Goal: Task Accomplishment & Management: Manage account settings

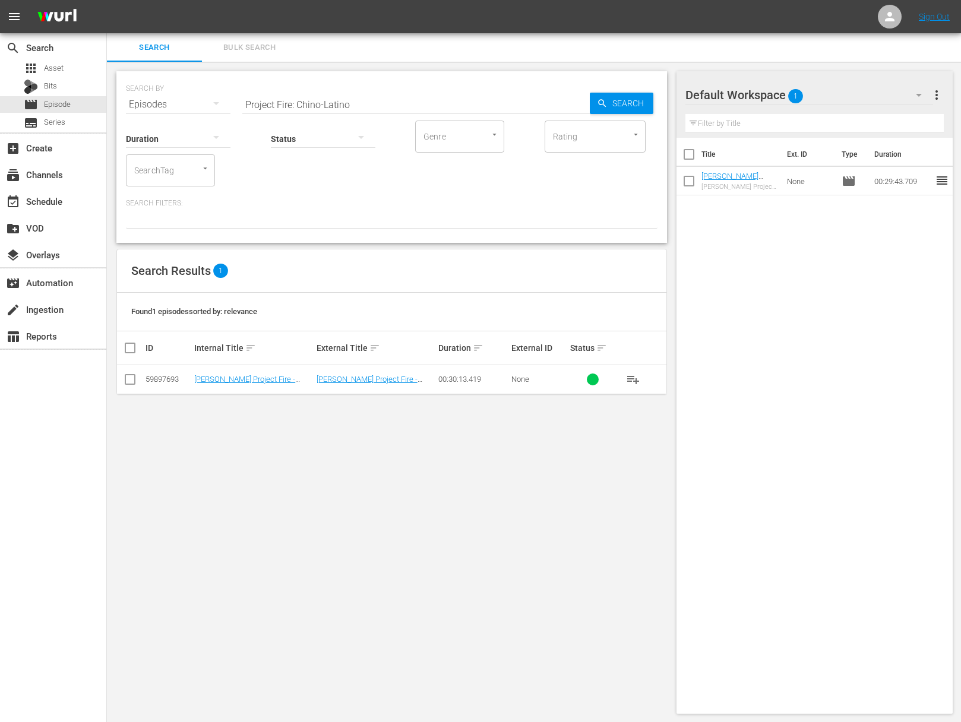
click at [633, 375] on span "playlist_add" at bounding box center [633, 379] width 14 height 14
click at [631, 376] on span "playlist_add" at bounding box center [633, 379] width 14 height 14
click at [627, 377] on span "playlist_add" at bounding box center [633, 379] width 14 height 14
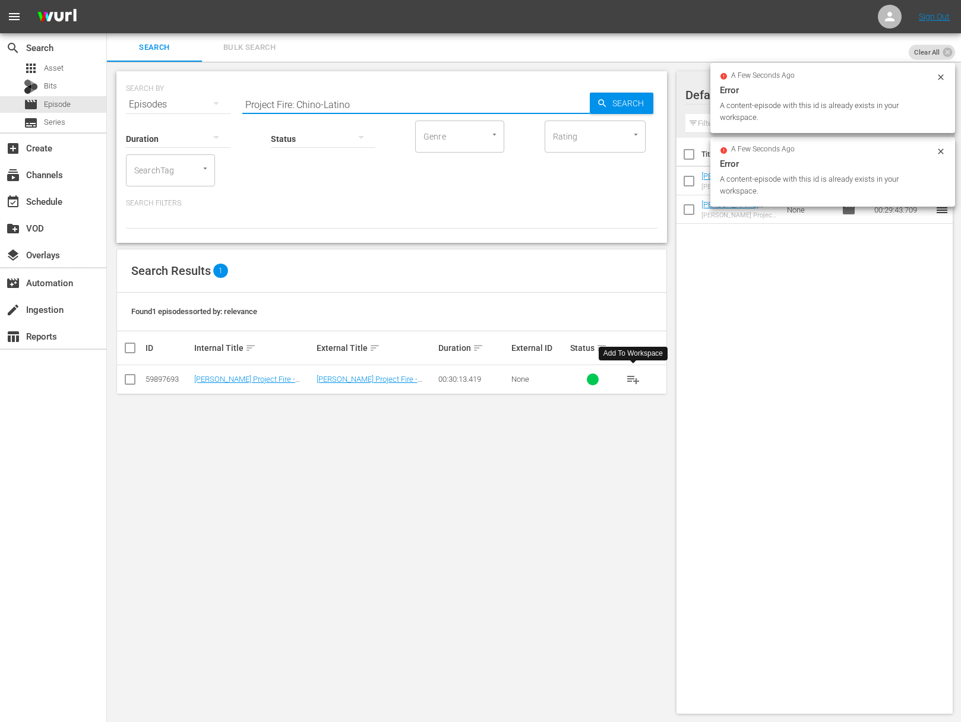
click at [323, 109] on input "Project Fire: Chino-Latino" at bounding box center [415, 104] width 347 height 29
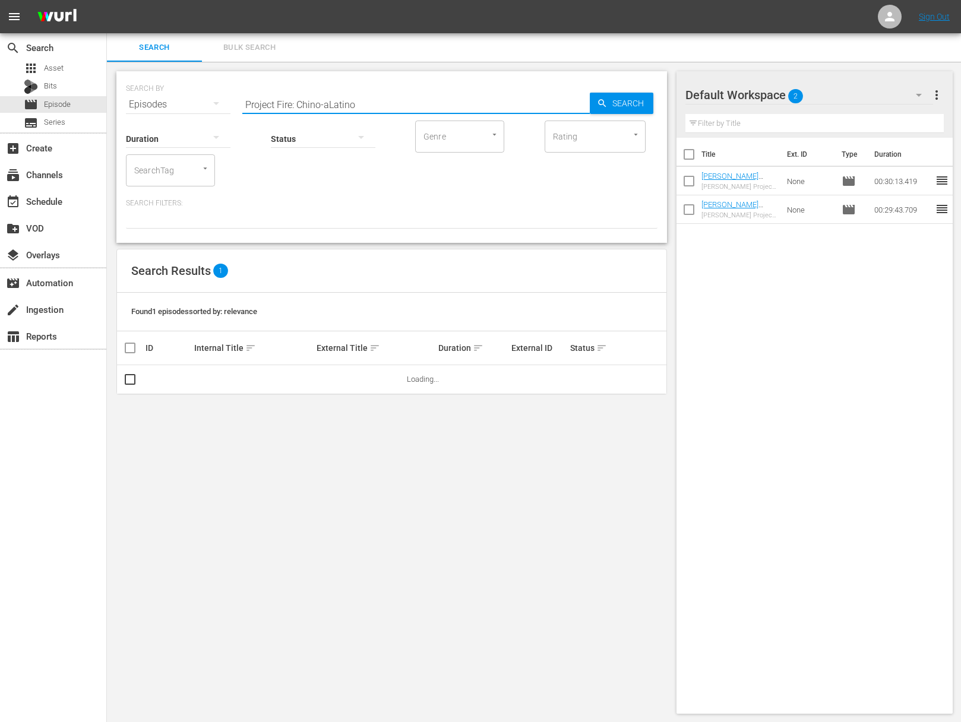
paste input "Shoulder On"
click at [606, 95] on div "Search" at bounding box center [622, 103] width 64 height 21
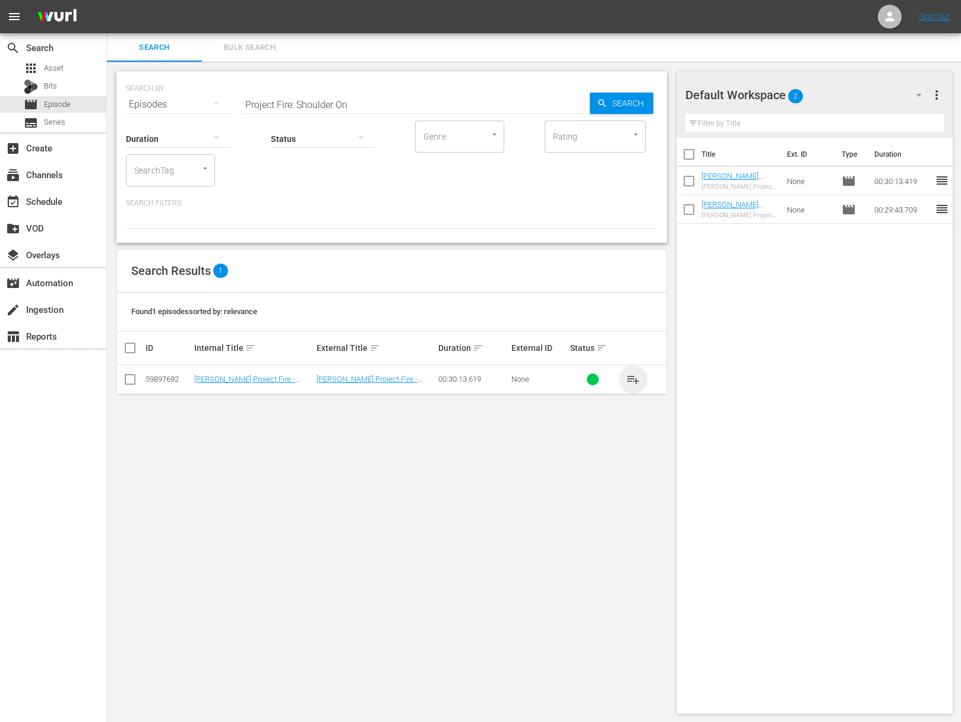
click at [630, 375] on span "playlist_add" at bounding box center [633, 379] width 14 height 14
click at [631, 377] on span "playlist_add" at bounding box center [633, 379] width 14 height 14
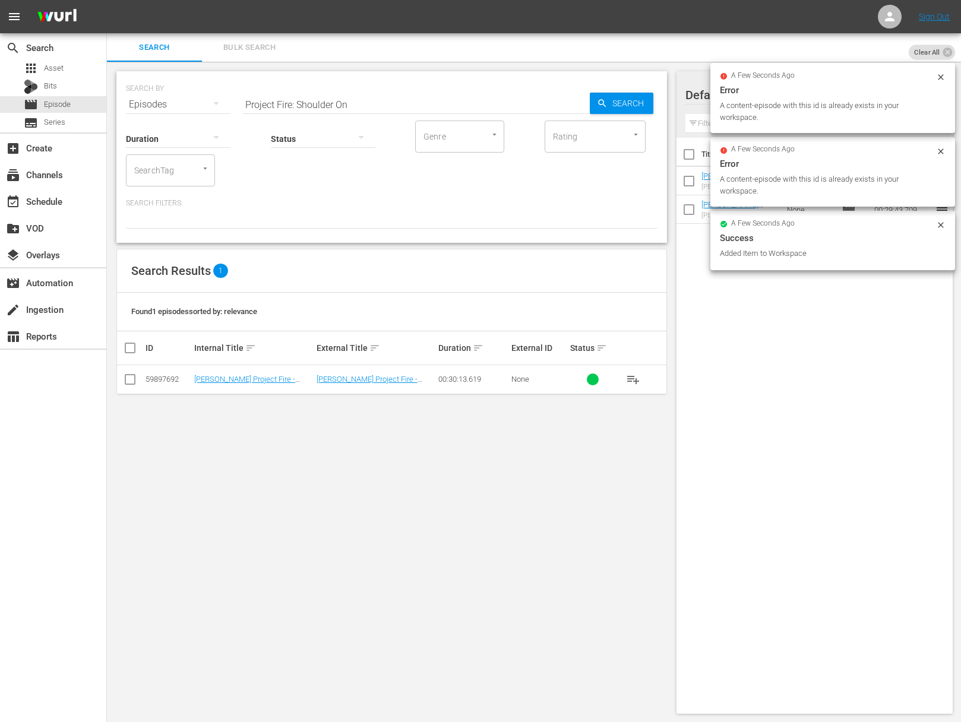
click at [365, 109] on input "Project Fire: Shoulder On" at bounding box center [415, 104] width 347 height 29
paste input "Project Fire: Florida Tailgate Party"
click at [405, 105] on input "Project Fire: Shoulder OnaProject Fire: Florida Tailgate Party" at bounding box center [415, 104] width 347 height 29
paste input "text"
click at [622, 103] on span "Search" at bounding box center [631, 103] width 46 height 21
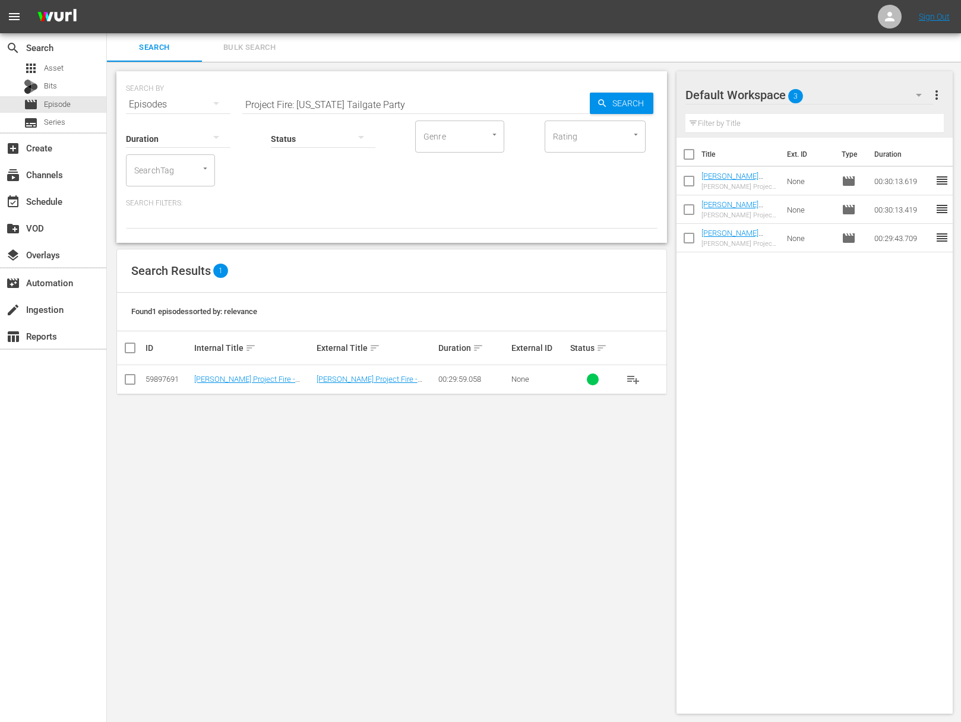
click at [632, 373] on span "playlist_add" at bounding box center [633, 379] width 14 height 14
click at [631, 377] on span "playlist_add" at bounding box center [633, 379] width 14 height 14
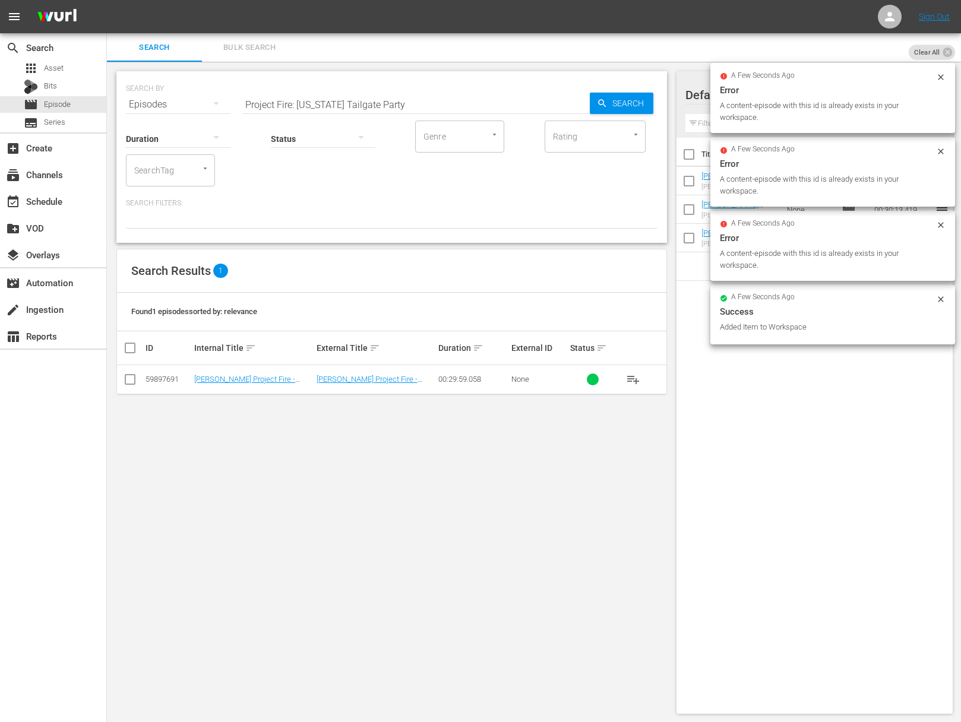
click at [417, 105] on input "Project Fire: Florida Tailgate Party" at bounding box center [415, 104] width 347 height 29
paste input "Project Fire: The Best BBQ You've Never Heard Of"
click at [420, 104] on input "Project Fire: Florida Tailgate PartyaProject Fire: The Best BBQ You've Never He…" at bounding box center [415, 104] width 347 height 29
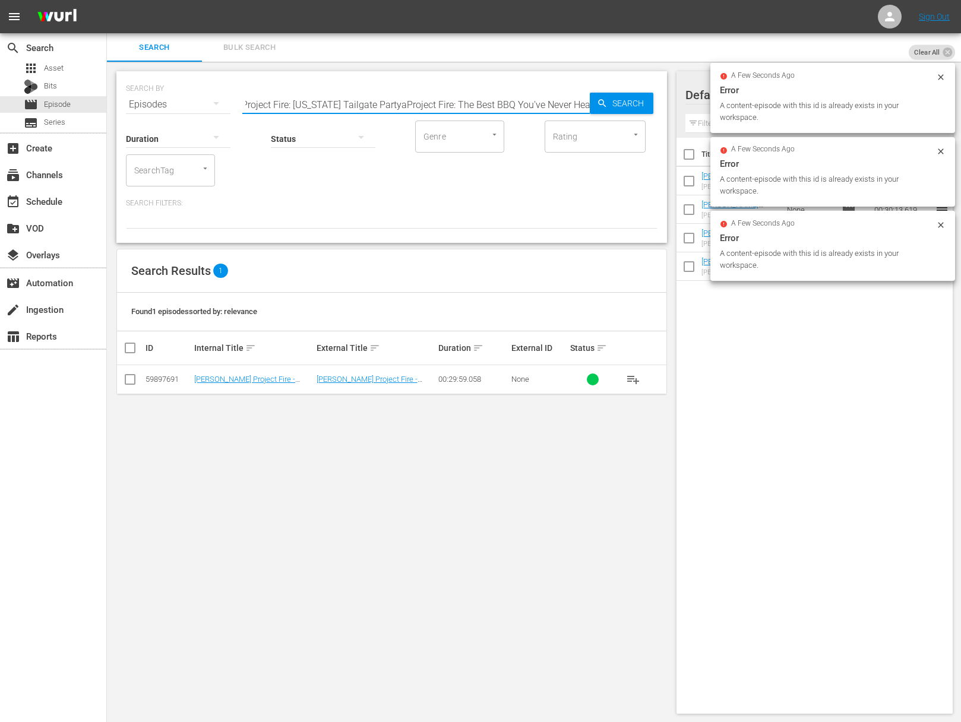
paste input "text"
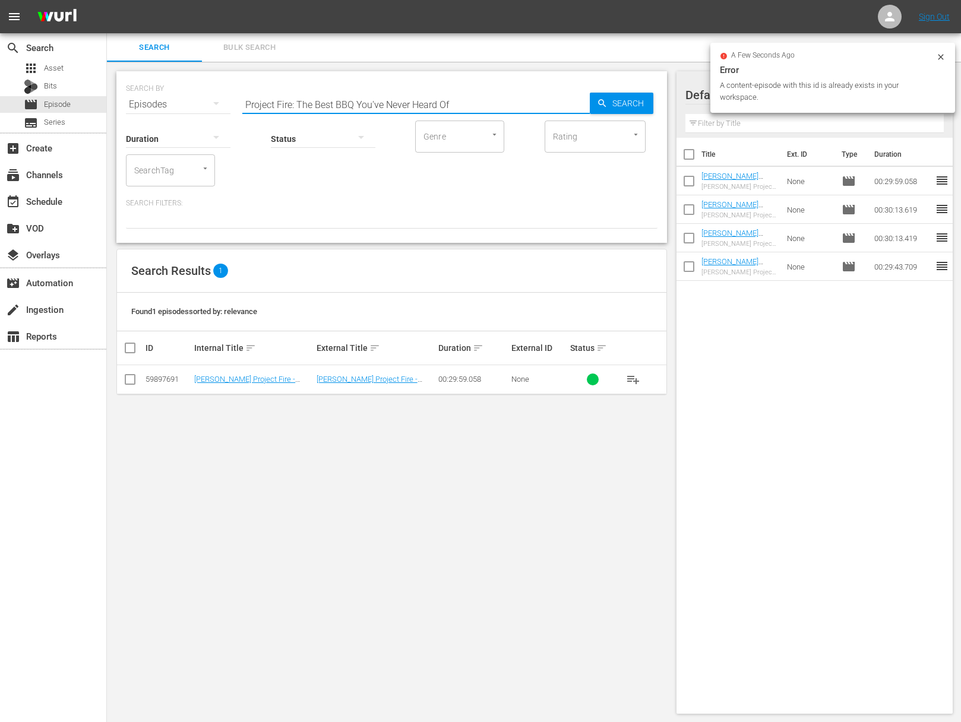
scroll to position [0, 0]
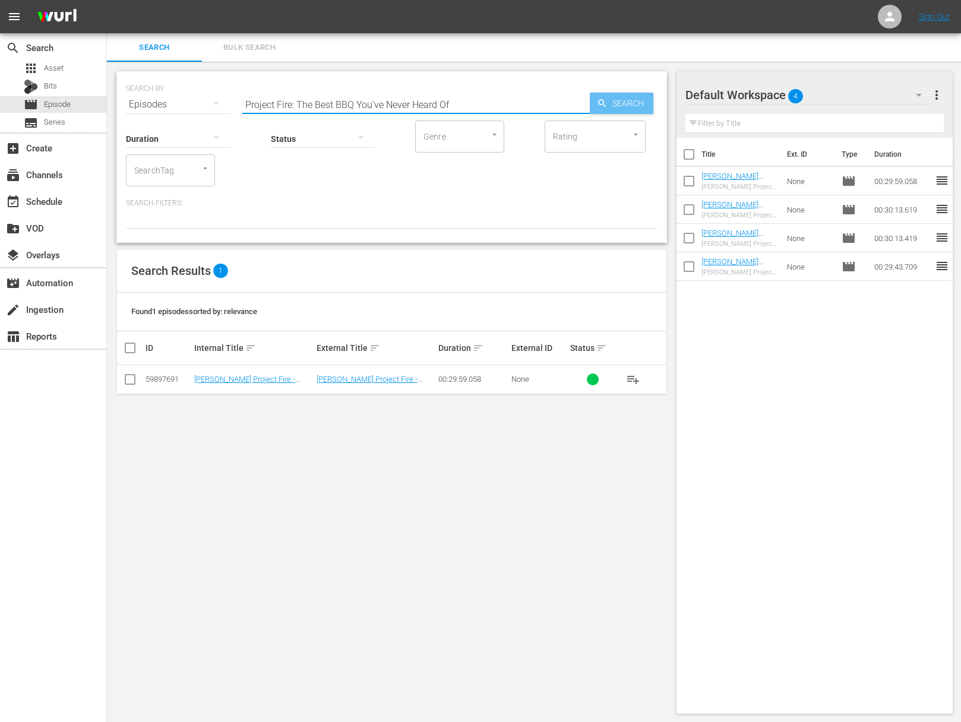
click at [602, 103] on icon "button" at bounding box center [602, 103] width 8 height 8
click at [637, 380] on span "playlist_add" at bounding box center [633, 379] width 14 height 14
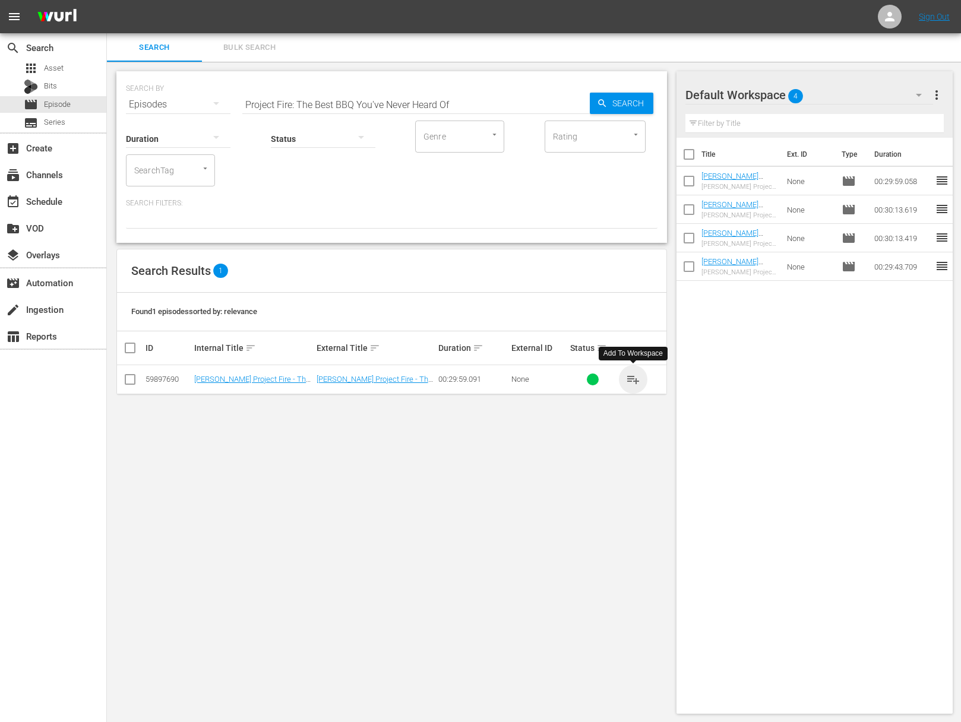
click at [637, 380] on span "playlist_add" at bounding box center [633, 379] width 14 height 14
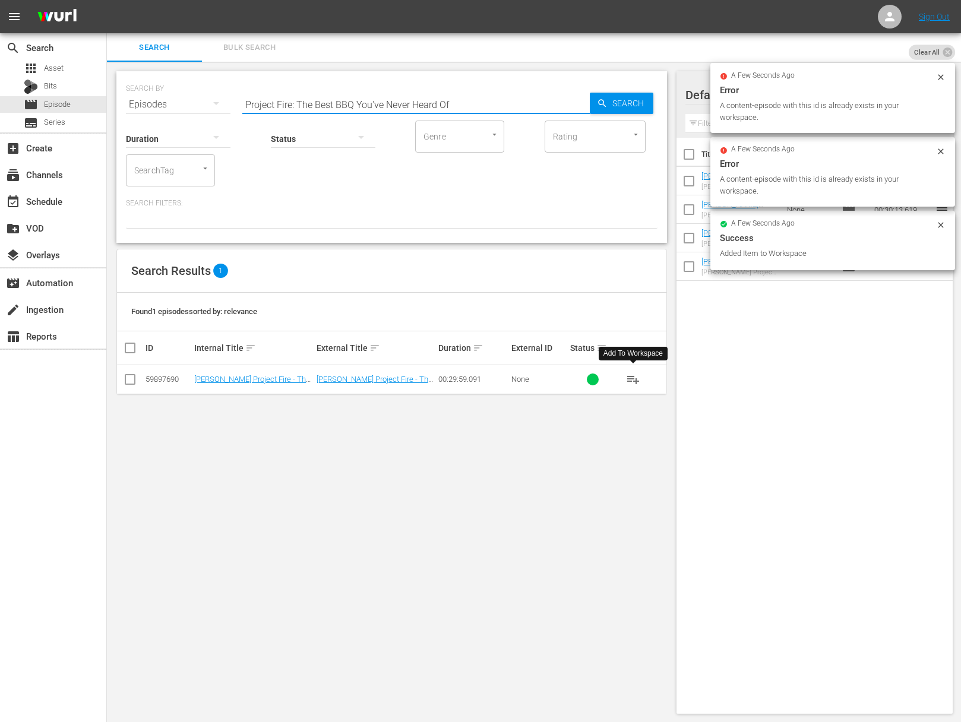
click at [394, 99] on input "Project Fire: The Best BBQ You've Never Heard Of" at bounding box center [415, 104] width 347 height 29
paste input "ex Meets Mex"
click at [615, 103] on span "Search" at bounding box center [631, 103] width 46 height 21
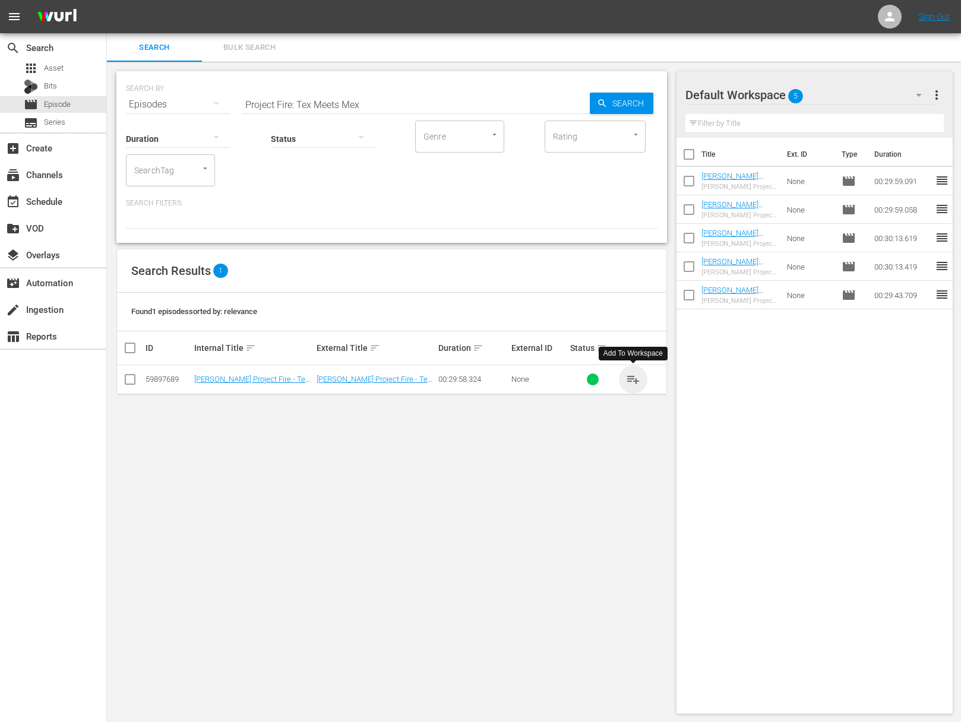
click at [633, 377] on span "playlist_add" at bounding box center [633, 379] width 14 height 14
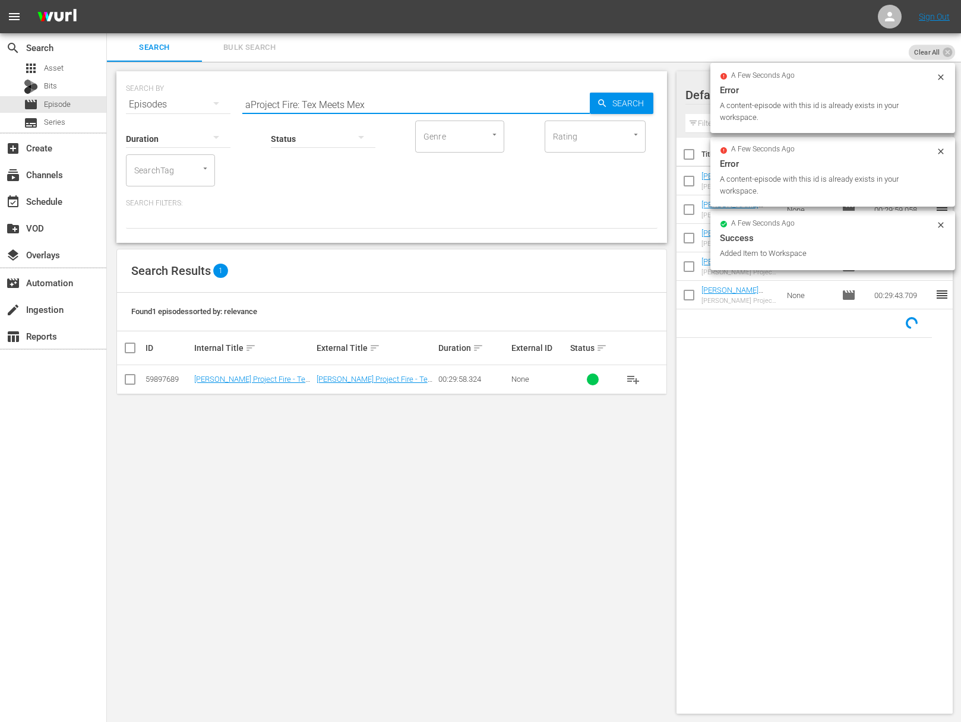
click at [417, 93] on input "aProject Fire: Tex Meets Mex" at bounding box center [415, 104] width 347 height 29
paste input "Primal GrillingProject Fire:"
click at [417, 99] on input "aProject Fire: Primal GrillingProject Fire: Tex Meets Mex" at bounding box center [415, 104] width 347 height 29
paste input "Project Fire: Primal Grilling"
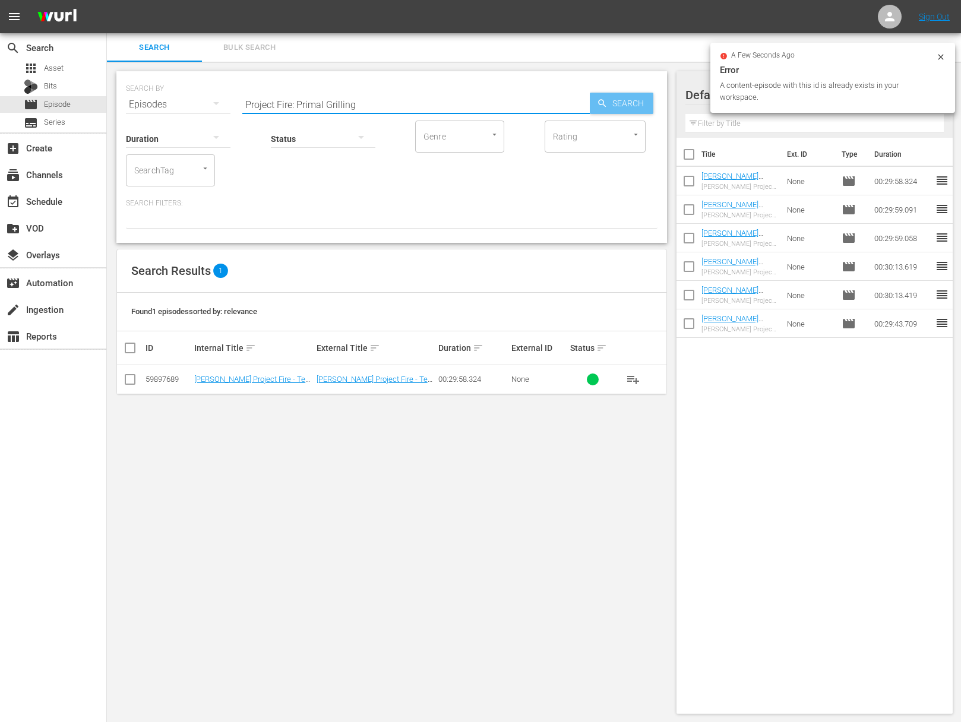
click at [622, 102] on span "Search" at bounding box center [631, 103] width 46 height 21
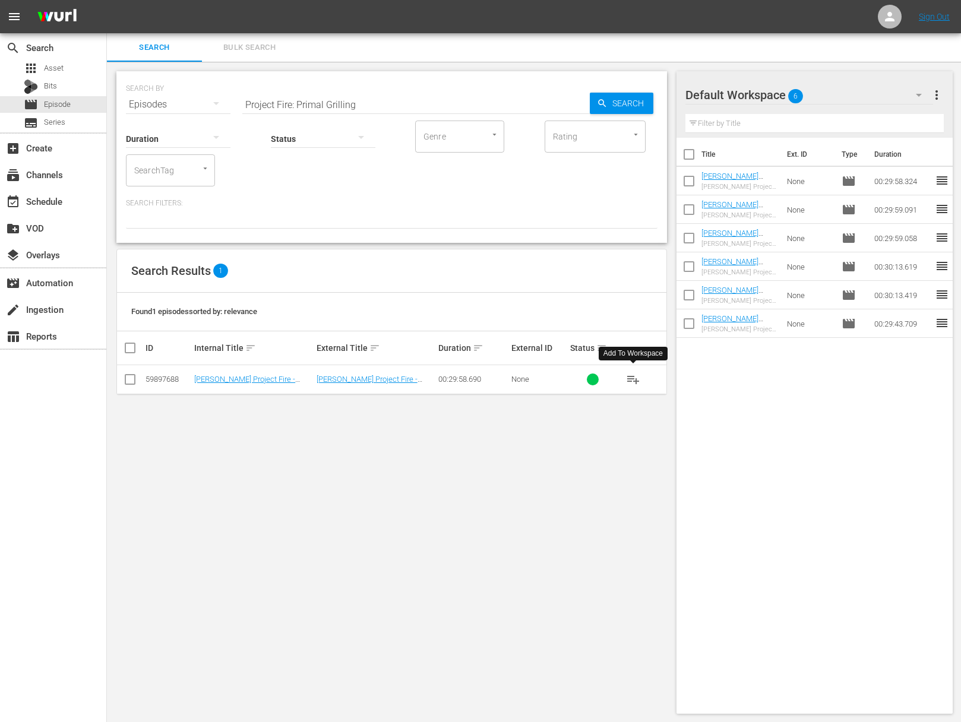
click at [636, 377] on span "playlist_add" at bounding box center [633, 379] width 14 height 14
click at [635, 377] on span "playlist_add" at bounding box center [633, 379] width 14 height 14
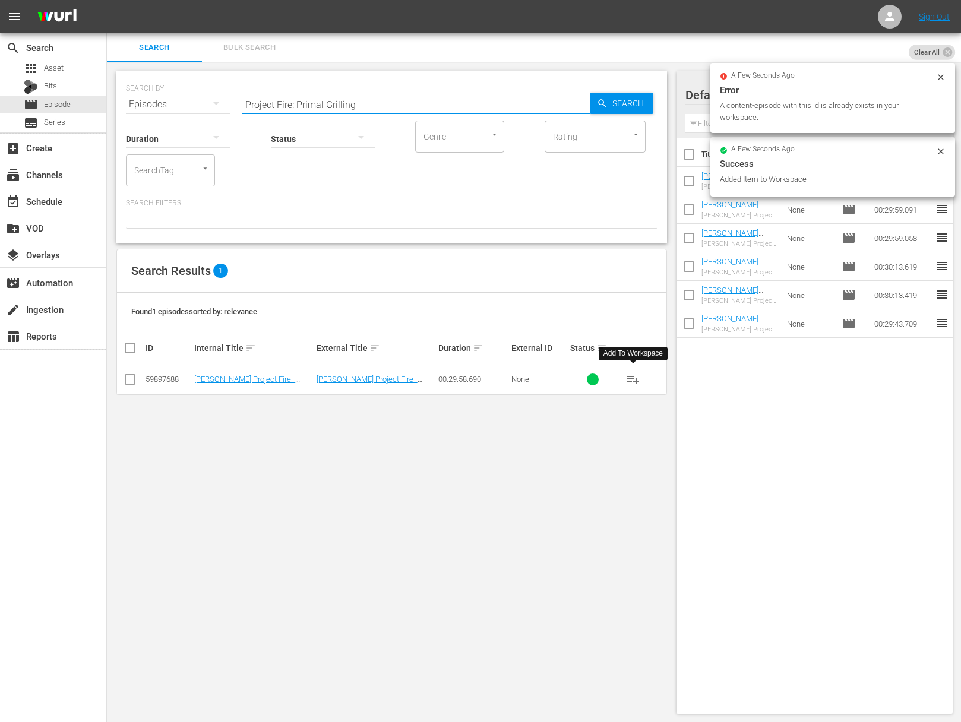
click at [410, 102] on input "Project Fire: Primal Grilling" at bounding box center [415, 104] width 347 height 29
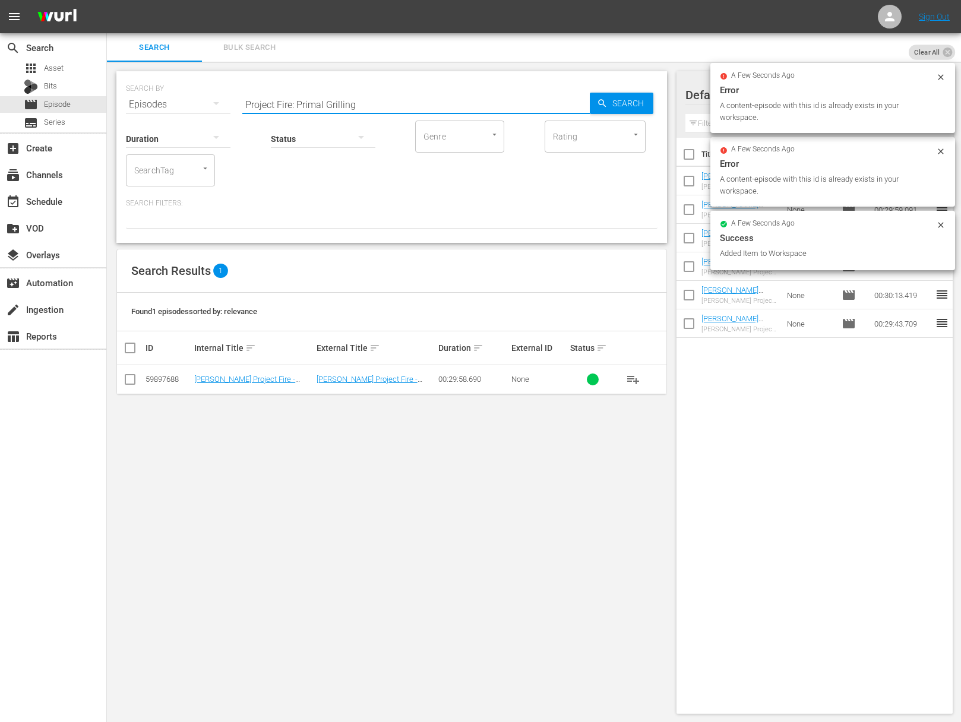
paste input "Secret Steaks"
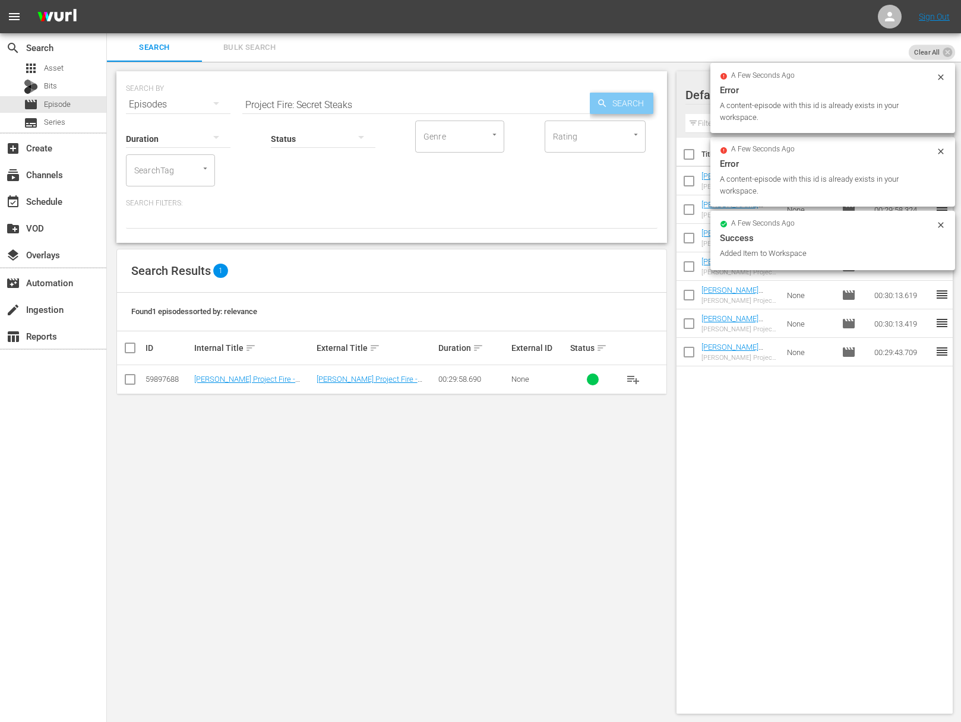
click at [609, 103] on span "Search" at bounding box center [631, 103] width 46 height 21
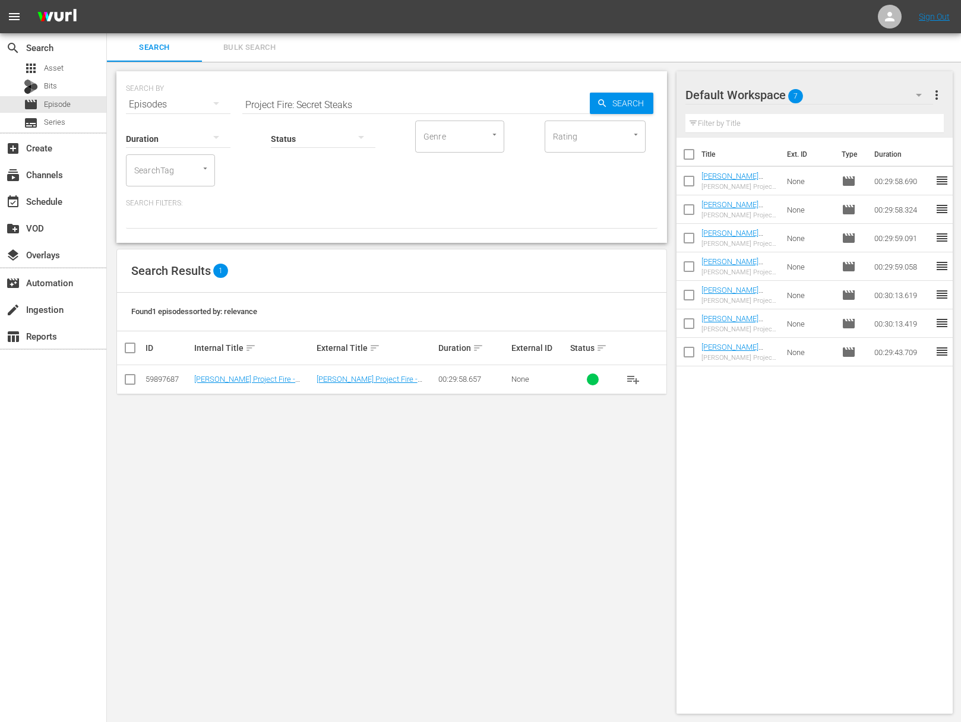
click at [636, 377] on span "playlist_add" at bounding box center [633, 379] width 14 height 14
click at [635, 377] on span "playlist_add" at bounding box center [633, 379] width 14 height 14
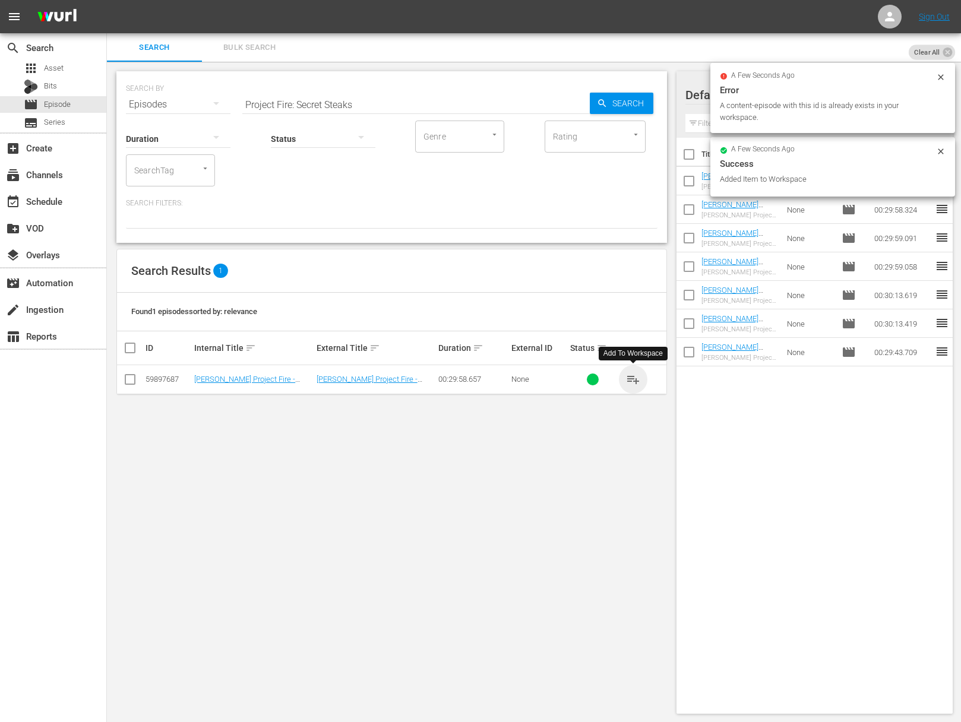
click at [635, 377] on span "playlist_add" at bounding box center [633, 379] width 14 height 14
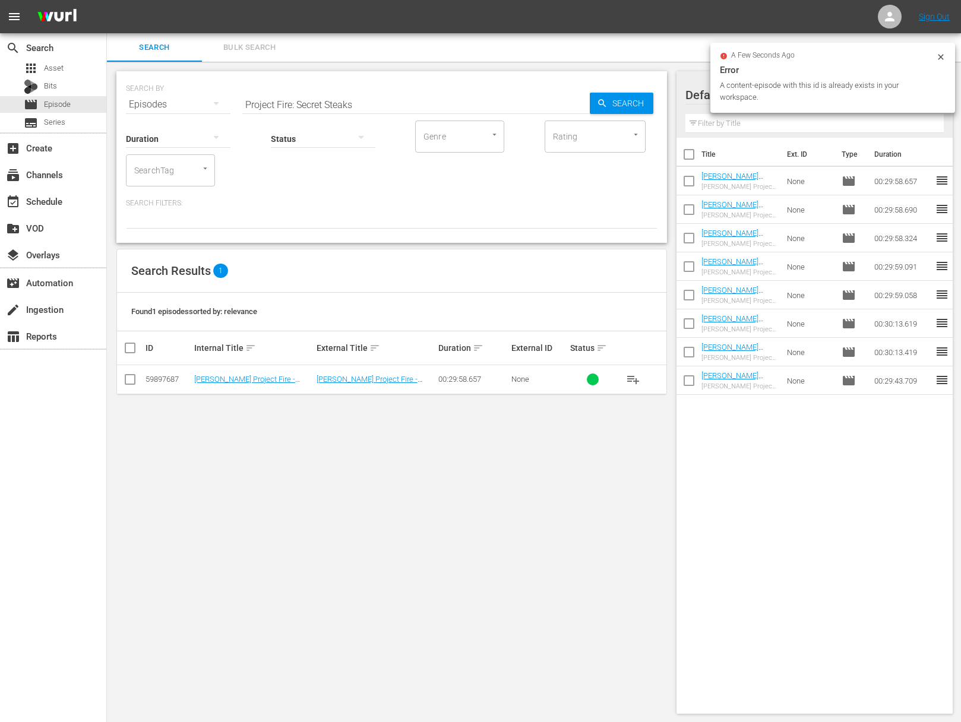
click at [380, 106] on input "Project Fire: Secret Steaks" at bounding box center [415, 104] width 347 height 29
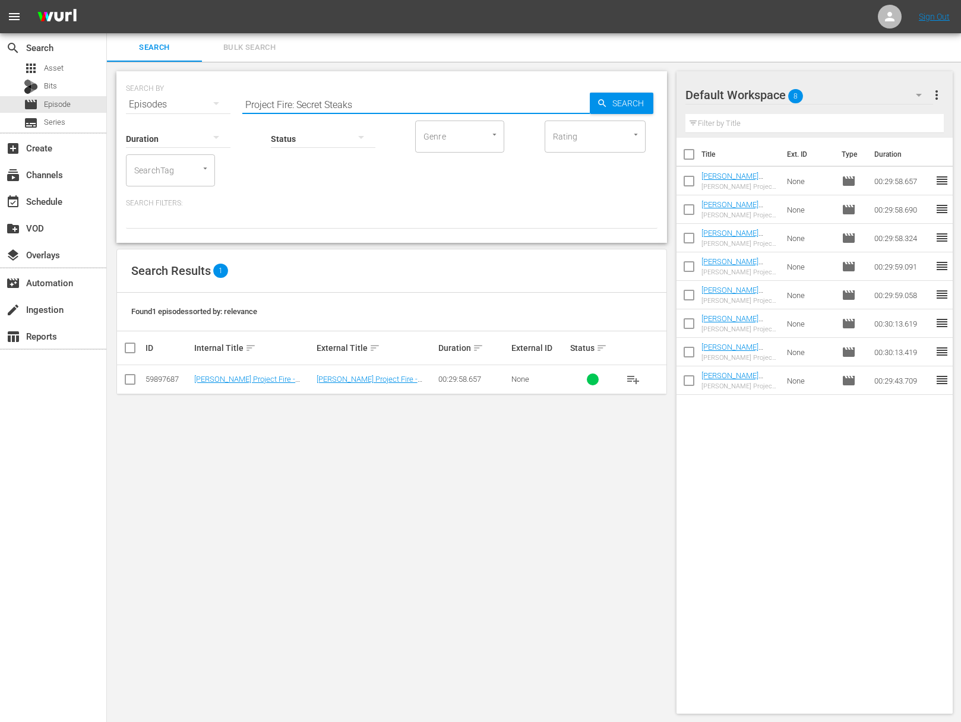
paste input "Green Meet Grill"
click at [642, 100] on span "Search" at bounding box center [631, 103] width 46 height 21
click at [634, 377] on span "playlist_add" at bounding box center [633, 379] width 14 height 14
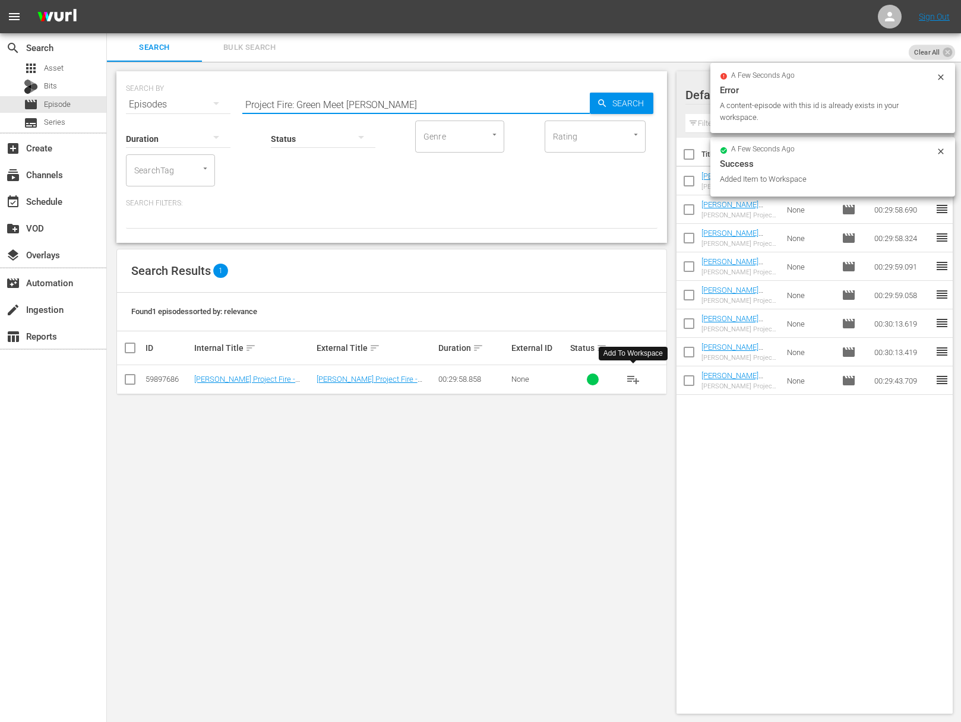
click at [464, 98] on input "Project Fire: Green Meet Grill" at bounding box center [415, 104] width 347 height 29
paste input "ulf Coas"
drag, startPoint x: 570, startPoint y: 104, endPoint x: 601, endPoint y: 105, distance: 30.3
click at [580, 106] on input "Project Fire: Gulf Coast Grill" at bounding box center [415, 104] width 347 height 29
click at [601, 105] on icon "button" at bounding box center [602, 103] width 11 height 11
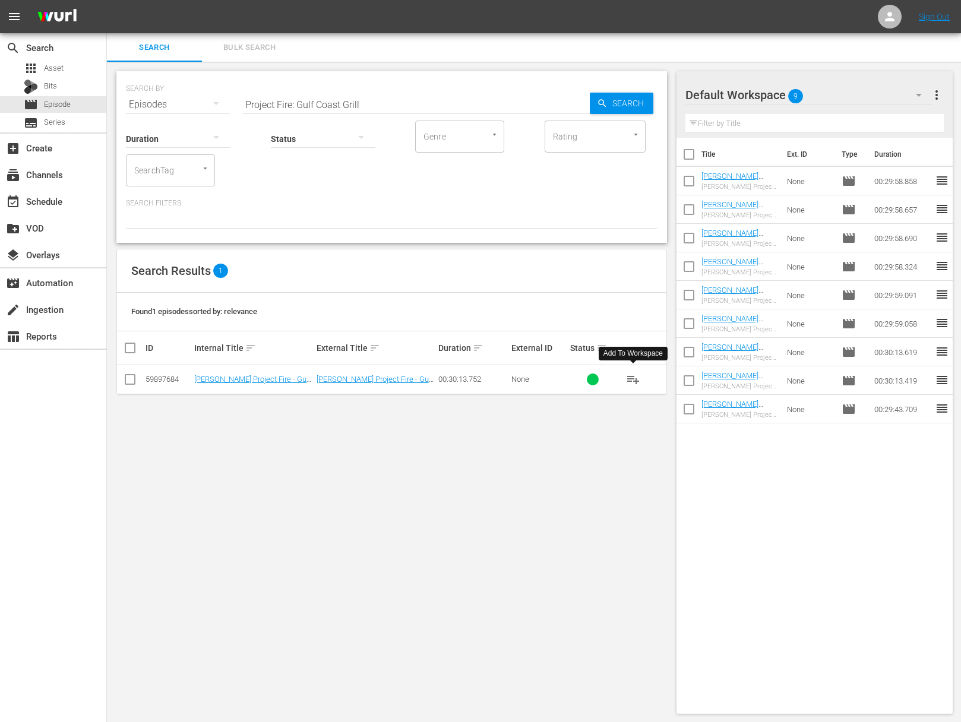
click at [636, 375] on span "playlist_add" at bounding box center [633, 379] width 14 height 14
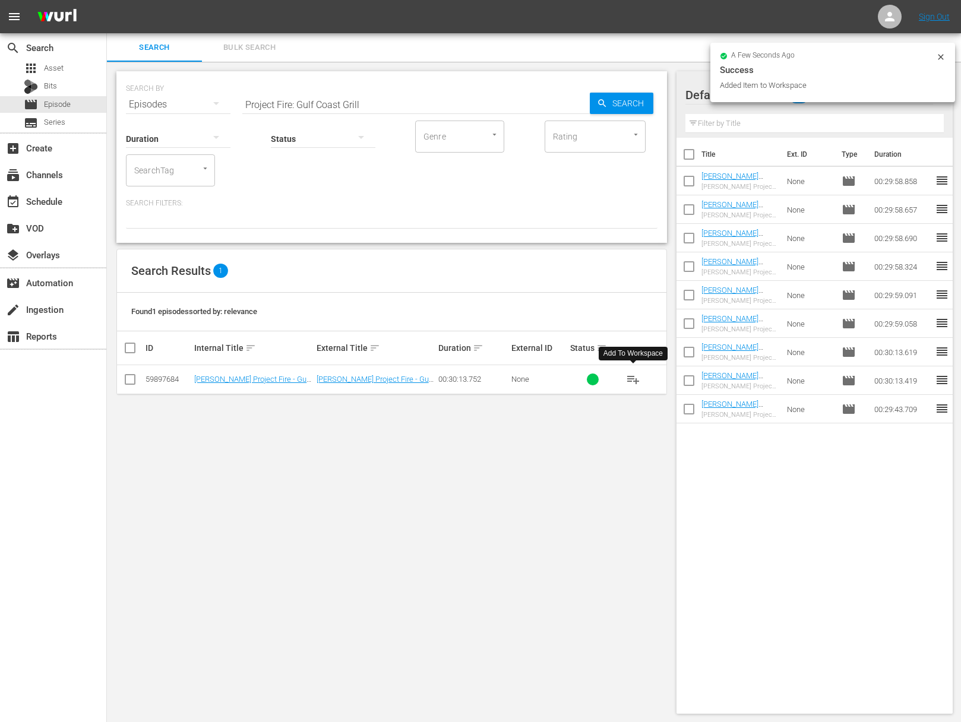
click at [397, 97] on input "Project Fire: Gulf Coast Grill" at bounding box center [415, 104] width 347 height 29
paste input "Brisket 24/7Project Fire:"
click at [417, 102] on input "aProject Fire: Brisket 24/7Project Fire: Gulf Coast Grill" at bounding box center [415, 104] width 347 height 29
paste input "Project Fire: Brisket 24/7"
click at [604, 105] on icon "button" at bounding box center [602, 103] width 11 height 11
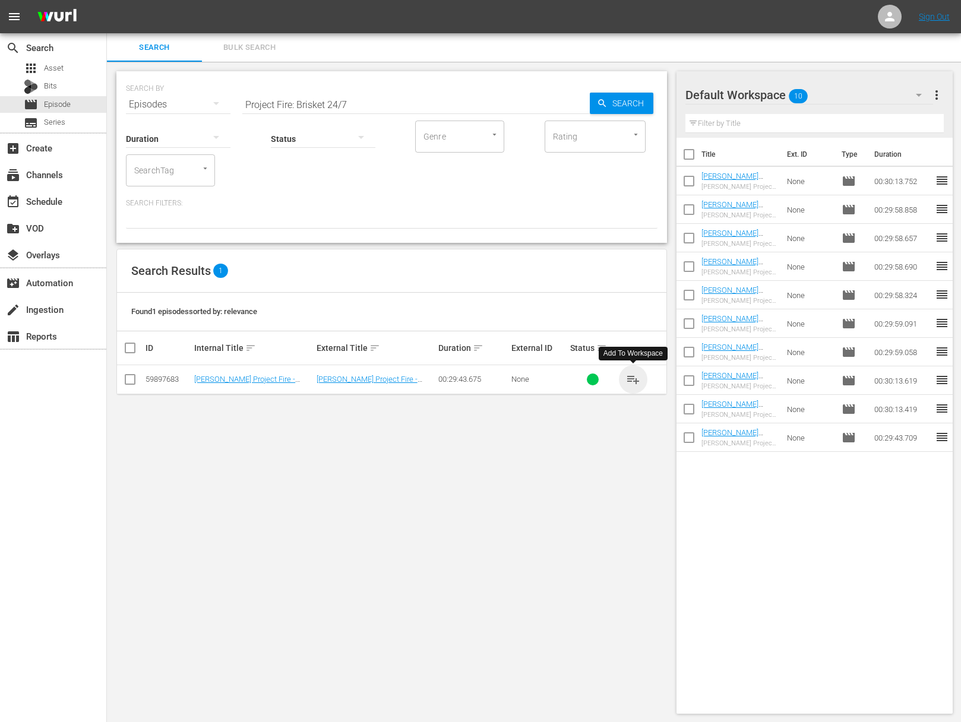
click at [633, 373] on span "playlist_add" at bounding box center [633, 379] width 14 height 14
click at [633, 375] on span "playlist_add" at bounding box center [633, 379] width 14 height 14
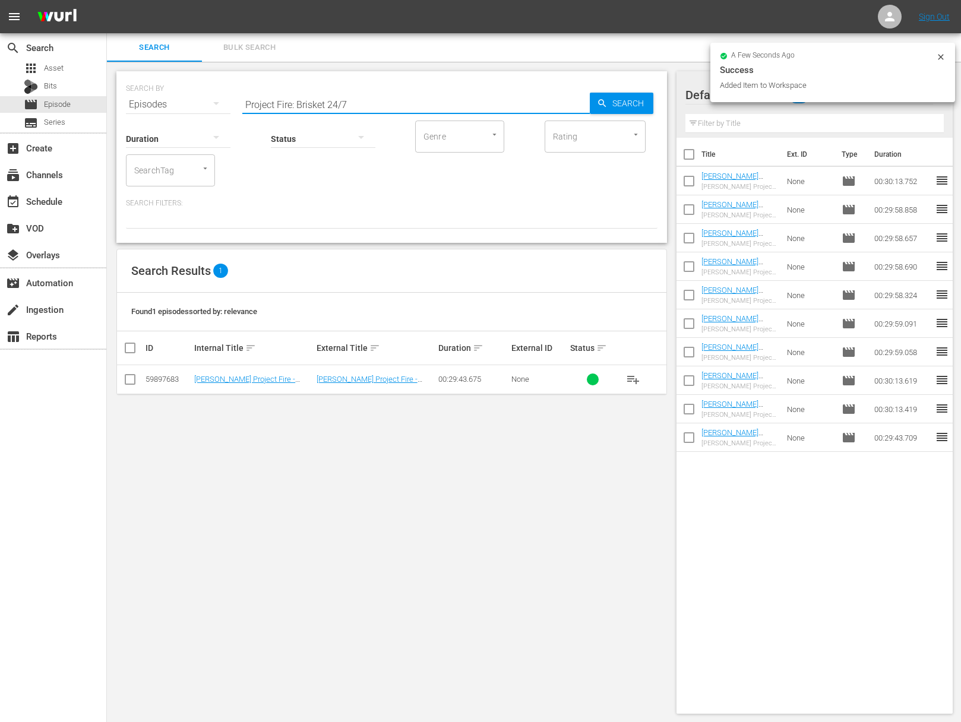
click at [368, 102] on input "Project Fire: Brisket 24/7" at bounding box center [415, 104] width 347 height 29
paste input "Grilling with Wood"
click at [614, 100] on span "Search" at bounding box center [631, 103] width 46 height 21
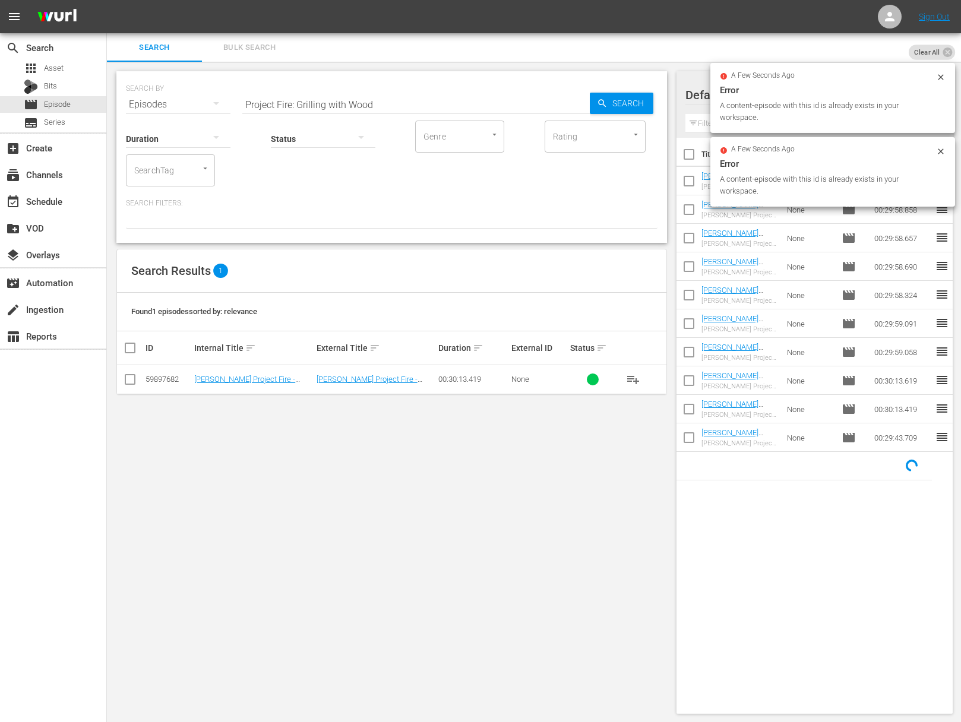
click at [630, 379] on span "playlist_add" at bounding box center [633, 379] width 14 height 14
click at [630, 378] on span "playlist_add" at bounding box center [633, 379] width 14 height 14
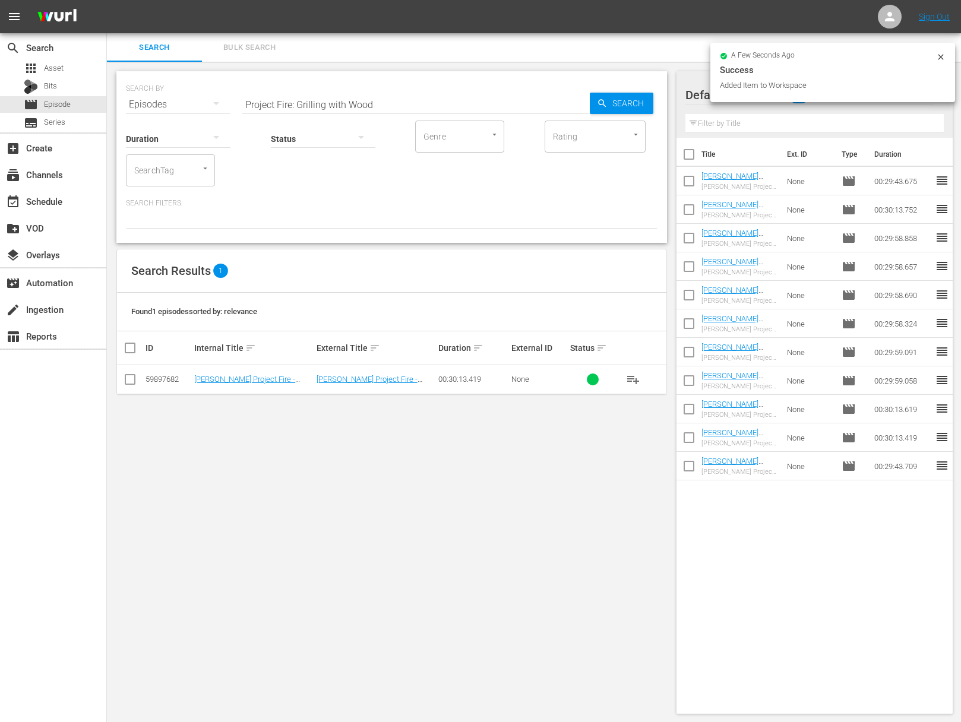
click at [481, 106] on input "Project Fire: Grilling with Wood" at bounding box center [415, 104] width 347 height 29
paste input "Raichlen's Rules"
click at [590, 103] on div "Search" at bounding box center [622, 103] width 64 height 21
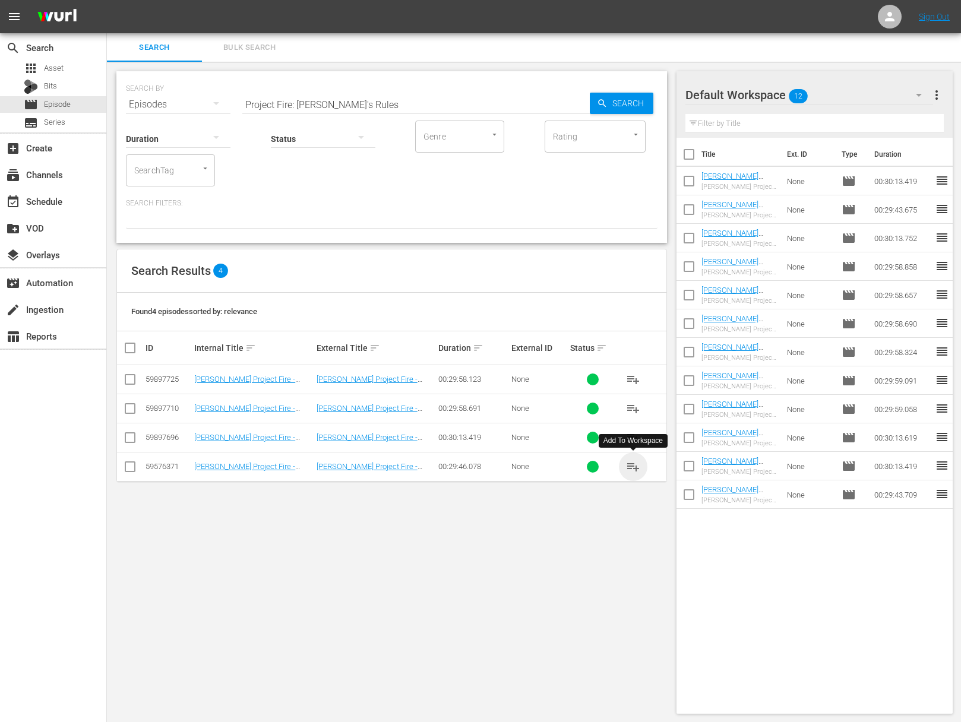
click at [635, 467] on span "playlist_add" at bounding box center [633, 467] width 14 height 14
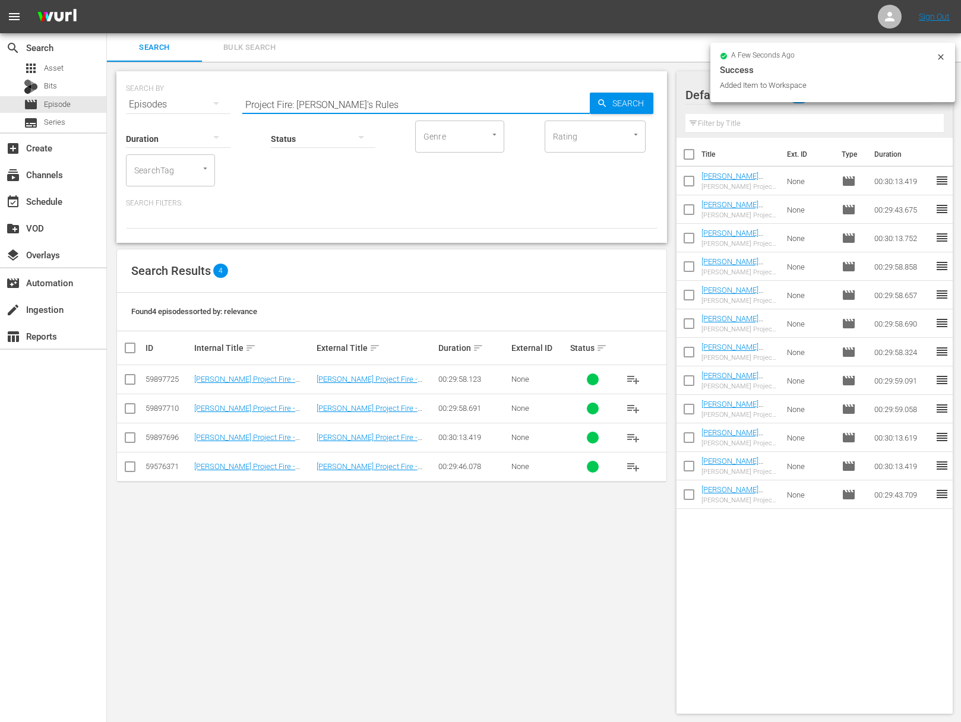
click at [365, 105] on input "Project Fire: Raichlen's Rules" at bounding box center [415, 104] width 347 height 29
paste input "So-Cal Grill"
click at [600, 100] on icon "button" at bounding box center [602, 103] width 8 height 8
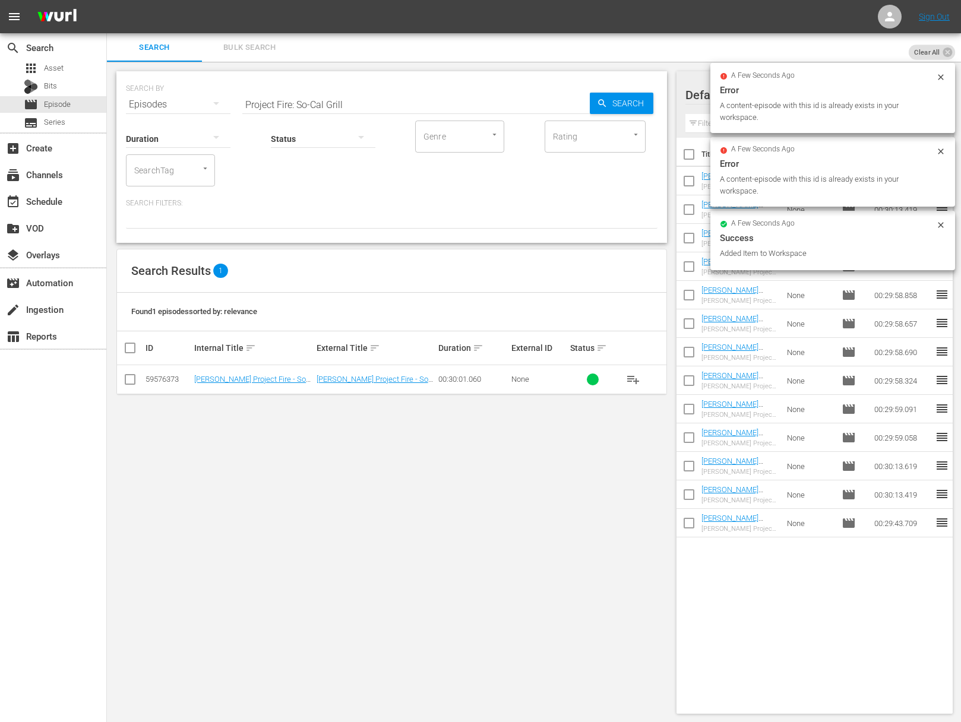
click at [634, 378] on span "playlist_add" at bounding box center [633, 379] width 14 height 14
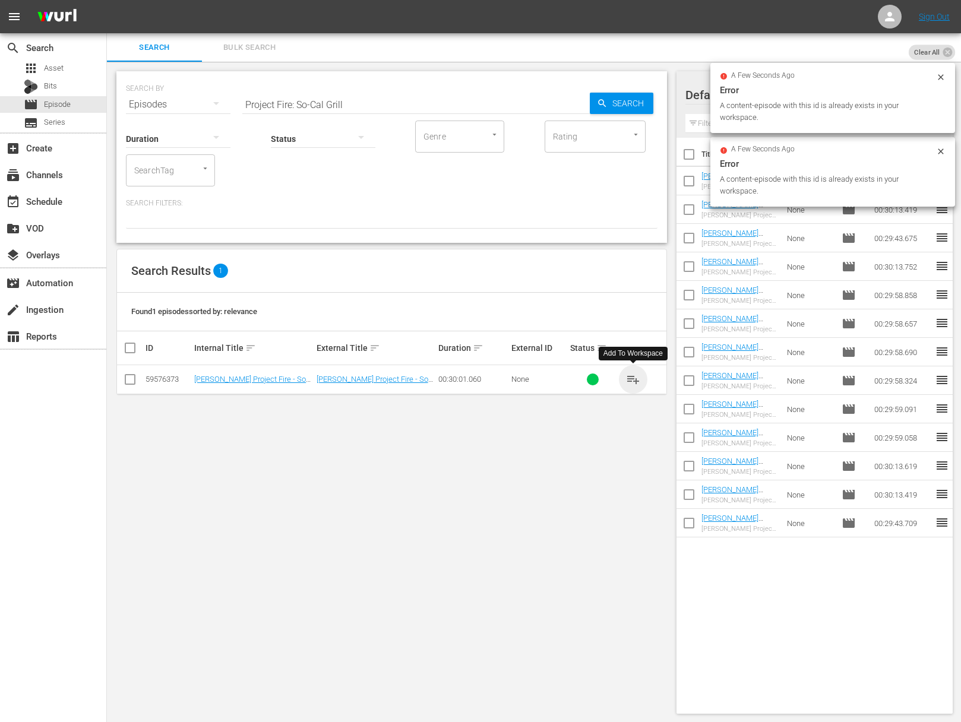
click at [634, 378] on span "playlist_add" at bounding box center [633, 379] width 14 height 14
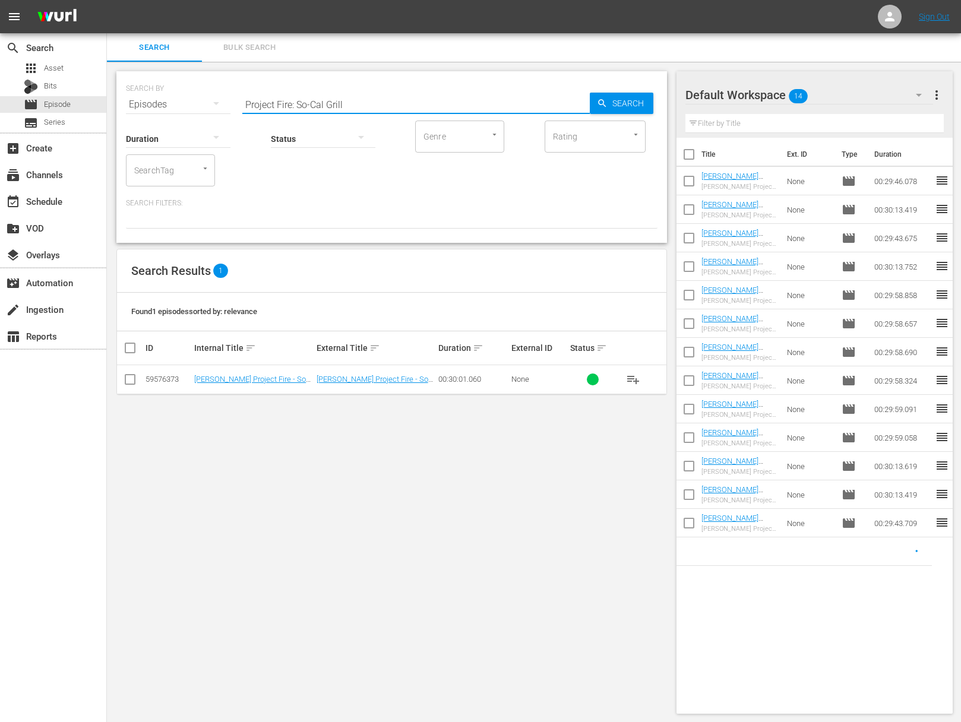
click at [276, 100] on input "Project Fire: So-Cal Grill" at bounding box center [415, 104] width 347 height 29
paste input "Wrangler Tailgate"
click at [620, 105] on span "Search" at bounding box center [631, 103] width 46 height 21
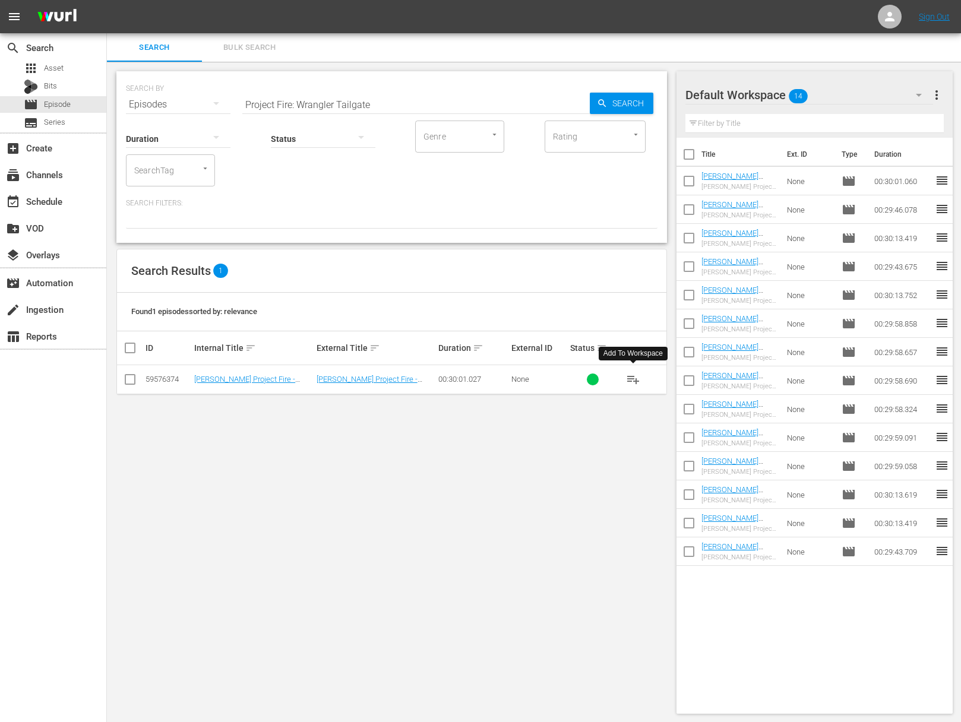
click at [630, 377] on span "playlist_add" at bounding box center [633, 379] width 14 height 14
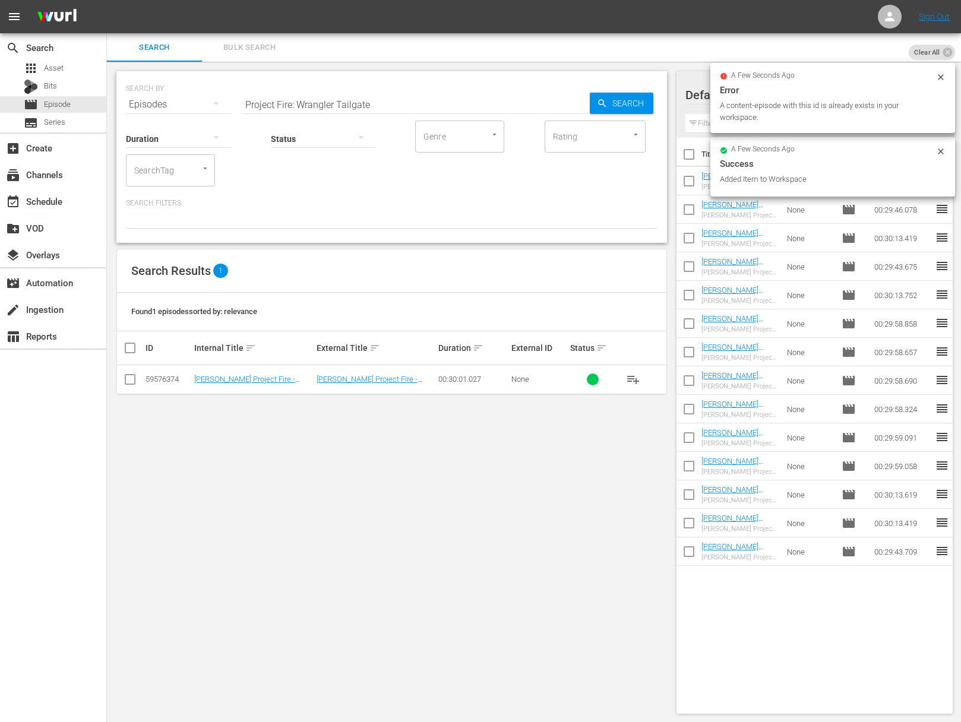
click at [353, 106] on input "Project Fire: Wrangler Tailgate" at bounding box center [415, 104] width 347 height 29
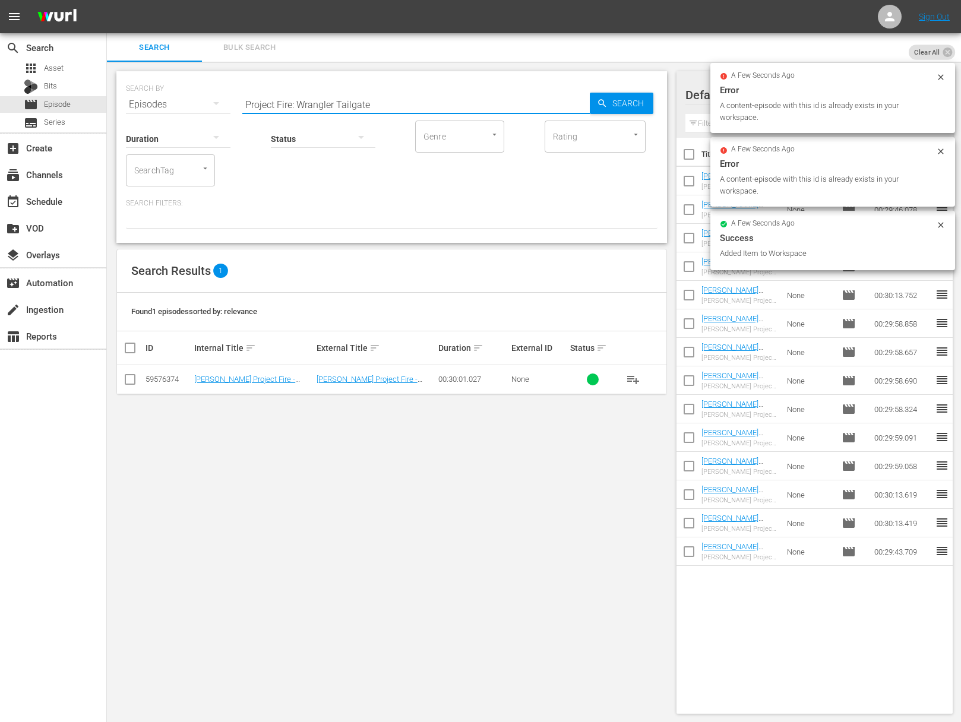
paste input "Extreme Grilling"
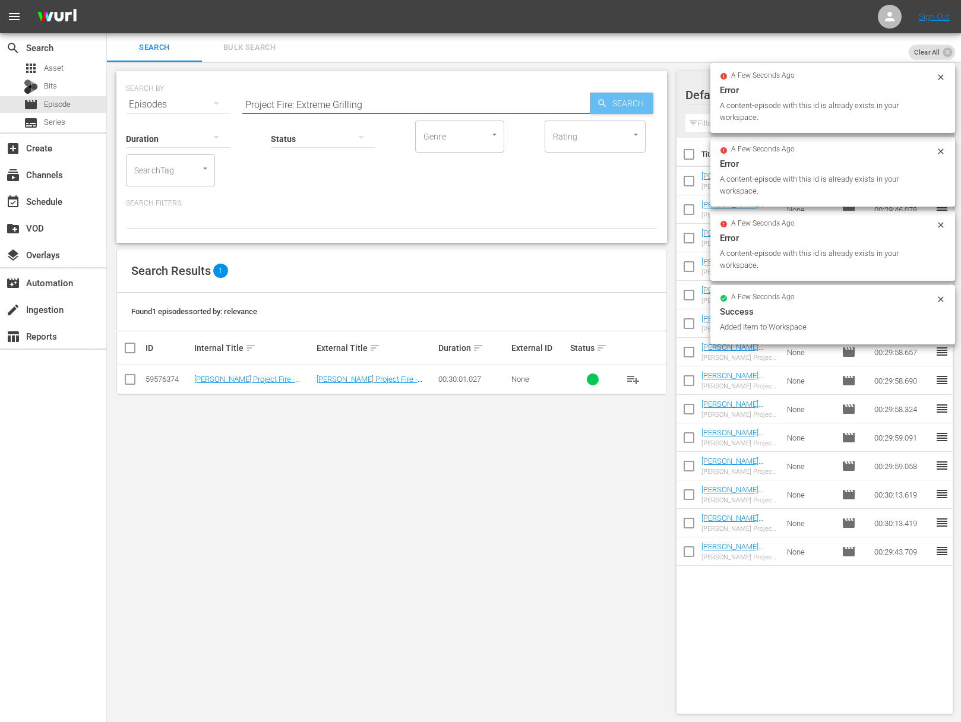
click at [611, 108] on span "Search" at bounding box center [631, 103] width 46 height 21
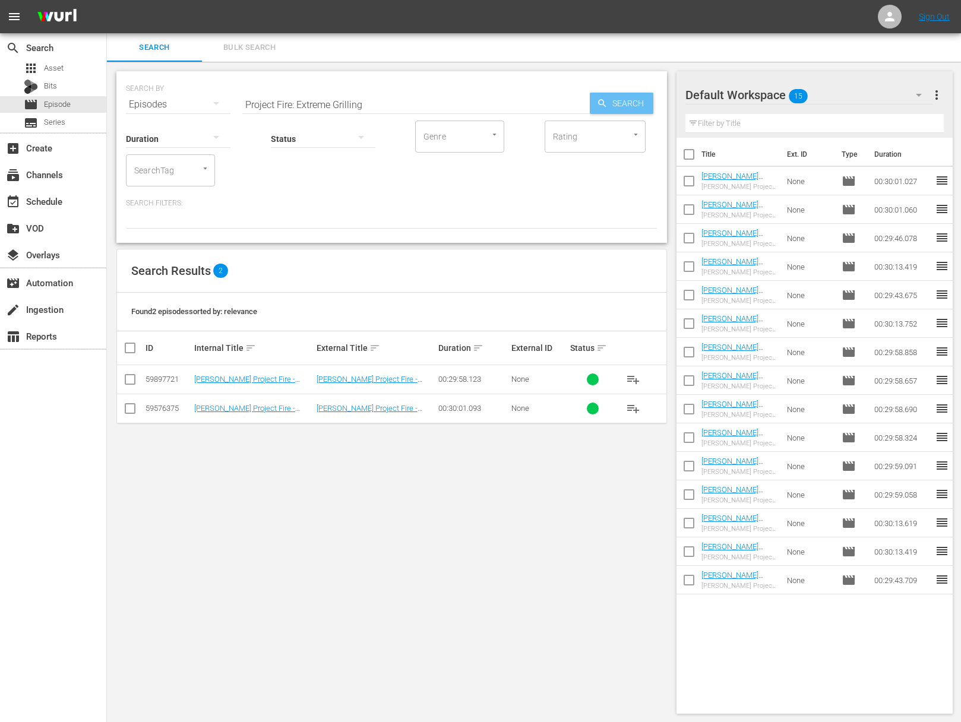
click at [611, 108] on span "Search" at bounding box center [631, 103] width 46 height 21
drag, startPoint x: 624, startPoint y: 410, endPoint x: 635, endPoint y: 407, distance: 11.1
click at [624, 410] on button "playlist_add" at bounding box center [633, 408] width 29 height 29
click at [635, 407] on span "playlist_add" at bounding box center [633, 409] width 14 height 14
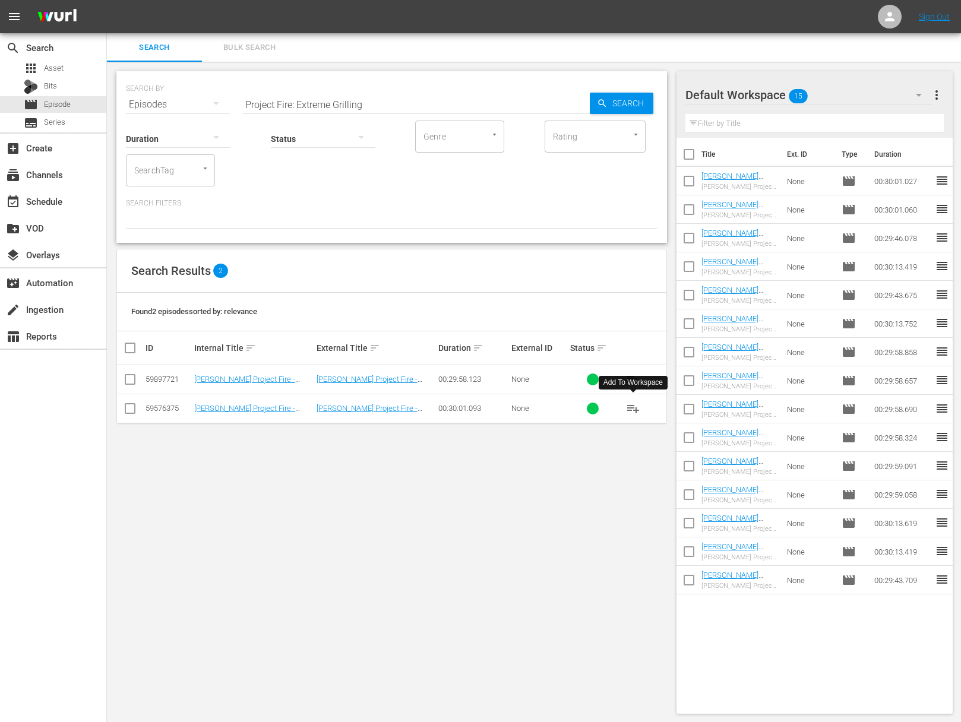
click at [635, 407] on span "playlist_add" at bounding box center [633, 409] width 14 height 14
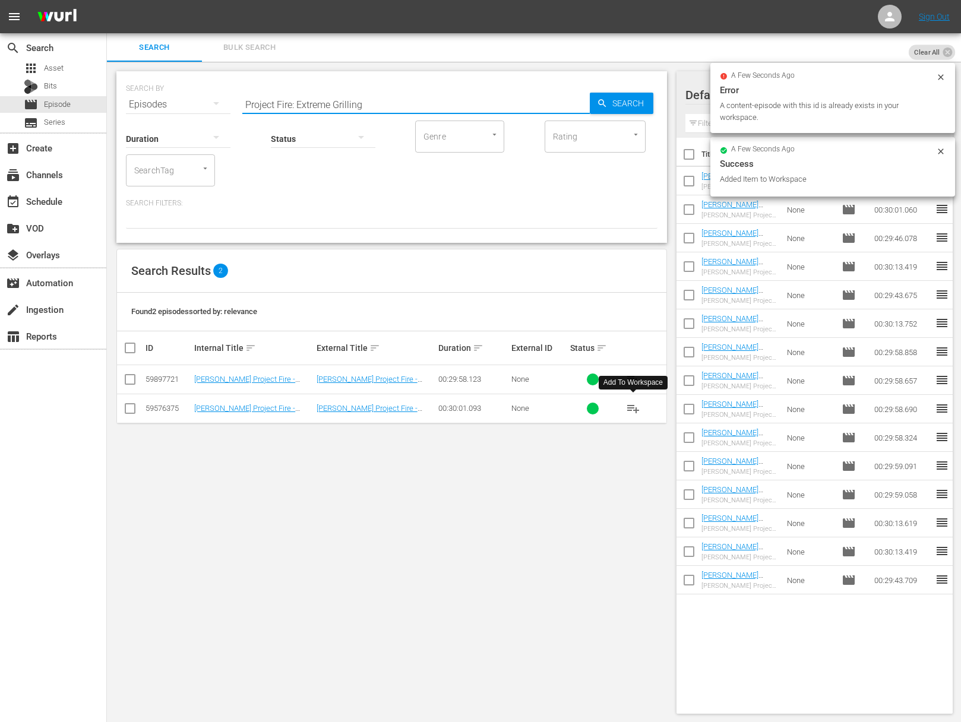
click at [353, 100] on input "Project Fire: Extreme Grilling" at bounding box center [415, 104] width 347 height 29
paste input "Grilling 24/7"
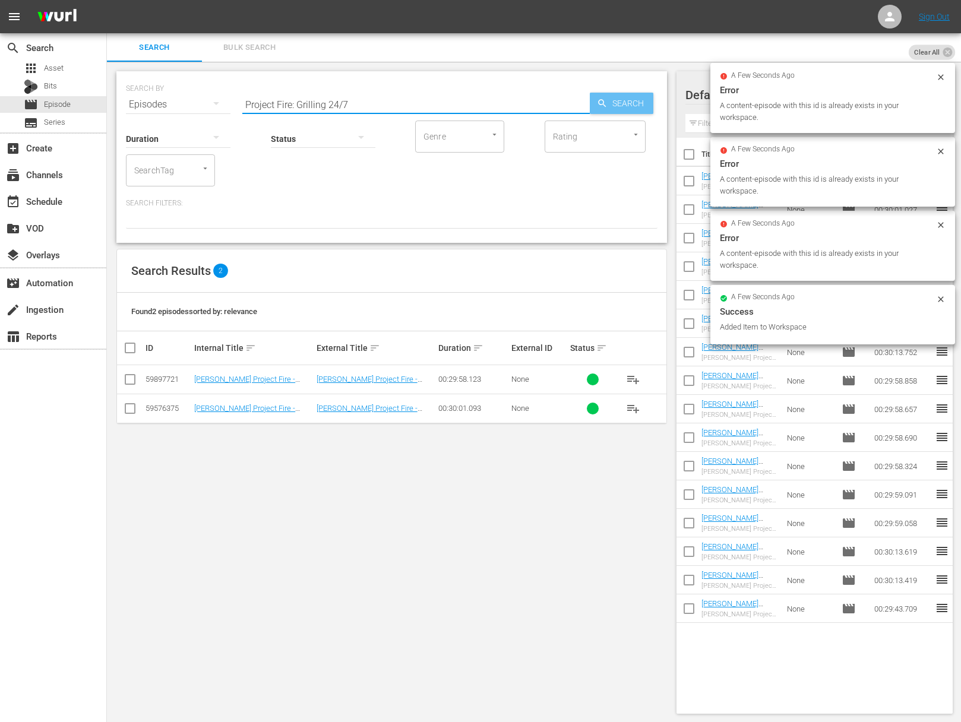
click at [627, 103] on span "Search" at bounding box center [631, 103] width 46 height 21
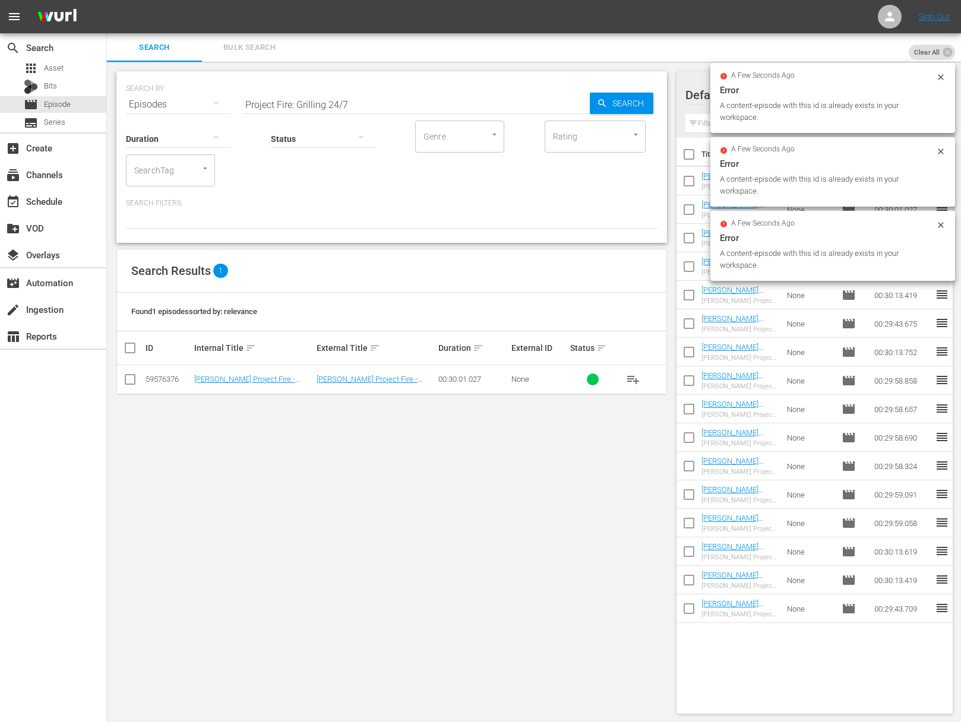
click at [634, 375] on span "playlist_add" at bounding box center [633, 379] width 14 height 14
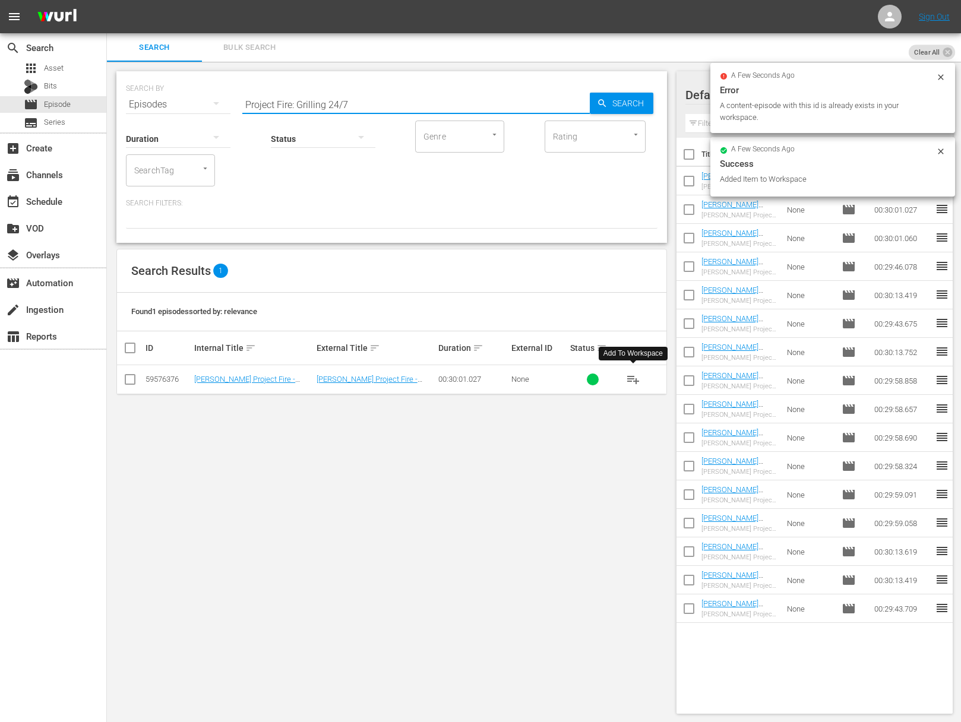
click at [375, 101] on input "Project Fire: Grilling 24/7" at bounding box center [415, 104] width 347 height 29
paste input "One Good Turn"
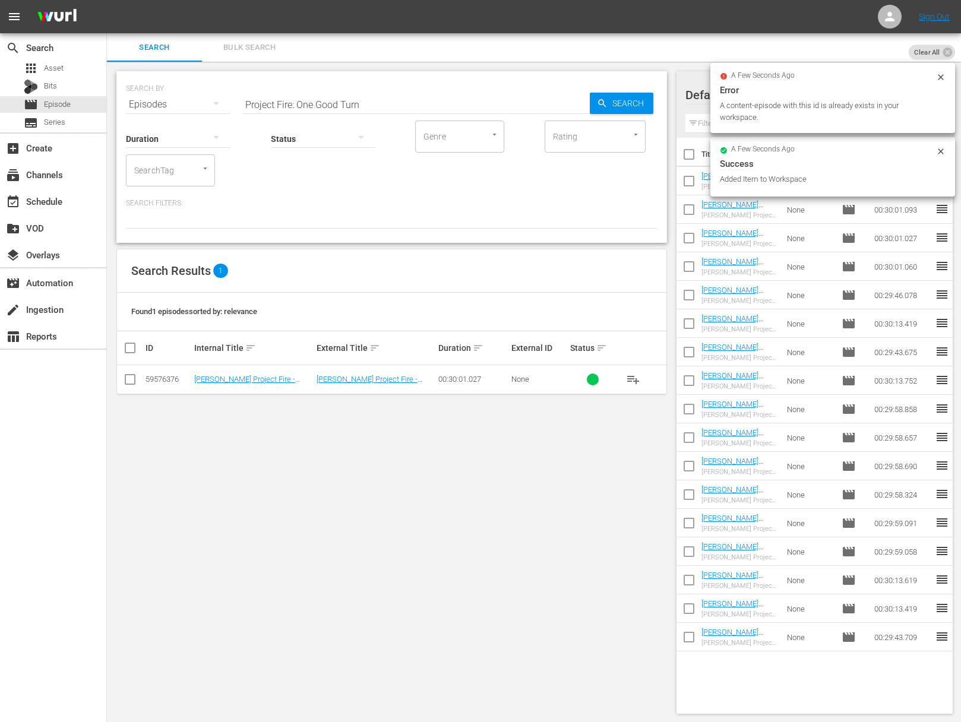
click at [667, 104] on div "SEARCH BY Search By Episodes Search ID, Title, Description, Keywords, or Catego…" at bounding box center [392, 393] width 570 height 662
click at [609, 100] on span "Search" at bounding box center [631, 103] width 46 height 21
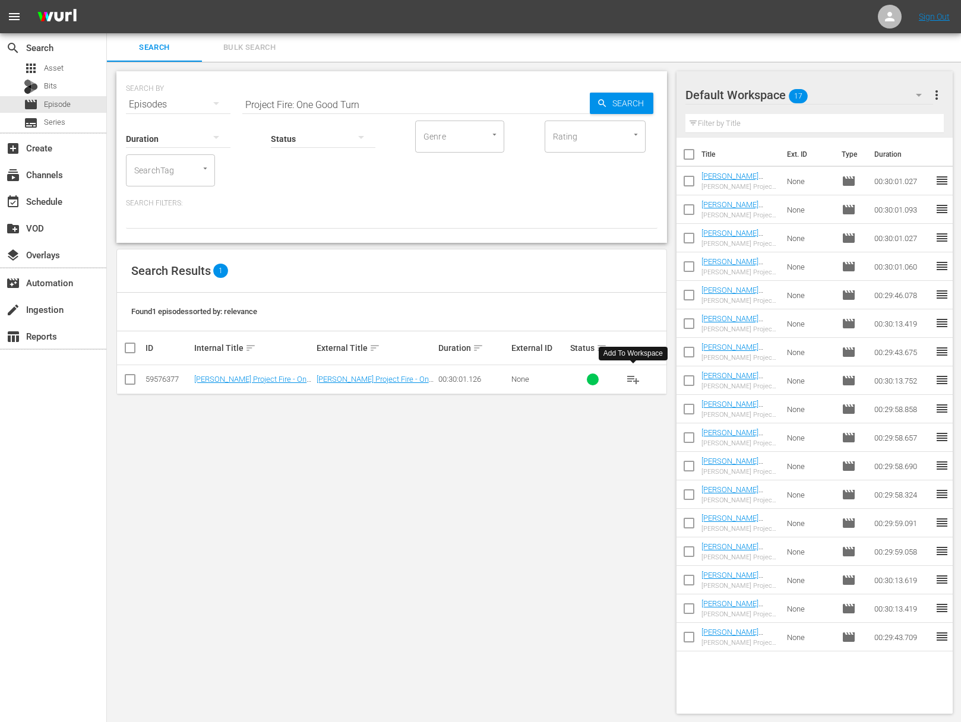
click at [632, 378] on span "playlist_add" at bounding box center [633, 379] width 14 height 14
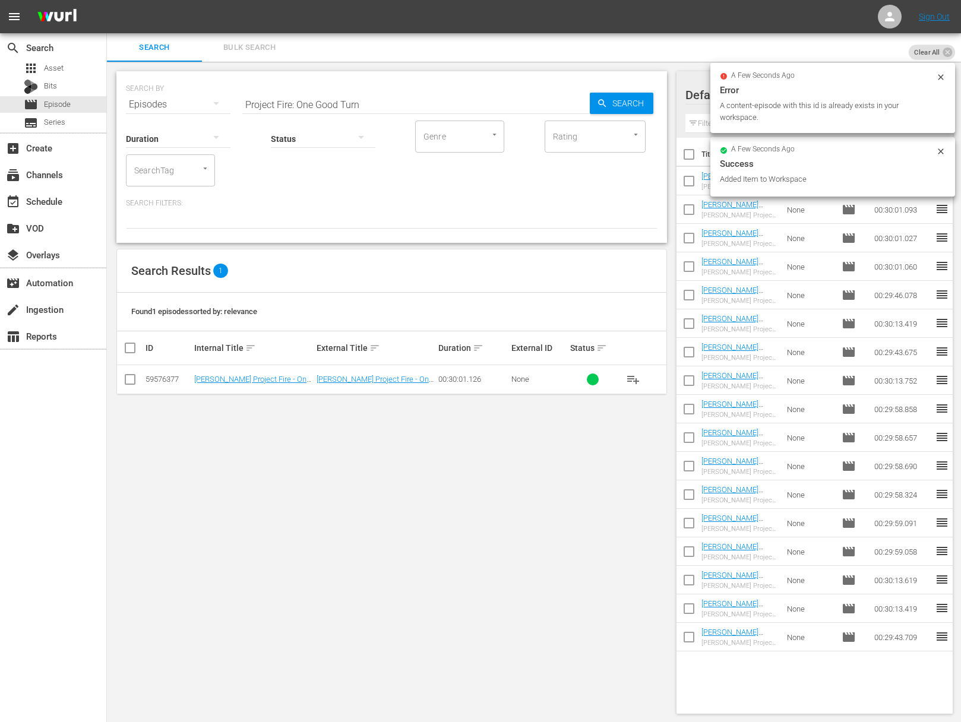
click at [397, 106] on input "Project Fire: One Good Turn" at bounding box center [415, 104] width 347 height 29
paste input "Project Fire: Fusion Q"
click at [392, 108] on input "Project Fire: One Good TurnaProjecta Fire: Fusion Q" at bounding box center [415, 104] width 347 height 29
paste input "Project Fire: Fusion Q"
click at [393, 108] on input "Project Fire: One Good TurnaProjectaProject Fire: Fusion Q Fire: Fusion Q" at bounding box center [415, 104] width 347 height 29
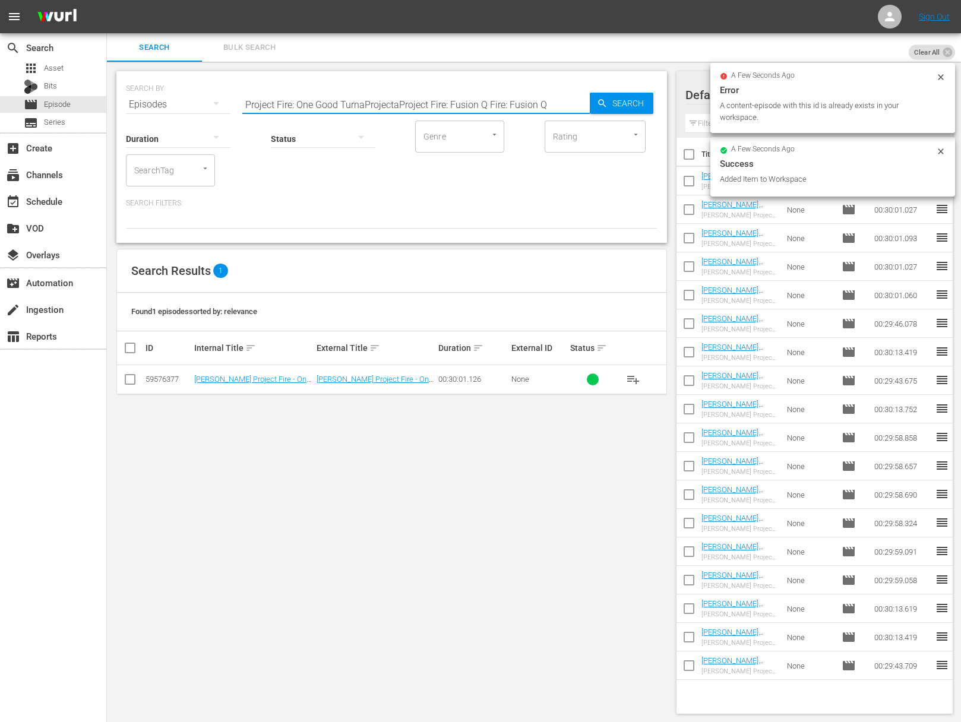
paste input "text"
click at [598, 103] on icon "button" at bounding box center [602, 103] width 11 height 11
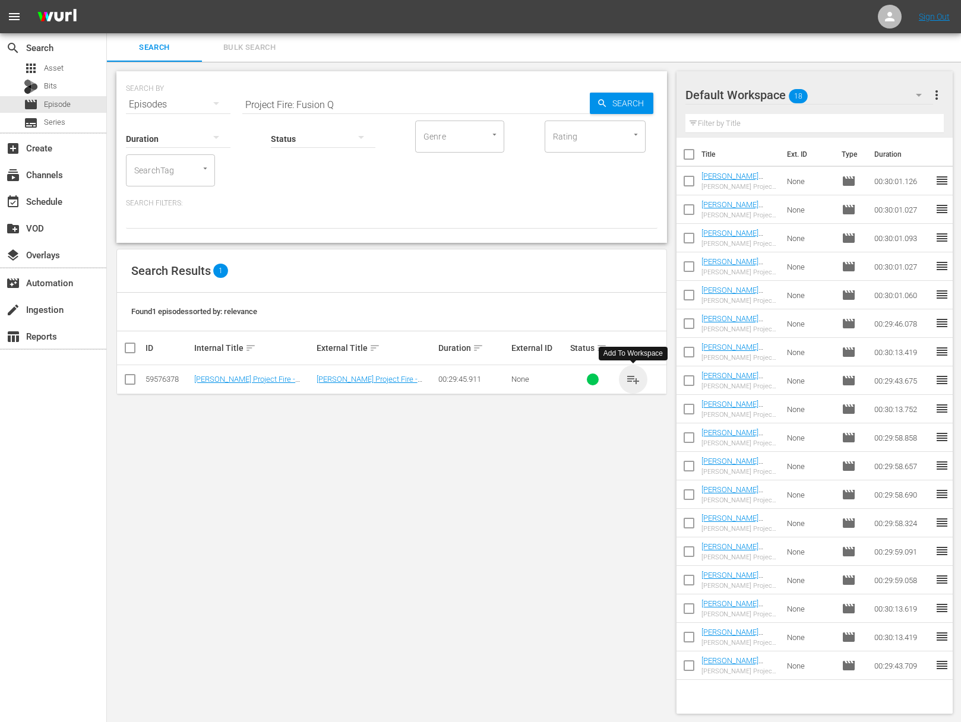
click at [634, 378] on span "playlist_add" at bounding box center [633, 379] width 14 height 14
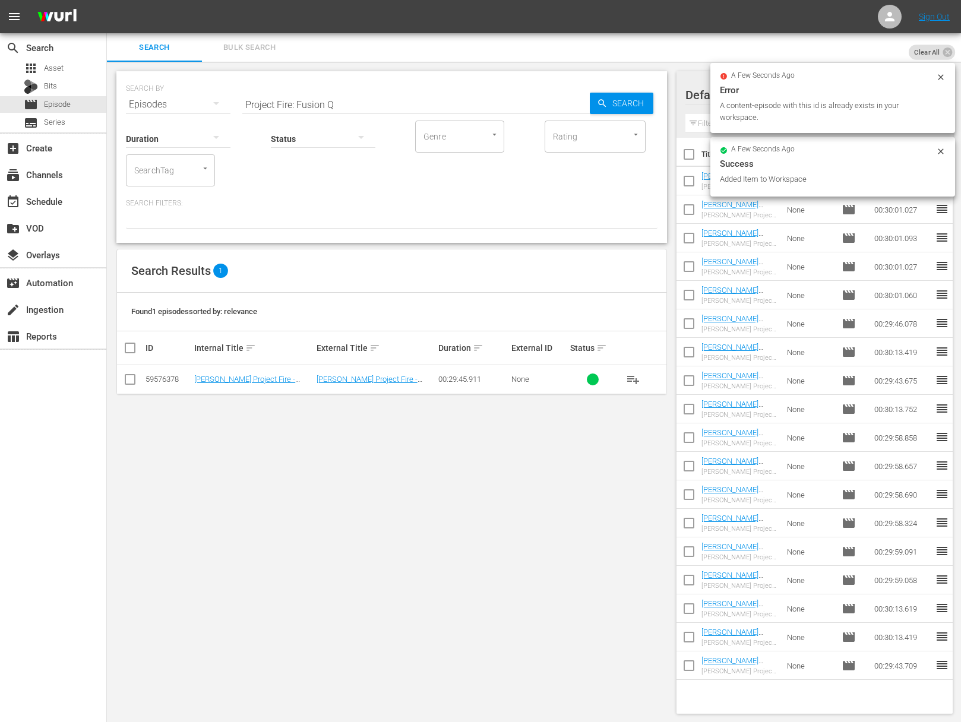
click at [315, 105] on input "Project Fire: Fusion Q" at bounding box center [415, 104] width 347 height 29
paste input "Grill Top Cocktail Party"
click at [609, 95] on span "Search" at bounding box center [631, 103] width 46 height 21
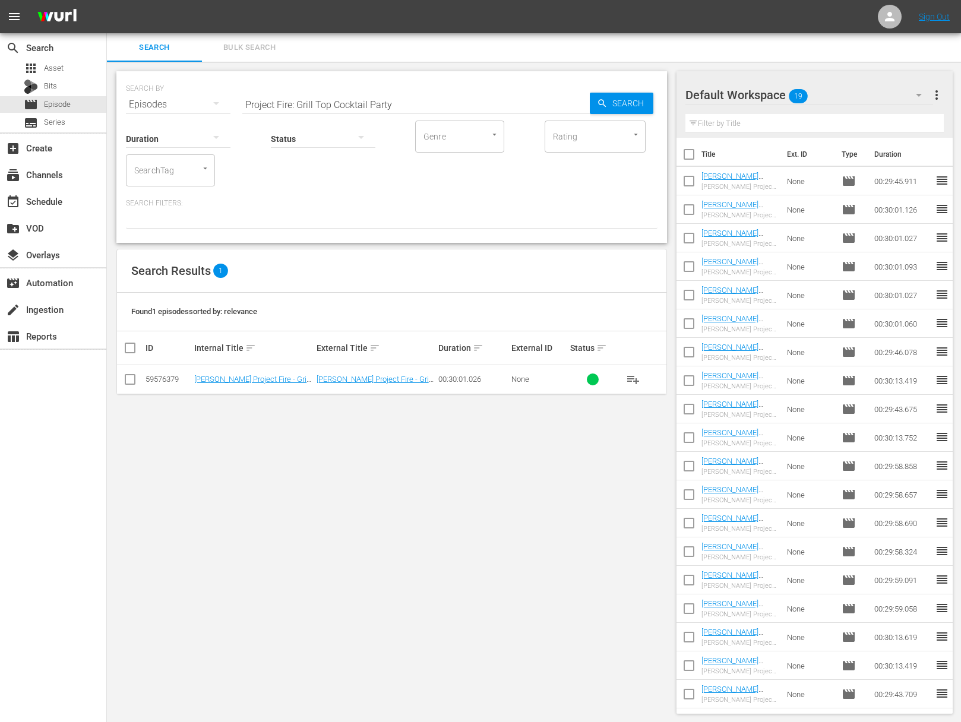
click at [634, 378] on span "playlist_add" at bounding box center [633, 379] width 14 height 14
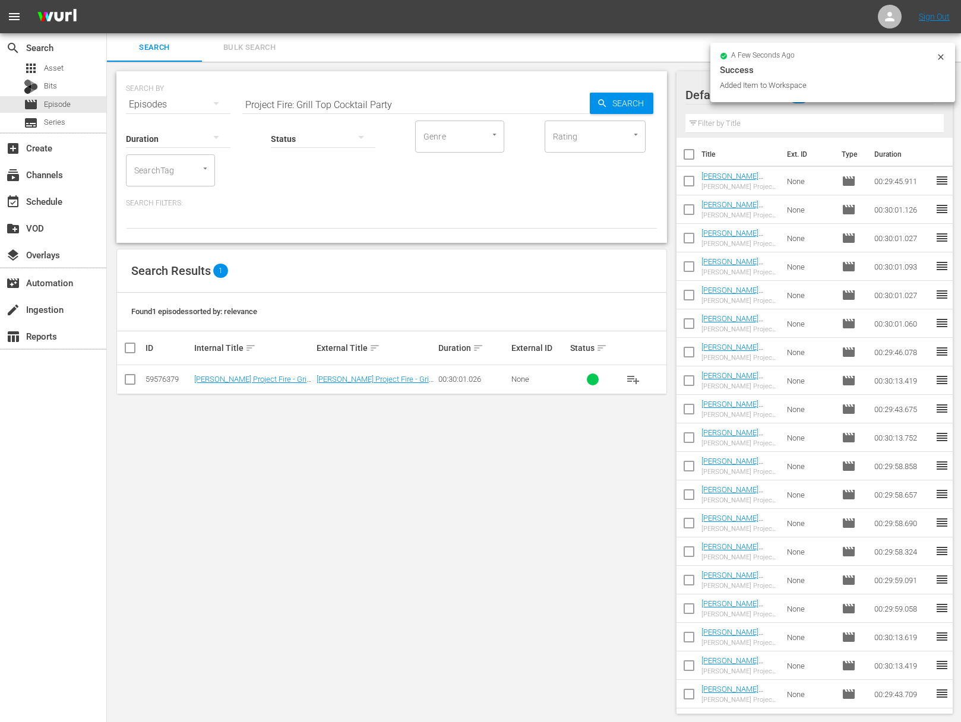
click at [387, 100] on input "Project Fire: Grill Top Cocktail Party" at bounding box center [415, 104] width 347 height 29
paste input "The Pacific Rim"
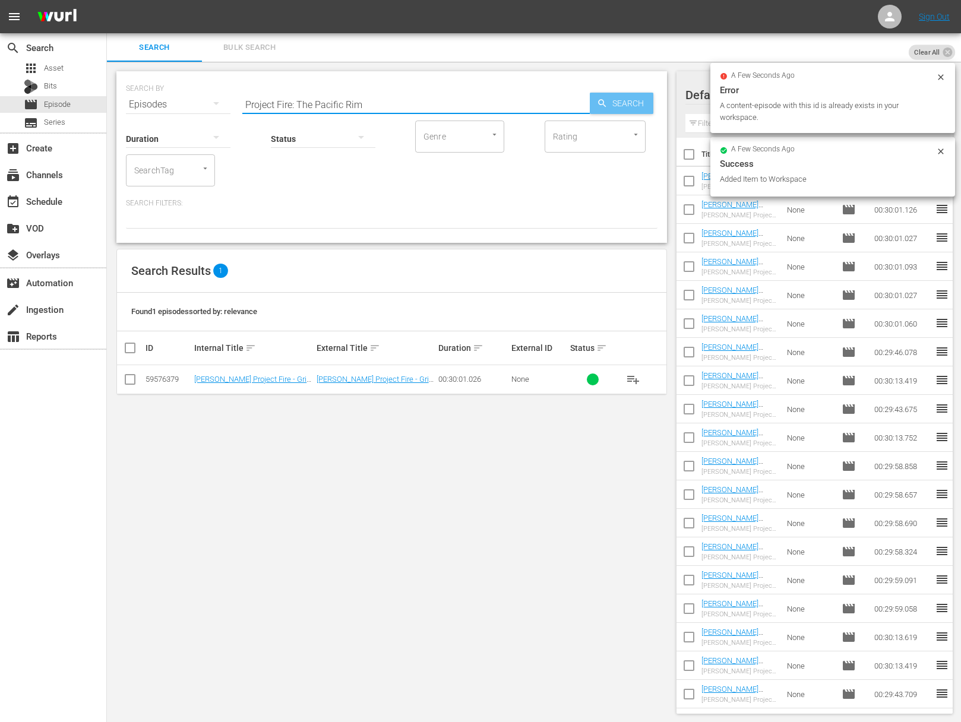
click at [608, 102] on span "Search" at bounding box center [631, 103] width 46 height 21
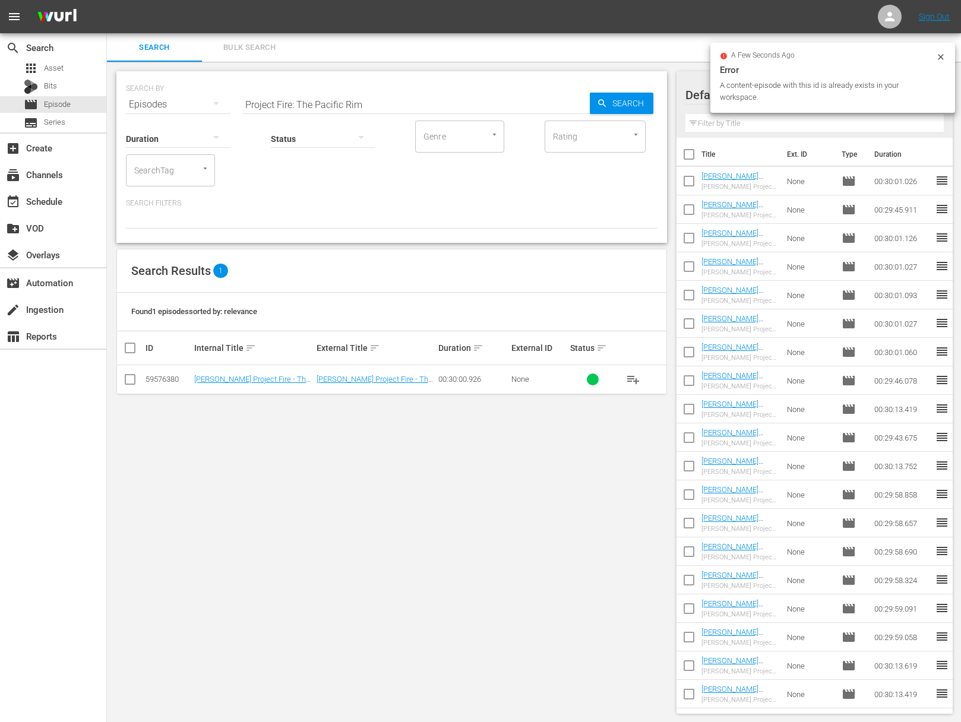
click at [628, 374] on span "playlist_add" at bounding box center [633, 379] width 14 height 14
click at [633, 378] on span "playlist_add" at bounding box center [633, 379] width 14 height 14
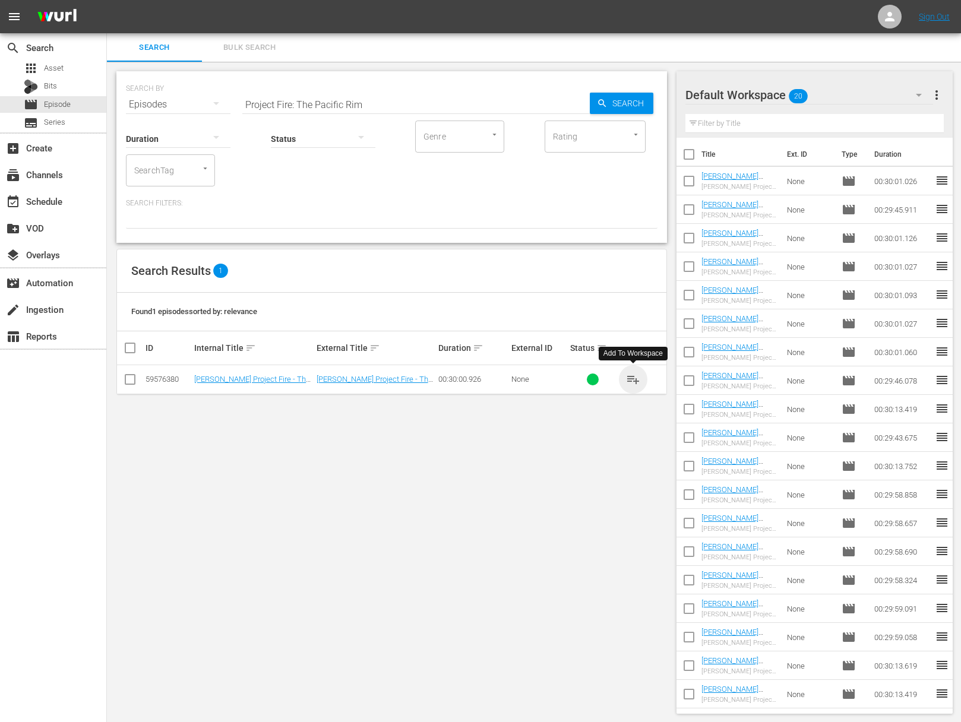
click at [633, 378] on span "playlist_add" at bounding box center [633, 379] width 14 height 14
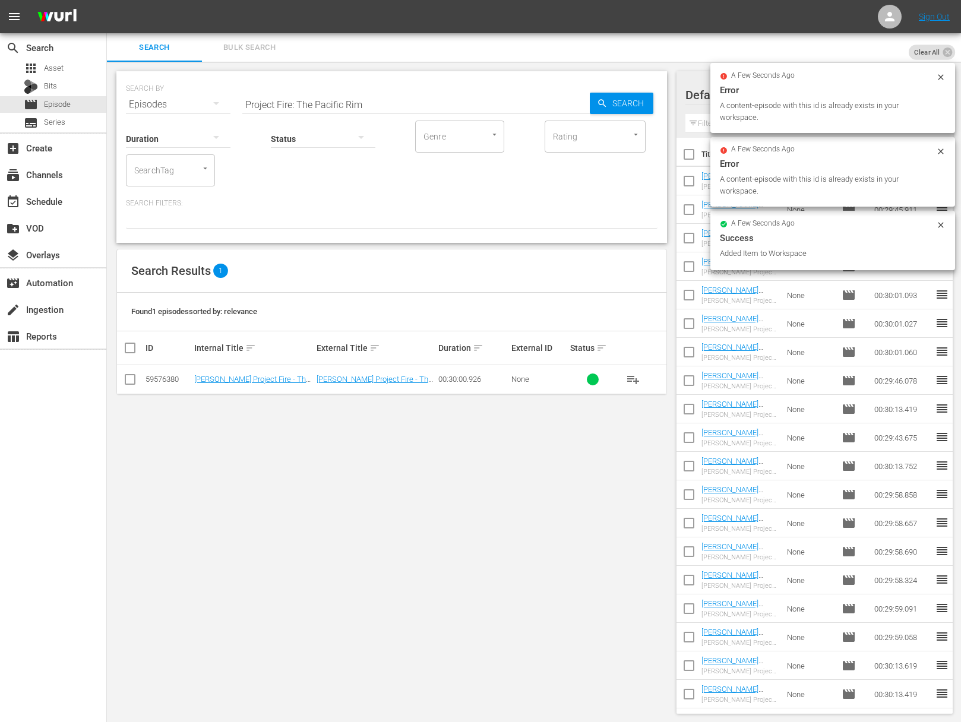
click at [374, 91] on input "Project Fire: The Pacific Rim" at bounding box center [415, 104] width 347 height 29
paste input "Fish Hits the Fire"
click at [642, 105] on span "Search" at bounding box center [631, 103] width 46 height 21
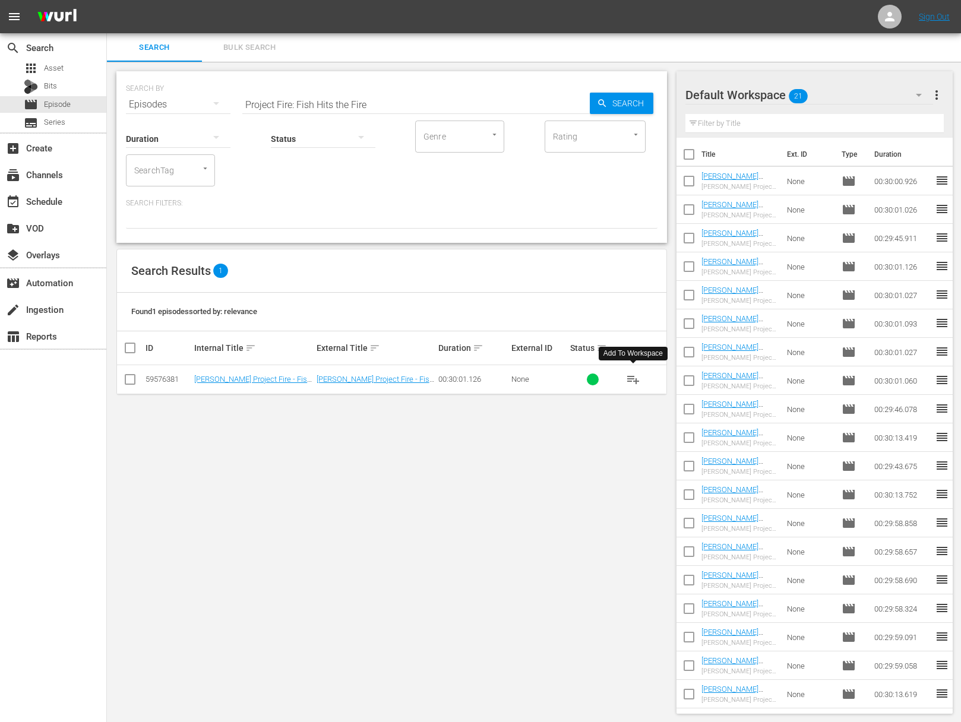
click at [634, 378] on span "playlist_add" at bounding box center [633, 379] width 14 height 14
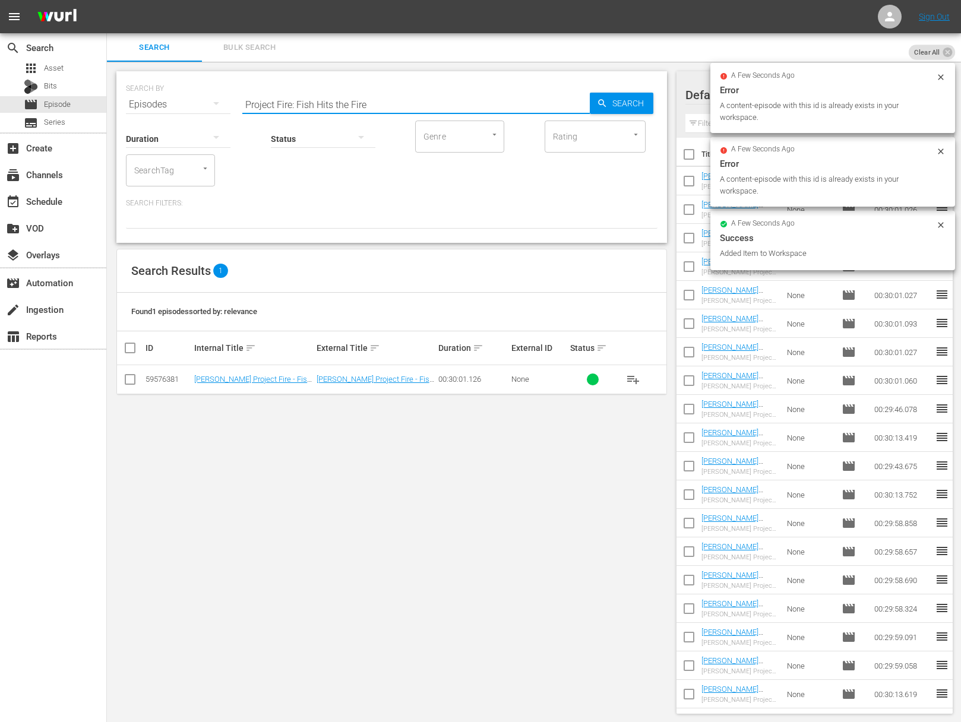
click at [347, 96] on input "Project Fire: Fish Hits the Fire" at bounding box center [415, 104] width 347 height 29
paste input "Steak and Beyond"
click at [614, 103] on span "Search" at bounding box center [631, 103] width 46 height 21
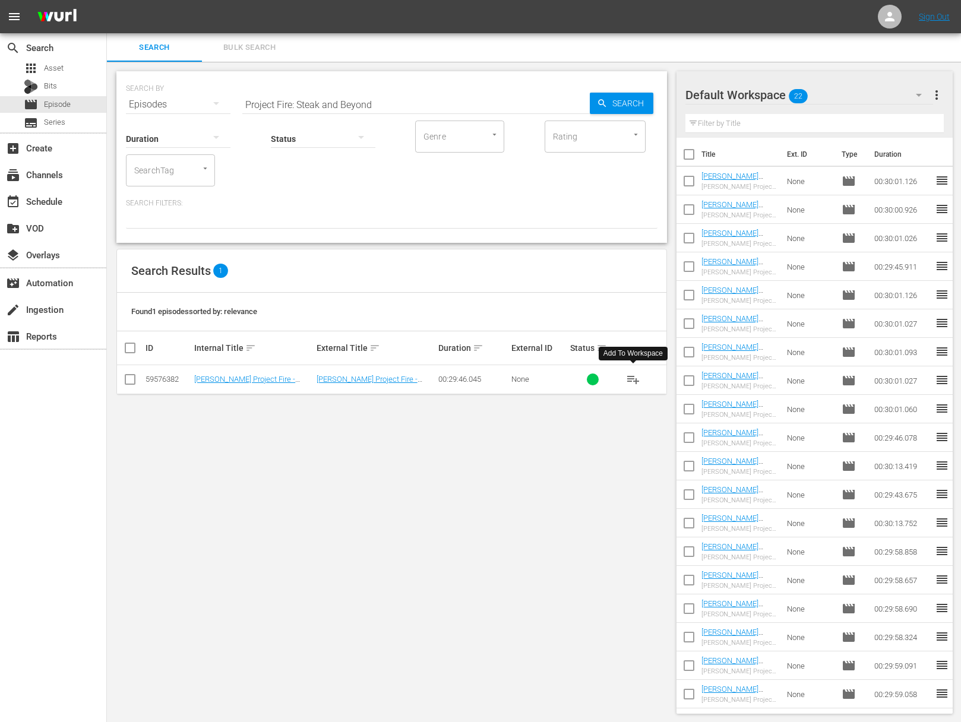
click at [636, 378] on span "playlist_add" at bounding box center [633, 379] width 14 height 14
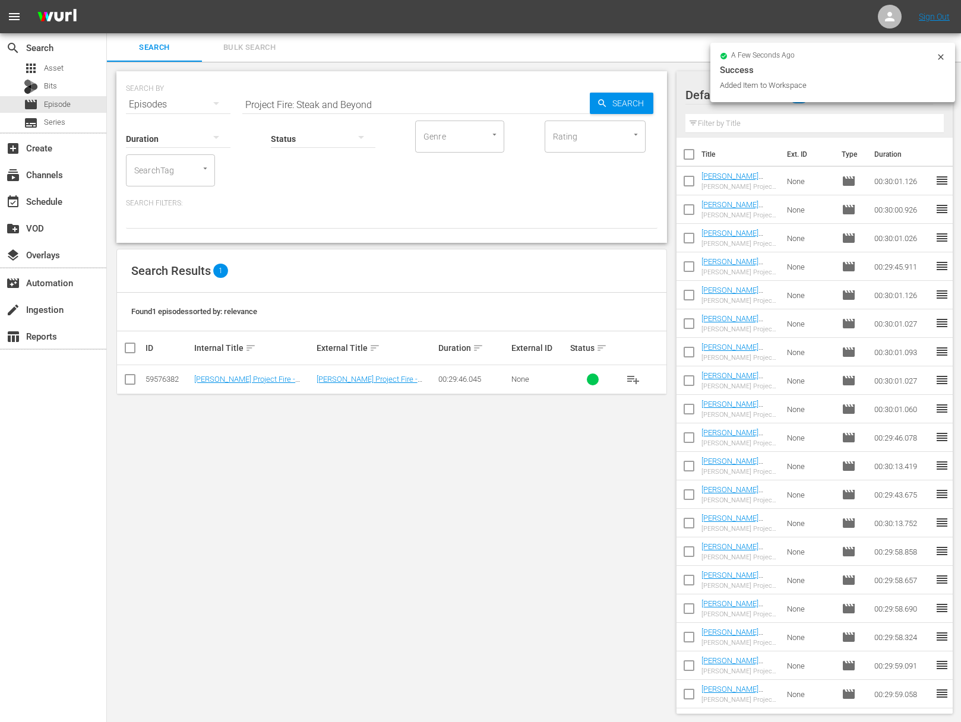
click at [443, 102] on input "Project Fire: Steak and Beyond" at bounding box center [415, 104] width 347 height 29
paste input "Wine Country Grill"
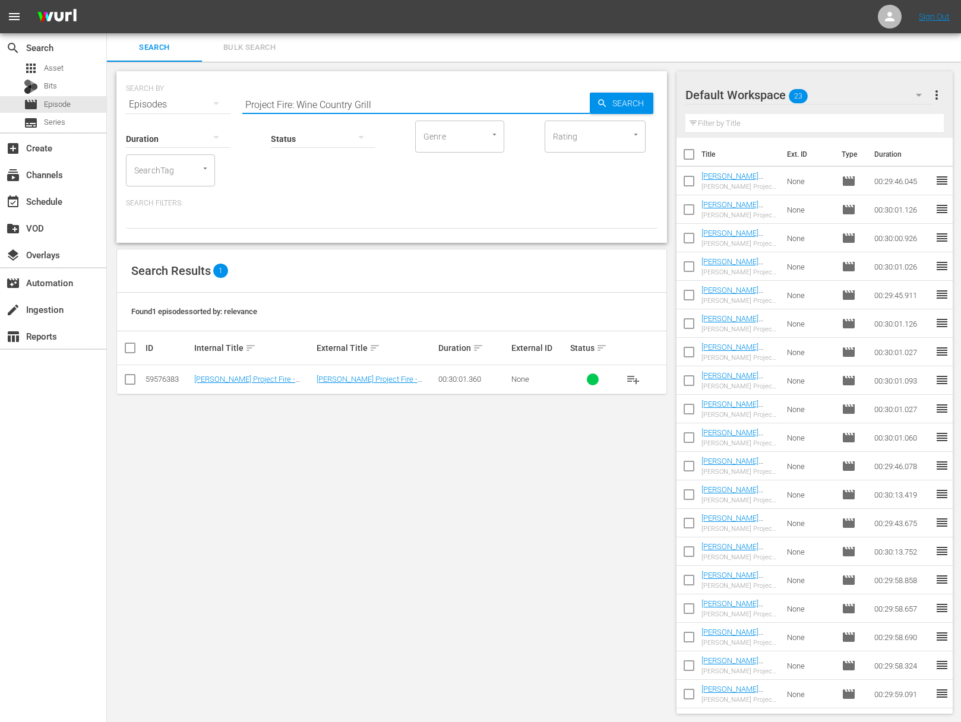
click at [633, 377] on span "playlist_add" at bounding box center [633, 379] width 14 height 14
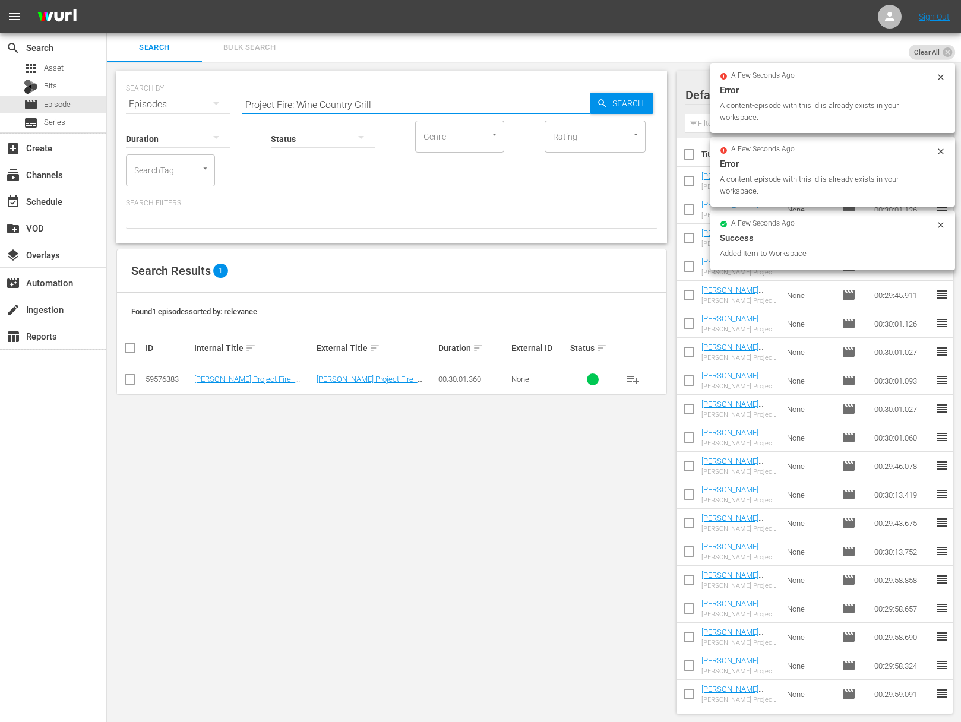
click at [331, 100] on input "Project Fire: Wine Country Grill" at bounding box center [415, 104] width 347 height 29
paste input "Raichlen's Rules Desserts"
click at [604, 102] on icon "button" at bounding box center [602, 103] width 11 height 11
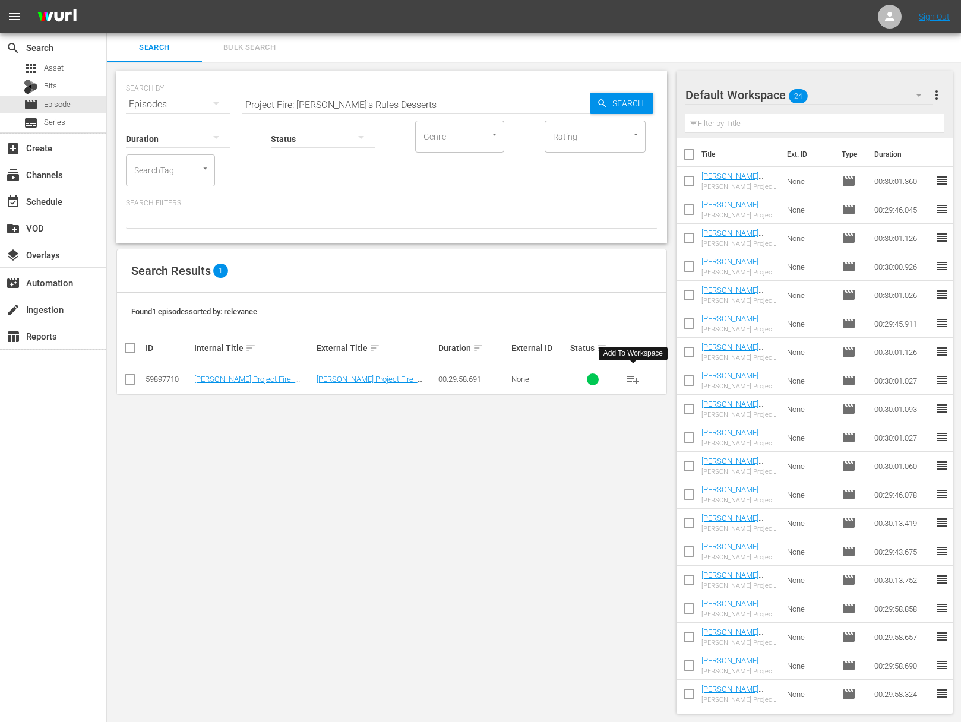
click at [635, 380] on span "playlist_add" at bounding box center [633, 379] width 14 height 14
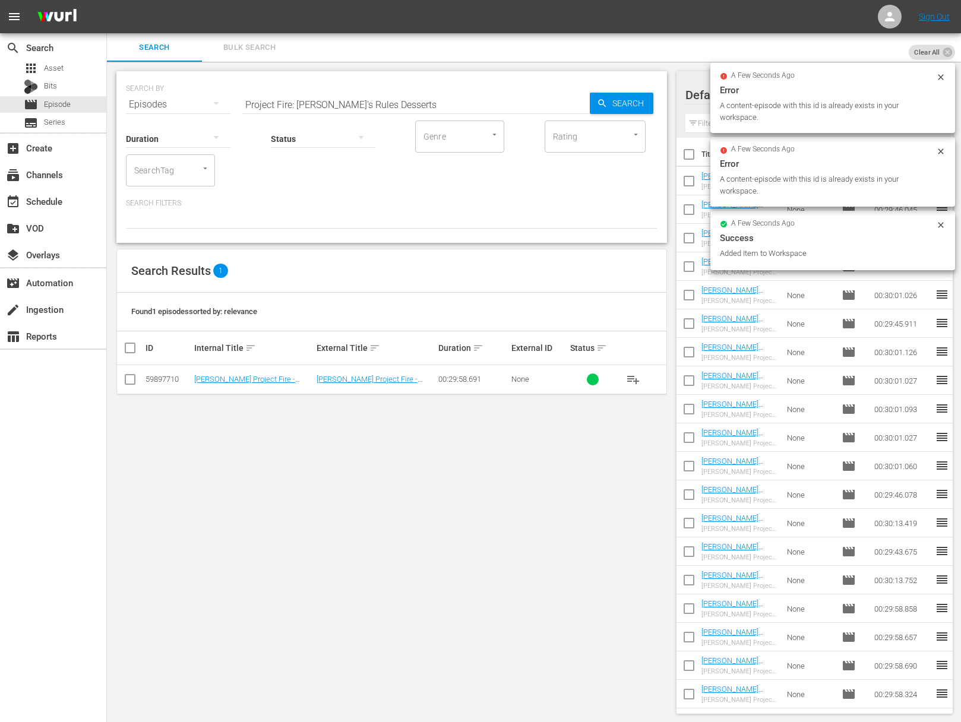
click at [445, 109] on input "Project Fire: Raichlen's Rules Desserts" at bounding box center [415, 104] width 347 height 29
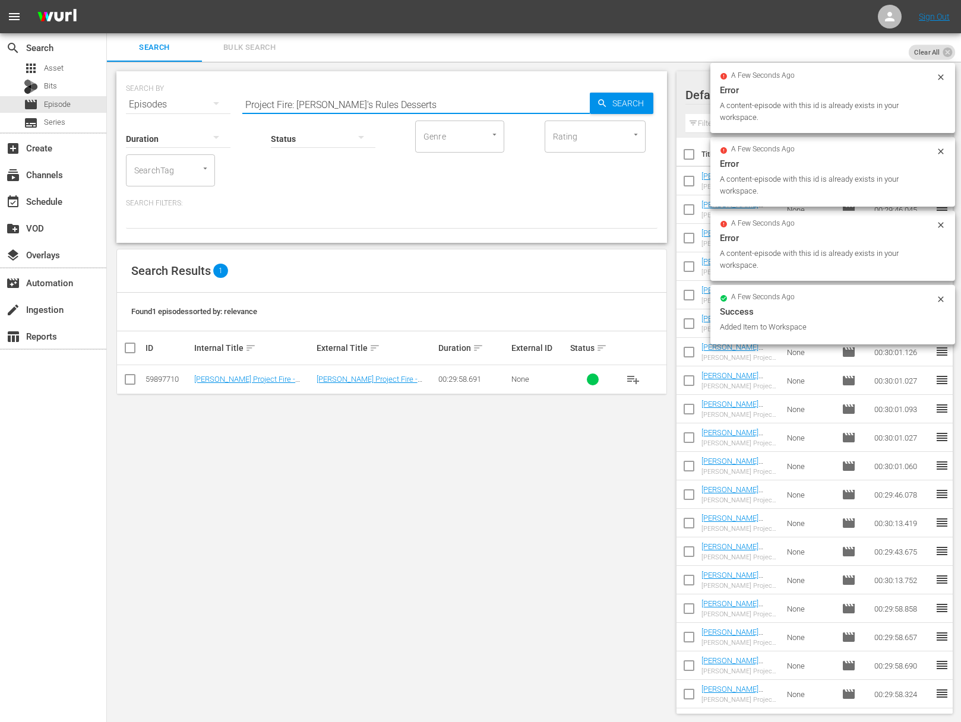
paste input "Serial Griller with Matthew Moore"
click at [617, 105] on span "Search" at bounding box center [631, 103] width 46 height 21
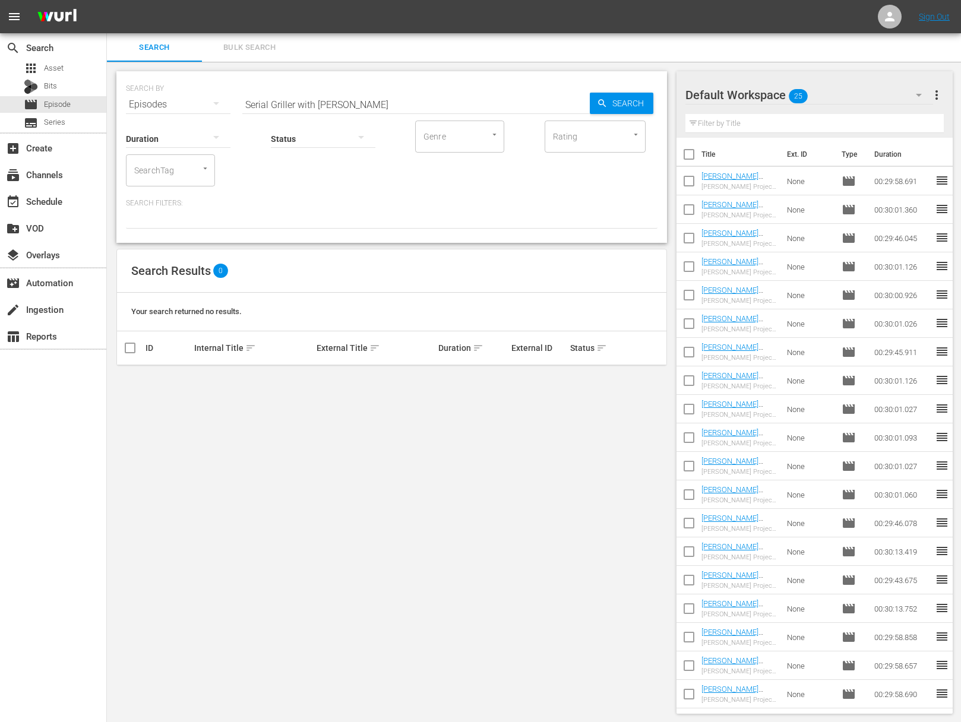
click at [431, 105] on input "Serial Griller with Matthew Moore" at bounding box center [415, 104] width 347 height 29
click at [608, 105] on span "Search" at bounding box center [631, 103] width 46 height 21
drag, startPoint x: 295, startPoint y: 107, endPoint x: 440, endPoint y: 112, distance: 145.0
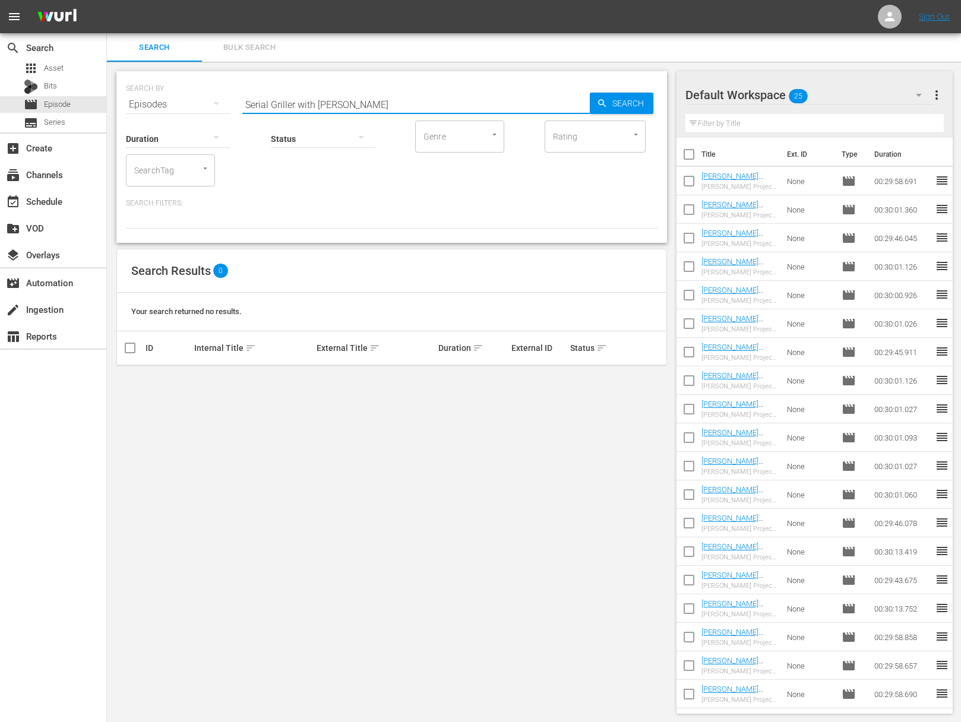
click at [440, 112] on input "Serial Griller with Matthew Moore" at bounding box center [415, 104] width 347 height 29
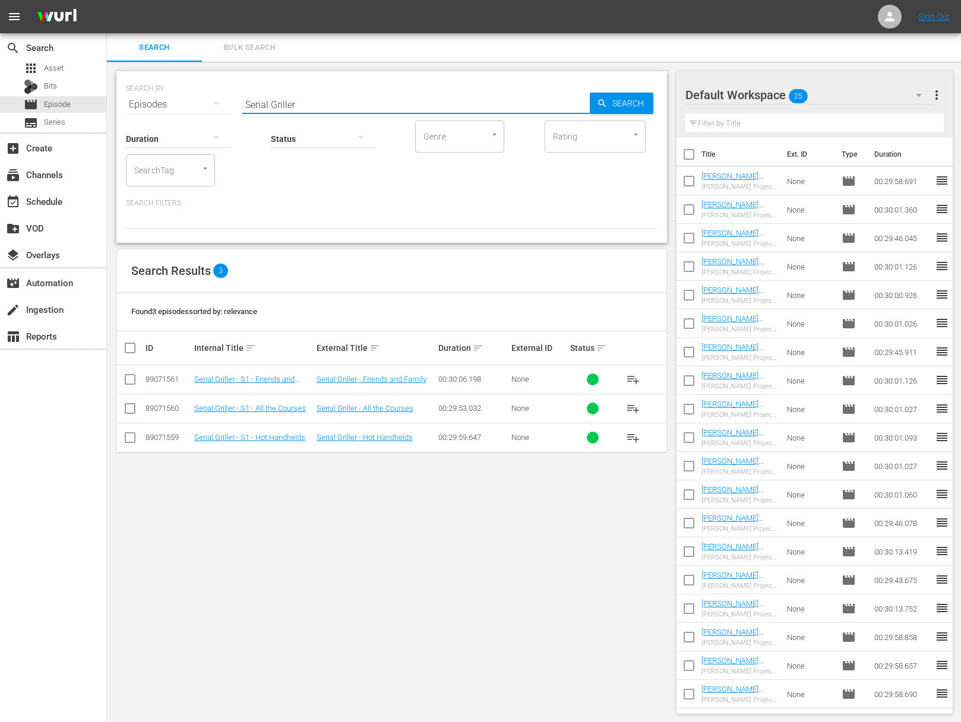
click at [635, 407] on span "playlist_add" at bounding box center [633, 409] width 14 height 14
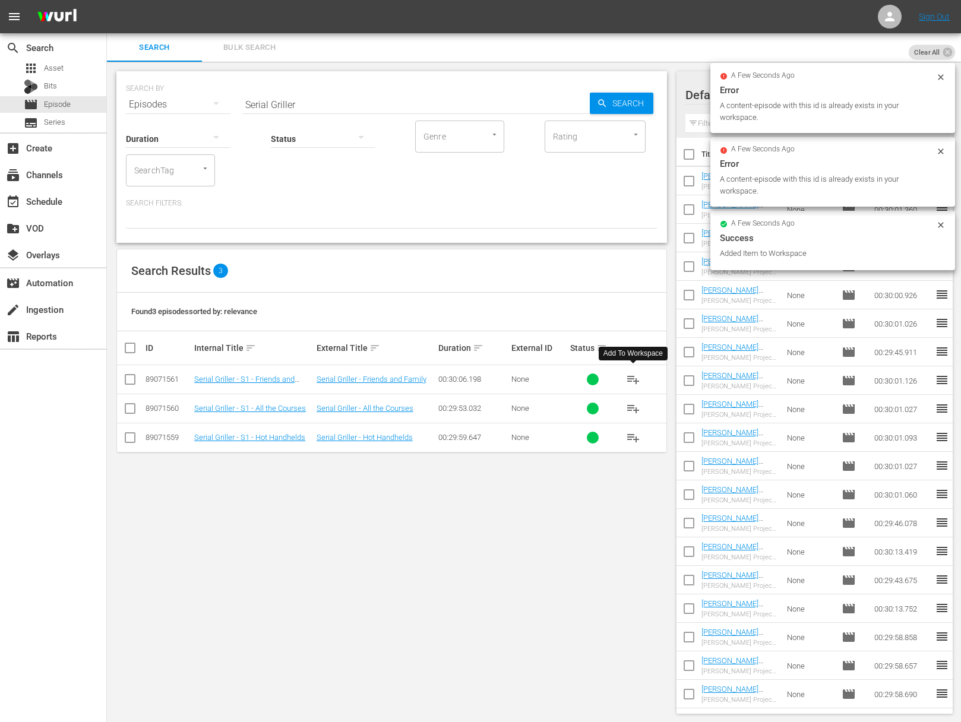
click at [634, 377] on span "playlist_add" at bounding box center [633, 379] width 14 height 14
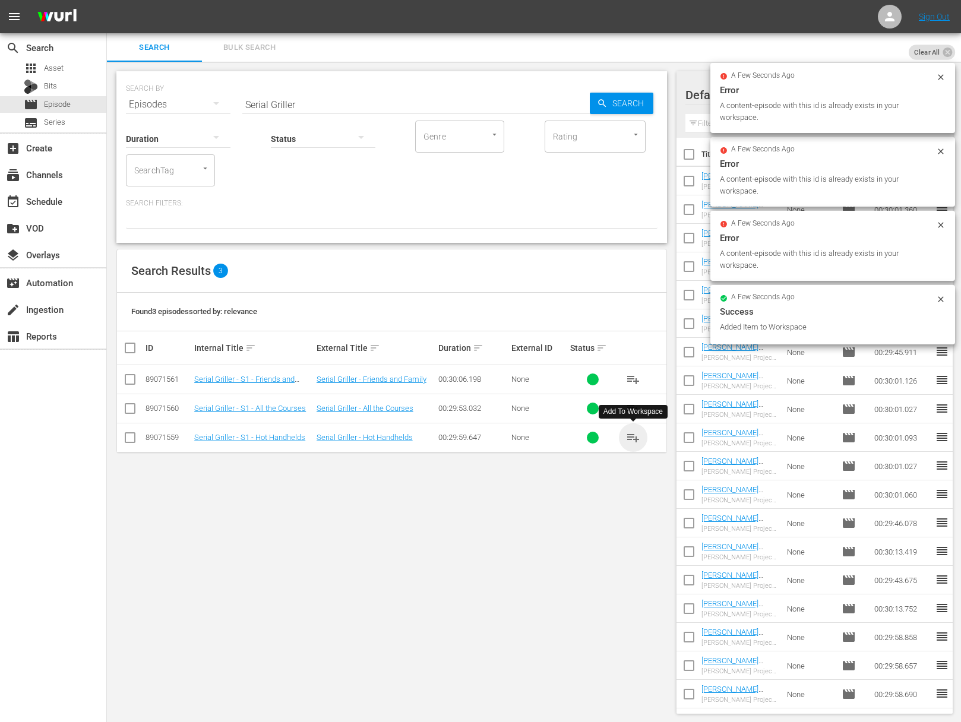
click at [633, 437] on span "playlist_add" at bounding box center [633, 438] width 14 height 14
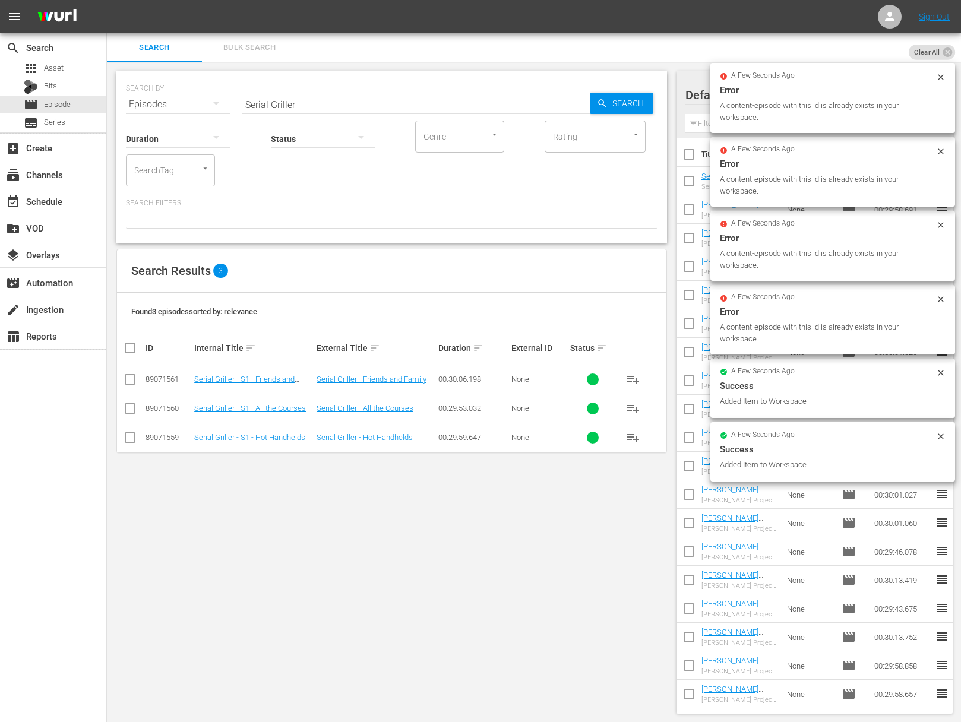
click at [323, 99] on input "Serial Griller" at bounding box center [415, 104] width 347 height 29
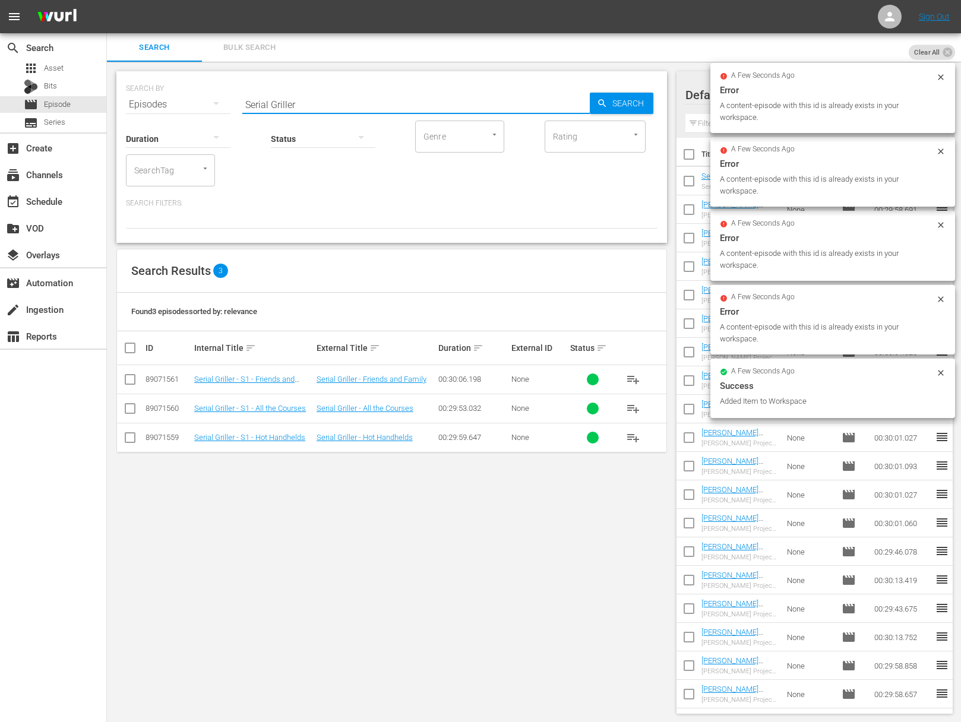
paste input "Taste of Tennessee - The Traditions of Tennessee Mountain Cooking at RT Lodge"
click at [637, 101] on span "Search" at bounding box center [631, 103] width 46 height 21
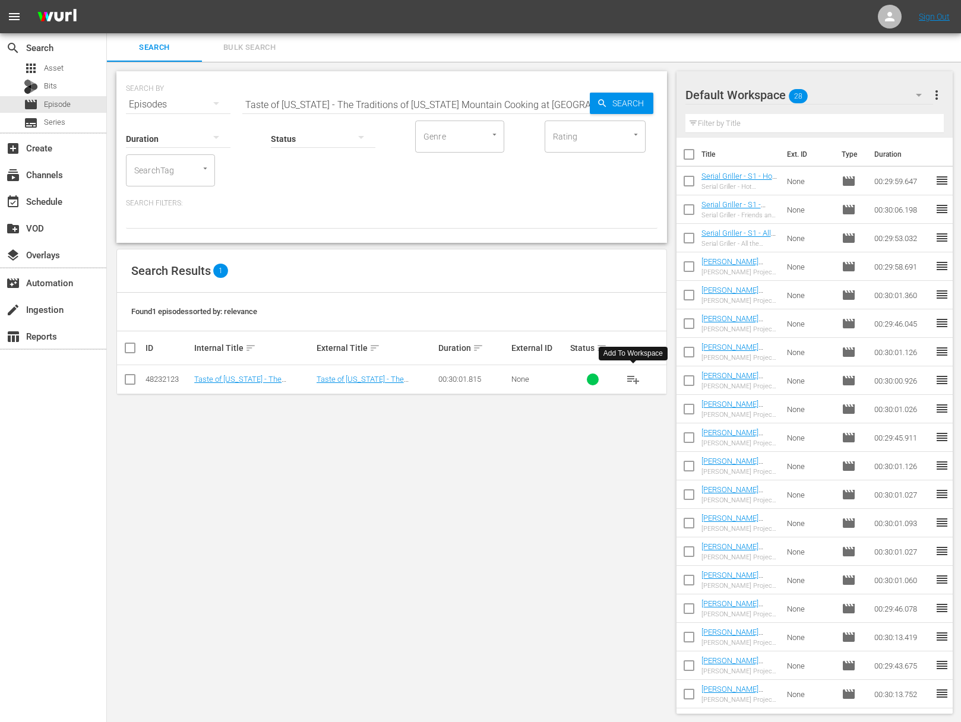
click at [630, 377] on span "playlist_add" at bounding box center [633, 379] width 14 height 14
click at [633, 378] on span "playlist_add" at bounding box center [633, 379] width 14 height 14
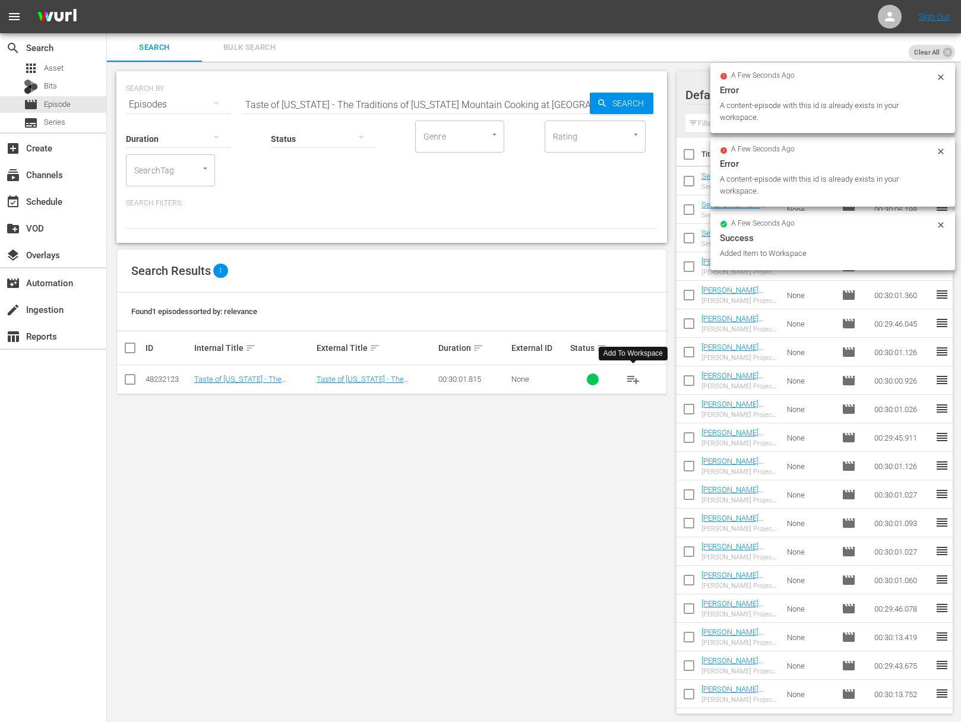
click at [413, 98] on input "Taste of Tennessee - The Traditions of Tennessee Mountain Cooking at RT Lodge" at bounding box center [415, 104] width 347 height 29
paste input "Plant based for the Soul! Southern Comfort Food with a Veggie Flar"
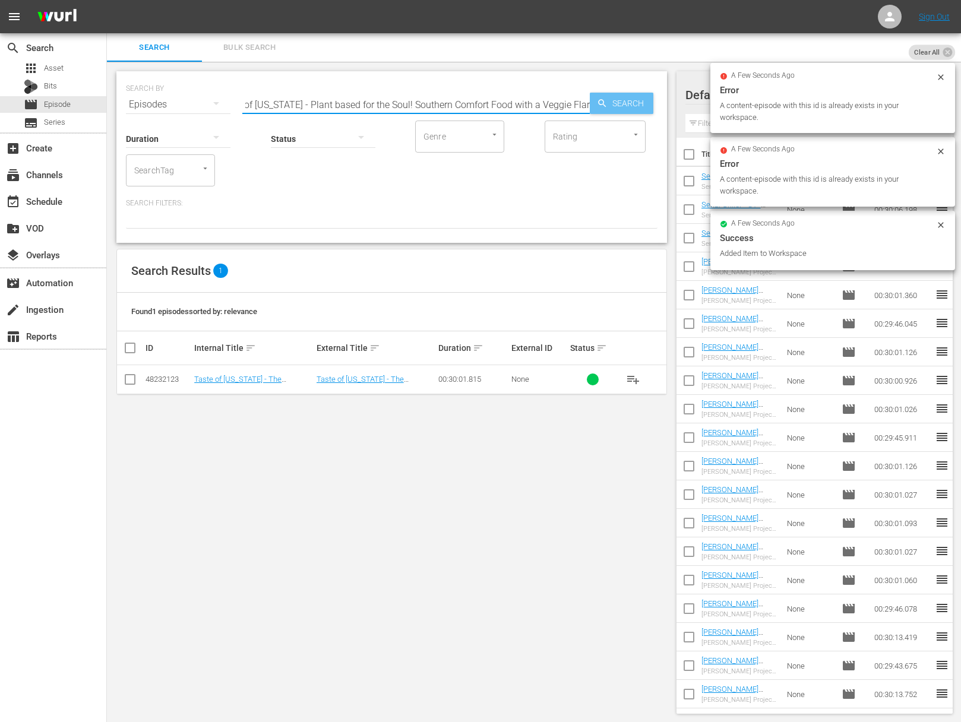
click at [630, 102] on span "Search" at bounding box center [631, 103] width 46 height 21
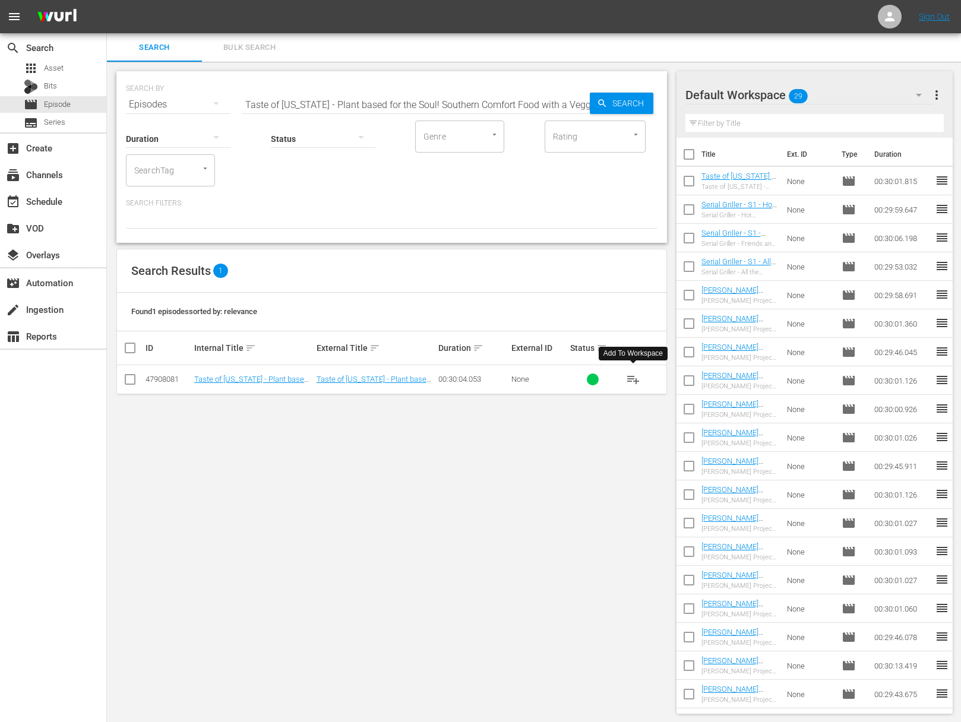
click at [633, 378] on span "playlist_add" at bounding box center [633, 379] width 14 height 14
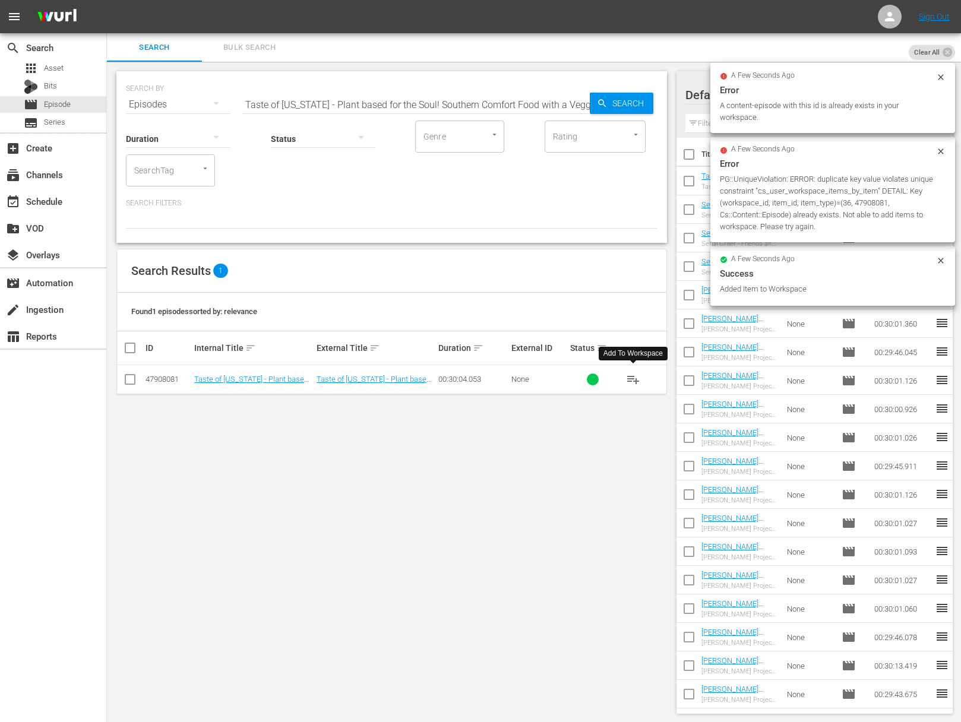
click at [362, 103] on input "Taste of Tennessee - Plant based for the Soul! Southern Comfort Food with a Veg…" at bounding box center [415, 104] width 347 height 29
paste input "Grab a bowl of noodles (and Nashville) with Otaku Ramen"
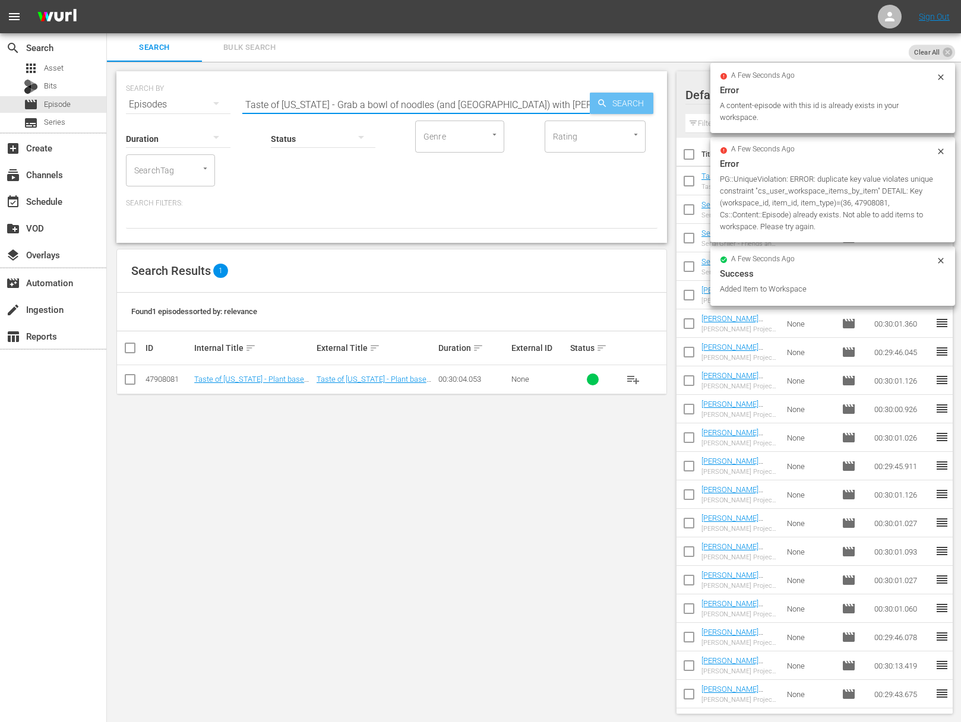
click at [615, 97] on span "Search" at bounding box center [631, 103] width 46 height 21
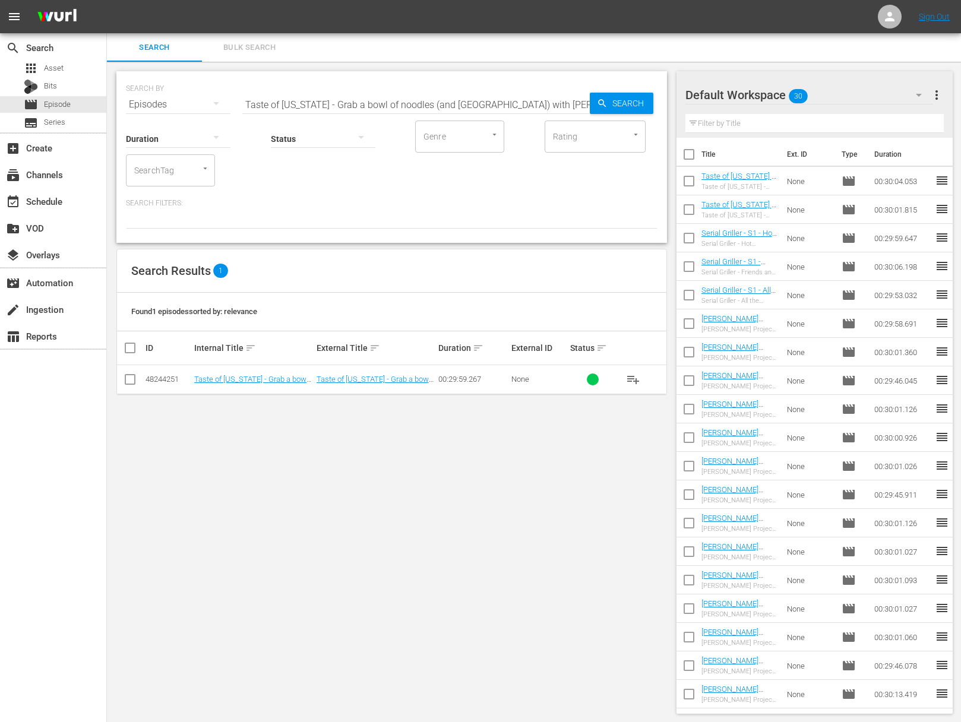
click at [631, 376] on span "playlist_add" at bounding box center [633, 379] width 14 height 14
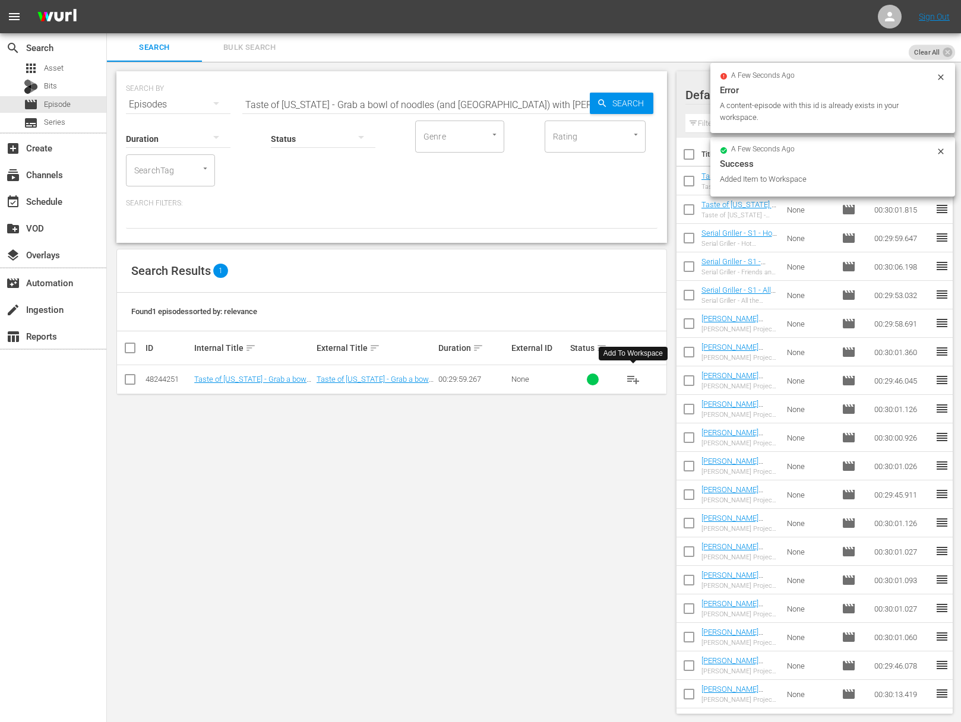
click at [398, 89] on div "SEARCH BY Search By Episodes Search ID, Title, Description, Keywords, or Catego…" at bounding box center [392, 97] width 532 height 43
click at [396, 105] on input "Taste of Tennessee - Grab a bowl of noodles (and Nashville) with Otaku Ramen" at bounding box center [415, 104] width 347 height 29
paste input "The Art of Southern Hospitality at Juniper Gre"
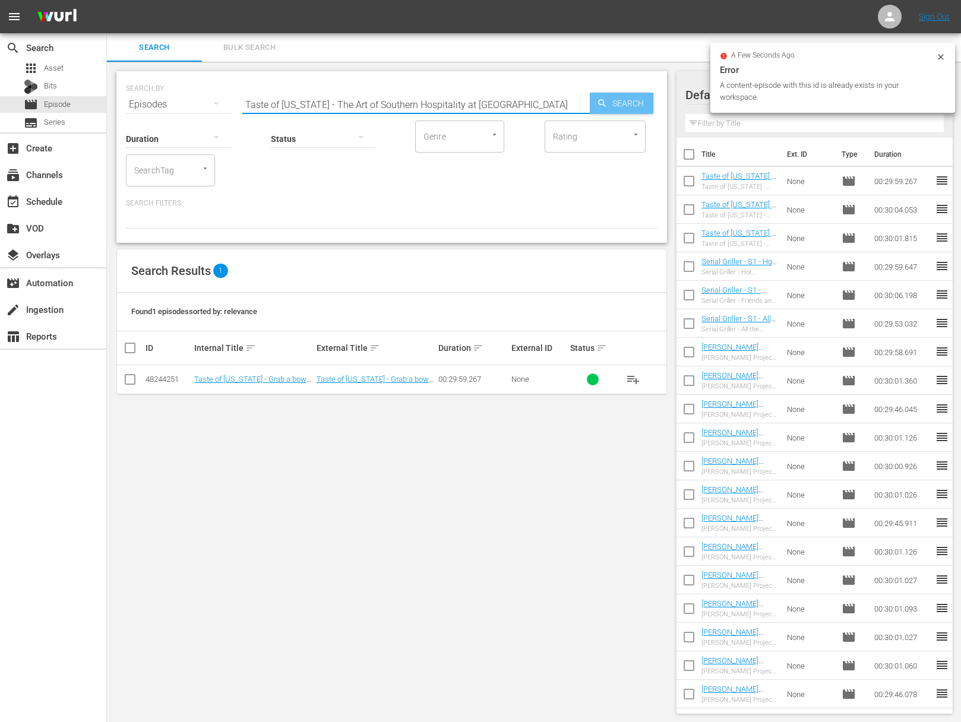
click at [614, 105] on span "Search" at bounding box center [631, 103] width 46 height 21
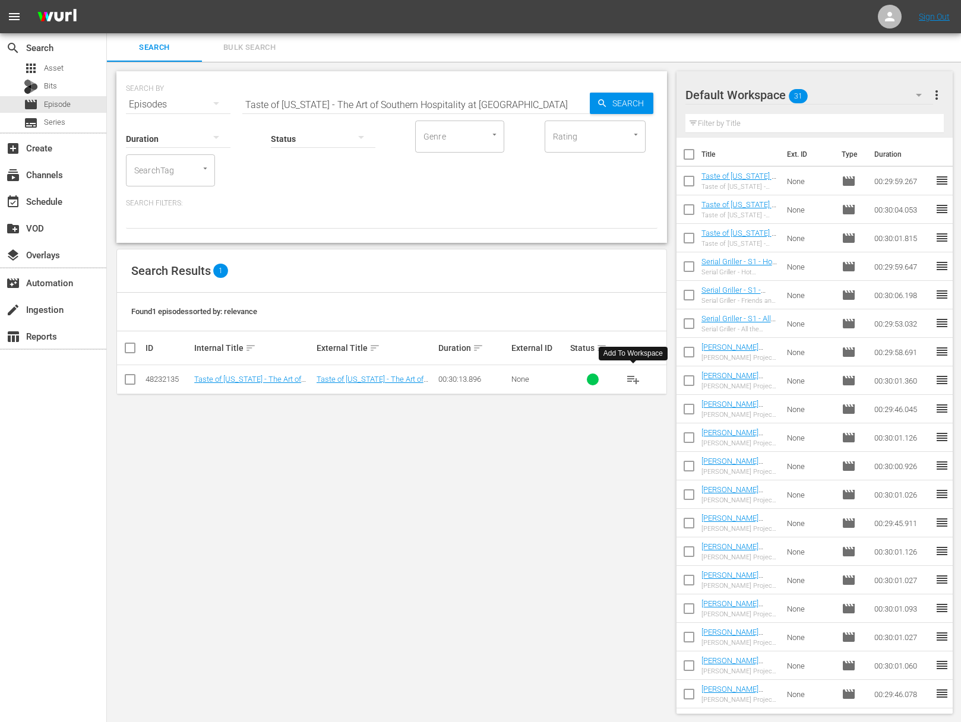
click at [637, 378] on span "playlist_add" at bounding box center [633, 379] width 14 height 14
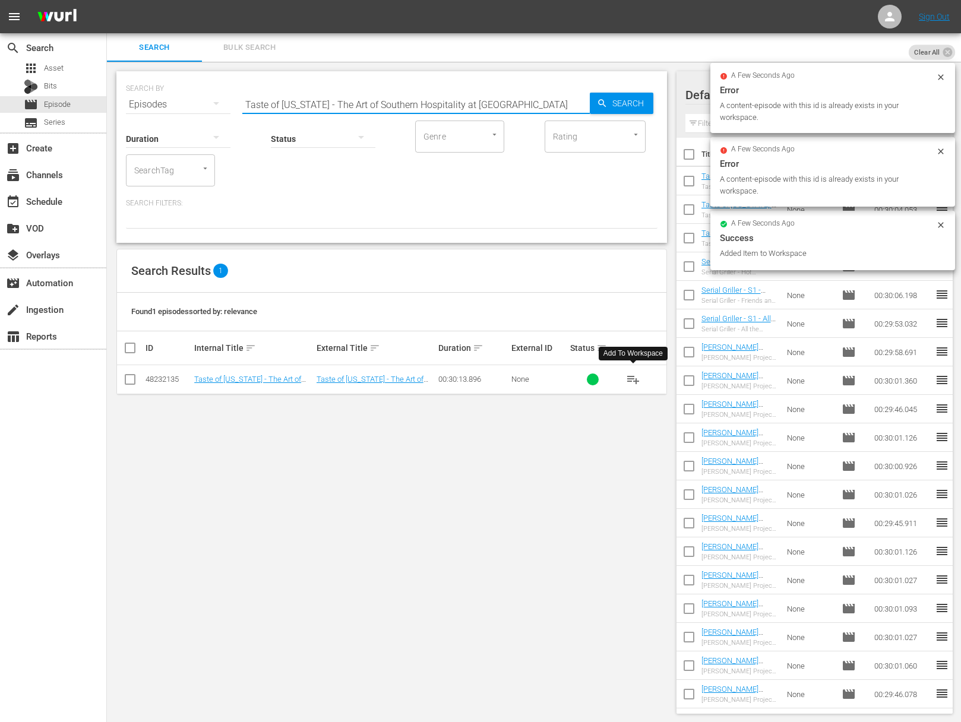
click at [404, 102] on input "Taste of Tennessee - The Art of Southern Hospitality at Juniper Green" at bounding box center [415, 104] width 347 height 29
paste input "Serving up Hot Chicken With Party Fowl"
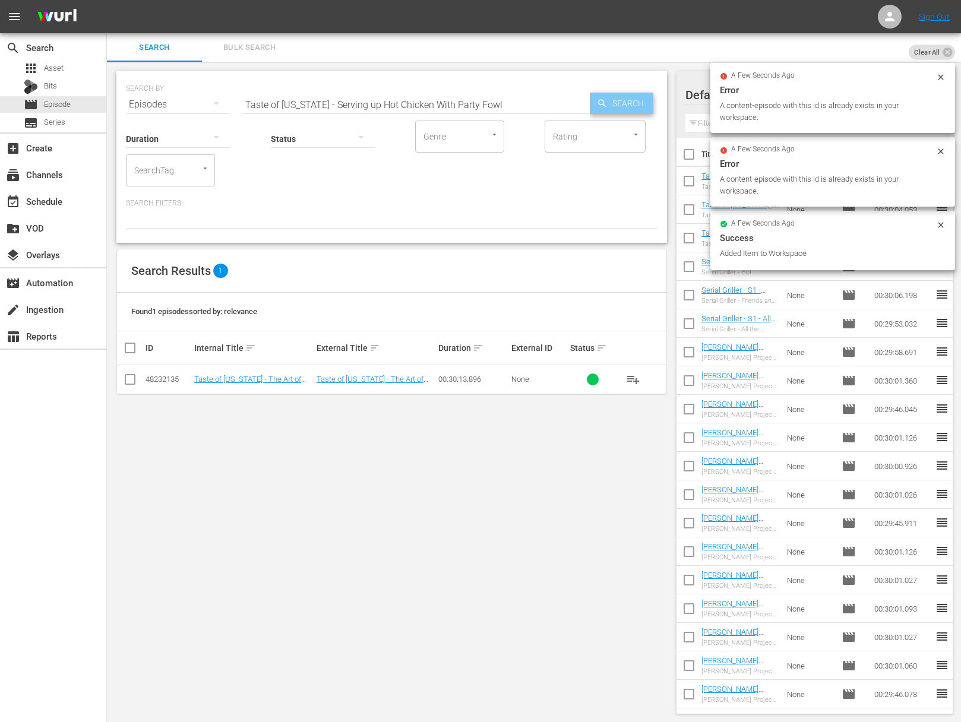
click at [633, 100] on span "Search" at bounding box center [631, 103] width 46 height 21
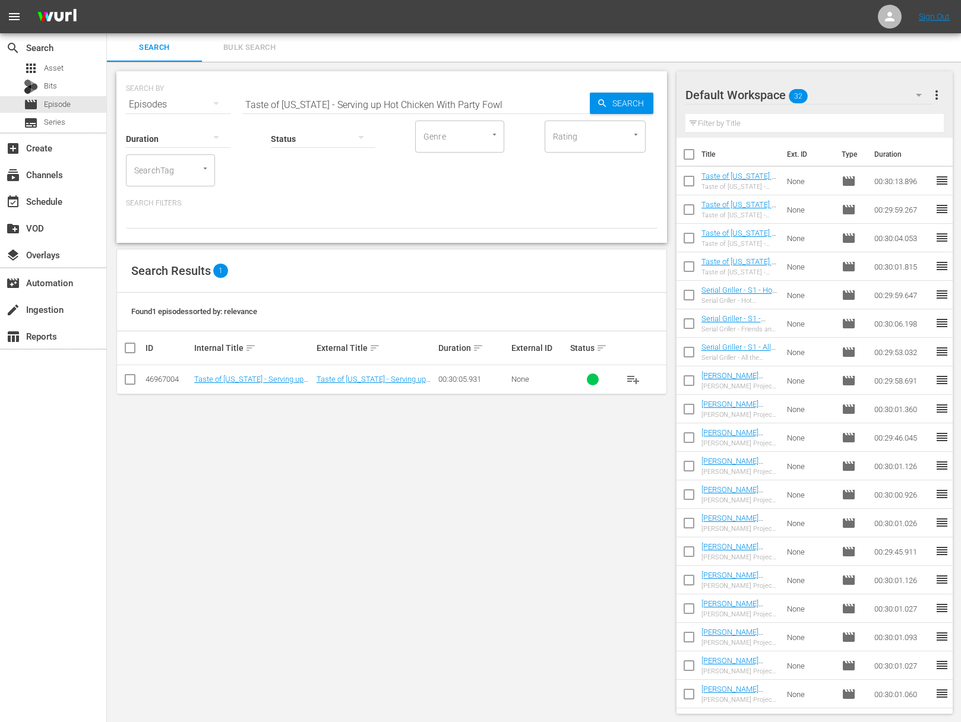
click at [634, 380] on span "playlist_add" at bounding box center [633, 379] width 14 height 14
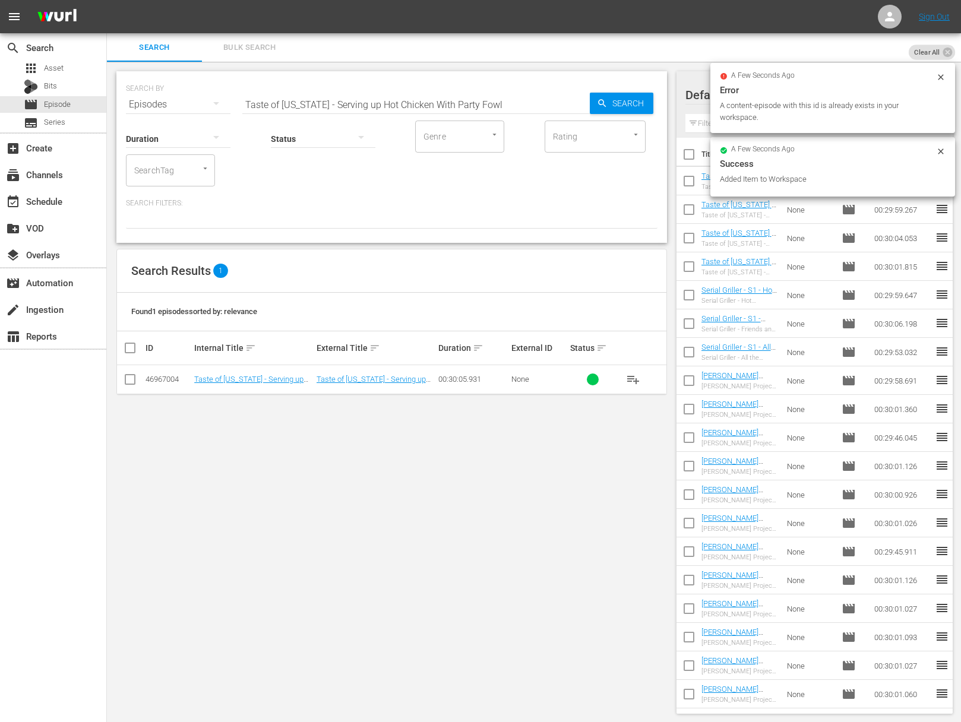
click at [388, 94] on input "Taste of Tennessee - Serving up Hot Chicken With Party Fowl" at bounding box center [415, 104] width 347 height 29
paste input "The Art of BBQ With Martin's Bar-B-Que"
click at [627, 103] on span "Search" at bounding box center [631, 103] width 46 height 21
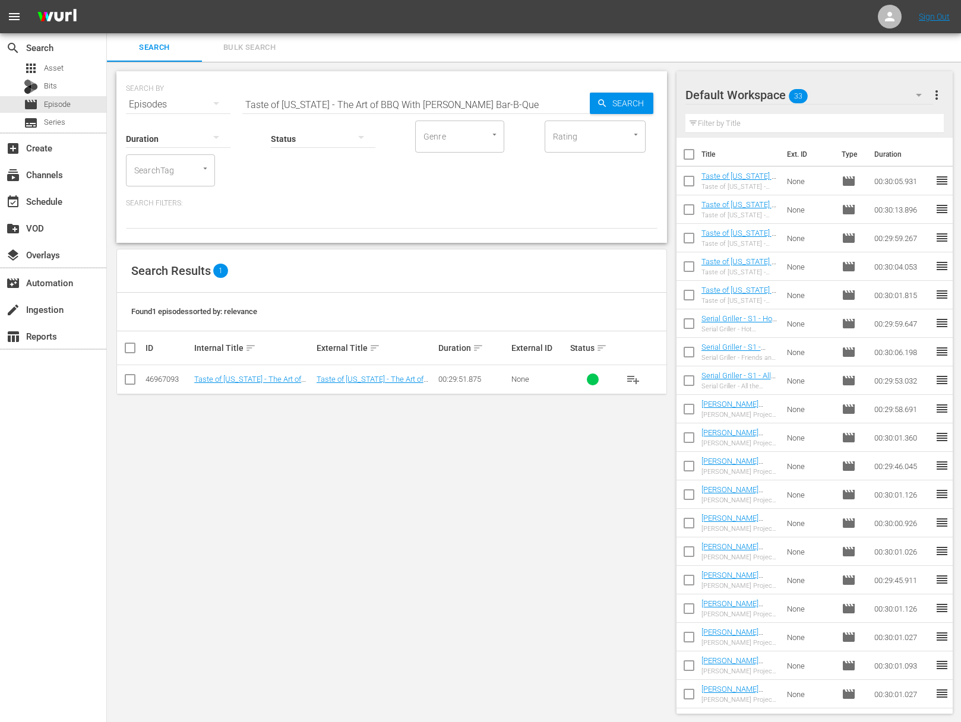
click at [636, 376] on span "playlist_add" at bounding box center [633, 379] width 14 height 14
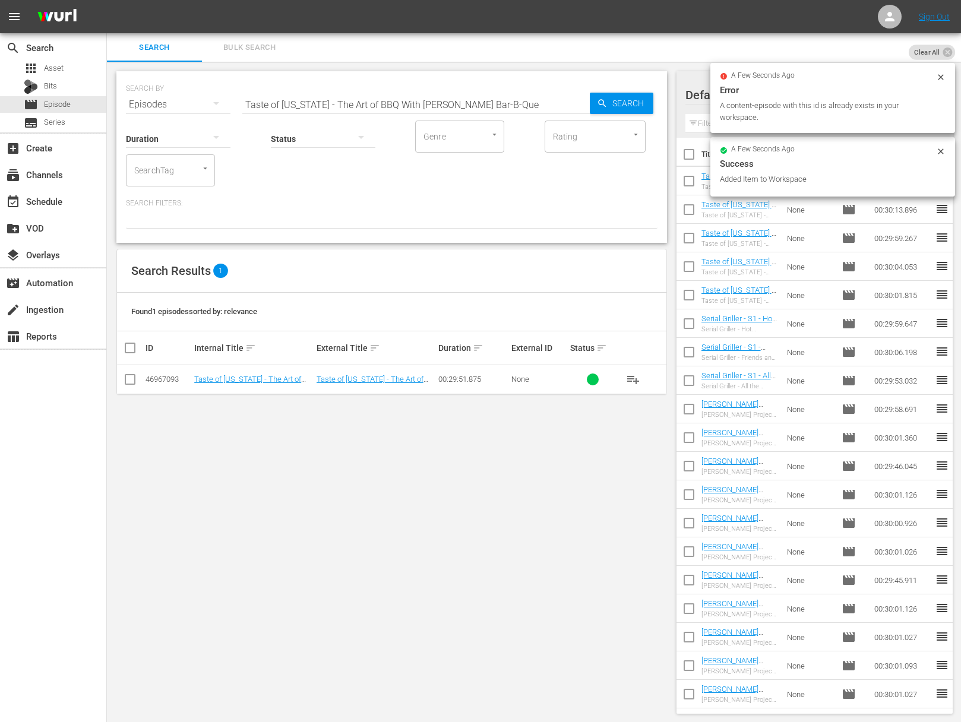
click at [437, 99] on input "Taste of Tennessee - The Art of BBQ With Martin's Bar-B-Que" at bounding box center [415, 104] width 347 height 29
paste input "Taste of Tennessee - A Slice of R&B Pizza With Slim & Husky's"
click at [434, 99] on input "Taste of Tennessee - The Art of BBQ With MartaTaste of Tennessee - A Slice of R…" at bounding box center [415, 104] width 347 height 29
paste input "A Slice of R&B Pizza With Slim & Husky's"
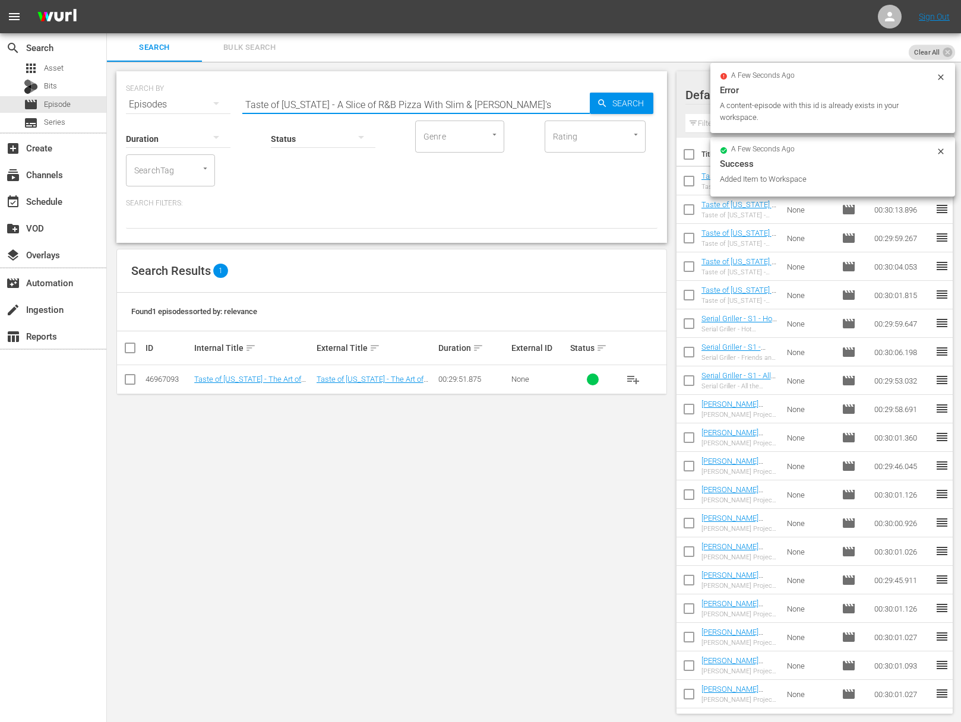
scroll to position [0, 0]
click at [584, 101] on input "Taste of Tennessee - A Slice of R&B Pizza With Slim & Husky's" at bounding box center [415, 104] width 347 height 29
click at [604, 105] on icon "button" at bounding box center [602, 103] width 8 height 8
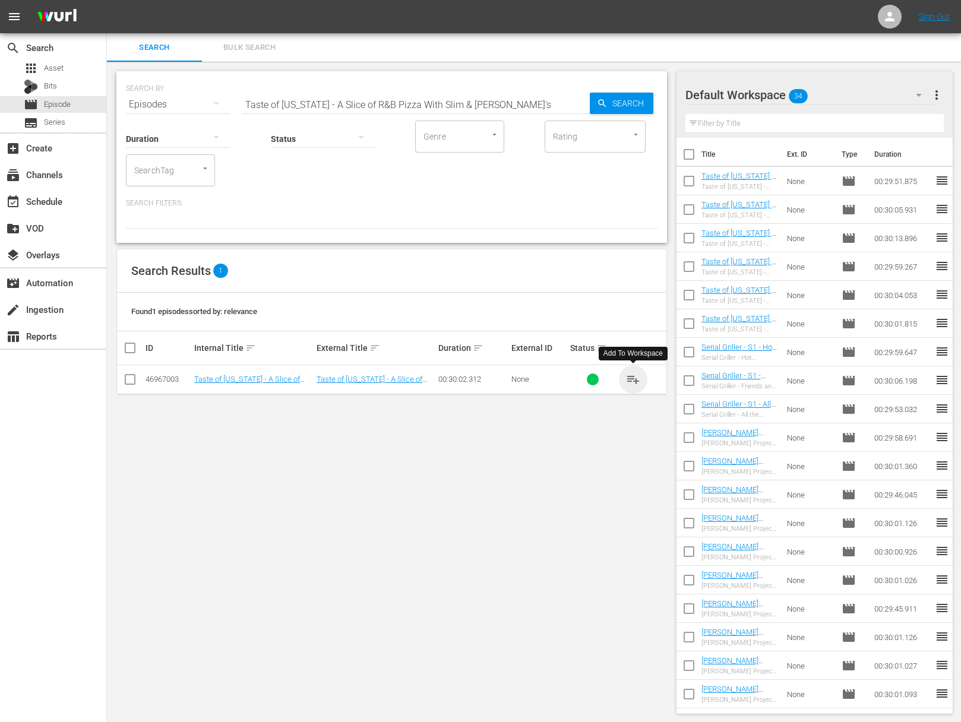
click at [634, 377] on span "playlist_add" at bounding box center [633, 379] width 14 height 14
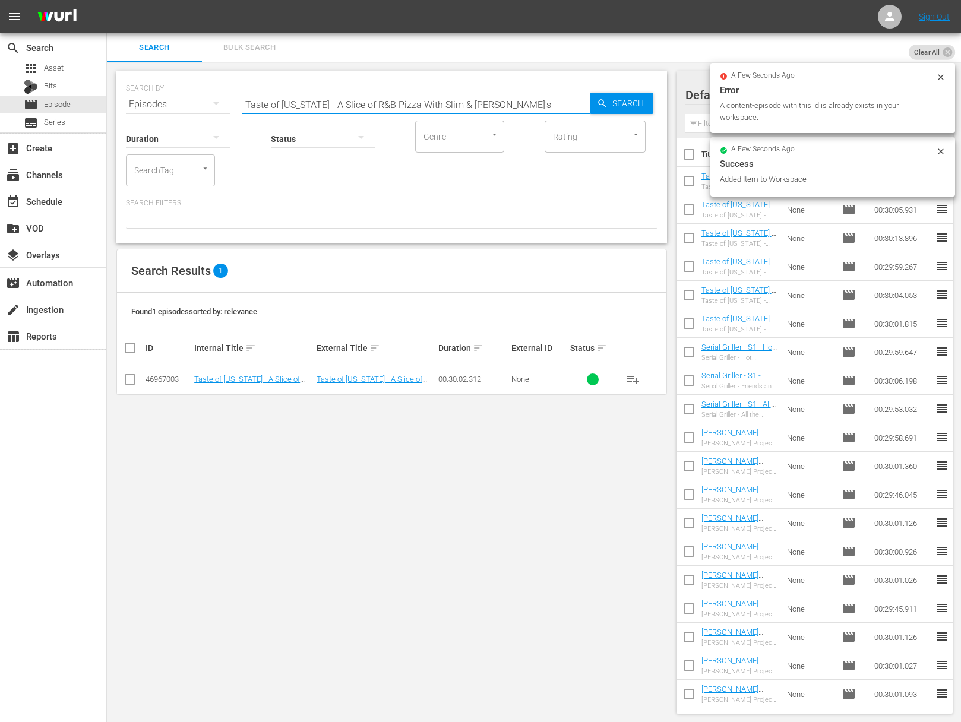
click at [408, 109] on input "Taste of Tennessee - A Slice of R&B Pizza With Slim & Husky's" at bounding box center [415, 104] width 347 height 29
paste input "Primal Grill: Primal Grill For A Crowd"
click at [618, 108] on span "Search" at bounding box center [631, 103] width 46 height 21
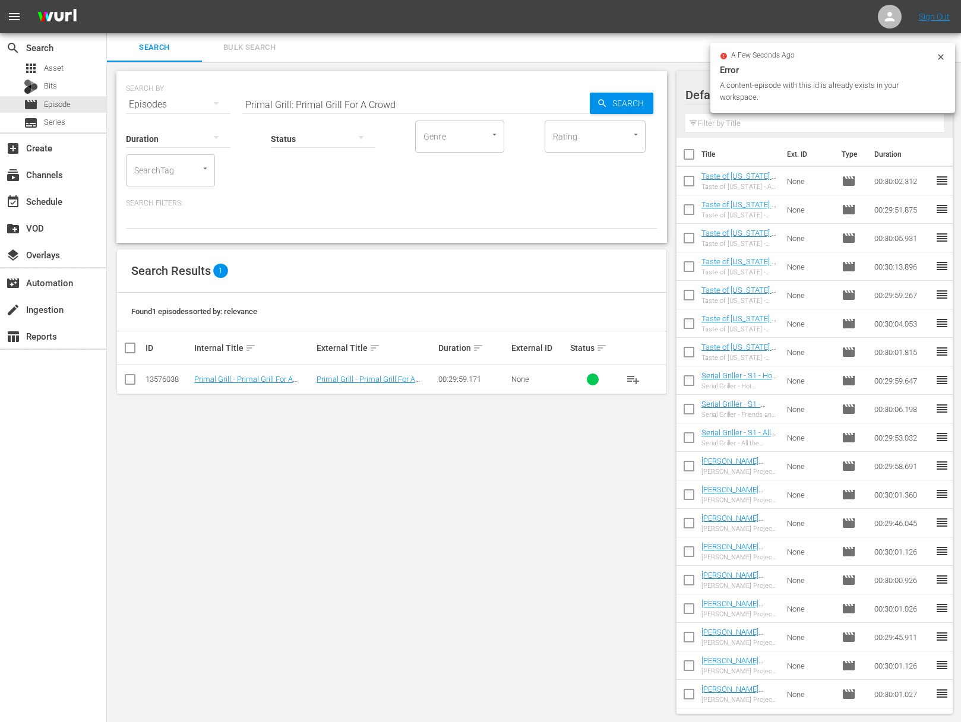
click at [631, 377] on span "playlist_add" at bounding box center [633, 379] width 14 height 14
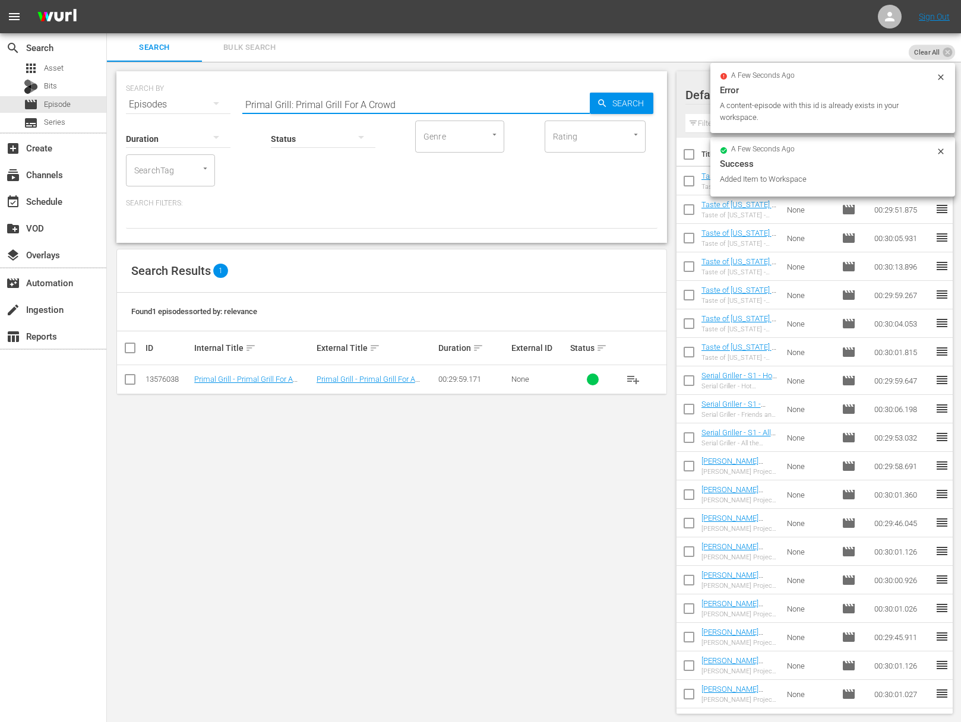
click at [397, 102] on input "Primal Grill: Primal Grill For A Crowd" at bounding box center [415, 104] width 347 height 29
paste input "Fired Up, Down Under"
click at [631, 106] on span "Search" at bounding box center [631, 103] width 46 height 21
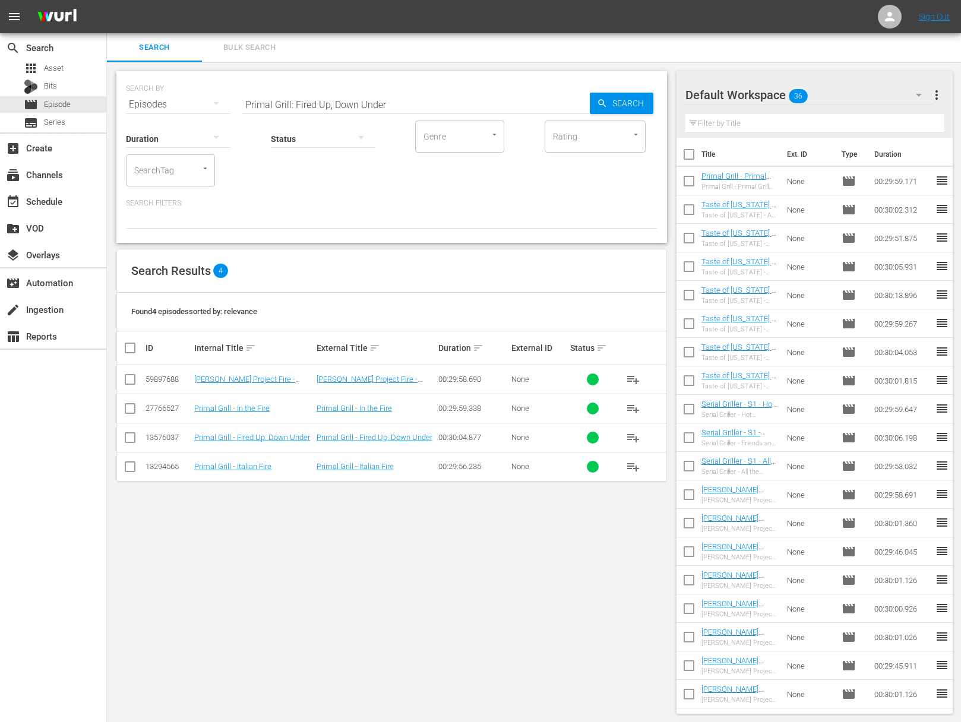
click at [630, 435] on span "playlist_add" at bounding box center [633, 438] width 14 height 14
click at [631, 435] on span "playlist_add" at bounding box center [633, 438] width 14 height 14
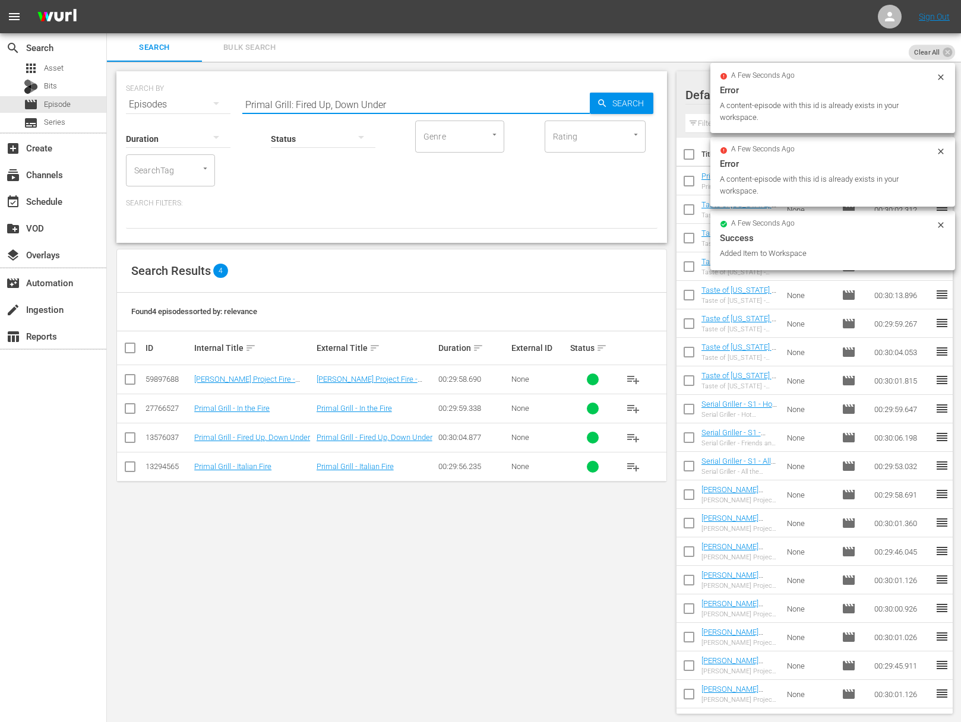
click at [416, 102] on input "Primal Grill: Fired Up, Down Under" at bounding box center [415, 104] width 347 height 29
paste input "Europe's Grill"
click at [633, 98] on span "Search" at bounding box center [631, 103] width 46 height 21
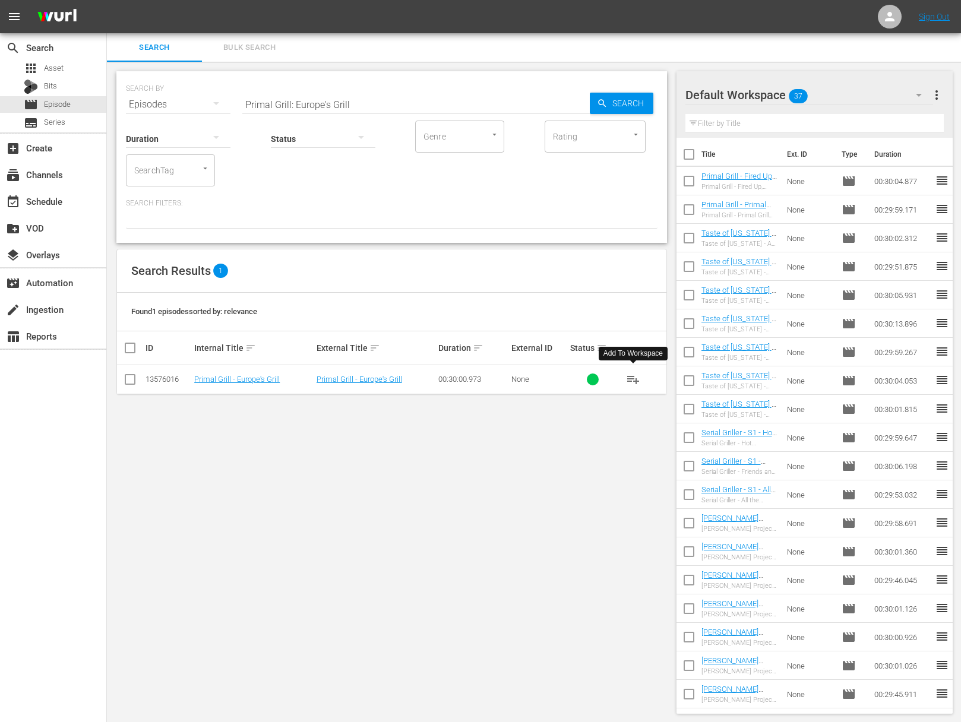
click at [636, 375] on span "playlist_add" at bounding box center [633, 379] width 14 height 14
click at [635, 376] on span "playlist_add" at bounding box center [633, 379] width 14 height 14
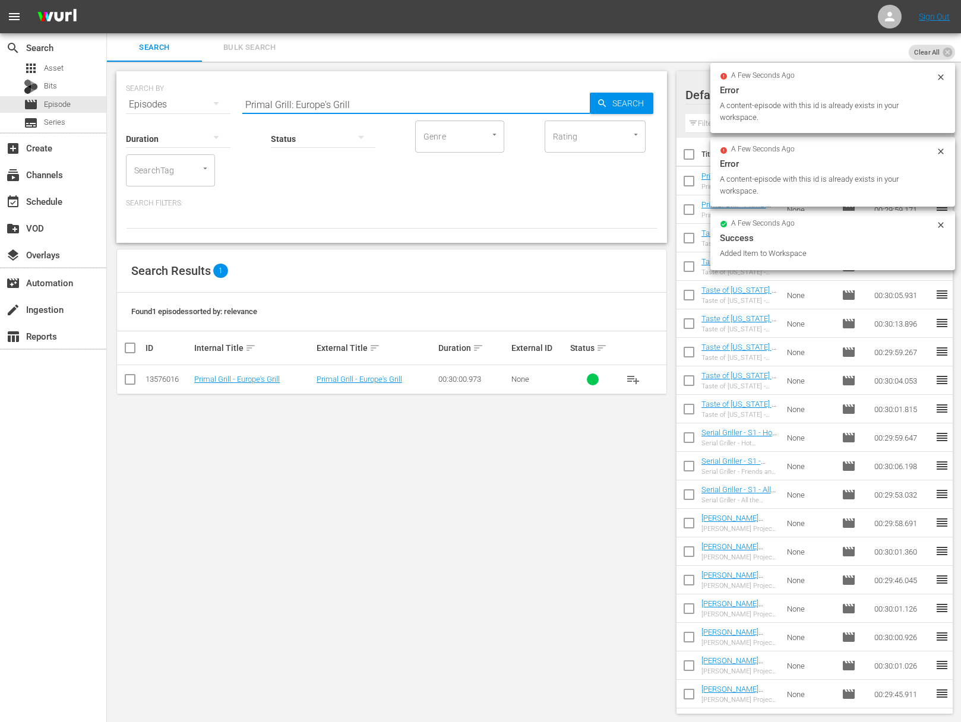
click at [372, 96] on input "Primal Grill: Europe's Grill" at bounding box center [415, 104] width 347 height 29
paste input "Out Of Africa"
click at [605, 100] on icon "button" at bounding box center [602, 103] width 11 height 11
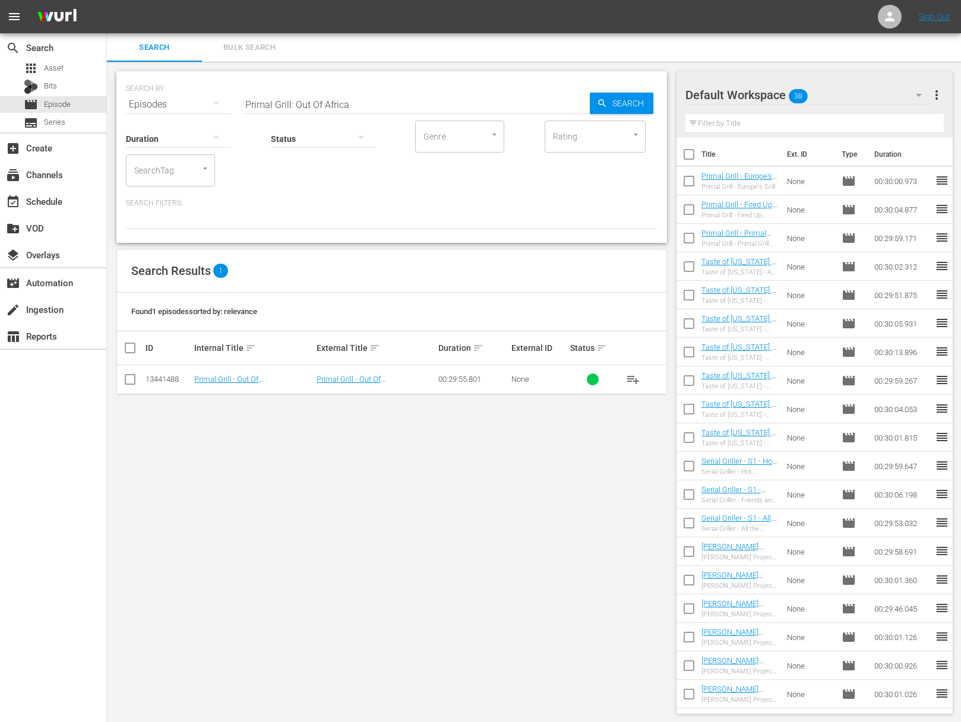
click at [630, 375] on span "playlist_add" at bounding box center [633, 379] width 14 height 14
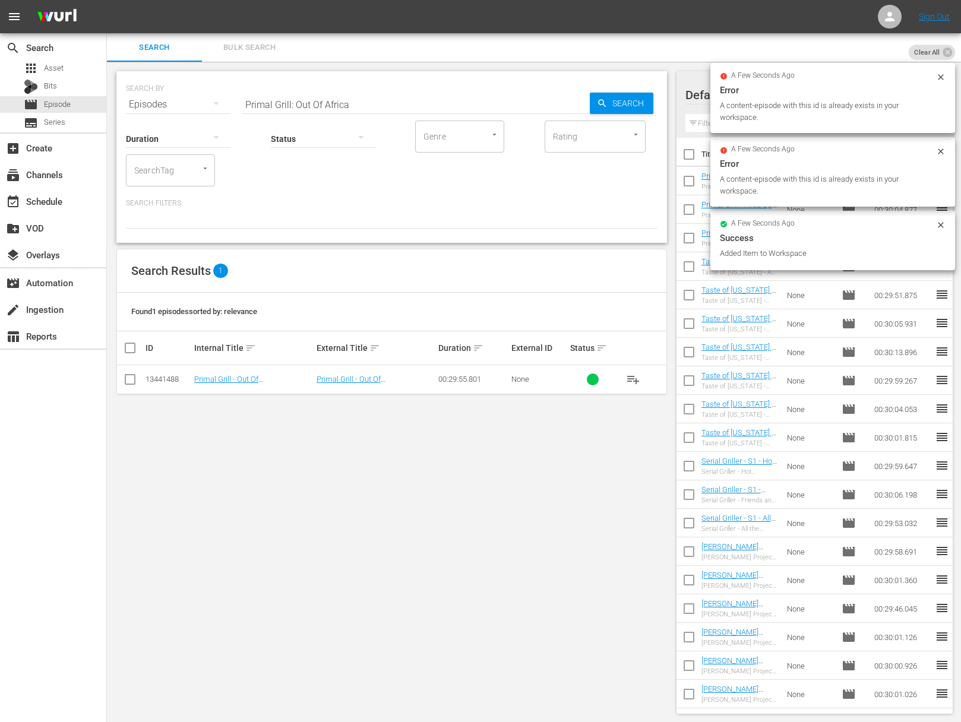
click at [349, 102] on input "Primal Grill: Out Of Africa" at bounding box center [415, 104] width 347 height 29
paste input "Spanish Smoke"
click at [602, 102] on icon "button" at bounding box center [602, 103] width 11 height 11
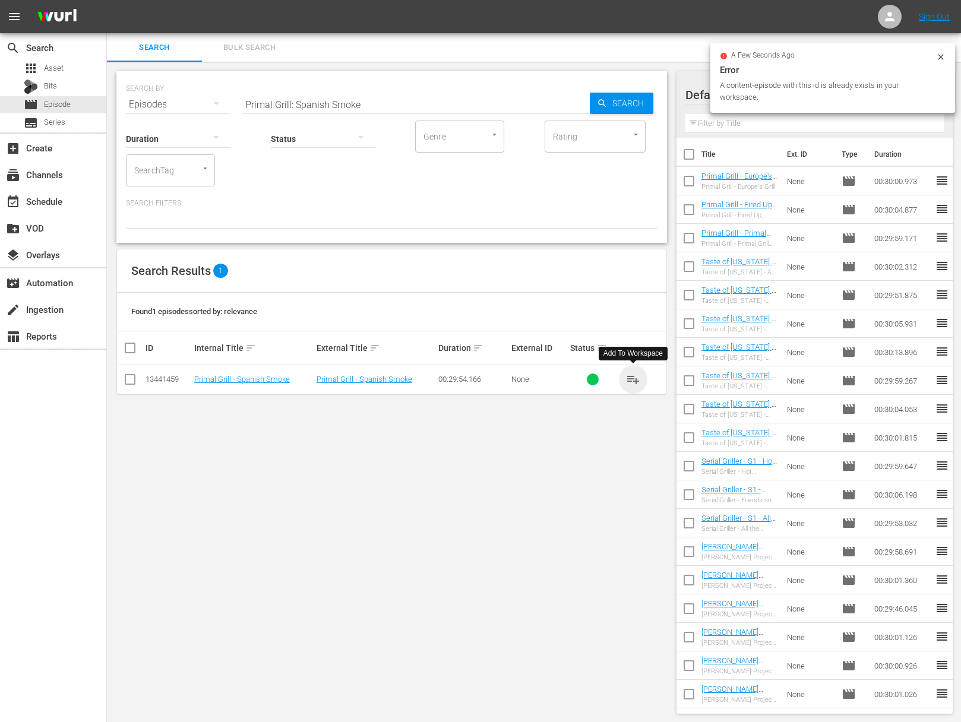
click at [633, 374] on span "playlist_add" at bounding box center [633, 379] width 14 height 14
click at [632, 377] on span "playlist_add" at bounding box center [633, 379] width 14 height 14
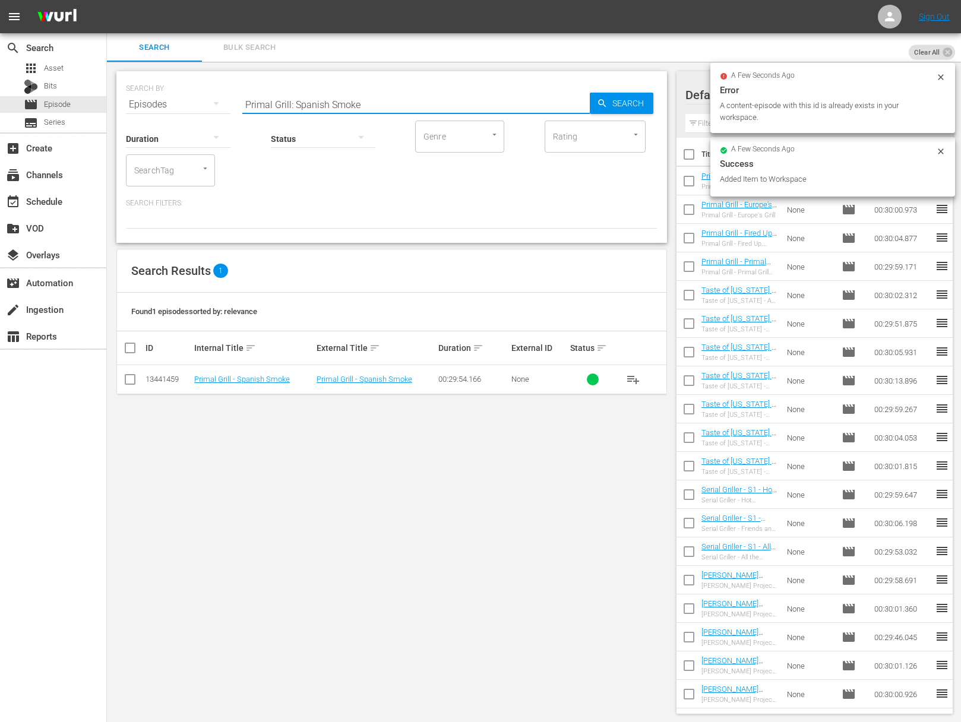
click at [425, 100] on input "Primal Grill: Spanish Smoke" at bounding box center [415, 104] width 347 height 29
paste input "Heat Without Meat"
click at [624, 101] on span "Search" at bounding box center [631, 103] width 46 height 21
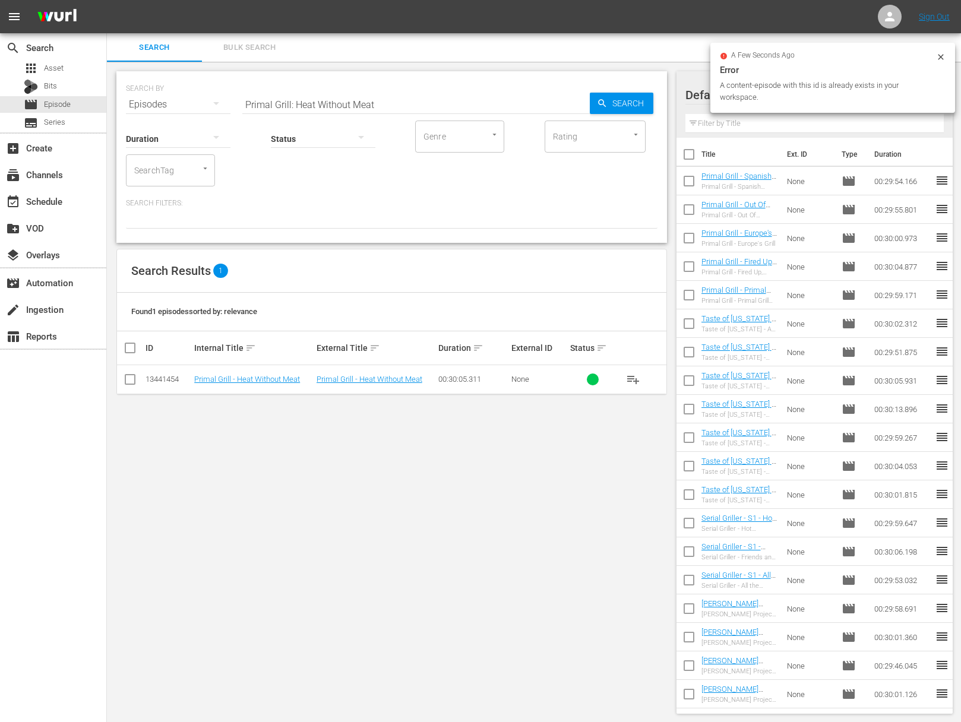
click at [631, 379] on span "playlist_add" at bounding box center [633, 379] width 14 height 14
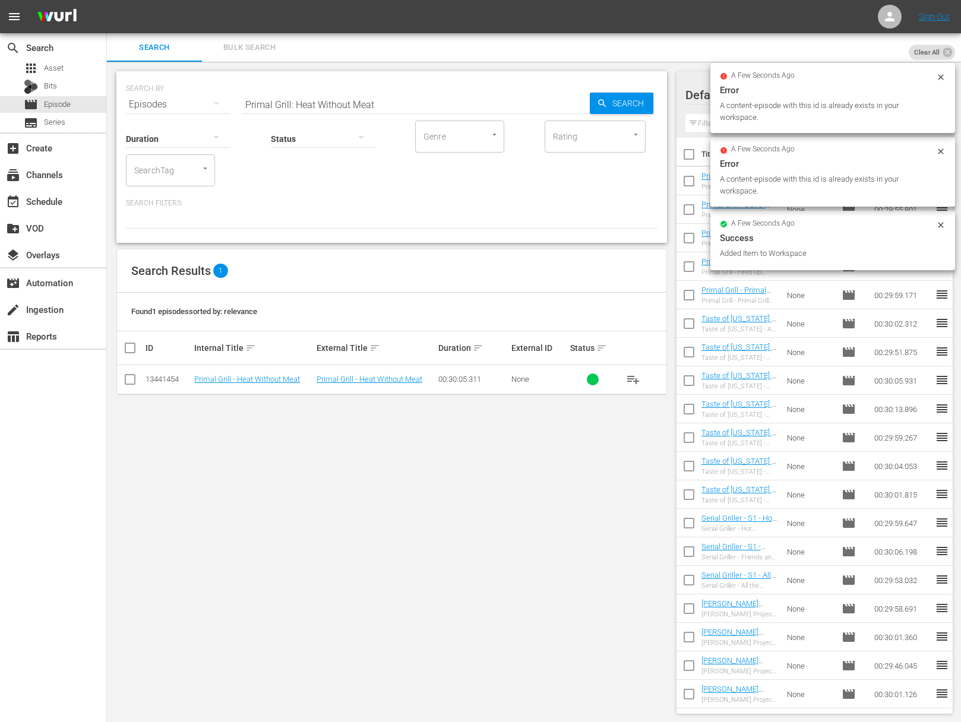
click at [320, 104] on input "Primal Grill: Heat Without Meat" at bounding box center [415, 104] width 347 height 29
paste input "Primal Grill: Asia's Crossroads"
click at [327, 104] on input "Primal Grill: Heat aPrimal Grill: Asia's CrossroadsWithout Meat" at bounding box center [415, 104] width 347 height 29
paste input "Asia's Crossroads"
click at [609, 104] on span "Search" at bounding box center [631, 103] width 46 height 21
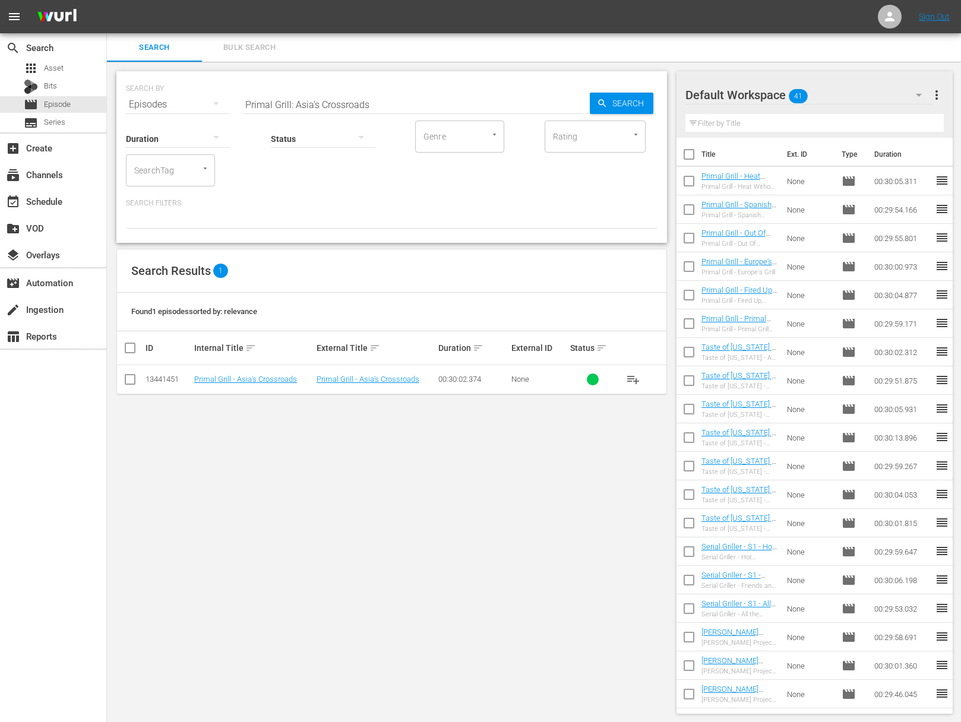
click at [631, 377] on span "playlist_add" at bounding box center [633, 379] width 14 height 14
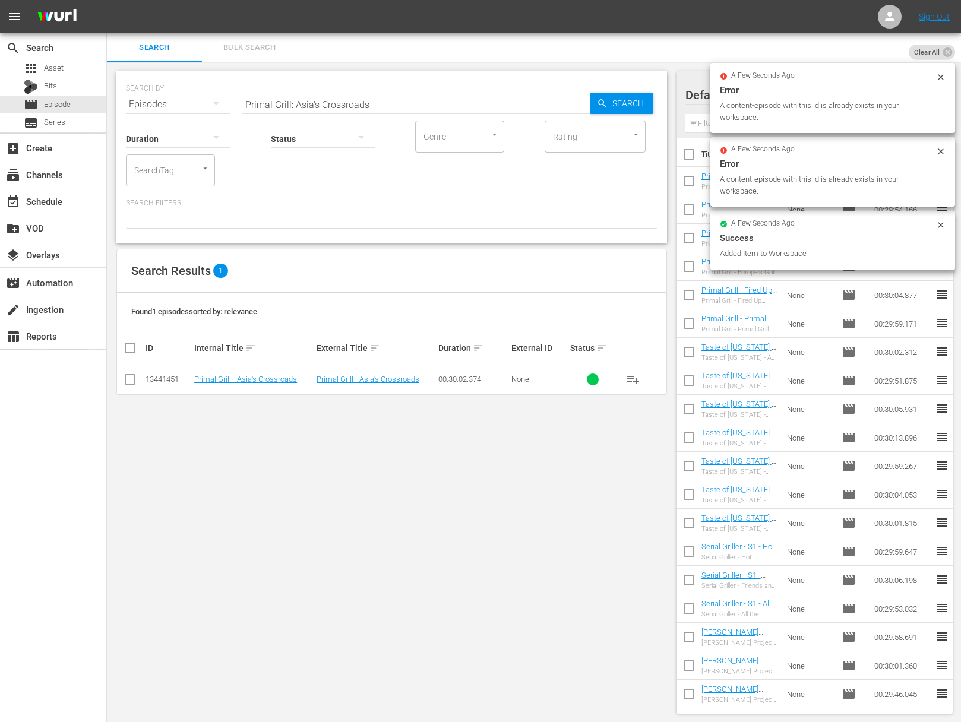
click at [340, 113] on div "Status" at bounding box center [323, 131] width 105 height 43
click at [352, 99] on input "Primal Grill: Asia's Crossroads" at bounding box center [415, 104] width 347 height 29
paste input "Primal Grill: Bombay Blast"
click at [349, 103] on input "Primal Grill: Asia's CrossroaPrimal Grill: Bombay Blastads" at bounding box center [415, 104] width 347 height 29
paste input "Primal Grill: Bombay Blast"
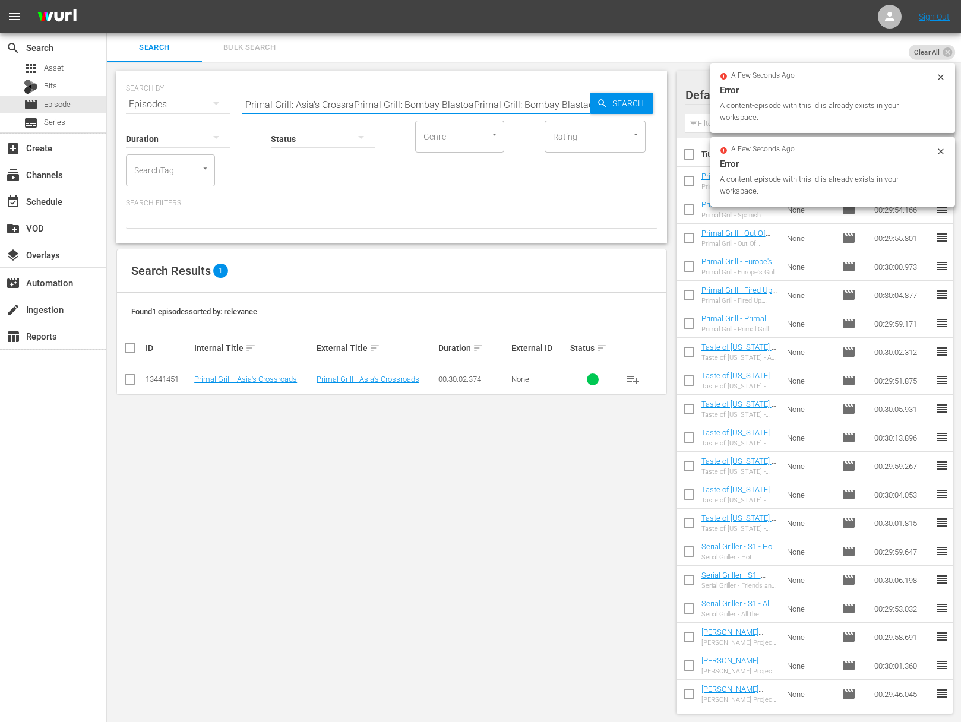
click at [348, 103] on input "Primal Grill: Asia's CrossraPrimal Grill: Bombay BlastoaPrimal Grill: Bombay Bl…" at bounding box center [415, 104] width 347 height 29
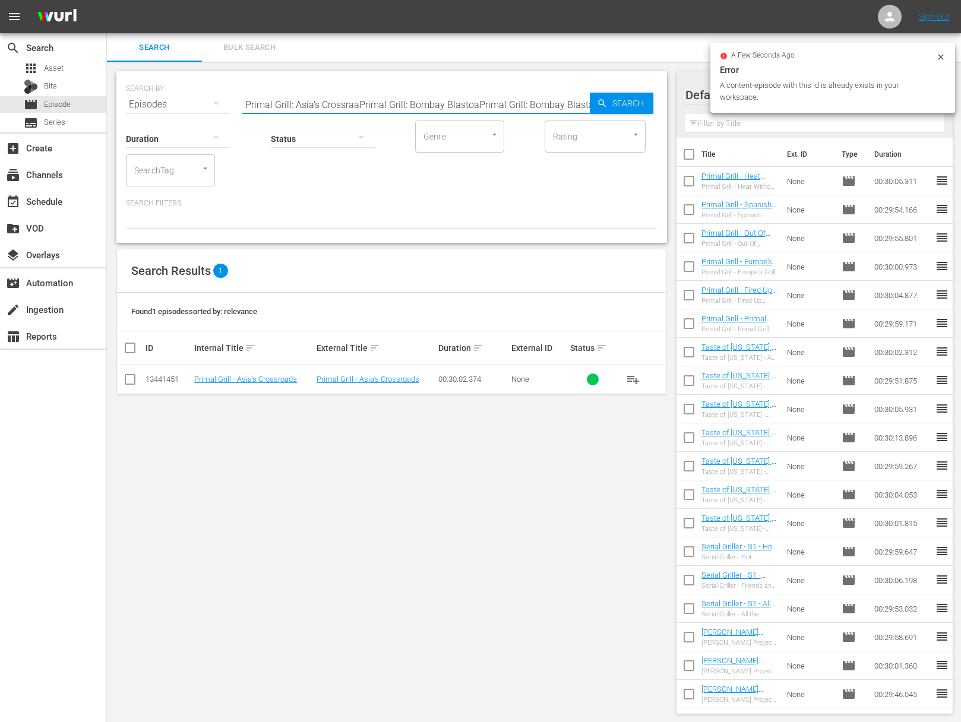
paste input "Primal Grill: Bombay Blast"
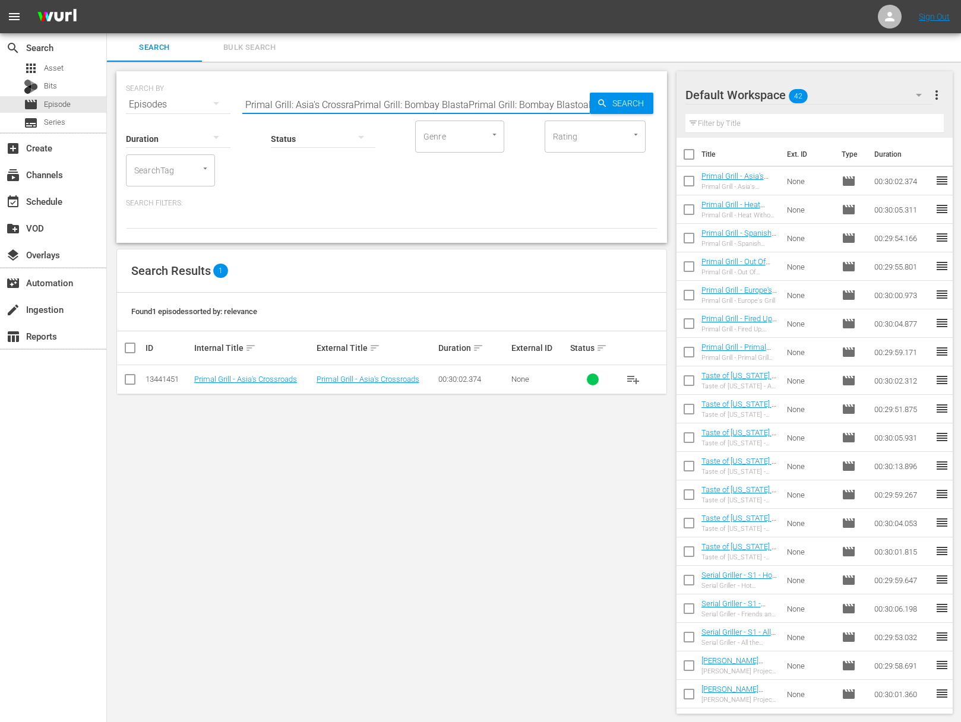
click at [374, 106] on input "Primal Grill: Asia's CrossraPrimal Grill: Bombay BlastaPrimal Grill: Bombay Bla…" at bounding box center [415, 104] width 347 height 29
paste input "Bombay Blast"
click at [577, 103] on input "Primal Grill: Bombay Blast" at bounding box center [415, 104] width 347 height 29
click at [597, 101] on icon "button" at bounding box center [602, 103] width 11 height 11
click at [635, 377] on span "playlist_add" at bounding box center [633, 379] width 14 height 14
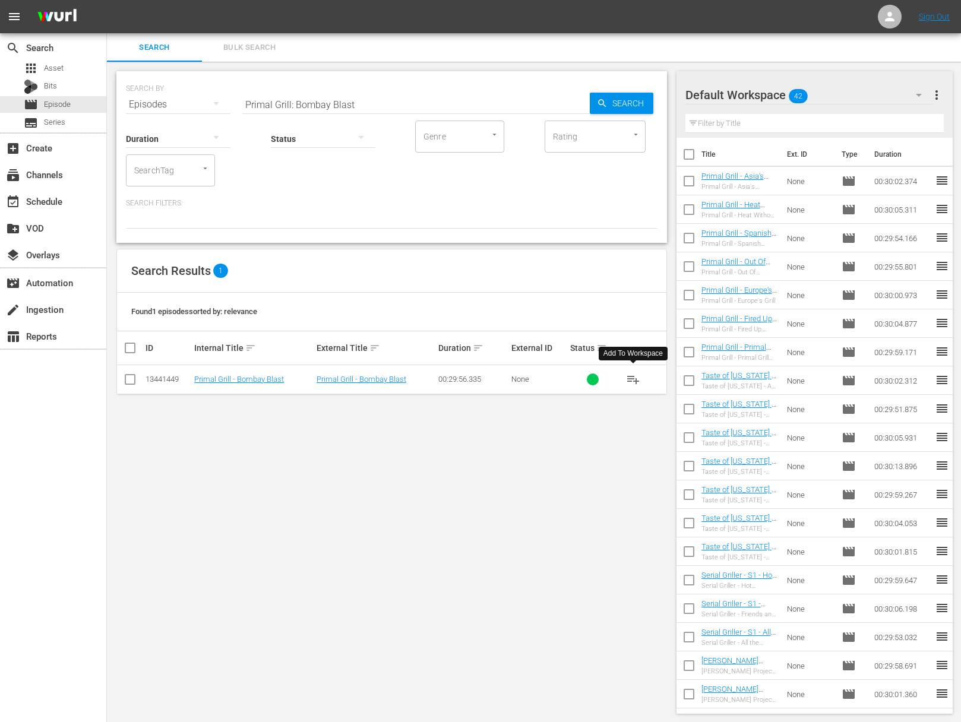
click at [635, 377] on span "playlist_add" at bounding box center [633, 379] width 14 height 14
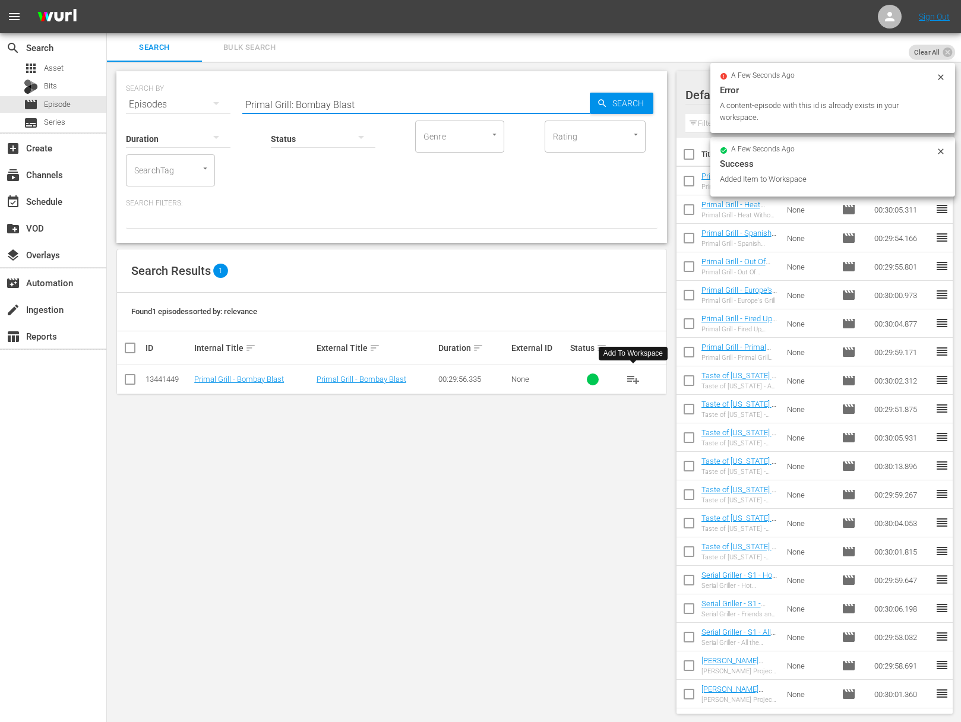
click at [380, 110] on input "Primal Grill: Bombay Blast" at bounding box center [415, 104] width 347 height 29
paste input "Primal Grill: Burn In The USA"
click at [466, 108] on input "Primal Grill: Bombay BlastaPrimal Grill: Burn In The USA" at bounding box center [415, 104] width 347 height 29
paste input "text"
click at [568, 102] on input "Primal Grill: Burn In The USA" at bounding box center [415, 104] width 347 height 29
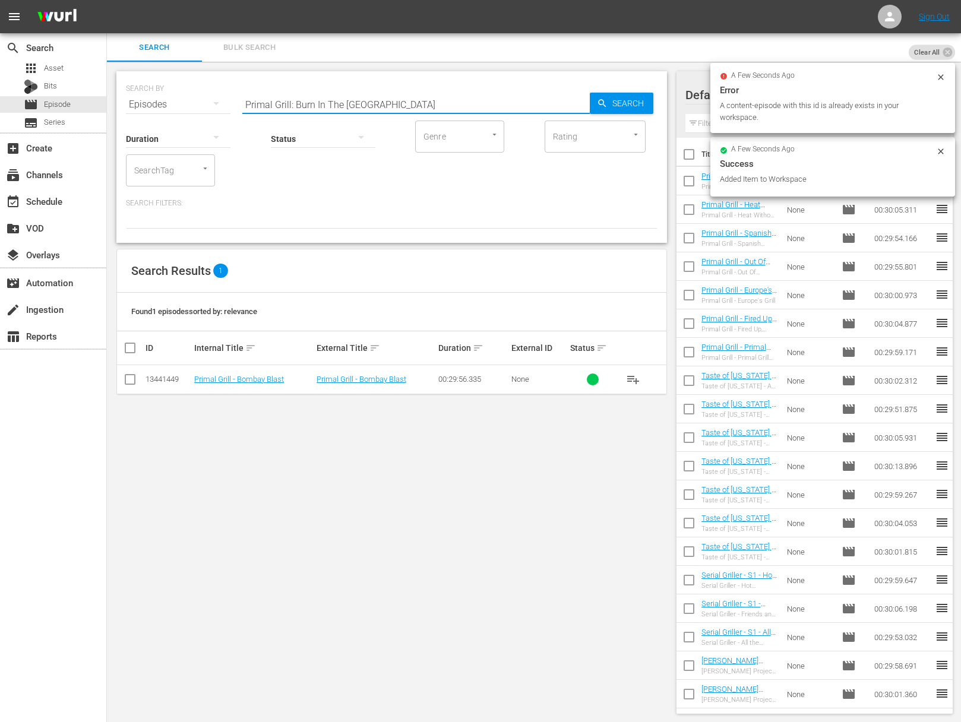
click at [602, 103] on icon "button" at bounding box center [602, 103] width 11 height 11
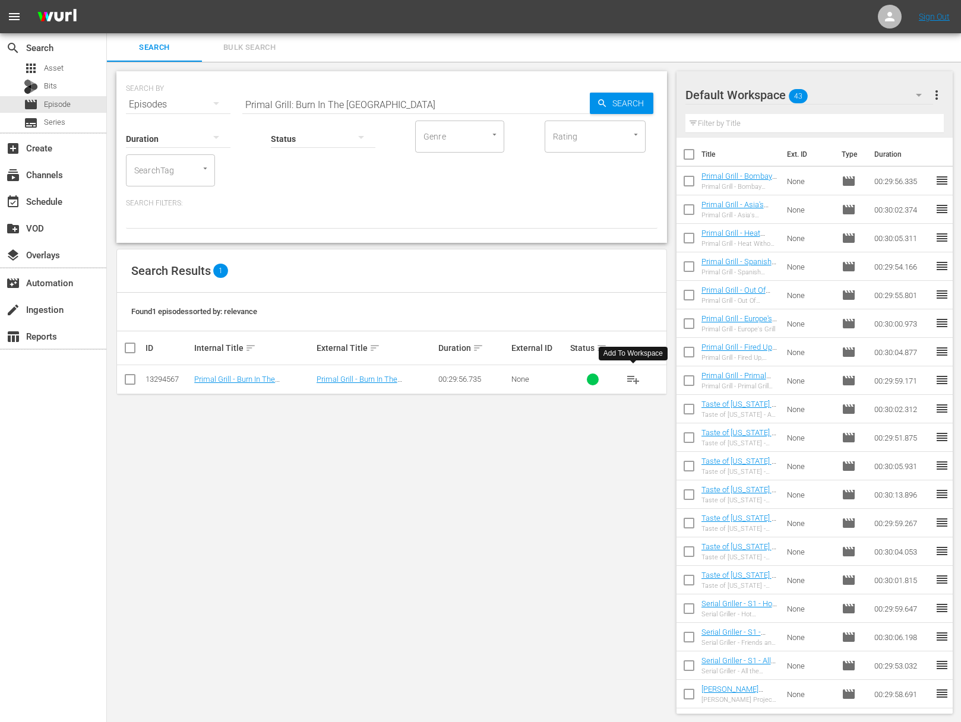
click at [631, 378] on span "playlist_add" at bounding box center [633, 379] width 14 height 14
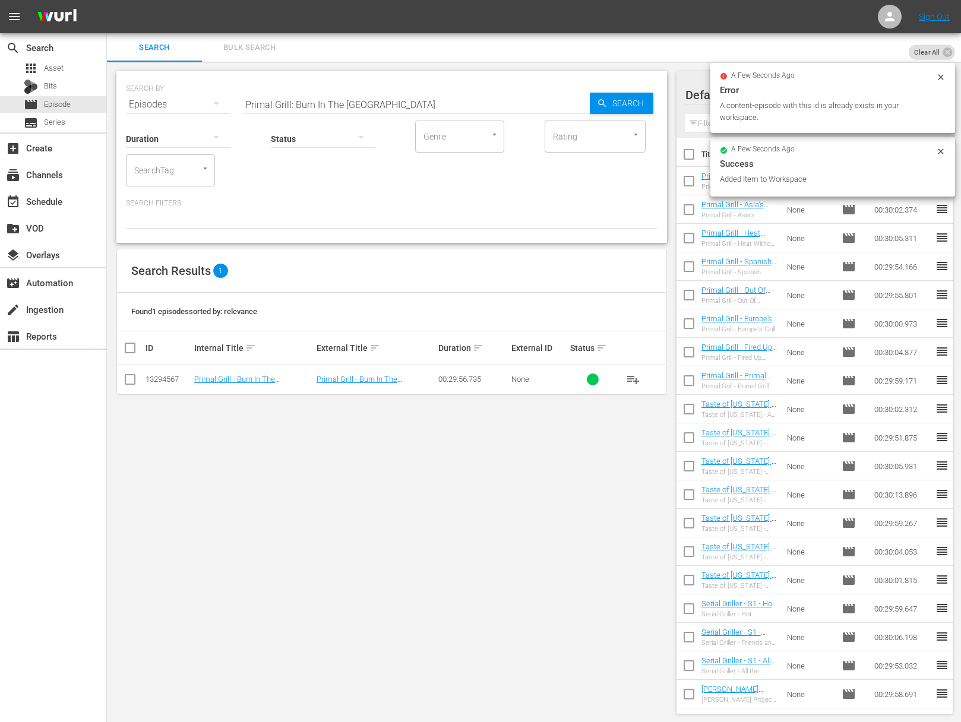
click at [378, 105] on input "Primal Grill: Burn In The USA" at bounding box center [415, 104] width 347 height 29
paste input "Italian Fire"
click at [641, 108] on span "Search" at bounding box center [631, 103] width 46 height 21
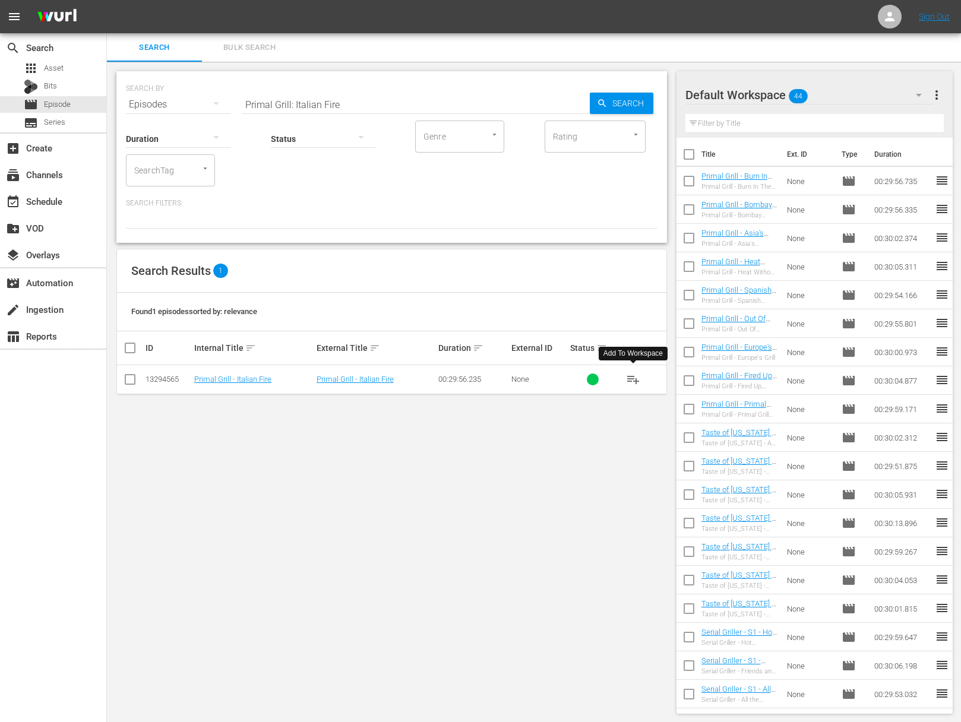
click at [634, 380] on span "playlist_add" at bounding box center [633, 379] width 14 height 14
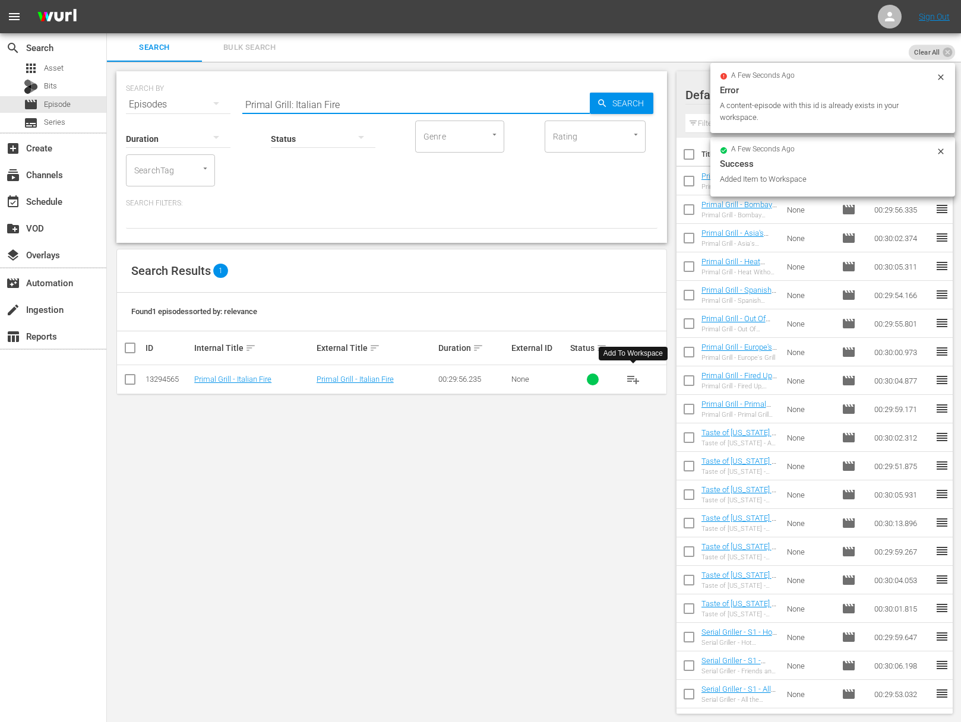
click at [339, 99] on input "Primal Grill: Italian Fire" at bounding box center [415, 104] width 347 height 29
paste input "Gaucho Grill"
click at [614, 104] on span "Search" at bounding box center [631, 103] width 46 height 21
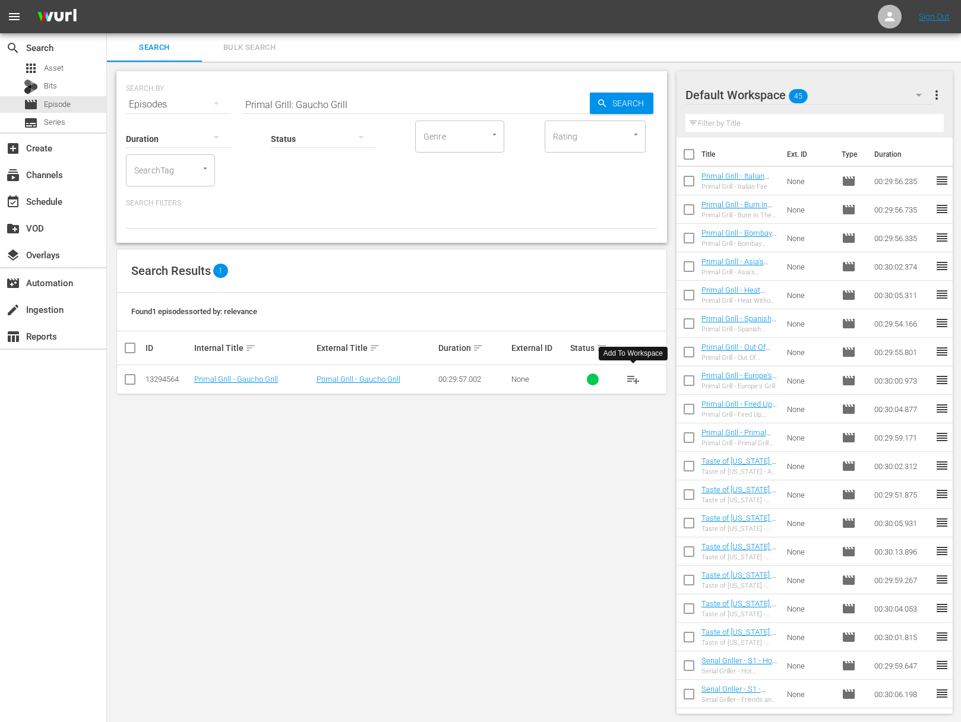
click at [636, 378] on span "playlist_add" at bounding box center [633, 379] width 14 height 14
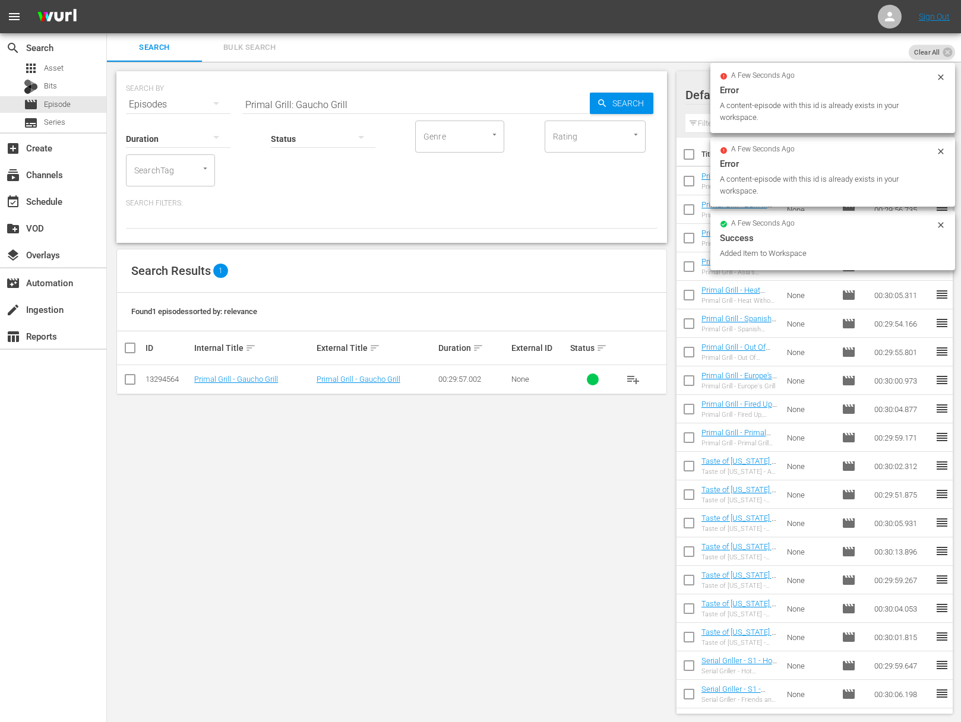
click at [341, 96] on input "Primal Grill: Gaucho Grill" at bounding box center [415, 104] width 347 height 29
paste input "Barbecue's Birthplace"
click at [593, 105] on div "Search" at bounding box center [622, 103] width 64 height 21
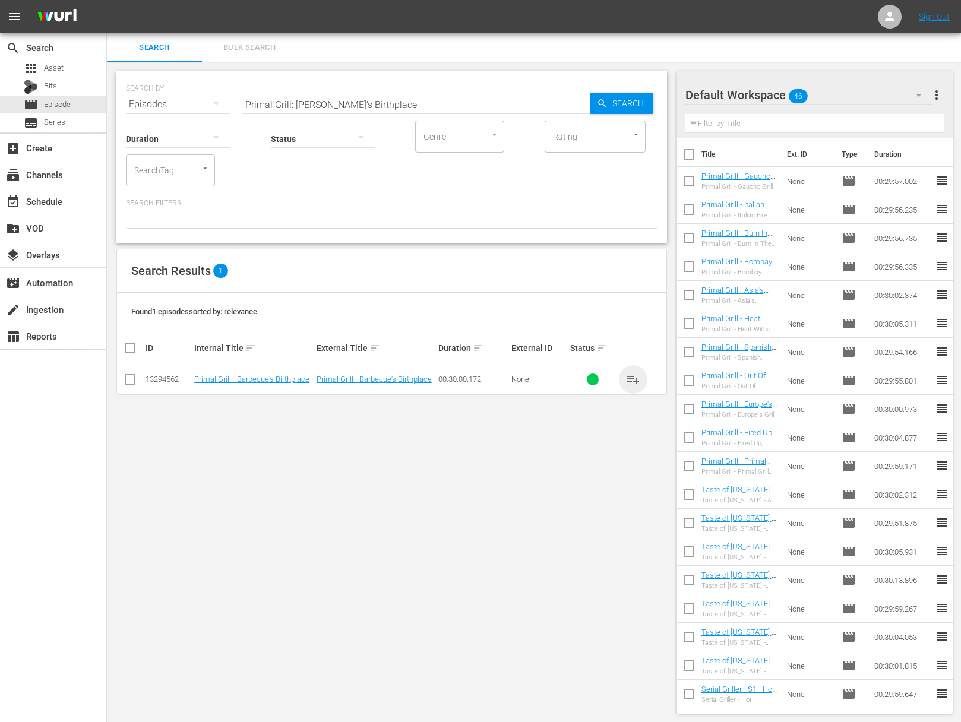
click at [629, 375] on span "playlist_add" at bounding box center [633, 379] width 14 height 14
click at [634, 377] on span "playlist_add" at bounding box center [633, 379] width 14 height 14
drag, startPoint x: 634, startPoint y: 377, endPoint x: 618, endPoint y: 370, distance: 17.3
click at [634, 376] on span "playlist_add" at bounding box center [633, 379] width 14 height 14
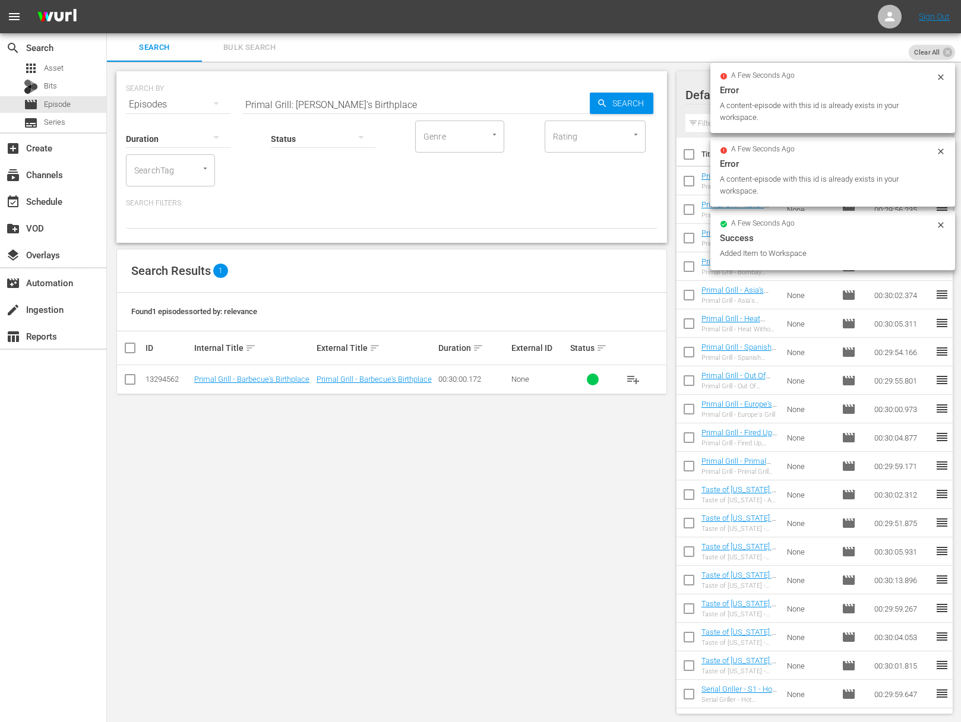
click at [356, 108] on input "Primal Grill: Barbecue's Birthplace" at bounding box center [415, 104] width 347 height 29
paste input "Primal Grill"
type input "Primal Grill: Primal Grill"
click at [600, 104] on icon "button" at bounding box center [602, 103] width 8 height 8
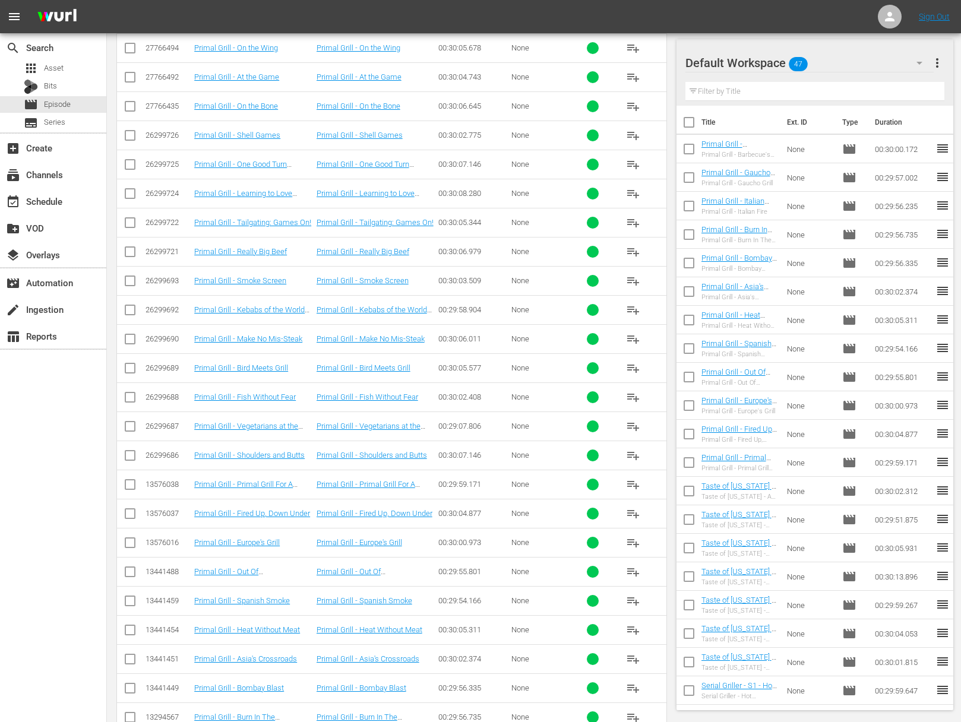
scroll to position [829, 0]
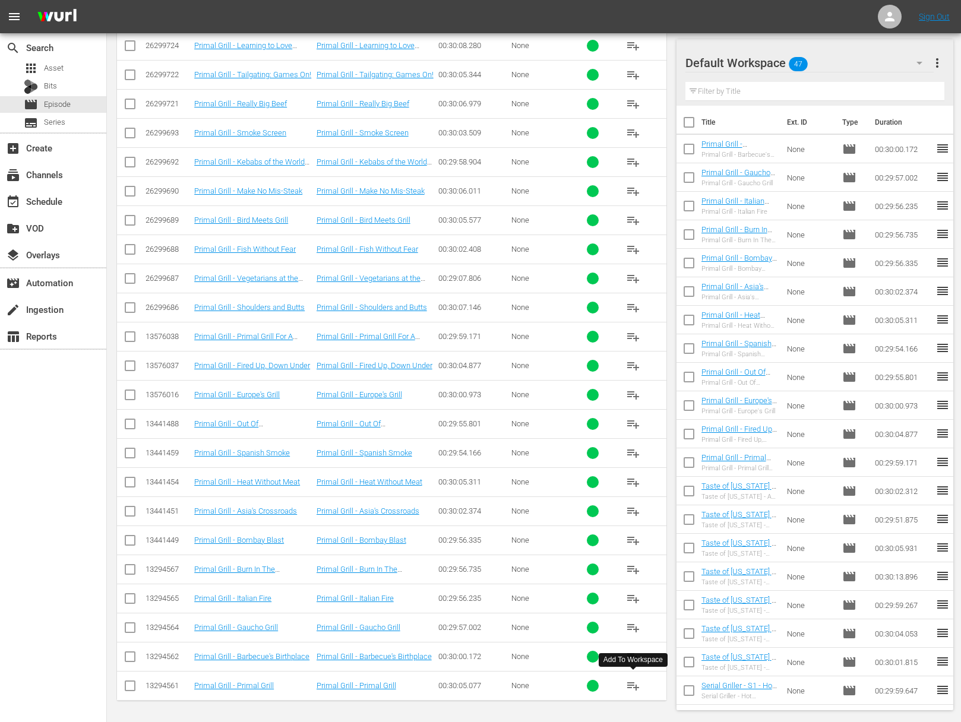
click at [635, 684] on span "playlist_add" at bounding box center [633, 686] width 14 height 14
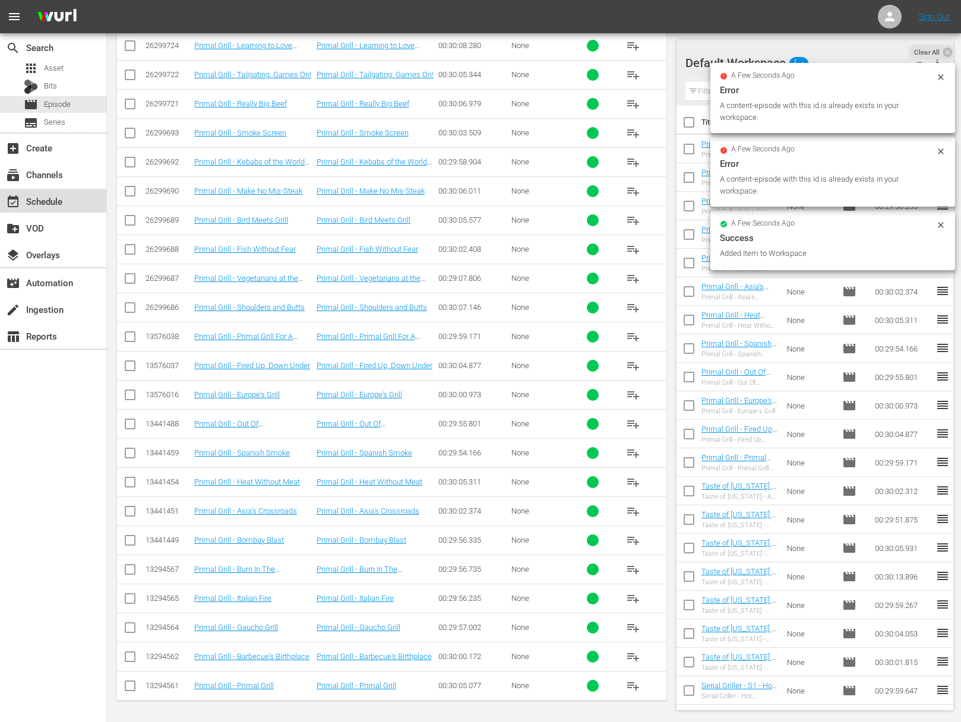
click at [67, 204] on div "event_available Schedule" at bounding box center [53, 201] width 106 height 24
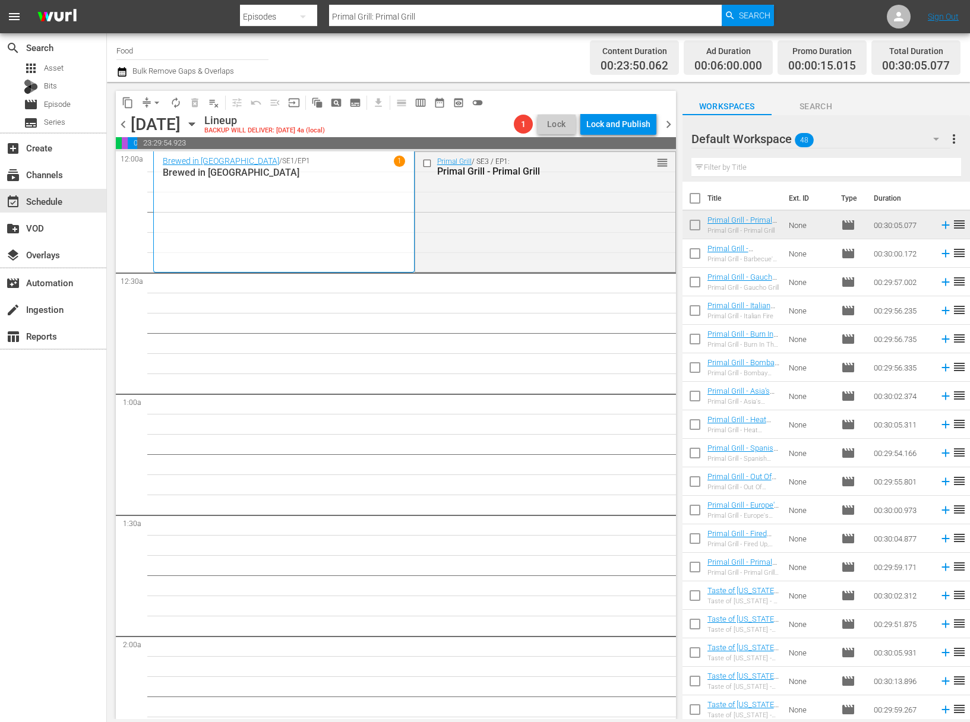
click at [697, 203] on input "checkbox" at bounding box center [694, 200] width 25 height 25
checkbox input "true"
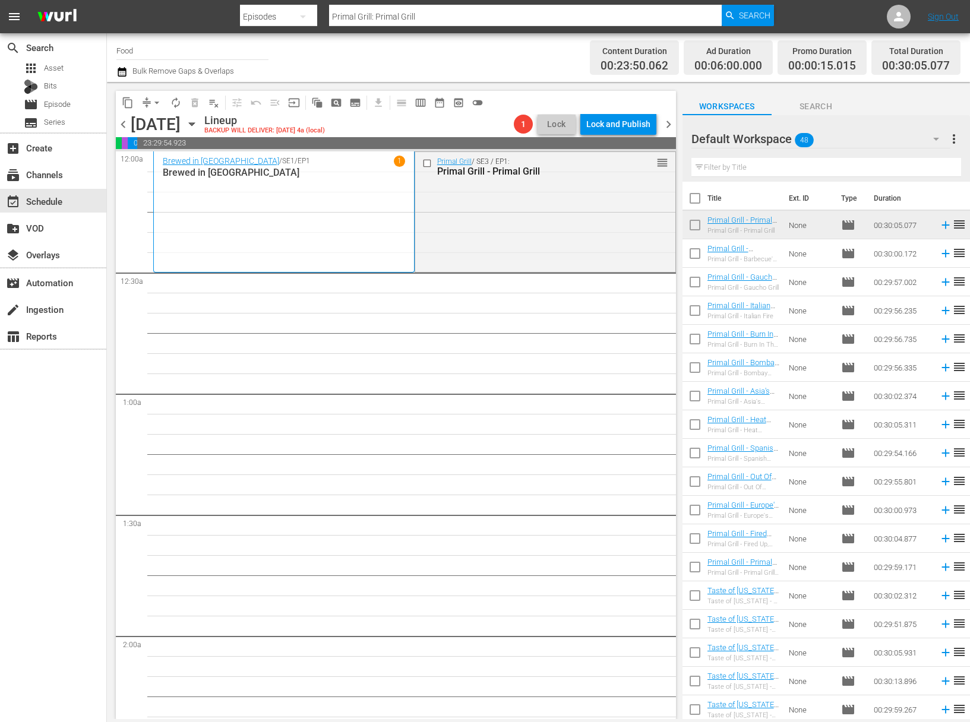
checkbox input "true"
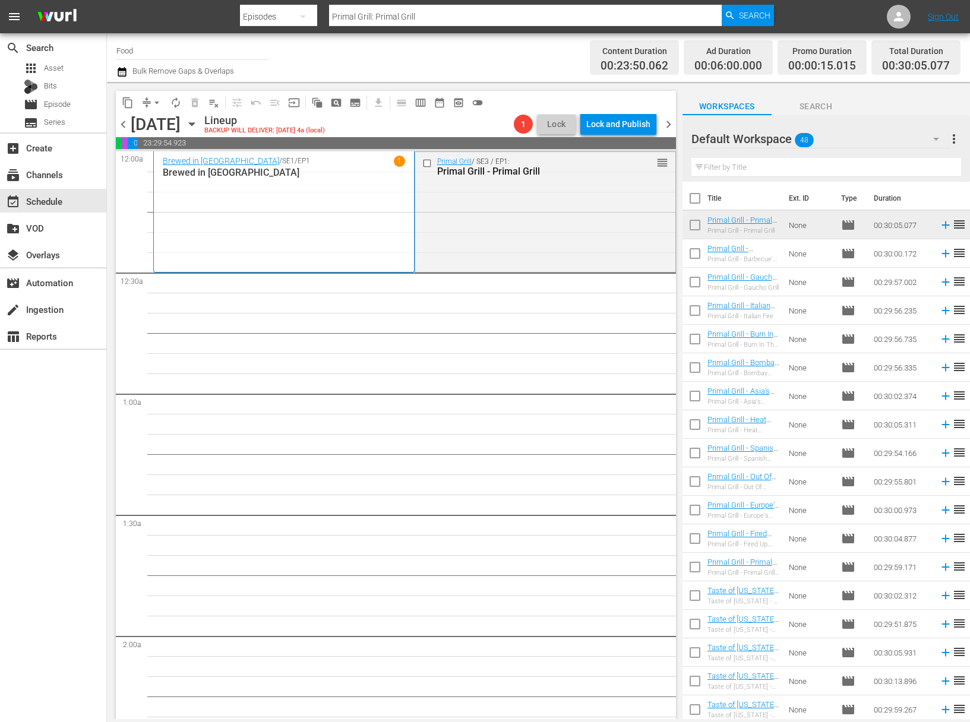
checkbox input "true"
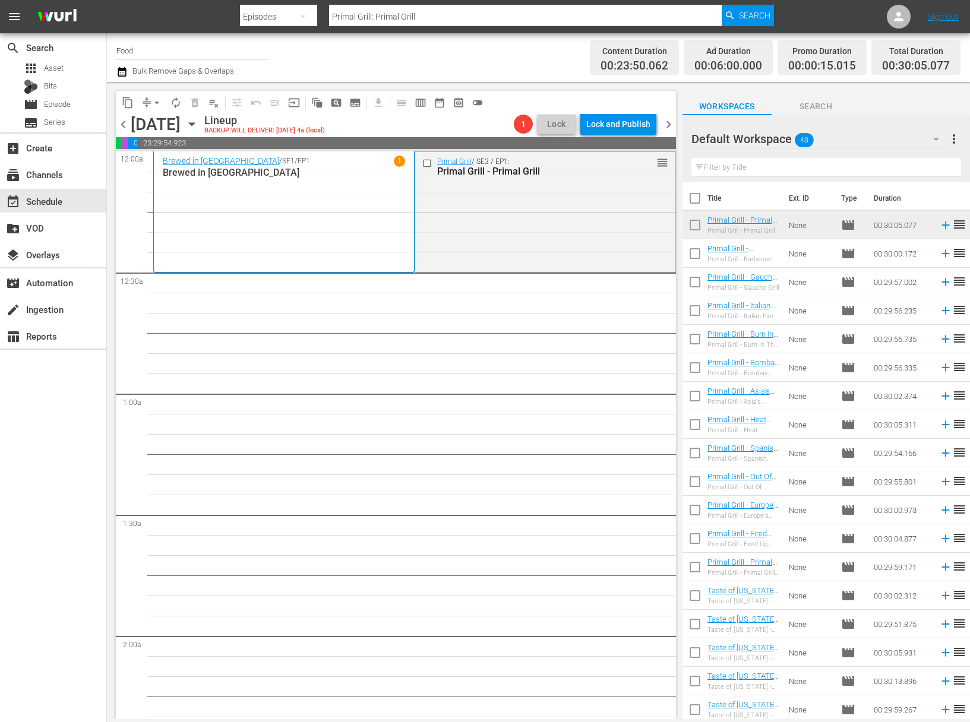
checkbox input "true"
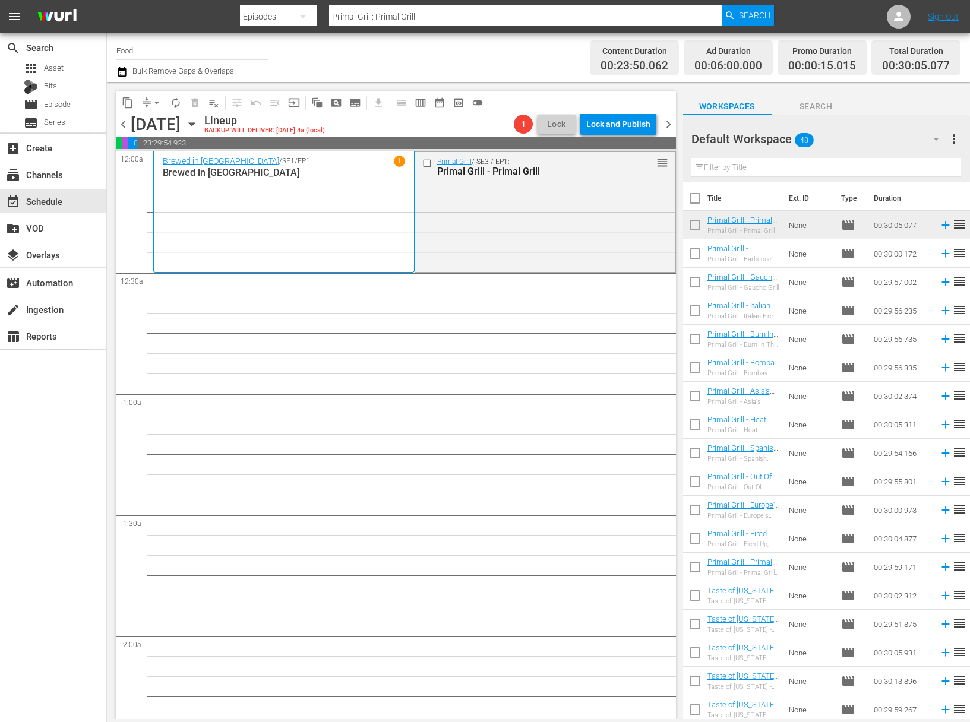
checkbox input "true"
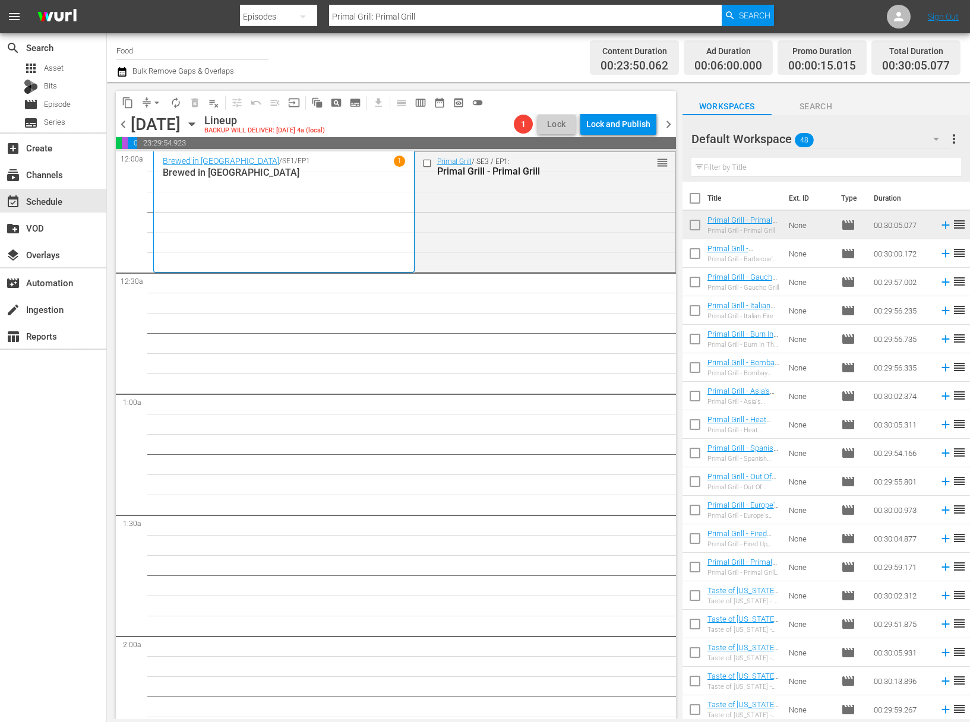
checkbox input "true"
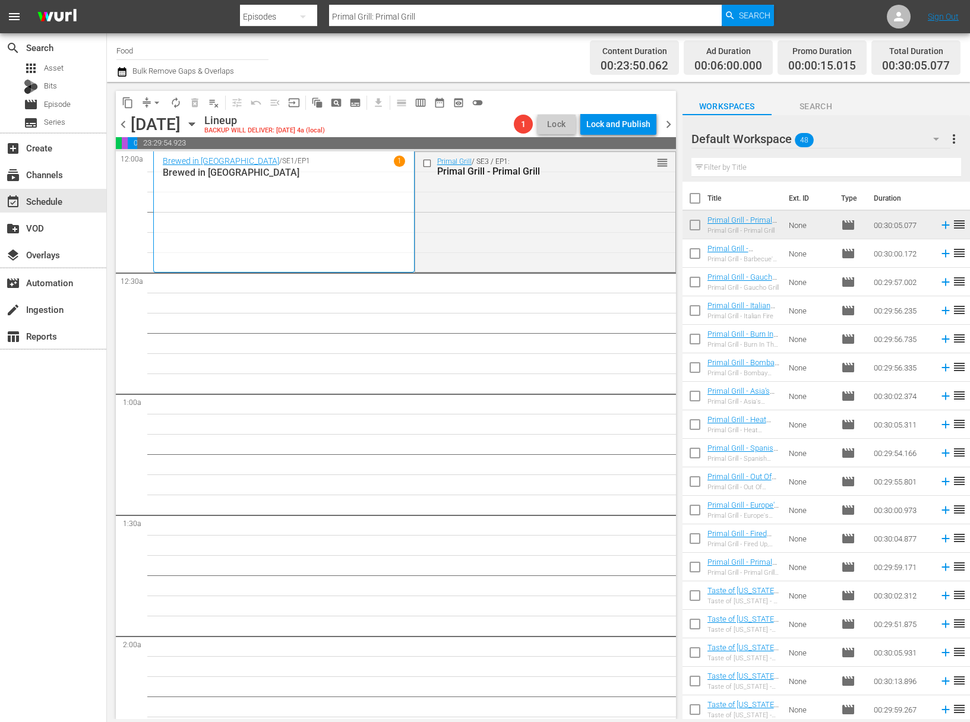
checkbox input "true"
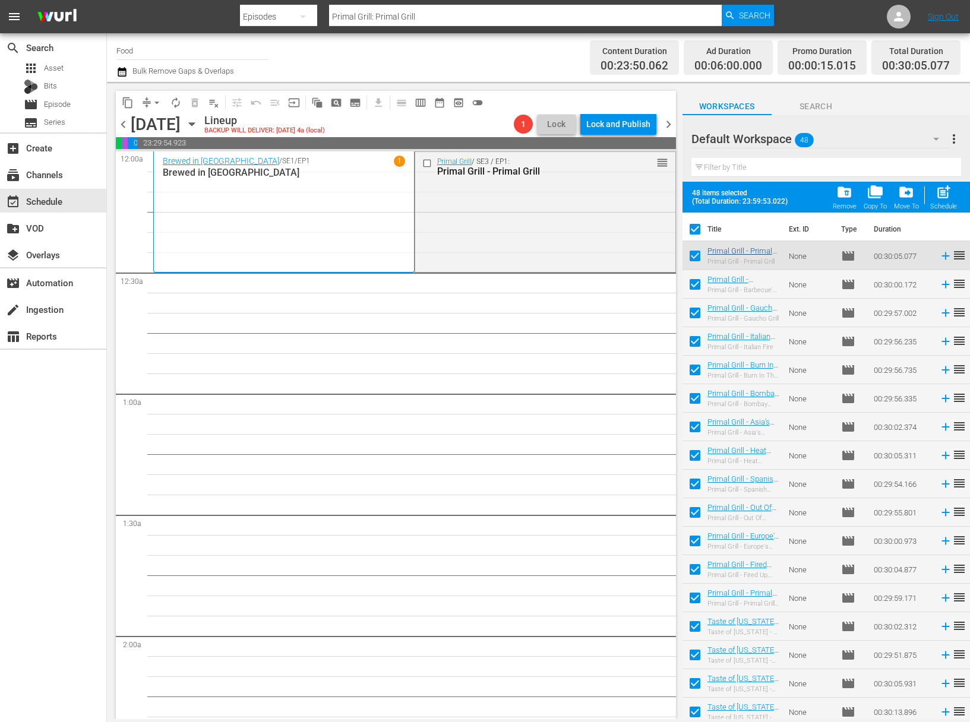
drag, startPoint x: 692, startPoint y: 254, endPoint x: 710, endPoint y: 252, distance: 18.6
click at [692, 254] on input "checkbox" at bounding box center [694, 258] width 25 height 25
checkbox input "false"
click at [950, 203] on div "post_add Schedule" at bounding box center [943, 197] width 27 height 26
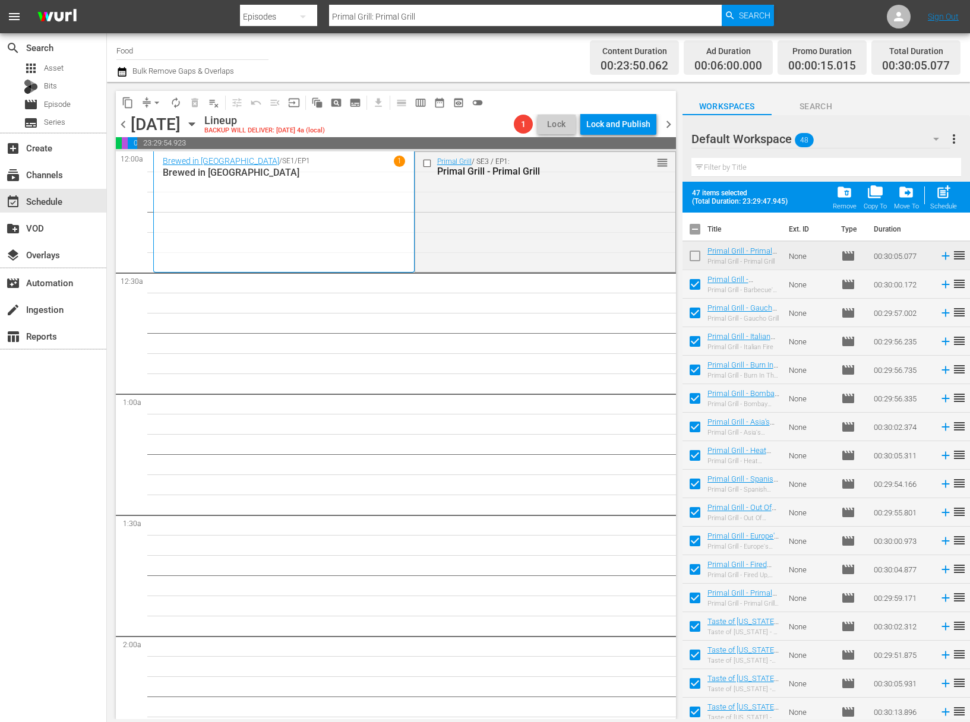
checkbox input "false"
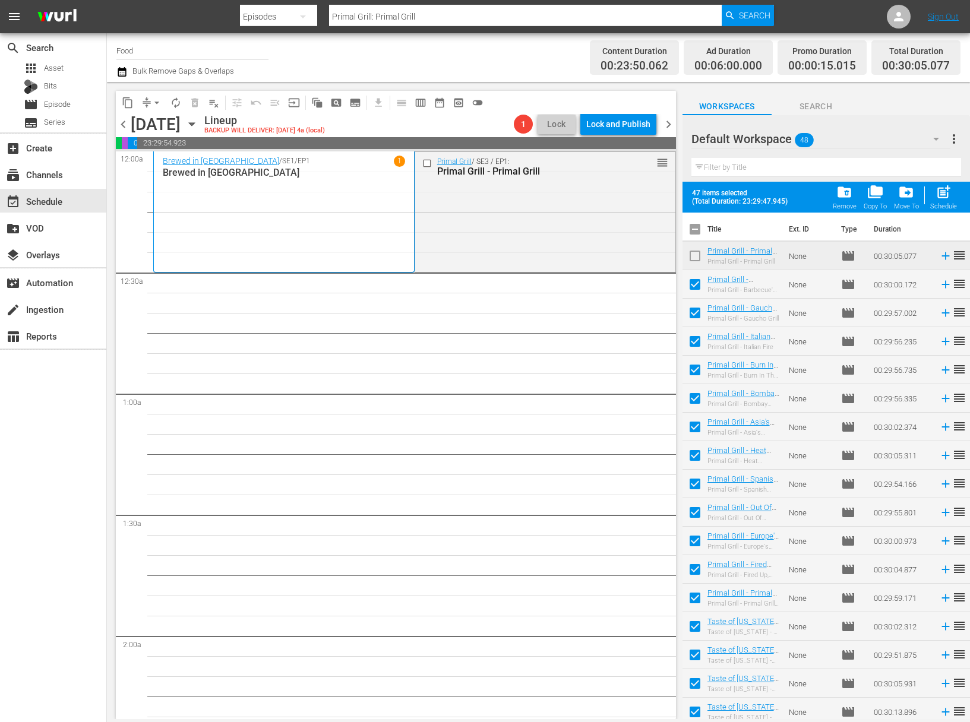
checkbox input "false"
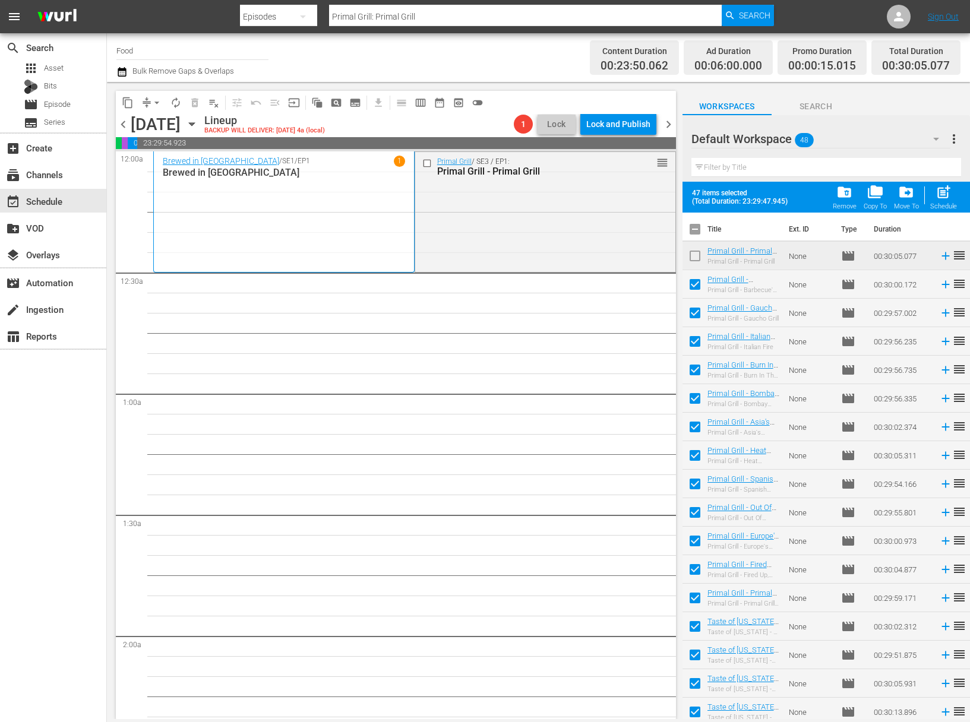
checkbox input "false"
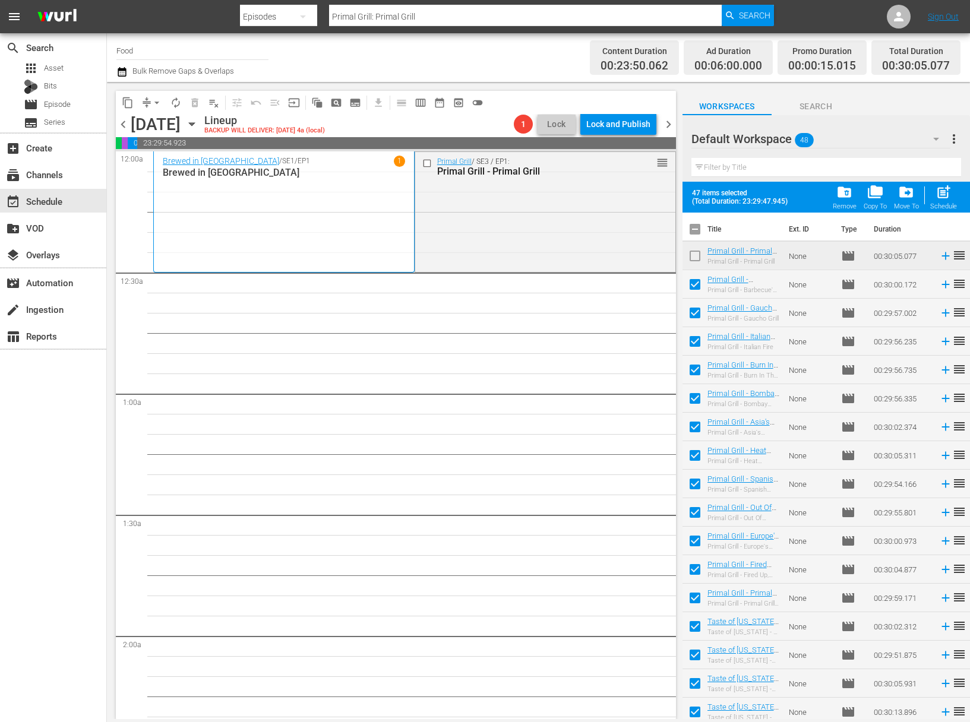
checkbox input "false"
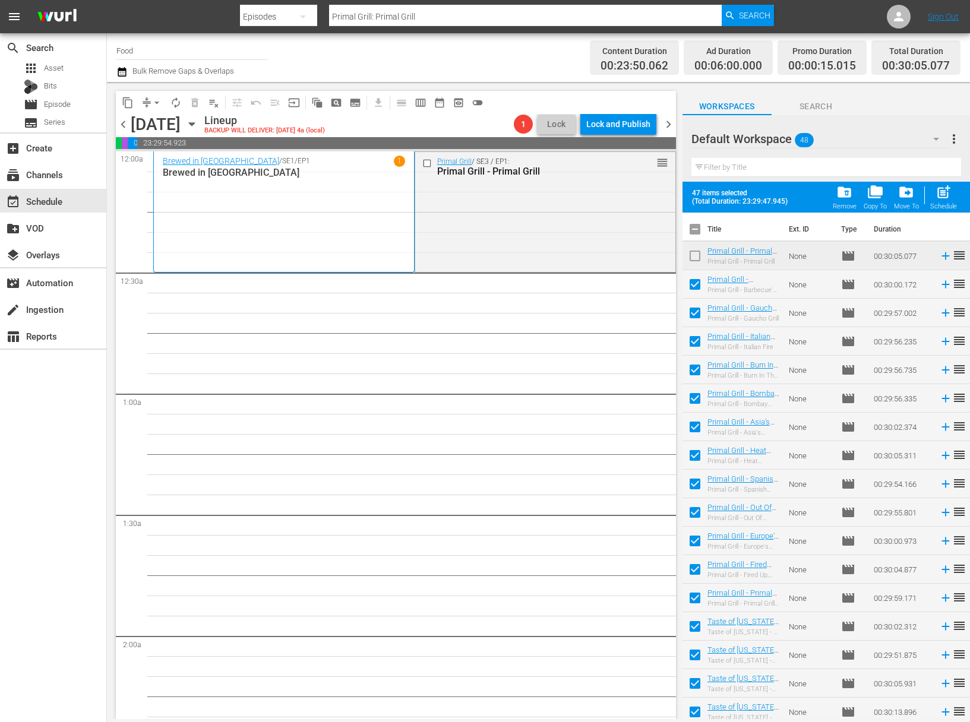
checkbox input "false"
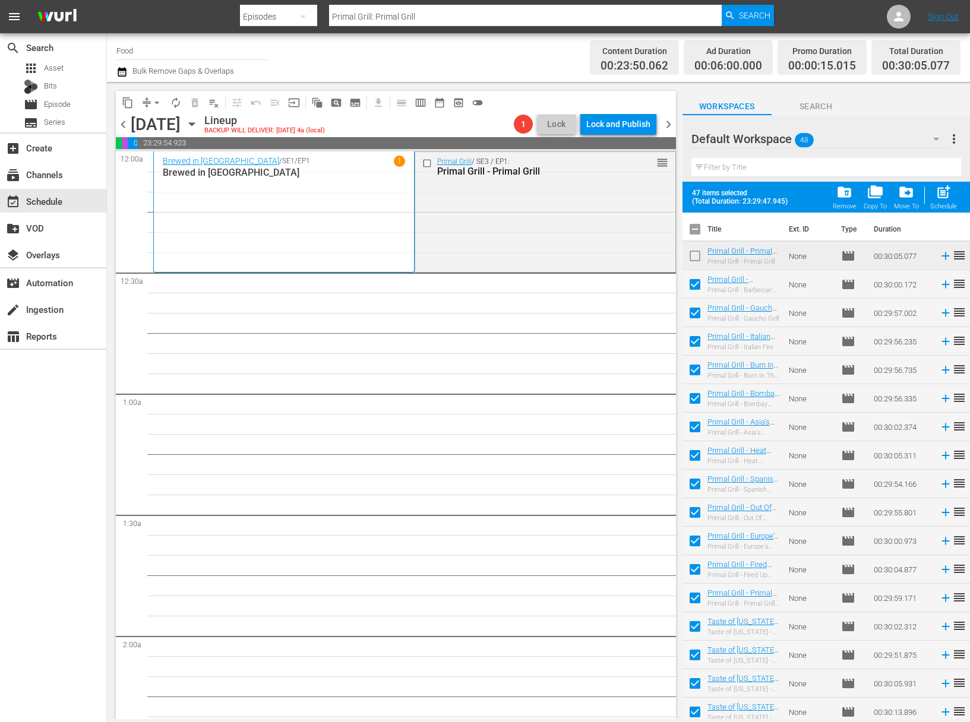
checkbox input "false"
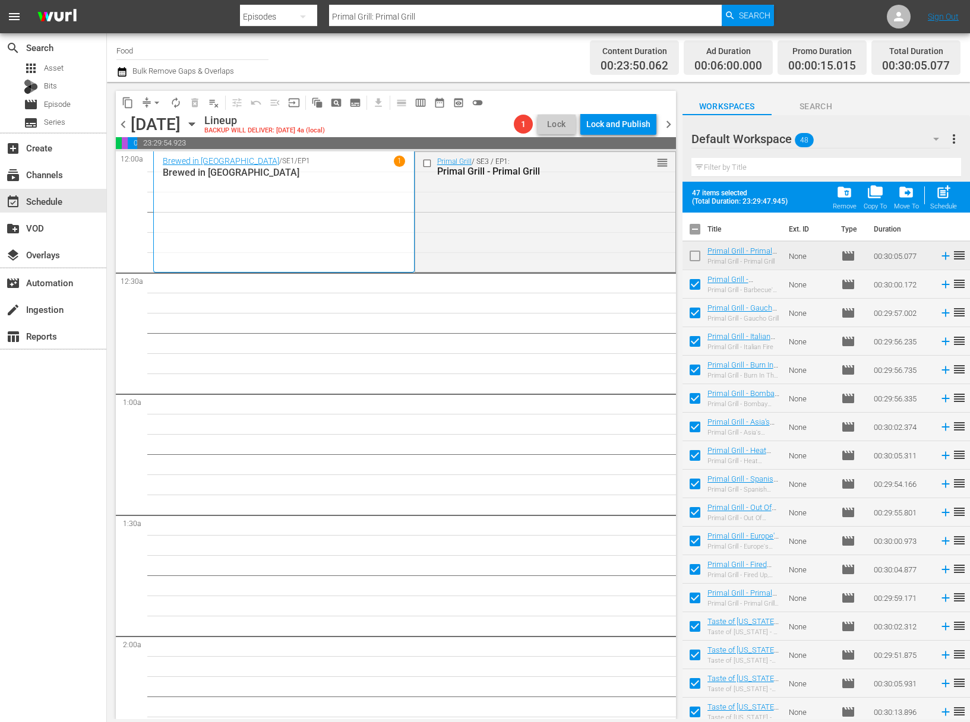
checkbox input "false"
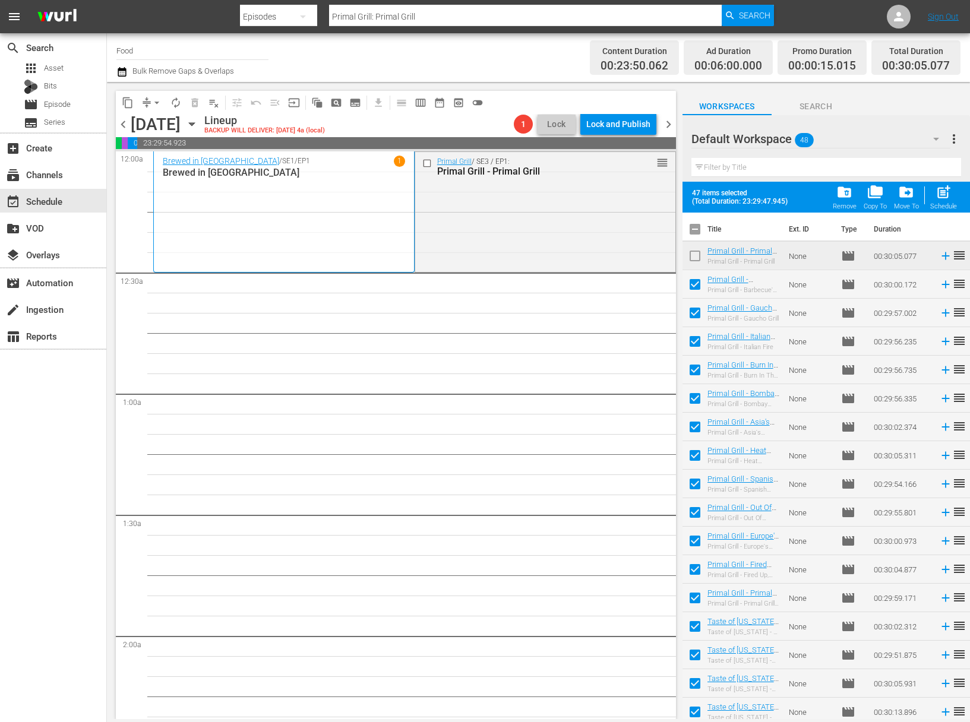
checkbox input "false"
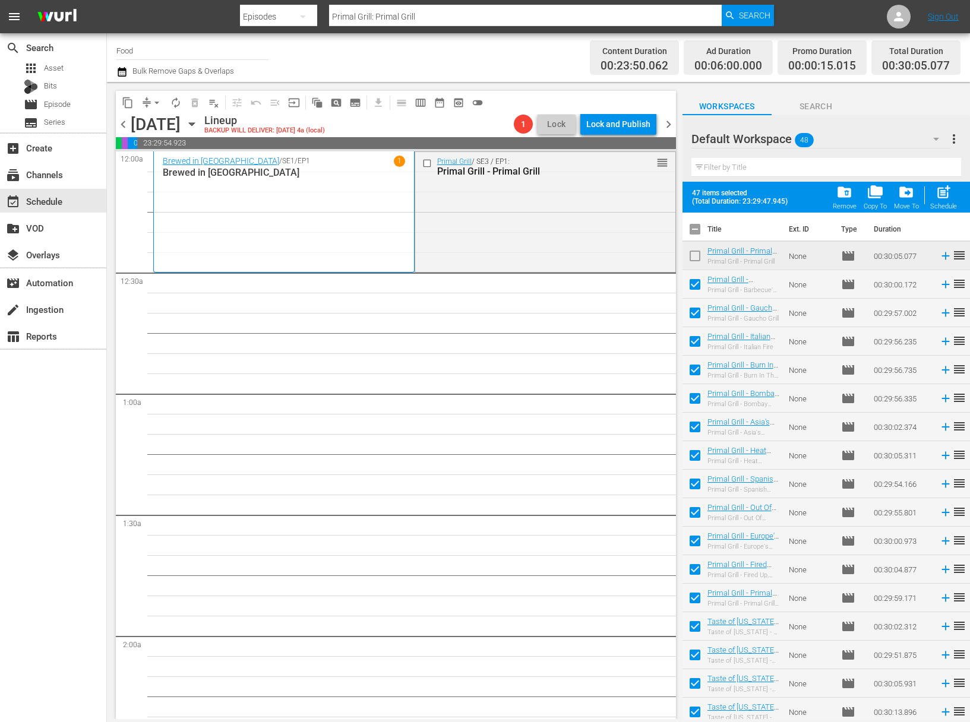
checkbox input "false"
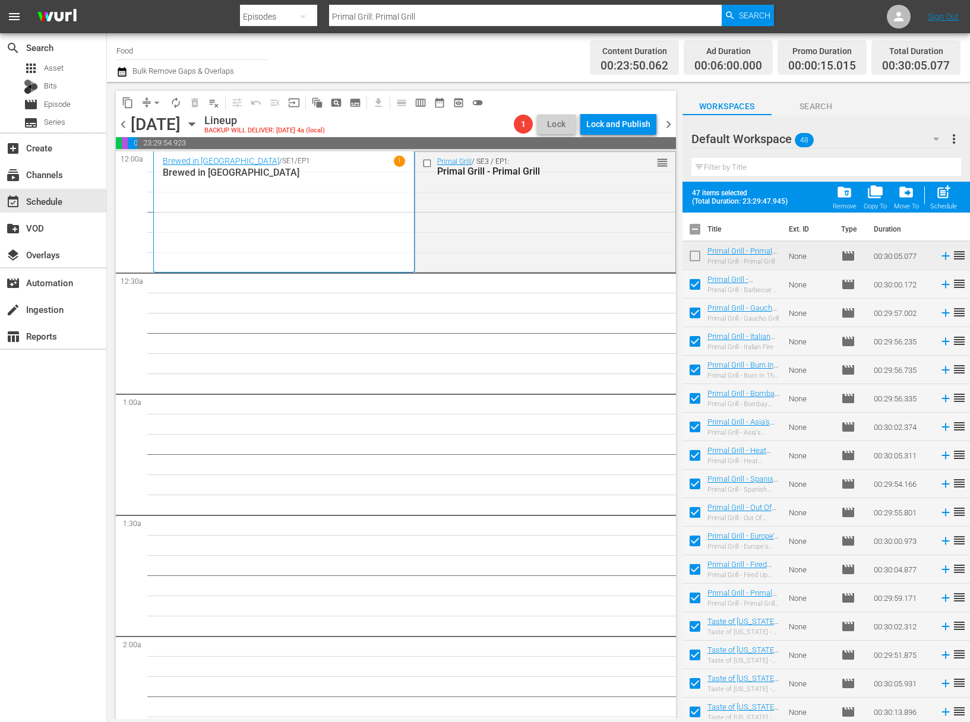
checkbox input "false"
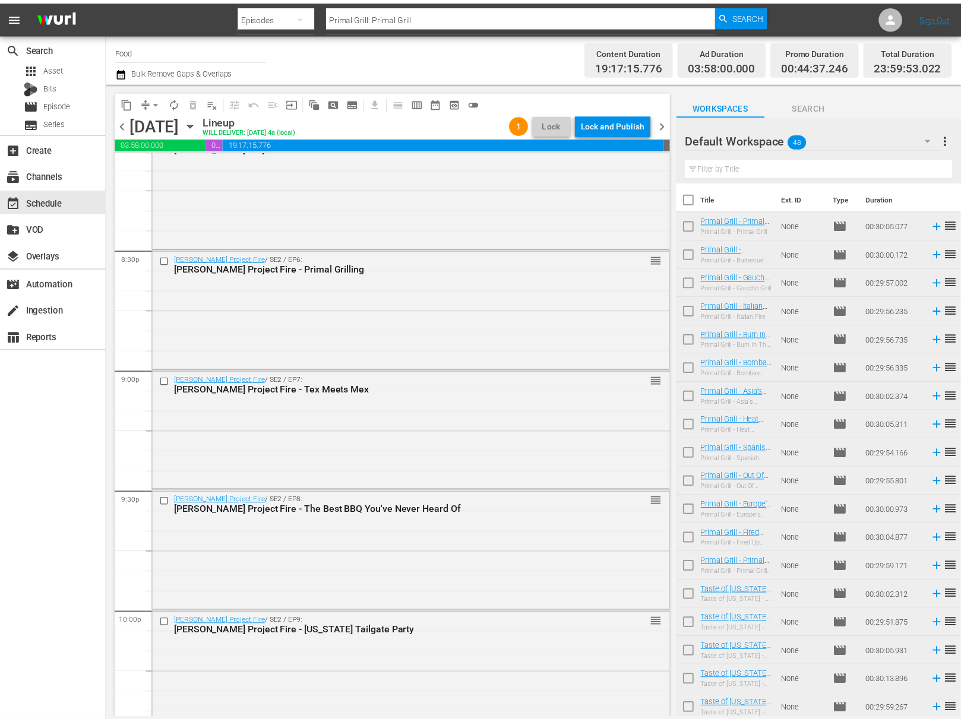
scroll to position [5248, 0]
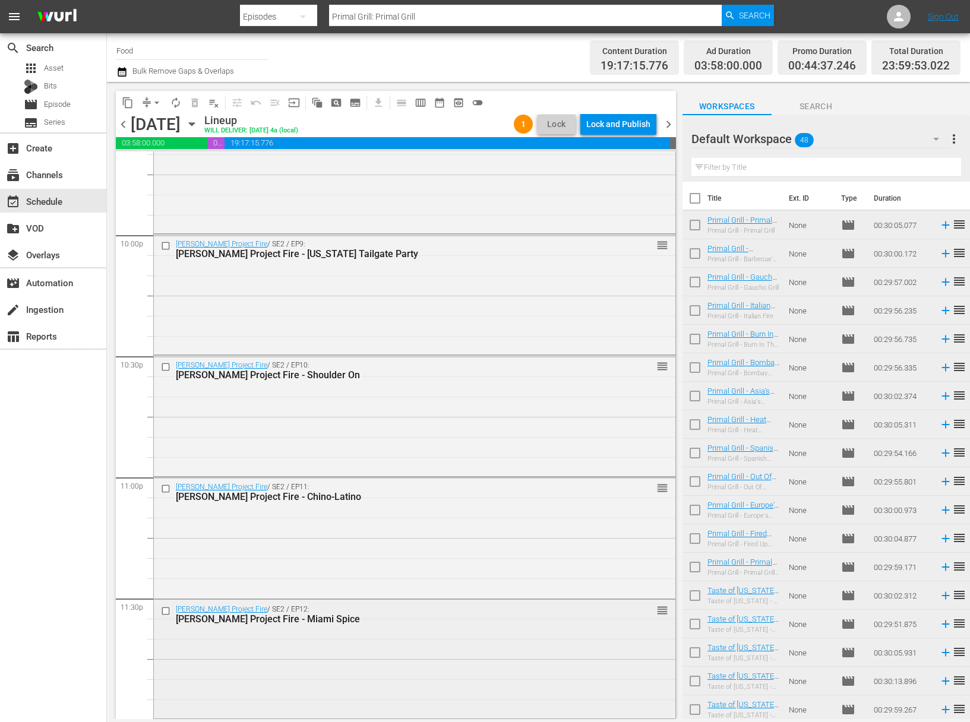
click at [516, 621] on div "Steven Raichlen's Project Fire - Miami Spice" at bounding box center [393, 619] width 435 height 11
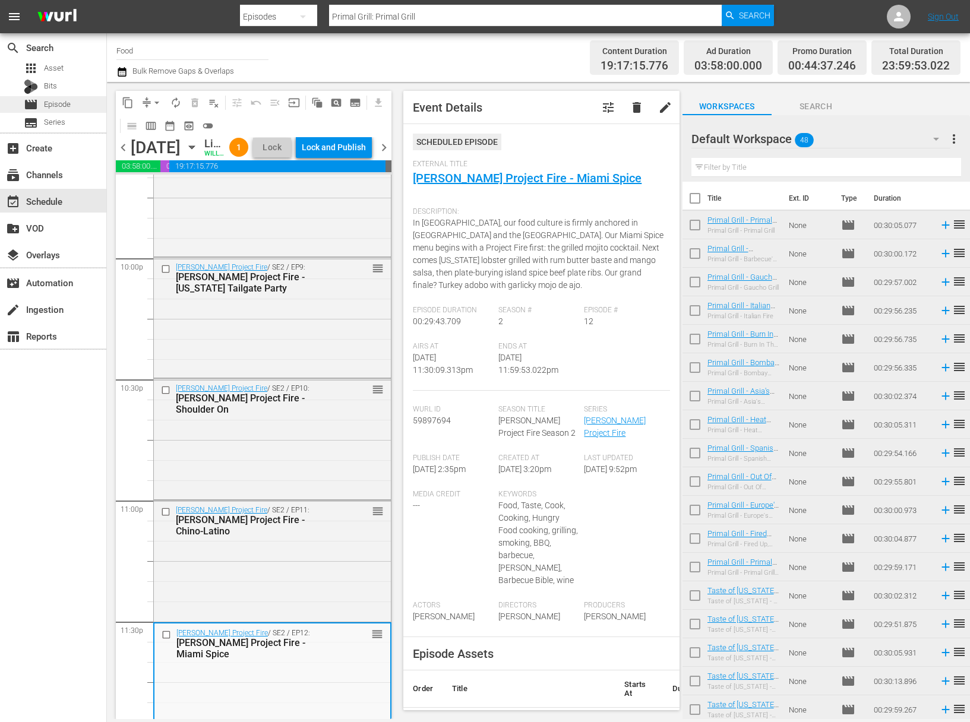
click at [68, 105] on span "Episode" at bounding box center [57, 105] width 27 height 12
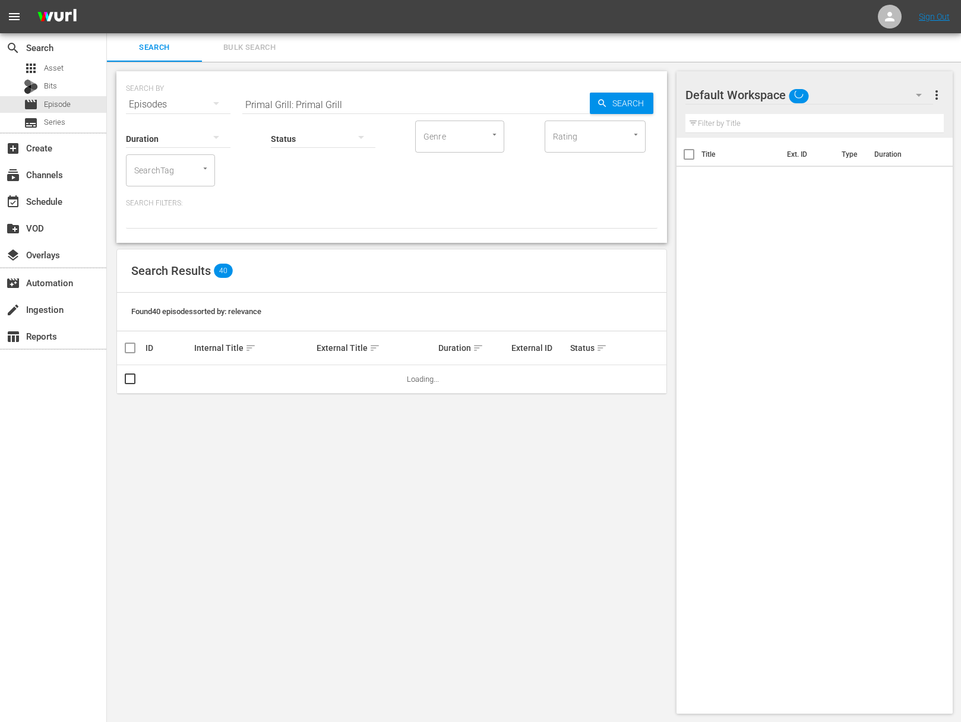
click at [255, 102] on input "Primal Grill: Primal Grill" at bounding box center [415, 104] width 347 height 29
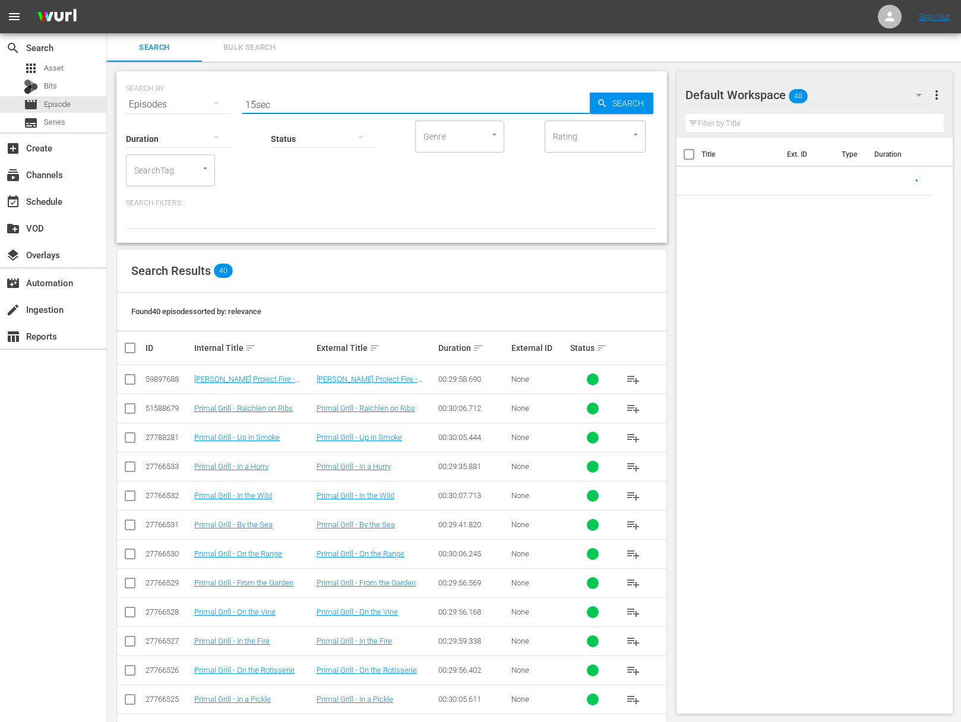
type input "15sec"
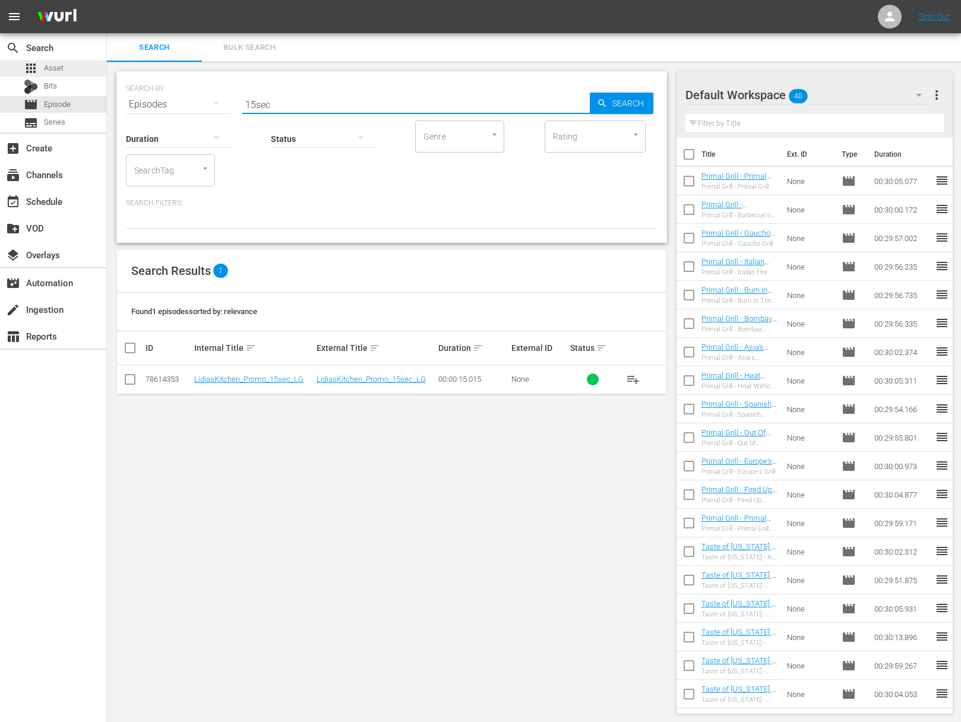
click at [71, 75] on div "apps Asset" at bounding box center [53, 68] width 106 height 17
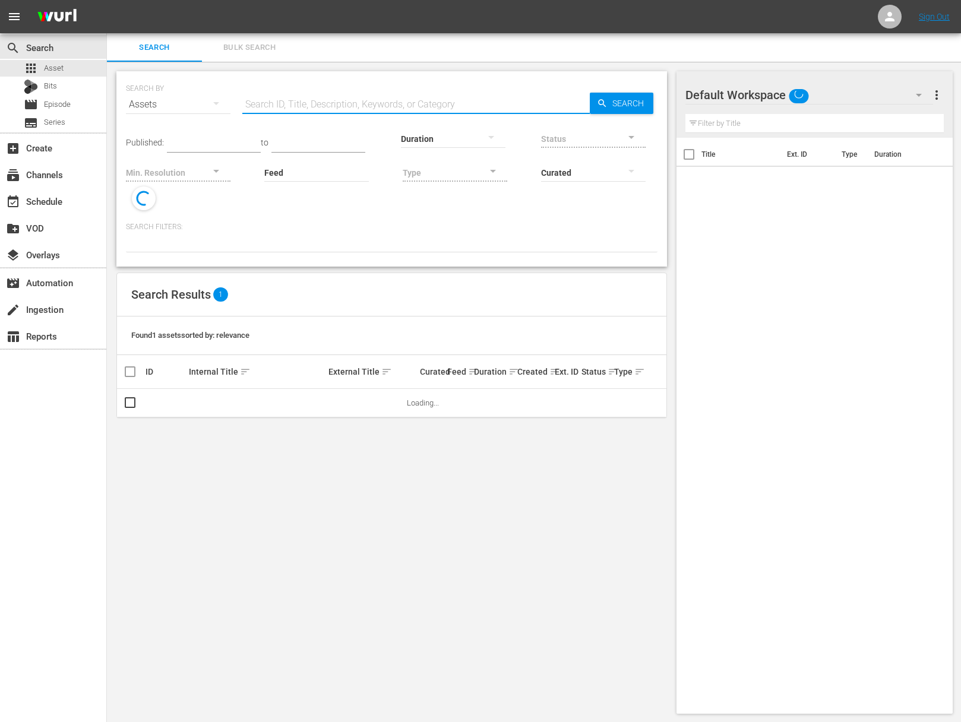
click at [276, 96] on input "text" at bounding box center [415, 104] width 347 height 29
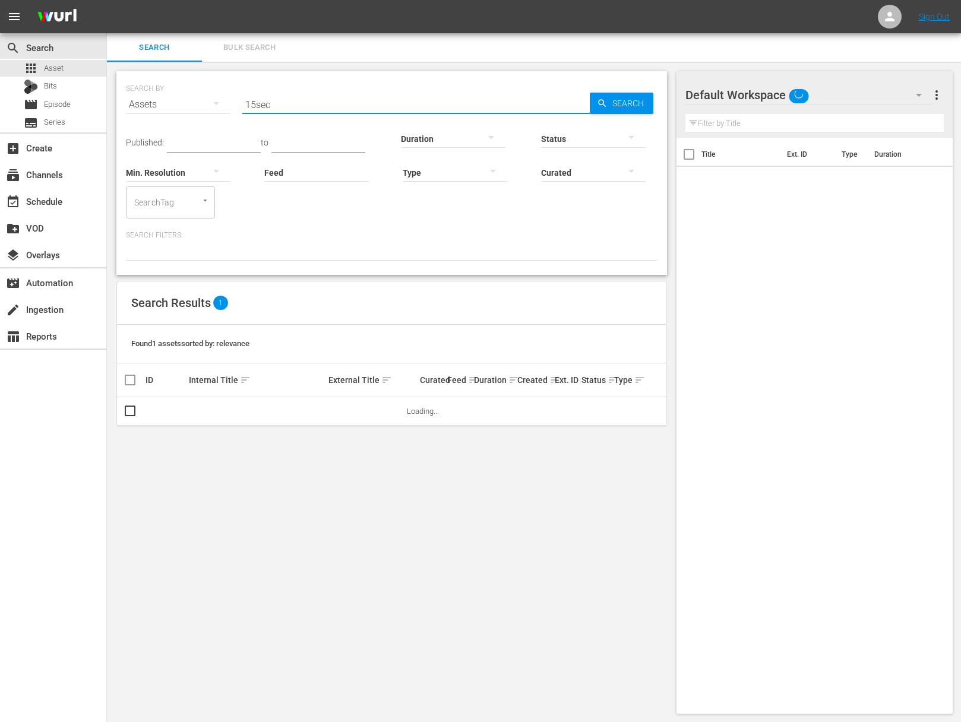
type input "15sec"
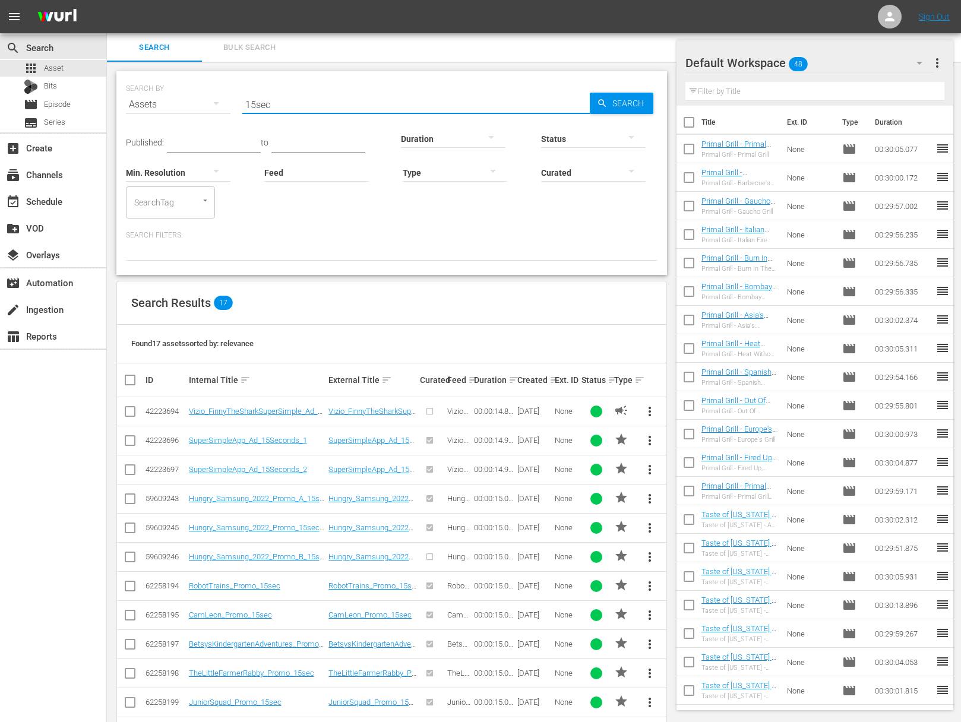
scroll to position [191, 0]
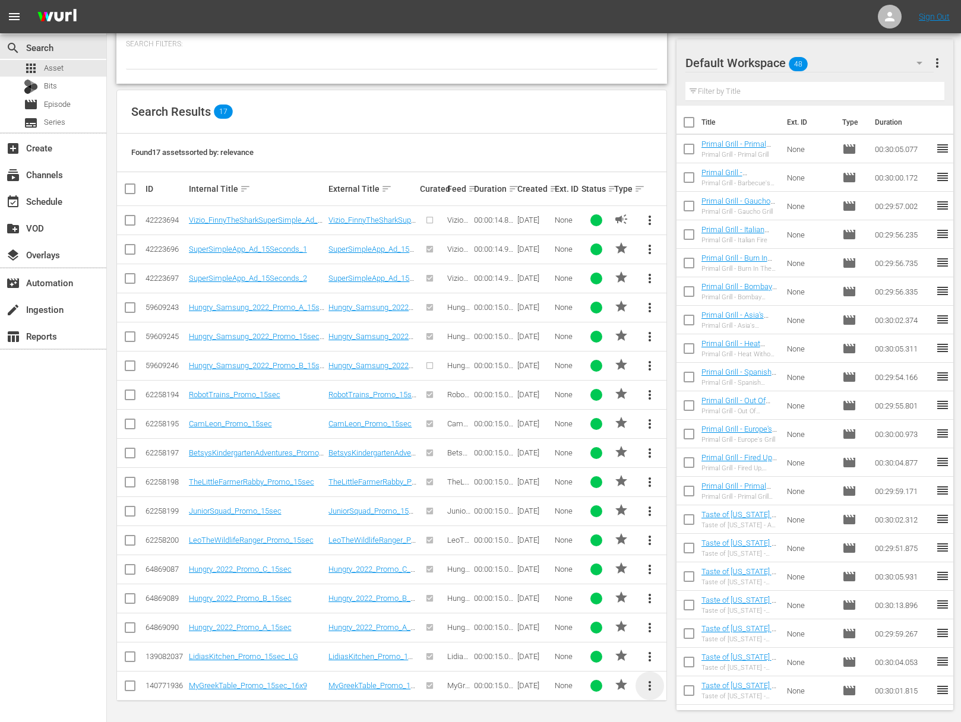
click at [650, 683] on span "more_vert" at bounding box center [650, 686] width 14 height 14
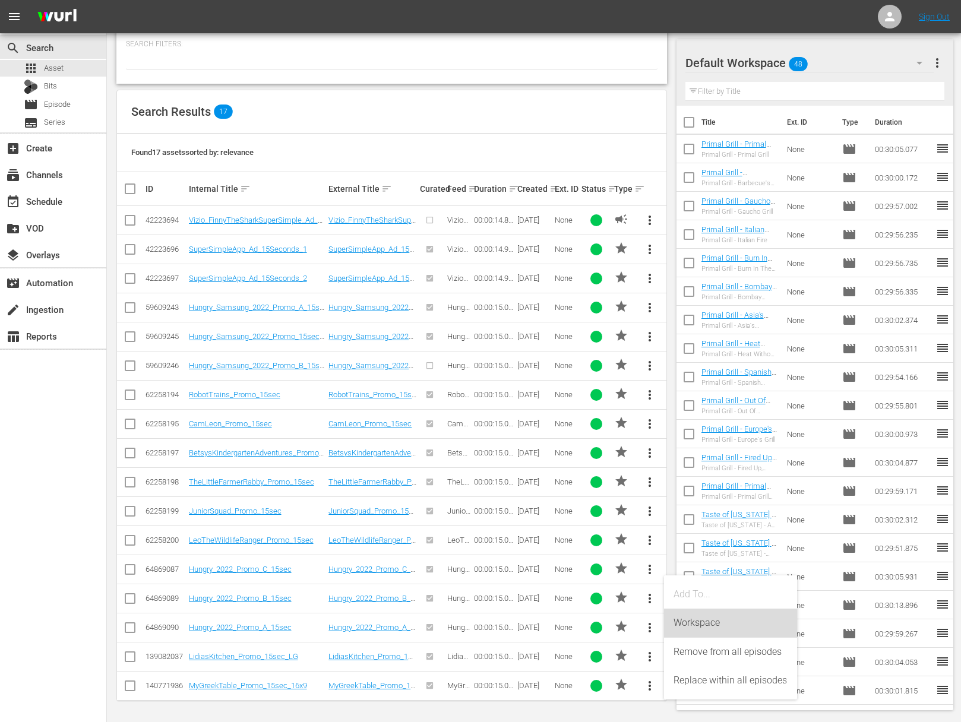
click at [701, 623] on div "Workspace" at bounding box center [731, 623] width 114 height 29
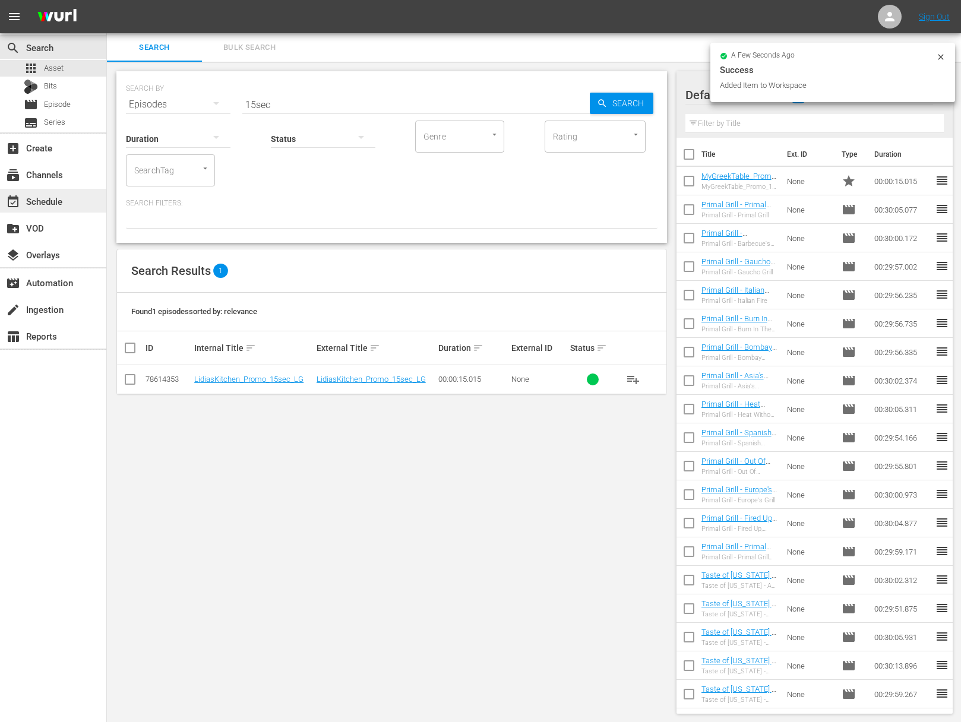
click at [65, 204] on div "event_available Schedule" at bounding box center [33, 199] width 67 height 11
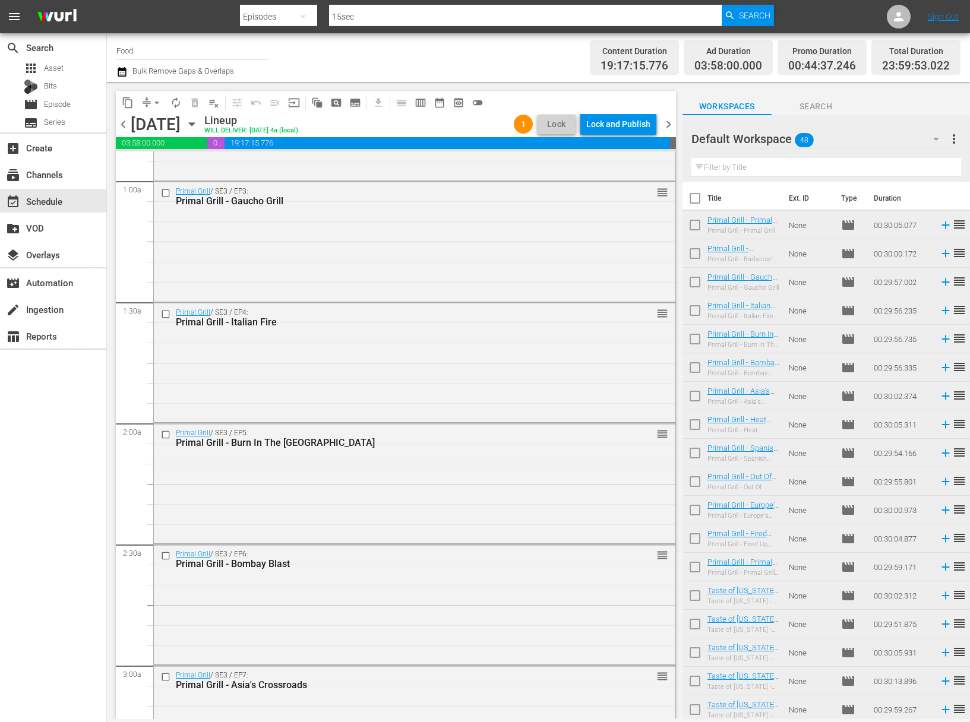
scroll to position [45, 0]
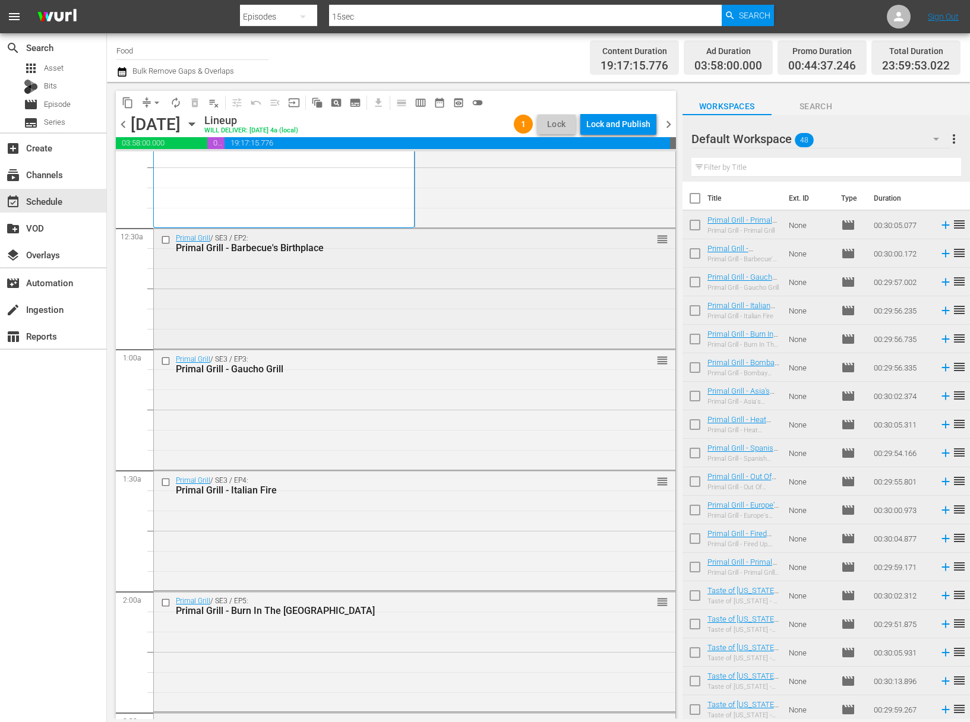
click at [366, 306] on div "Primal Grill / SE3 / EP2: Primal Grill - Barbecue's Birthplace reorder" at bounding box center [415, 288] width 522 height 118
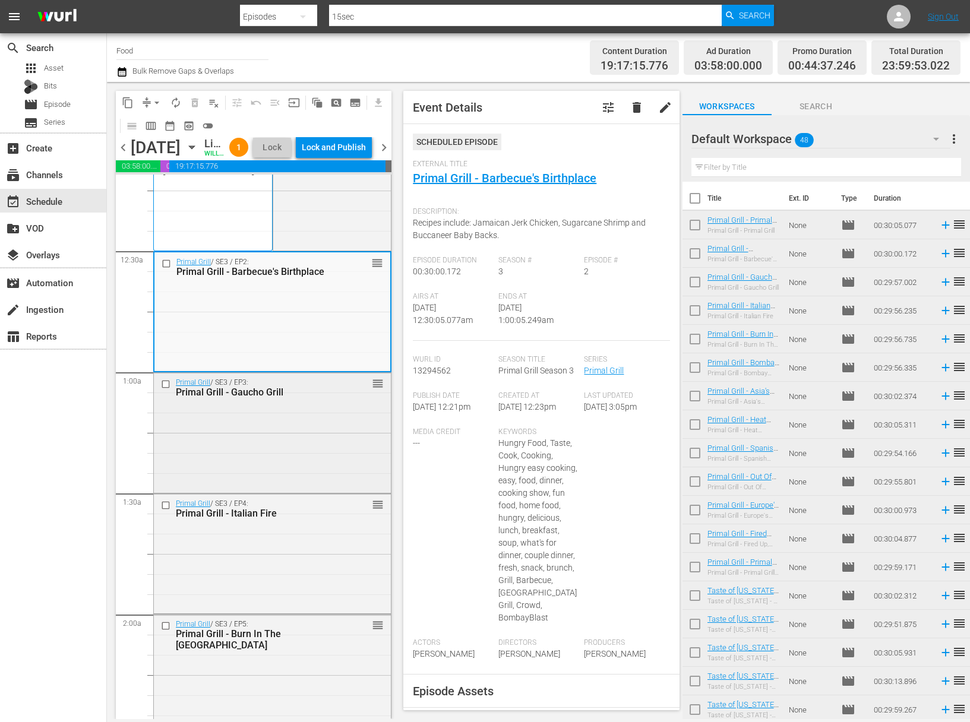
click at [345, 470] on div "Primal Grill / SE3 / EP3: Primal Grill - Gaucho Grill reorder" at bounding box center [272, 432] width 237 height 118
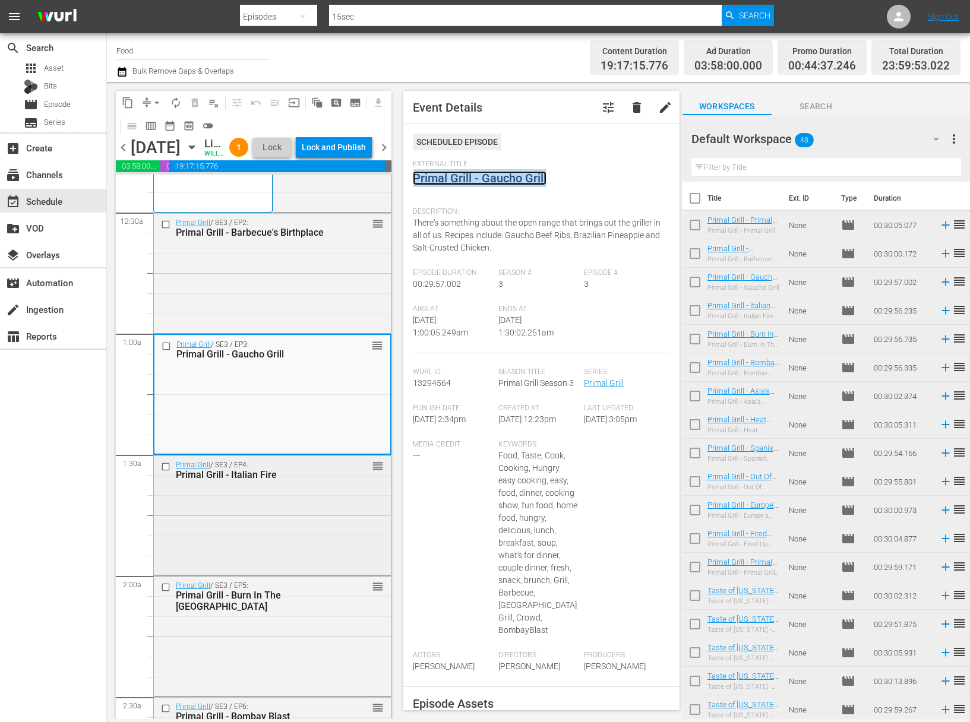
scroll to position [156, 0]
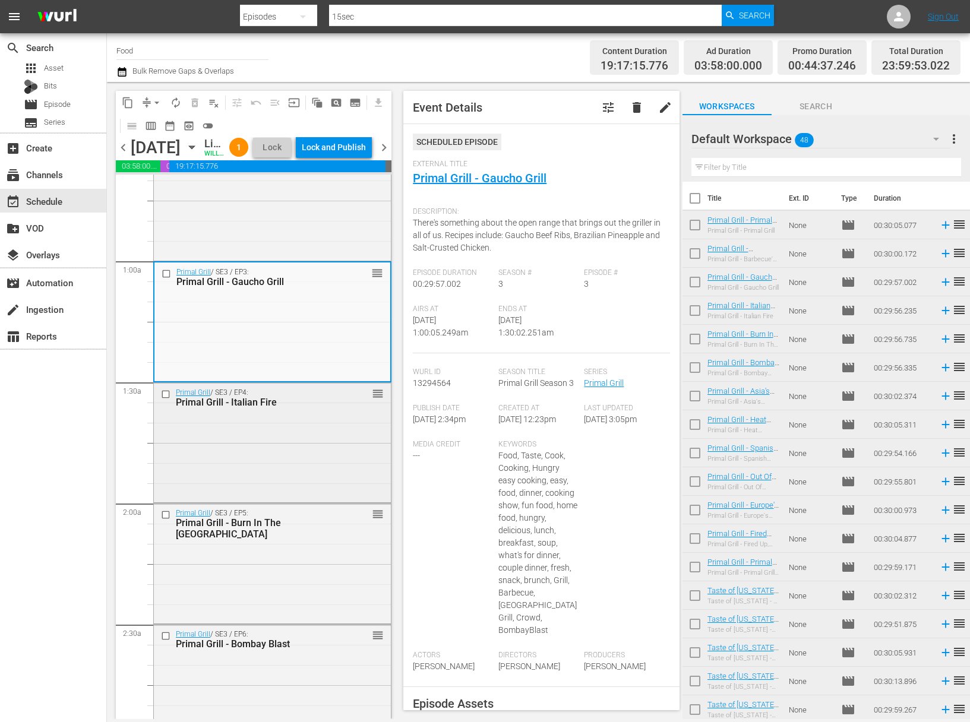
click at [336, 467] on div "Primal Grill / SE3 / EP4: Primal Grill - Italian Fire reorder" at bounding box center [272, 442] width 237 height 118
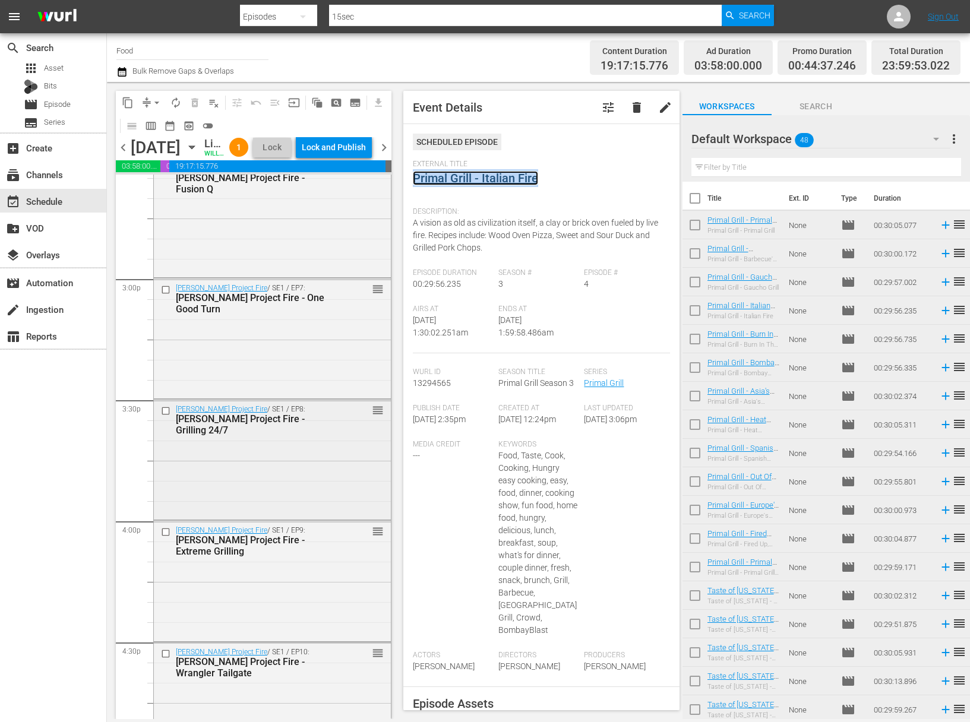
scroll to position [3115, 0]
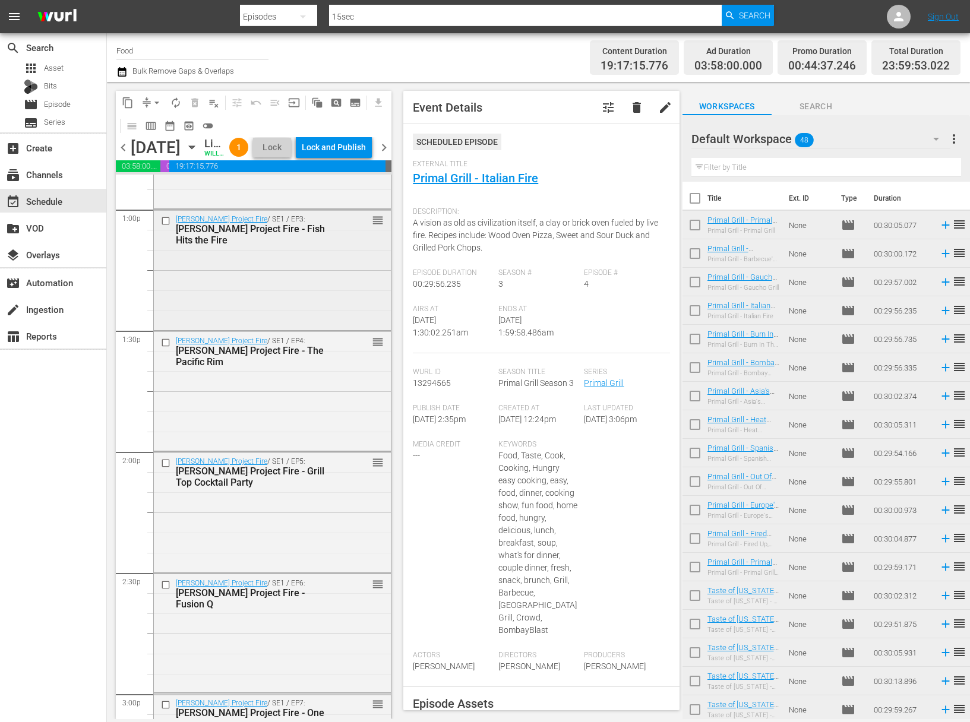
click at [266, 319] on div "Steven Raichlen's Project Fire / SE1 / EP3: Steven Raichlen's Project Fire - Fi…" at bounding box center [272, 269] width 237 height 118
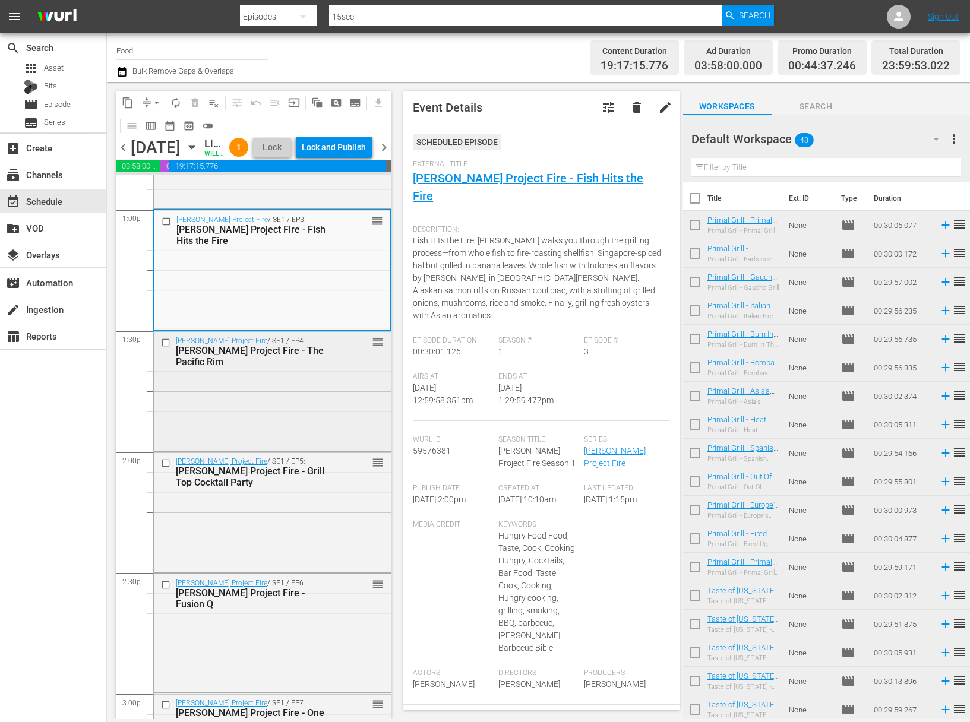
click at [345, 435] on div "Steven Raichlen's Project Fire / SE1 / EP4: Steven Raichlen's Project Fire - Th…" at bounding box center [272, 390] width 237 height 118
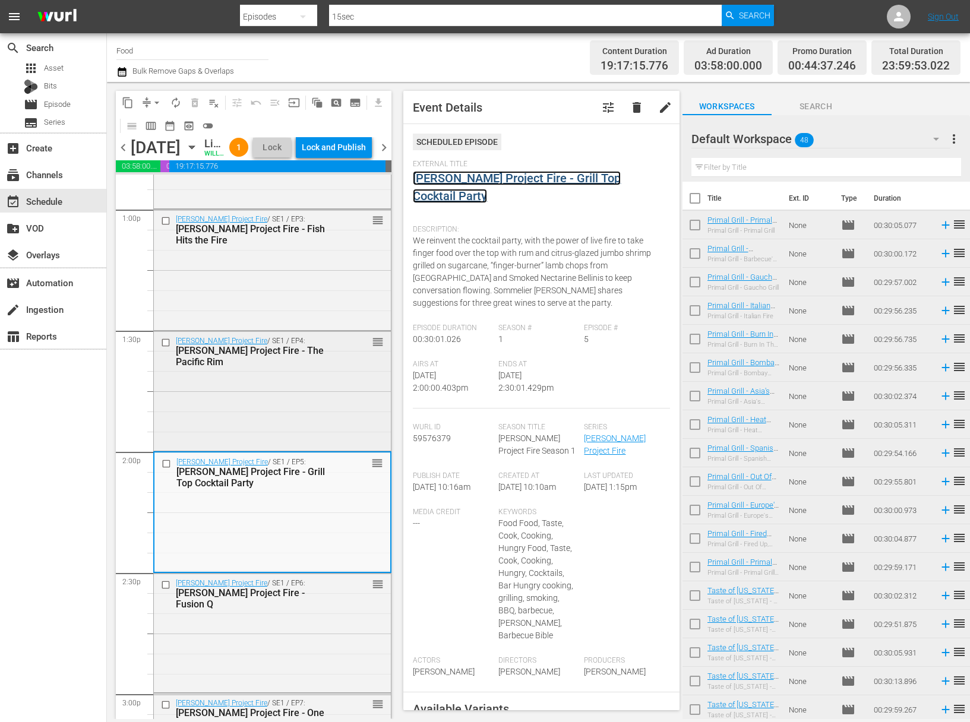
scroll to position [3361, 0]
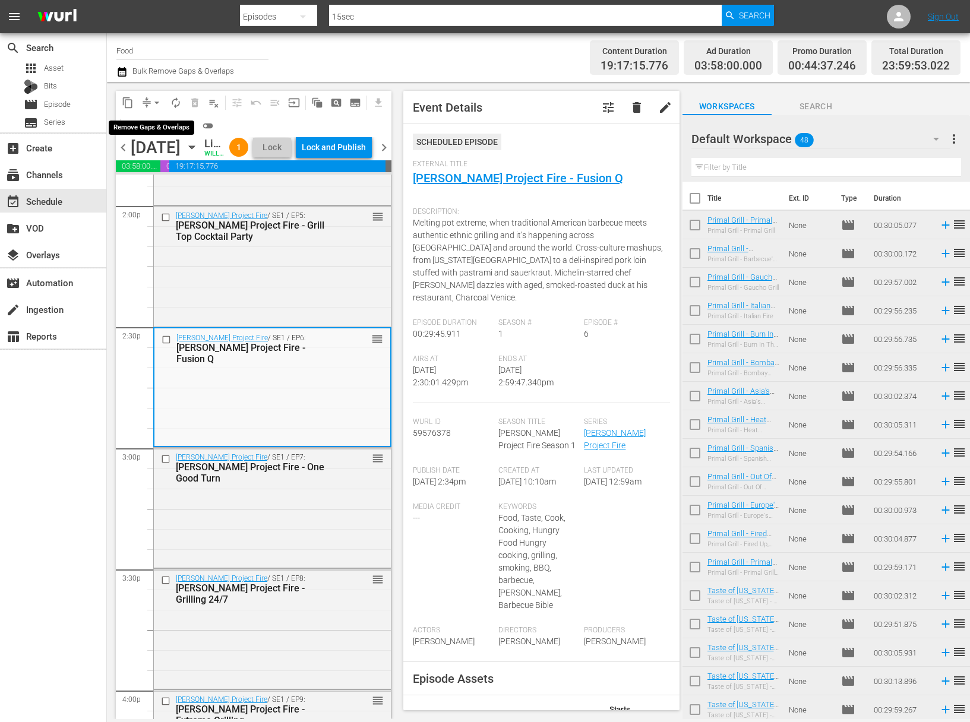
click at [151, 100] on span "arrow_drop_down" at bounding box center [157, 103] width 12 height 12
click at [162, 123] on li "Align to Midnight" at bounding box center [157, 127] width 125 height 20
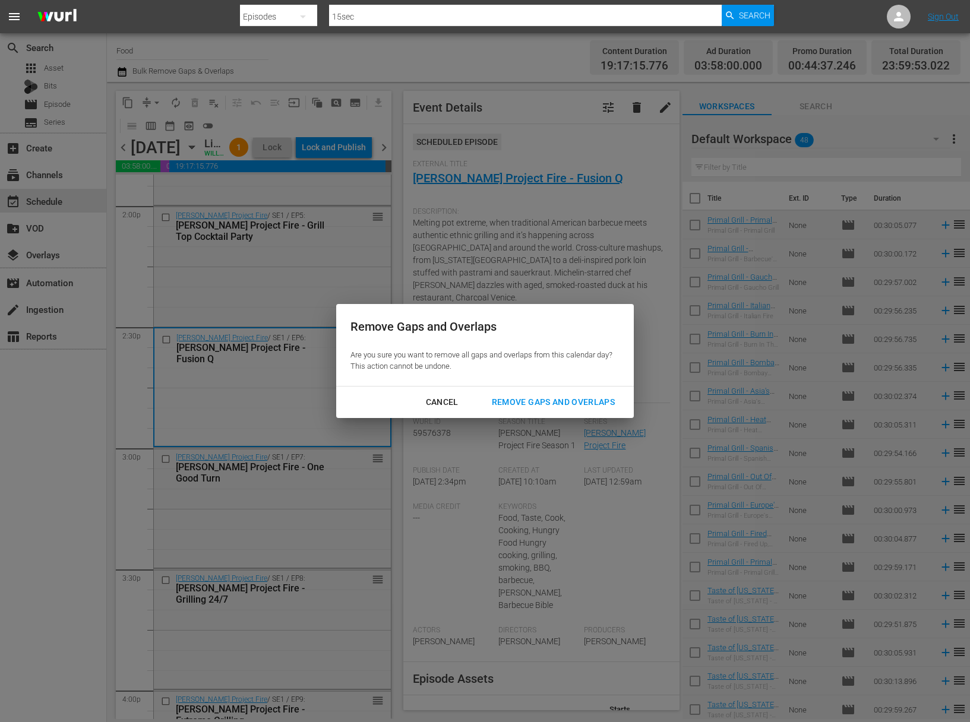
click at [515, 397] on div "Remove Gaps and Overlaps" at bounding box center [553, 402] width 142 height 15
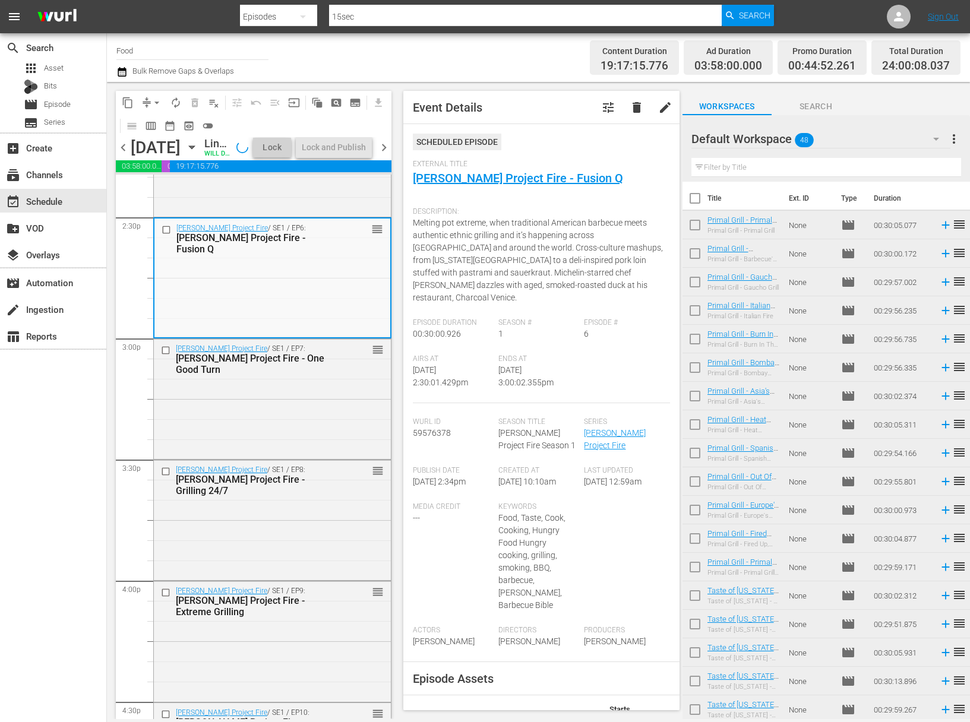
scroll to position [3717, 0]
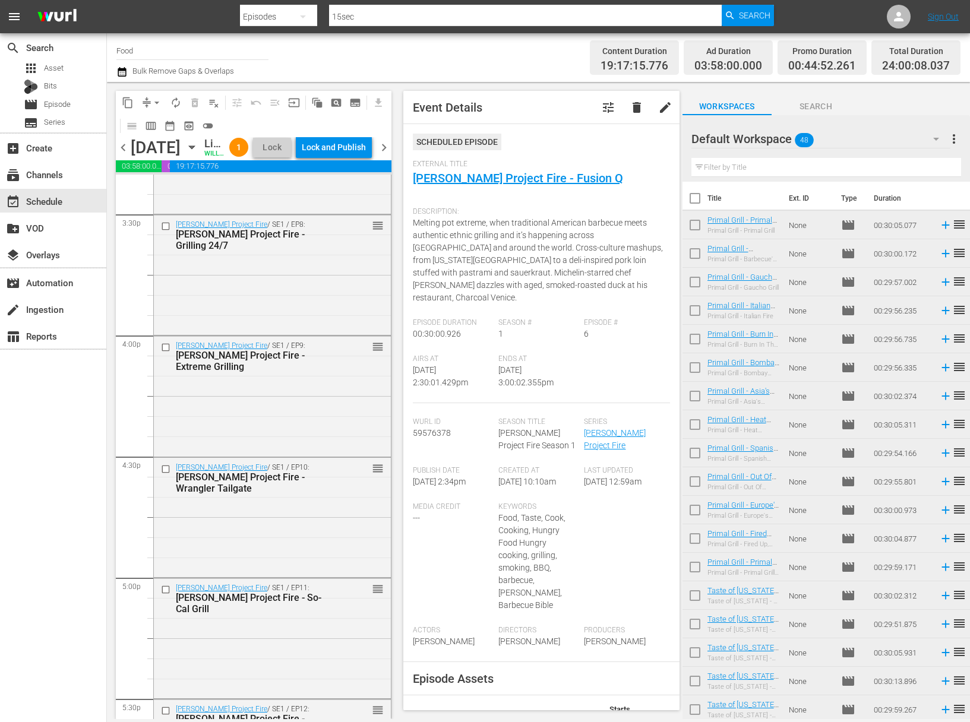
click at [347, 158] on div "Lock and Publish" at bounding box center [334, 147] width 64 height 21
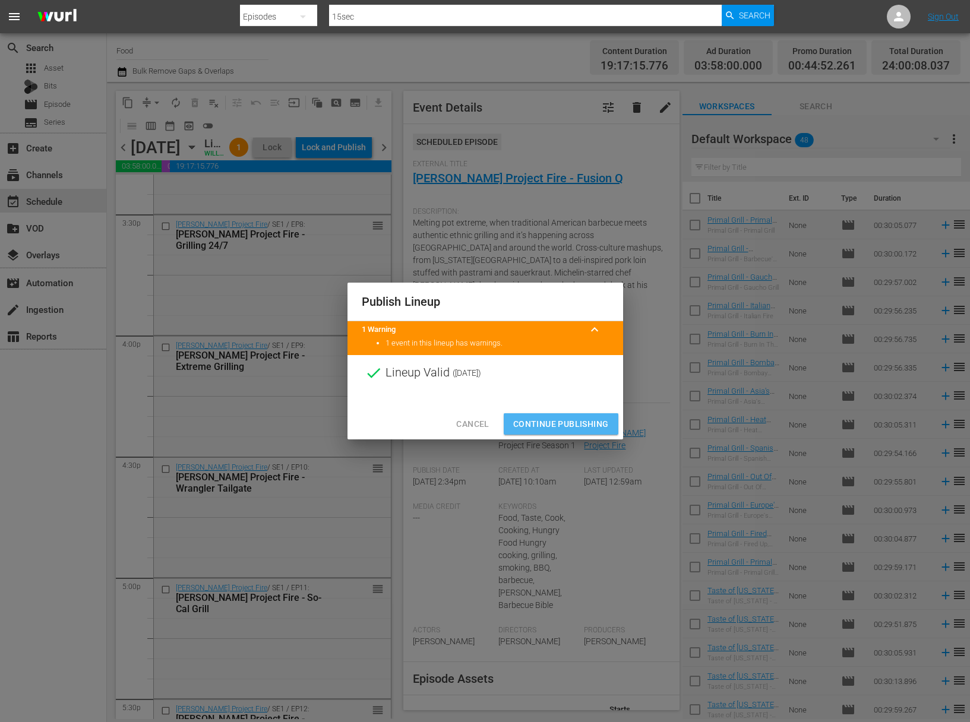
click at [569, 426] on span "Continue Publishing" at bounding box center [561, 424] width 96 height 15
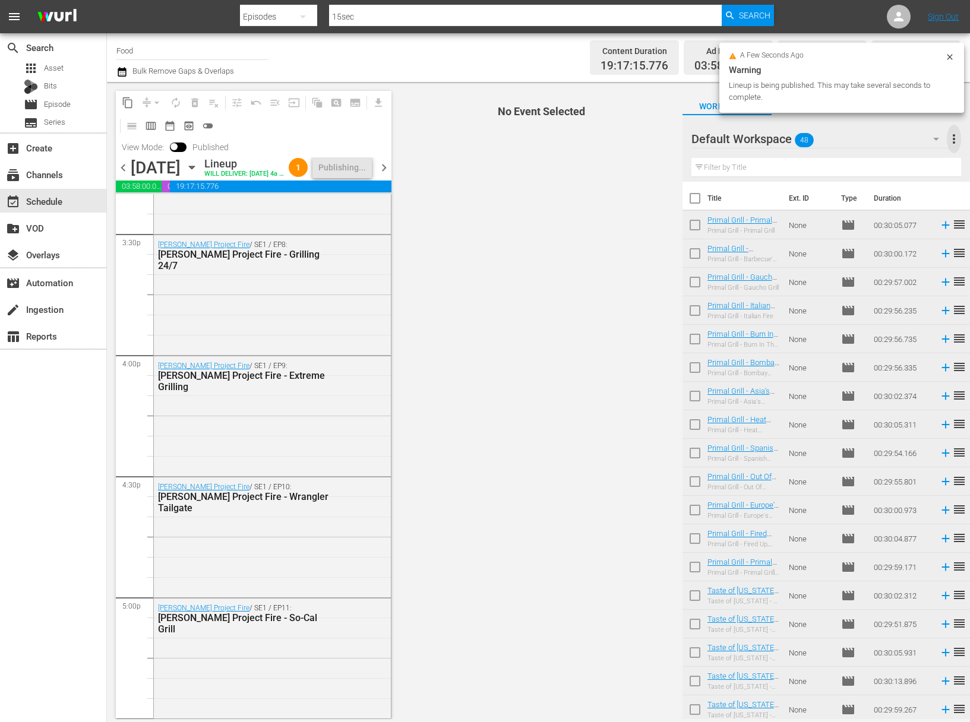
click at [952, 140] on span "more_vert" at bounding box center [954, 139] width 14 height 14
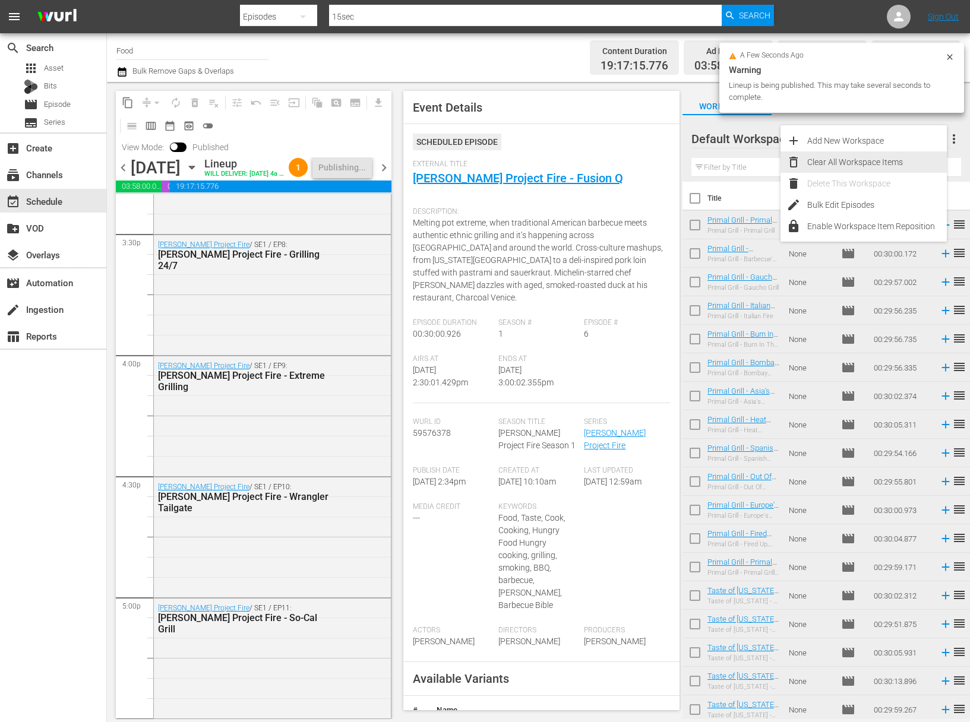
click at [859, 159] on div "Clear All Workspace Items" at bounding box center [877, 161] width 140 height 21
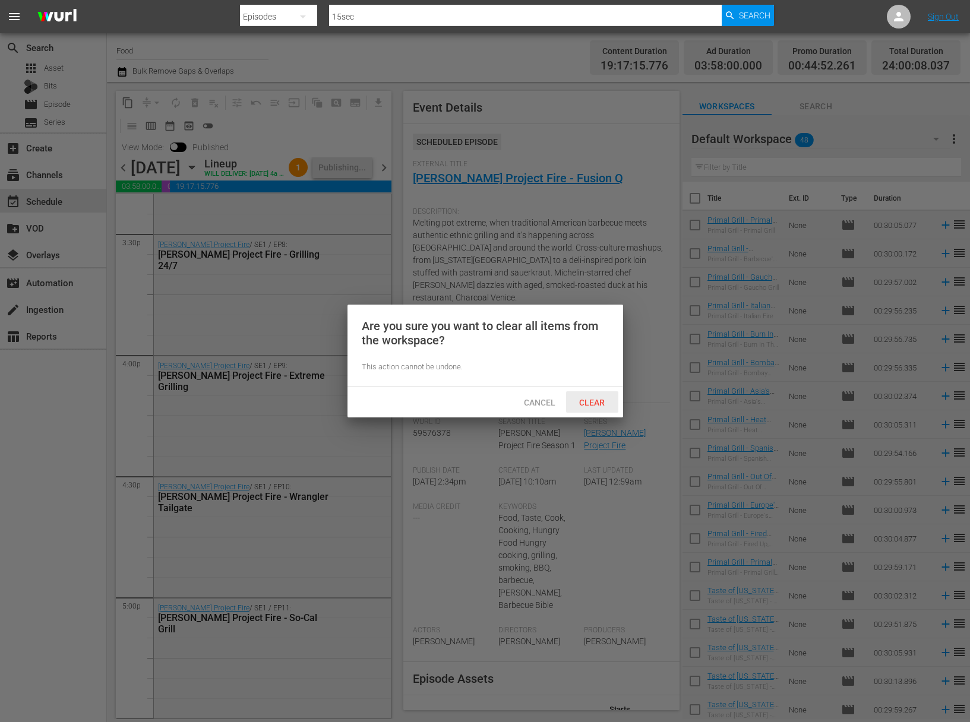
click at [589, 409] on div "Clear" at bounding box center [592, 402] width 52 height 22
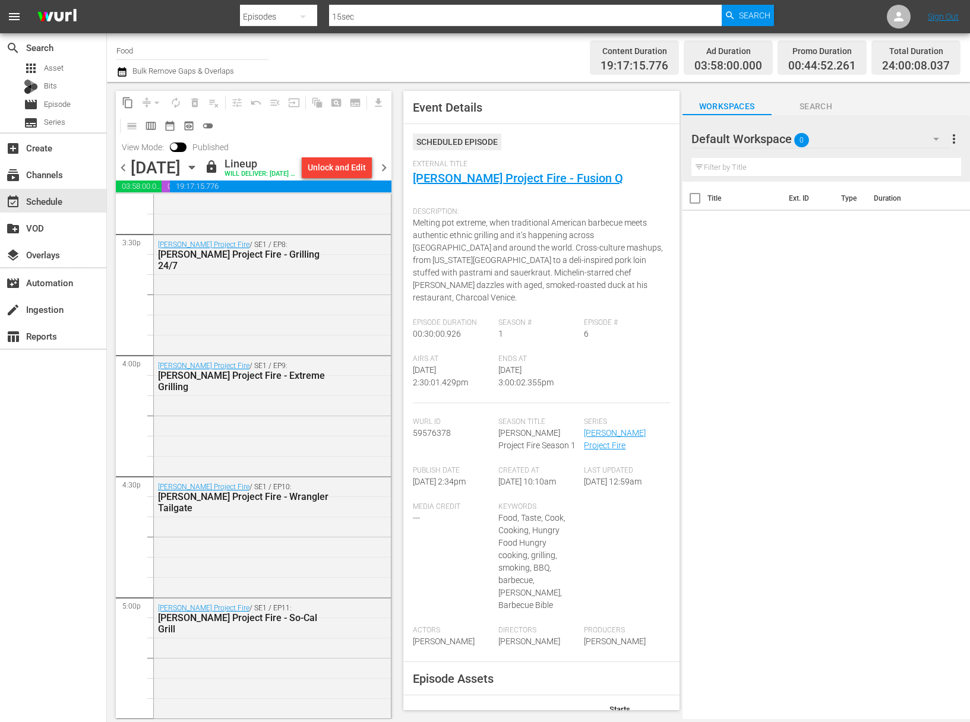
click at [194, 169] on icon "button" at bounding box center [191, 167] width 5 height 3
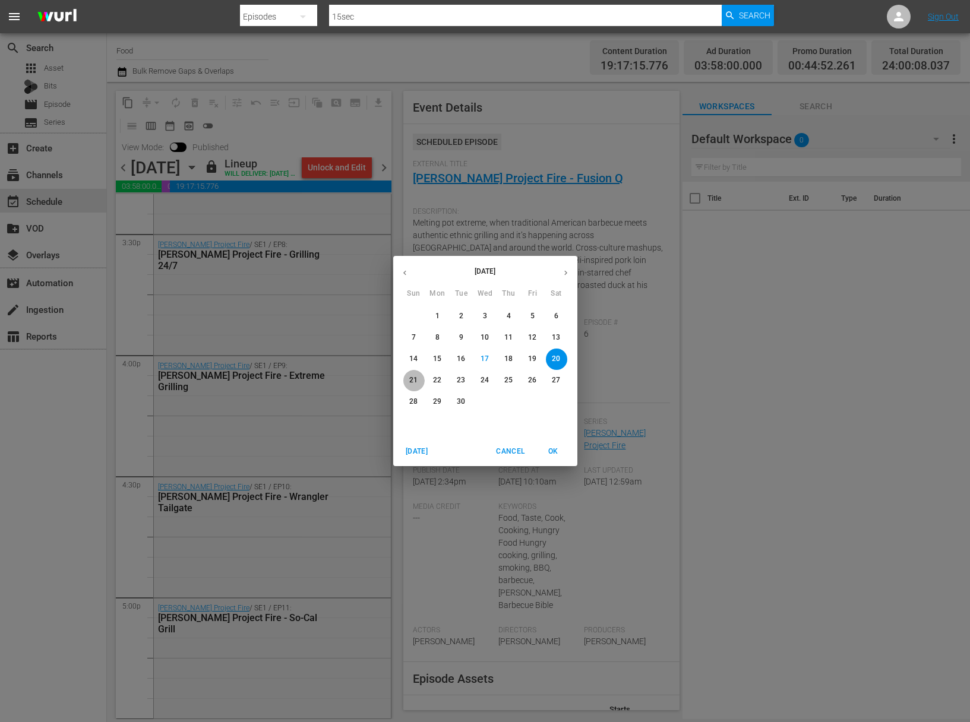
click at [419, 381] on span "21" at bounding box center [413, 380] width 21 height 10
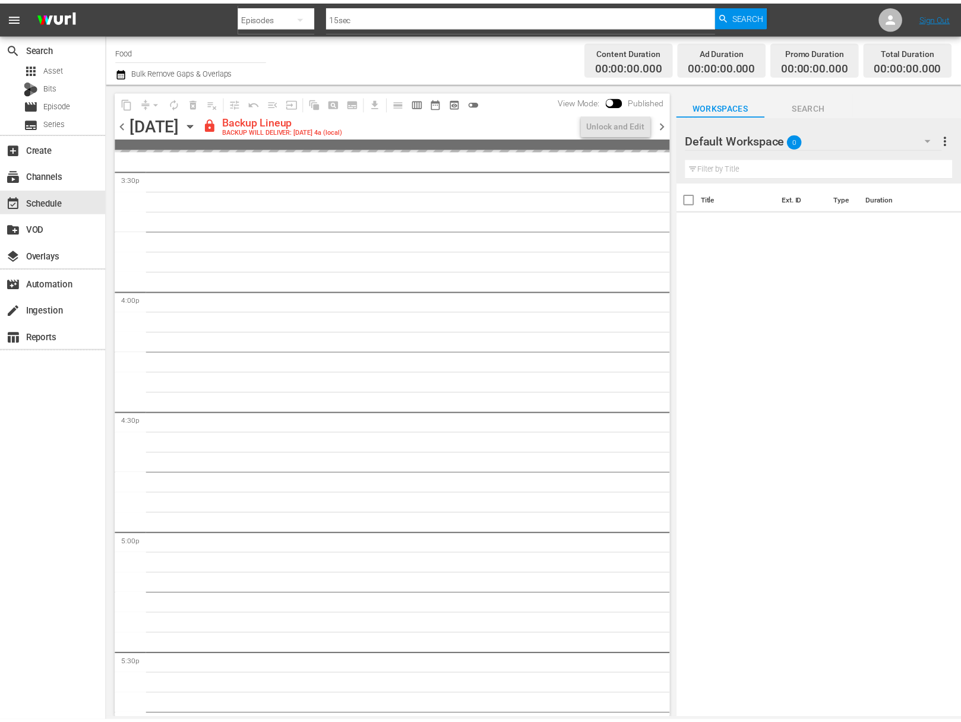
scroll to position [3717, 0]
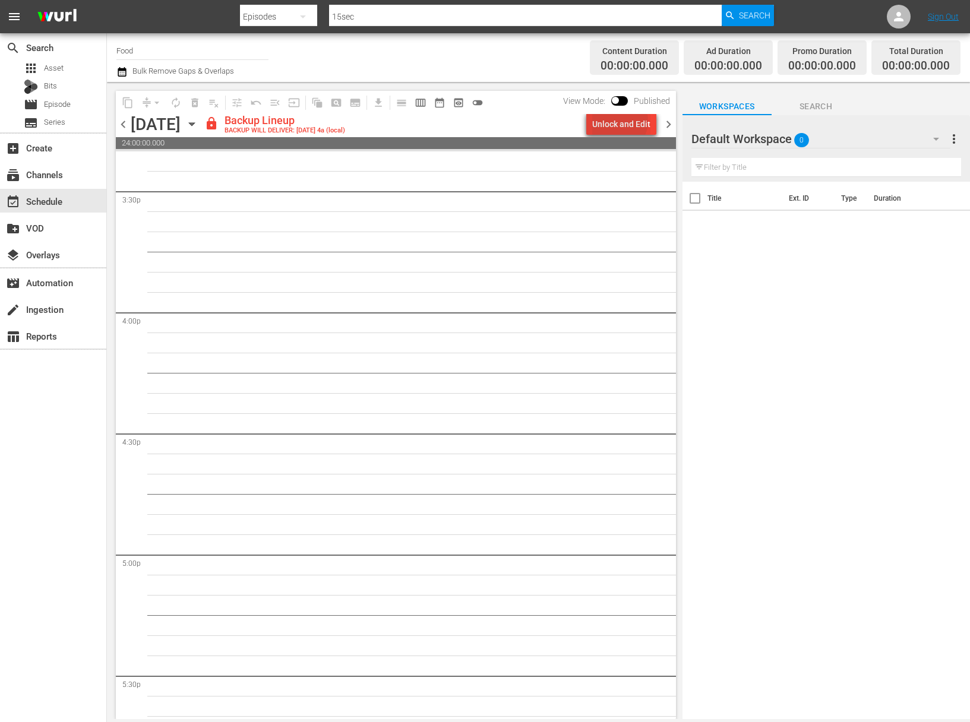
click at [622, 121] on div "Unlock and Edit" at bounding box center [621, 123] width 58 height 21
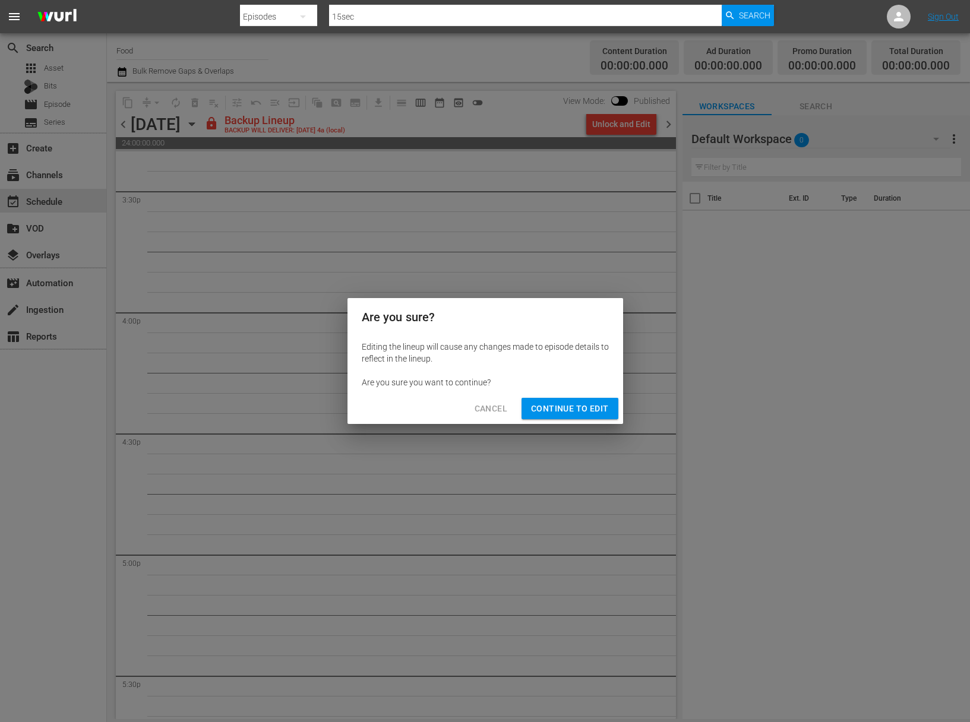
click at [594, 411] on span "Continue to Edit" at bounding box center [569, 409] width 77 height 15
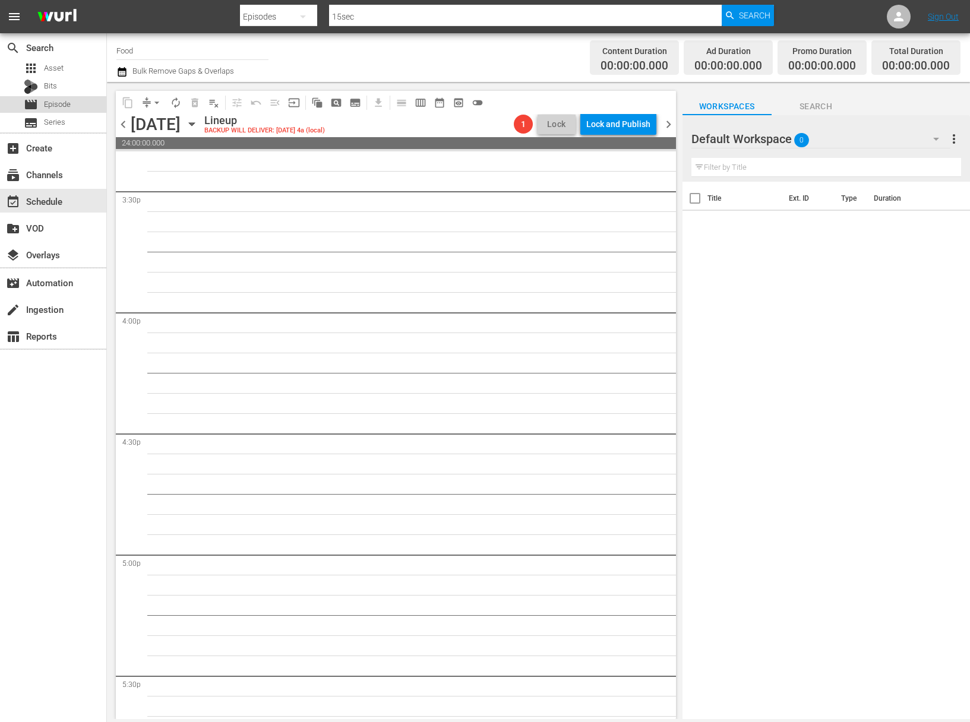
click at [74, 104] on div "movie Episode" at bounding box center [53, 104] width 106 height 17
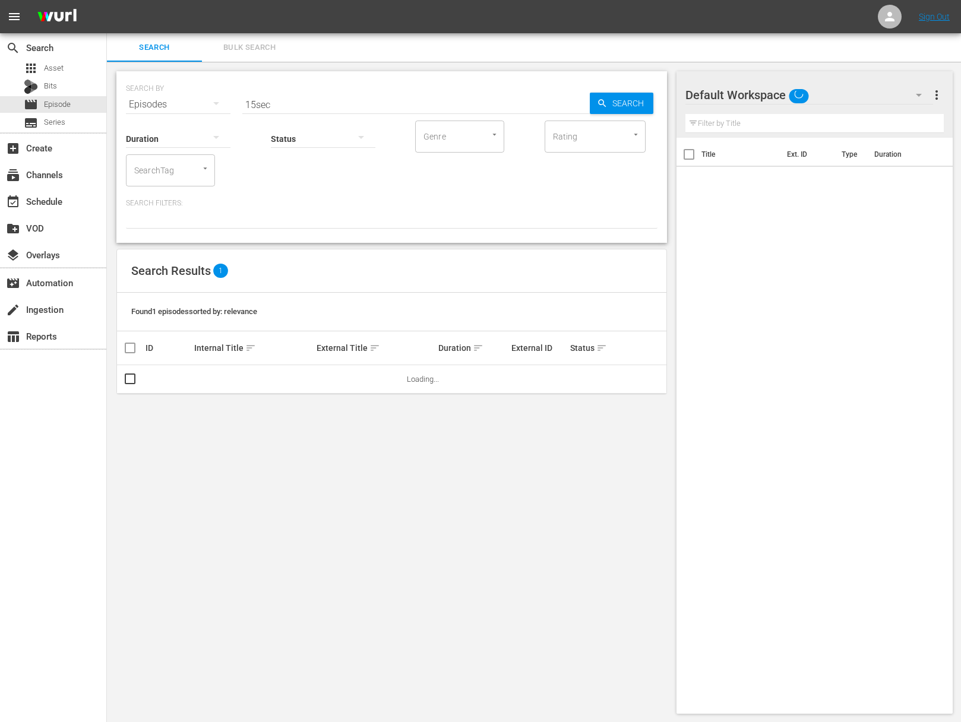
click at [280, 102] on input "15sec" at bounding box center [415, 104] width 347 height 29
paste input "Martini"
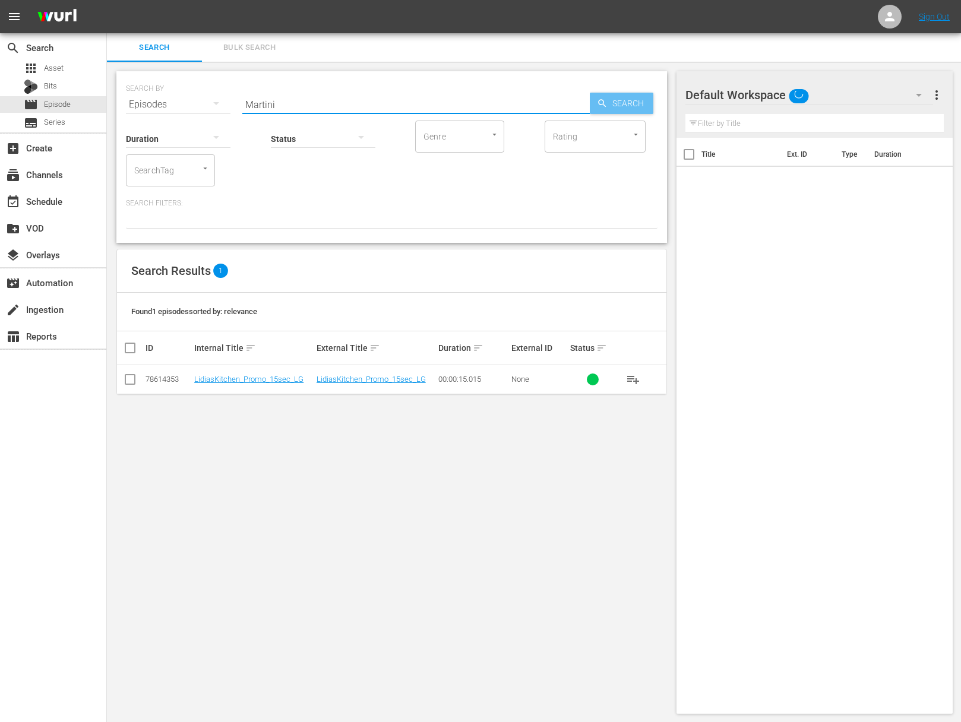
click at [618, 101] on span "Search" at bounding box center [631, 103] width 46 height 21
click at [637, 379] on span "playlist_add" at bounding box center [633, 379] width 14 height 14
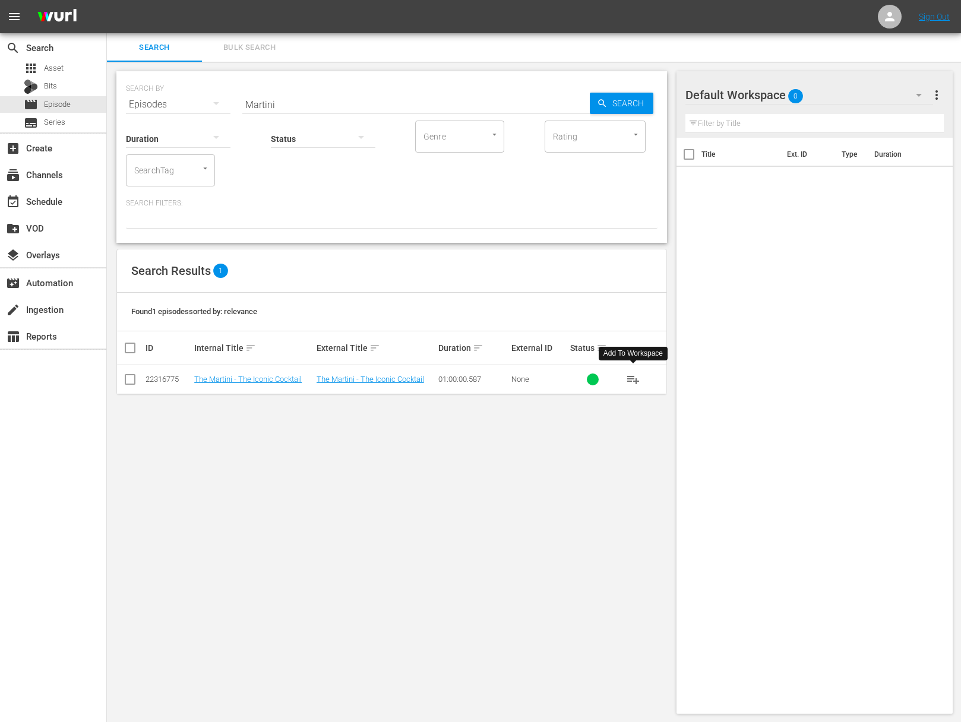
click at [637, 379] on span "playlist_add" at bounding box center [633, 379] width 14 height 14
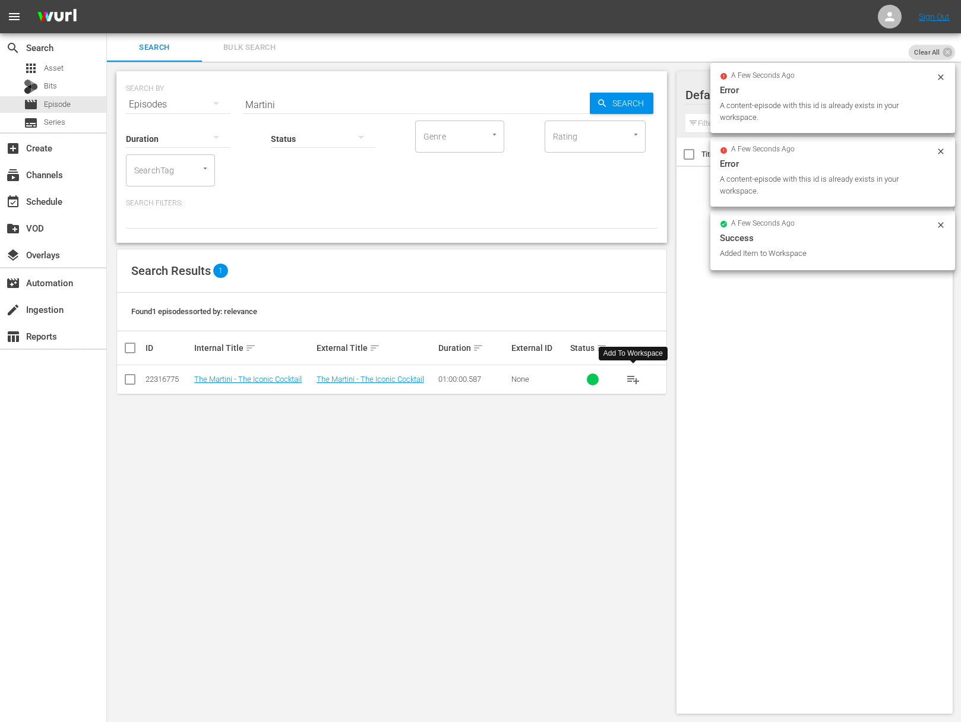
click at [355, 99] on input "Martini" at bounding box center [415, 104] width 347 height 29
paste input "The Irish Pub"
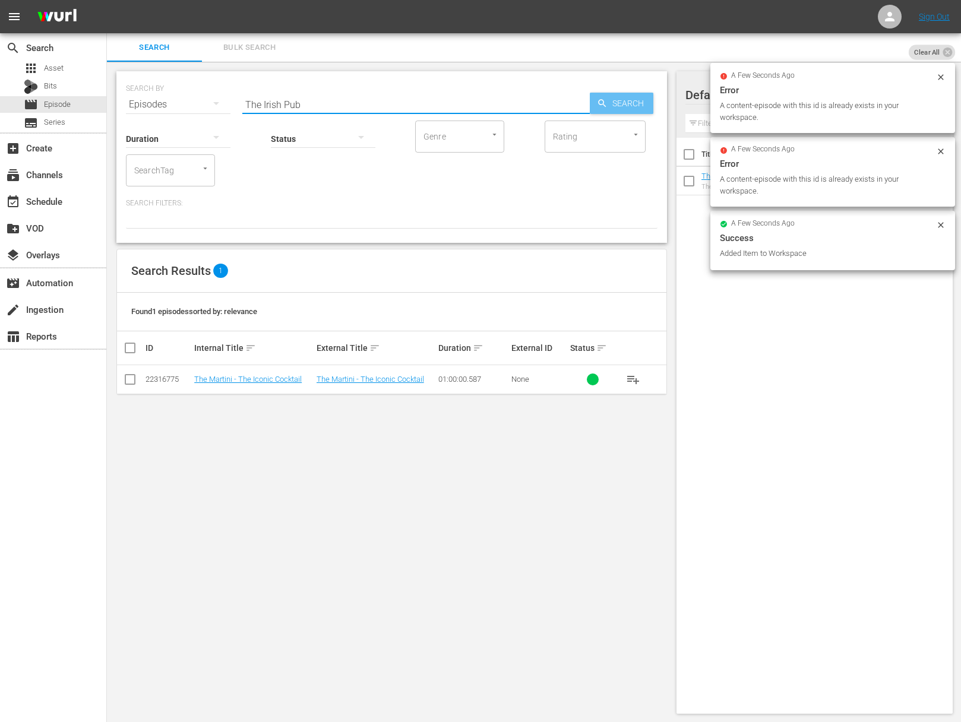
click at [639, 100] on span "Search" at bounding box center [631, 103] width 46 height 21
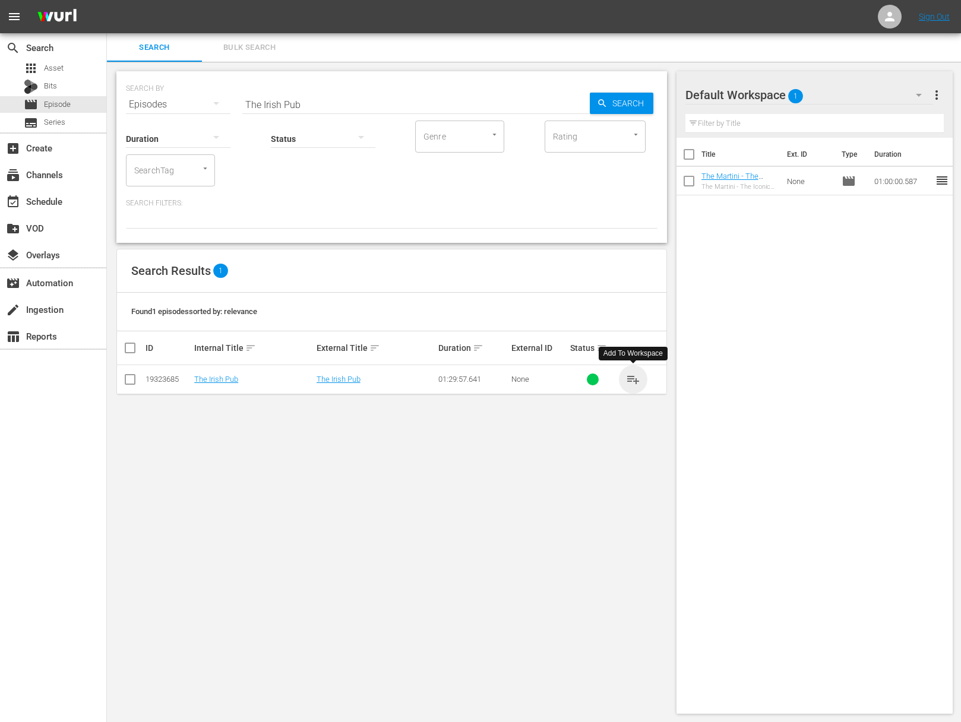
click at [634, 379] on span "playlist_add" at bounding box center [633, 379] width 14 height 14
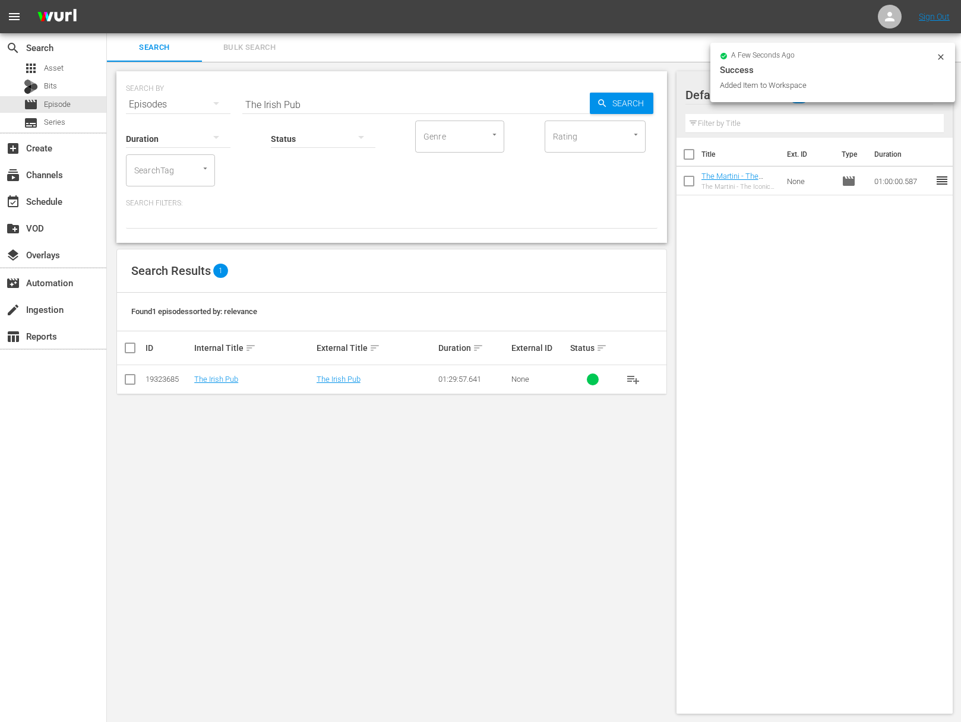
click at [379, 103] on input "The Irish Pub" at bounding box center [415, 104] width 347 height 29
paste input "Craft Beer in Japan"
click at [626, 102] on span "Search" at bounding box center [631, 103] width 46 height 21
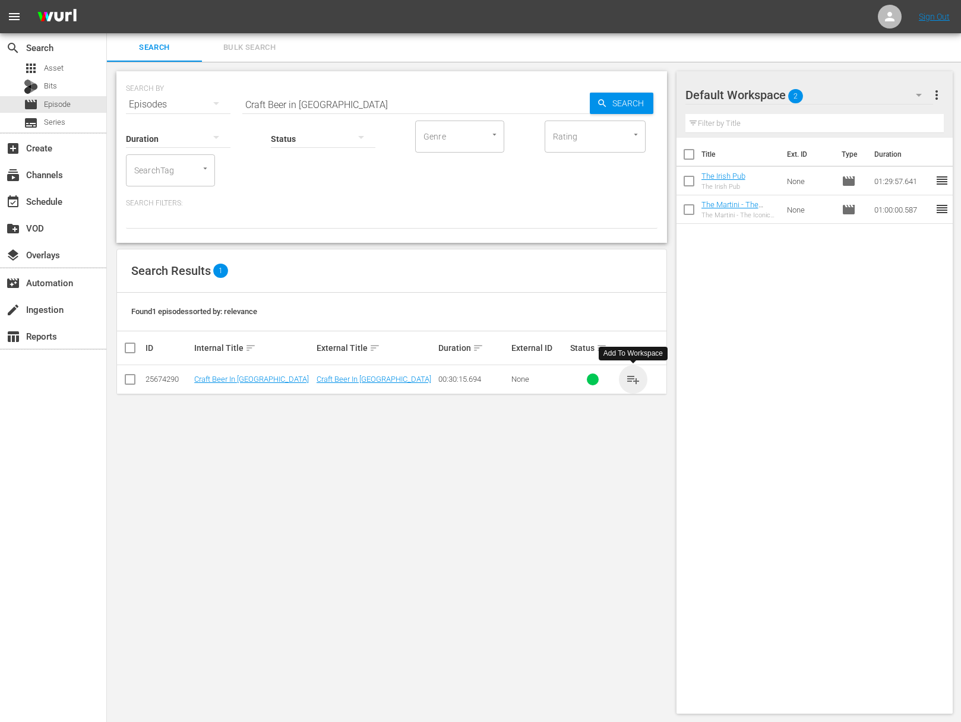
click at [633, 378] on span "playlist_add" at bounding box center [633, 379] width 14 height 14
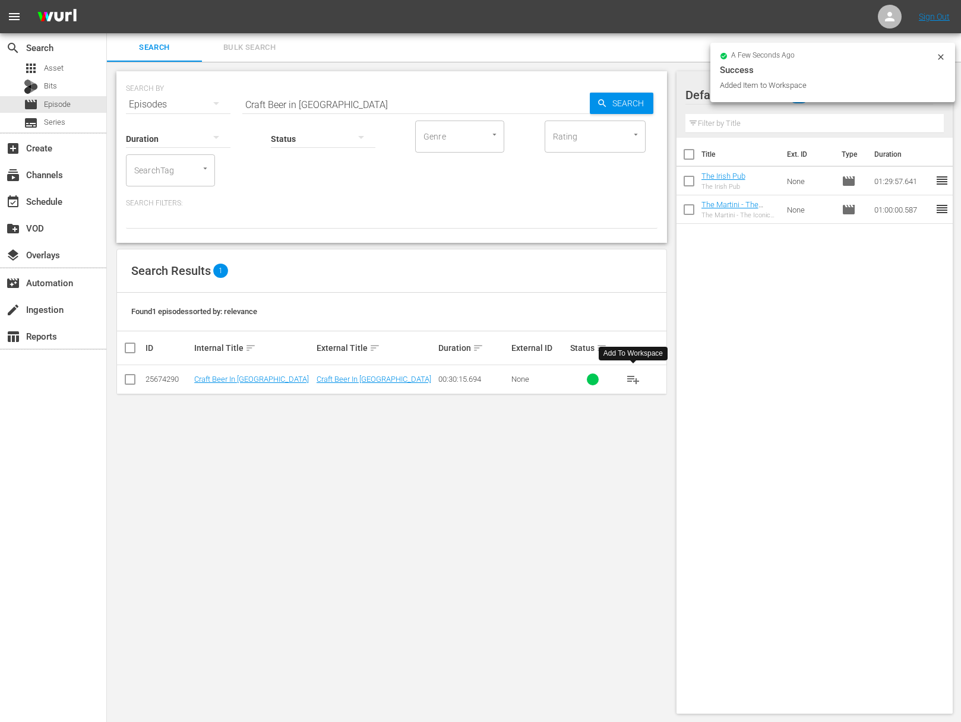
drag, startPoint x: 364, startPoint y: 116, endPoint x: 369, endPoint y: 104, distance: 13.8
click at [364, 116] on div "Status" at bounding box center [323, 131] width 105 height 43
click at [369, 104] on input "Craft Beer in Japan" at bounding box center [415, 104] width 347 height 29
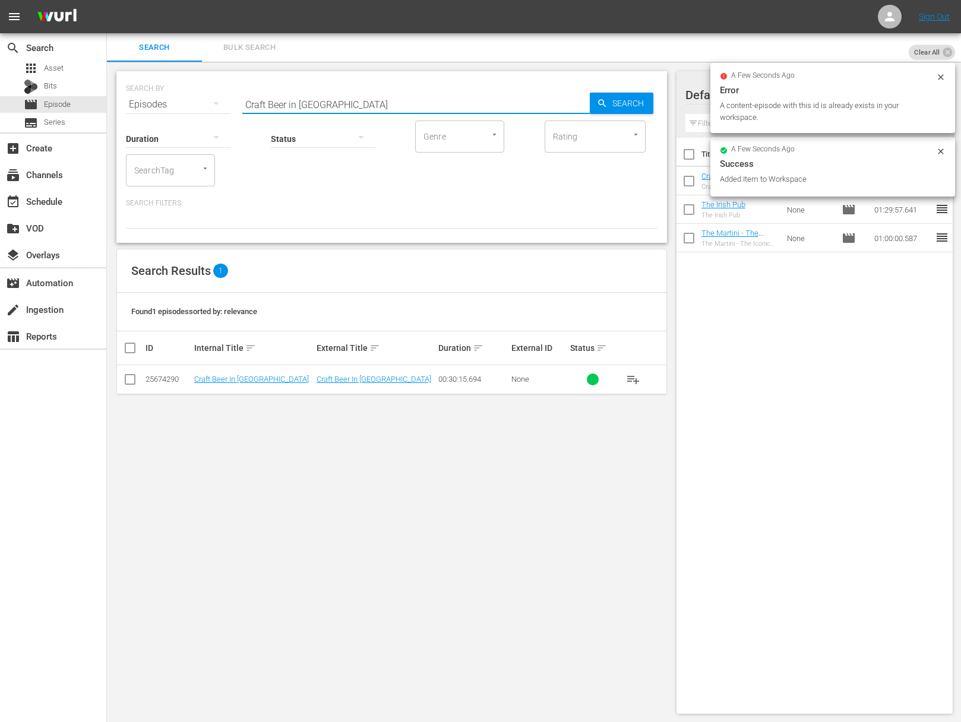
paste input "Sriracha"
click at [618, 100] on span "Search" at bounding box center [631, 103] width 46 height 21
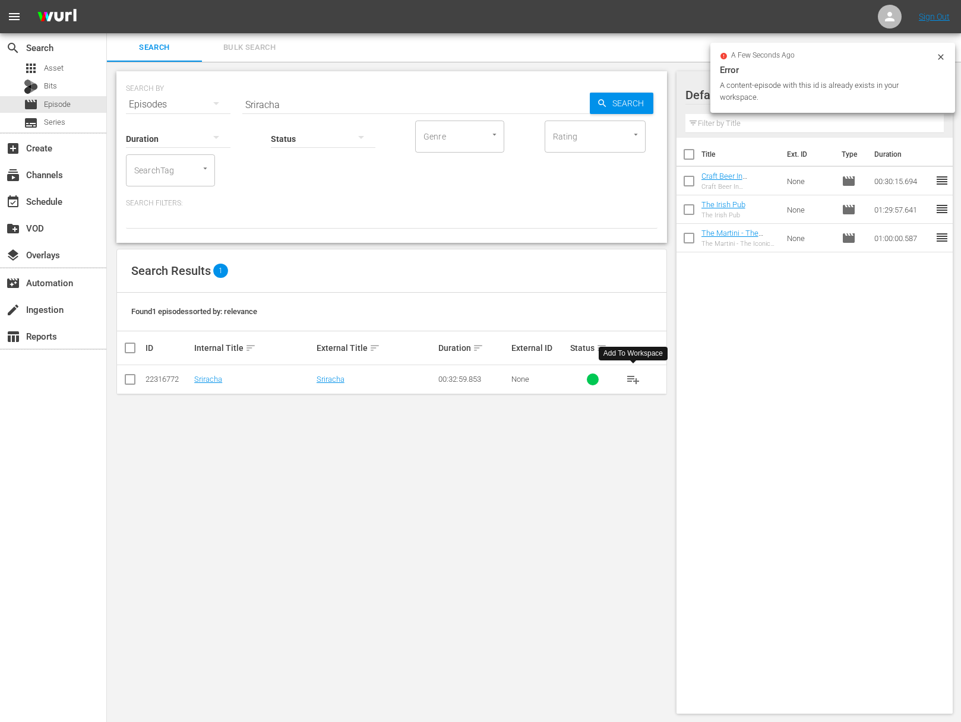
click at [633, 378] on span "playlist_add" at bounding box center [633, 379] width 14 height 14
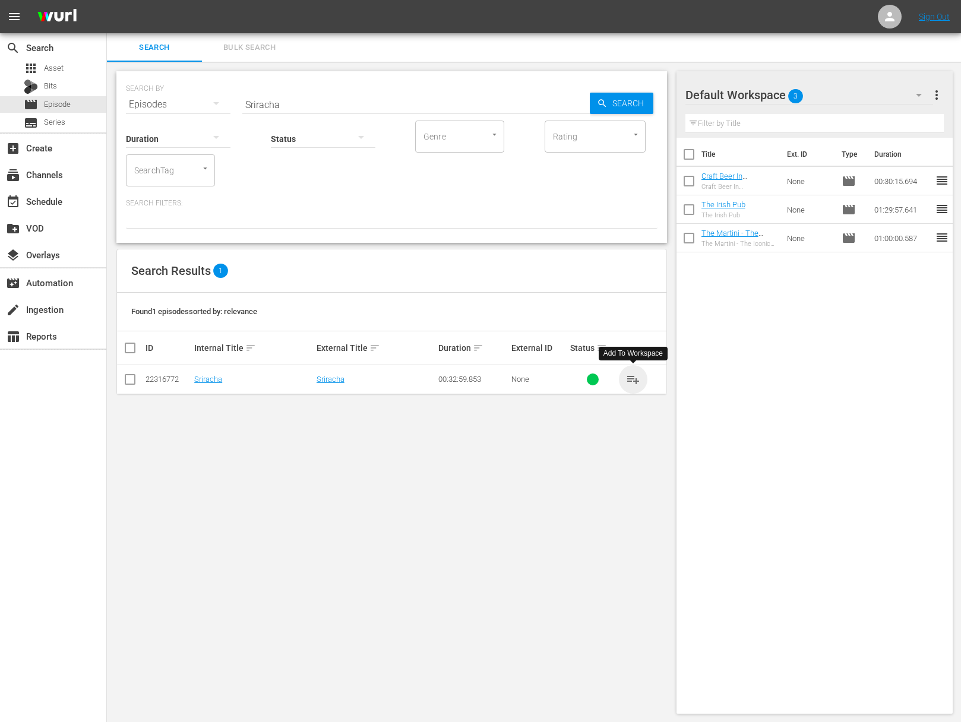
click at [633, 378] on span "playlist_add" at bounding box center [633, 379] width 14 height 14
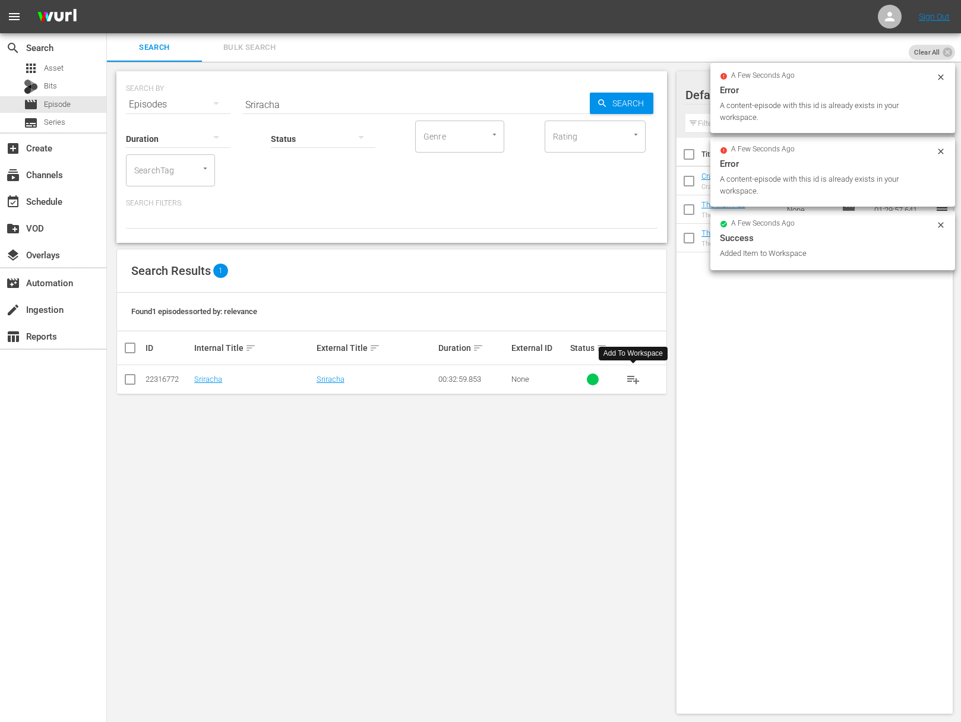
click at [389, 106] on input "Sriracha" at bounding box center [415, 104] width 347 height 29
paste input "Ingrediente: A Restaurant Uprooted"
click at [627, 106] on span "Search" at bounding box center [631, 103] width 46 height 21
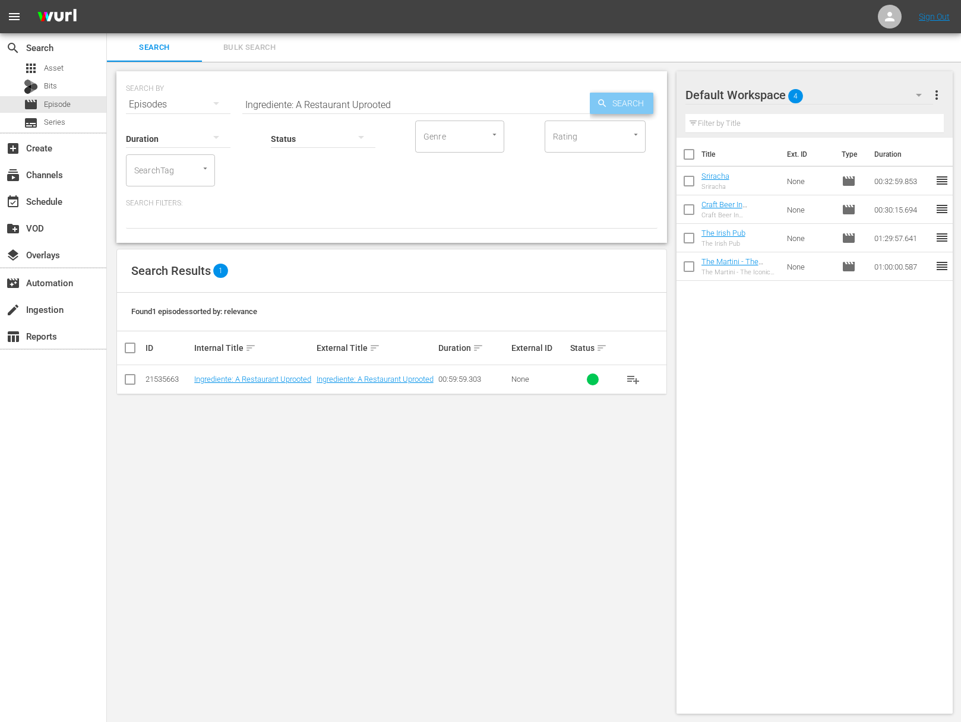
click at [616, 98] on span "Search" at bounding box center [631, 103] width 46 height 21
click at [638, 382] on span "playlist_add" at bounding box center [633, 379] width 14 height 14
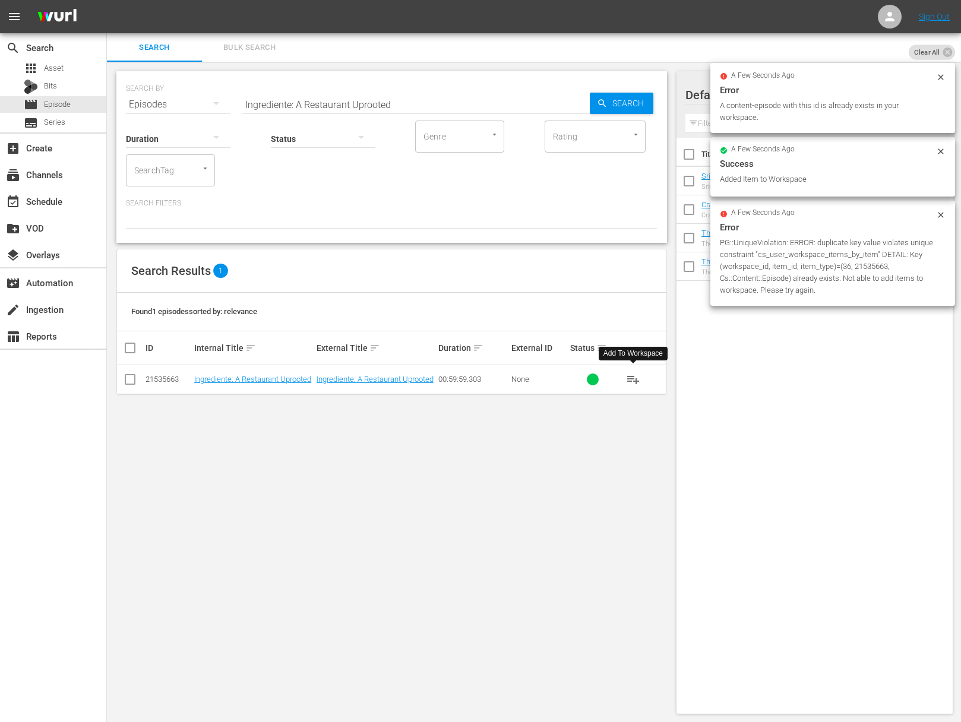
click at [359, 107] on input "Ingrediente: A Restaurant Uprooted" at bounding box center [415, 104] width 347 height 29
paste input "Julia Child's Kitchen Wisdom"
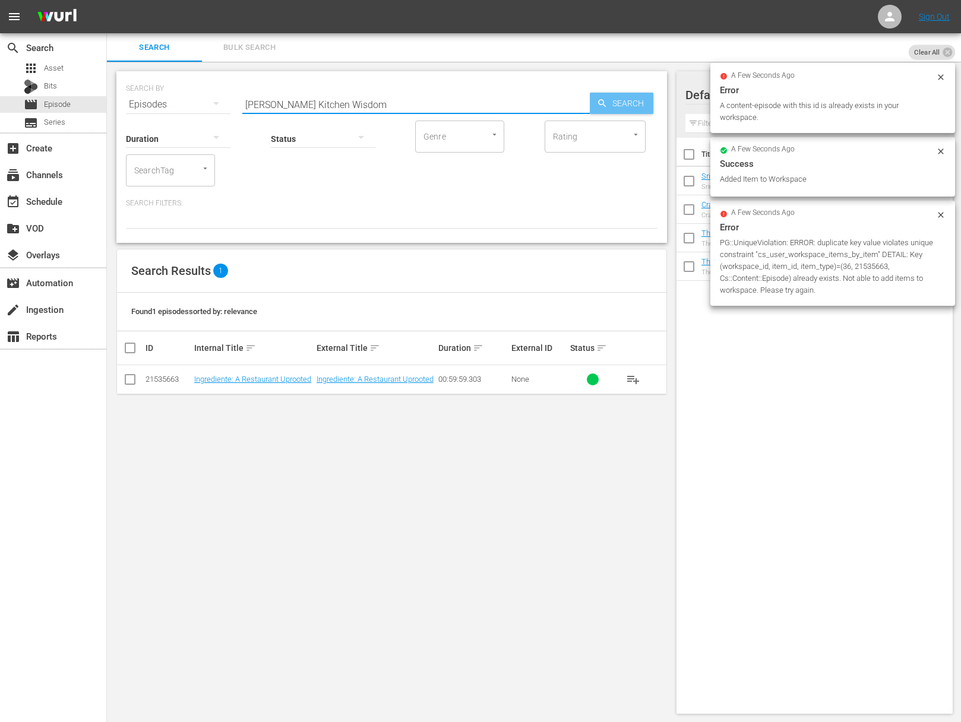
click at [615, 99] on span "Search" at bounding box center [631, 103] width 46 height 21
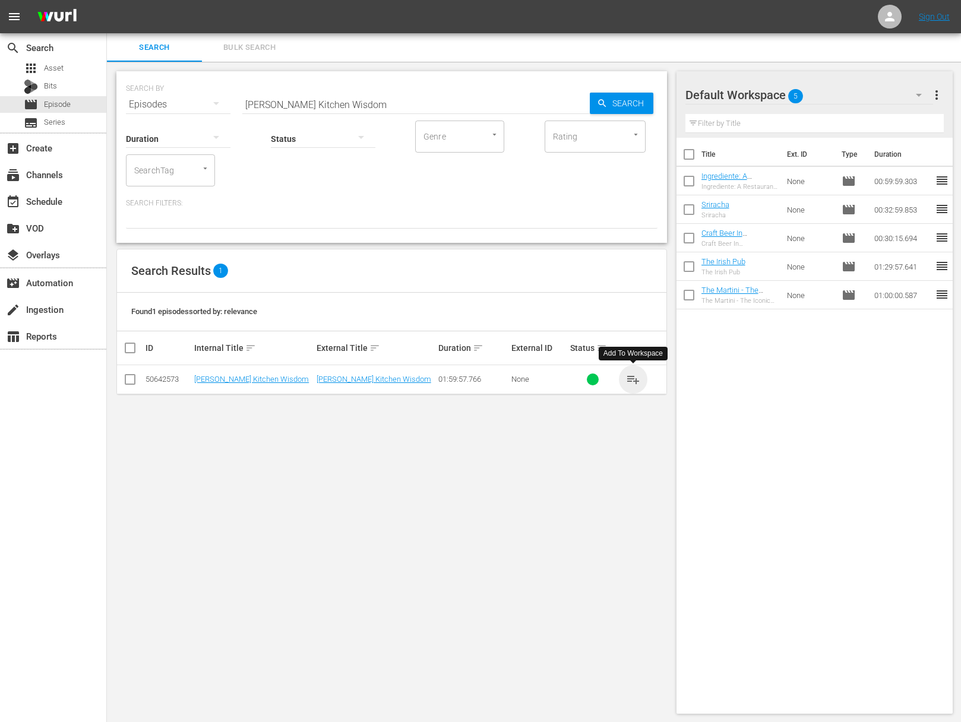
click at [634, 378] on span "playlist_add" at bounding box center [633, 379] width 14 height 14
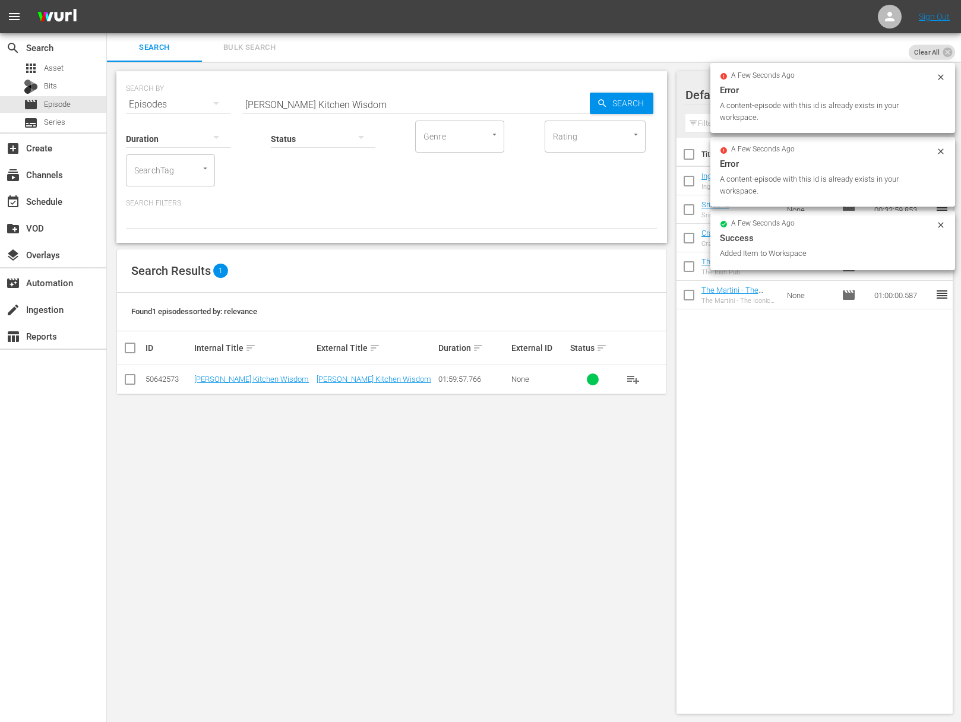
click at [365, 96] on input "Julia Child's Kitchen Wisdom" at bounding box center [415, 104] width 347 height 29
paste input "Modern Pioneering with Georgia Pellegrini - Honoring Your History by Serving th…"
drag, startPoint x: 674, startPoint y: 97, endPoint x: 652, endPoint y: 96, distance: 22.0
click at [671, 97] on div "SEARCH BY Search By Episodes Search ID, Title, Description, Keywords, or Catego…" at bounding box center [392, 393] width 570 height 662
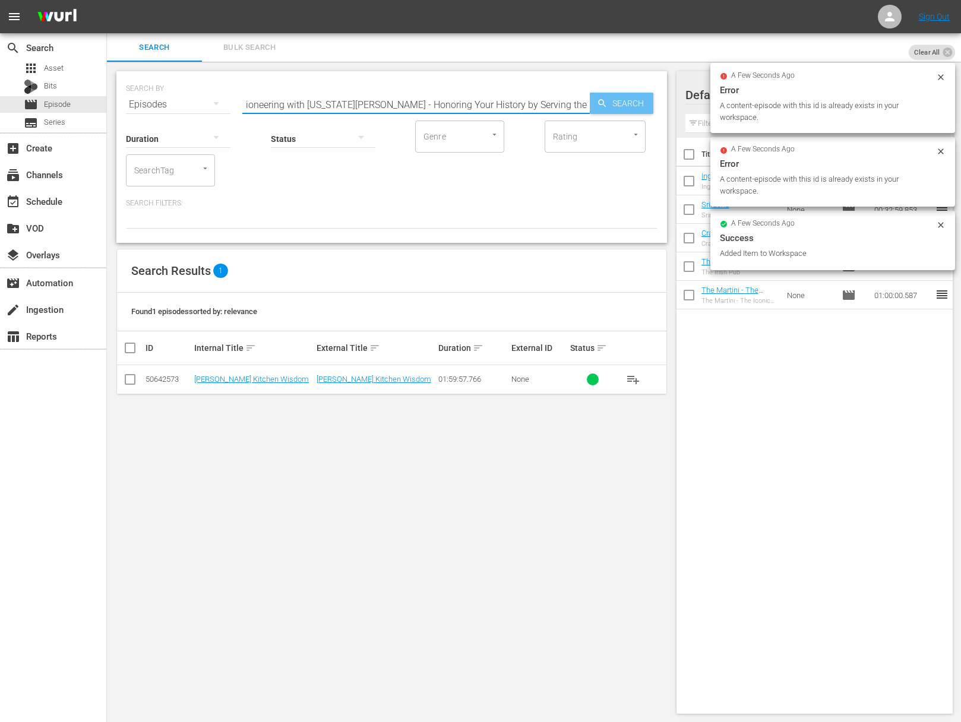
scroll to position [0, 0]
click at [622, 94] on span "Search" at bounding box center [631, 103] width 46 height 21
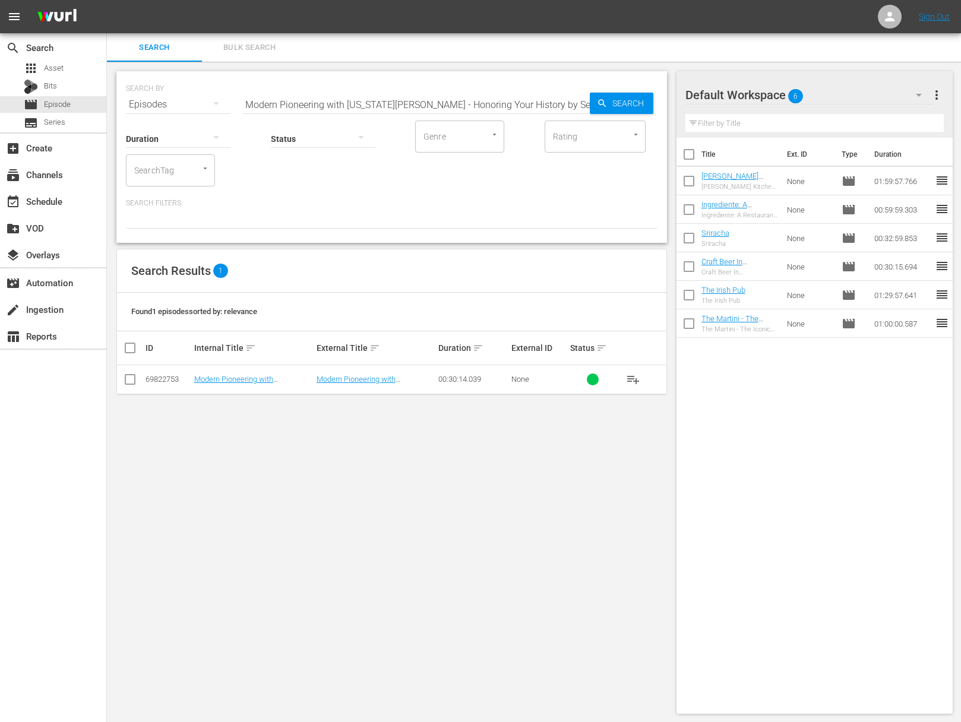
click at [636, 378] on span "playlist_add" at bounding box center [633, 379] width 14 height 14
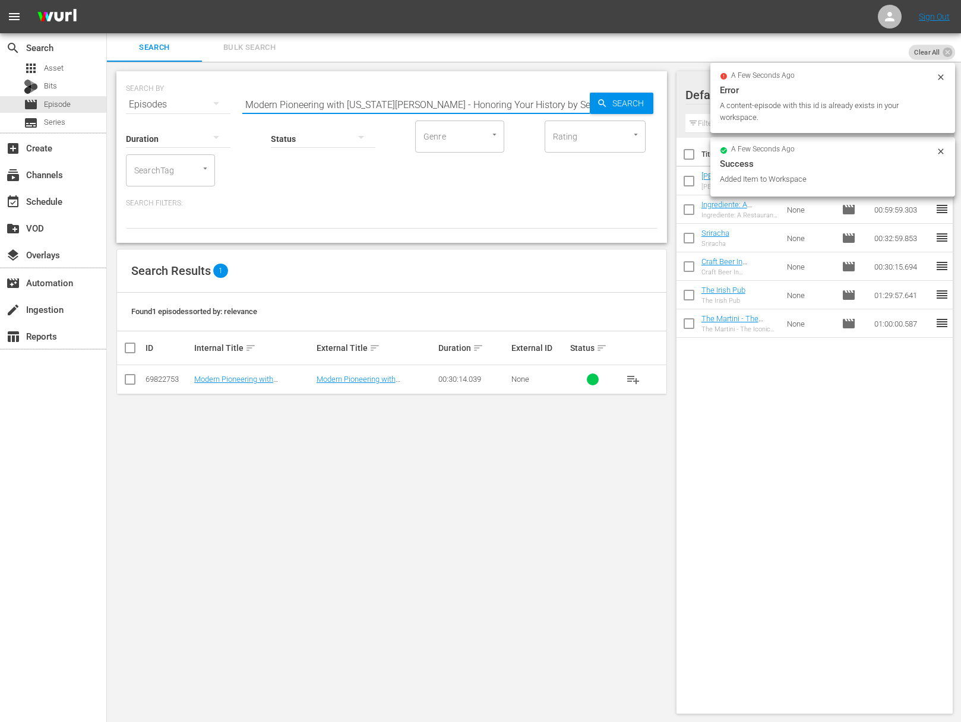
drag, startPoint x: 402, startPoint y: 110, endPoint x: 409, endPoint y: 101, distance: 11.0
click at [403, 109] on input "Modern Pioneering with Georgia Pellegrini - Honoring Your History by Serving th…" at bounding box center [415, 104] width 347 height 29
paste input "The Bovina Farm and Fermentory Stor"
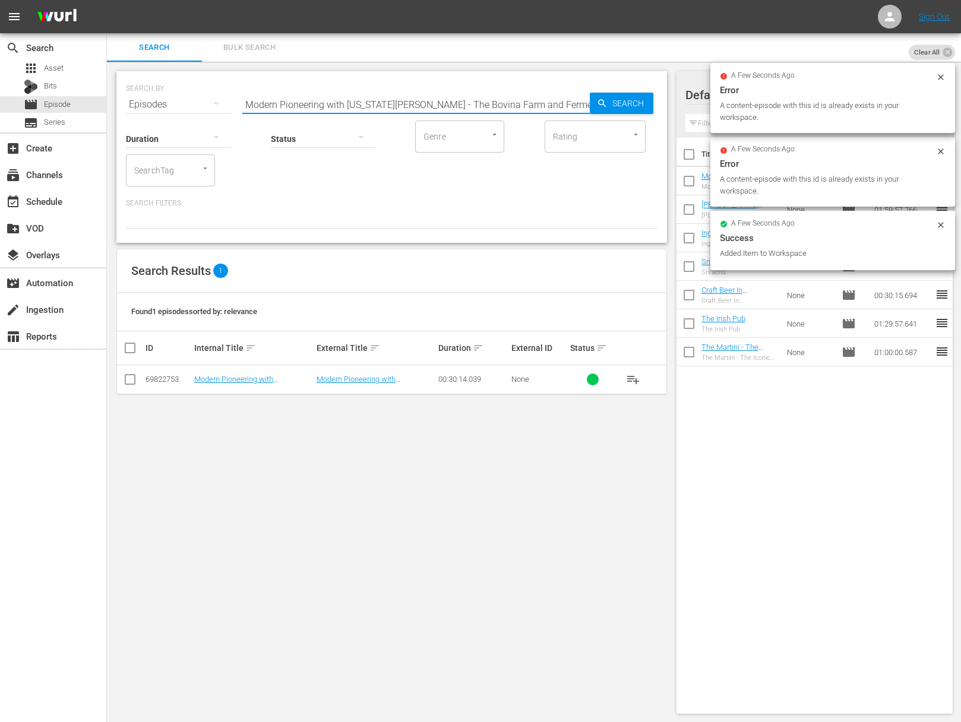
click at [576, 95] on input "Modern Pioneering with Georgia Pellegrini - The Bovina Farm and Fermentory Story" at bounding box center [415, 104] width 347 height 29
click at [602, 97] on div "Search" at bounding box center [622, 103] width 64 height 21
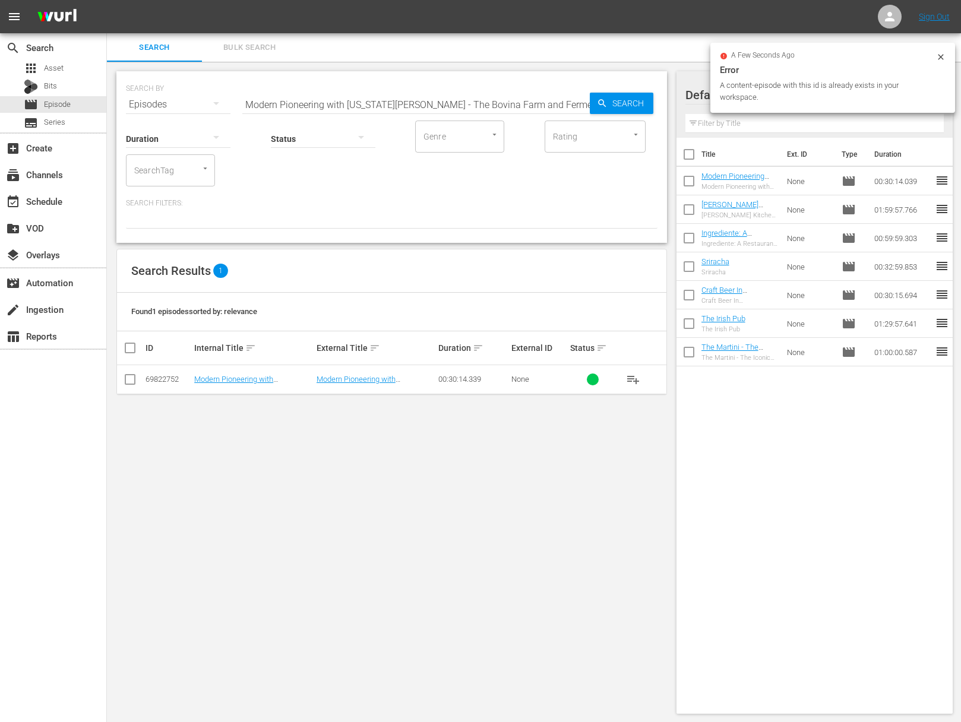
click at [631, 372] on span "playlist_add" at bounding box center [633, 379] width 14 height 14
click at [633, 377] on span "playlist_add" at bounding box center [633, 379] width 14 height 14
click at [399, 97] on input "Modern Pioneering with Georgia Pellegrini - The Bovina Farm and Fermentory Story" at bounding box center [415, 104] width 347 height 29
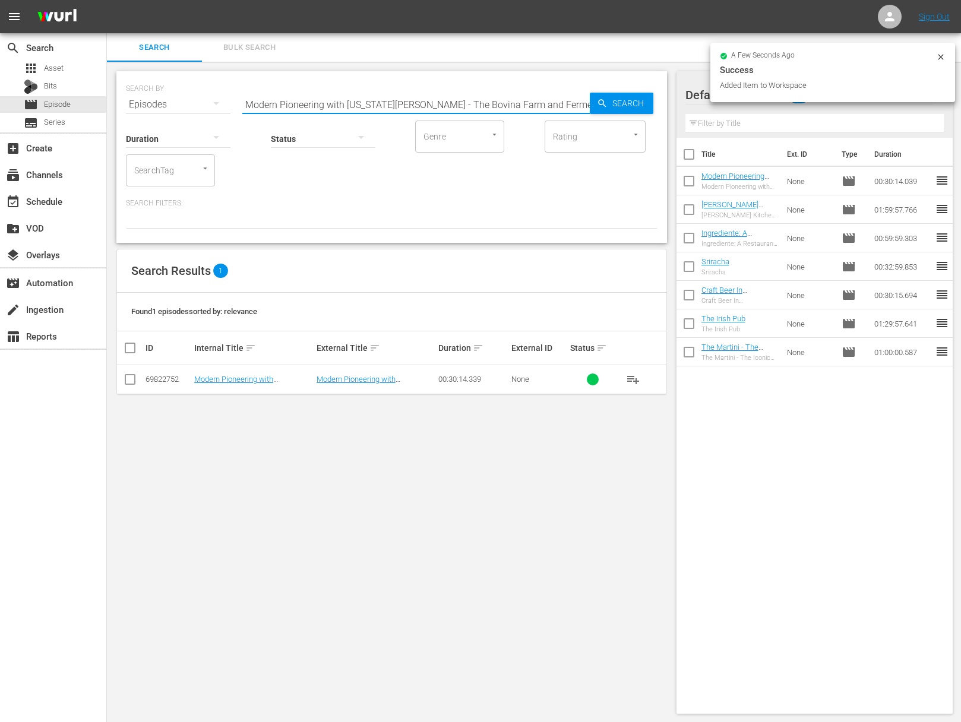
paste input "Lakota Nation: A Story of Empowerment"
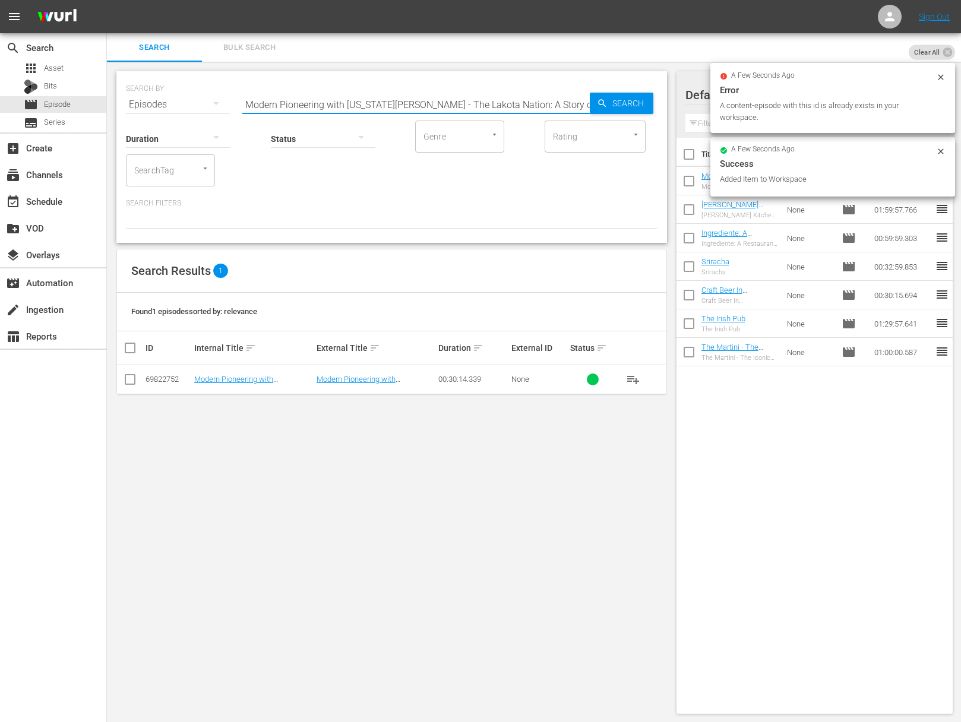
scroll to position [0, 21]
click at [636, 106] on span "Search" at bounding box center [631, 103] width 46 height 21
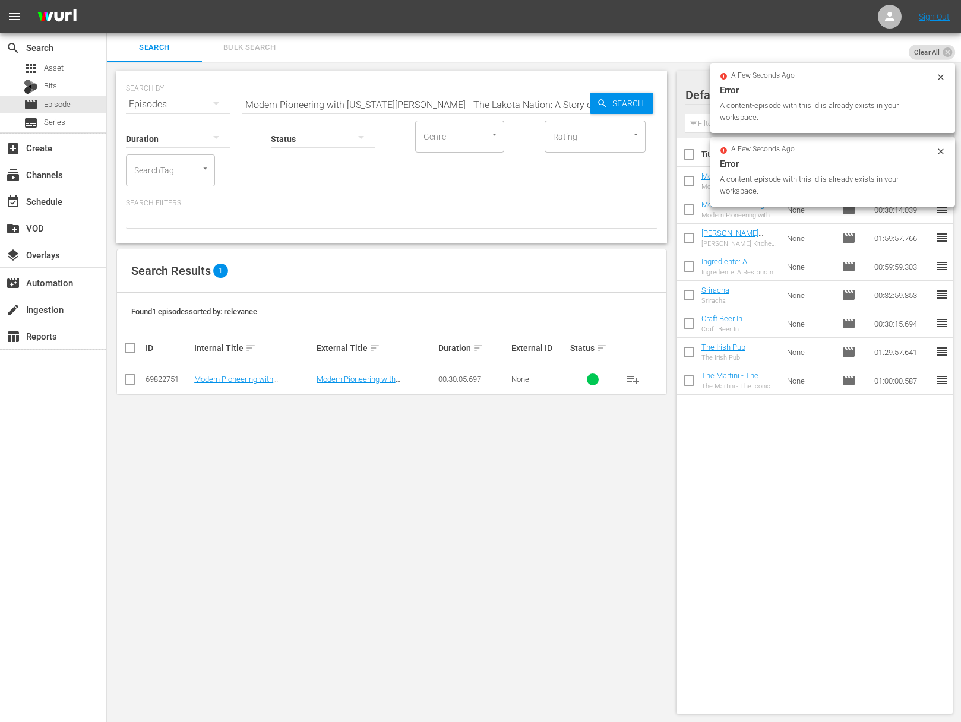
click at [634, 378] on span "playlist_add" at bounding box center [633, 379] width 14 height 14
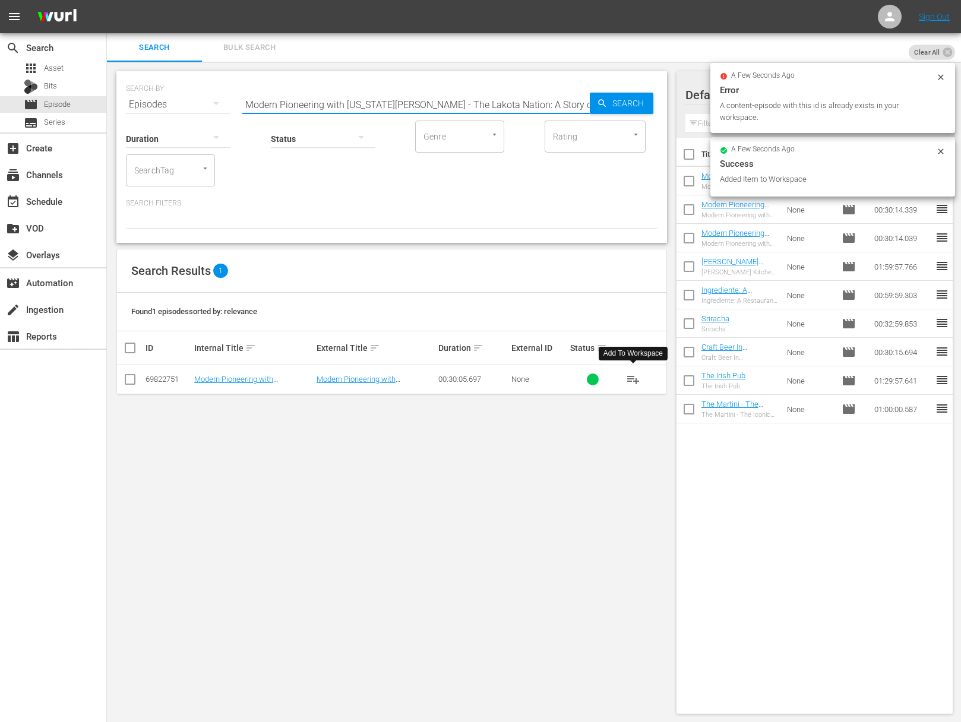
drag, startPoint x: 474, startPoint y: 103, endPoint x: 467, endPoint y: 102, distance: 6.6
click at [475, 103] on input "Modern Pioneering with Georgia Pellegrini - The Lakota Nation: A Story of Empow…" at bounding box center [415, 104] width 347 height 29
paste input "France: The Noble Olive"
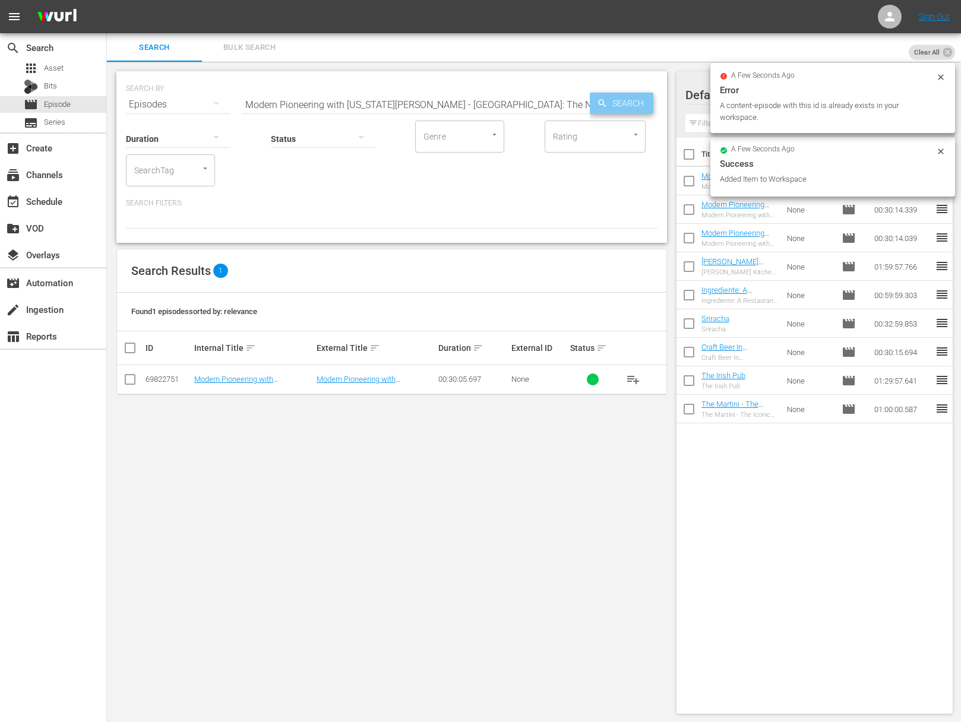
click at [638, 103] on span "Search" at bounding box center [631, 103] width 46 height 21
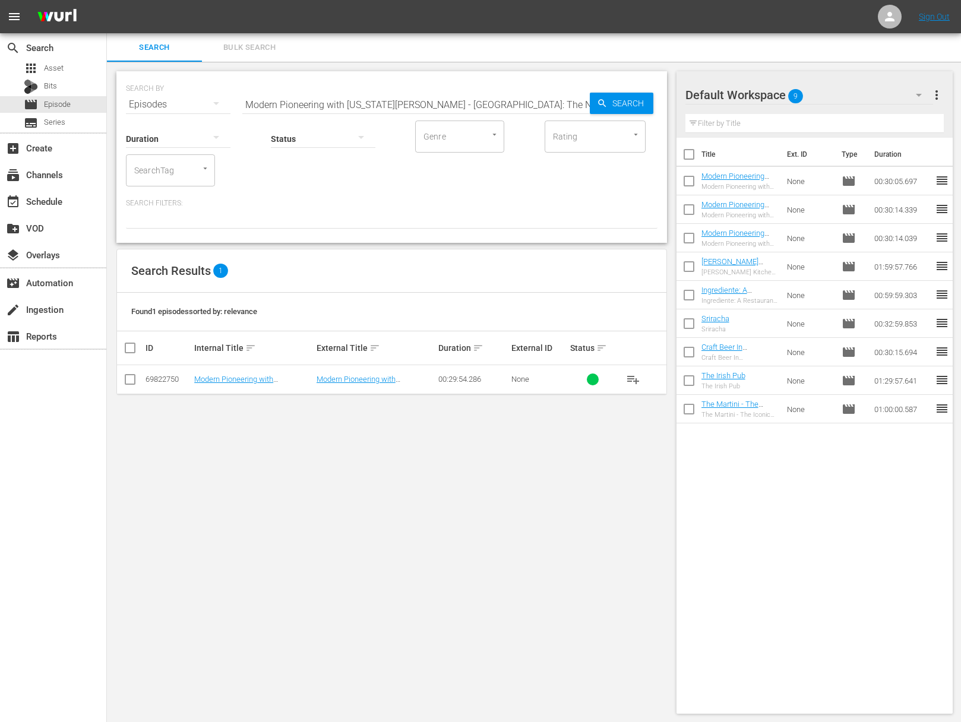
click at [635, 379] on span "playlist_add" at bounding box center [633, 379] width 14 height 14
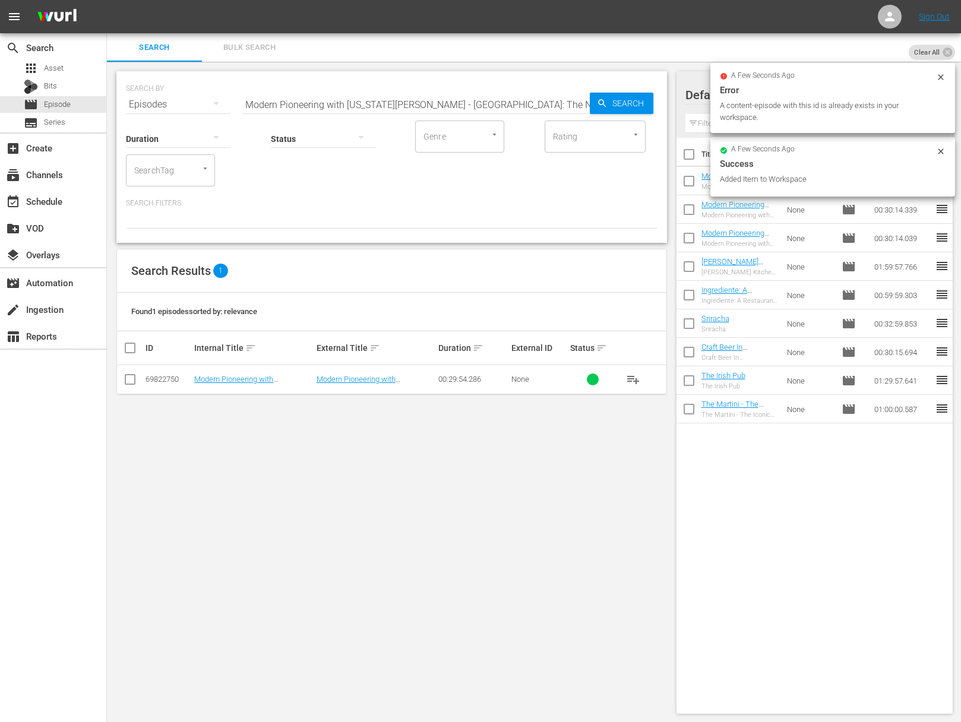
click at [445, 100] on input "Modern Pioneering with Georgia Pellegrini - France: The Noble Olive" at bounding box center [415, 104] width 347 height 29
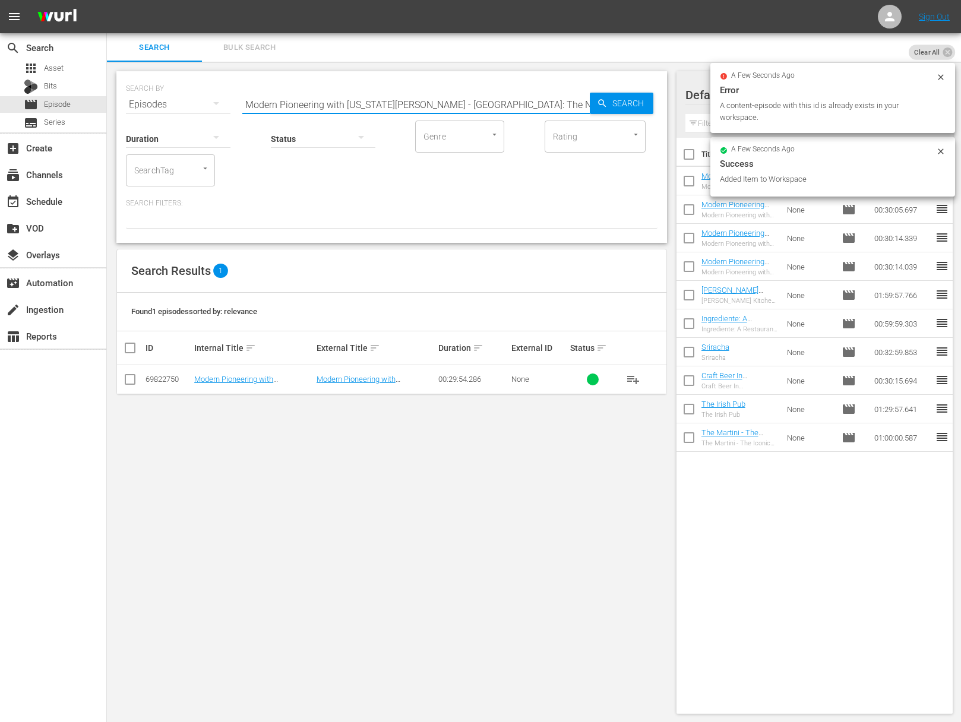
paste input "Traditions in Tuscany"
click at [611, 99] on span "Search" at bounding box center [631, 103] width 46 height 21
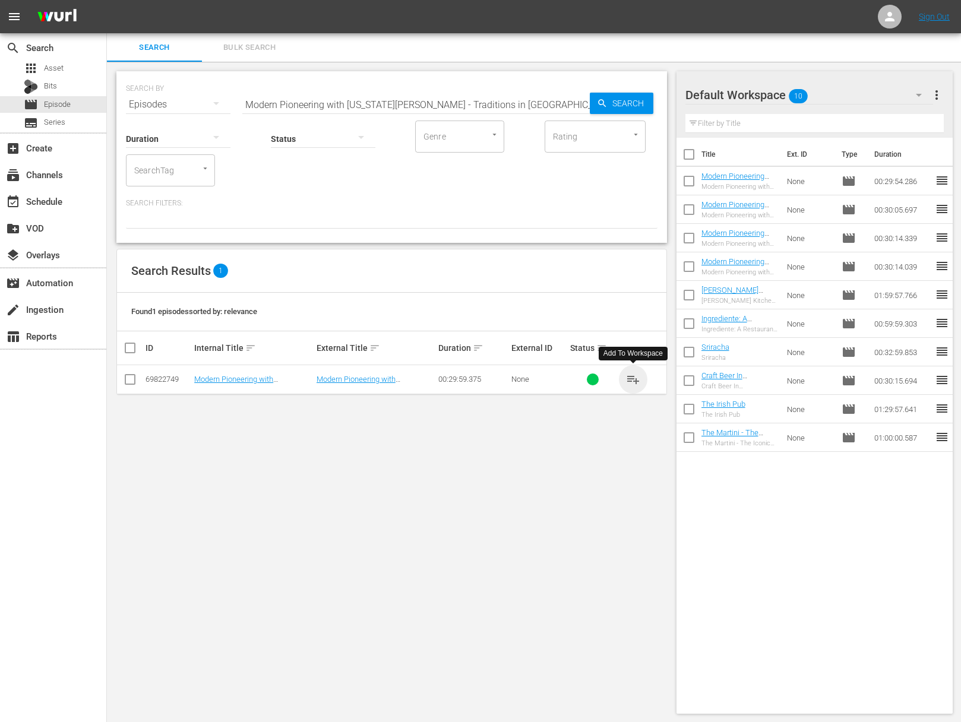
click at [635, 379] on span "playlist_add" at bounding box center [633, 379] width 14 height 14
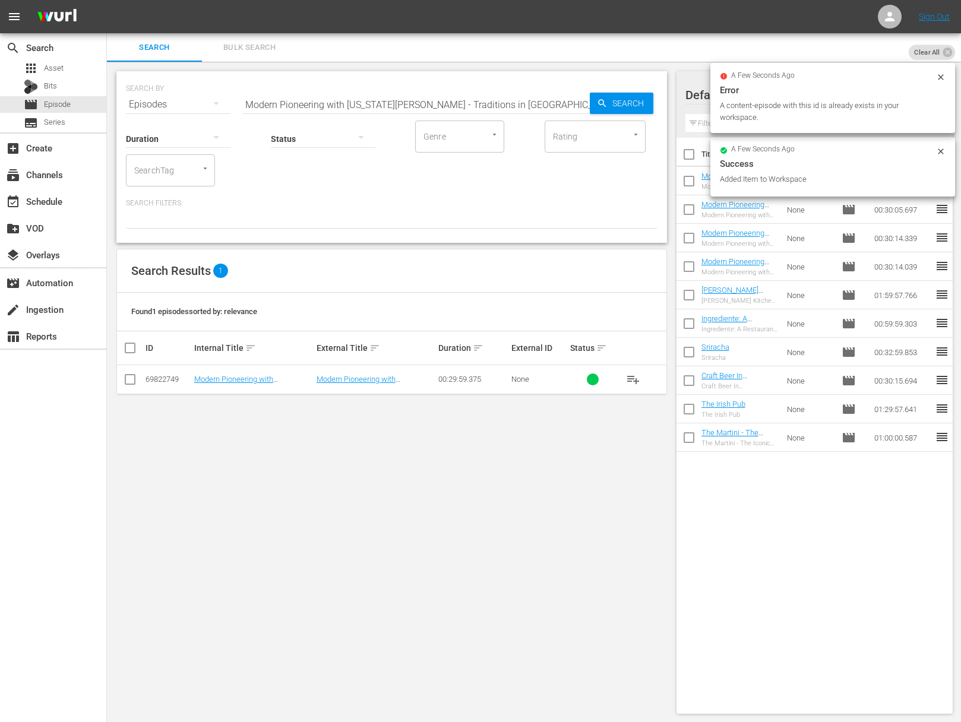
click at [382, 94] on input "Modern Pioneering with Georgia Pellegrini - Traditions in Tuscany" at bounding box center [415, 104] width 347 height 29
paste input "Artisans of Charleston"
click at [608, 94] on span "Search" at bounding box center [631, 103] width 46 height 21
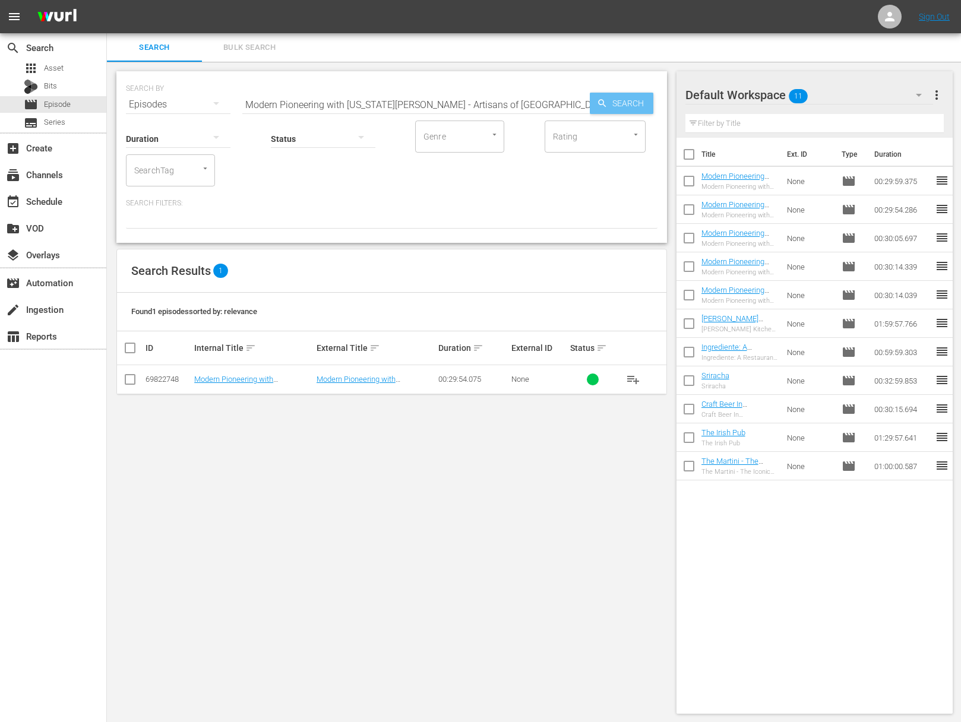
click at [606, 97] on div "Search" at bounding box center [622, 103] width 64 height 21
click at [631, 375] on span "playlist_add" at bounding box center [633, 379] width 14 height 14
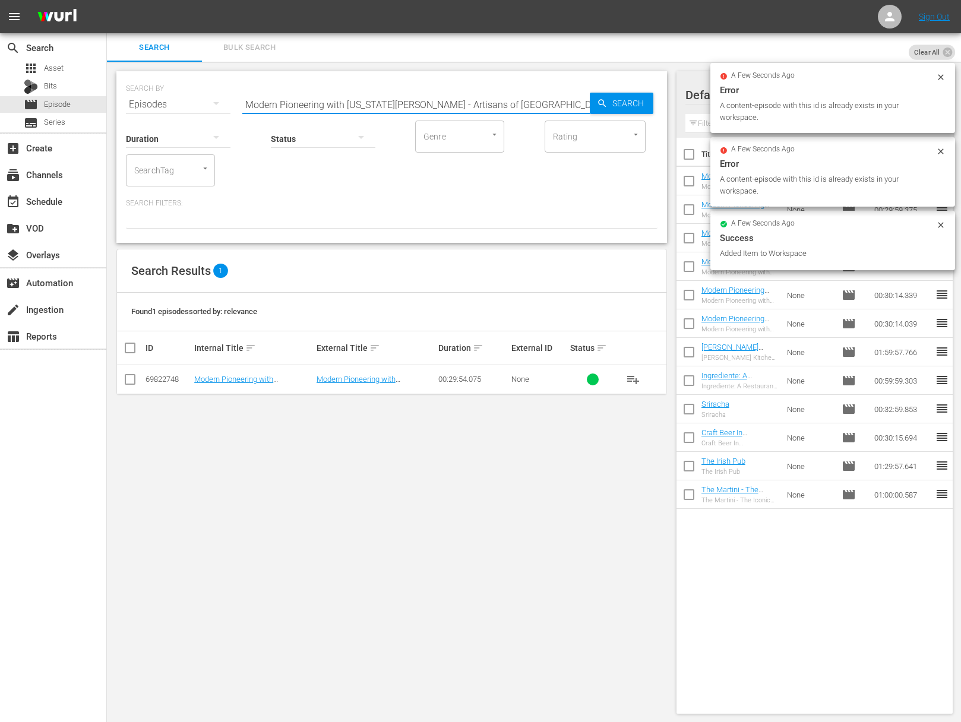
click at [414, 106] on input "Modern Pioneering with Georgia Pellegrini - Artisans of Charleston" at bounding box center [415, 104] width 347 height 29
paste input "Entertaining at Home"
drag, startPoint x: 582, startPoint y: 103, endPoint x: 600, endPoint y: 103, distance: 18.4
click at [583, 103] on input "Modern Pioneering with Georgia Pellegrini - Entertaining at Home" at bounding box center [415, 104] width 347 height 29
click at [600, 103] on icon "button" at bounding box center [602, 103] width 11 height 11
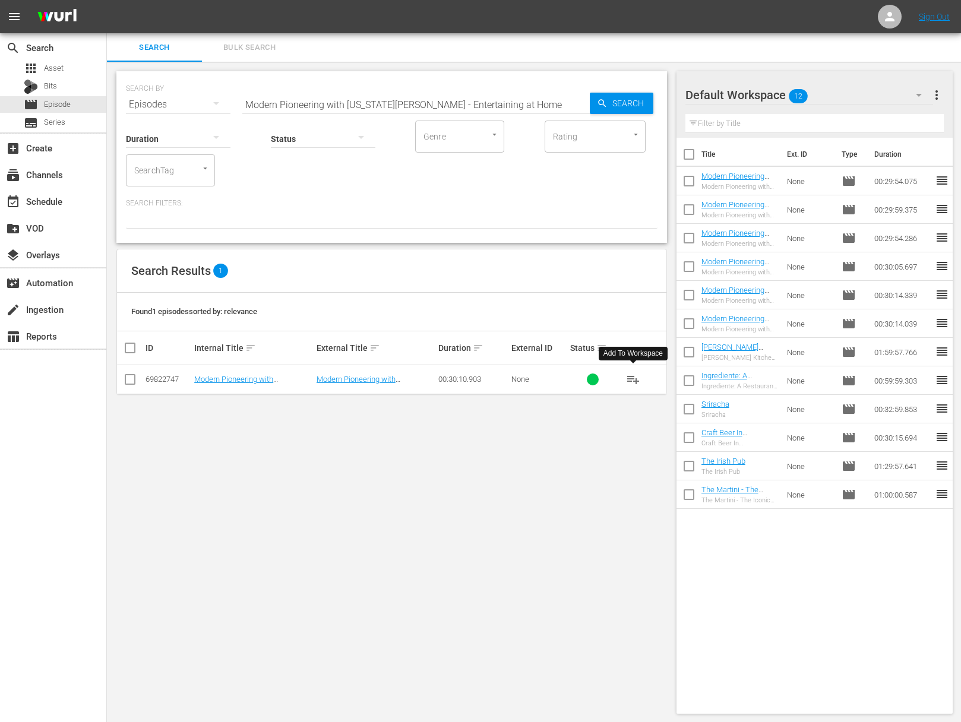
click at [635, 380] on span "playlist_add" at bounding box center [633, 379] width 14 height 14
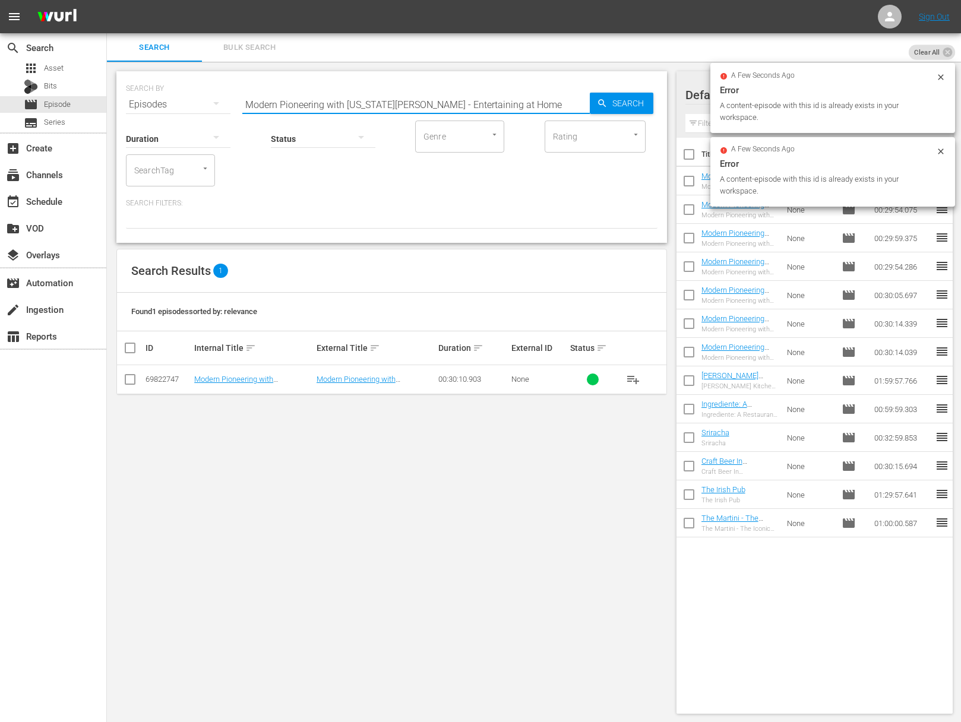
click at [453, 102] on input "Modern Pioneering with Georgia Pellegrini - Entertaining at Home" at bounding box center [415, 104] width 347 height 29
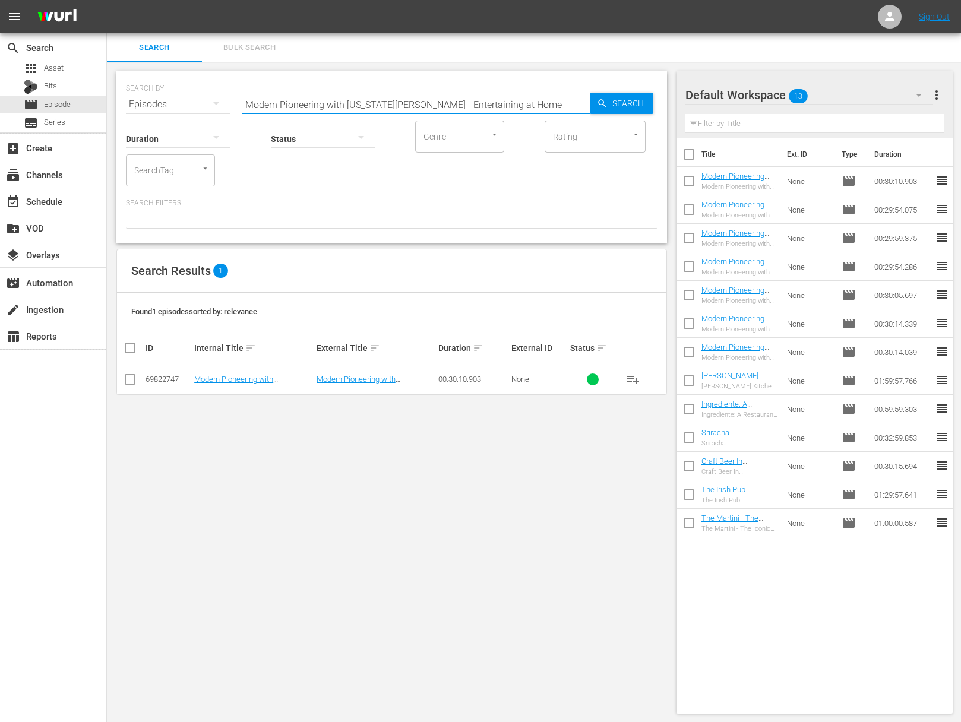
paste input "Go West, Young Woman"
click at [618, 102] on span "Search" at bounding box center [631, 103] width 46 height 21
click at [632, 382] on span "playlist_add" at bounding box center [633, 379] width 14 height 14
click at [633, 380] on span "playlist_add" at bounding box center [633, 379] width 14 height 14
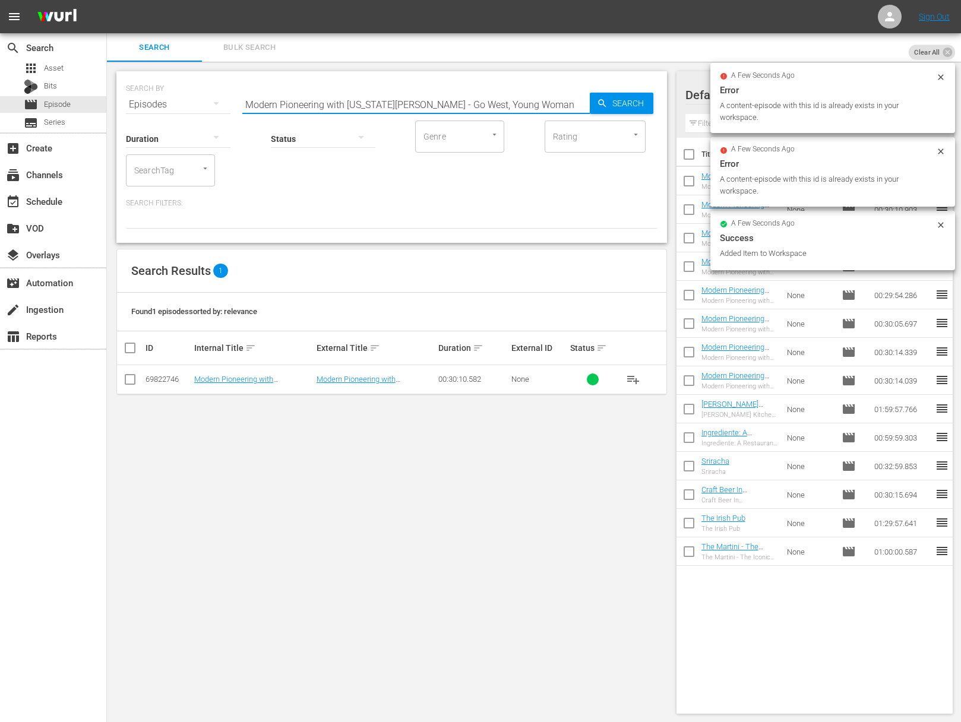
click at [369, 102] on input "Modern Pioneering with Georgia Pellegrini - Go West, Young Woman" at bounding box center [415, 104] width 347 height 29
paste input "Into the Wild"
click at [630, 103] on span "Search" at bounding box center [631, 103] width 46 height 21
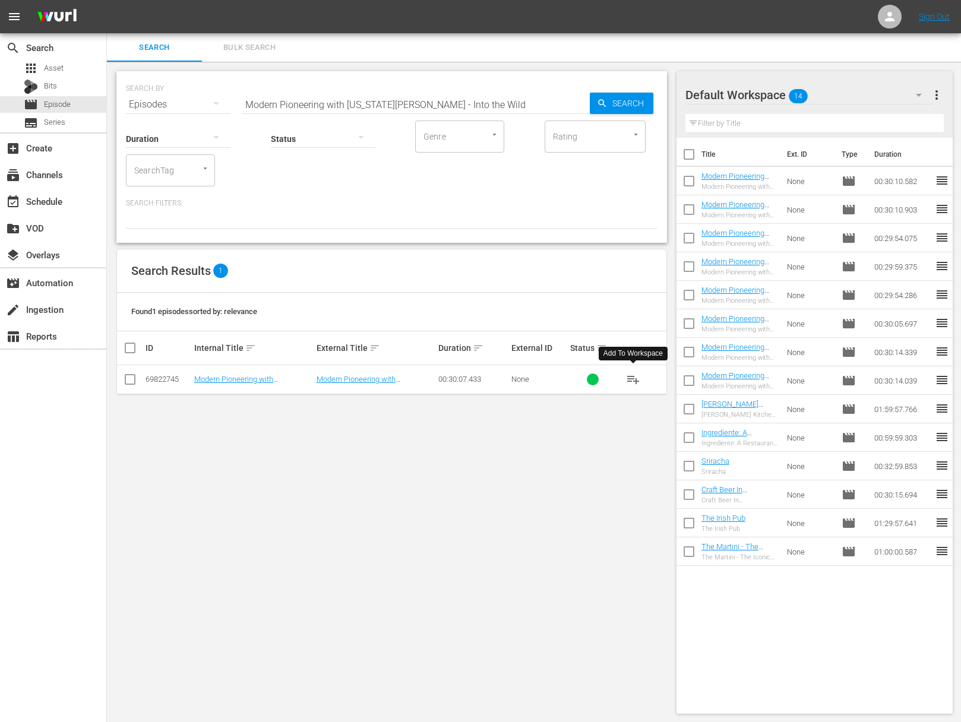
click at [636, 375] on span "playlist_add" at bounding box center [633, 379] width 14 height 14
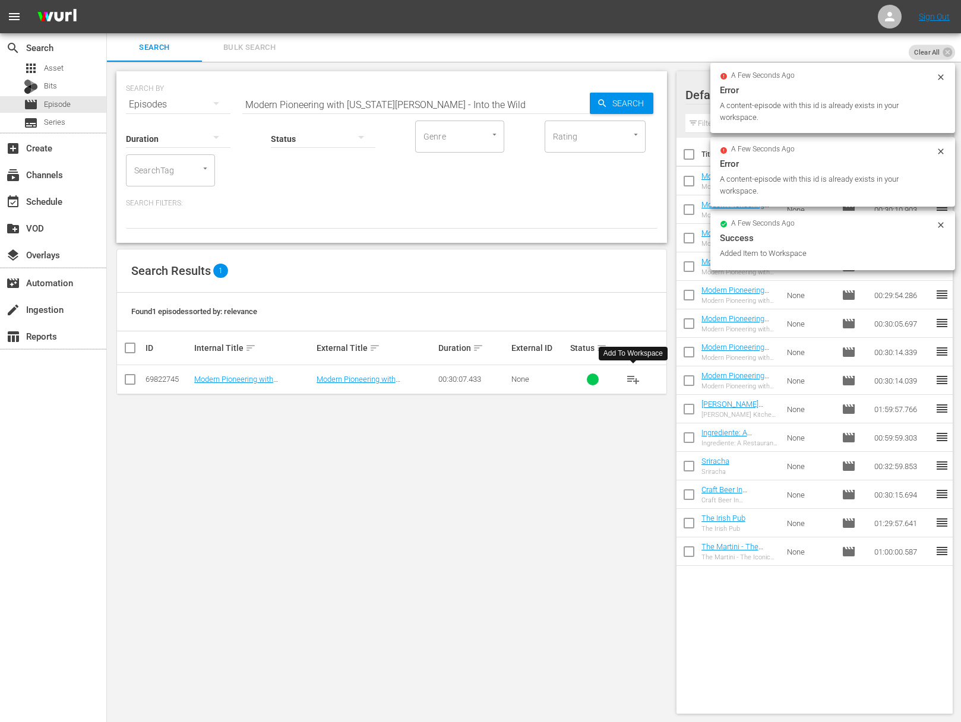
click at [444, 102] on input "Modern Pioneering with Georgia Pellegrini - Into the Wild" at bounding box center [415, 104] width 347 height 29
paste input "Discover Your Roots"
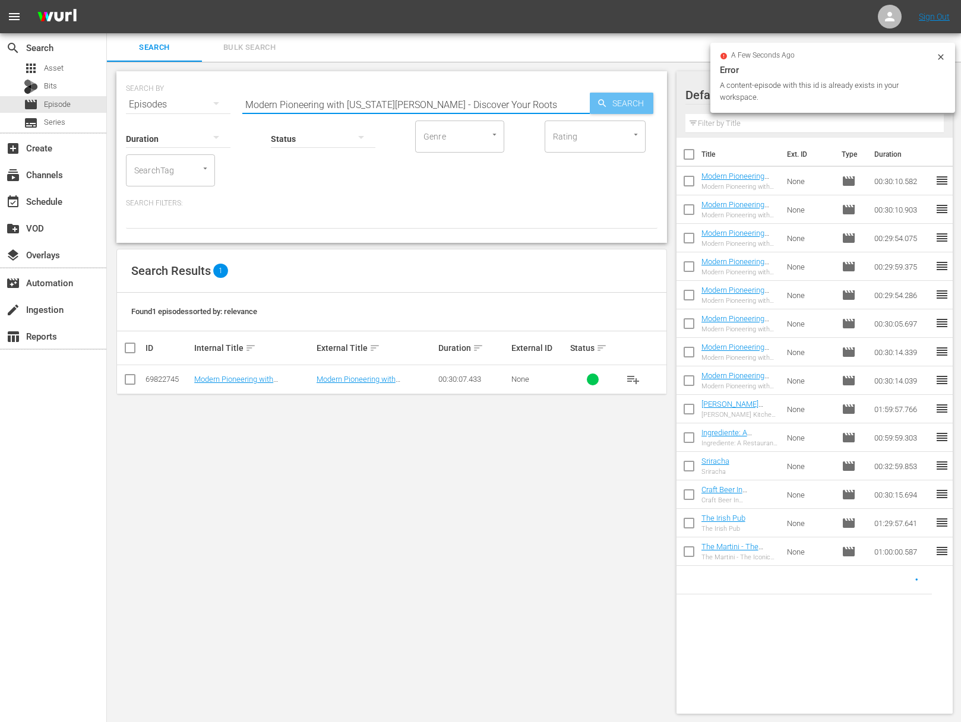
click at [612, 97] on span "Search" at bounding box center [631, 103] width 46 height 21
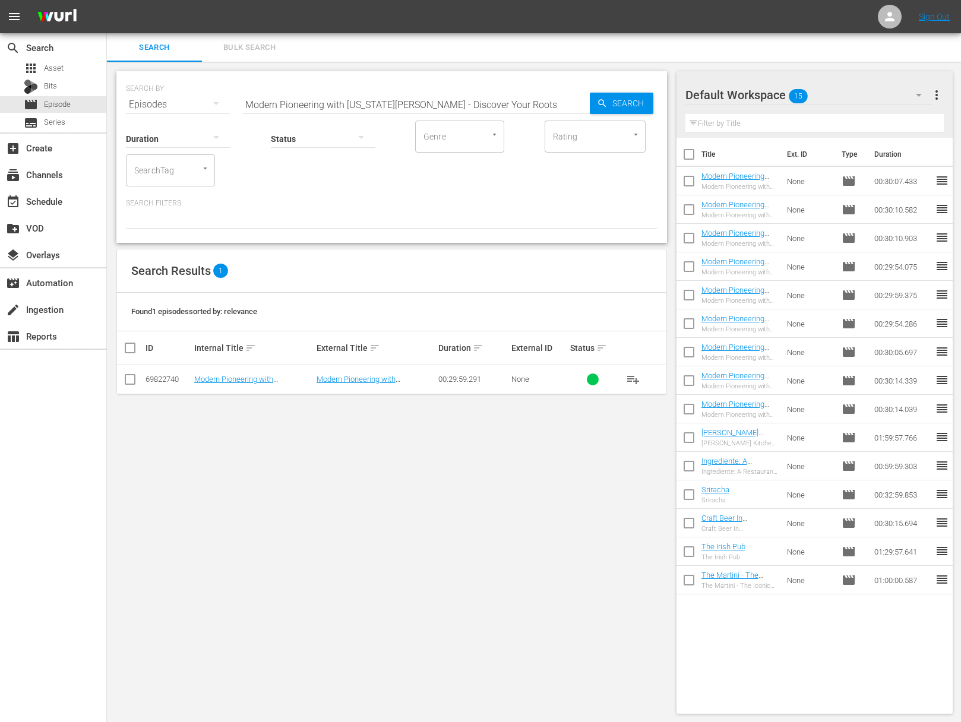
click at [632, 377] on span "playlist_add" at bounding box center [633, 379] width 14 height 14
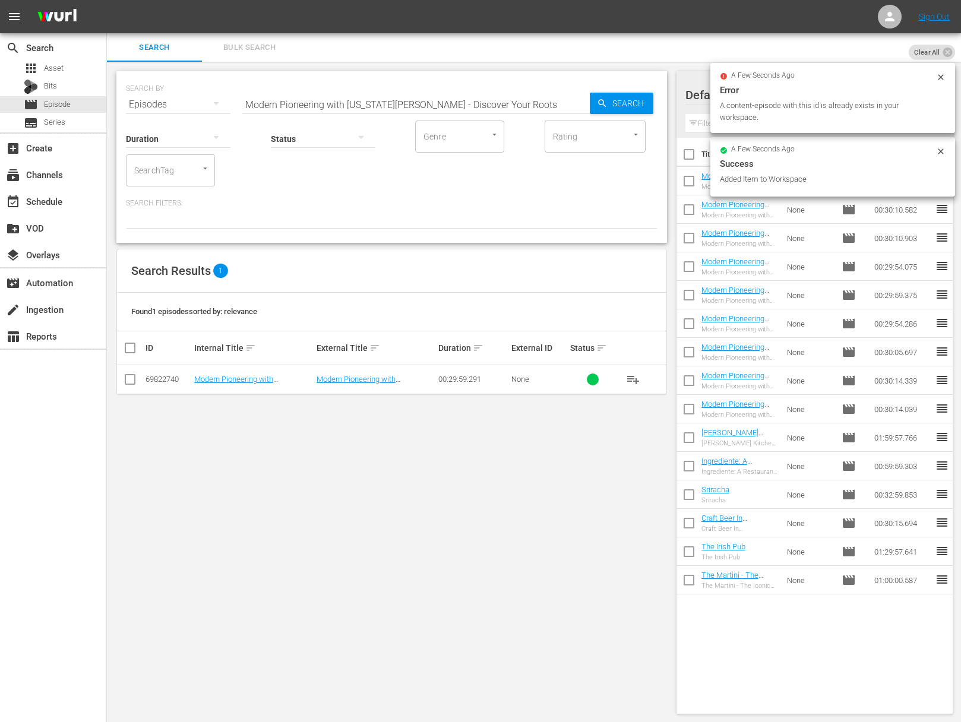
click at [460, 96] on input "Modern Pioneering with Georgia Pellegrini - Discover Your Roots" at bounding box center [415, 104] width 347 height 29
paste input "Into the Garden"
click at [611, 96] on span "Search" at bounding box center [631, 103] width 46 height 21
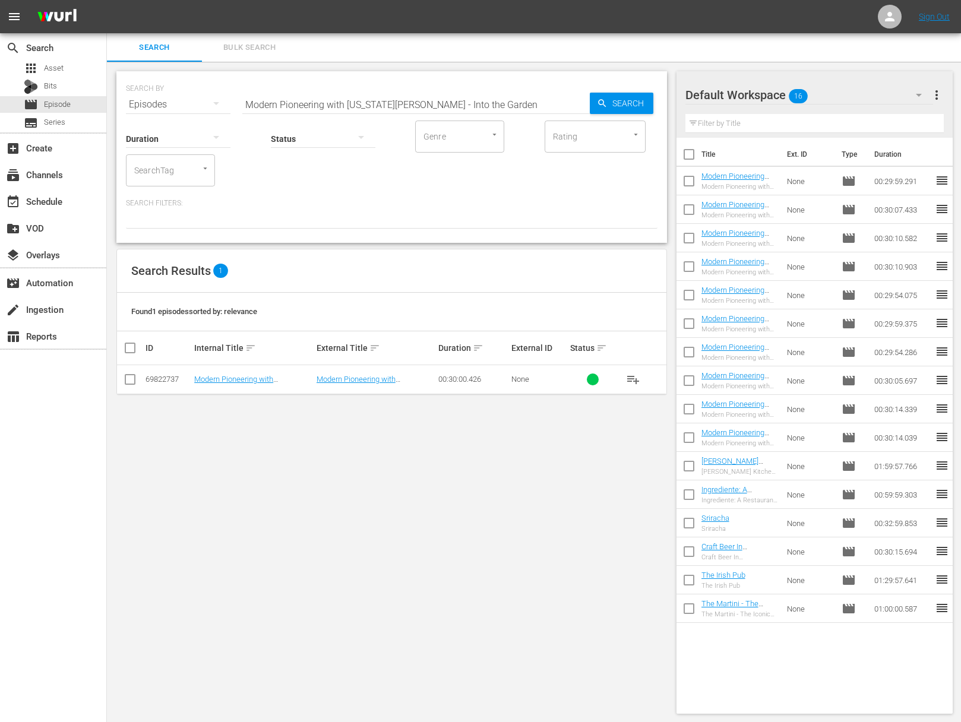
click at [633, 378] on span "playlist_add" at bounding box center [633, 379] width 14 height 14
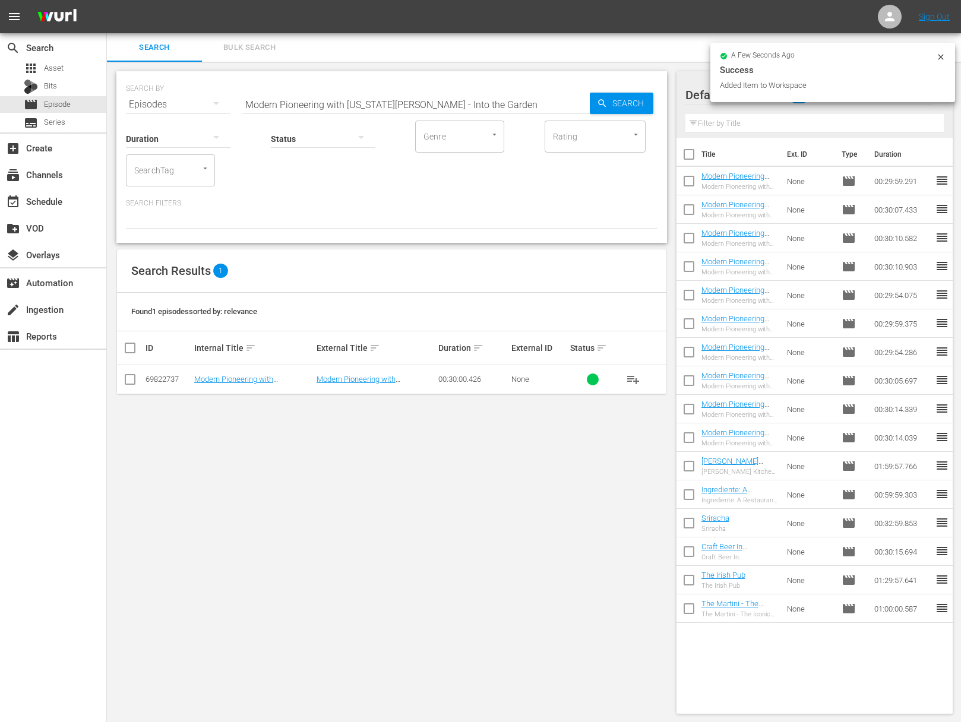
click at [465, 104] on input "Modern Pioneering with Georgia Pellegrini - Into the Garden" at bounding box center [415, 104] width 347 height 29
paste input "Heritage of the Lowcountry"
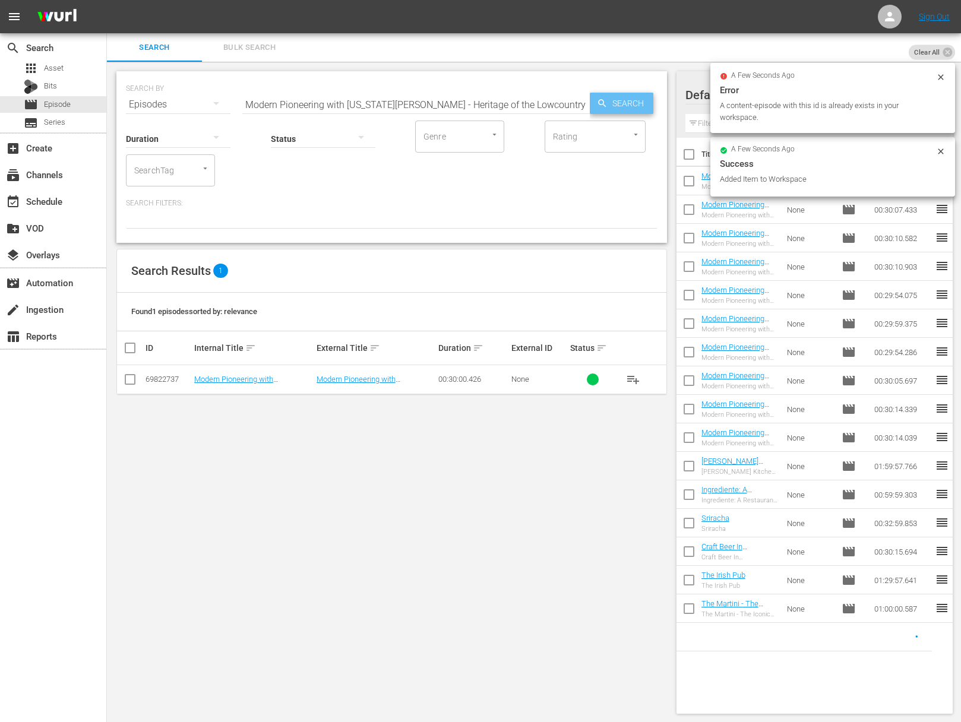
click at [631, 100] on span "Search" at bounding box center [631, 103] width 46 height 21
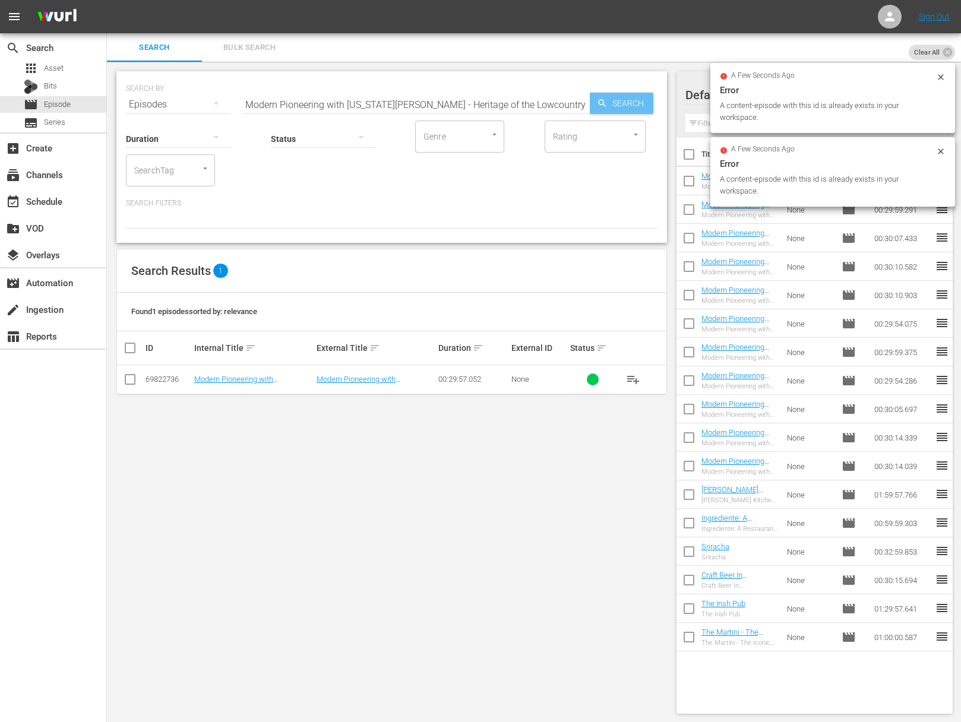
click at [631, 100] on span "Search" at bounding box center [631, 103] width 46 height 21
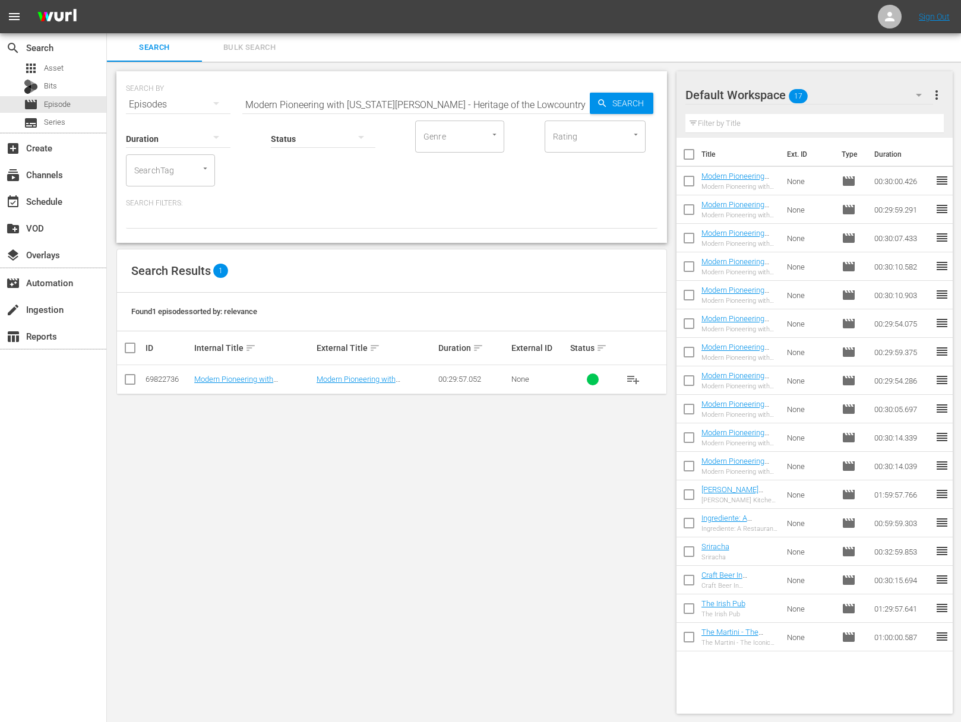
click at [633, 378] on span "playlist_add" at bounding box center [633, 379] width 14 height 14
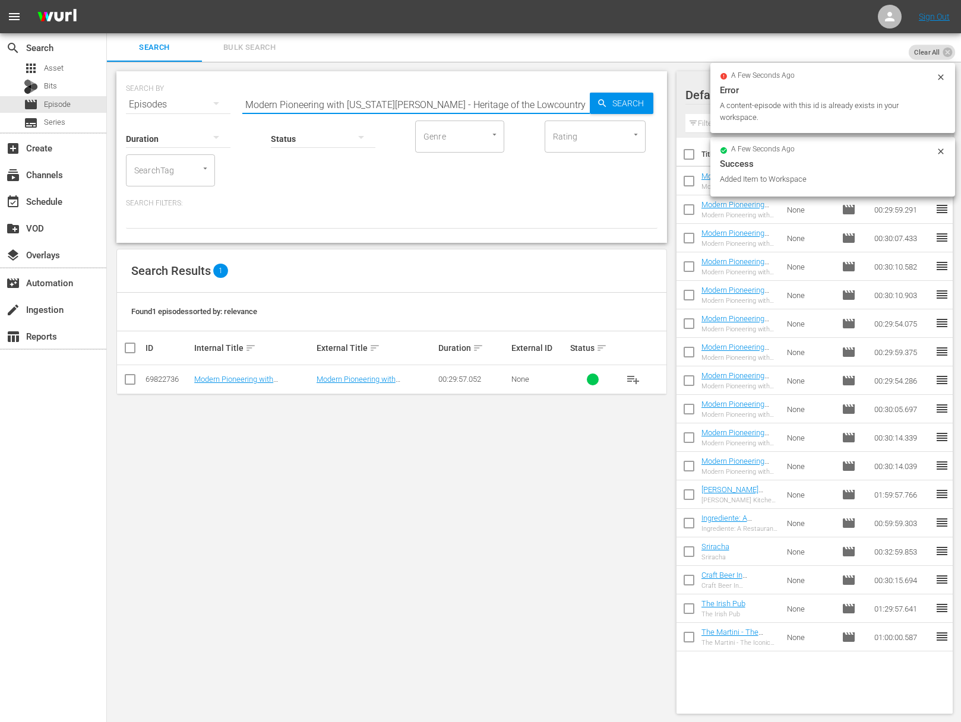
click at [460, 93] on input "Modern Pioneering with Georgia Pellegrini - Heritage of the Lowcountry" at bounding box center [415, 104] width 347 height 29
paste input "Welcome to my Farm: Duck Duck Goose"
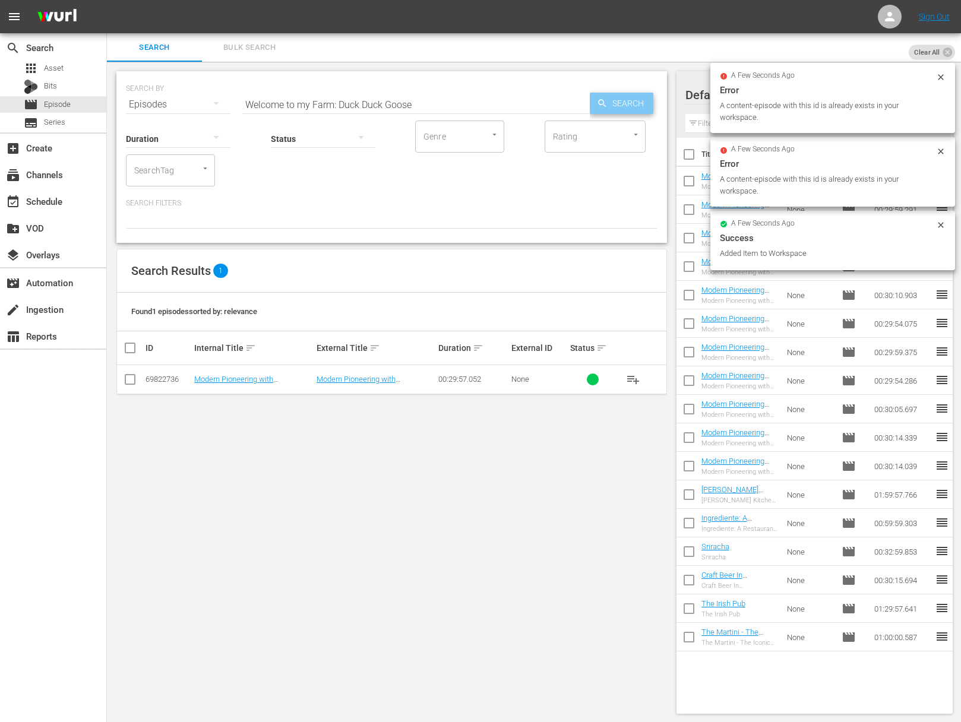
click at [620, 96] on span "Search" at bounding box center [631, 103] width 46 height 21
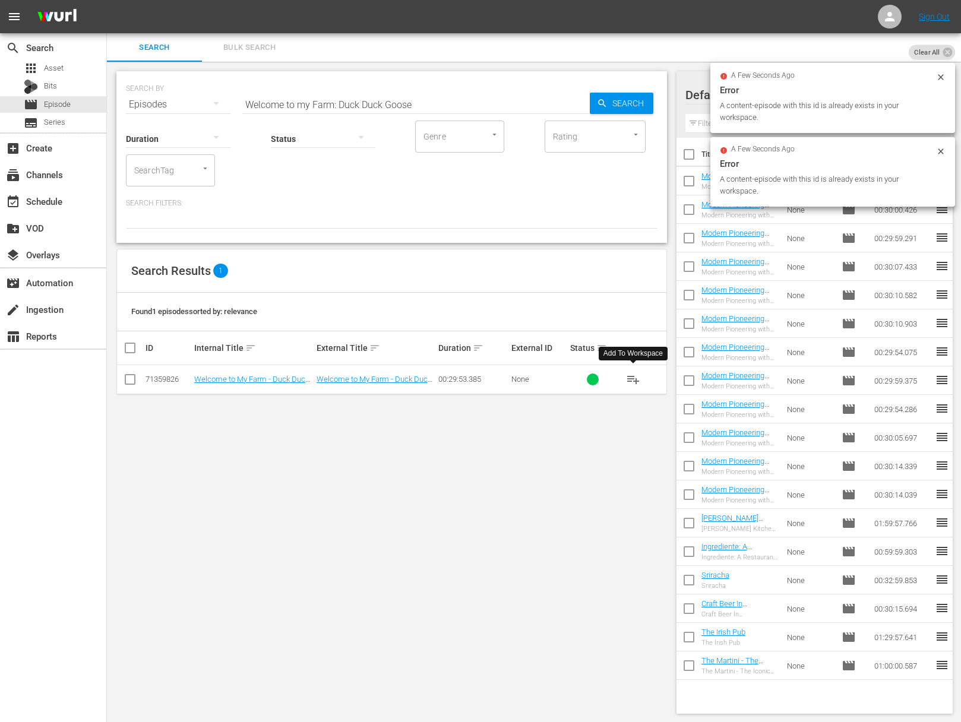
click at [639, 373] on span "playlist_add" at bounding box center [633, 379] width 14 height 14
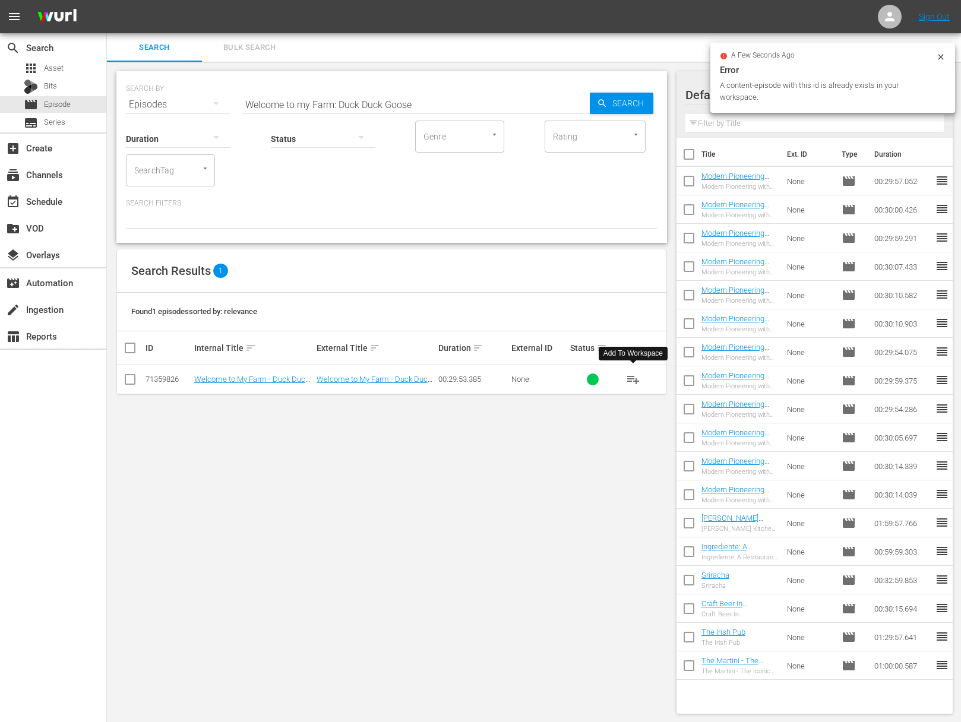
click at [635, 377] on span "playlist_add" at bounding box center [633, 379] width 14 height 14
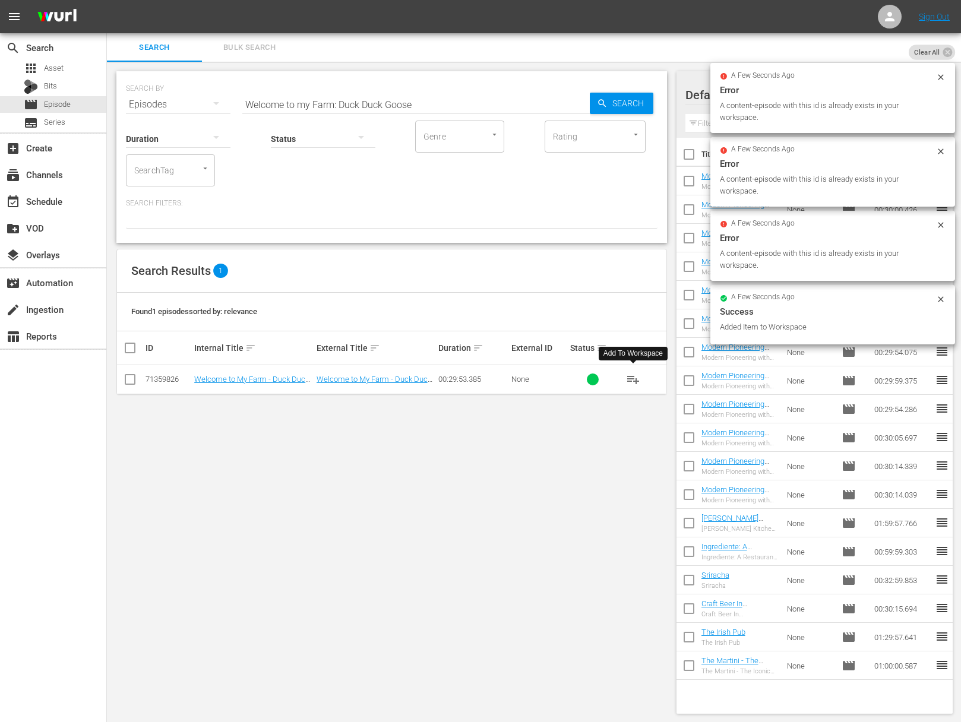
click at [378, 94] on input "Welcome to my Farm: Duck Duck Goose" at bounding box center [415, 104] width 347 height 29
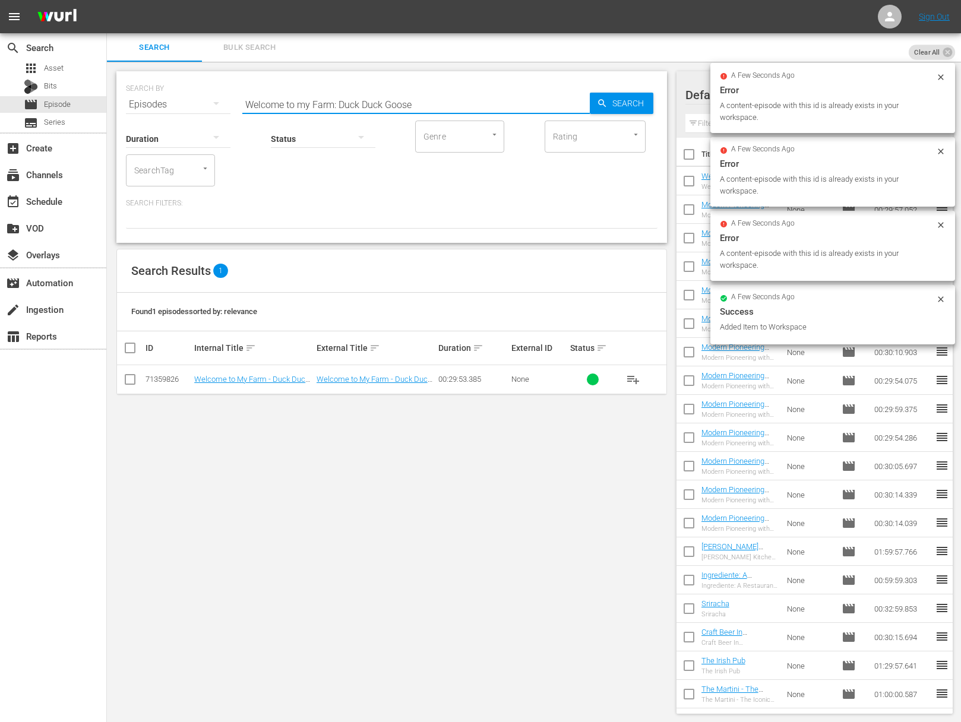
paste input "Moo Vous Plait"
click at [606, 98] on icon "button" at bounding box center [602, 103] width 11 height 11
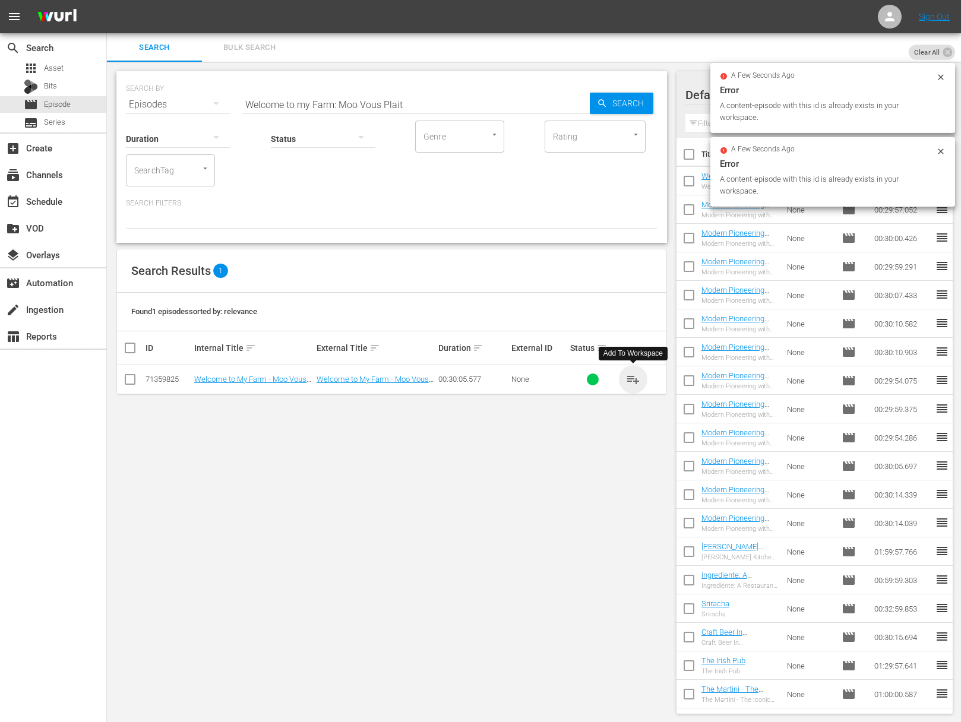
click at [636, 372] on span "playlist_add" at bounding box center [633, 379] width 14 height 14
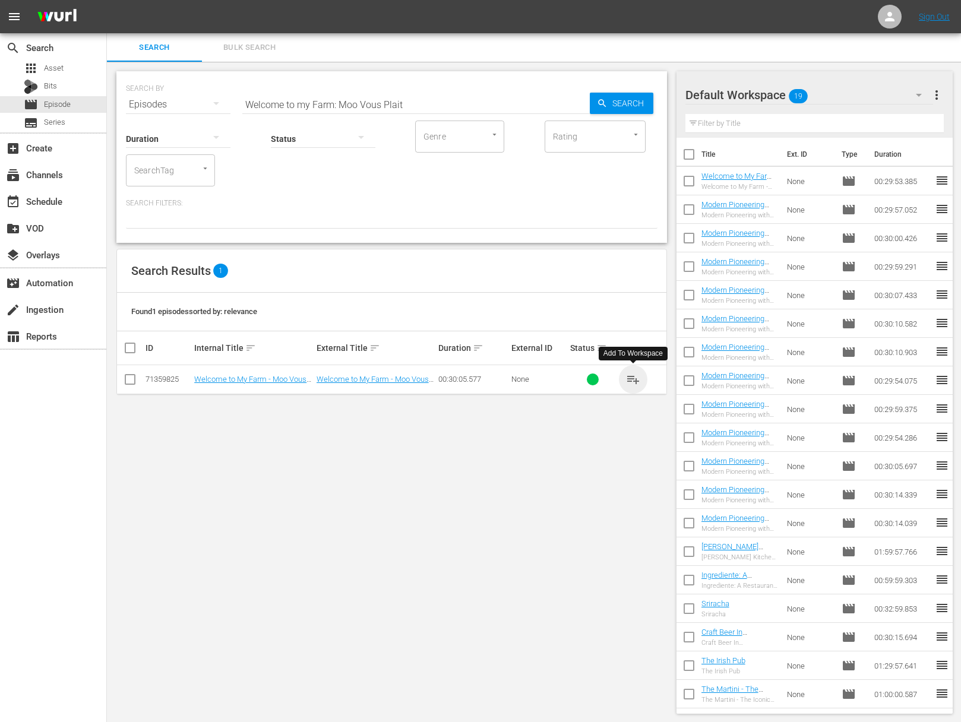
click at [633, 378] on span "playlist_add" at bounding box center [633, 379] width 14 height 14
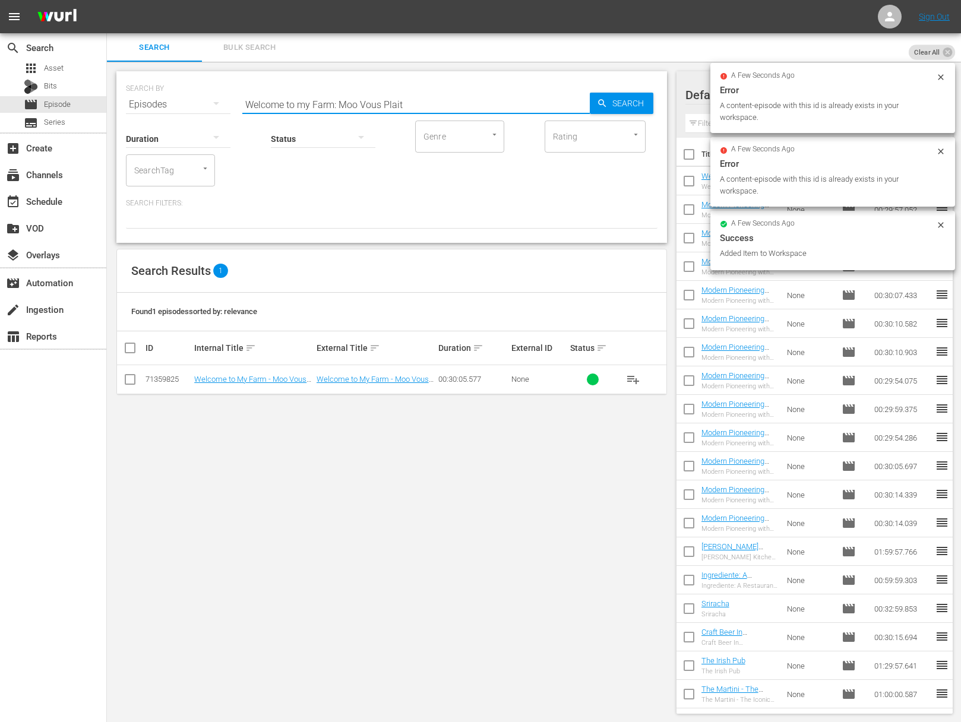
click at [437, 106] on input "Welcome to my Farm: Moo Vous Plait" at bounding box center [415, 104] width 347 height 29
paste input "Scrambled It is"
click at [616, 108] on span "Search" at bounding box center [631, 103] width 46 height 21
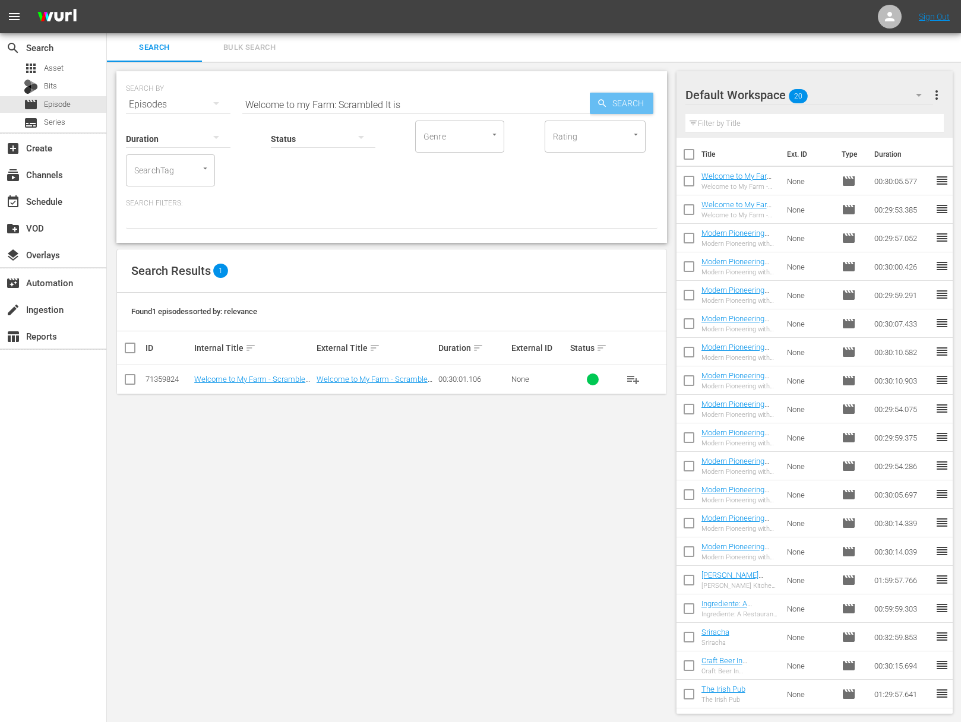
click at [616, 108] on span "Search" at bounding box center [631, 103] width 46 height 21
click at [638, 380] on span "playlist_add" at bounding box center [633, 379] width 14 height 14
click at [637, 380] on span "playlist_add" at bounding box center [633, 379] width 14 height 14
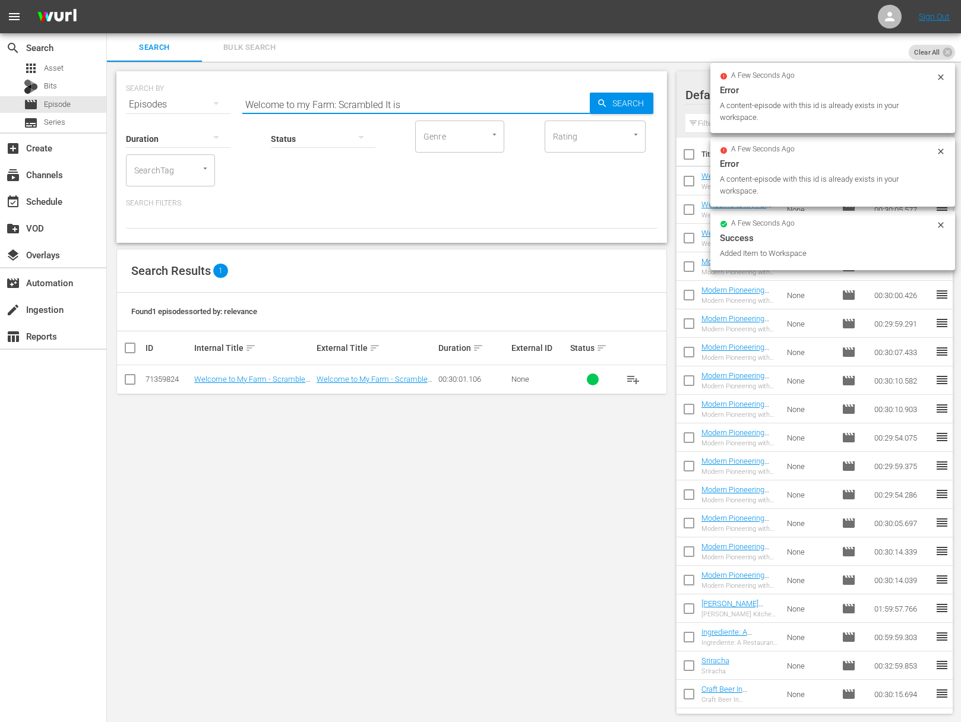
click at [429, 105] on input "Welcome to my Farm: Scrambled It is" at bounding box center [415, 104] width 347 height 29
paste input "The Great Pumpkin"
click at [620, 100] on span "Search" at bounding box center [631, 103] width 46 height 21
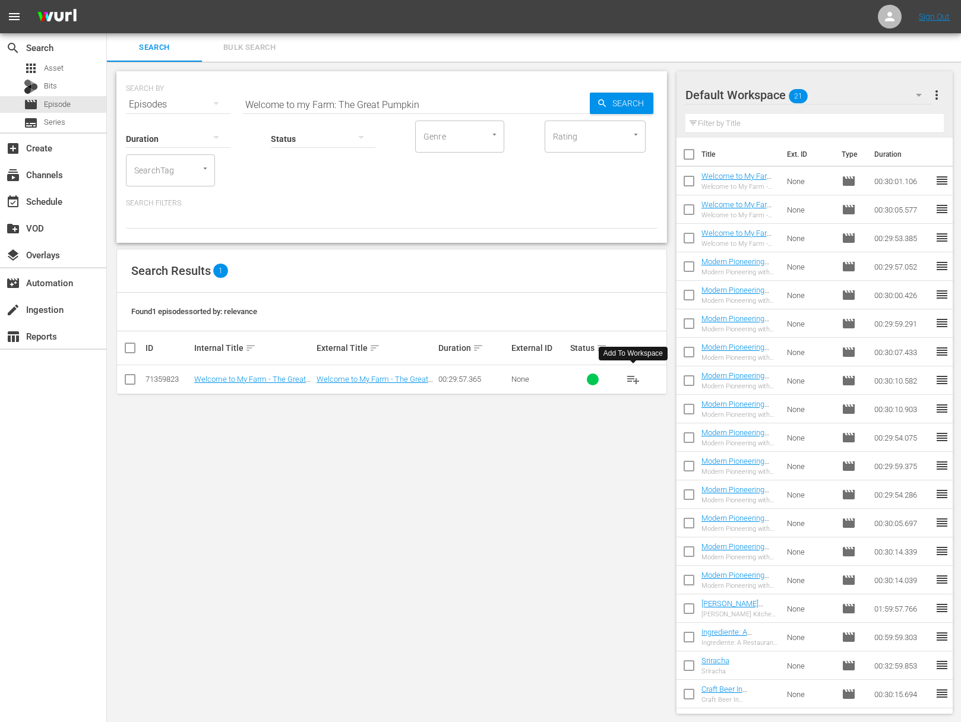
click at [633, 378] on span "playlist_add" at bounding box center [633, 379] width 14 height 14
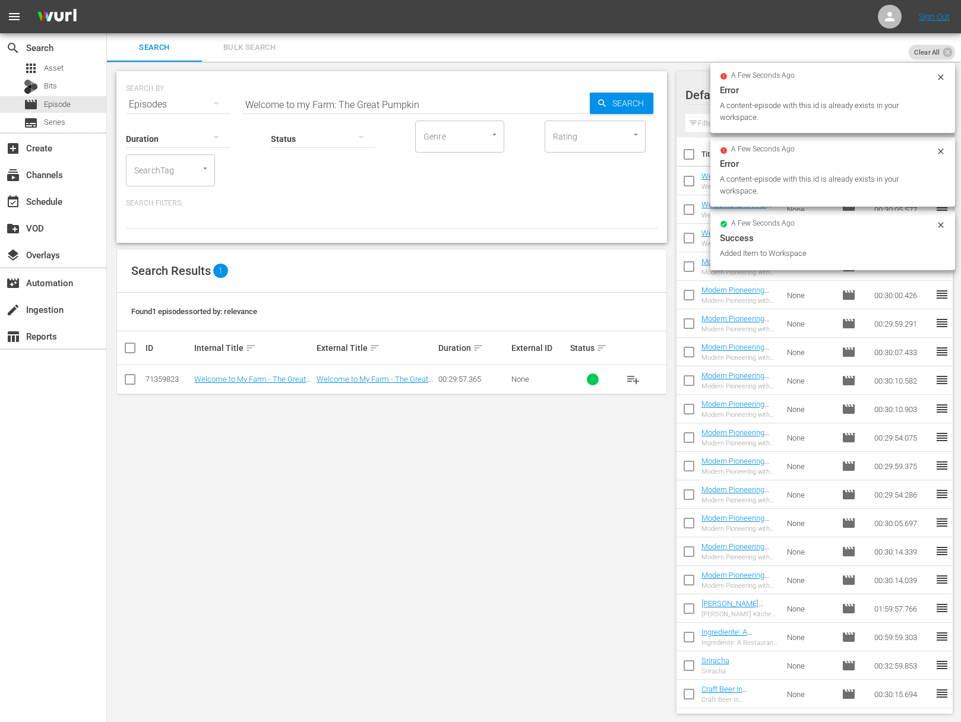
click at [495, 101] on input "Welcome to my Farm: The Great Pumpkin" at bounding box center [415, 104] width 347 height 29
paste input "Project Smoke: Raichlen on Ribs"
click at [614, 103] on span "Search" at bounding box center [631, 103] width 46 height 21
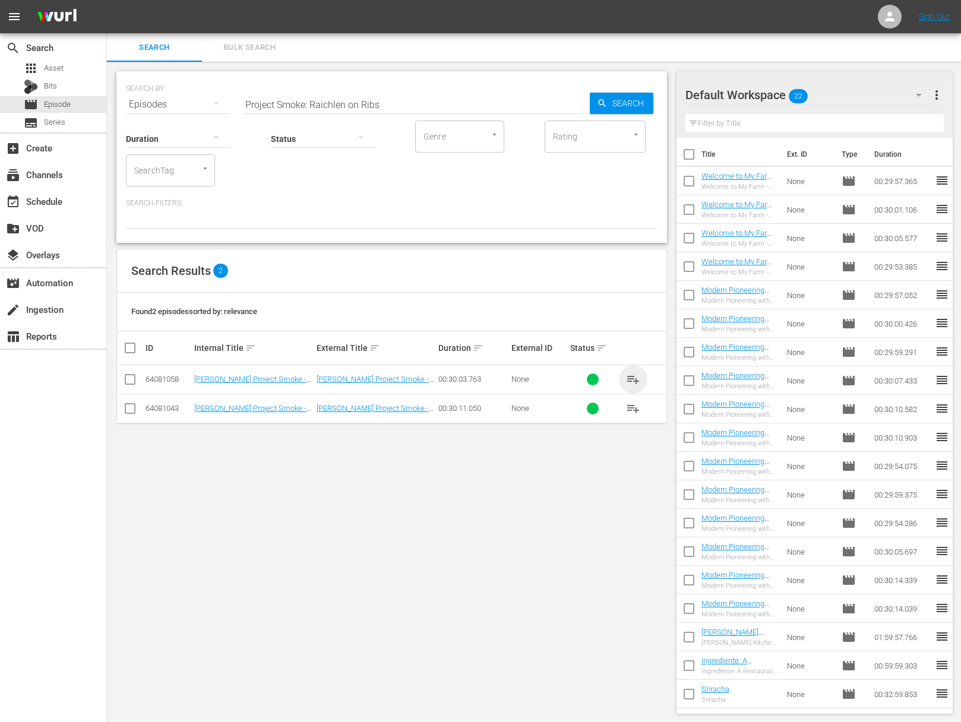
click at [634, 381] on span "playlist_add" at bounding box center [633, 379] width 14 height 14
click at [634, 380] on span "playlist_add" at bounding box center [633, 379] width 14 height 14
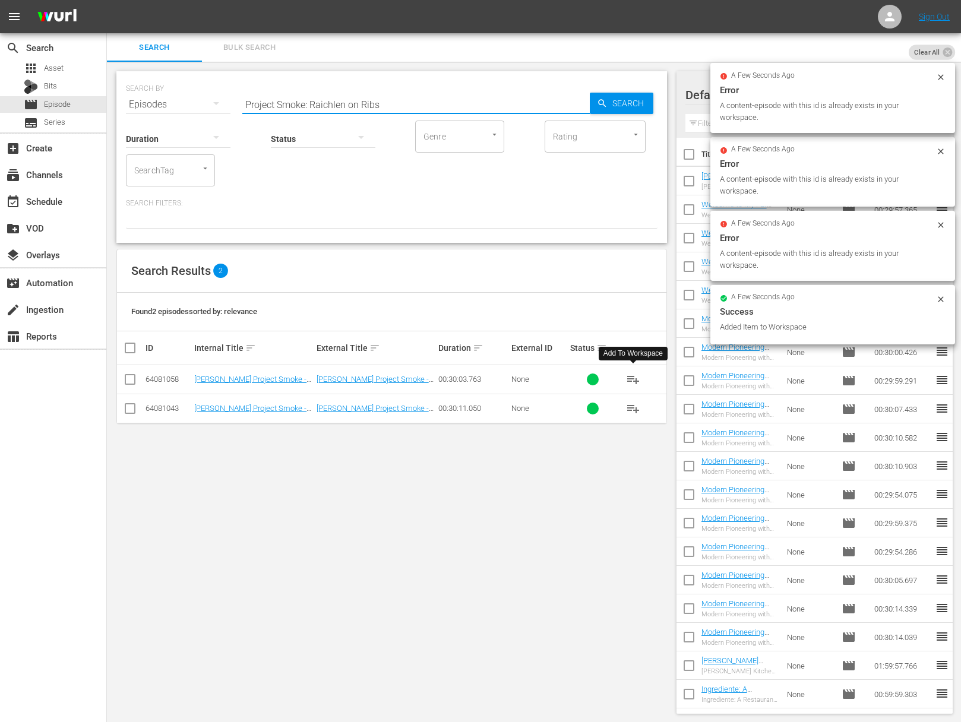
click at [390, 94] on input "Project Smoke: Raichlen on Ribs" at bounding box center [415, 104] width 347 height 29
paste input "Asian Smoke"
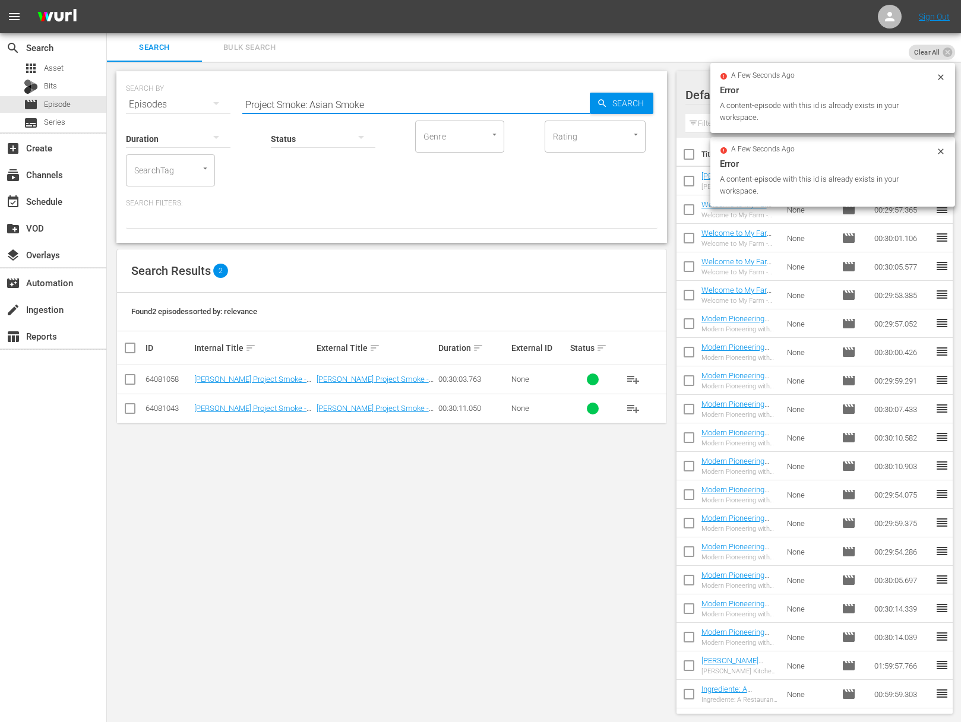
click at [589, 99] on input "Project Smoke: Asian Smoke" at bounding box center [415, 104] width 347 height 29
click at [601, 98] on icon "button" at bounding box center [602, 103] width 11 height 11
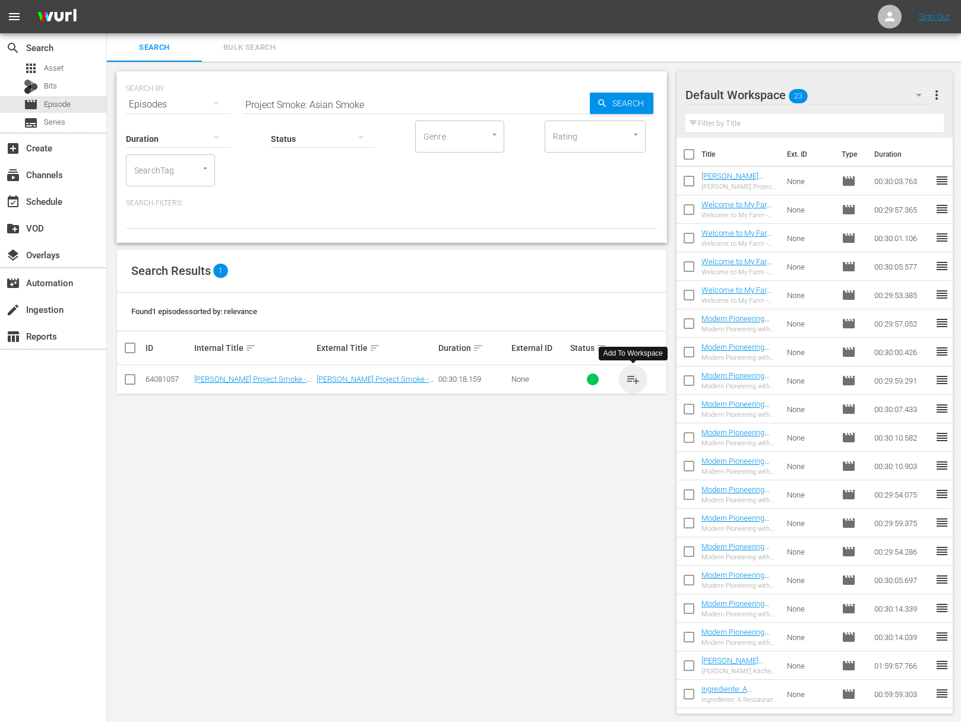
click at [630, 376] on span "playlist_add" at bounding box center [633, 379] width 14 height 14
click at [631, 378] on span "playlist_add" at bounding box center [633, 379] width 14 height 14
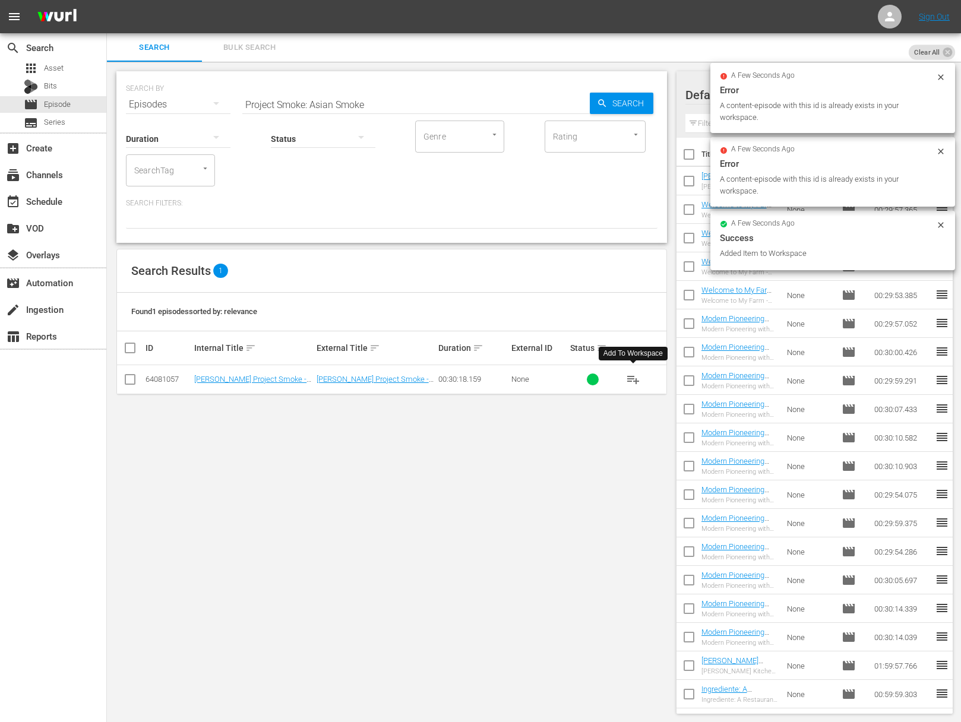
click at [397, 100] on input "Project Smoke: Asian Smoke" at bounding box center [415, 104] width 347 height 29
paste input "Bird Meets"
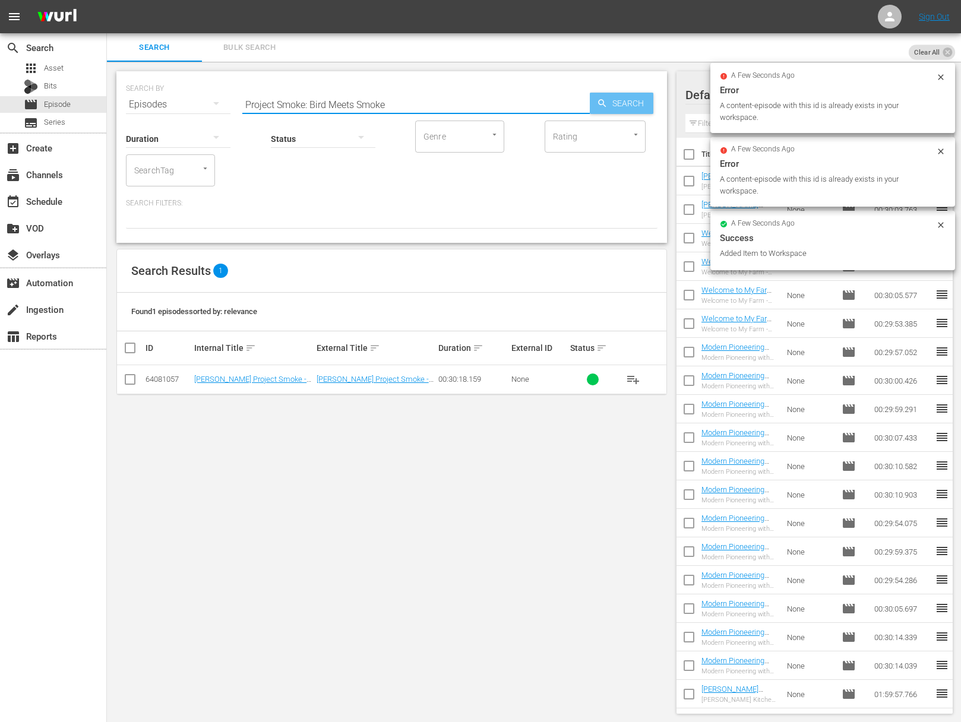
click at [595, 100] on div "Search" at bounding box center [622, 103] width 64 height 21
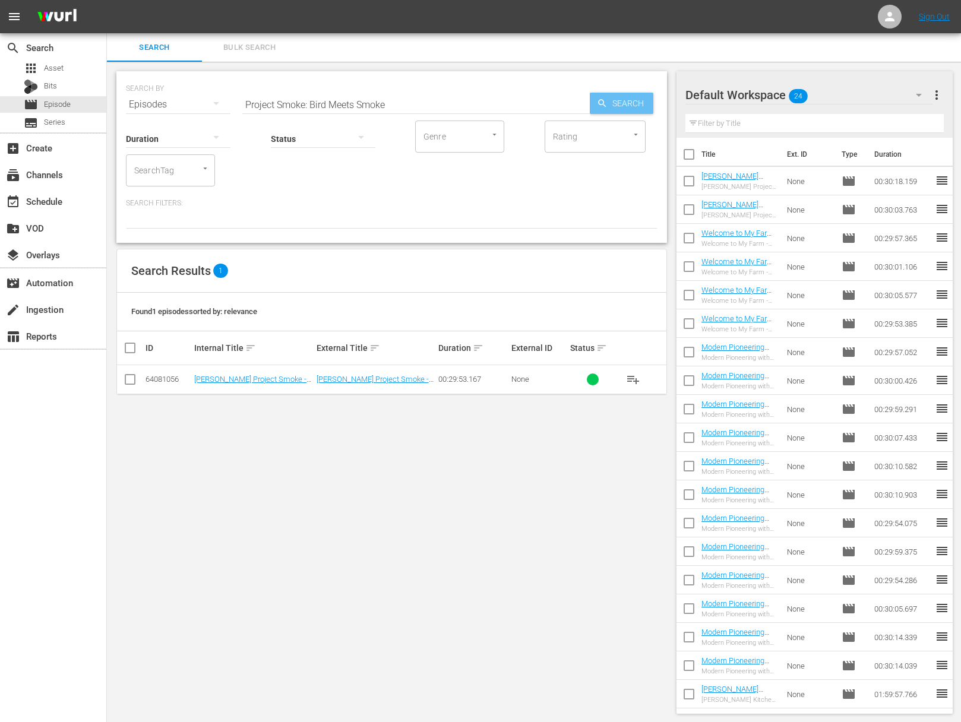
click at [596, 100] on div "Search" at bounding box center [622, 103] width 64 height 21
click at [632, 381] on span "playlist_add" at bounding box center [633, 379] width 14 height 14
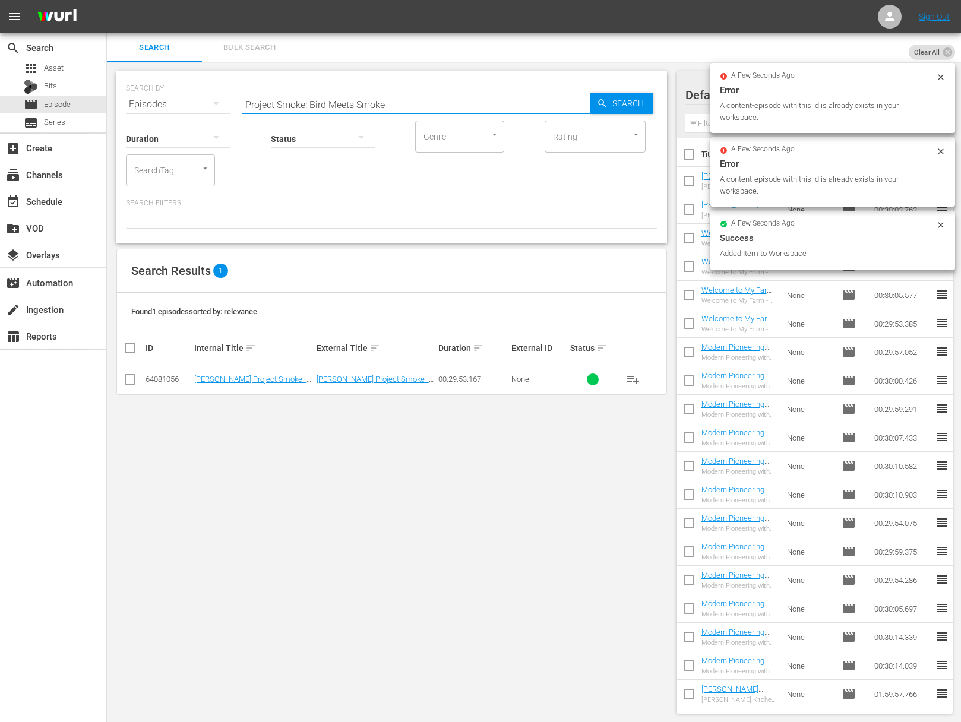
click at [478, 97] on input "Project Smoke: Bird Meets Smoke" at bounding box center [415, 104] width 347 height 29
paste input "ABC's of SmokeProject Smoke:"
click at [570, 100] on input "aProject Smoke: ABC's of SmokeProject Smoke: Bird Meets Smoke" at bounding box center [415, 104] width 347 height 29
paste input "Project Smoke: ABC's of"
click at [623, 101] on span "Search" at bounding box center [631, 103] width 46 height 21
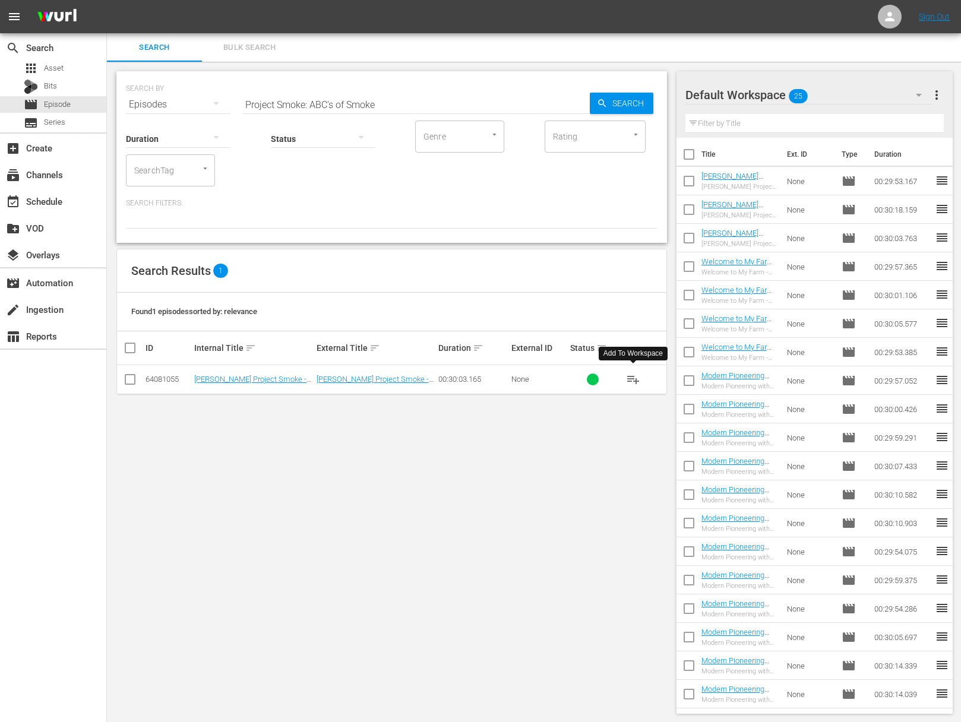
click at [634, 377] on span "playlist_add" at bounding box center [633, 379] width 14 height 14
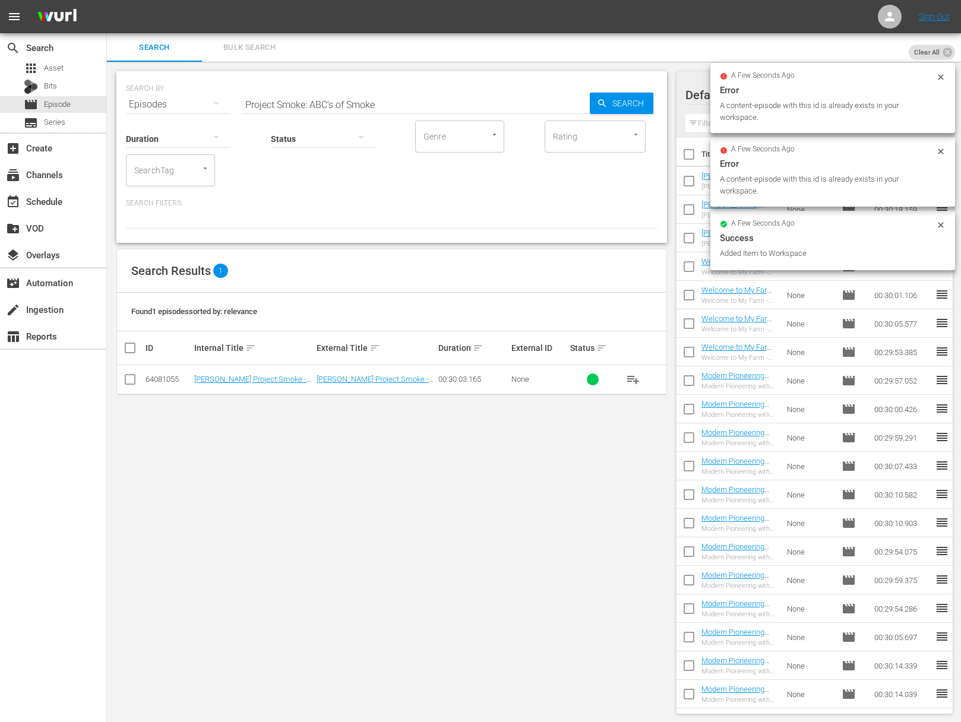
click at [387, 103] on input "Project Smoke: ABC's of Smoke" at bounding box center [415, 104] width 347 height 29
paste input "White Glove Smoke Session"
click at [595, 101] on div "Search" at bounding box center [622, 103] width 64 height 21
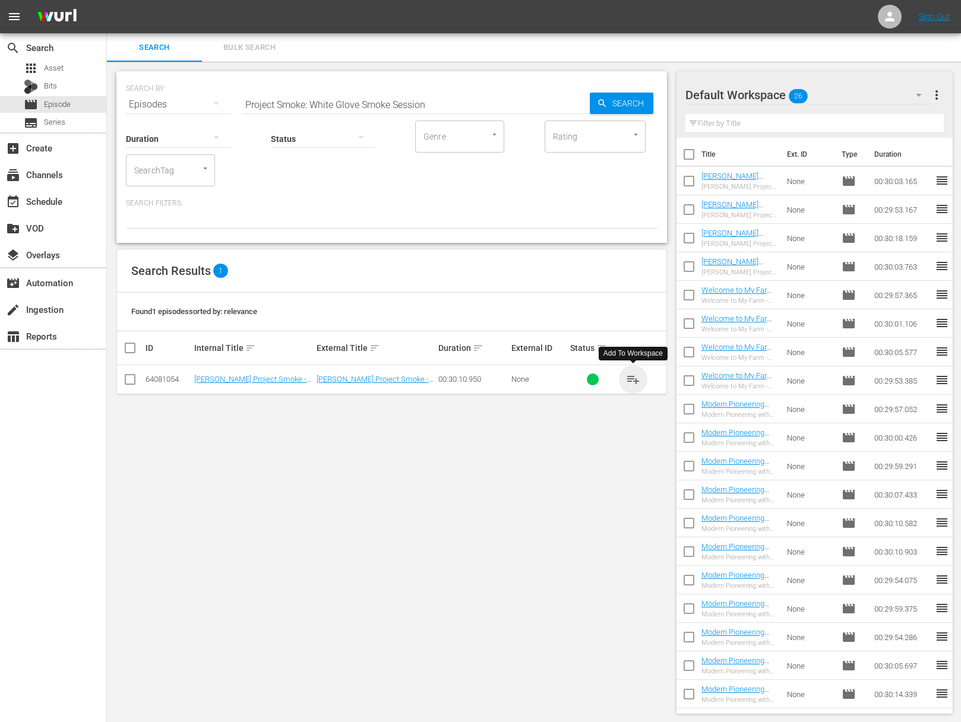
click at [634, 380] on span "playlist_add" at bounding box center [633, 379] width 14 height 14
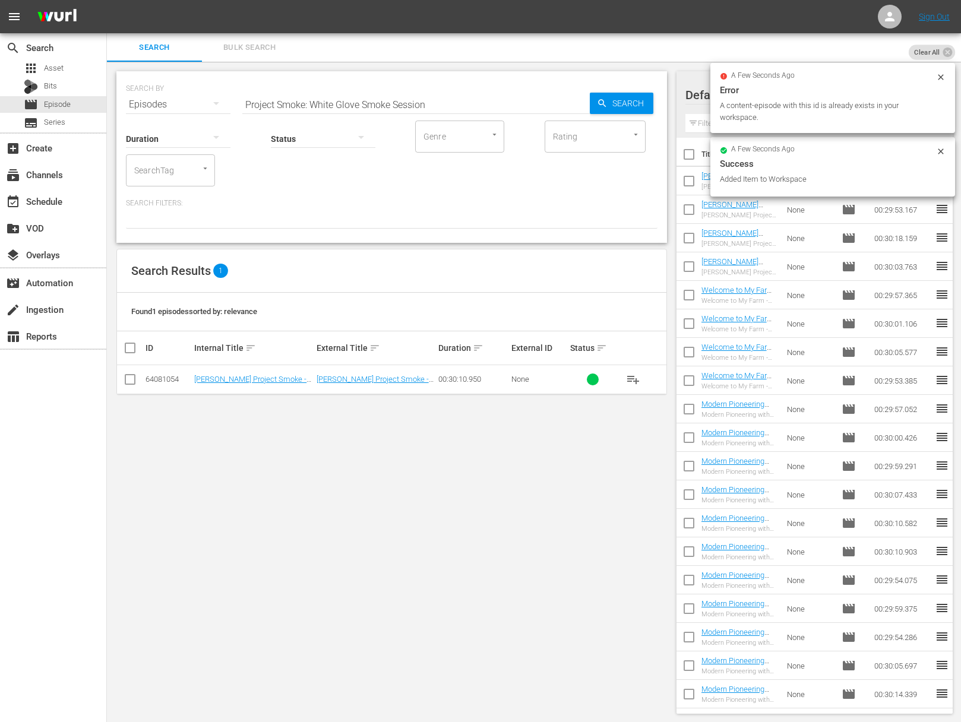
click at [418, 105] on input "Project Smoke: White Glove Smoke Session" at bounding box center [415, 104] width 347 height 29
paste input "You Can Smoke What?! Extreme Smoking"
type input "Project Smoke: You Can Smoke What?! Extreme Smoking"
click at [608, 105] on span "Search" at bounding box center [631, 103] width 46 height 21
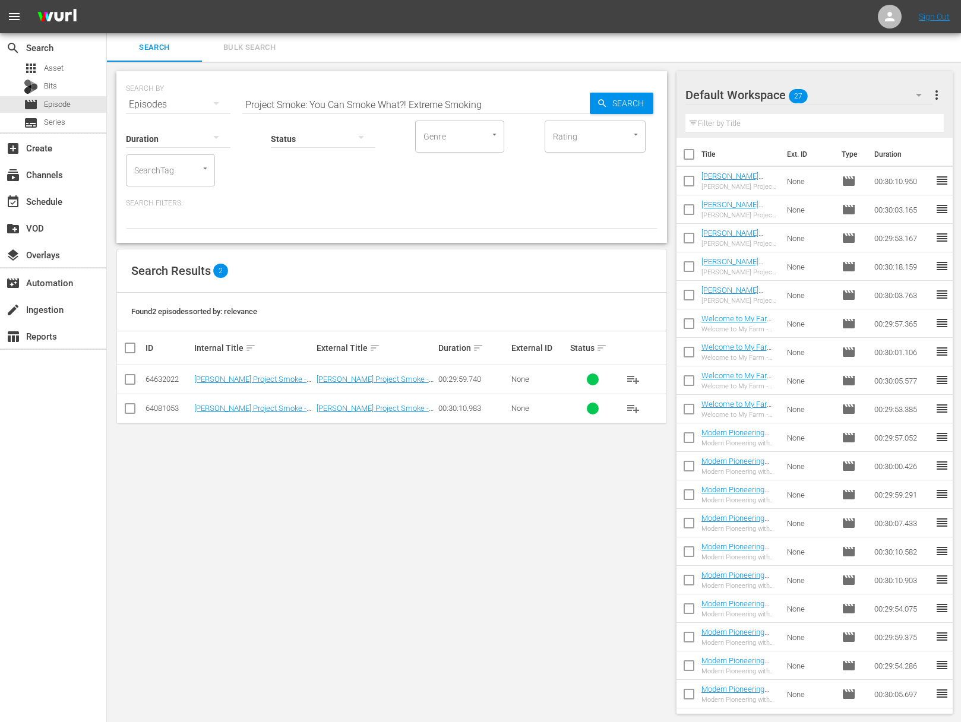
click at [634, 377] on span "playlist_add" at bounding box center [633, 379] width 14 height 14
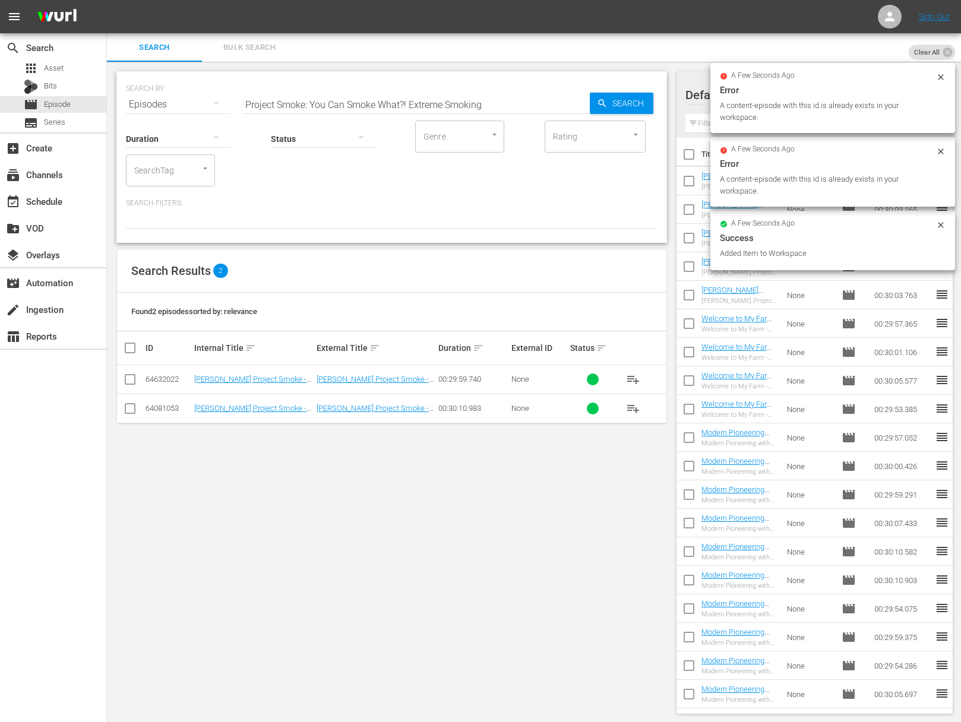
drag, startPoint x: 270, startPoint y: 561, endPoint x: 327, endPoint y: 474, distance: 104.3
click at [271, 561] on div "SEARCH BY Search By Episodes Search ID, Title, Description, Keywords, or Catego…" at bounding box center [392, 393] width 570 height 662
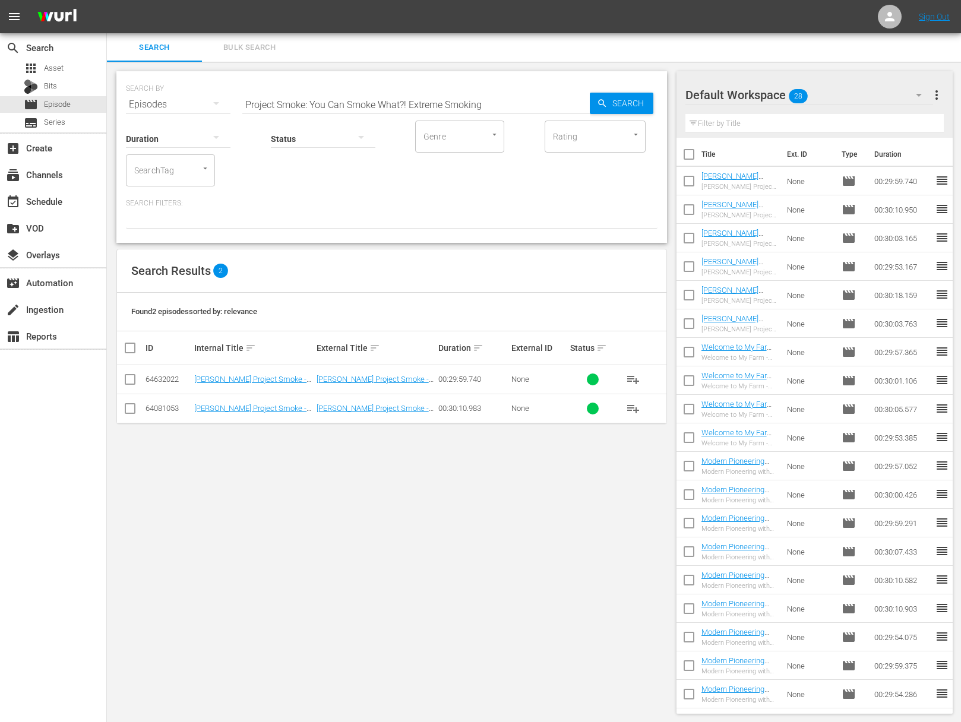
click at [690, 179] on input "checkbox" at bounding box center [689, 183] width 25 height 25
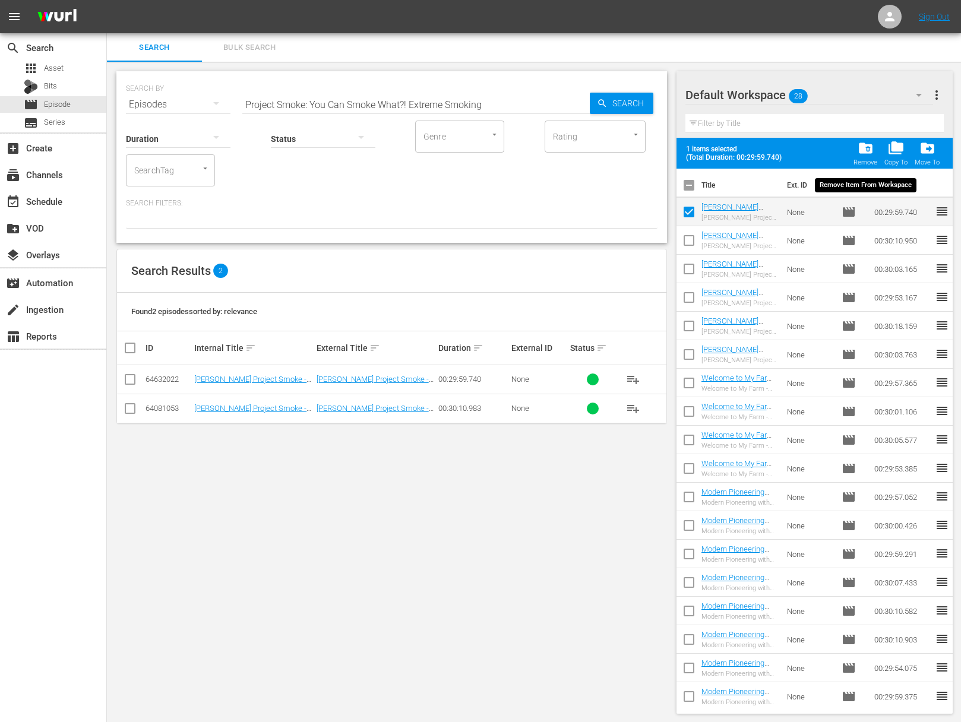
click at [873, 150] on span "folder_delete" at bounding box center [866, 148] width 16 height 16
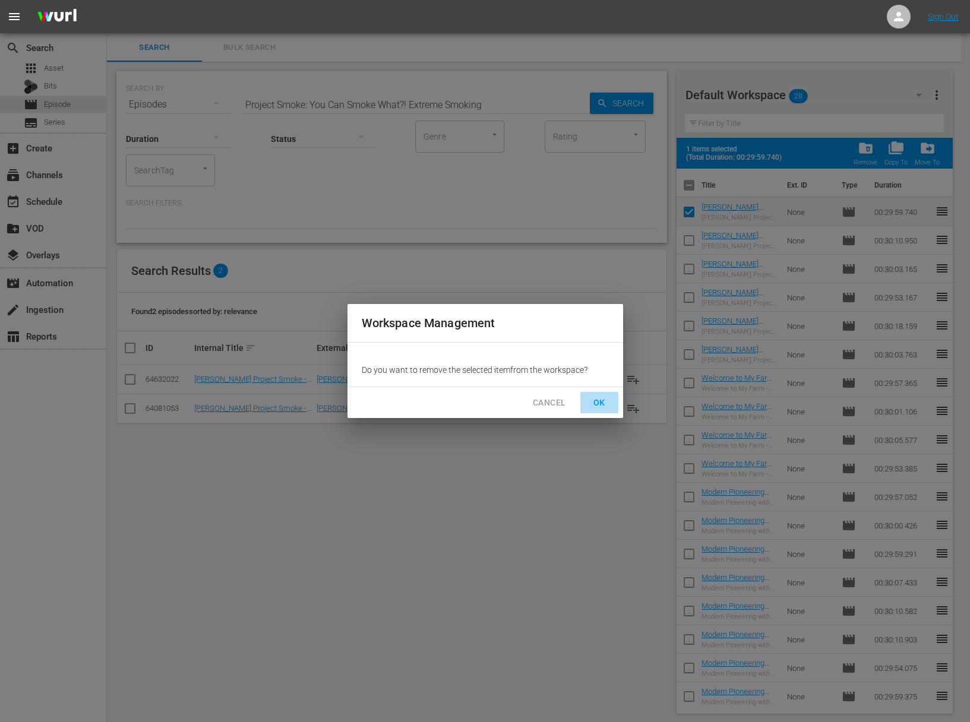
click at [598, 400] on span "OK" at bounding box center [599, 403] width 19 height 15
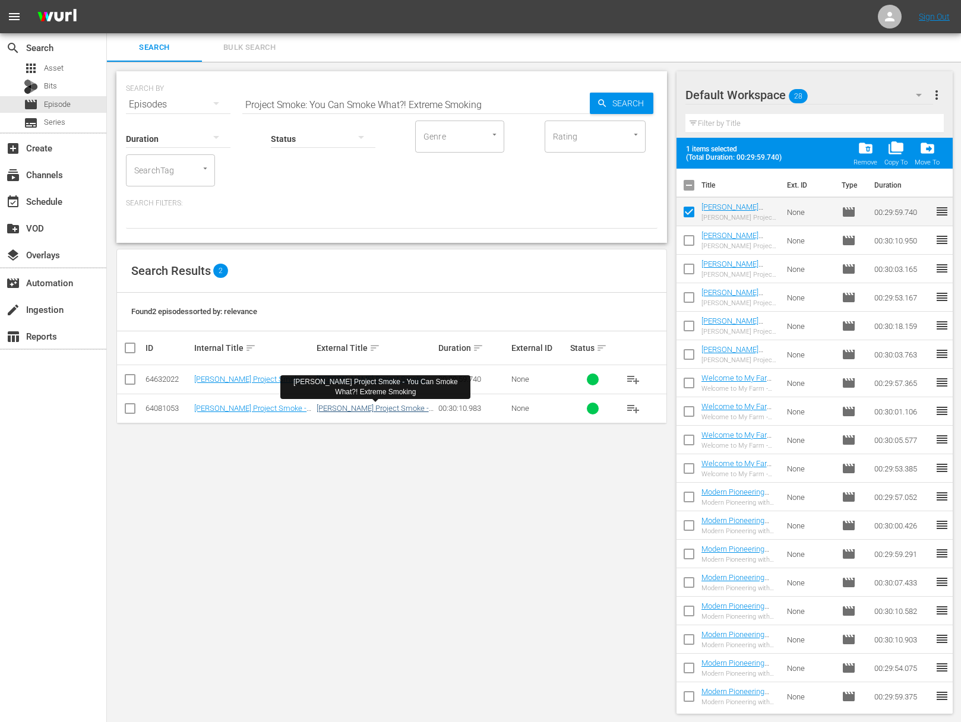
checkbox input "false"
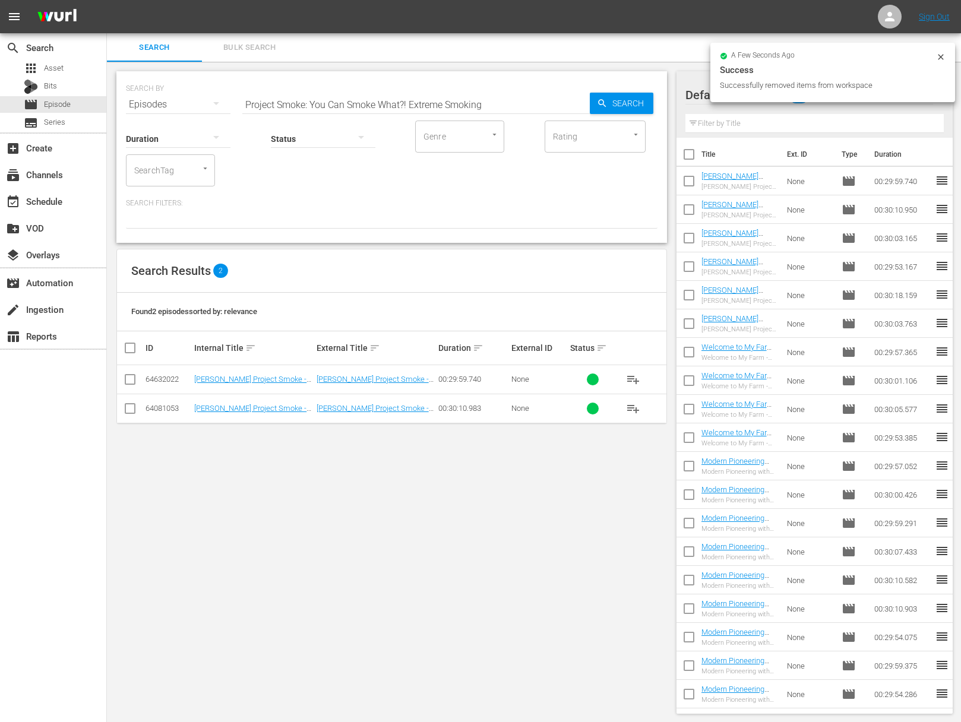
click at [631, 410] on span "playlist_add" at bounding box center [633, 409] width 14 height 14
click at [633, 408] on span "playlist_add" at bounding box center [633, 409] width 14 height 14
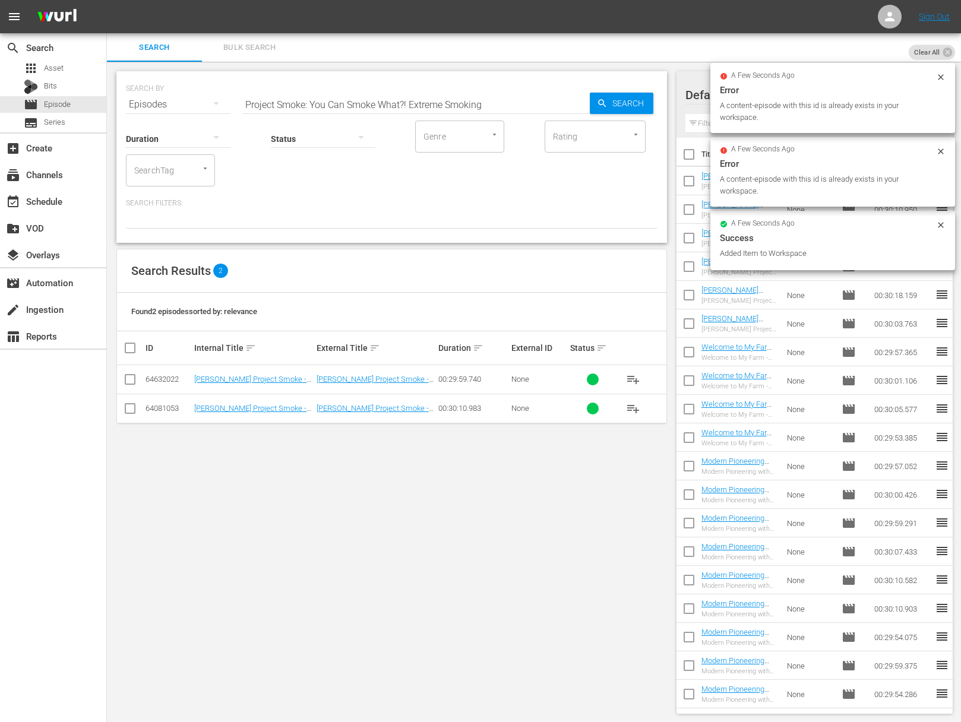
click at [406, 103] on input "Project Smoke: You Can Smoke What?! Extreme Smoking" at bounding box center [415, 104] width 347 height 29
paste input "Smoking the Competition—Our Tailgating Show"
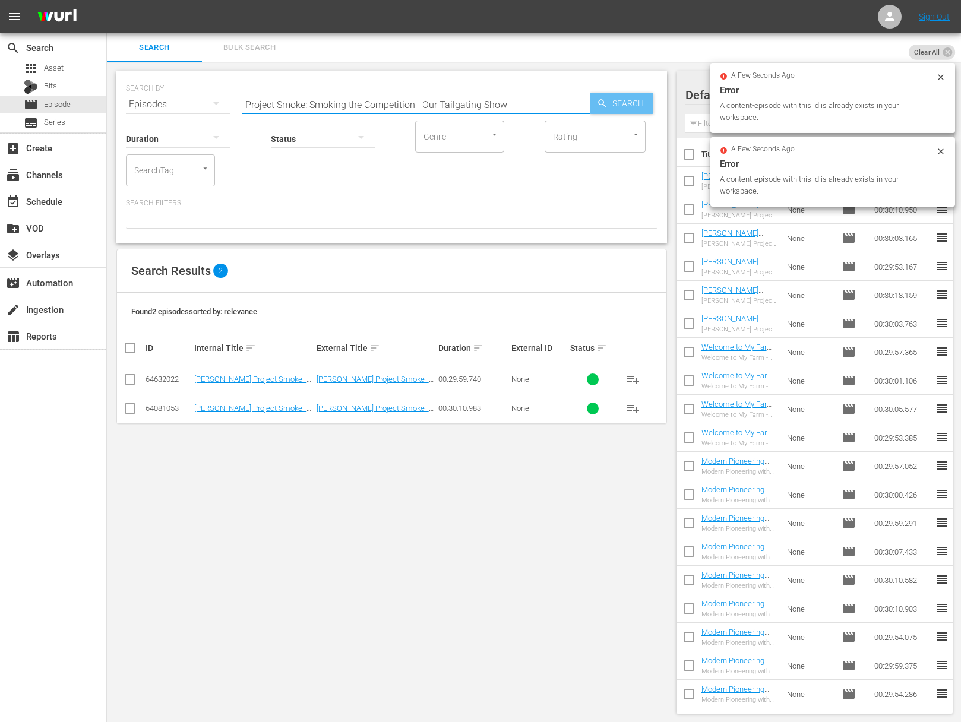
click at [596, 103] on div "Search" at bounding box center [622, 103] width 64 height 21
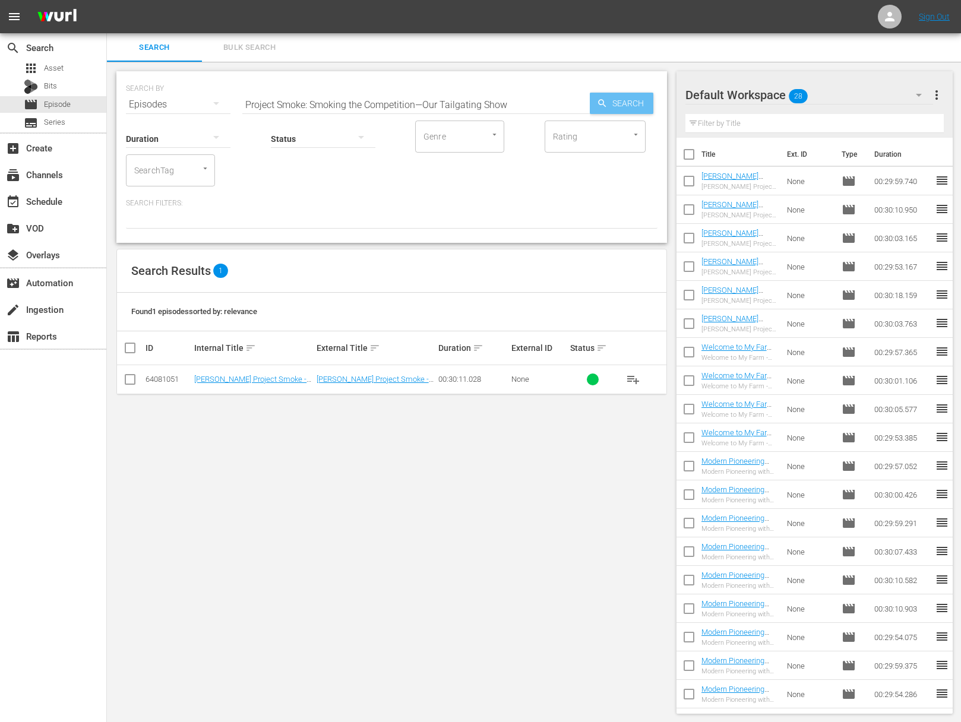
click at [596, 103] on div "Search" at bounding box center [622, 103] width 64 height 21
click at [633, 377] on span "playlist_add" at bounding box center [633, 379] width 14 height 14
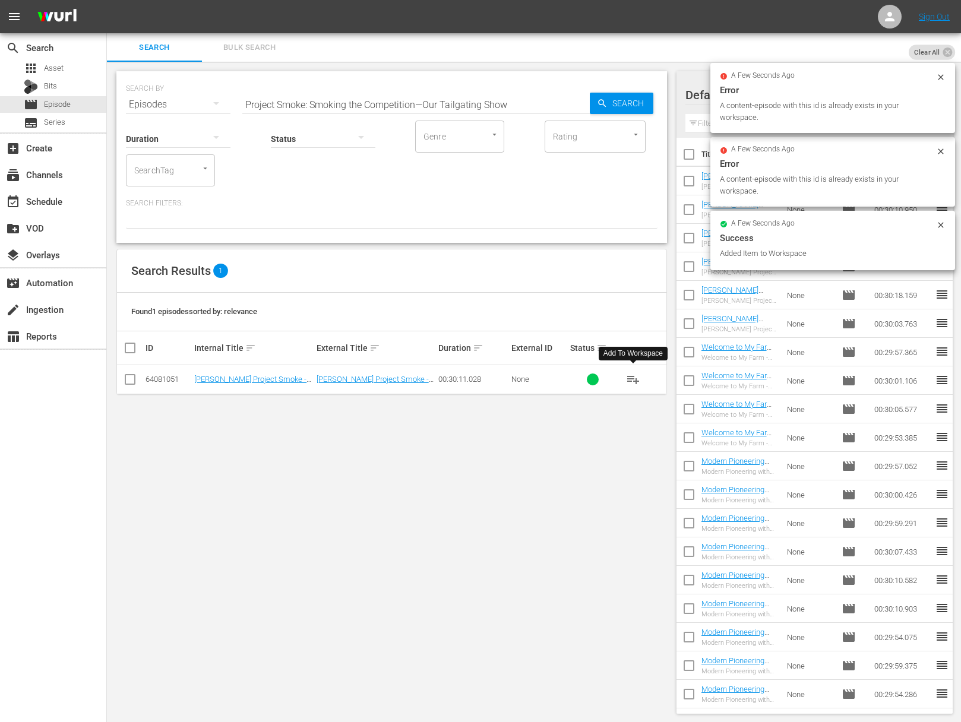
click at [457, 108] on input "Project Smoke: Smoking the Competition—Our Tailgating Show" at bounding box center [415, 104] width 347 height 29
paste input "Yum Kippers—Fish Gets Smoked"
click at [586, 102] on input "Project Smoke: Yum Kippers—Fish Gets Smoked" at bounding box center [415, 104] width 347 height 29
click at [605, 103] on icon "button" at bounding box center [602, 103] width 11 height 11
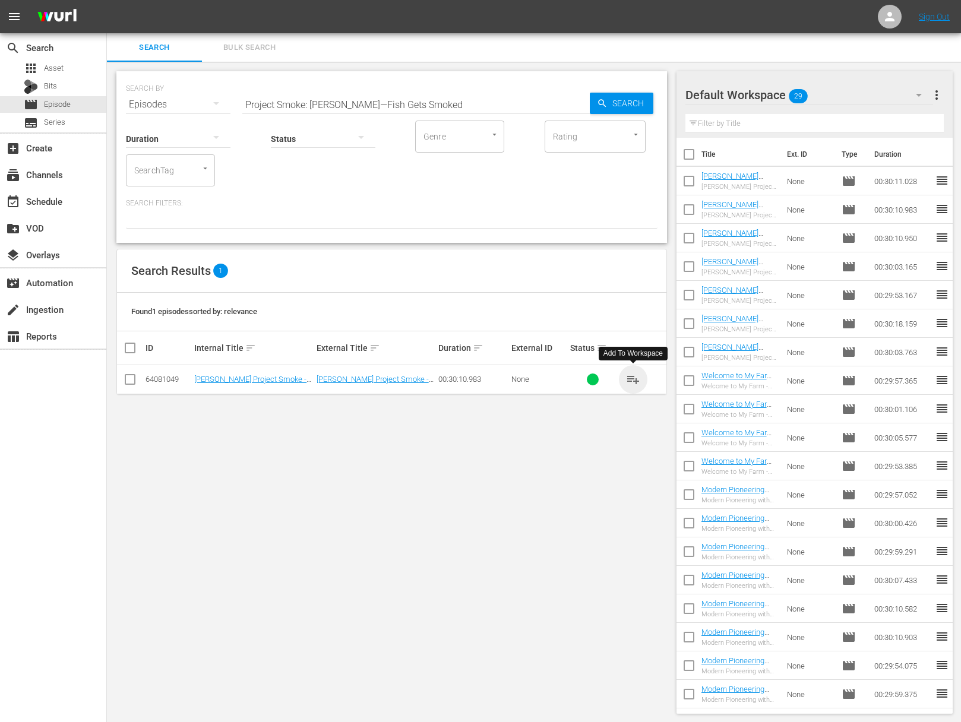
click at [633, 374] on span "playlist_add" at bounding box center [633, 379] width 14 height 14
click at [433, 89] on div "SEARCH BY Search By Episodes Search ID, Title, Description, Keywords, or Catego…" at bounding box center [392, 97] width 532 height 43
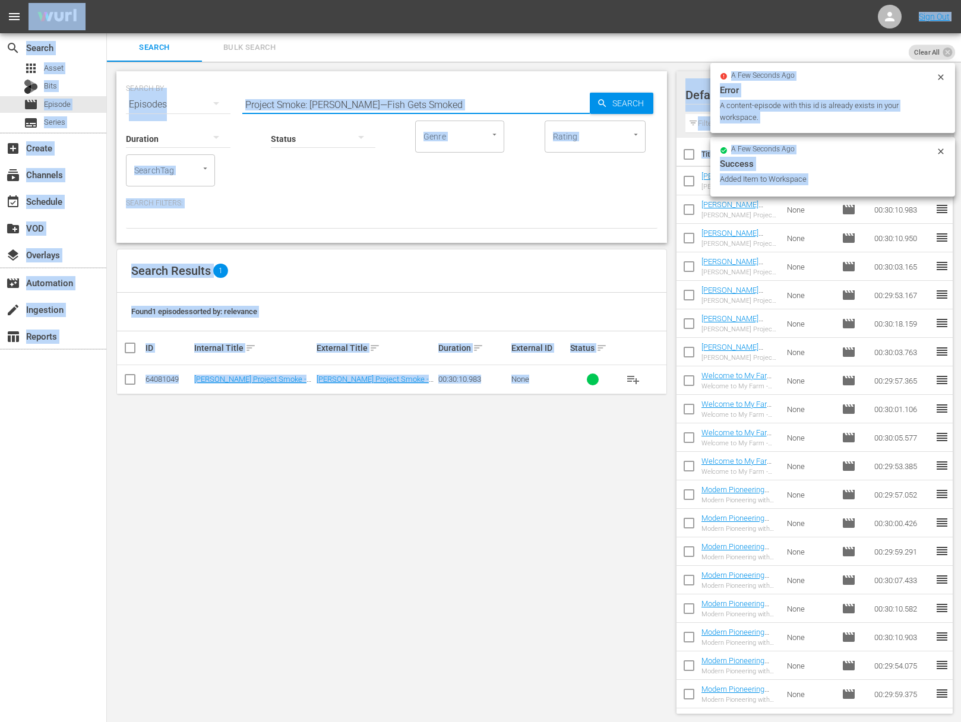
click at [428, 97] on input "Project Smoke: Yum Kippers—Fish Gets Smoked" at bounding box center [415, 104] width 347 height 29
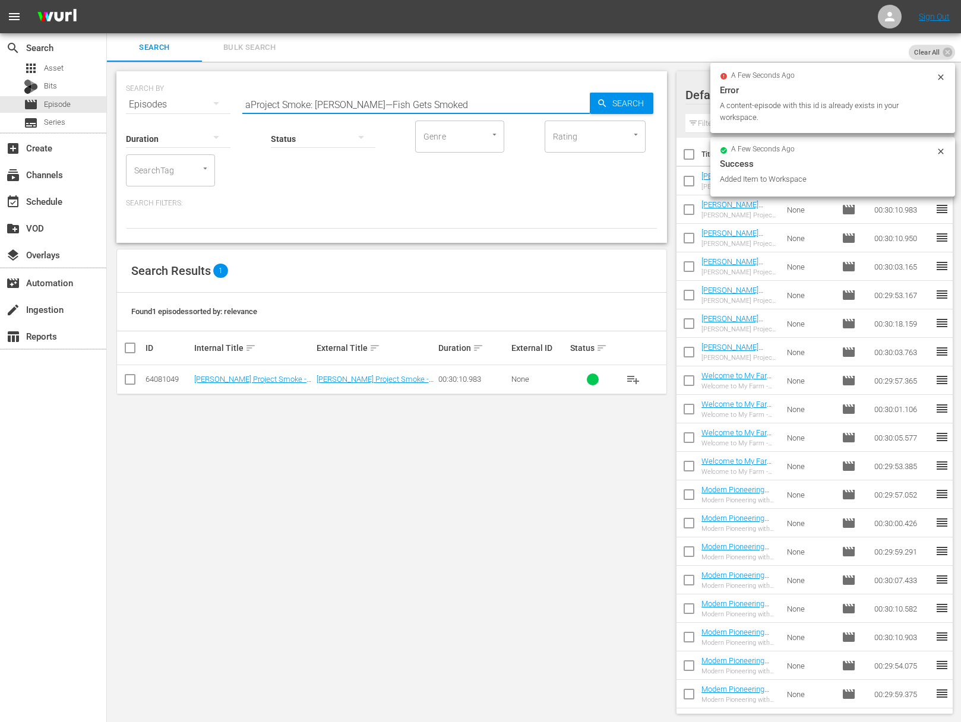
paste input "Thanksgiving Comes Early Project Smoke:"
click at [443, 108] on input "aProject Smoke: Thanksgiving Comes Early Project Smoke: Yum Kippers—Fish Gets S…" at bounding box center [415, 104] width 347 height 29
paste input "Project Smoke: Thanksgiving Comes Early"
click at [614, 103] on span "Search" at bounding box center [631, 103] width 46 height 21
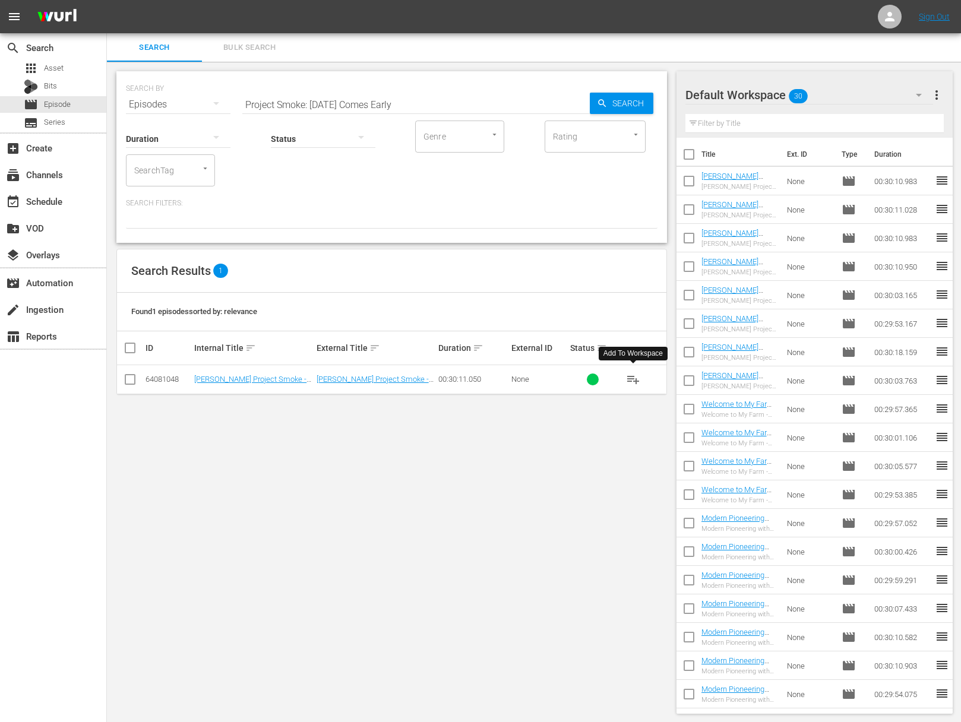
drag, startPoint x: 640, startPoint y: 378, endPoint x: 633, endPoint y: 378, distance: 7.2
click at [640, 378] on button "playlist_add" at bounding box center [633, 379] width 29 height 29
click at [633, 378] on span "playlist_add" at bounding box center [633, 379] width 14 height 14
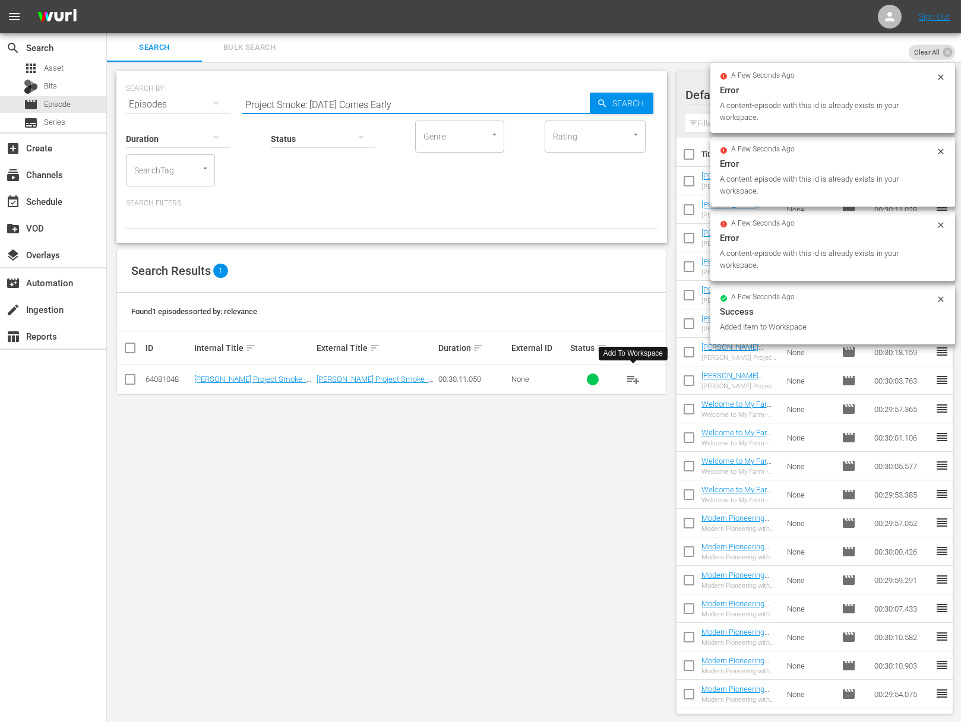
click at [400, 102] on input "Project Smoke: Thanksgiving Comes Early" at bounding box center [415, 104] width 347 height 29
paste input "Hog Wild"
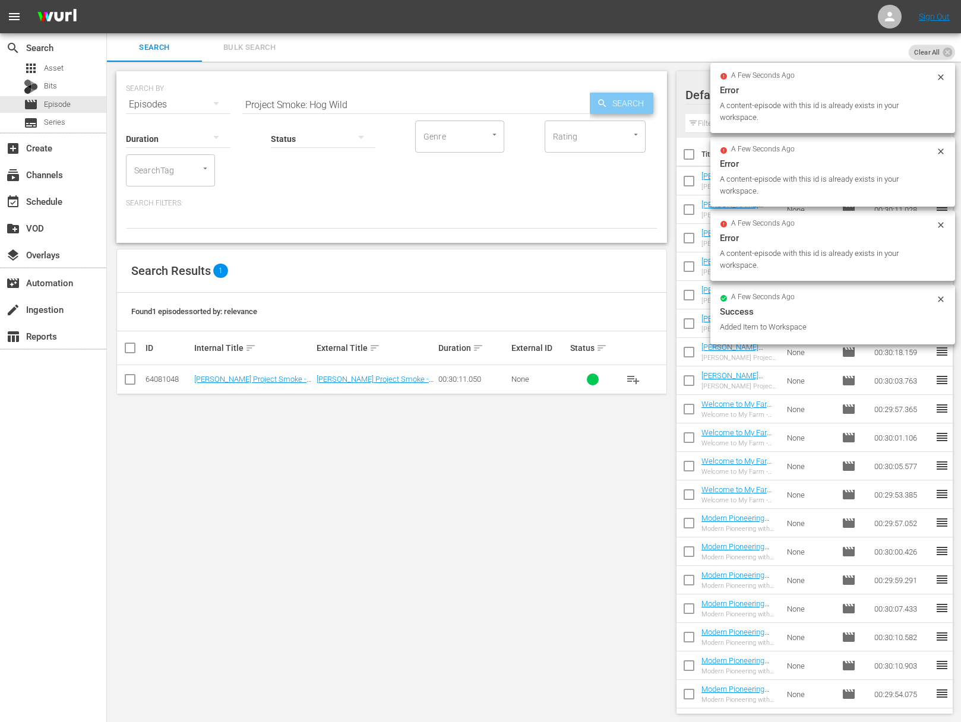
click at [599, 100] on icon "button" at bounding box center [602, 103] width 11 height 11
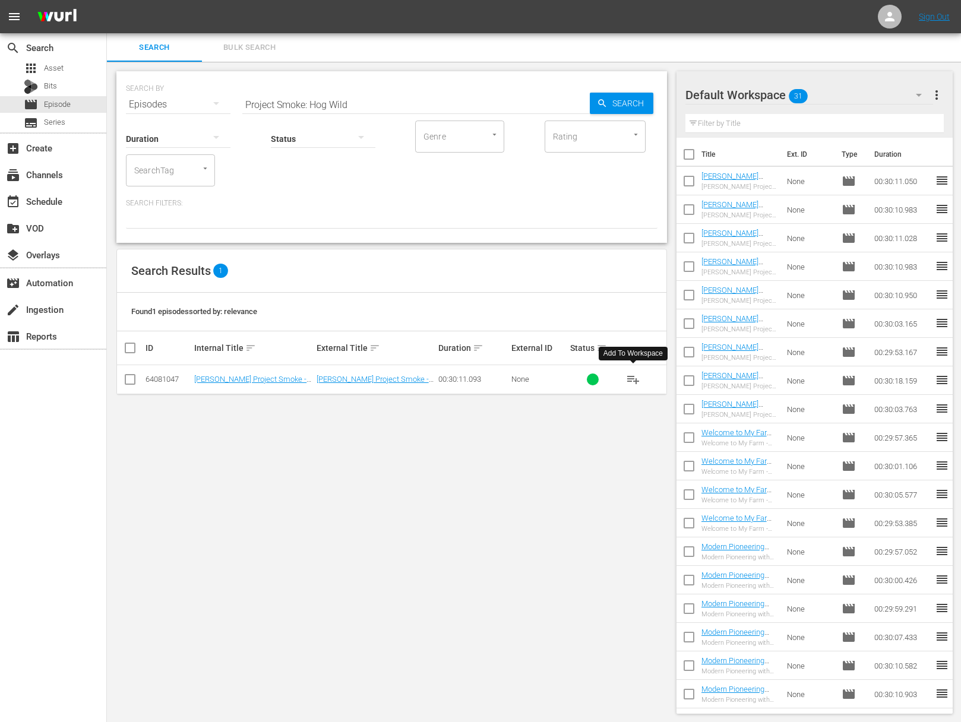
click at [632, 380] on span "playlist_add" at bounding box center [633, 379] width 14 height 14
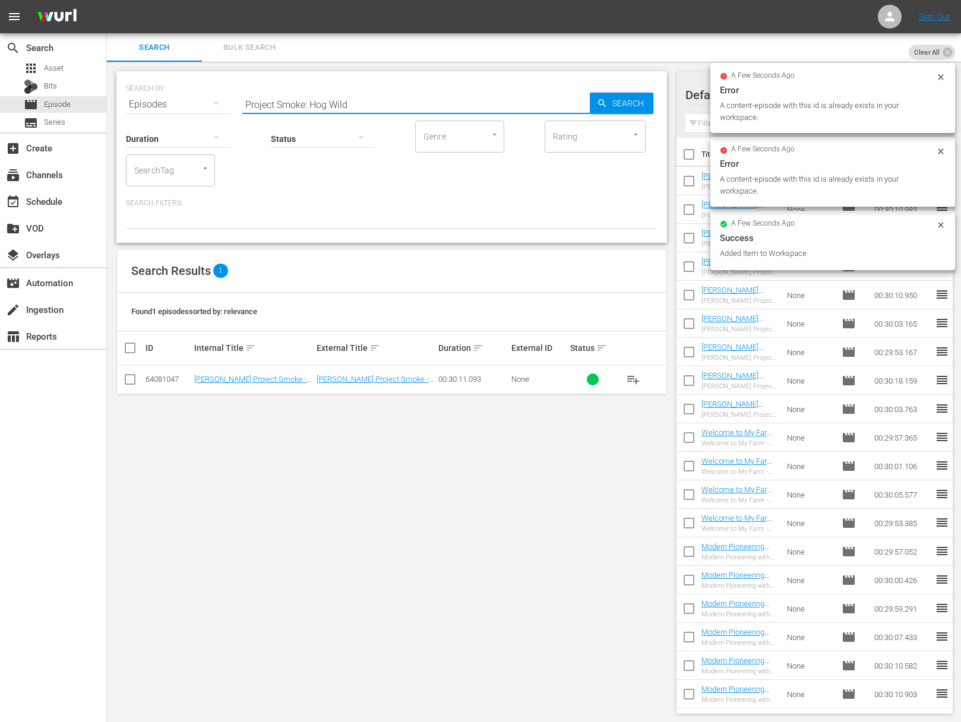
click at [383, 102] on input "Project Smoke: Hog Wild" at bounding box center [415, 104] width 347 height 29
paste input "Bacon 24/7"
click at [598, 99] on icon "button" at bounding box center [602, 103] width 11 height 11
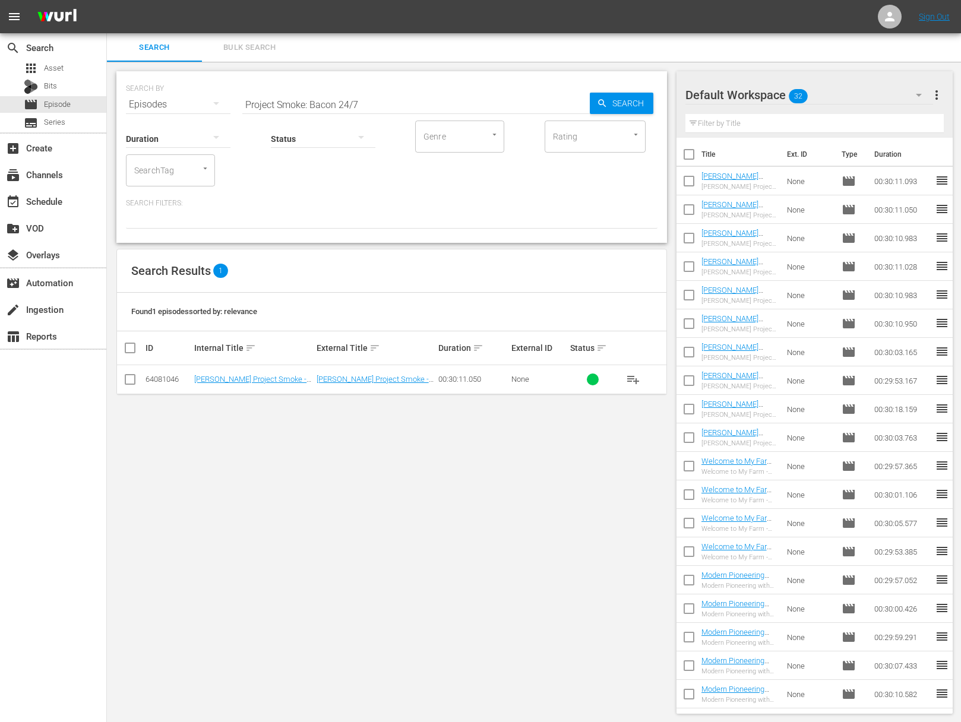
click at [636, 380] on span "playlist_add" at bounding box center [633, 379] width 14 height 14
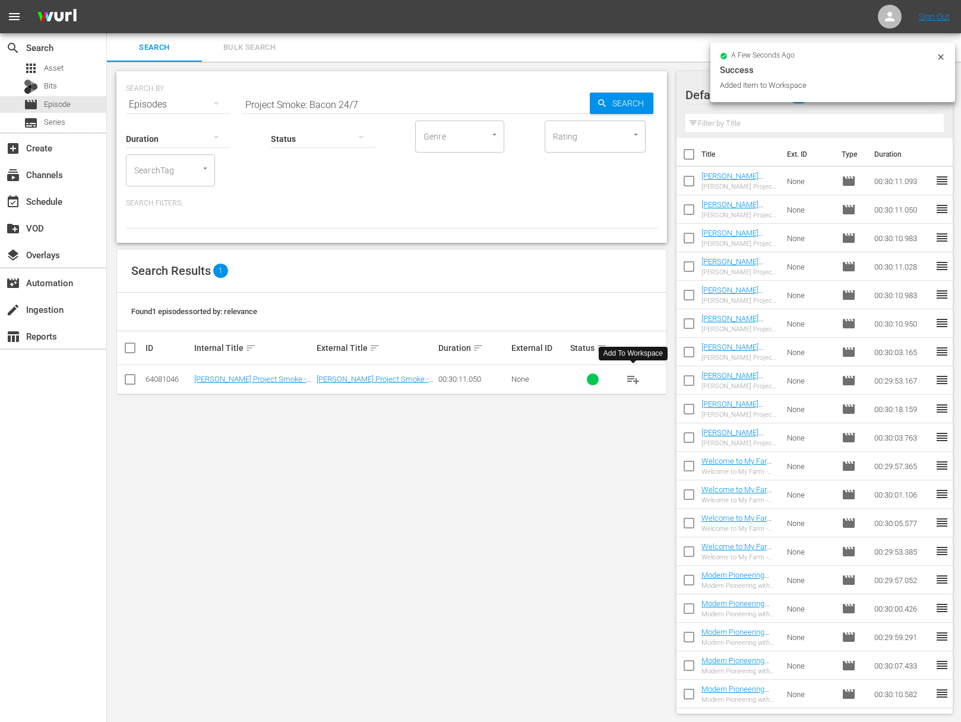
click at [469, 107] on input "Project Smoke: Bacon 24/7" at bounding box center [415, 104] width 347 height 29
paste input "Project Smoke: Big Bad Beef"
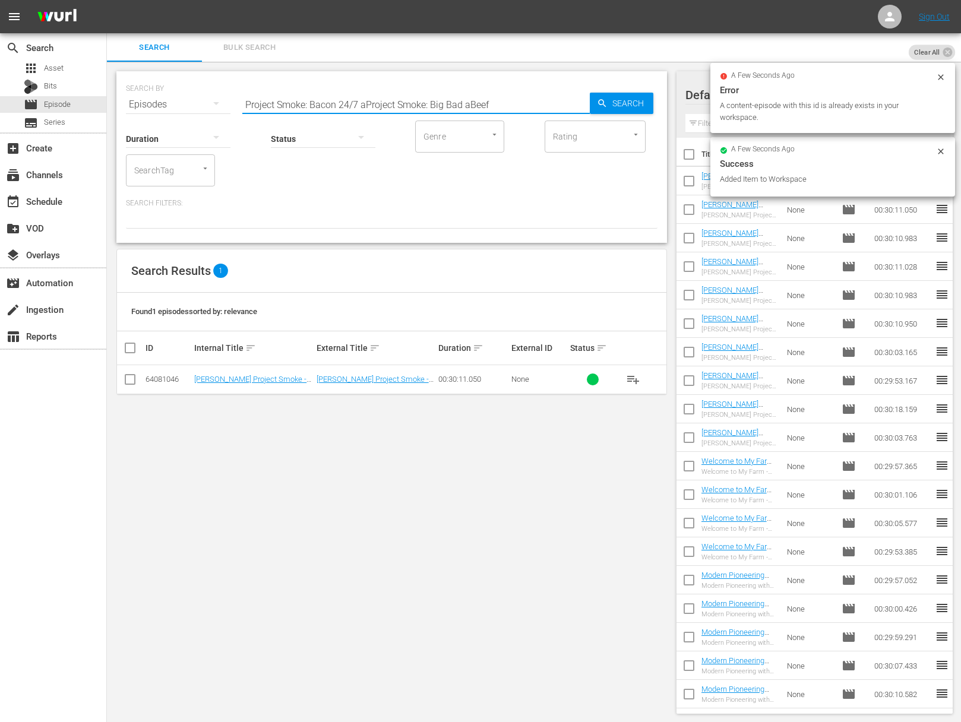
click at [464, 109] on input "Project Smoke: Bacon 24/7 aProject Smoke: Big Bad aBeef" at bounding box center [415, 104] width 347 height 29
paste input "Project Smoke: Big Bad Beef"
click at [510, 108] on input "Project Smoke: Bacon 24/7 aProject Smoke: Big Bad aProject Smoke: Big Bad Beef …" at bounding box center [415, 104] width 347 height 29
paste input "ig Bad"
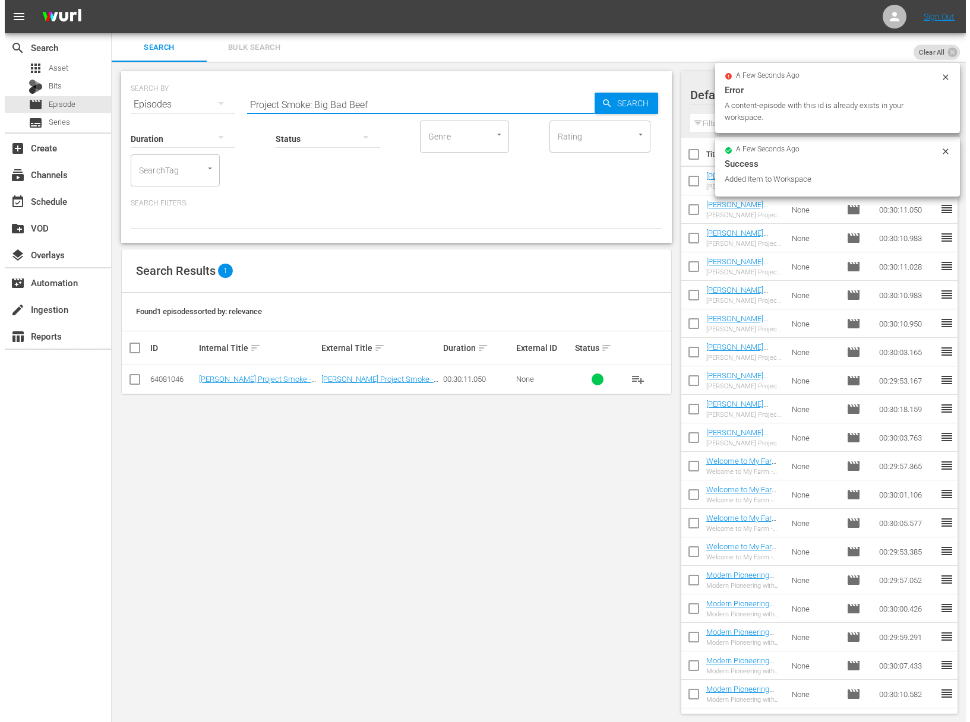
scroll to position [0, 0]
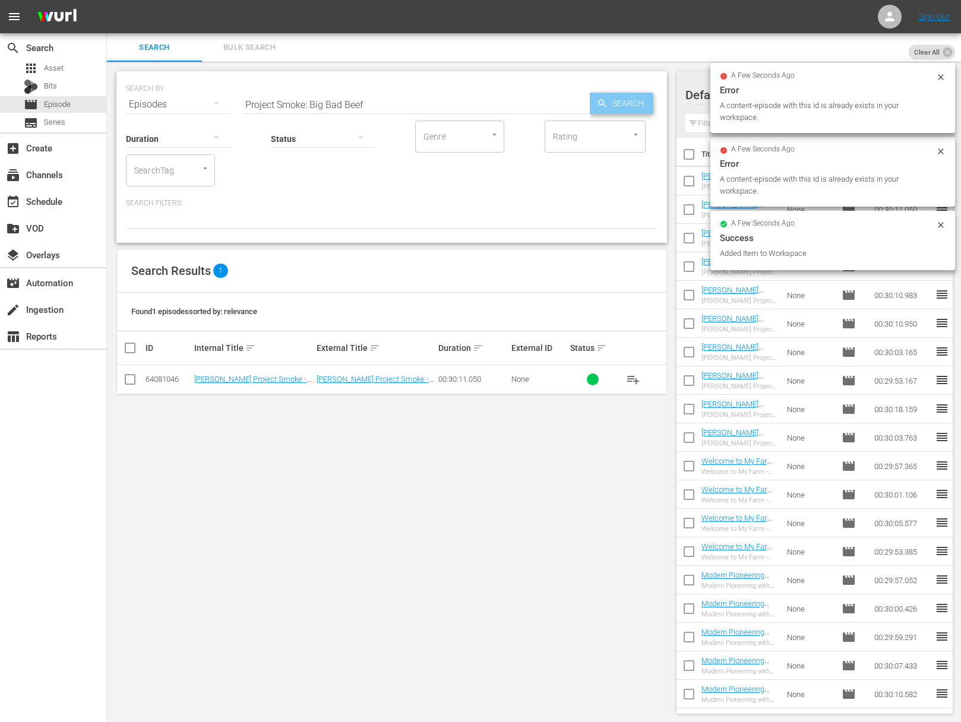
click at [606, 107] on icon "button" at bounding box center [602, 103] width 11 height 11
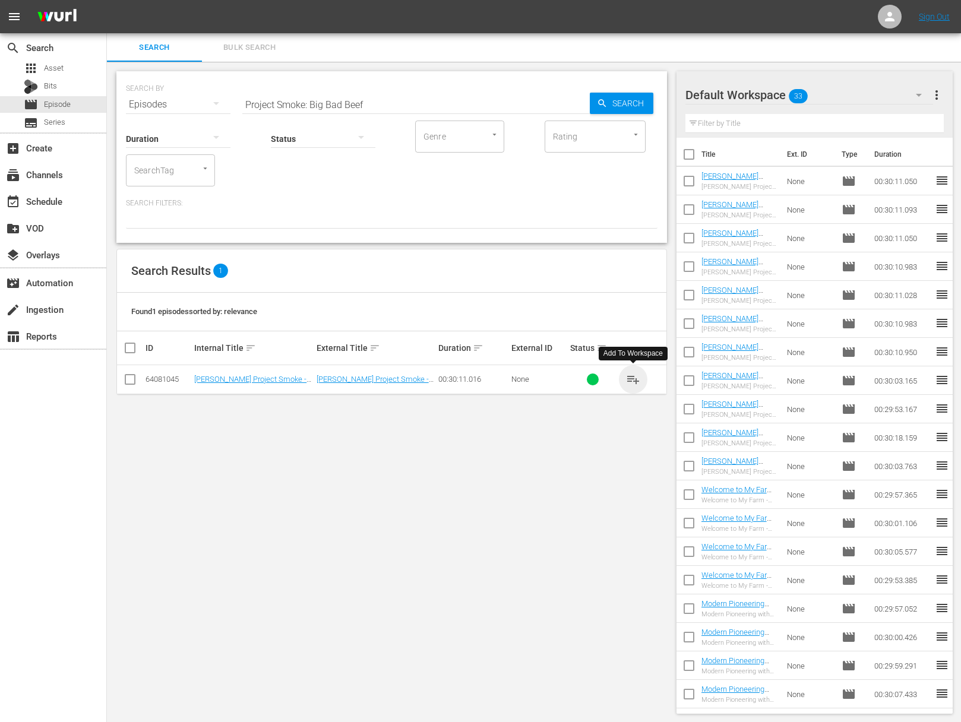
click at [634, 377] on span "playlist_add" at bounding box center [633, 379] width 14 height 14
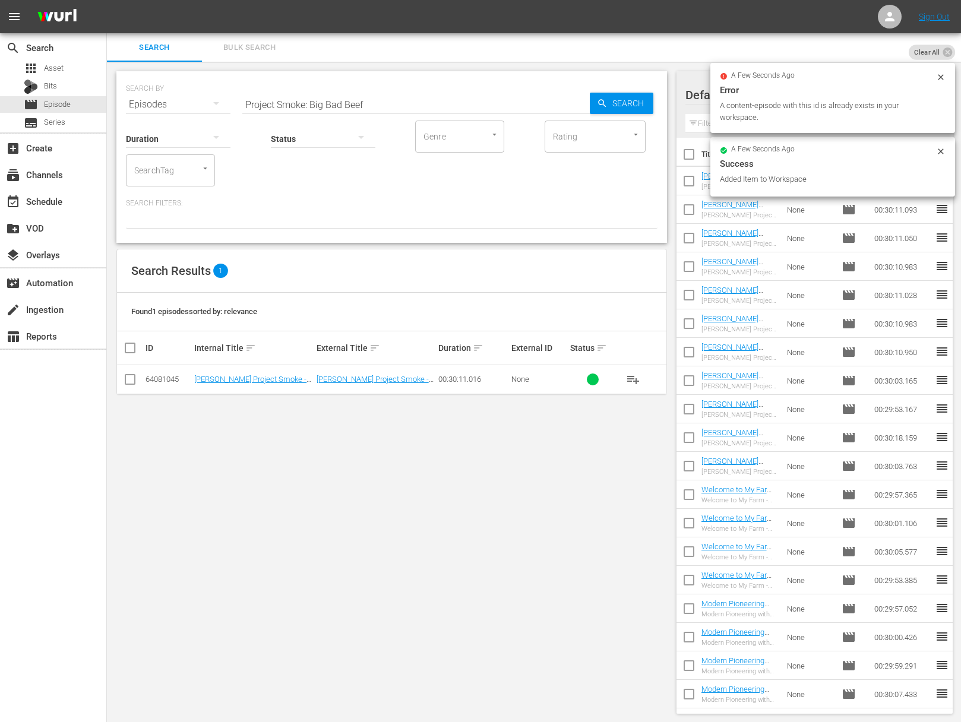
click at [333, 103] on input "Project Smoke: Big Bad Beef" at bounding box center [415, 104] width 347 height 29
paste input "How to Smoke When You Don't Have a Smoker"
click at [581, 107] on input "Project Smoke: How to Smoke When You Don't Have a Smoker" at bounding box center [415, 104] width 347 height 29
click at [634, 101] on span "Search" at bounding box center [631, 103] width 46 height 21
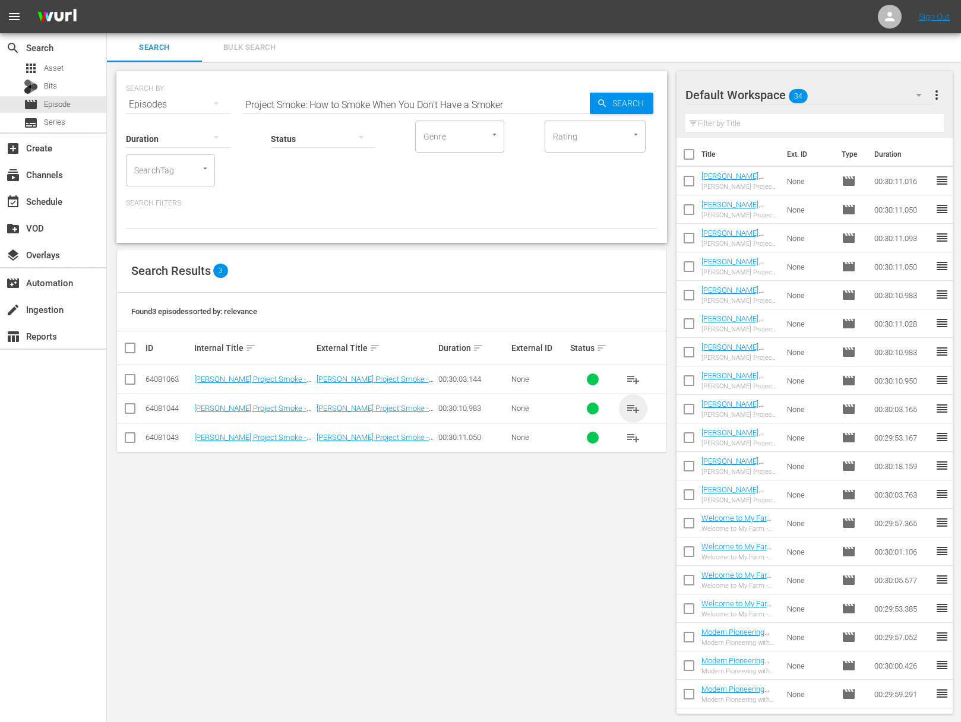
click at [629, 407] on span "playlist_add" at bounding box center [633, 409] width 14 height 14
click at [634, 407] on span "playlist_add" at bounding box center [633, 409] width 14 height 14
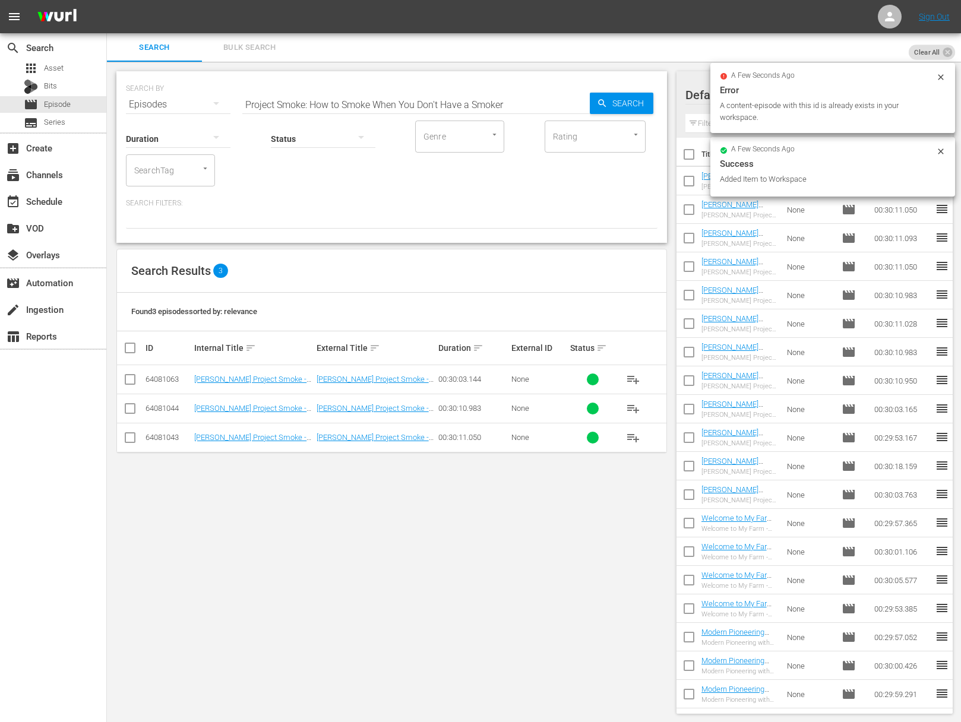
click at [447, 105] on input "Project Smoke: How to Smoke When You Don't Have a Smoker" at bounding box center [415, 104] width 347 height 29
paste input "Ribs Rock the"
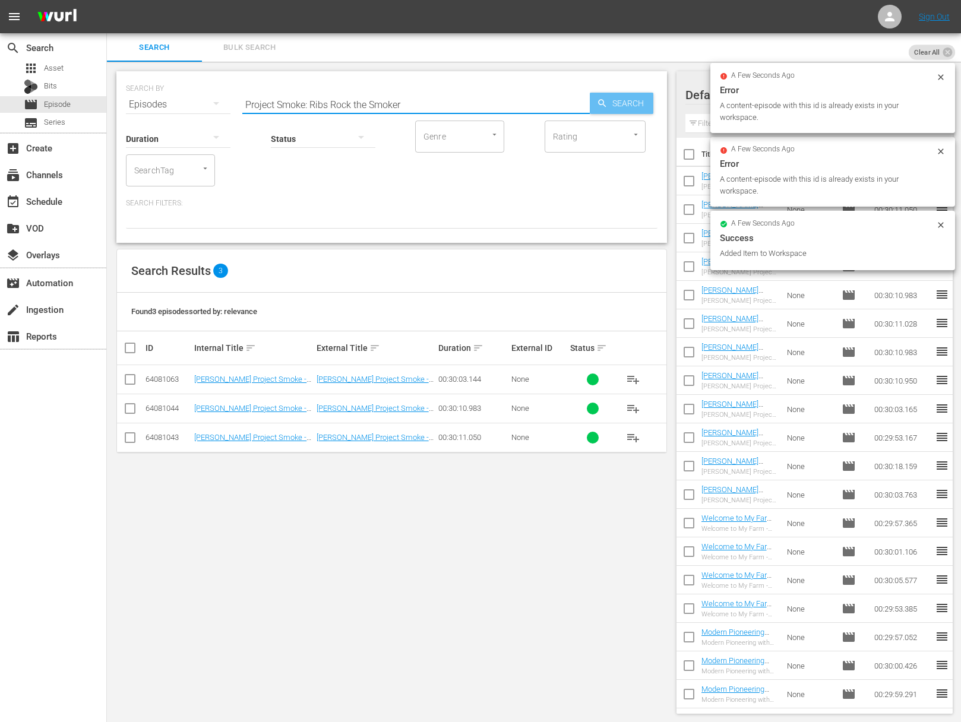
click at [602, 101] on icon "button" at bounding box center [602, 103] width 8 height 8
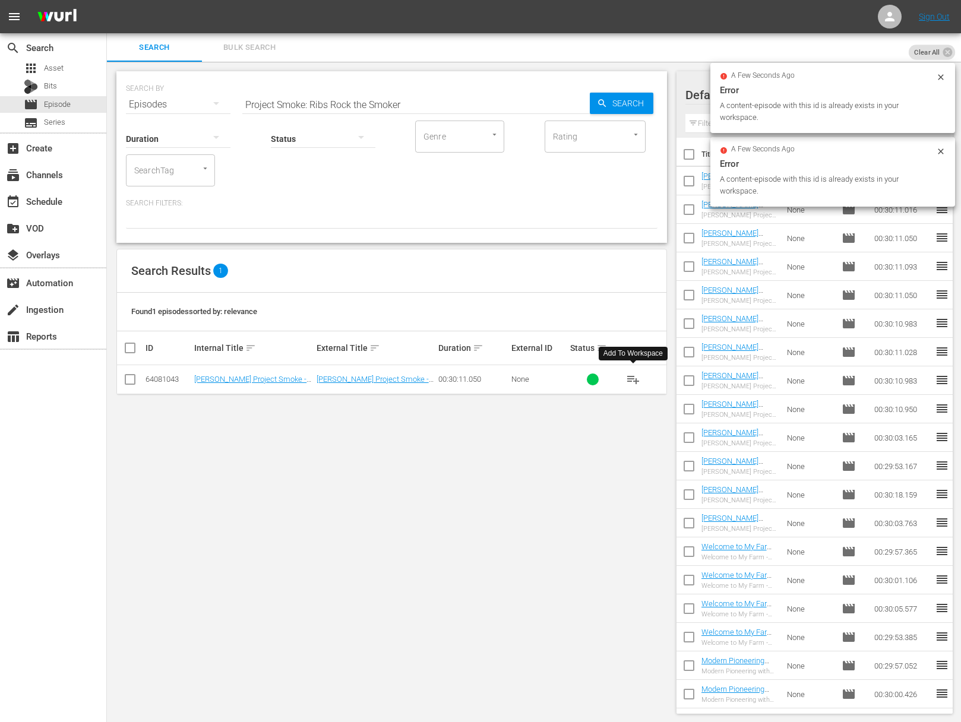
click at [631, 376] on span "playlist_add" at bounding box center [633, 379] width 14 height 14
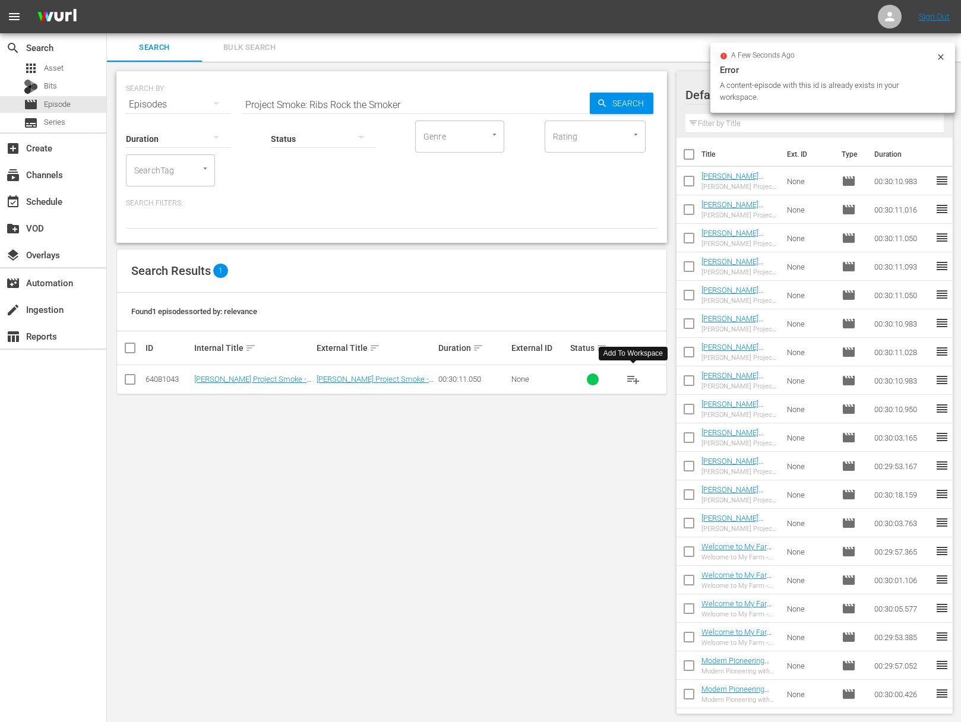
click at [631, 376] on span "playlist_add" at bounding box center [633, 379] width 14 height 14
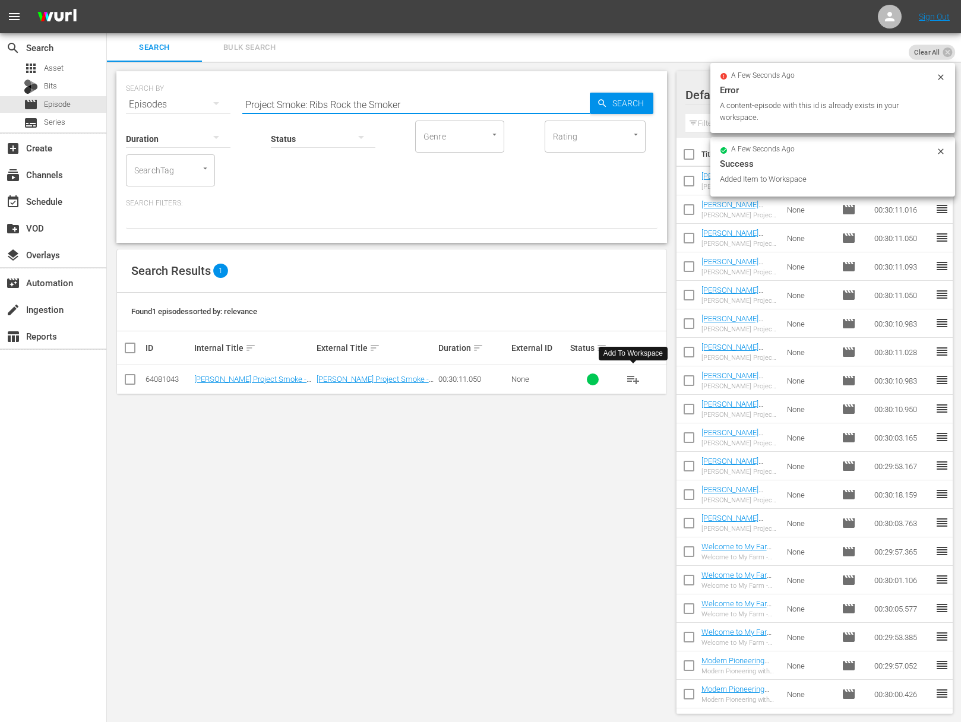
click at [391, 100] on input "Project Smoke: Ribs Rock the Smoker" at bounding box center [415, 104] width 347 height 29
paste input "Project Smoke: Surf Meets Turf"
click at [380, 101] on input "Project Smoke: Ribs Rock the SmokaProject Smoke: Surf Meets Turf er" at bounding box center [415, 104] width 347 height 29
paste input "Surf Meets Turf"
click at [621, 99] on span "Search" at bounding box center [631, 103] width 46 height 21
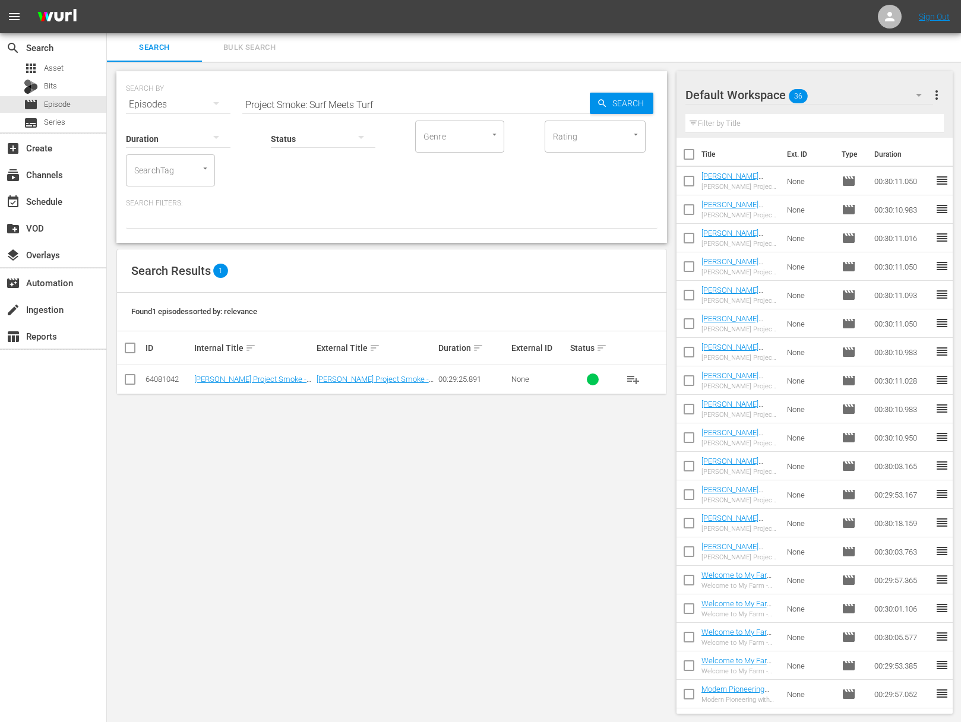
click at [635, 380] on span "playlist_add" at bounding box center [633, 379] width 14 height 14
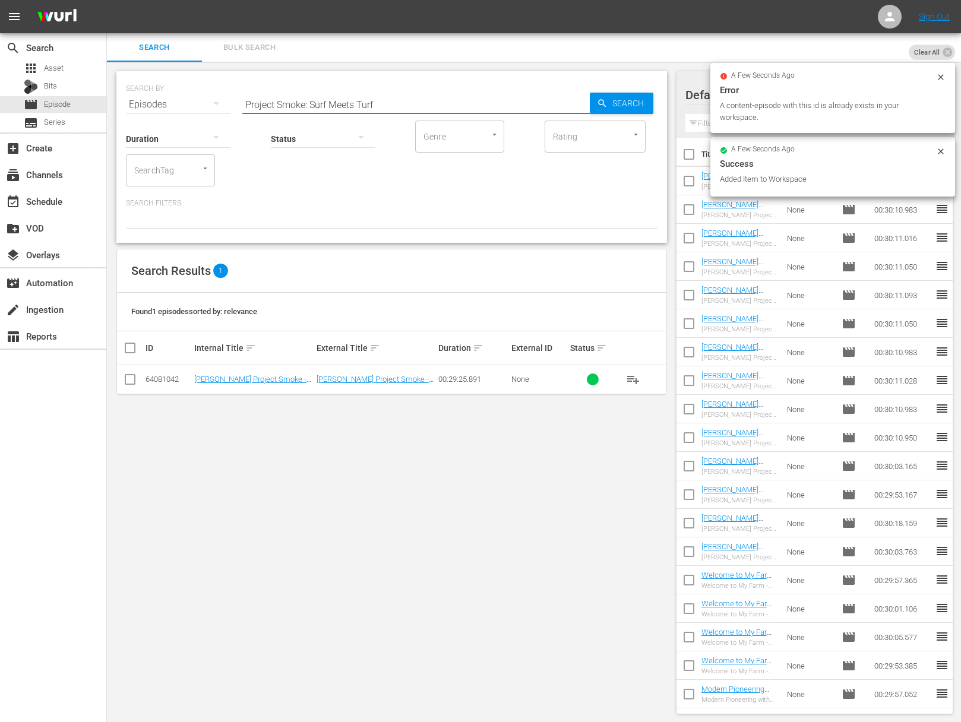
click at [420, 105] on input "Project Smoke: Surf Meets Turf" at bounding box center [415, 104] width 347 height 29
paste input "houlders and Bellies"
click at [625, 102] on span "Search" at bounding box center [631, 103] width 46 height 21
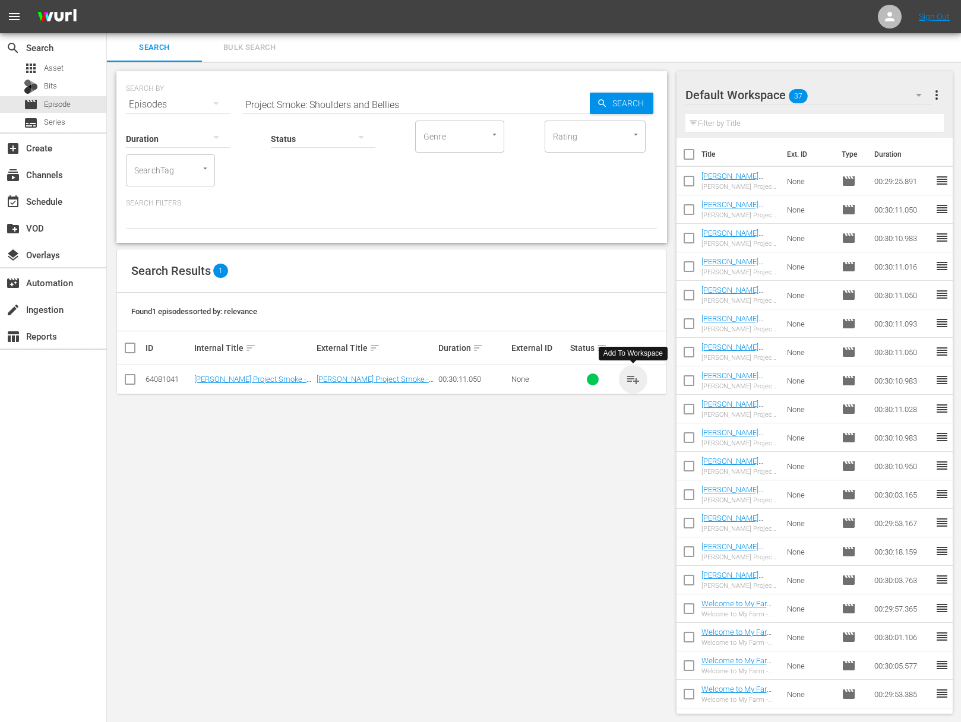
click at [636, 372] on span "playlist_add" at bounding box center [633, 379] width 14 height 14
click at [630, 378] on span "playlist_add" at bounding box center [633, 379] width 14 height 14
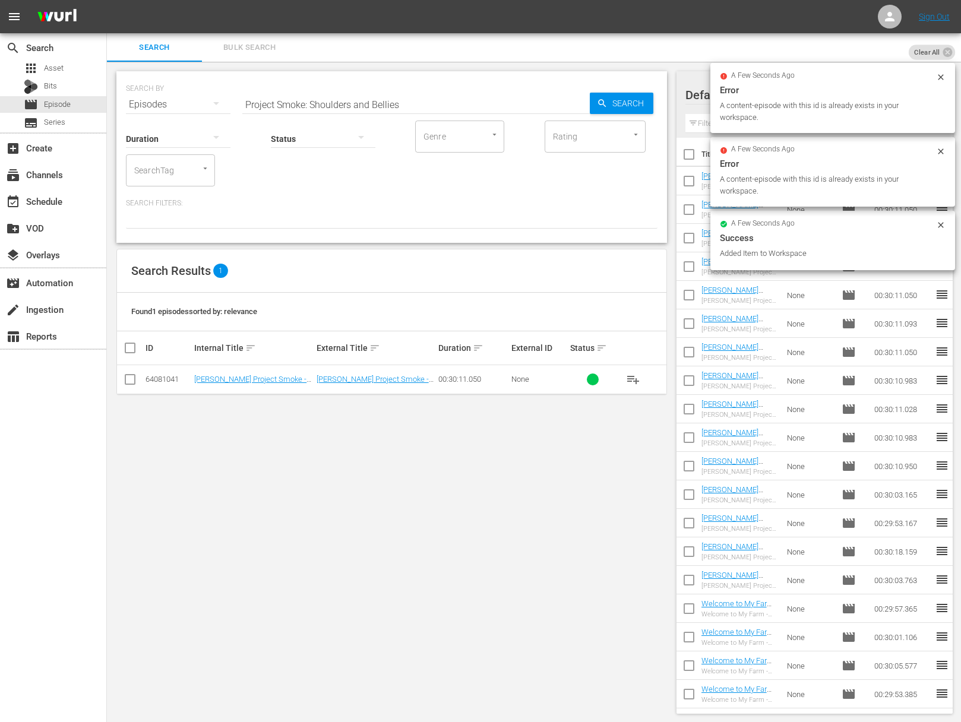
click at [346, 99] on input "Project Smoke: Shoulders and Bellies" at bounding box center [415, 104] width 347 height 29
paste input "Raichlen's Rules: Steak"
click at [601, 96] on div "Search" at bounding box center [622, 103] width 64 height 21
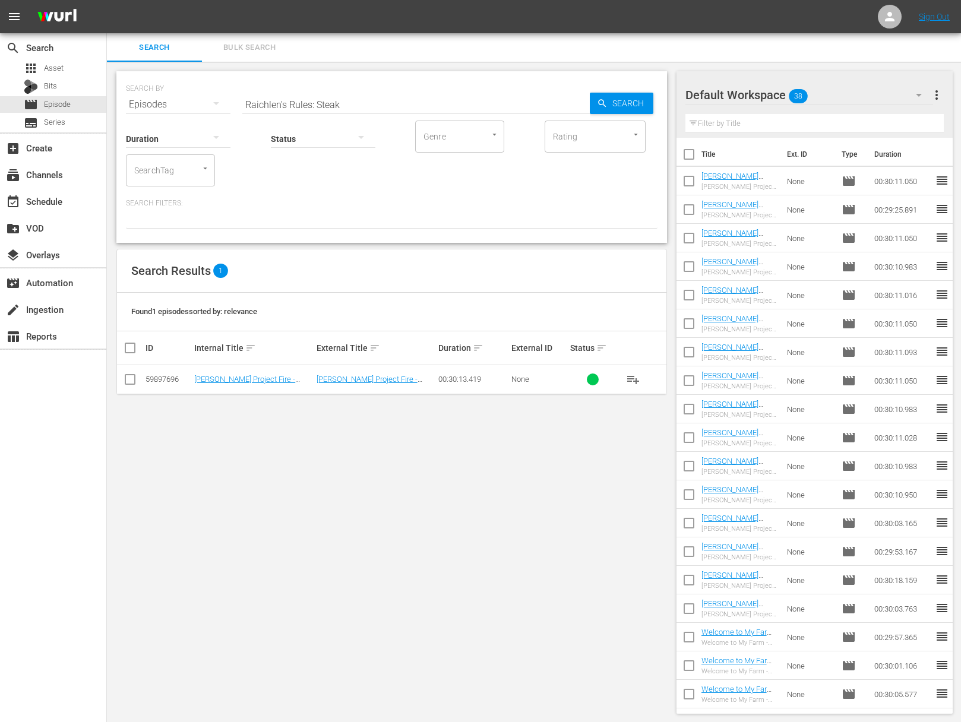
click at [636, 381] on span "playlist_add" at bounding box center [633, 379] width 14 height 14
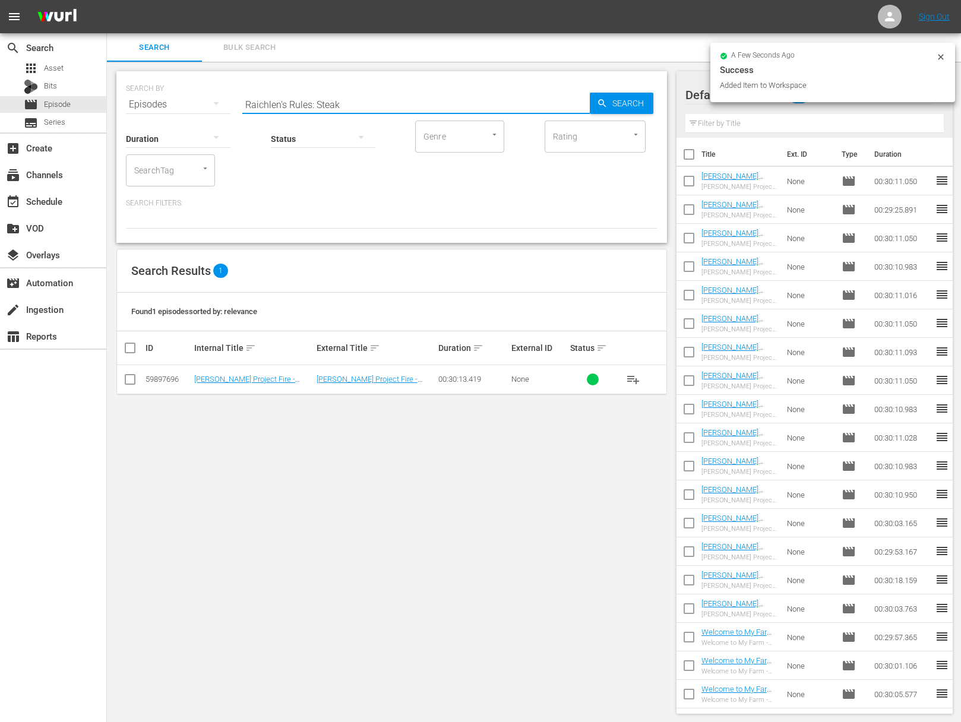
drag, startPoint x: 319, startPoint y: 96, endPoint x: 347, endPoint y: 97, distance: 28.5
click at [327, 96] on input "Raichlen's Rules: Steak" at bounding box center [415, 104] width 347 height 29
drag, startPoint x: 347, startPoint y: 97, endPoint x: 230, endPoint y: 93, distance: 117.7
click at [230, 93] on div "SEARCH BY Search By Episodes Search ID, Title, Description, Keywords, or Catego…" at bounding box center [392, 97] width 532 height 43
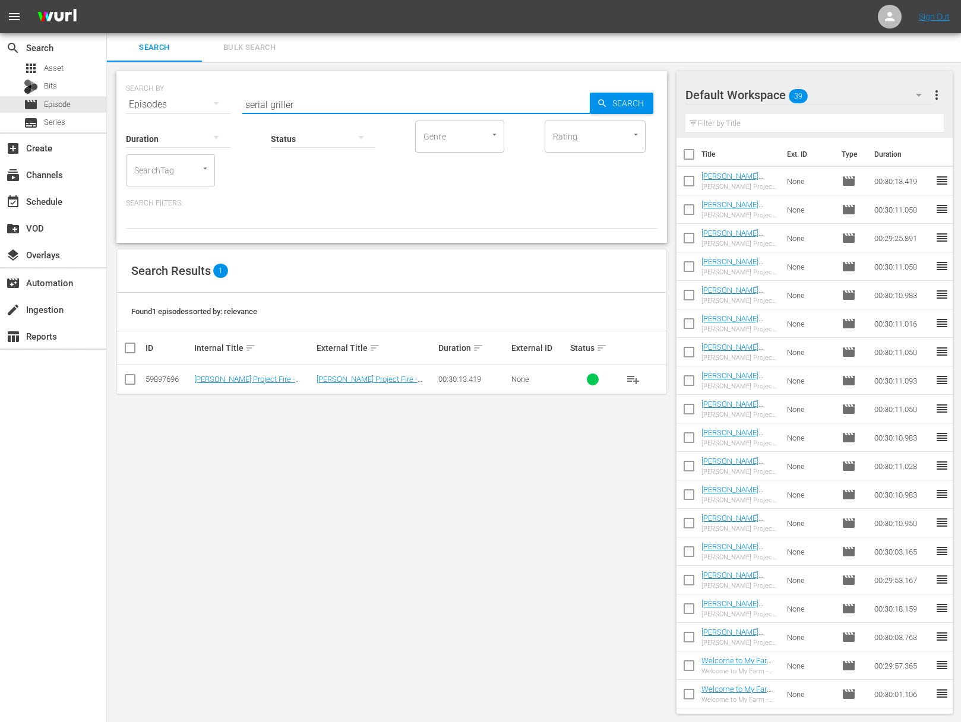
type input "serial griller"
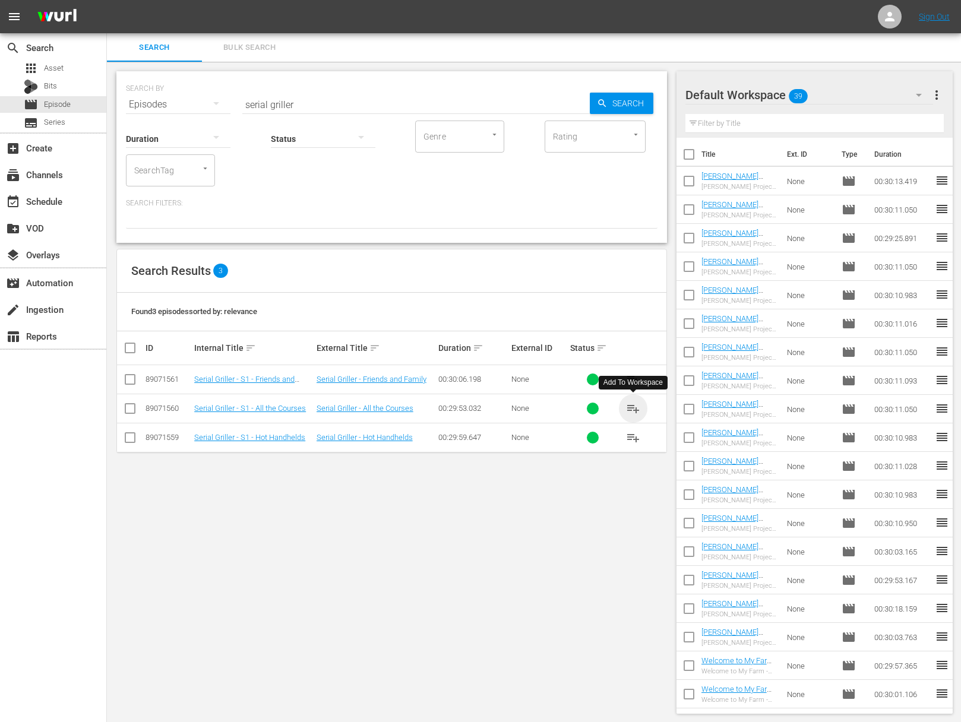
click at [634, 407] on span "playlist_add" at bounding box center [633, 409] width 14 height 14
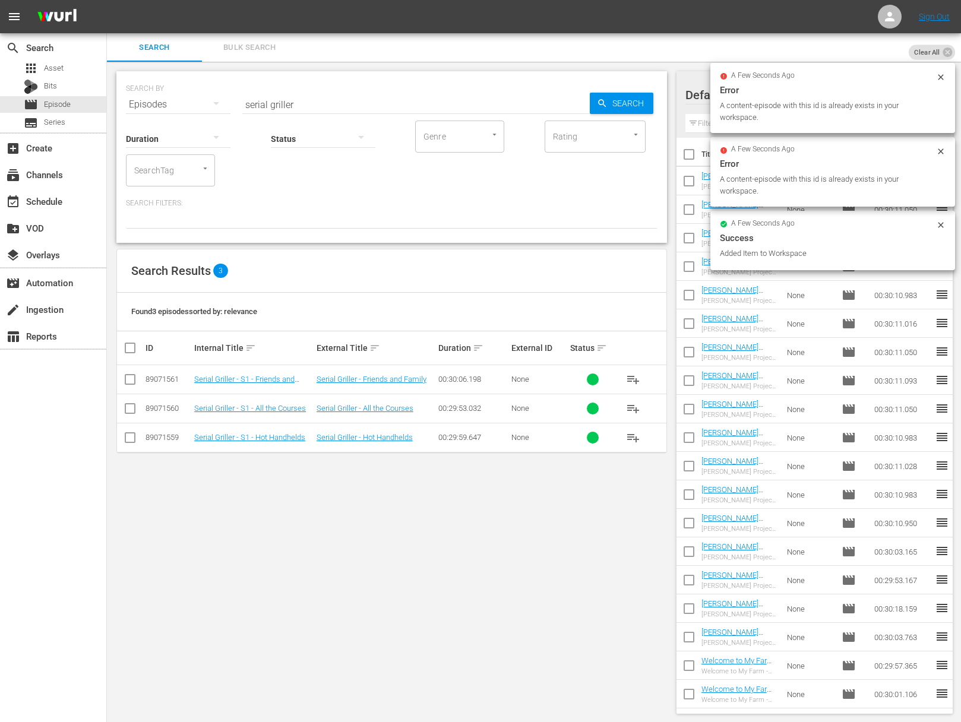
drag, startPoint x: 621, startPoint y: 376, endPoint x: 628, endPoint y: 378, distance: 7.3
click at [621, 376] on button "playlist_add" at bounding box center [633, 379] width 29 height 29
click at [628, 378] on span "playlist_add" at bounding box center [633, 379] width 14 height 14
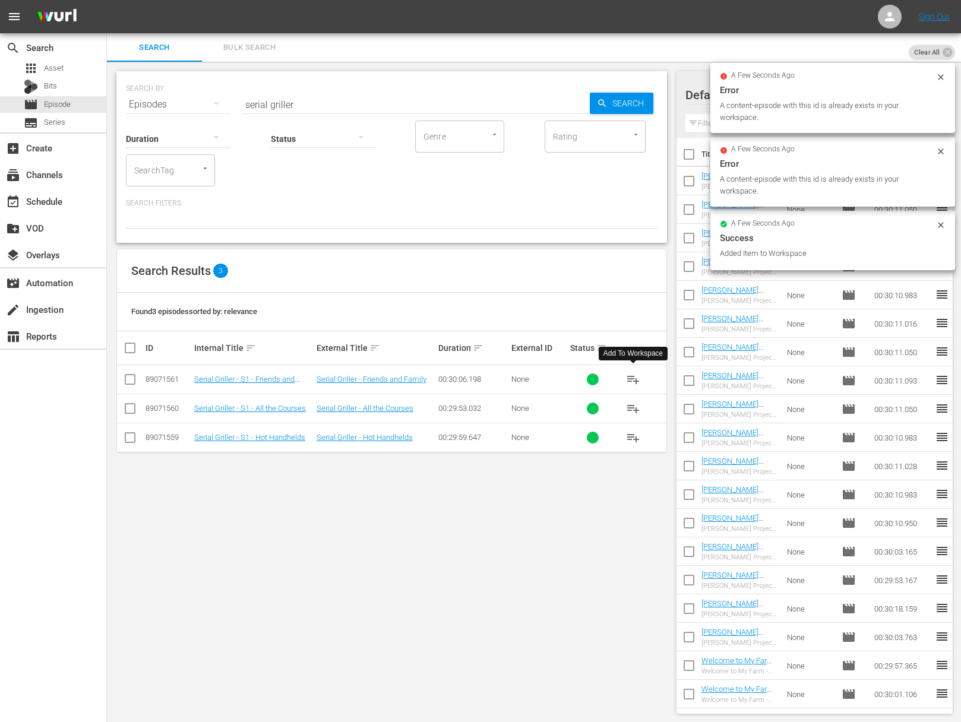
click at [628, 378] on span "playlist_add" at bounding box center [633, 379] width 14 height 14
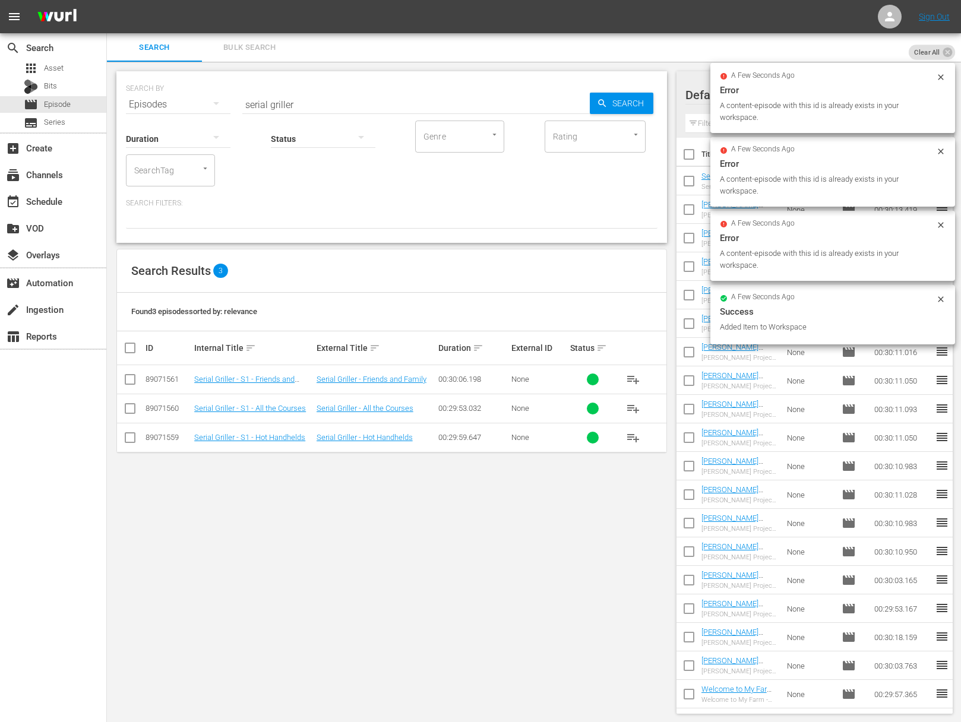
click at [633, 435] on span "playlist_add" at bounding box center [633, 438] width 14 height 14
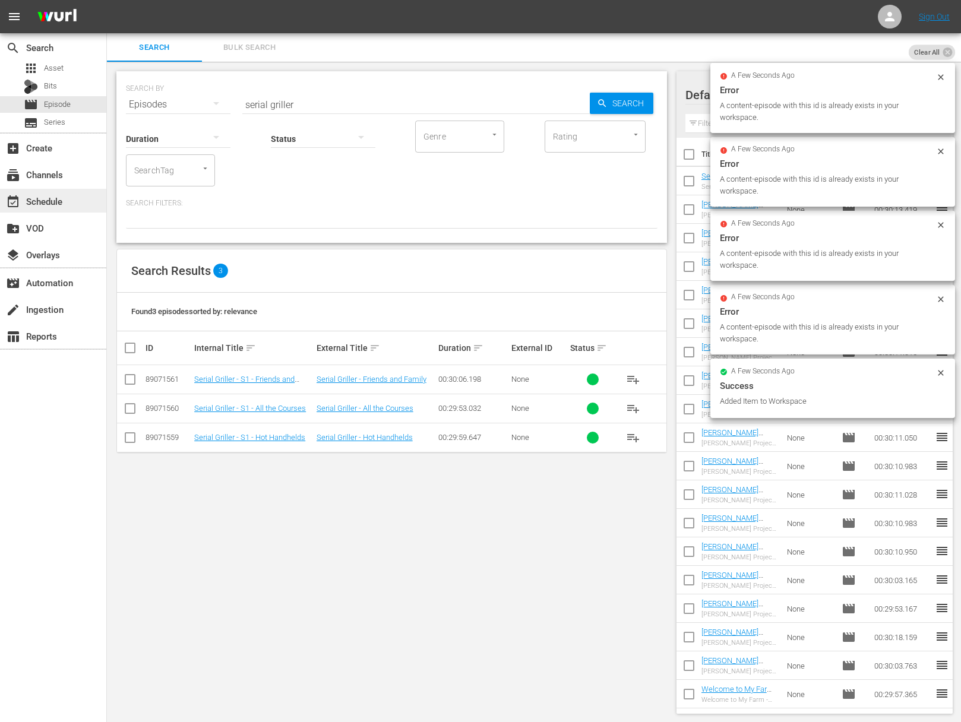
click at [61, 197] on div "event_available Schedule" at bounding box center [33, 199] width 67 height 11
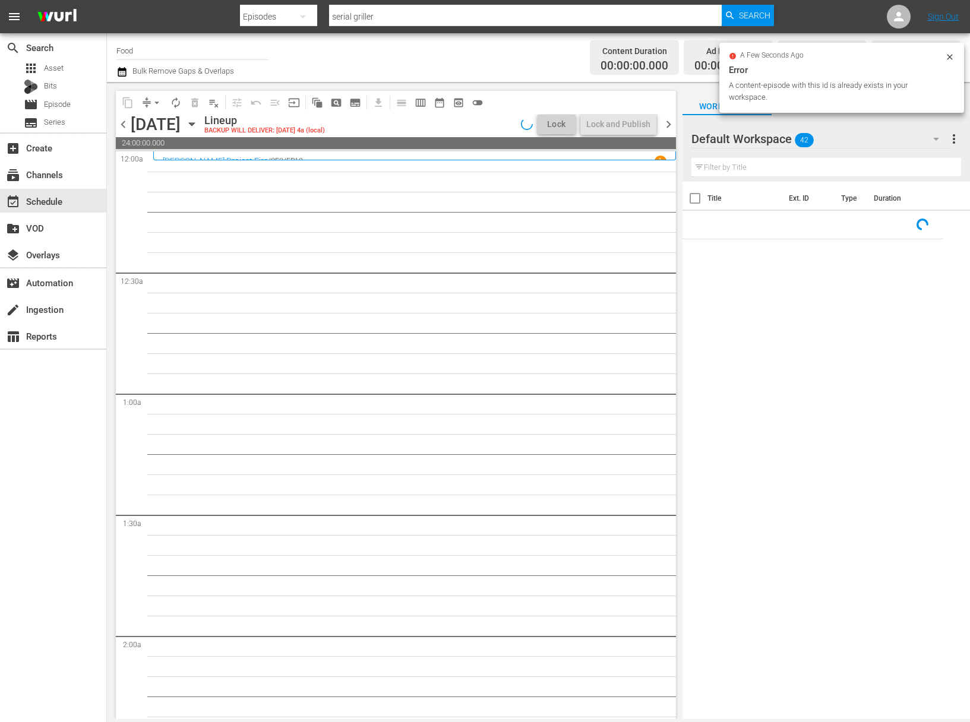
click at [538, 67] on div "Channel Title Food Bulk Remove Gaps & Overlaps" at bounding box center [346, 57] width 460 height 43
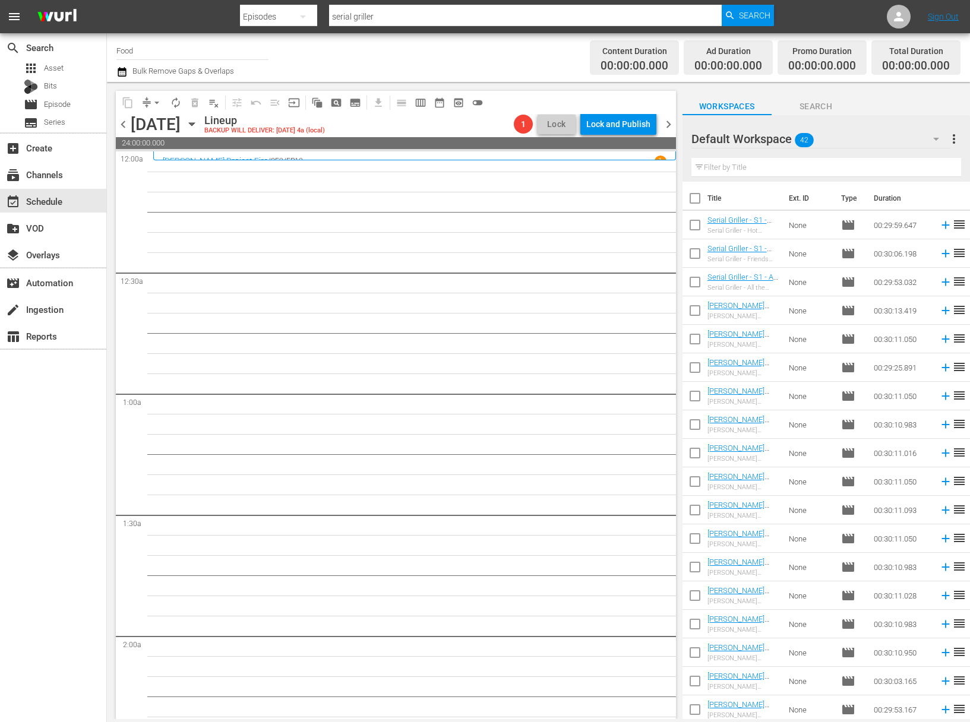
click at [695, 199] on input "checkbox" at bounding box center [694, 200] width 25 height 25
checkbox input "true"
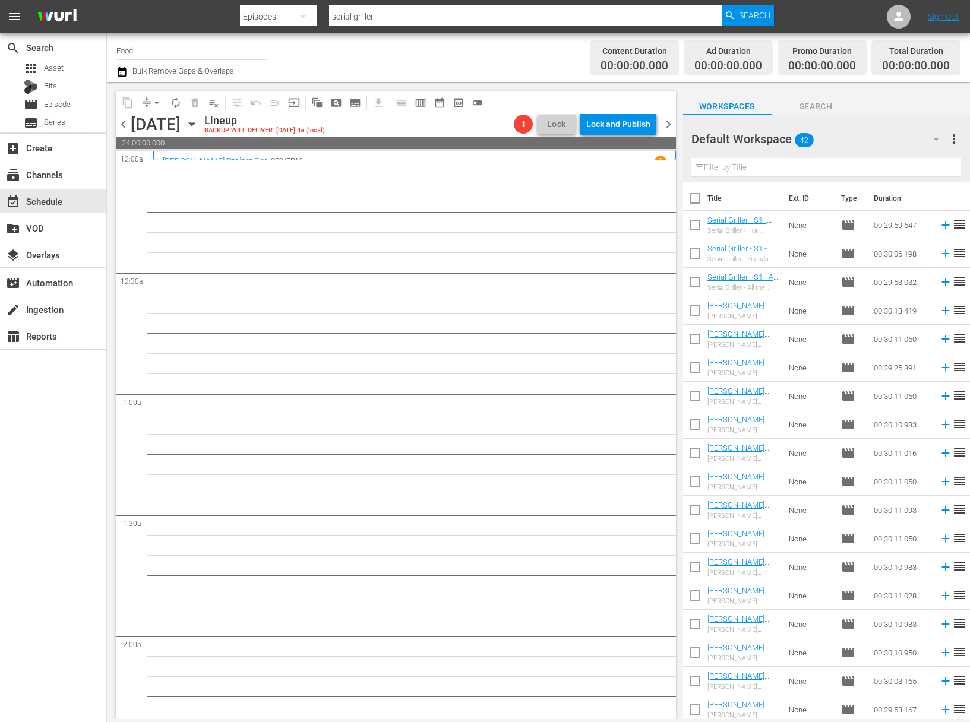
checkbox input "true"
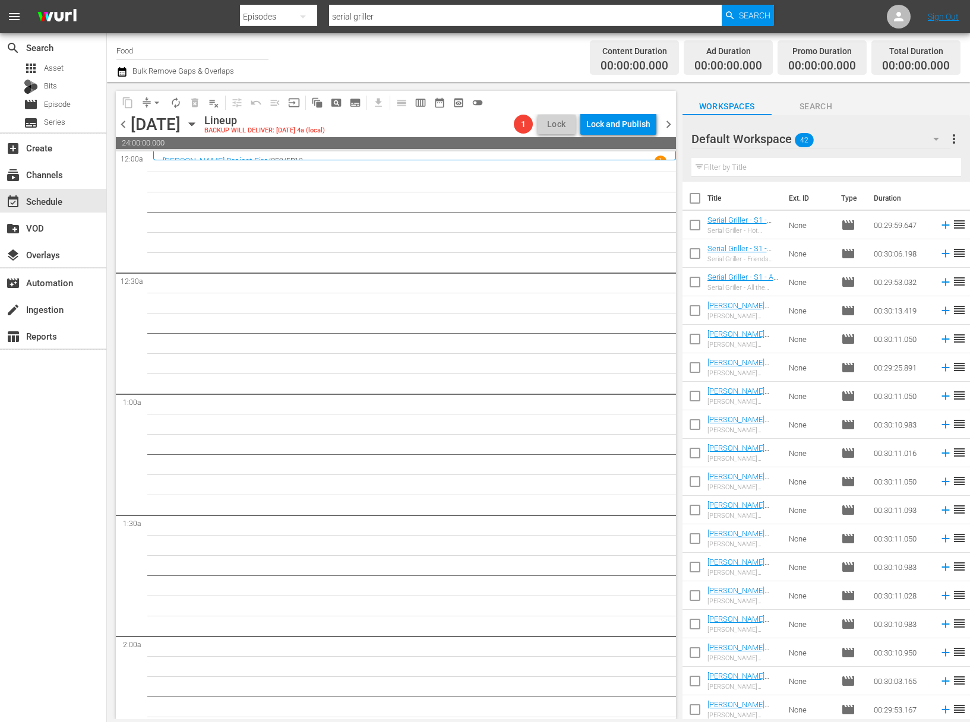
checkbox input "true"
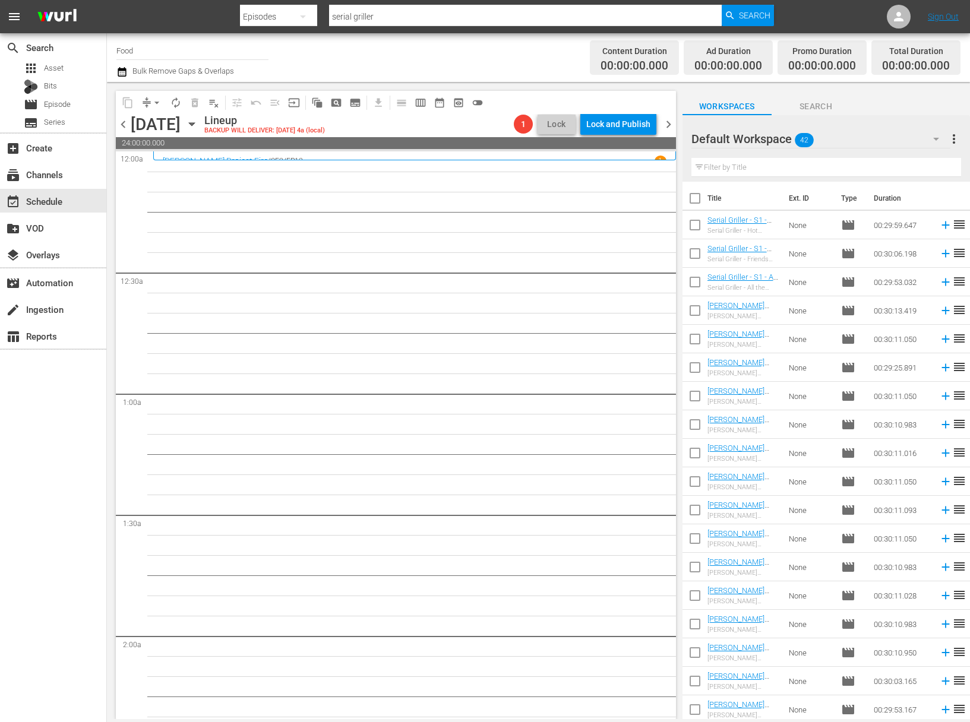
checkbox input "true"
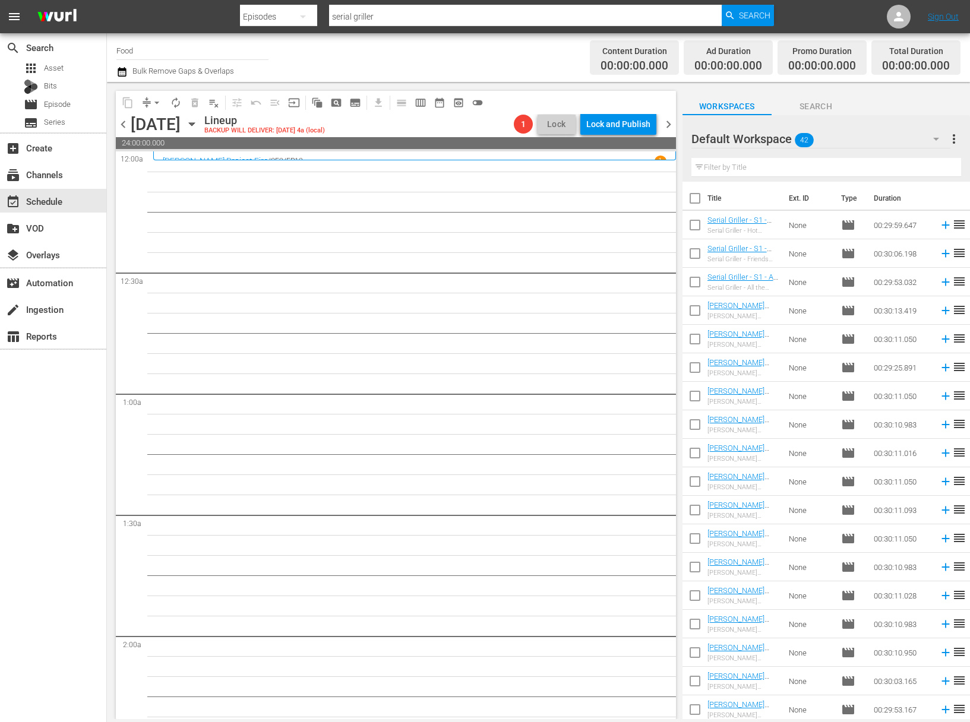
checkbox input "true"
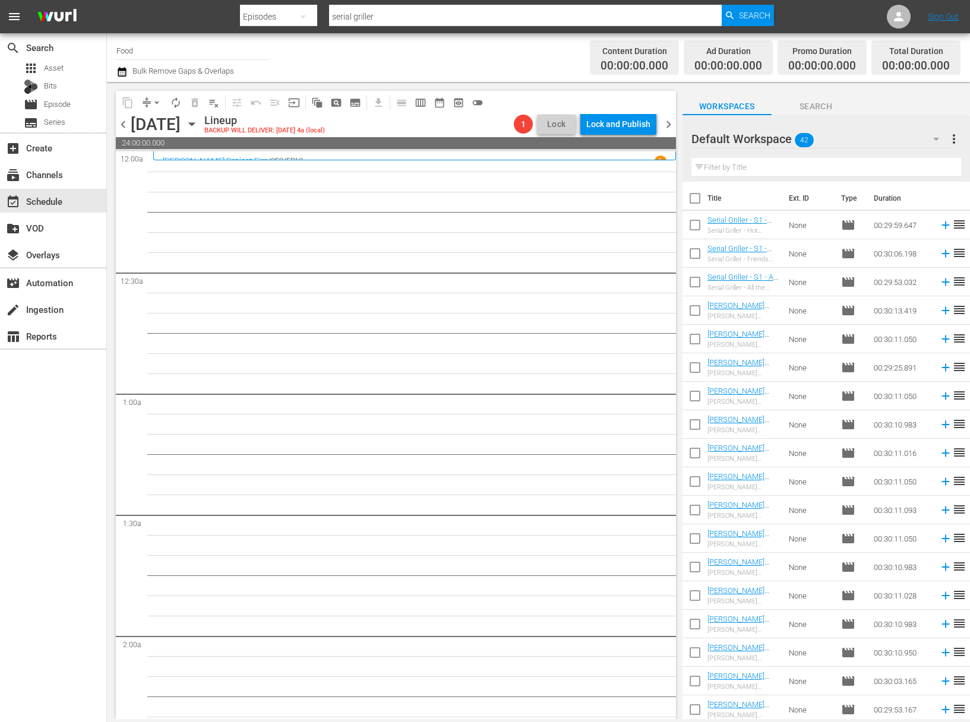
checkbox input "true"
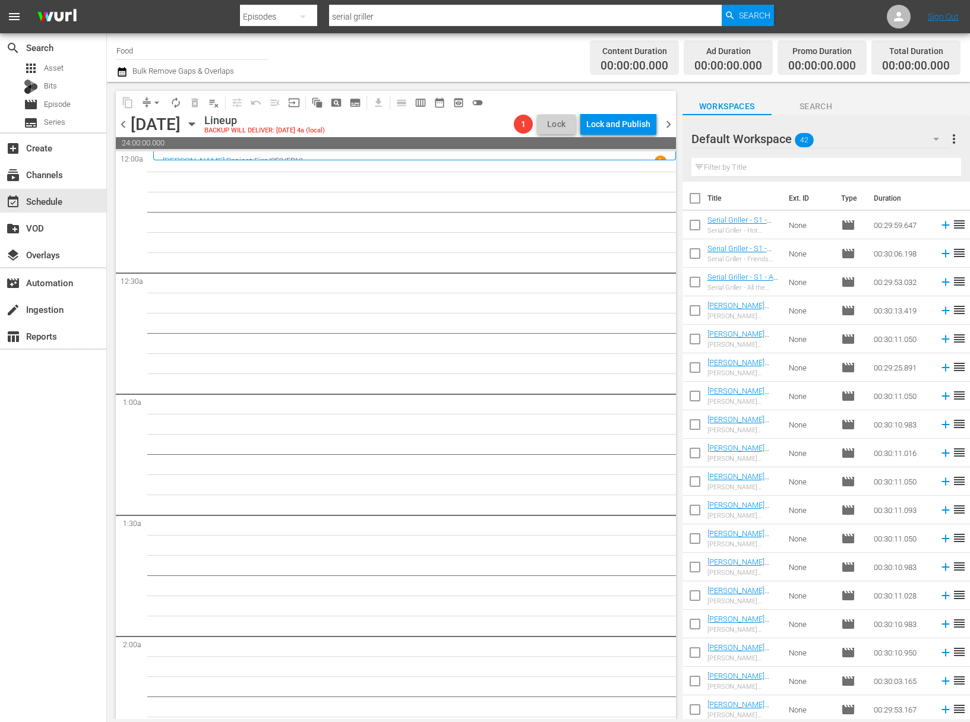
checkbox input "true"
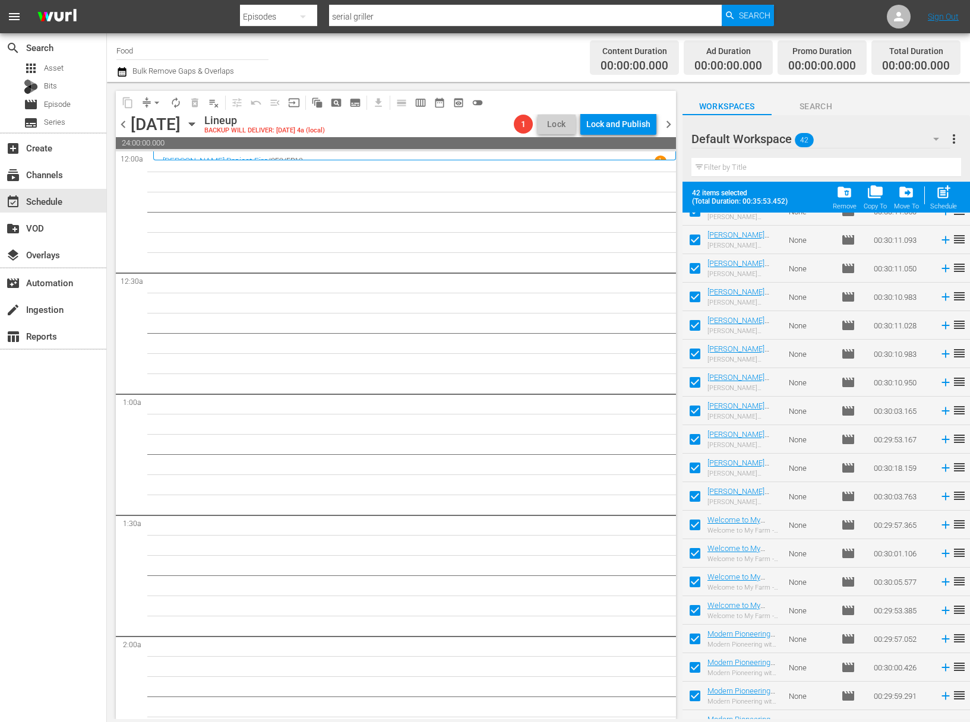
scroll to position [718, 0]
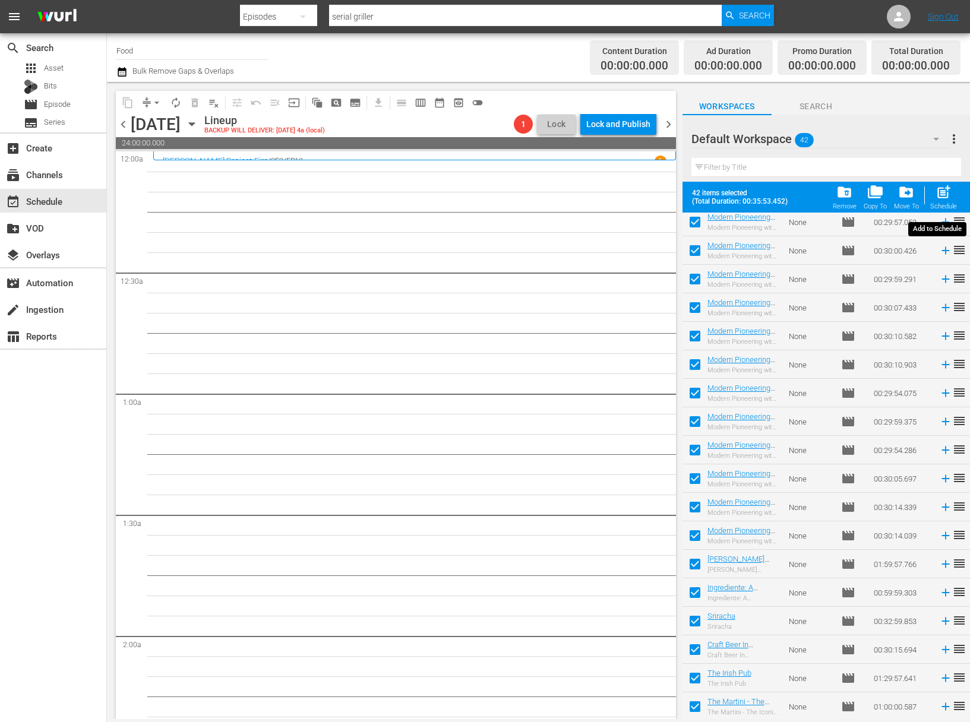
click at [946, 195] on span "post_add" at bounding box center [944, 192] width 16 height 16
checkbox input "false"
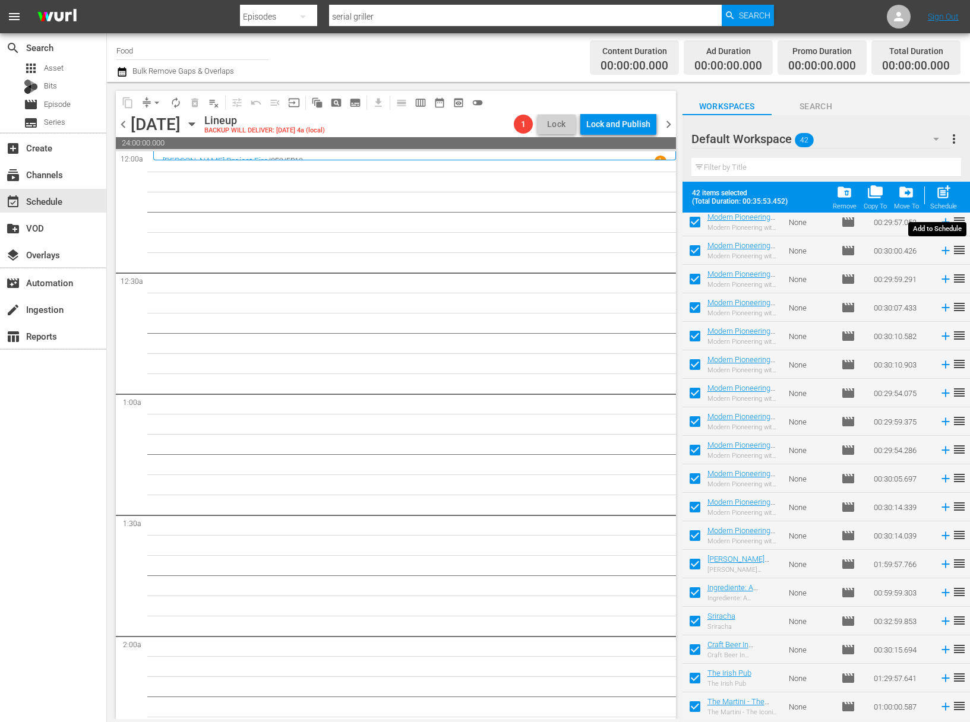
checkbox input "false"
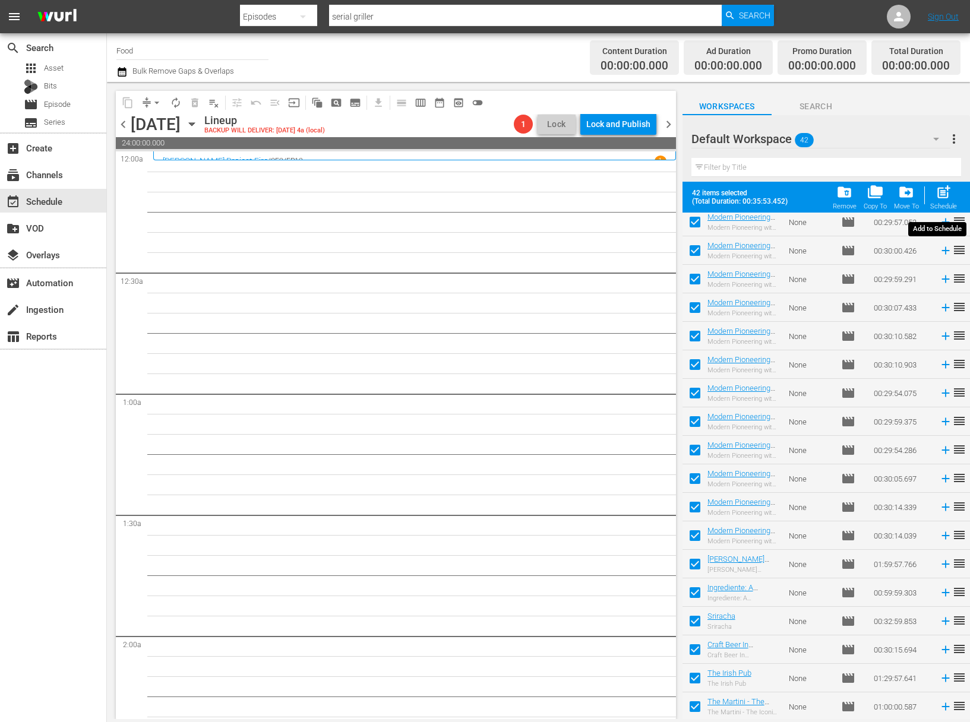
checkbox input "false"
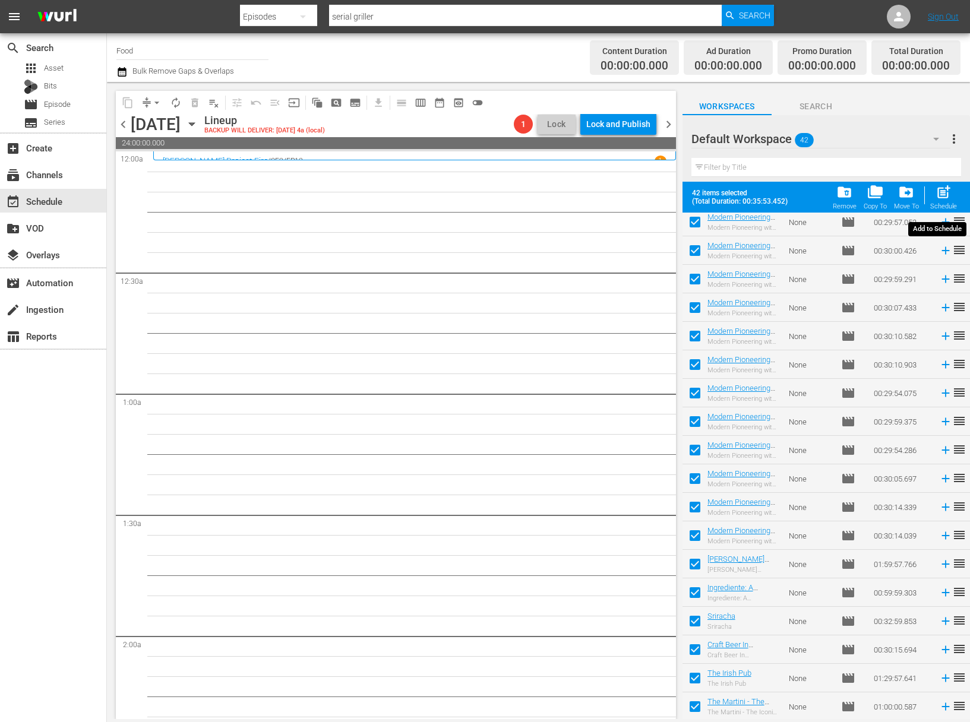
checkbox input "false"
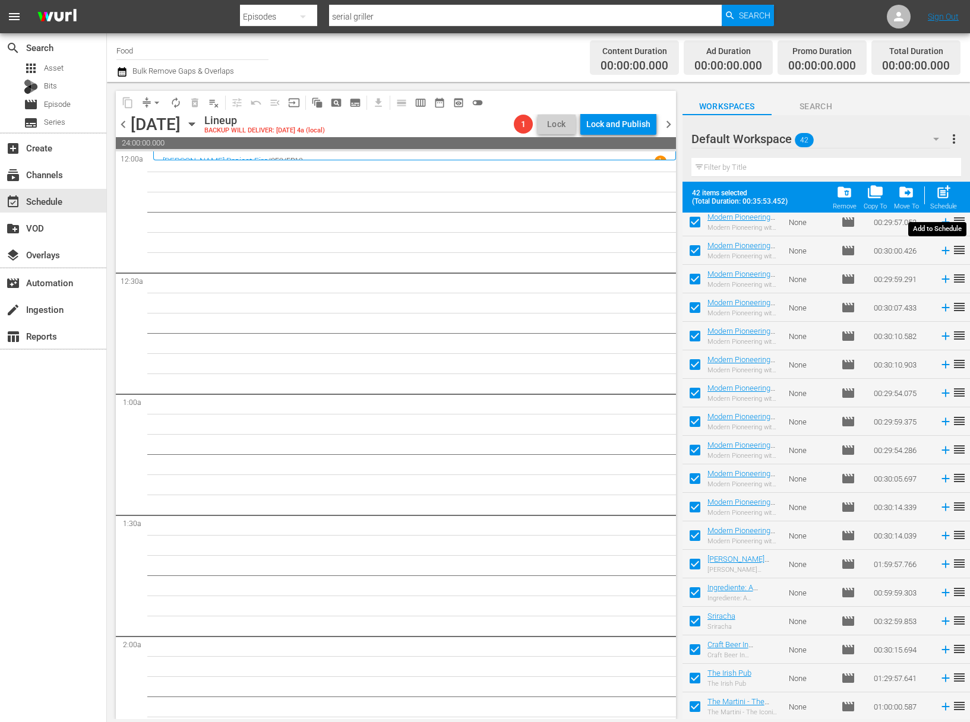
checkbox input "false"
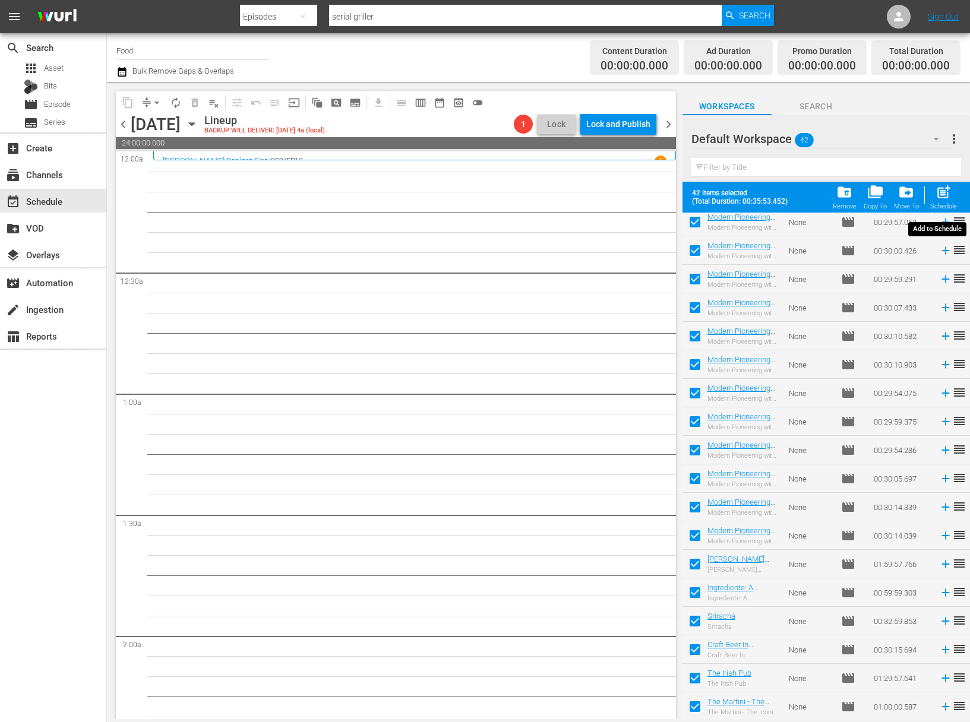
checkbox input "false"
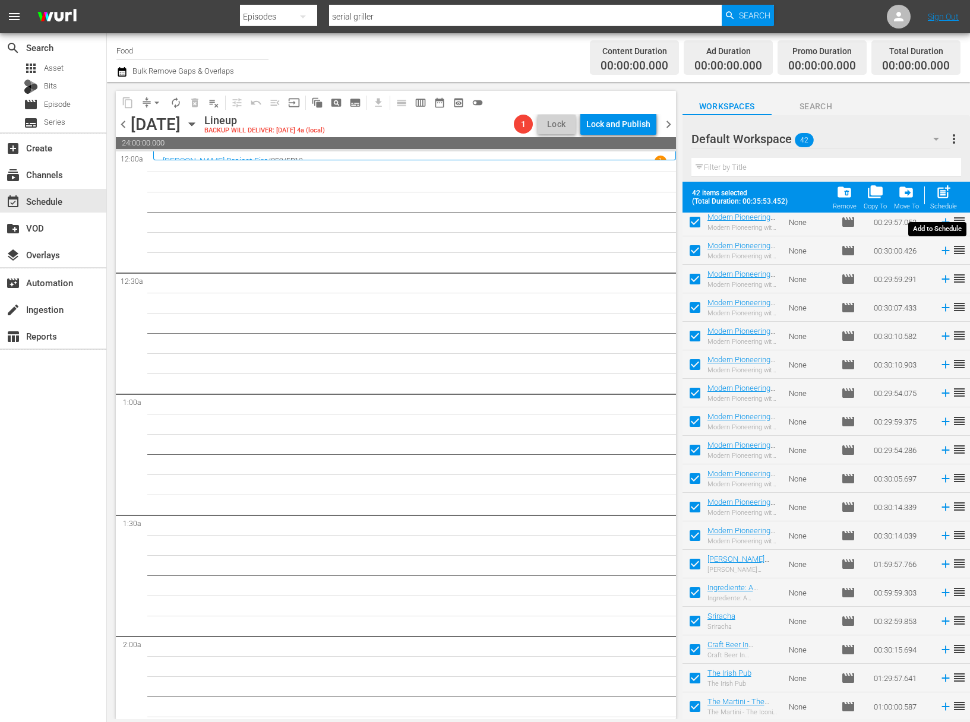
checkbox input "false"
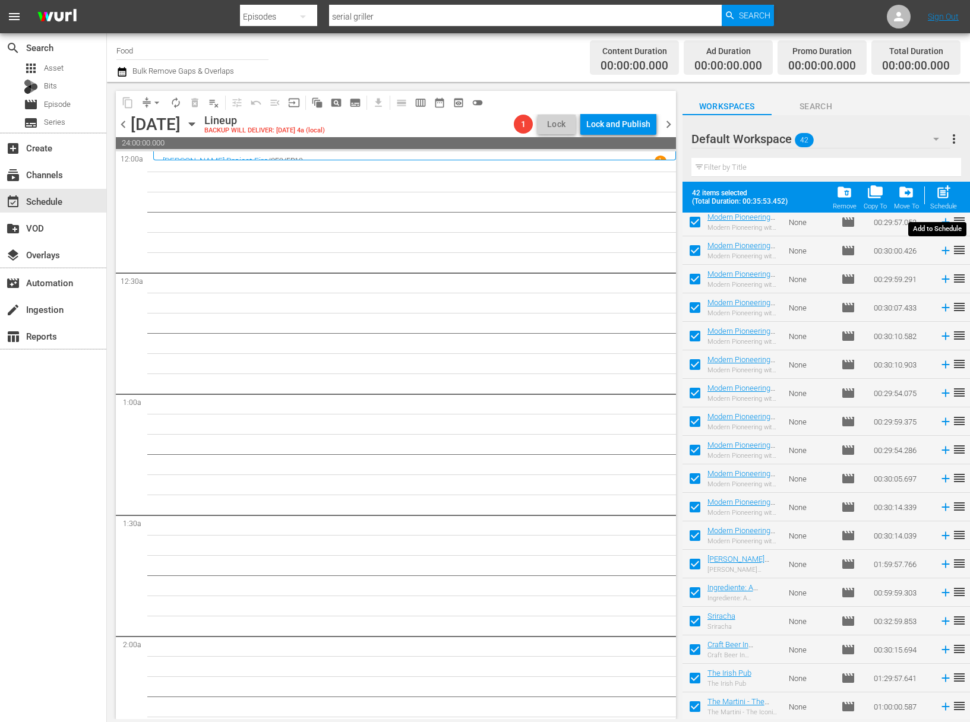
checkbox input "false"
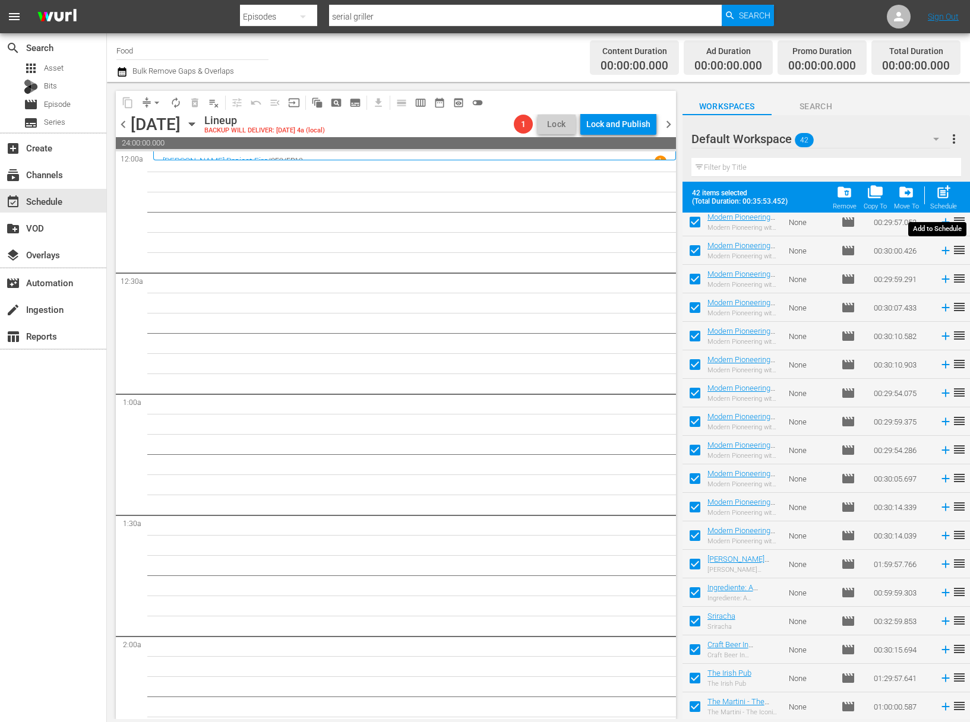
checkbox input "false"
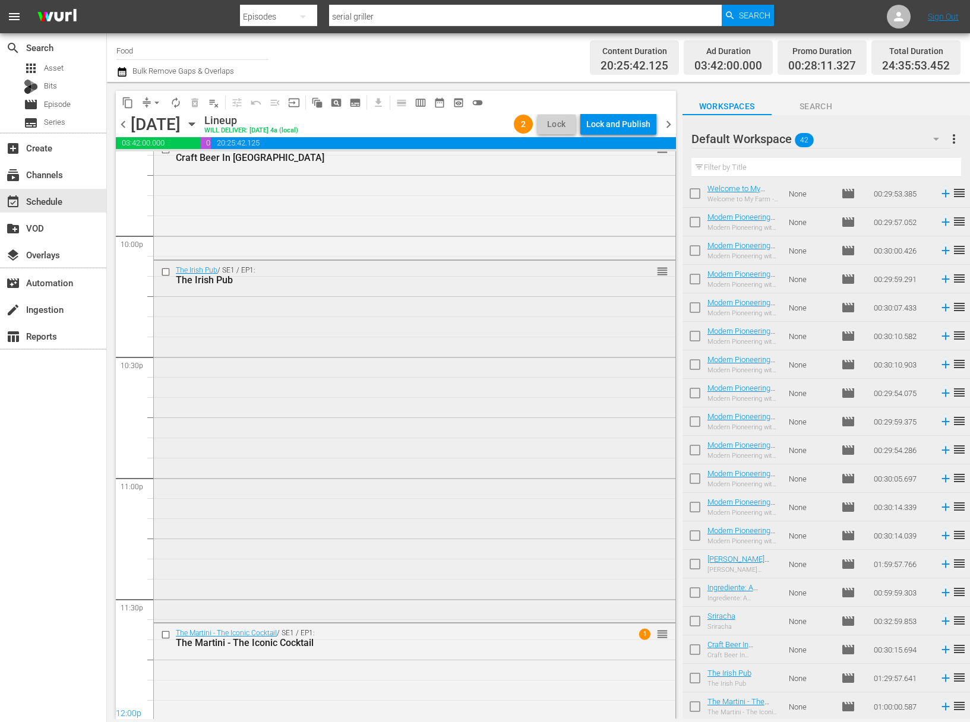
scroll to position [5393, 0]
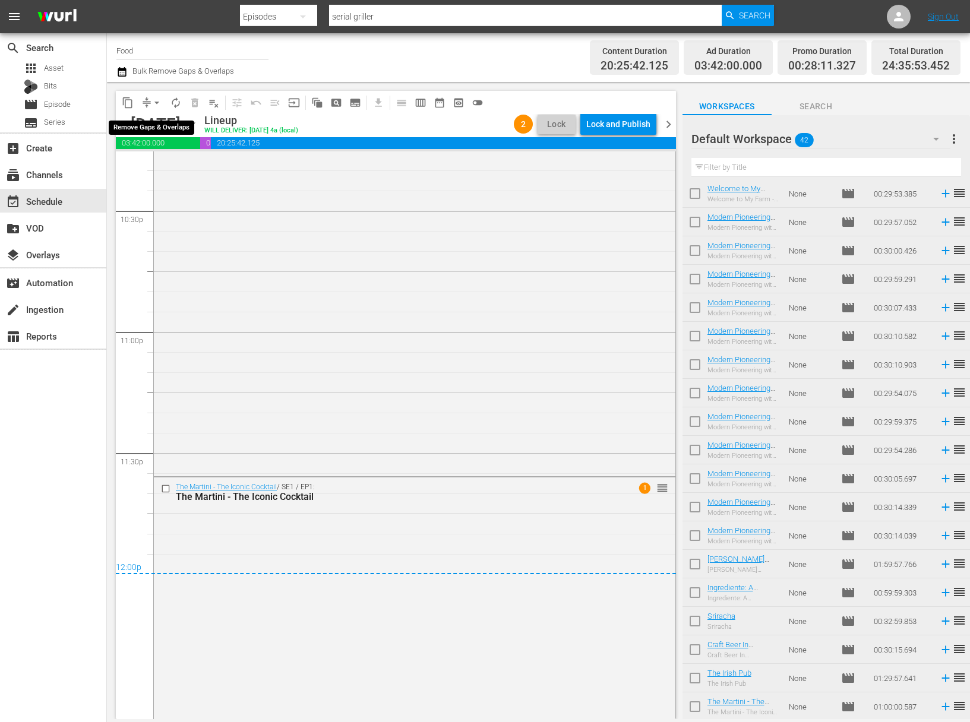
click at [163, 100] on button "arrow_drop_down" at bounding box center [156, 102] width 19 height 19
click at [162, 119] on li "Align to Midnight" at bounding box center [157, 127] width 125 height 20
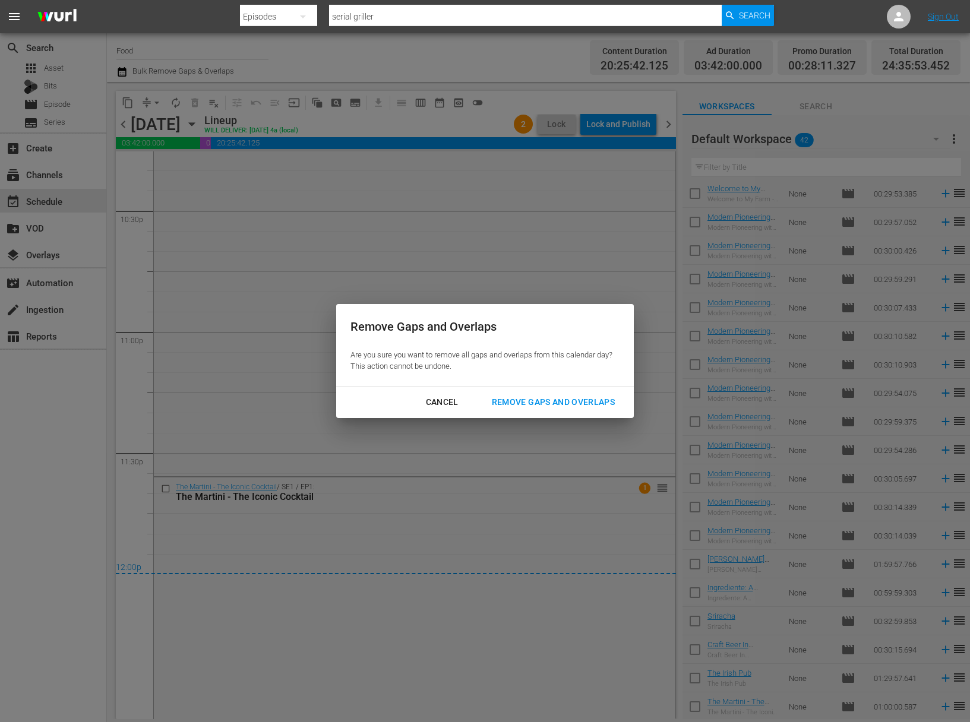
click at [582, 399] on div "Remove Gaps and Overlaps" at bounding box center [553, 402] width 142 height 15
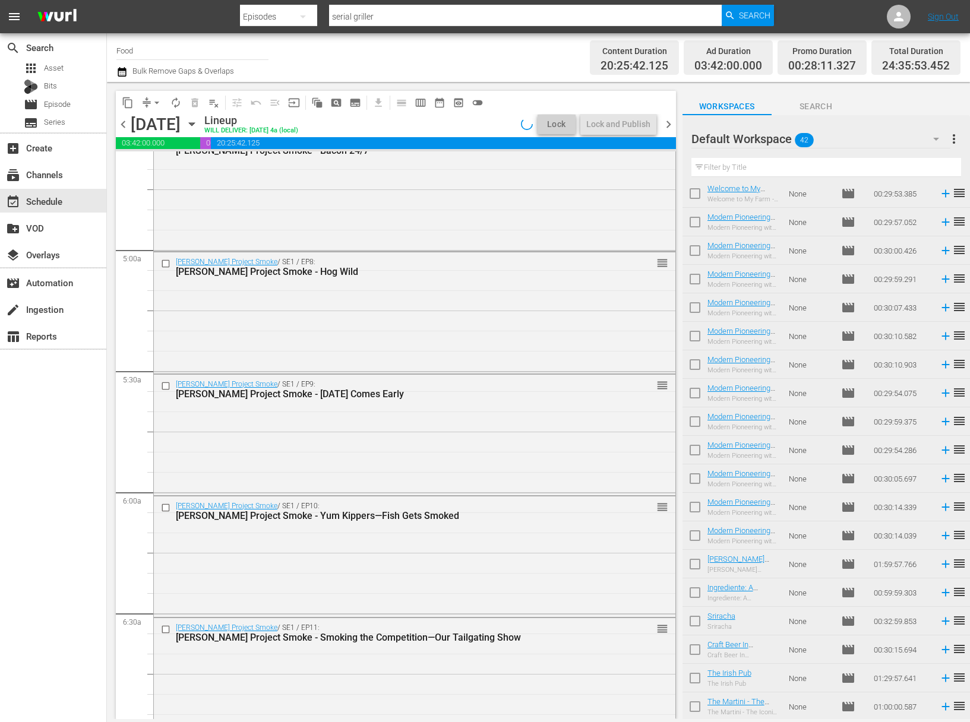
scroll to position [1006, 0]
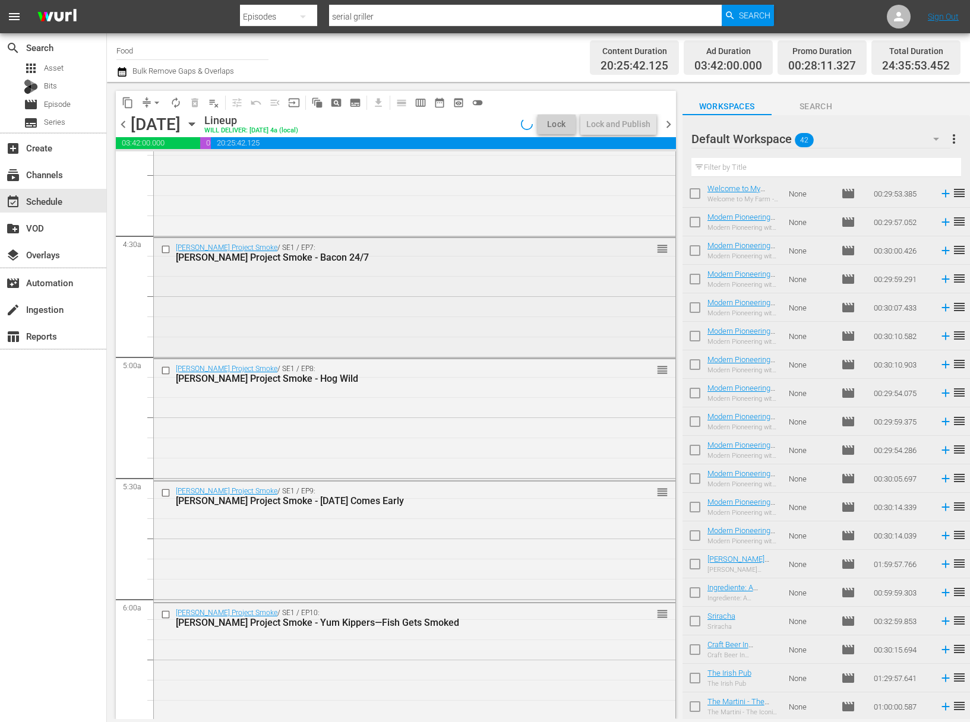
click at [537, 307] on div "Steven Raichlen's Project Smoke / SE1 / EP7: Steven Raichlen's Project Smoke - …" at bounding box center [415, 297] width 522 height 118
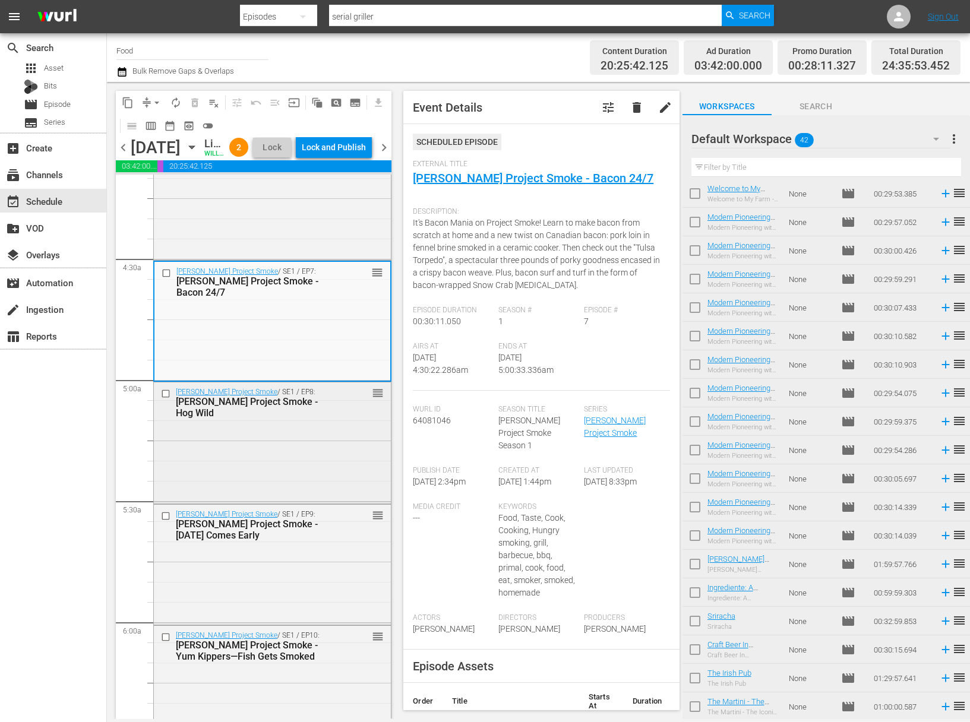
click at [299, 482] on div "Steven Raichlen's Project Smoke / SE1 / EP8: Steven Raichlen's Project Smoke - …" at bounding box center [272, 442] width 237 height 118
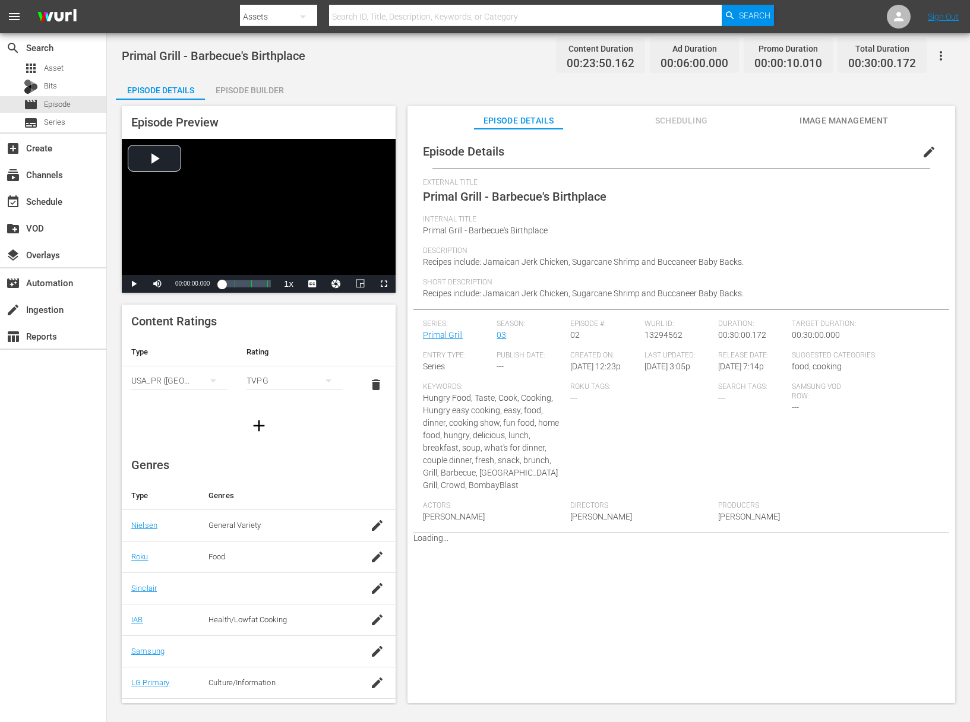
click at [264, 91] on div "Episode Builder" at bounding box center [249, 90] width 89 height 29
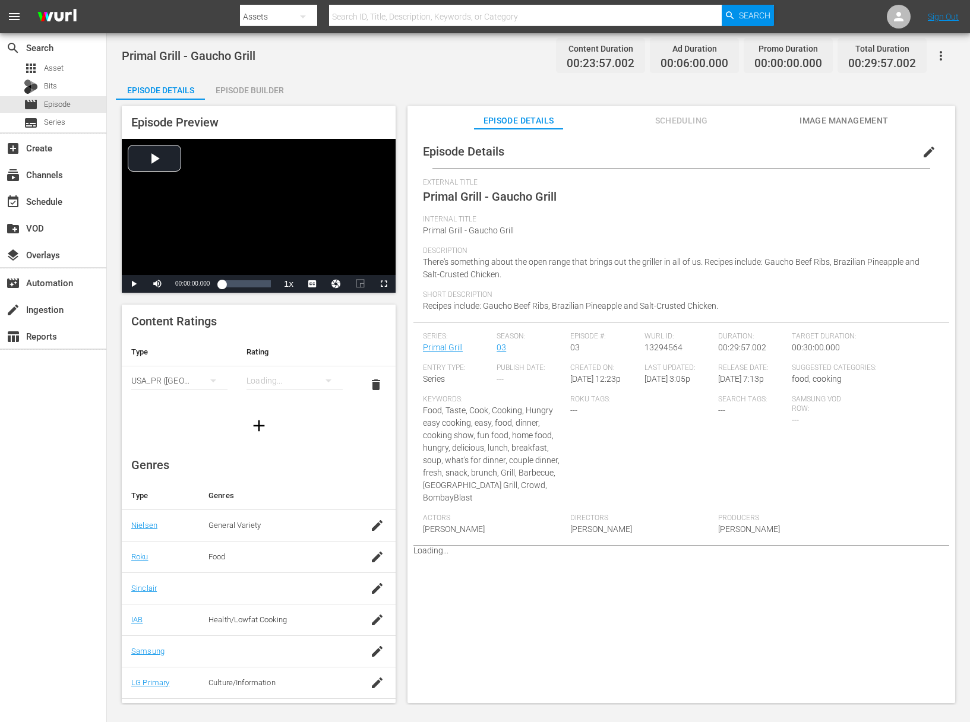
click at [271, 81] on div "Episode Builder" at bounding box center [249, 90] width 89 height 29
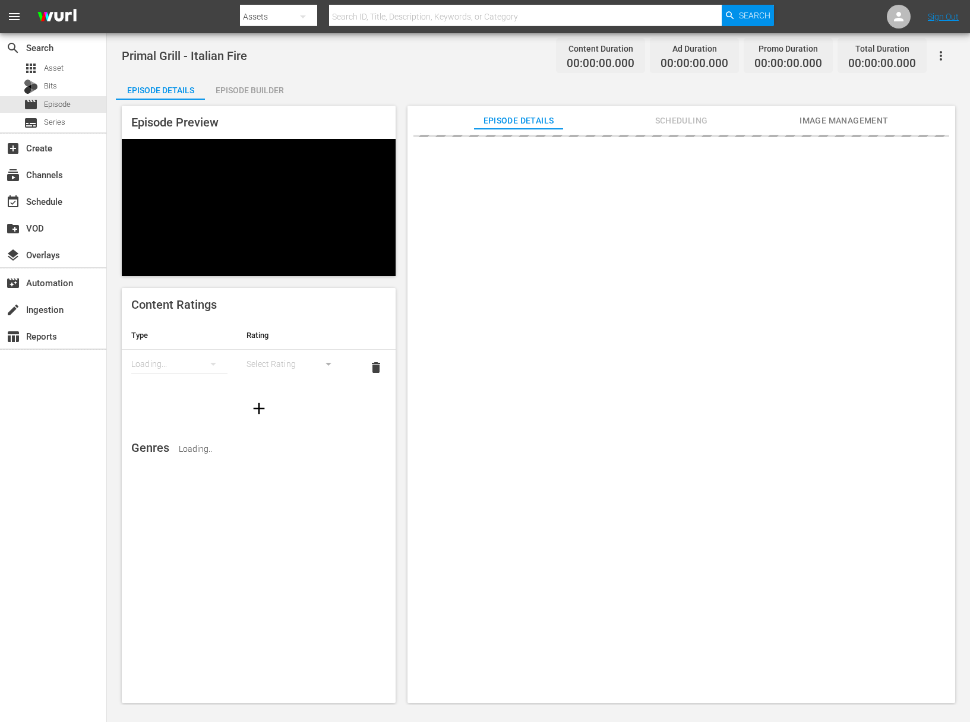
click at [264, 91] on div "Episode Builder" at bounding box center [249, 90] width 89 height 29
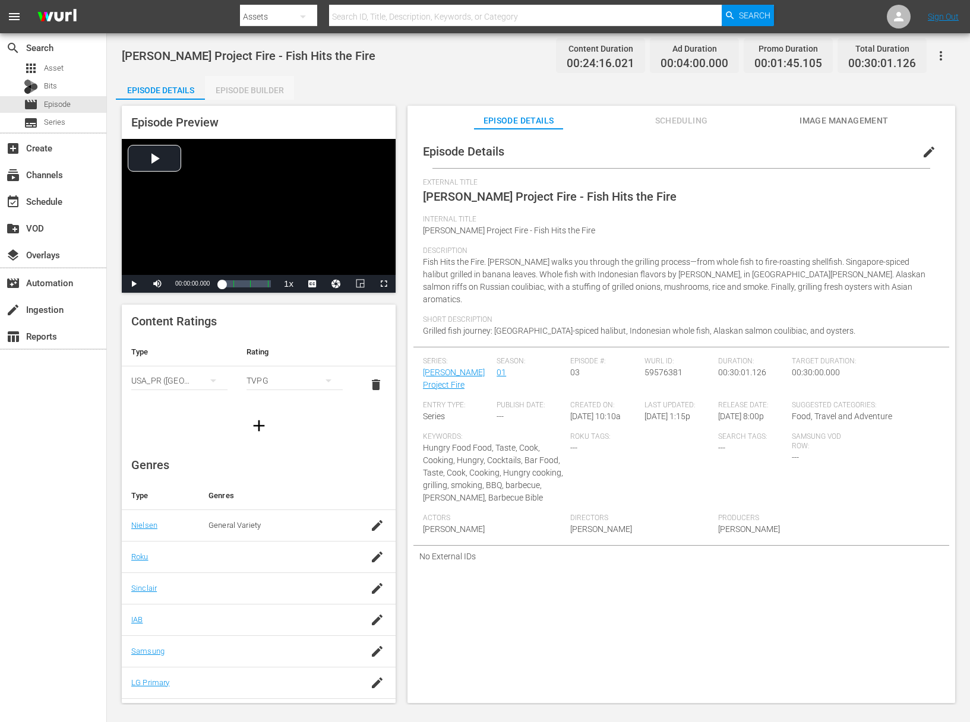
click at [261, 87] on div "Episode Builder" at bounding box center [249, 90] width 89 height 29
click at [256, 94] on div "Episode Builder" at bounding box center [249, 90] width 89 height 29
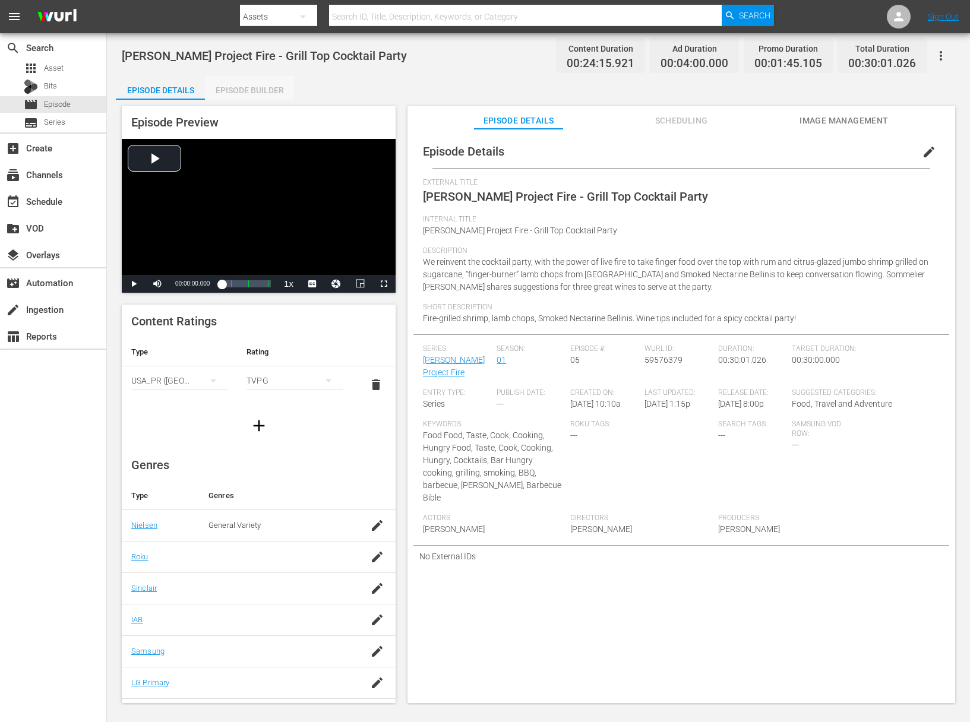
click at [275, 77] on div "Episode Builder" at bounding box center [249, 90] width 89 height 29
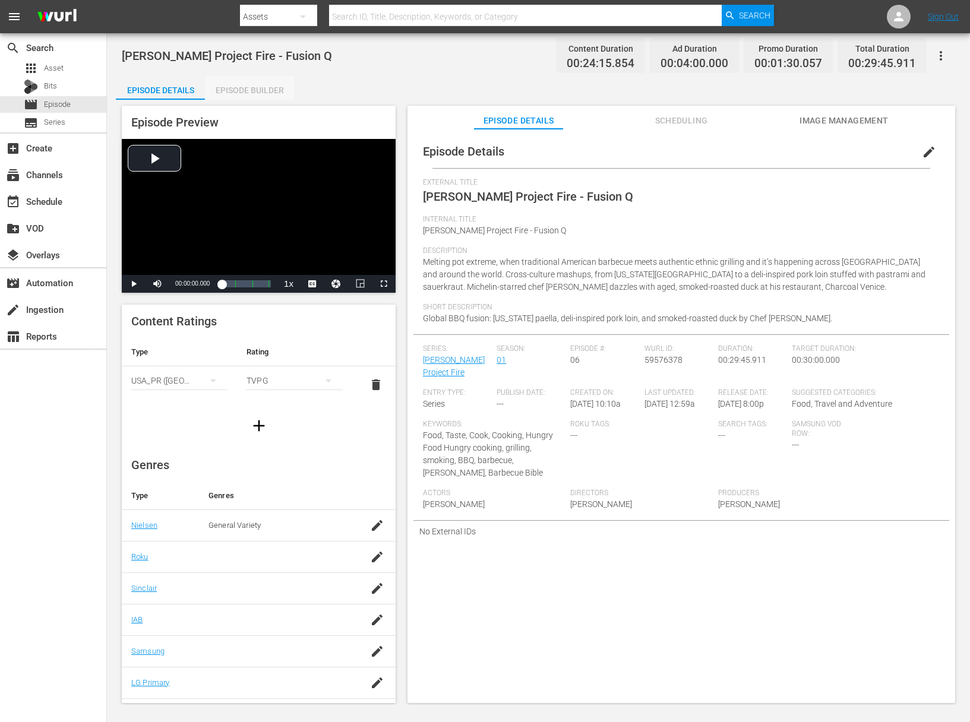
click at [271, 89] on div "Episode Builder" at bounding box center [249, 90] width 89 height 29
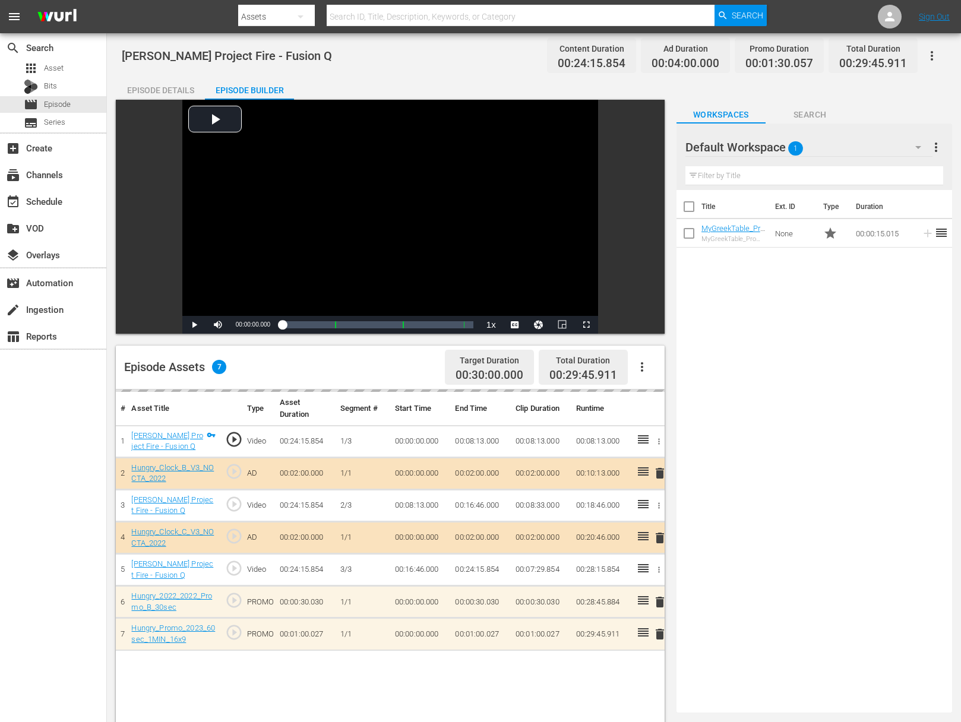
drag, startPoint x: 934, startPoint y: 236, endPoint x: 192, endPoint y: 2, distance: 778.3
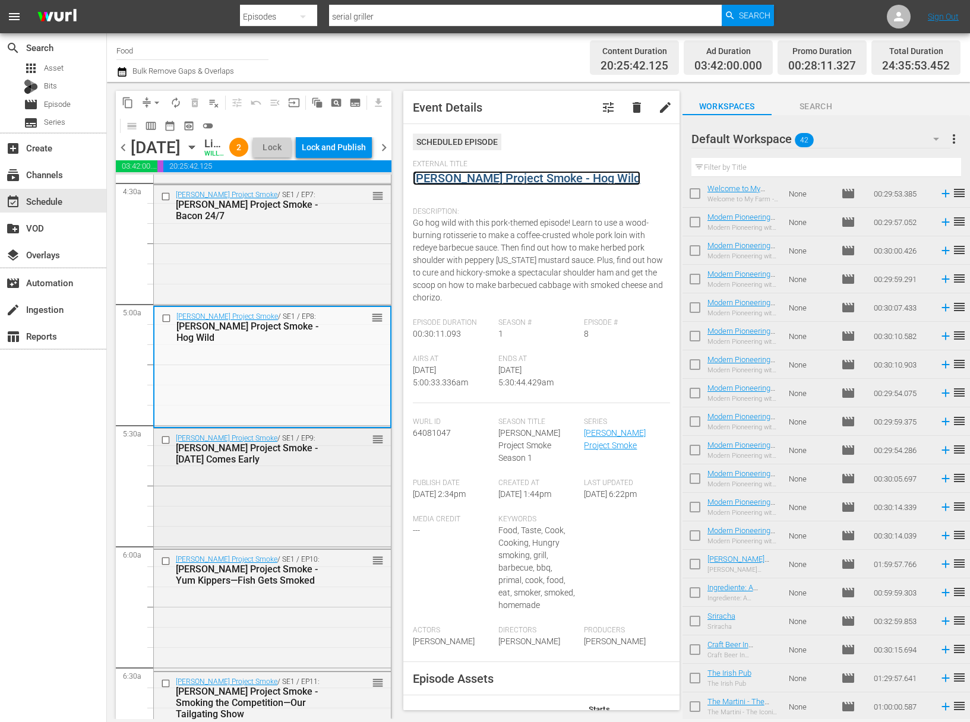
scroll to position [1127, 0]
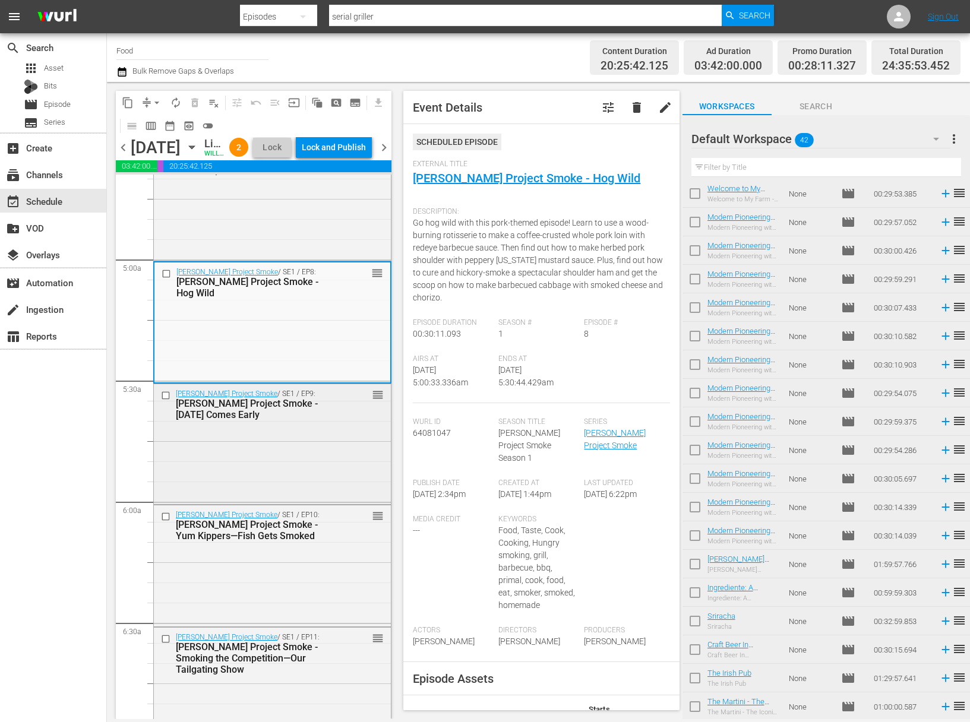
click at [312, 500] on div "Steven Raichlen's Project Smoke / SE1 / EP9: Steven Raichlen's Project Smoke - …" at bounding box center [272, 443] width 237 height 118
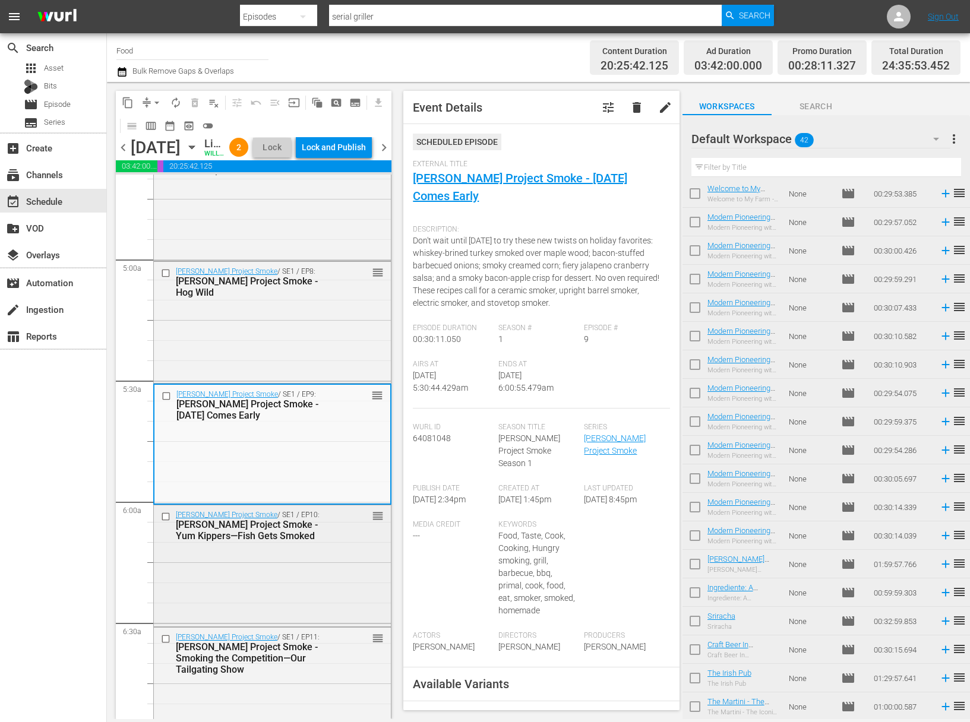
click at [344, 546] on div "Steven Raichlen's Project Smoke / SE1 / EP10: Steven Raichlen's Project Smoke -…" at bounding box center [272, 525] width 237 height 40
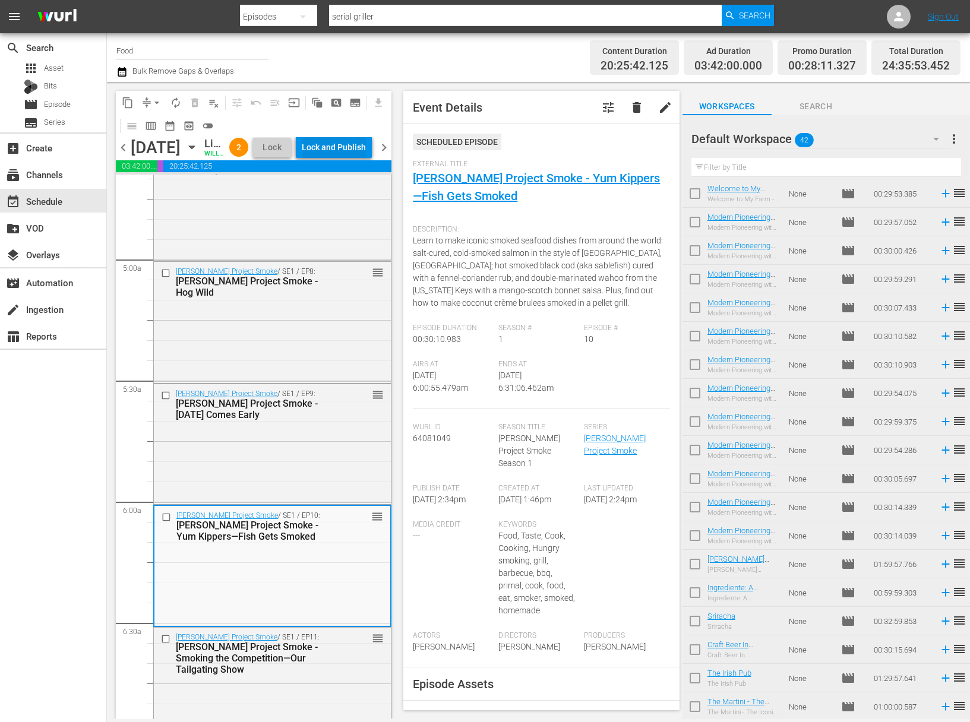
click at [348, 158] on div "Lock and Publish" at bounding box center [334, 147] width 64 height 21
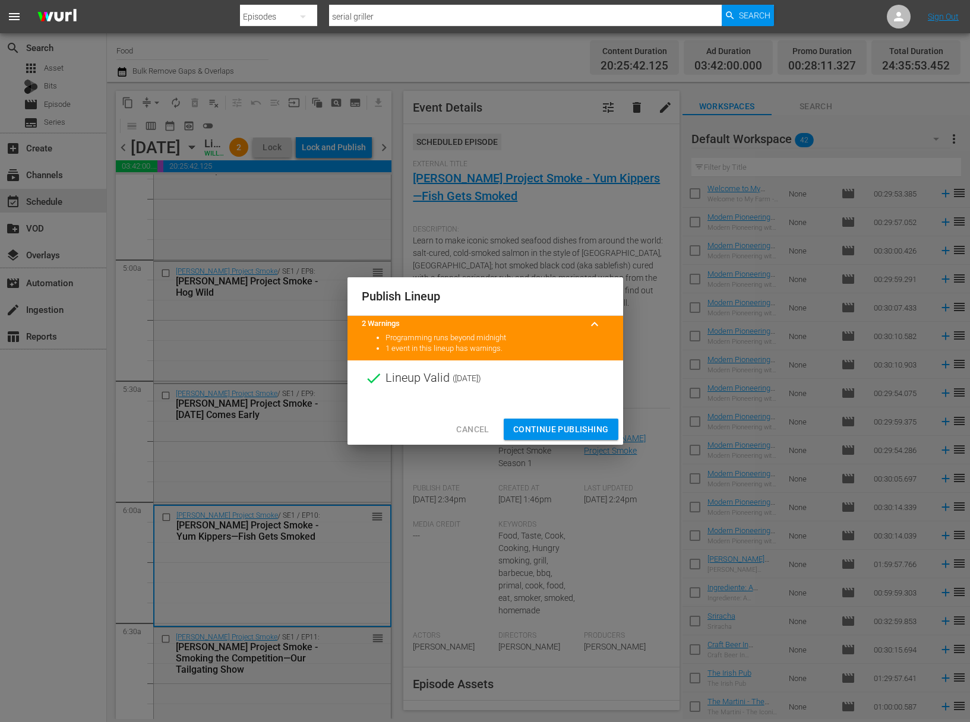
click at [566, 436] on span "Continue Publishing" at bounding box center [561, 429] width 96 height 15
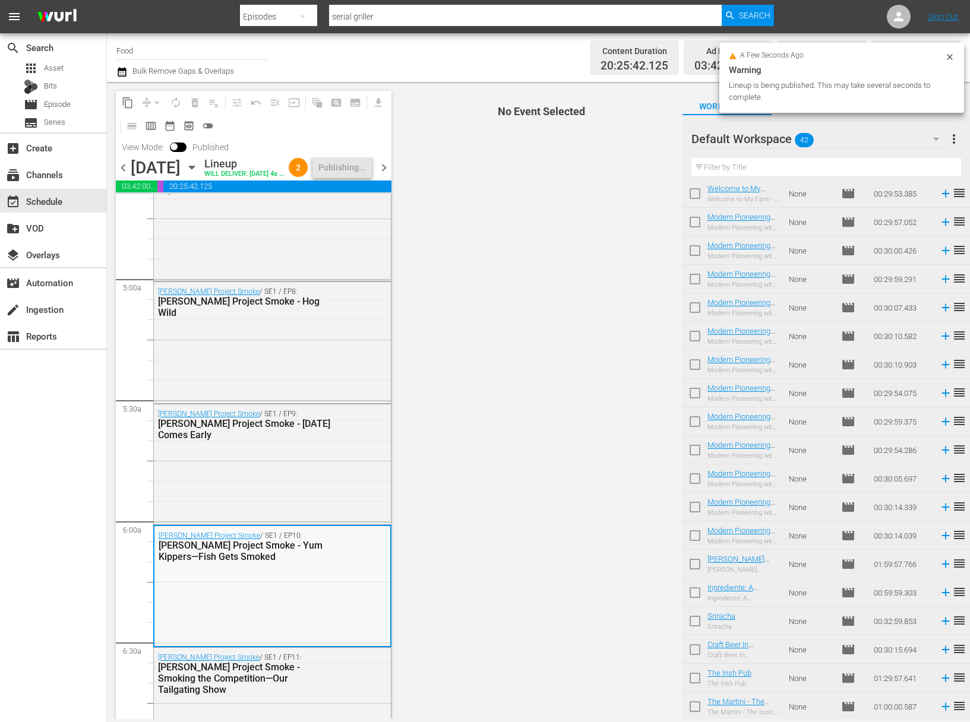
click at [952, 138] on span "more_vert" at bounding box center [954, 139] width 14 height 14
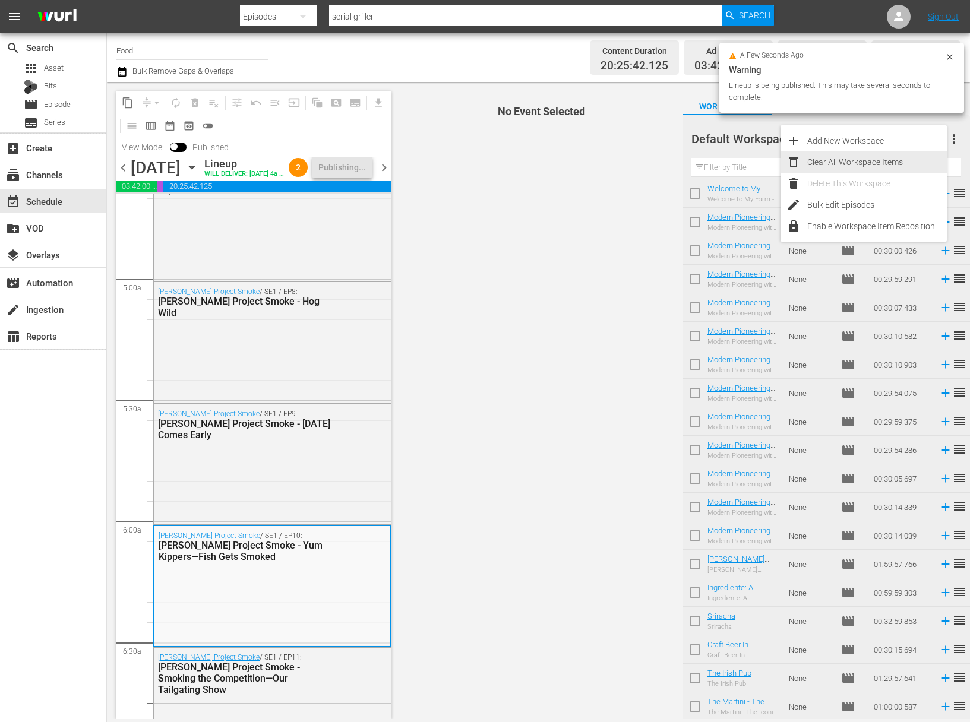
click at [848, 163] on div "Clear All Workspace Items" at bounding box center [877, 161] width 140 height 21
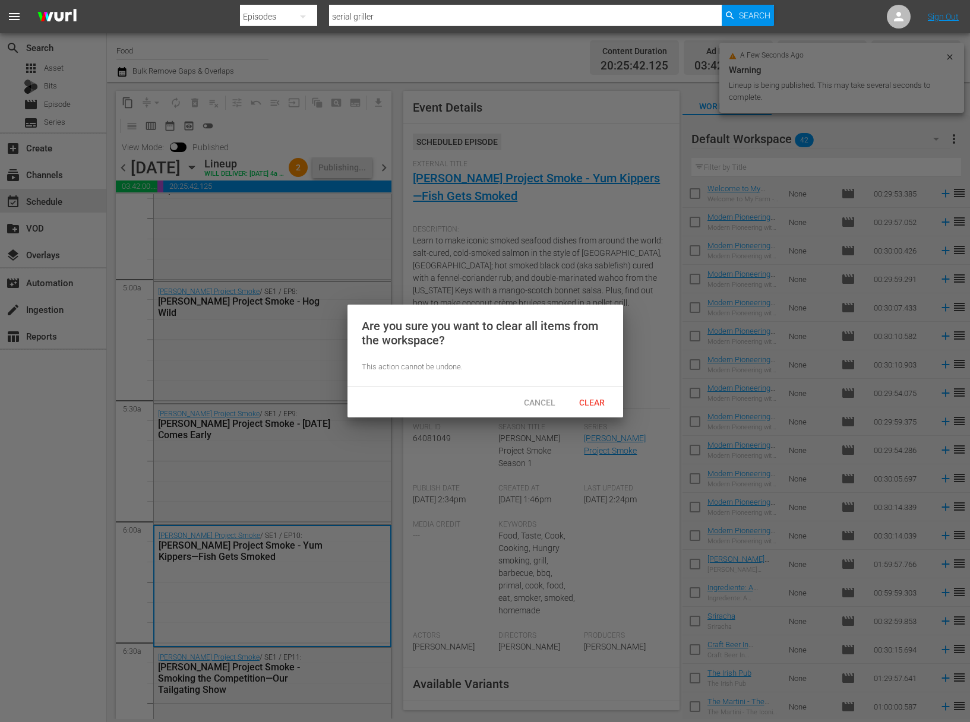
click at [603, 399] on span "Clear" at bounding box center [592, 403] width 45 height 10
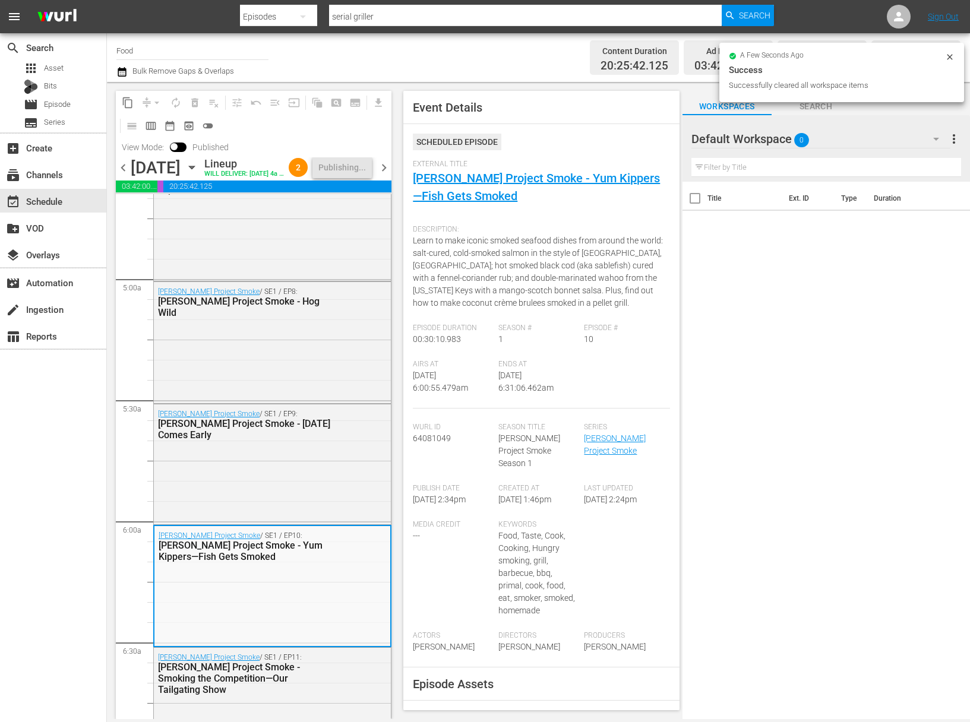
scroll to position [0, 0]
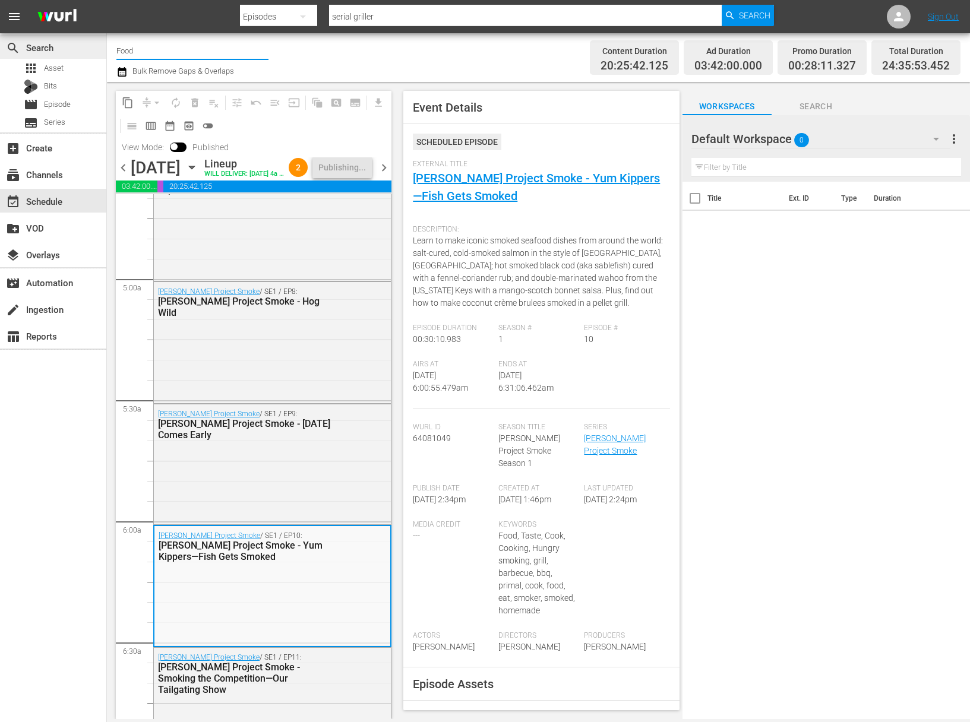
drag, startPoint x: 144, startPoint y: 53, endPoint x: 105, endPoint y: 51, distance: 39.8
click at [107, 0] on div "search Search apps Asset Bits movie Episode subtitles Series add_box Create sub…" at bounding box center [538, 0] width 863 height 0
click at [191, 49] on input "Food" at bounding box center [192, 50] width 152 height 29
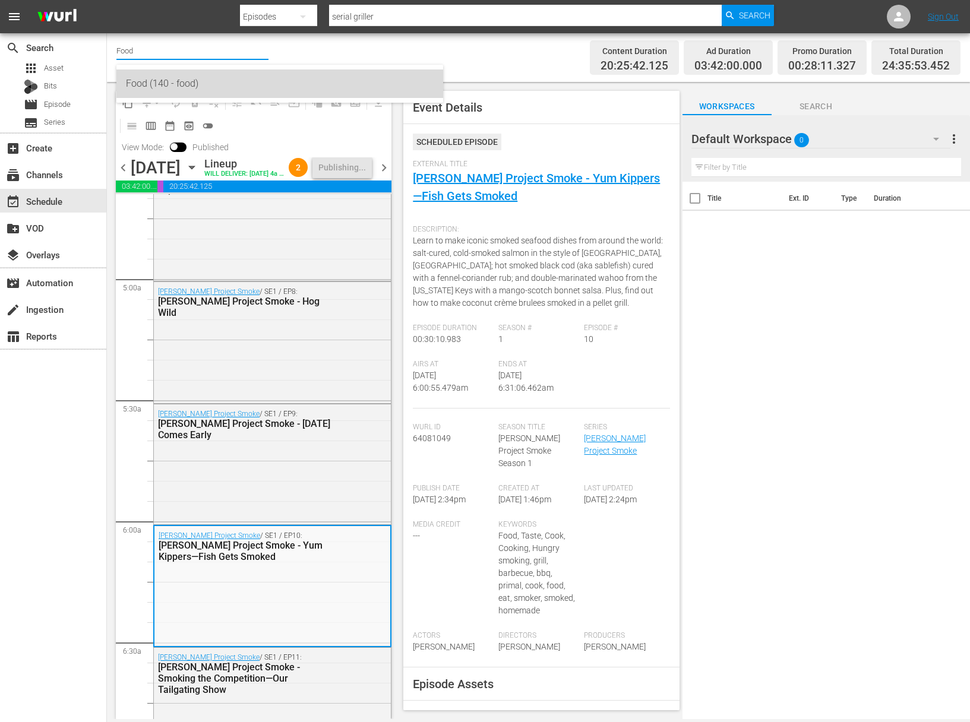
click at [159, 81] on div "Food (140 - food)" at bounding box center [280, 83] width 308 height 29
type input "Food (140 - food)"
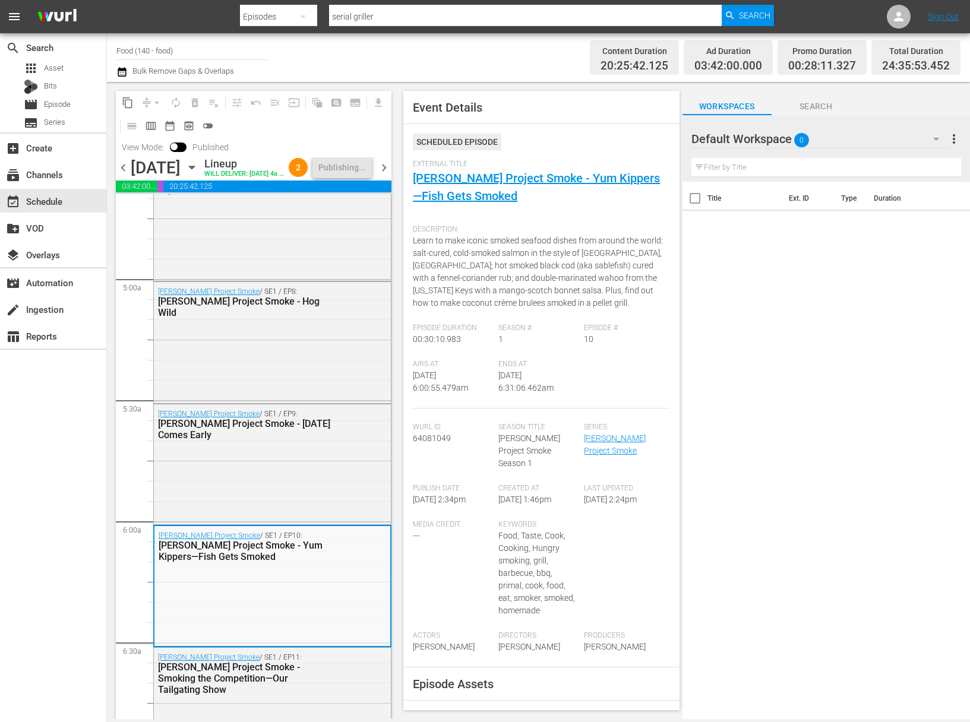
click at [188, 49] on input "Food (140 - food)" at bounding box center [192, 50] width 152 height 29
drag, startPoint x: 193, startPoint y: 52, endPoint x: 94, endPoint y: 36, distance: 100.5
click at [107, 0] on div "search Search apps Asset Bits movie Episode subtitles Series add_box Create sub…" at bounding box center [538, 0] width 863 height 0
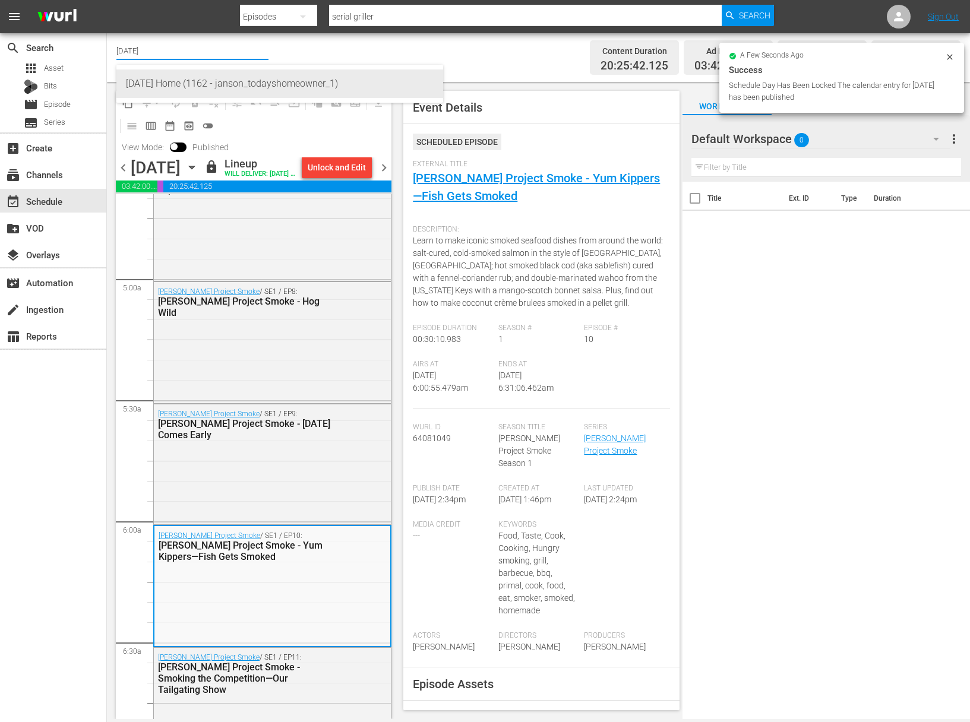
click at [169, 84] on div "Today's Home (1162 - janson_todayshomeowner_1)" at bounding box center [280, 83] width 308 height 29
type input "Today's Home (1162 - janson_todayshomeowner_1)"
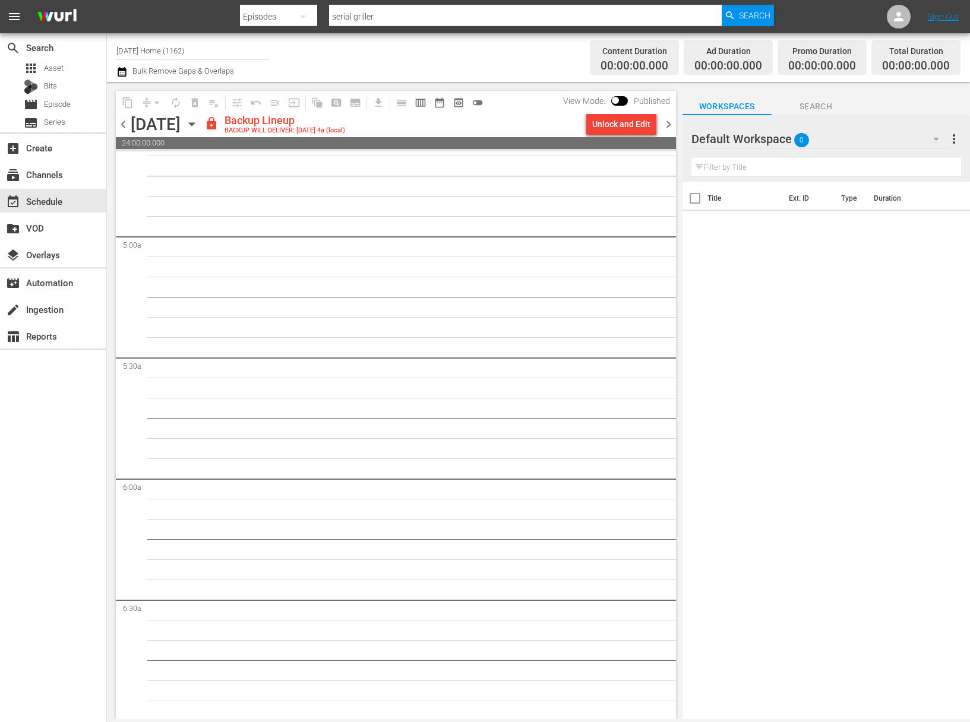
scroll to position [1147, 0]
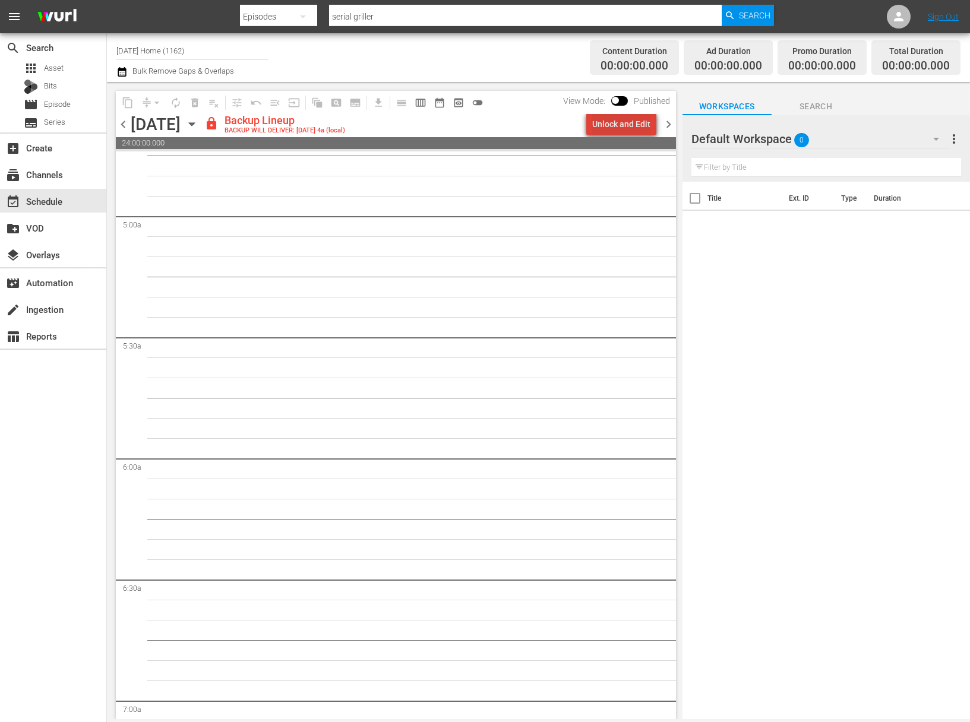
click at [628, 131] on div "Unlock and Edit" at bounding box center [621, 123] width 58 height 21
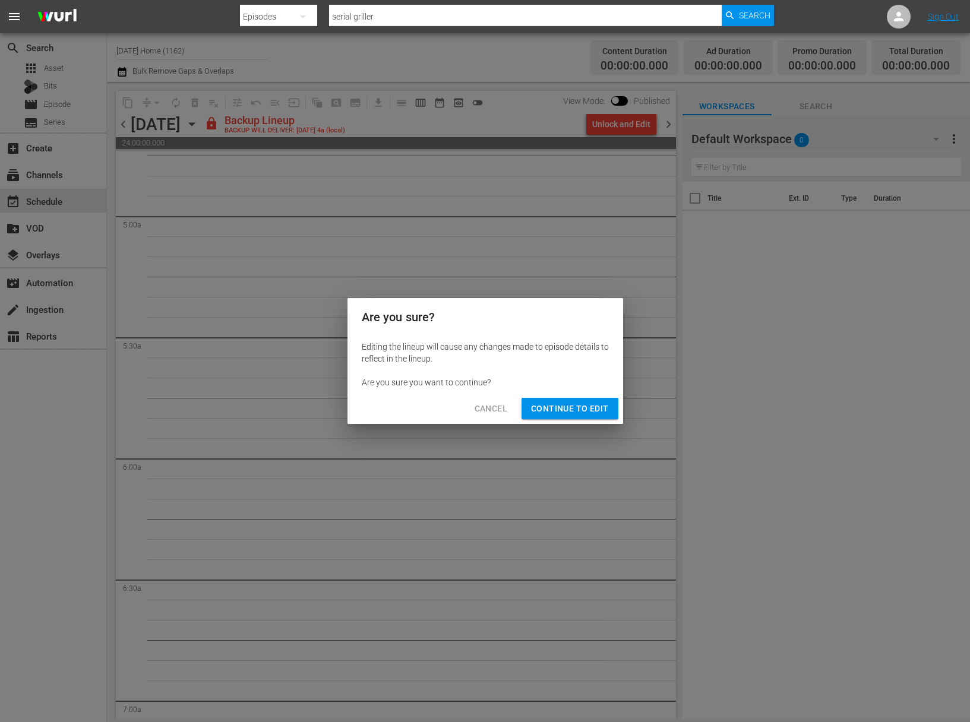
click at [574, 410] on span "Continue to Edit" at bounding box center [569, 409] width 77 height 15
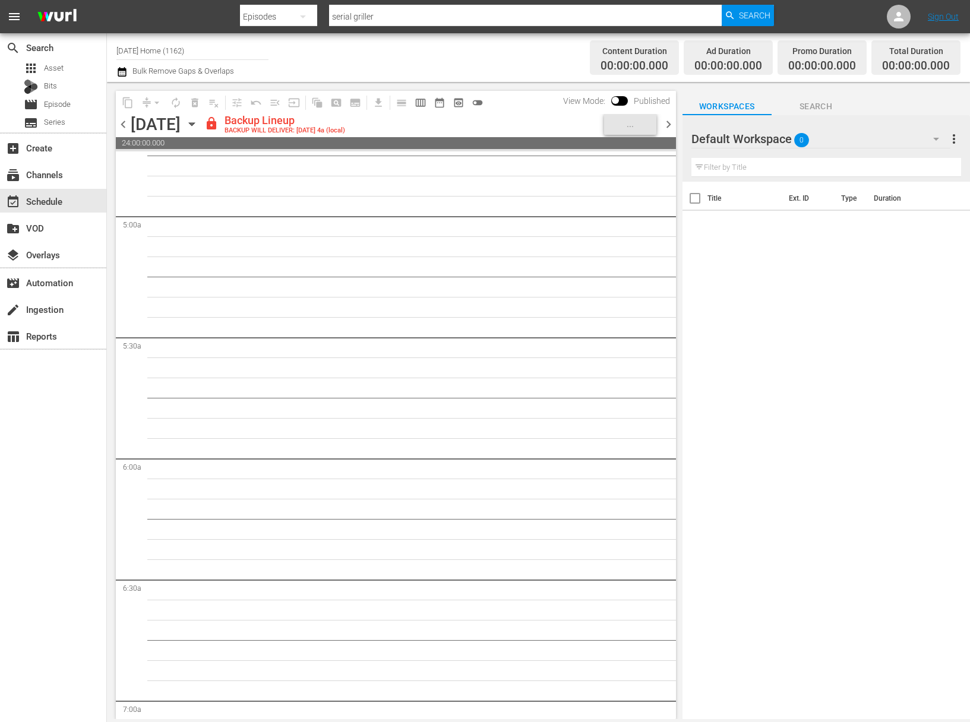
click at [198, 121] on icon "button" at bounding box center [191, 124] width 13 height 13
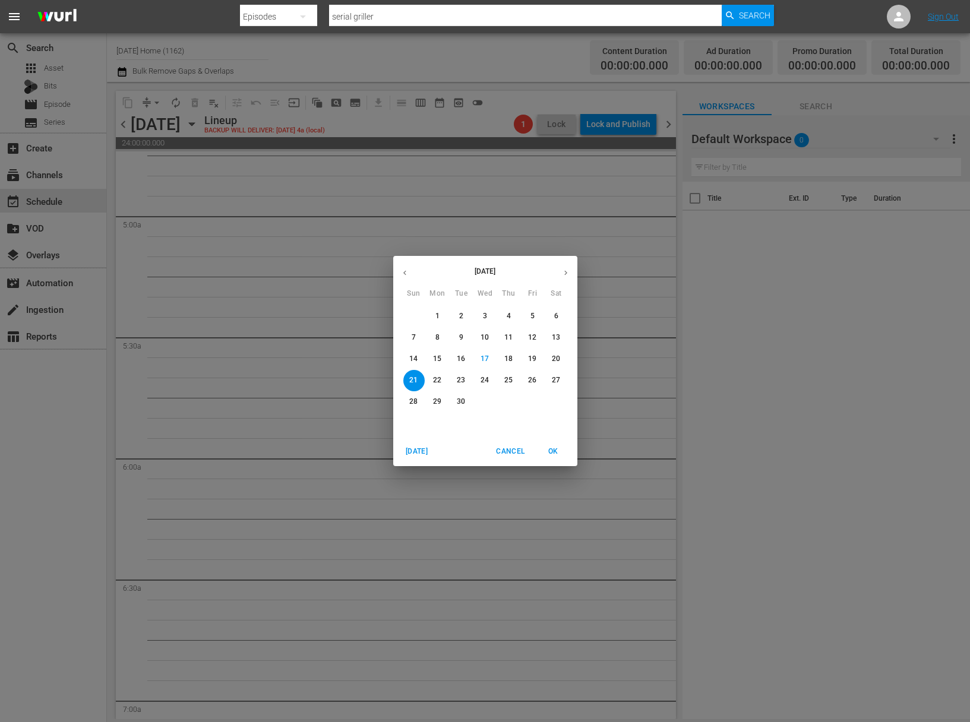
click at [536, 361] on p "19" at bounding box center [532, 359] width 8 height 10
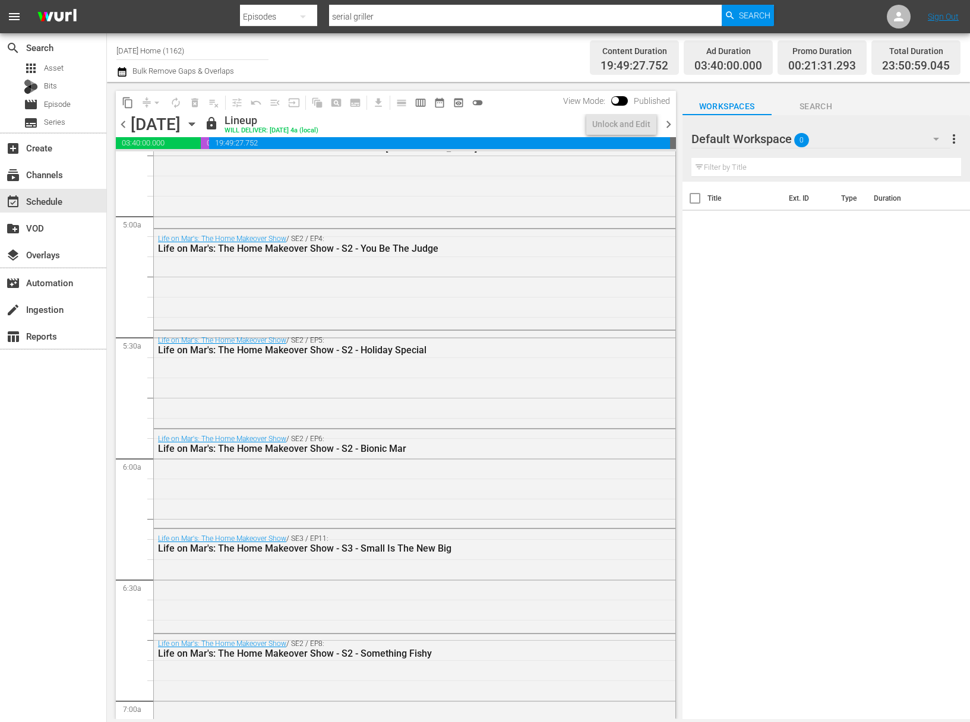
scroll to position [1006, 0]
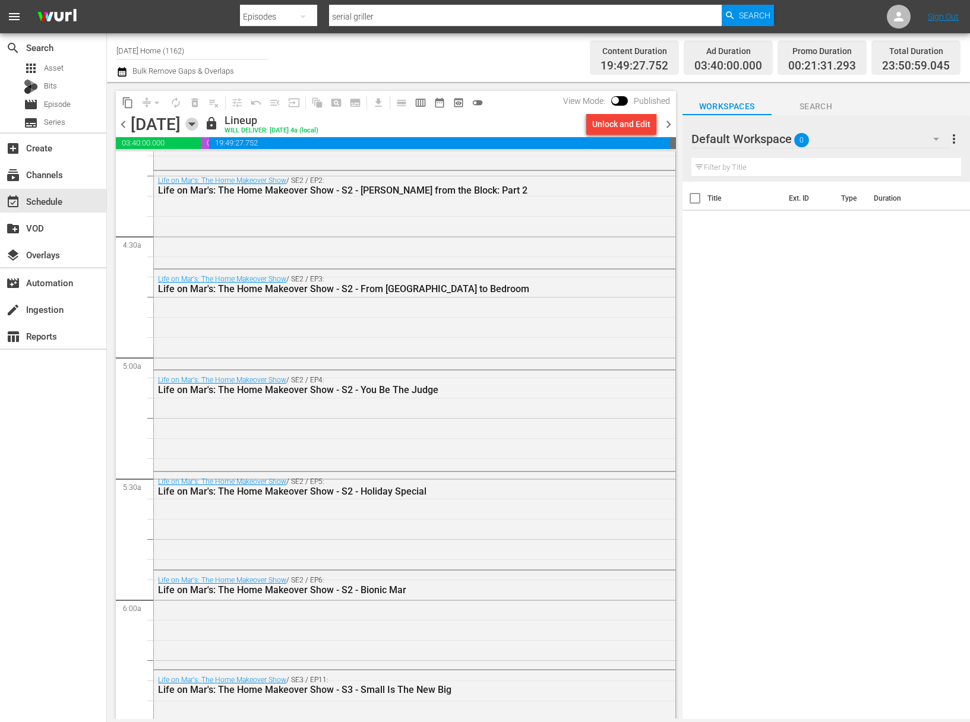
click at [198, 121] on icon "button" at bounding box center [191, 124] width 13 height 13
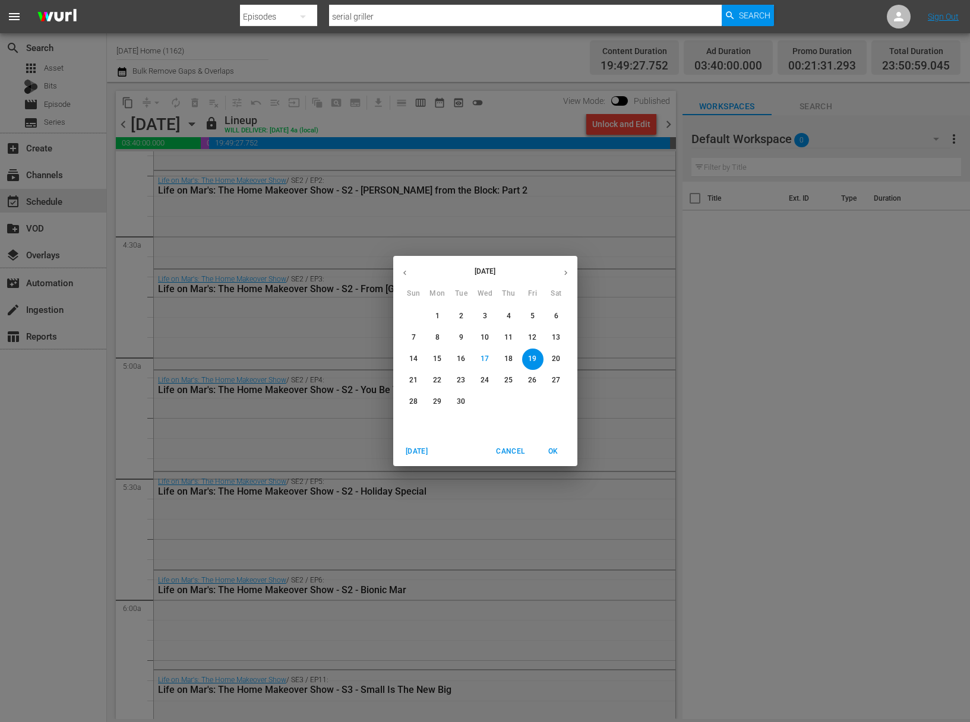
click at [562, 358] on span "20" at bounding box center [556, 359] width 21 height 10
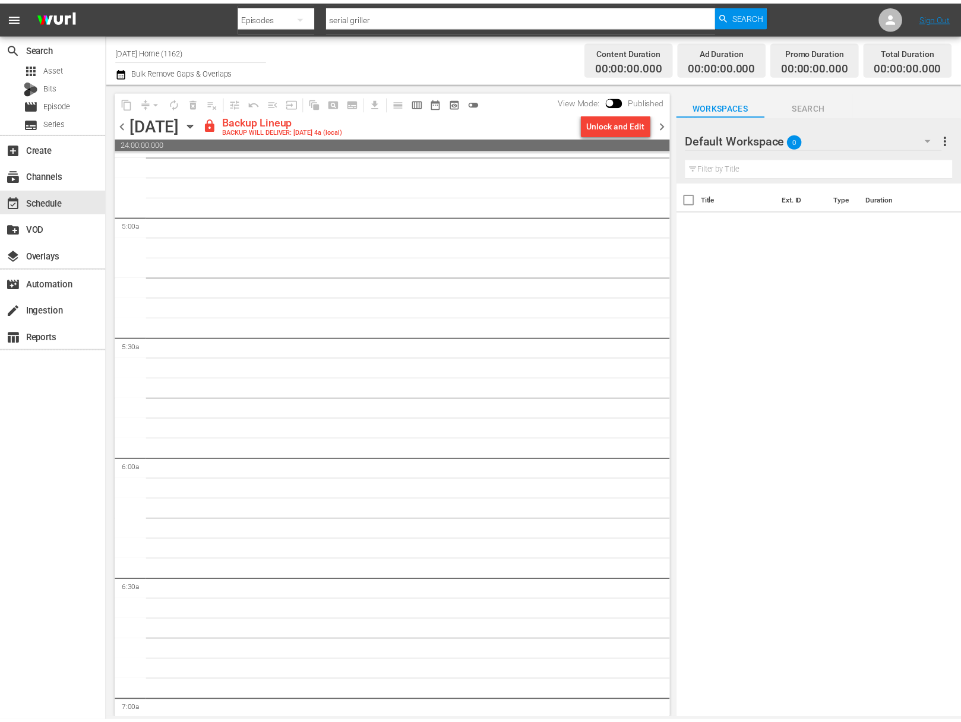
scroll to position [1127, 0]
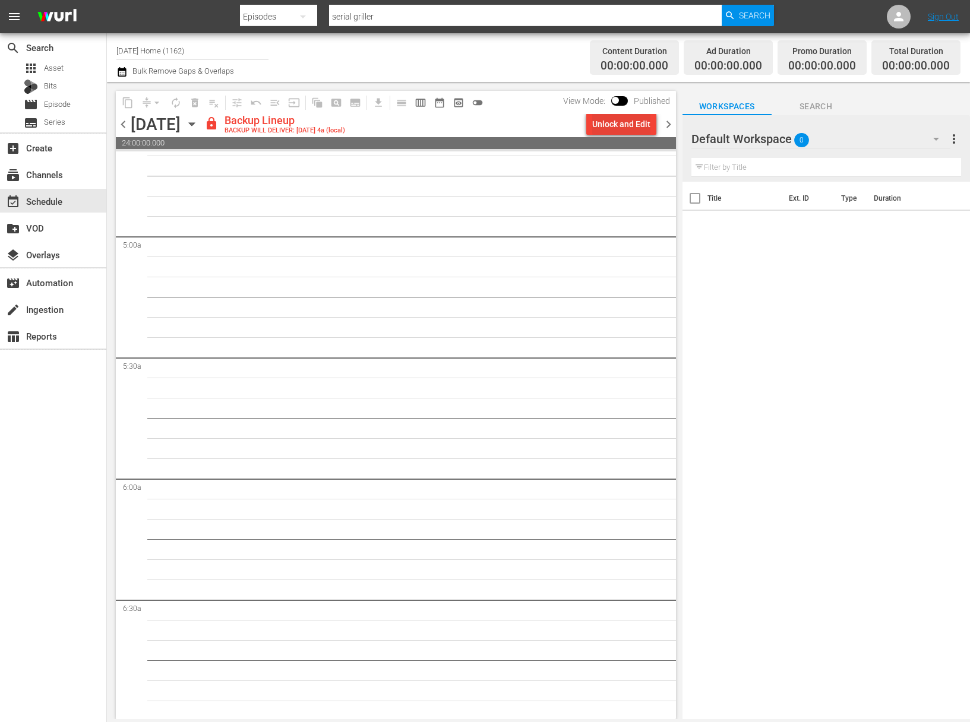
click at [611, 128] on div "Unlock and Edit" at bounding box center [621, 123] width 58 height 21
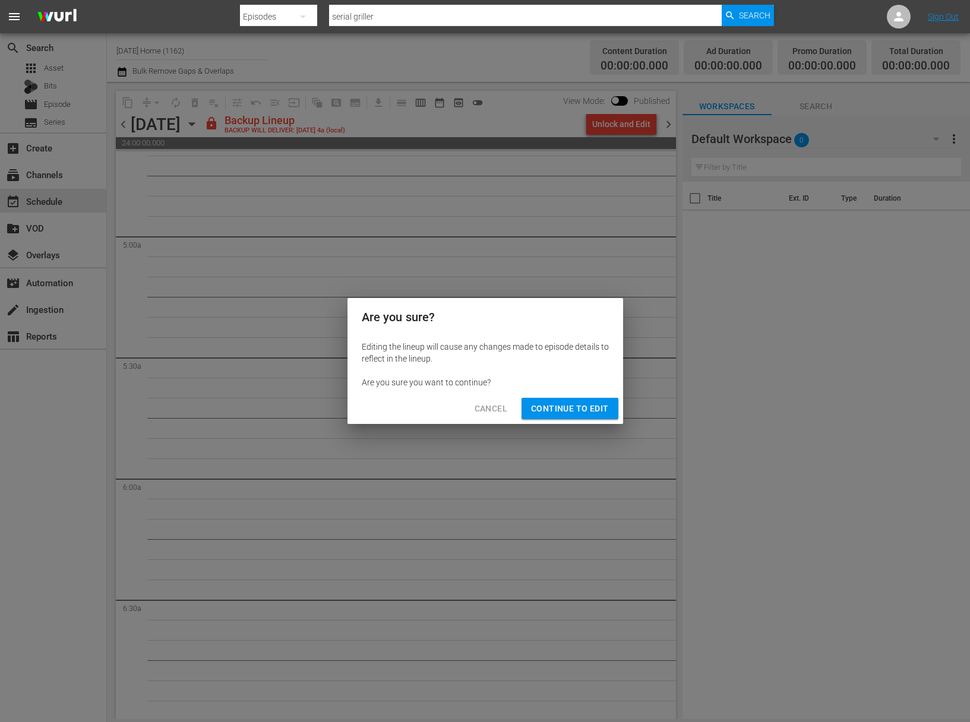
click at [565, 411] on span "Continue to Edit" at bounding box center [569, 409] width 77 height 15
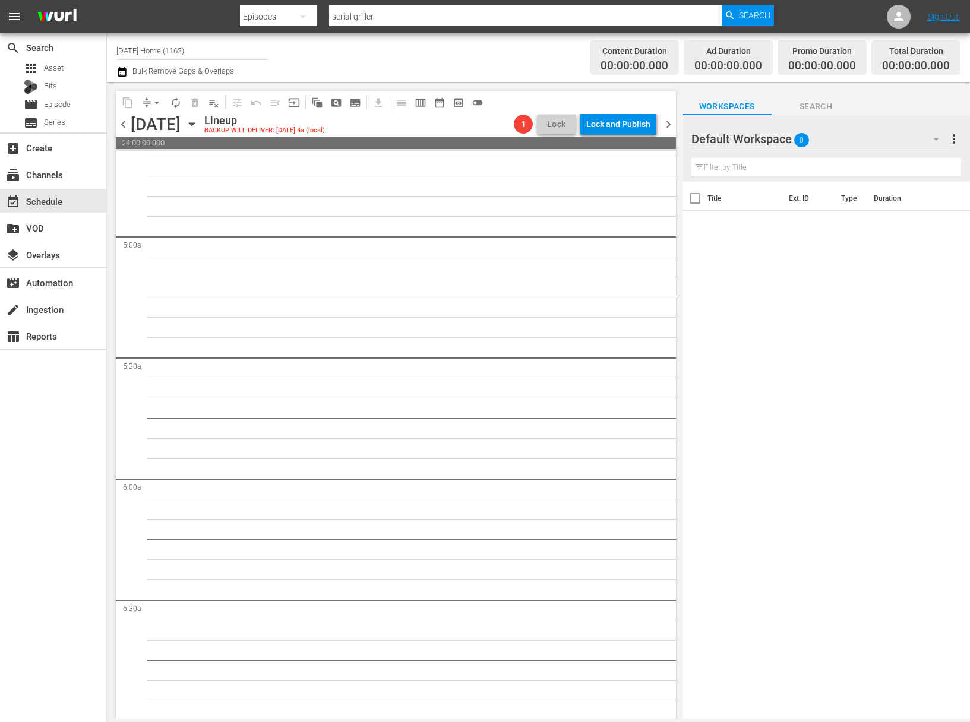
click at [198, 127] on icon "button" at bounding box center [191, 124] width 13 height 13
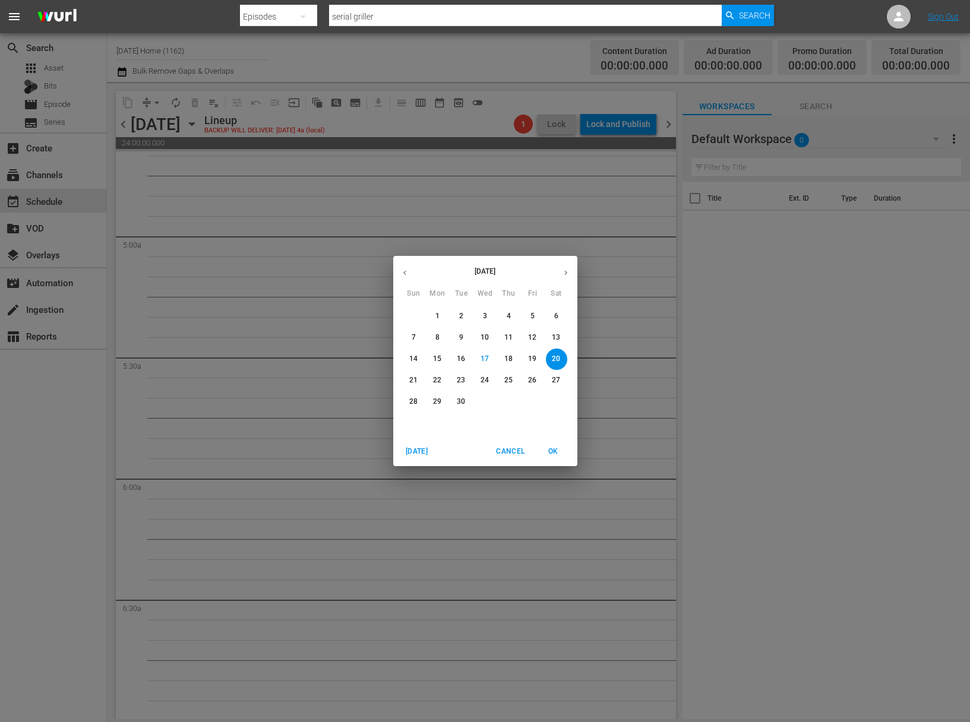
click at [337, 277] on div "September 2025 Sun Mon Tue Wed Thu Fri Sat 31 1 2 3 4 5 6 7 8 9 10 11 12 13 14 …" at bounding box center [485, 361] width 970 height 722
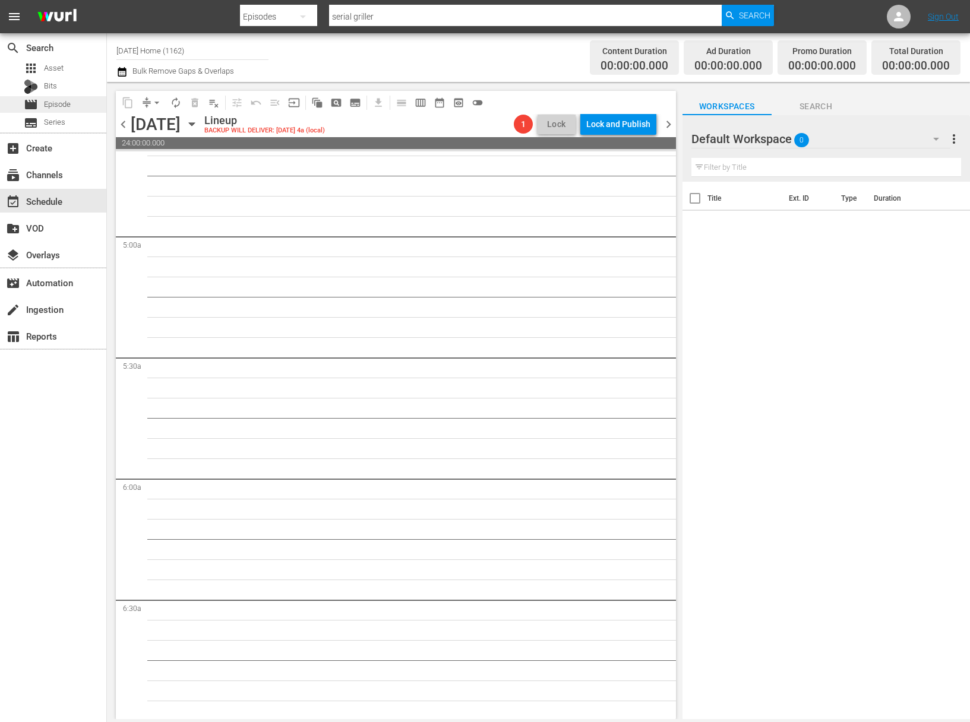
click at [66, 102] on span "Episode" at bounding box center [57, 105] width 27 height 12
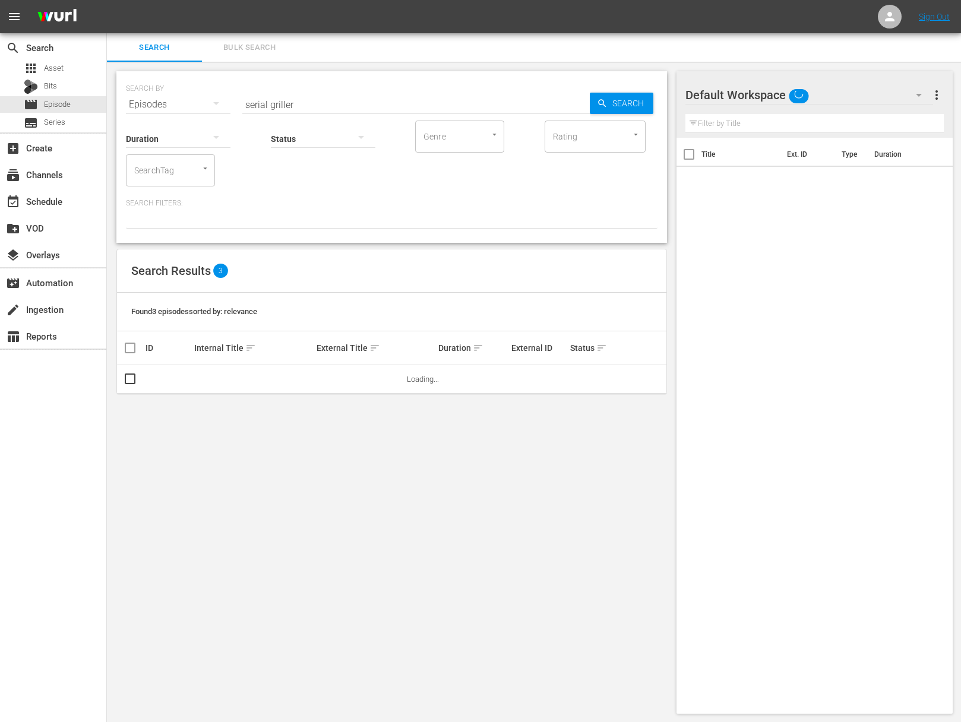
click at [328, 105] on input "serial griller" at bounding box center [415, 104] width 347 height 29
paste input "Life on Mar's: The Home Makeover Show - Kitchen Overhaul"
click at [642, 100] on span "Search" at bounding box center [631, 103] width 46 height 21
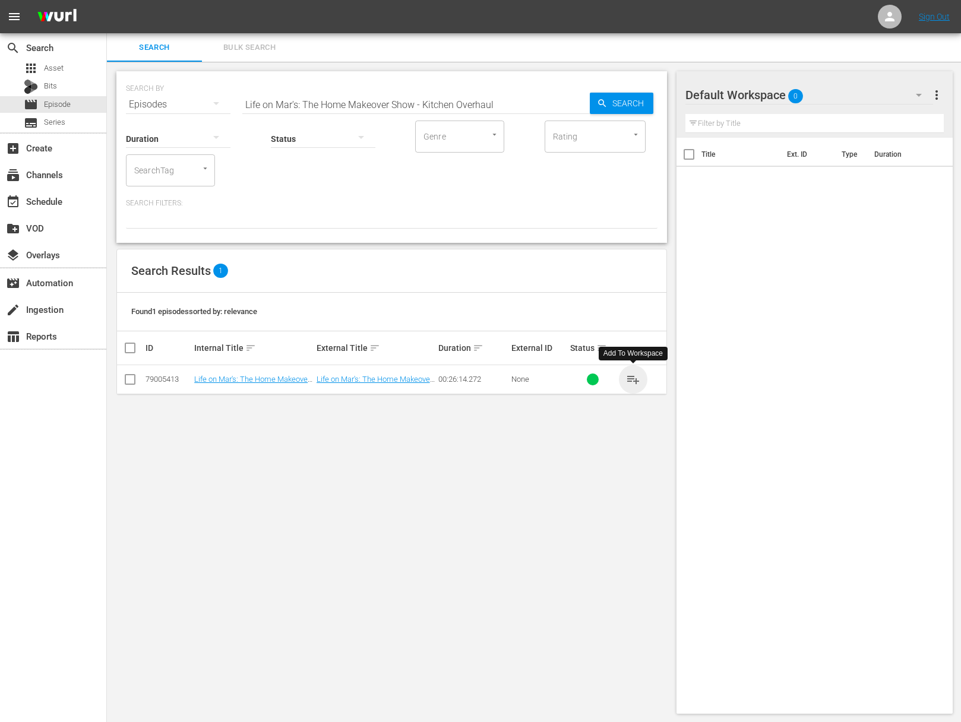
click at [631, 378] on span "playlist_add" at bounding box center [633, 379] width 14 height 14
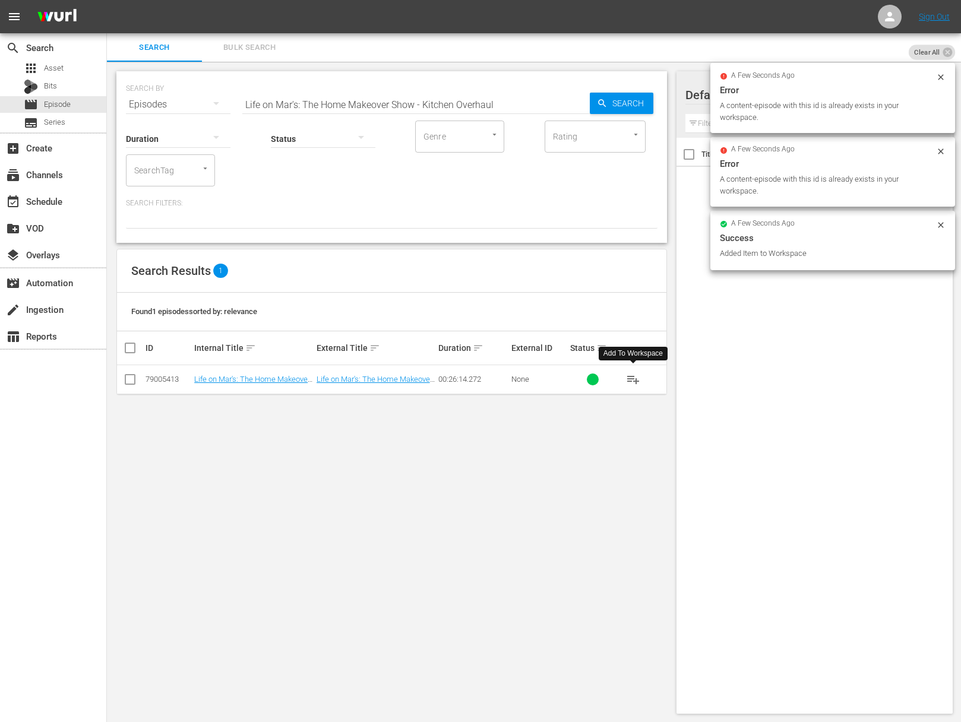
click at [421, 105] on input "Life on Mar's: The Home Makeover Show - Kitchen Overhaul" at bounding box center [415, 104] width 347 height 29
paste input "ds' Bathroom Tranformations"
click at [622, 104] on span "Search" at bounding box center [631, 103] width 46 height 21
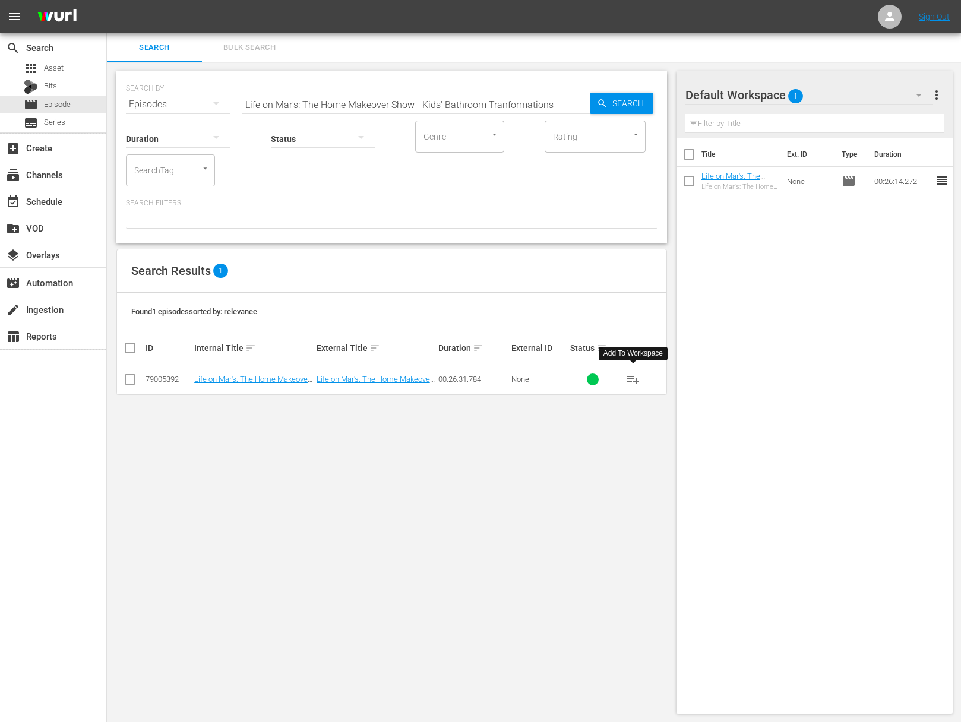
click at [635, 377] on span "playlist_add" at bounding box center [633, 379] width 14 height 14
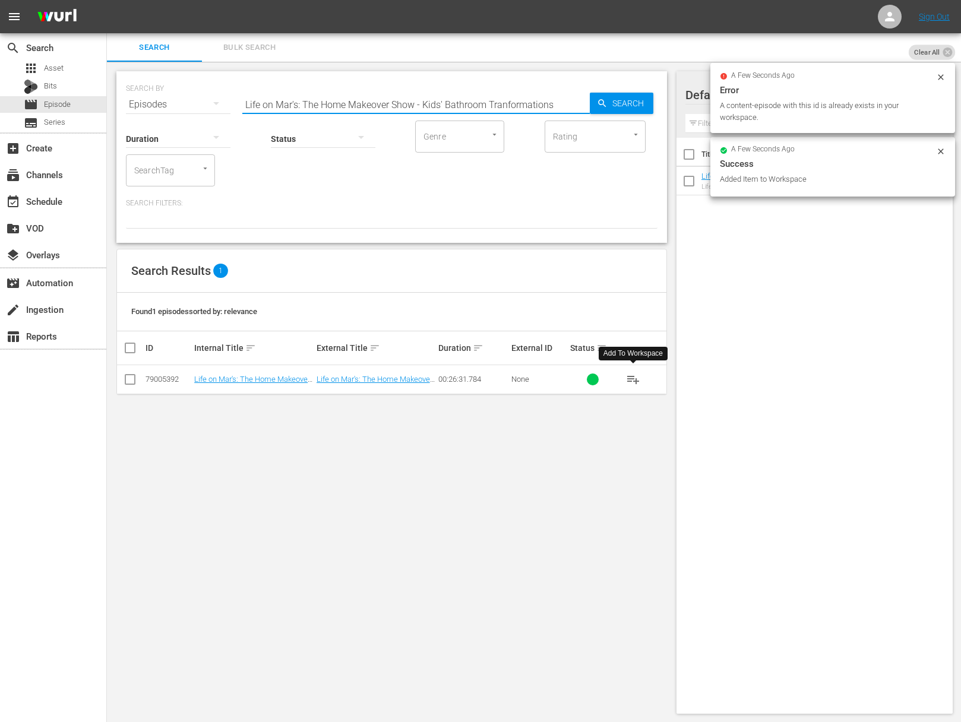
click at [389, 92] on input "Life on Mar's: The Home Makeover Show - Kids' Bathroom Tranformations" at bounding box center [415, 104] width 347 height 29
paste input "Landscaping & Curb AppealLife on Mar's: The Home Makeover Show -"
click at [422, 106] on input "aLife on Mar's: The Home Makeover Show - Landscaping & Curb AppealLife on Mar's…" at bounding box center [415, 104] width 347 height 29
paste input "Life on Mar's: The Home Makeover Show - Landscaping & Curb Appeal"
click at [616, 105] on span "Search" at bounding box center [631, 103] width 46 height 21
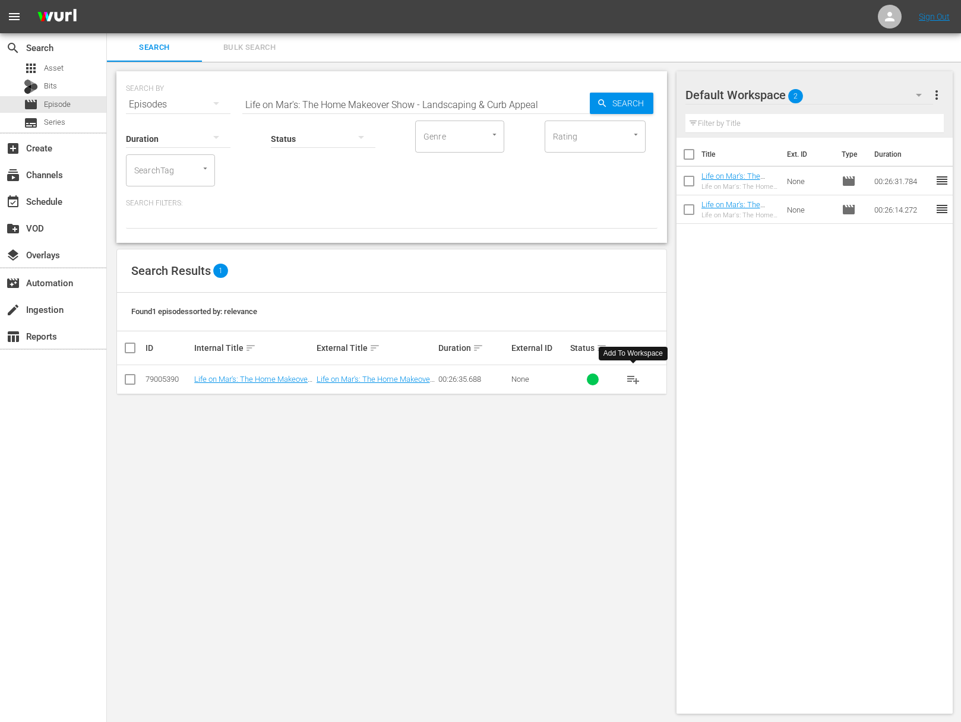
click at [633, 377] on span "playlist_add" at bounding box center [633, 379] width 14 height 14
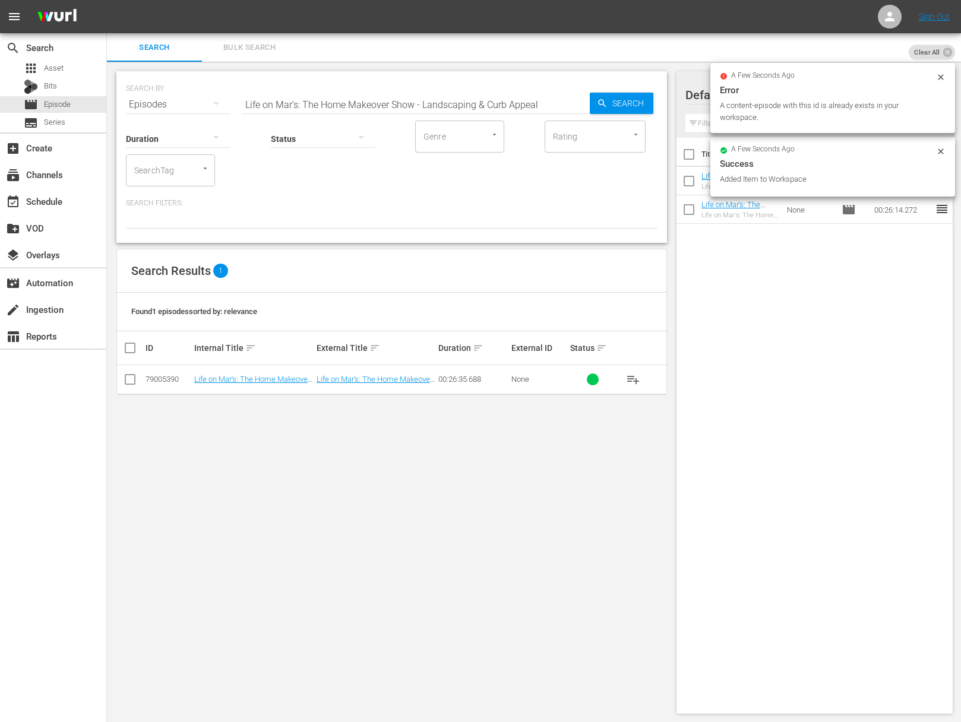
click at [397, 100] on input "Life on Mar's: The Home Makeover Show - Landscaping & Curb Appeal" at bounding box center [415, 104] width 347 height 29
paste input "iving Room & Family Room"
click at [618, 107] on span "Search" at bounding box center [631, 103] width 46 height 21
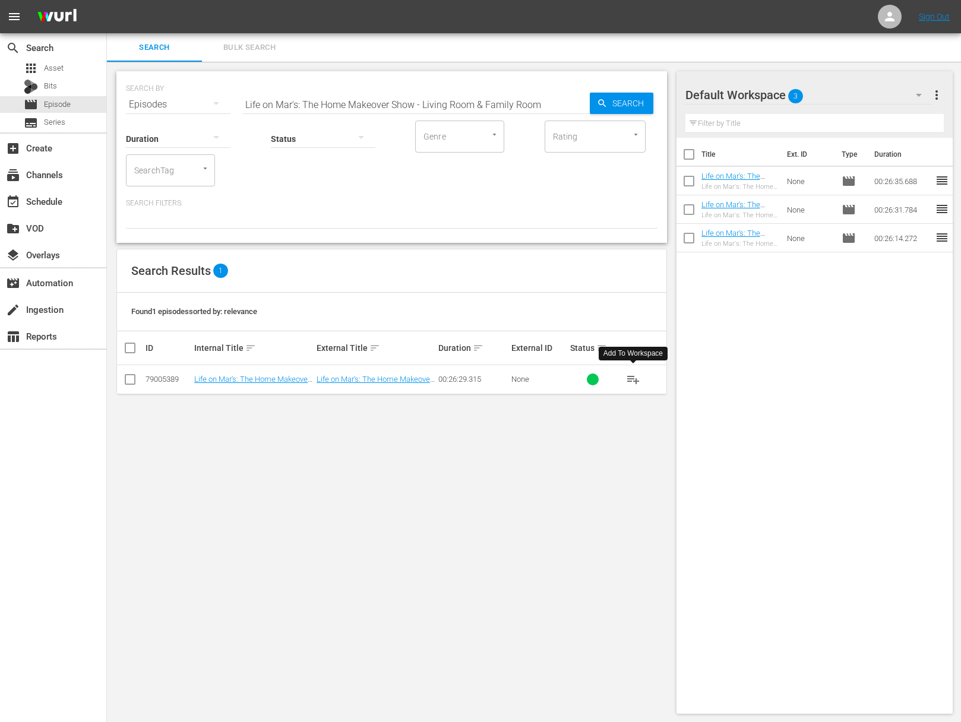
click at [635, 378] on span "playlist_add" at bounding box center [633, 379] width 14 height 14
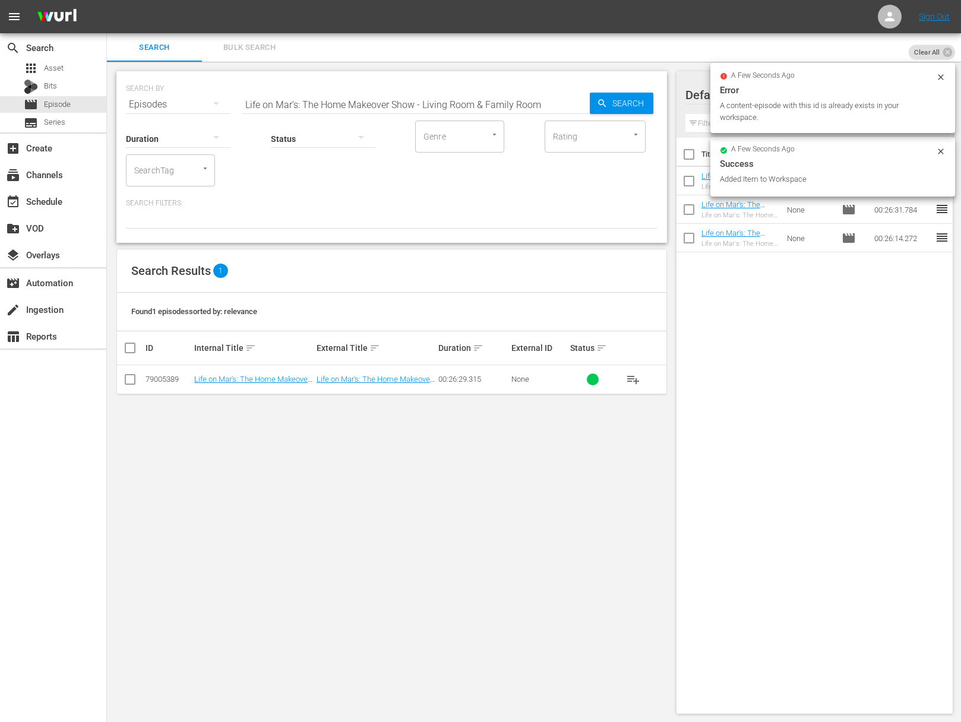
click at [446, 108] on input "Life on Mar's: The Home Makeover Show - Living Room & Family Room" at bounding box center [415, 104] width 347 height 29
paste input "Outdoor Rooms, Decks & Terraces"
click at [629, 107] on span "Search" at bounding box center [631, 103] width 46 height 21
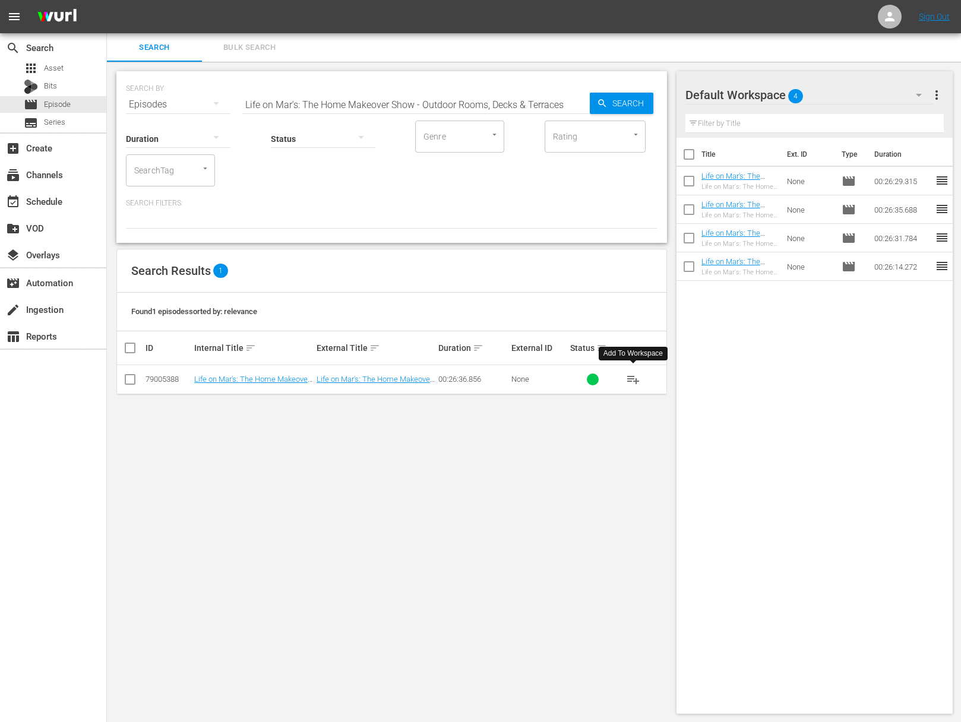
click at [631, 376] on span "playlist_add" at bounding box center [633, 379] width 14 height 14
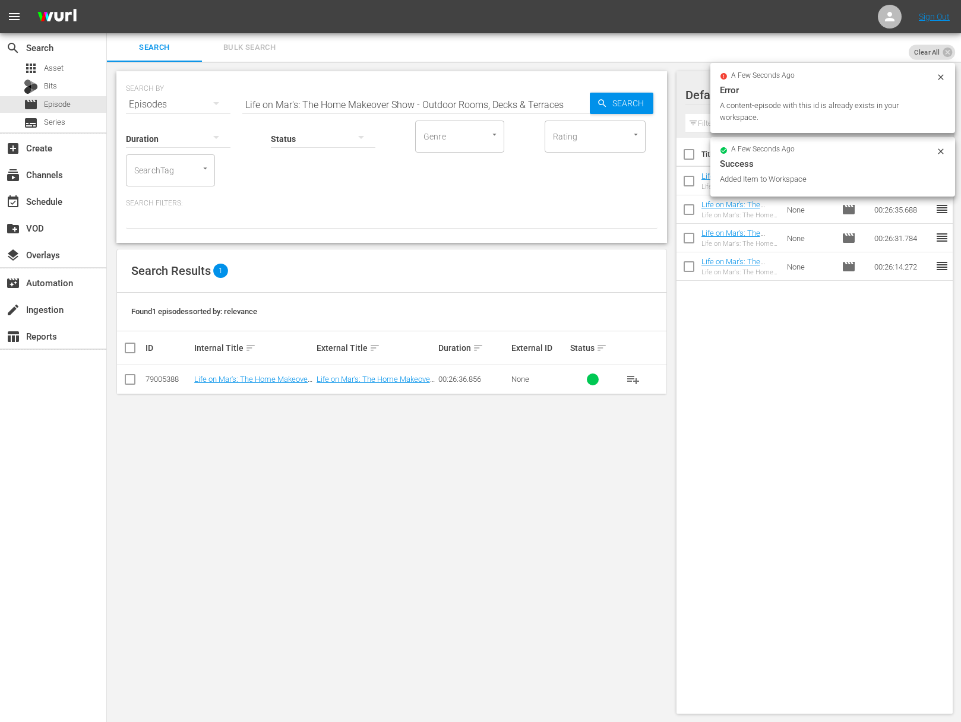
click at [426, 105] on input "Life on Mar's: The Home Makeover Show - Outdoor Rooms, Decks & Terraces" at bounding box center [415, 104] width 347 height 29
paste input "Media Room and En Suite Kitchenette & Bath"
type input "Life on Mar's: The Home Makeover Show - Media Room and En Suite Kitchenette & B…"
click at [628, 105] on span "Search" at bounding box center [631, 103] width 46 height 21
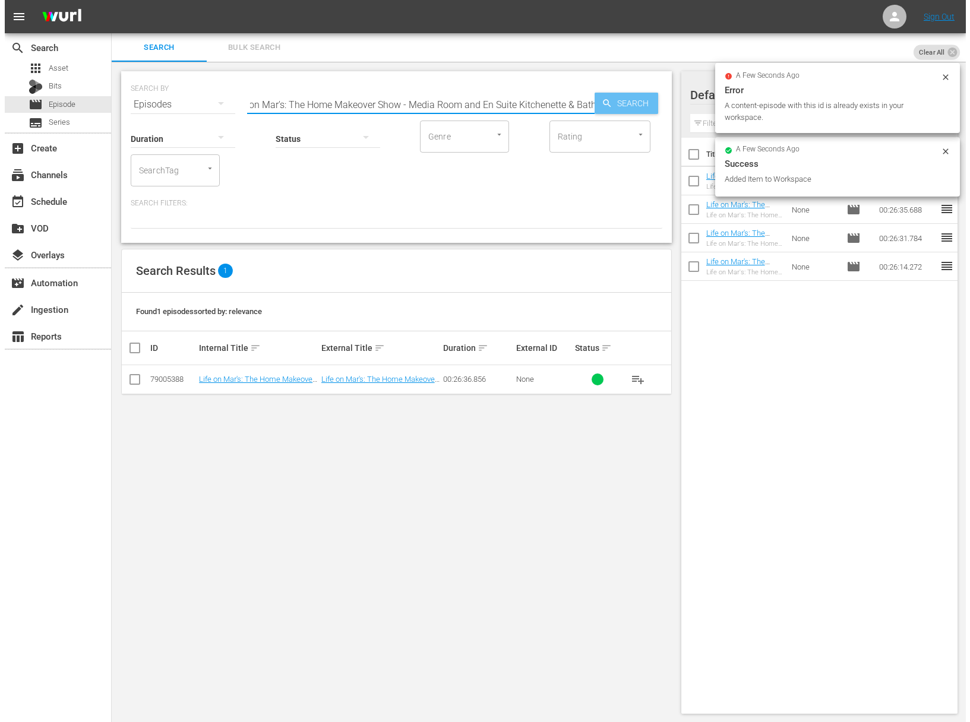
scroll to position [0, 0]
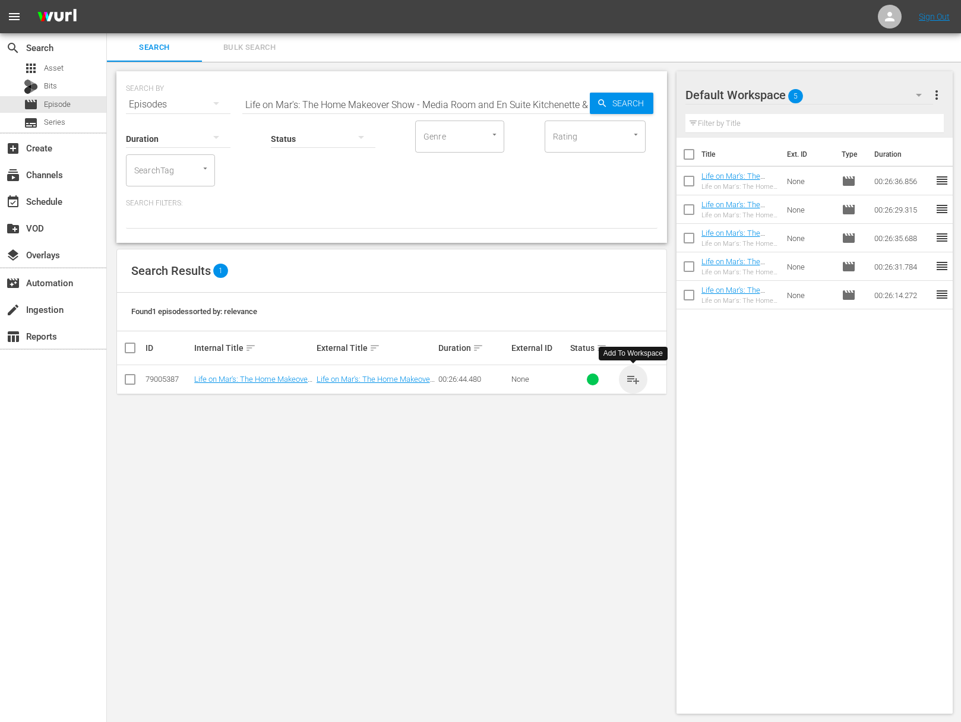
click at [633, 378] on span "playlist_add" at bounding box center [633, 379] width 14 height 14
click at [56, 214] on div "create_new_folder VOD" at bounding box center [53, 227] width 106 height 27
click at [58, 204] on div "event_available Schedule" at bounding box center [33, 199] width 67 height 11
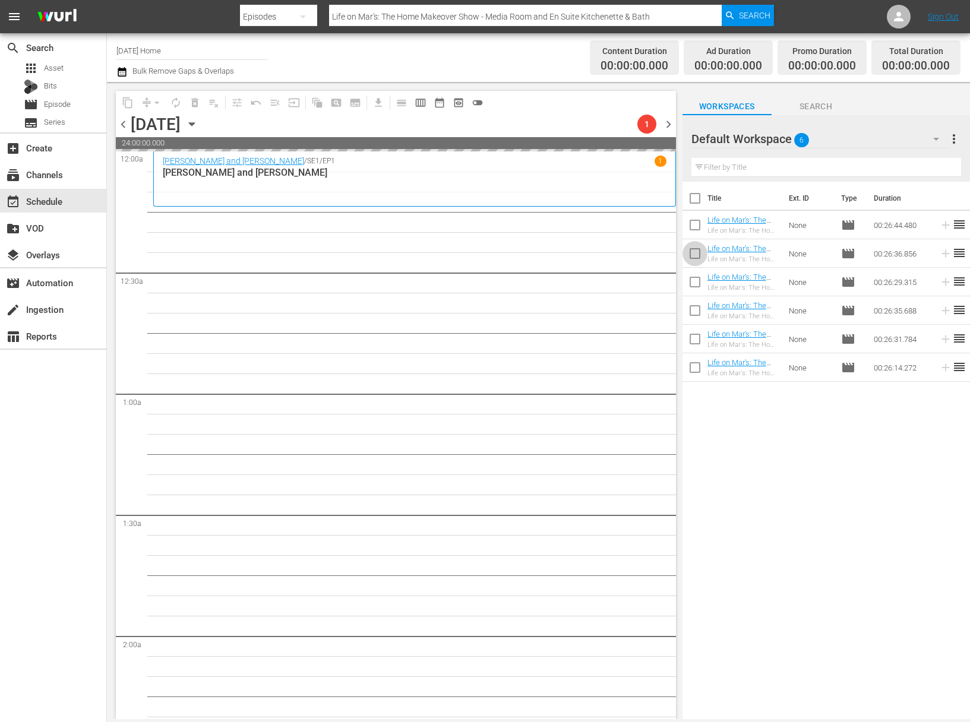
click at [696, 257] on input "checkbox" at bounding box center [694, 256] width 25 height 25
checkbox input "true"
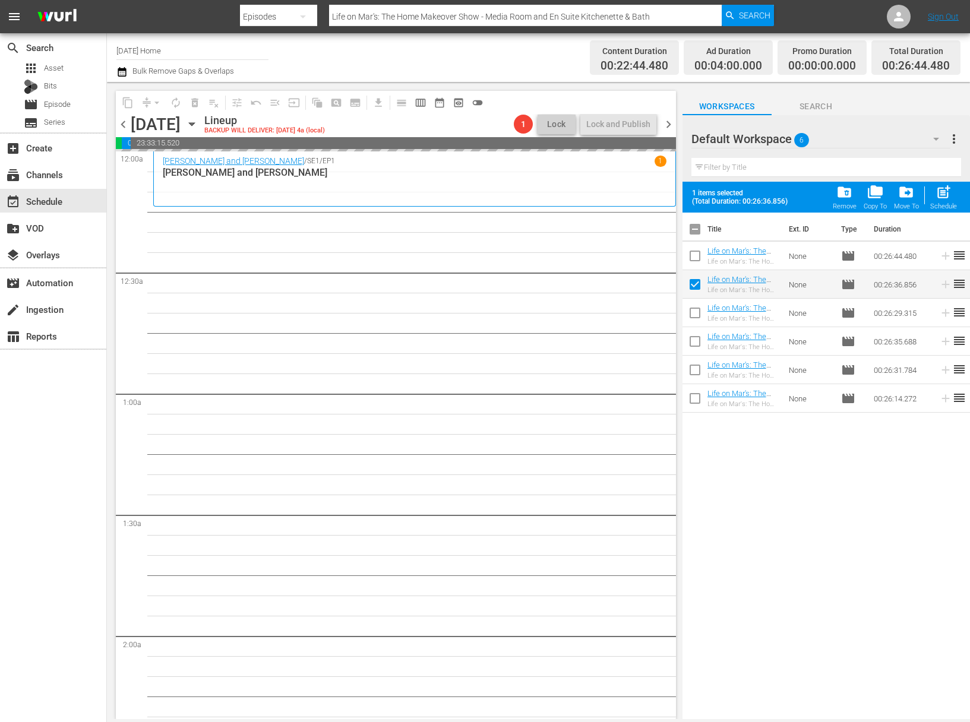
click at [696, 312] on input "checkbox" at bounding box center [694, 315] width 25 height 25
checkbox input "true"
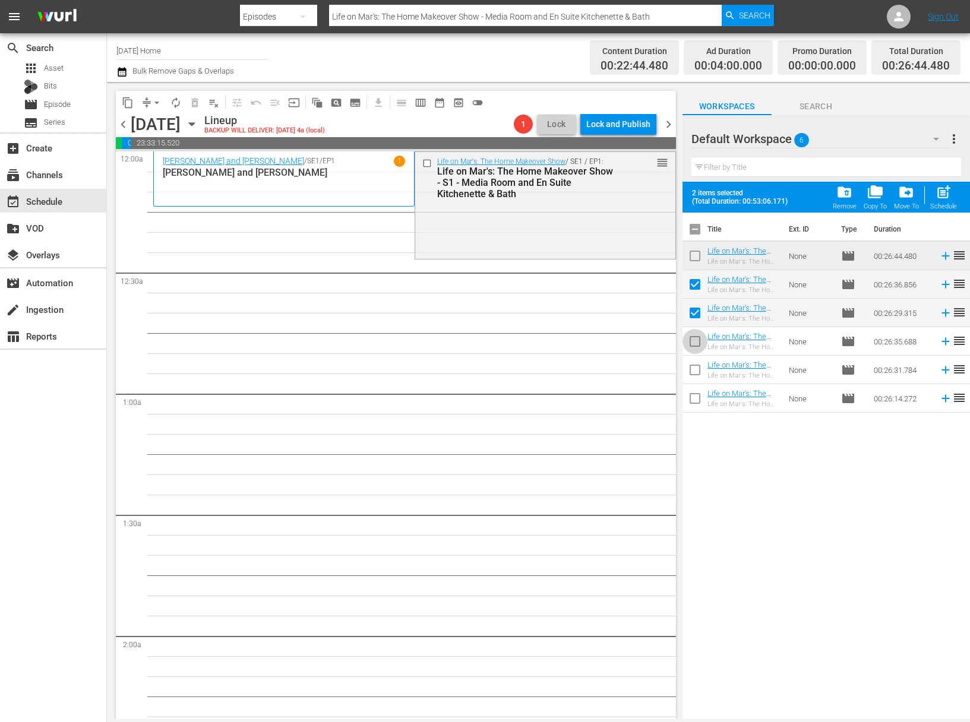
click at [696, 339] on input "checkbox" at bounding box center [694, 343] width 25 height 25
checkbox input "true"
click at [696, 371] on input "checkbox" at bounding box center [694, 372] width 25 height 25
checkbox input "true"
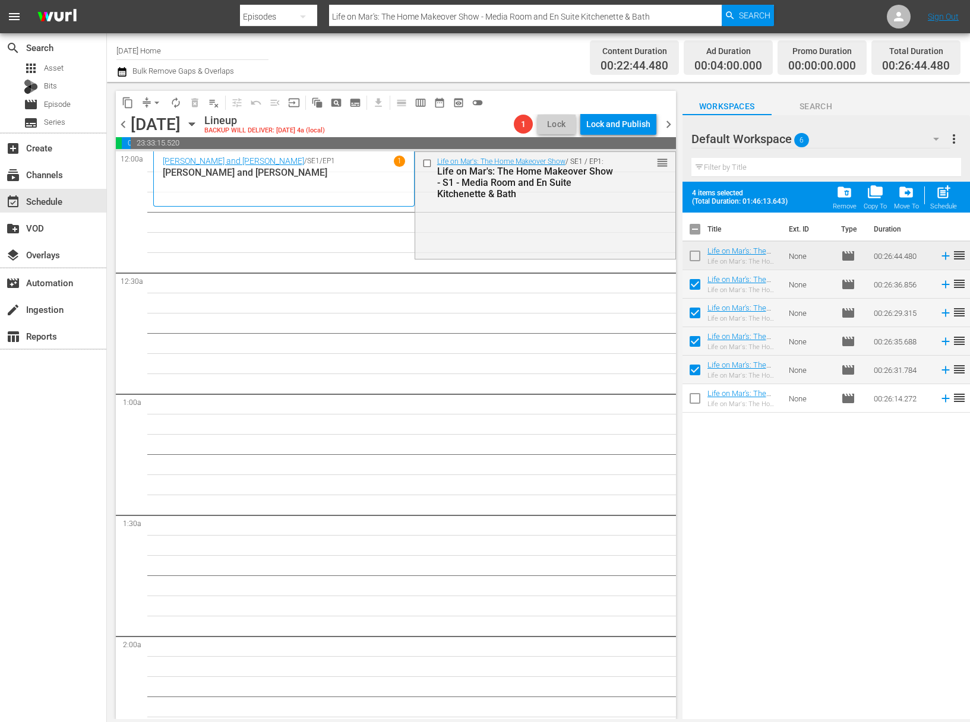
click at [696, 394] on input "checkbox" at bounding box center [694, 400] width 25 height 25
checkbox input "true"
click at [950, 195] on span "post_add" at bounding box center [944, 192] width 16 height 16
checkbox input "false"
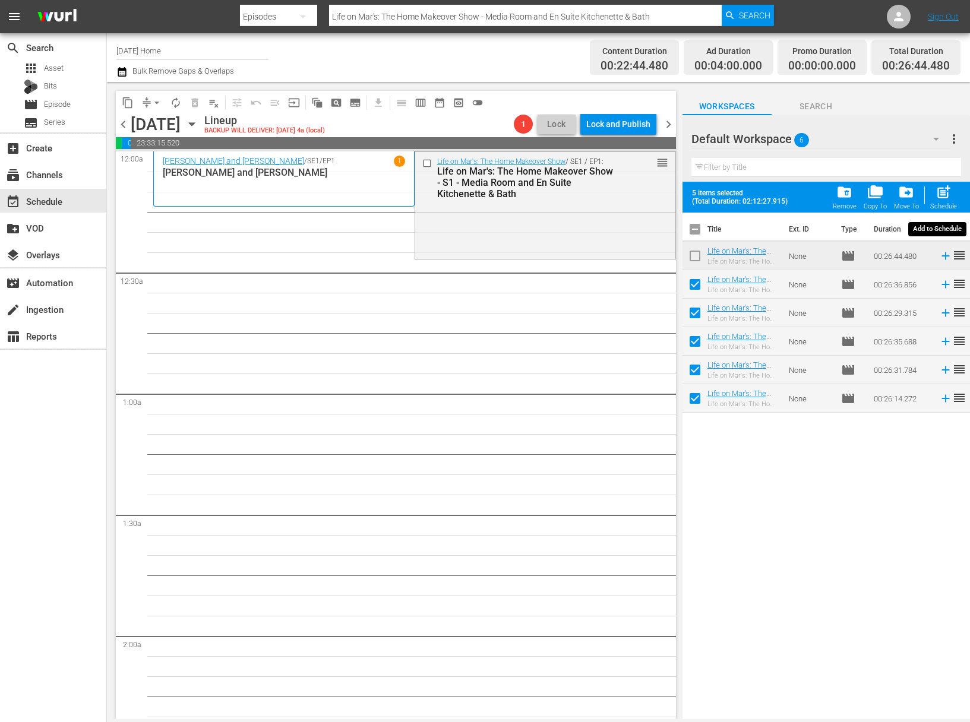
checkbox input "false"
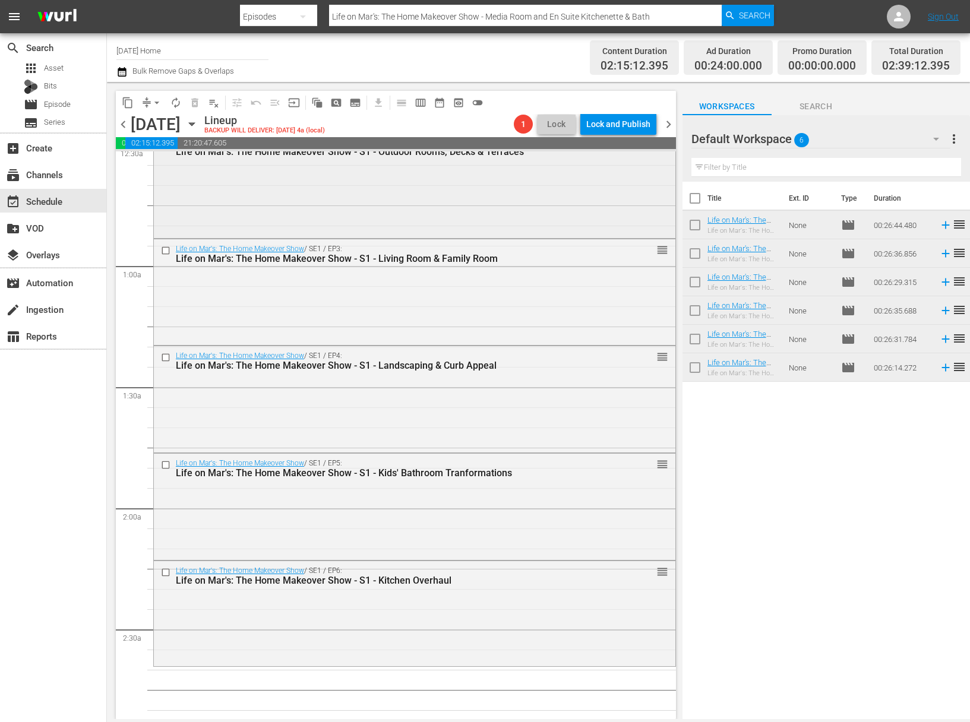
scroll to position [242, 0]
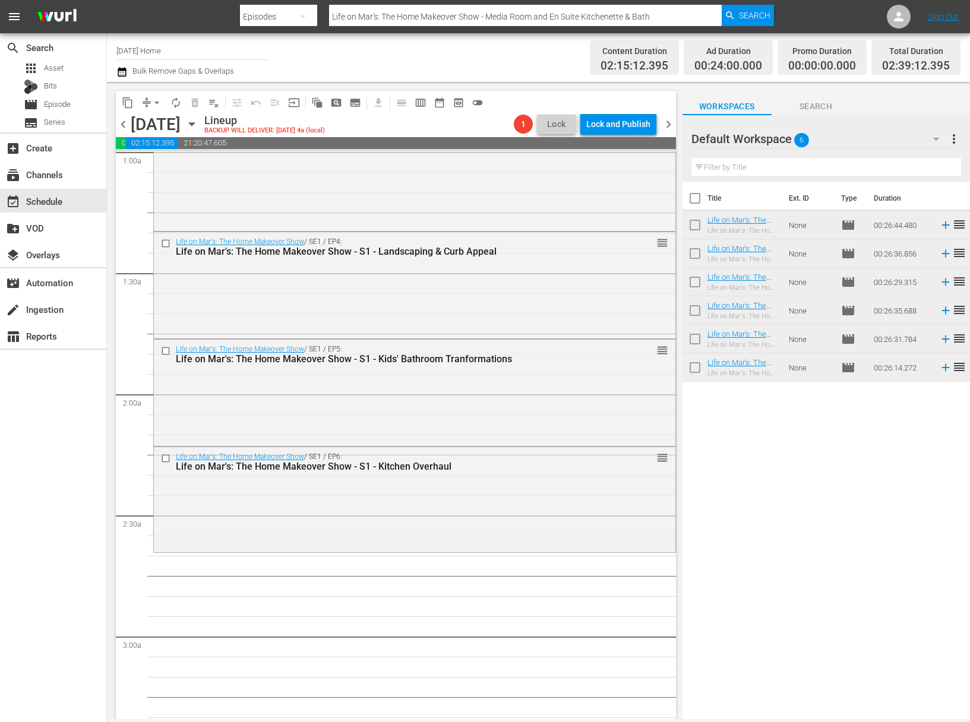
click at [194, 123] on icon "button" at bounding box center [191, 124] width 5 height 3
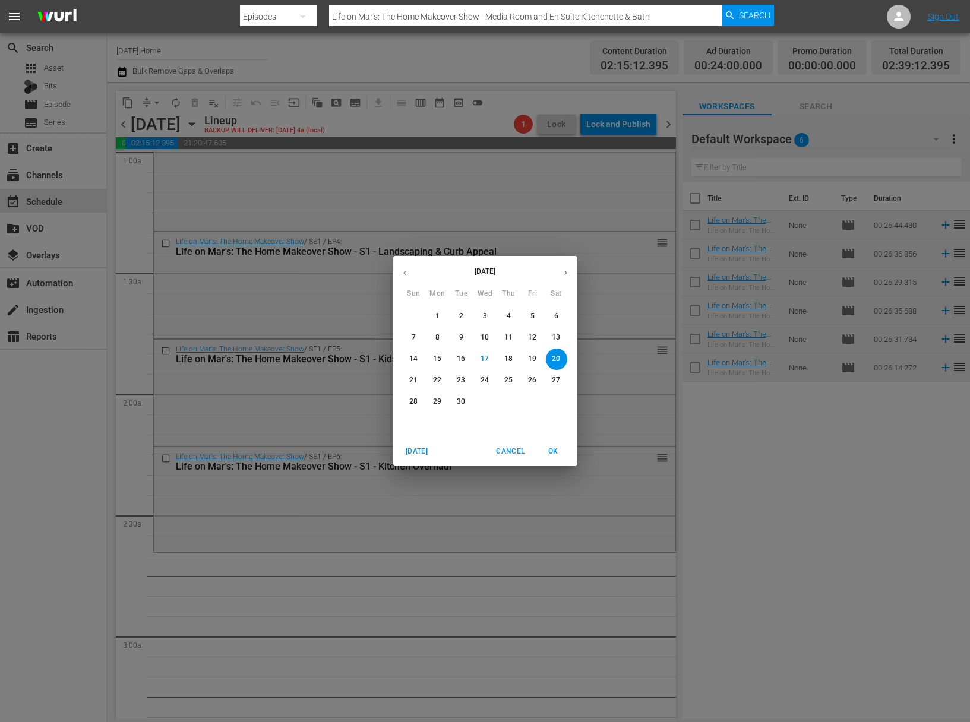
click at [409, 377] on p "21" at bounding box center [413, 380] width 8 height 10
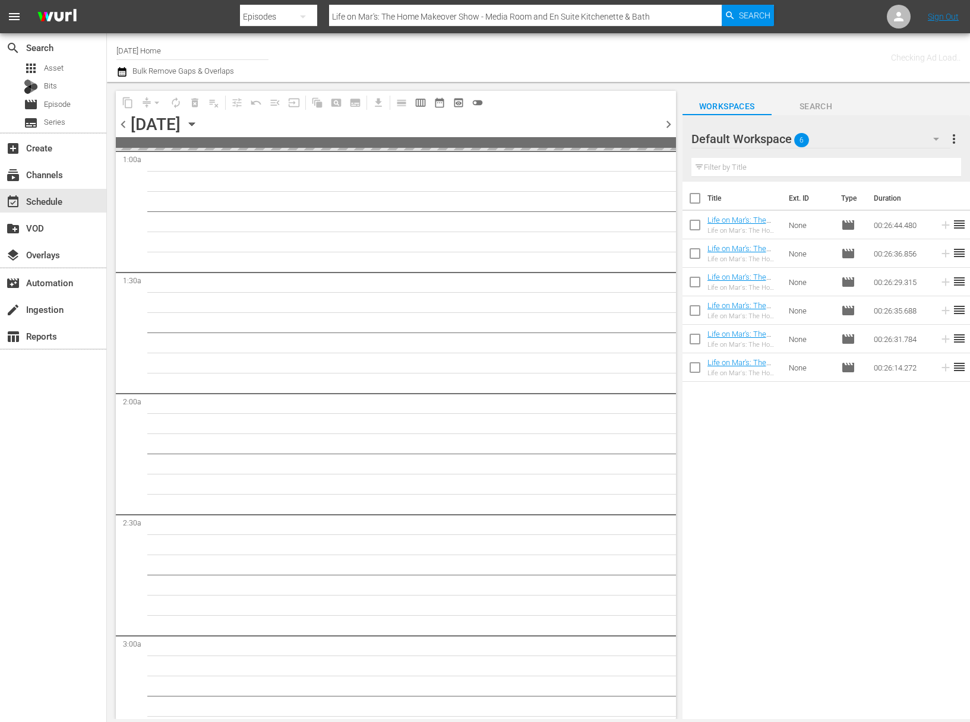
scroll to position [302, 0]
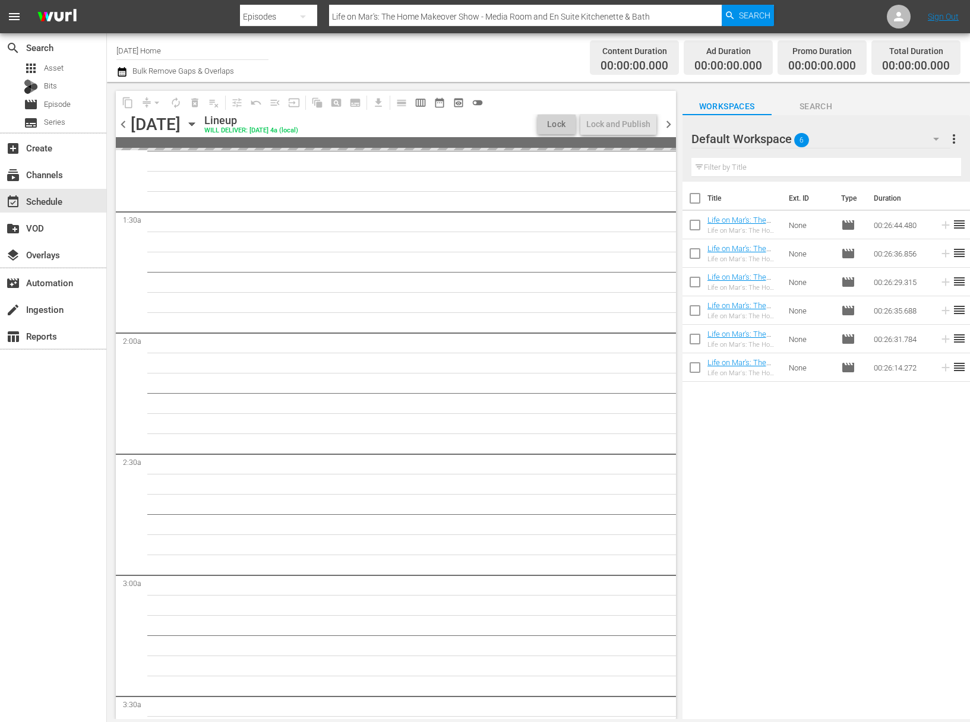
click at [198, 125] on icon "button" at bounding box center [191, 124] width 13 height 13
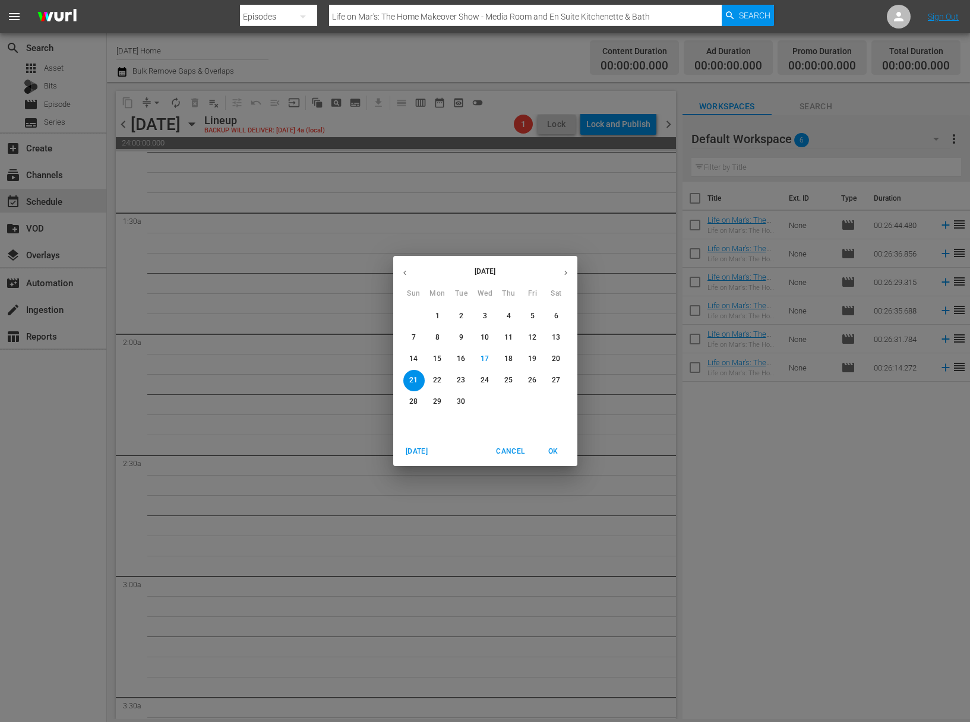
click at [564, 360] on span "20" at bounding box center [556, 359] width 21 height 10
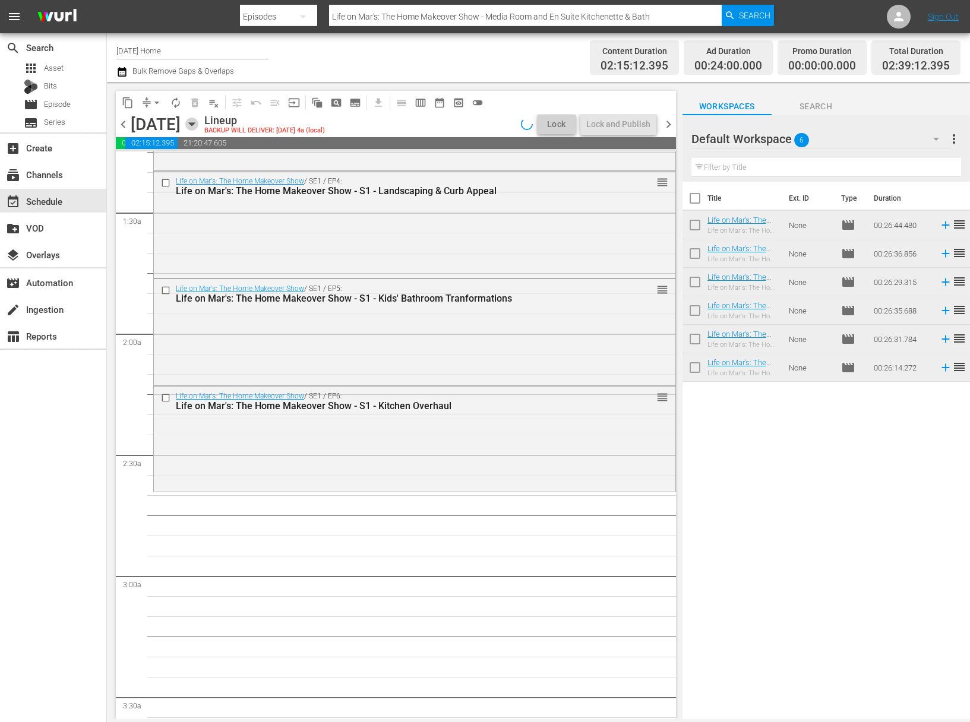
click at [194, 124] on icon "button" at bounding box center [191, 124] width 5 height 3
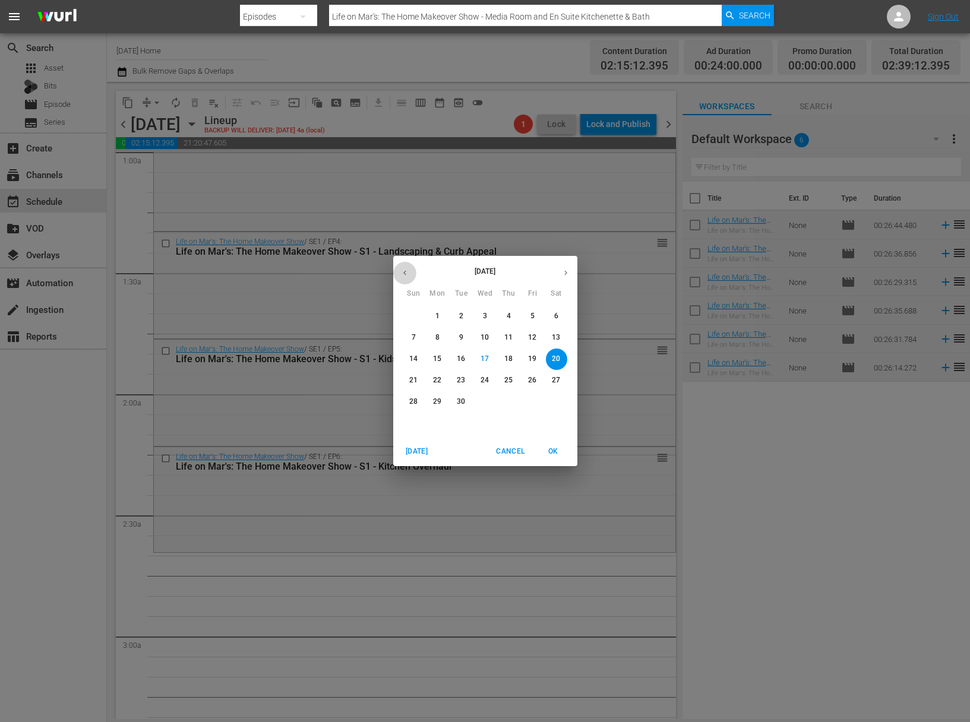
click at [406, 275] on icon "button" at bounding box center [404, 272] width 9 height 9
click at [543, 359] on span "16" at bounding box center [532, 359] width 21 height 10
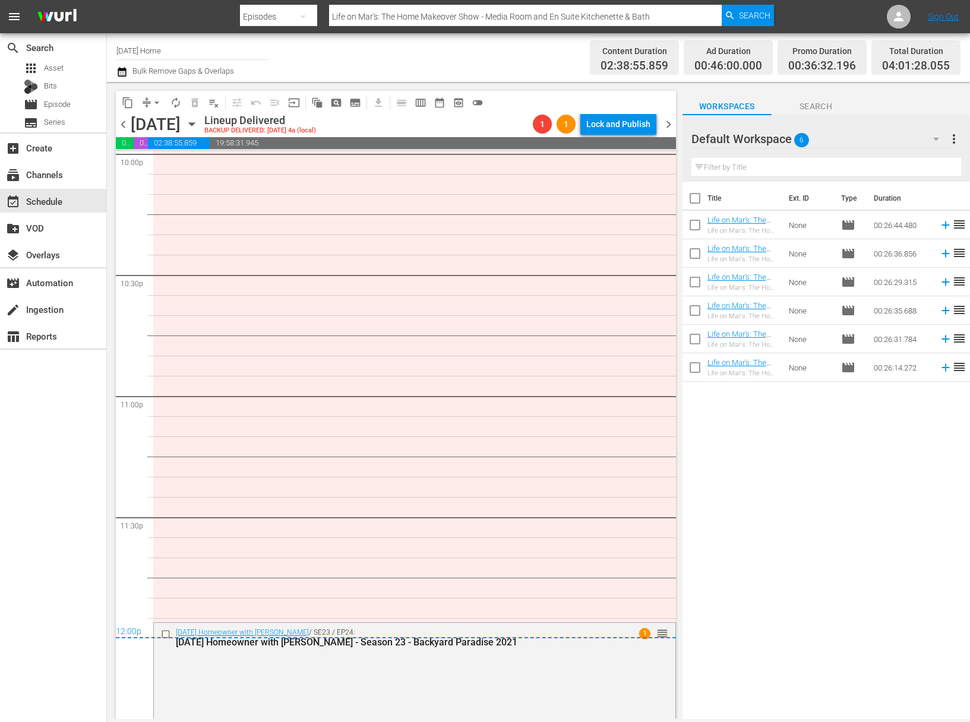
scroll to position [5353, 0]
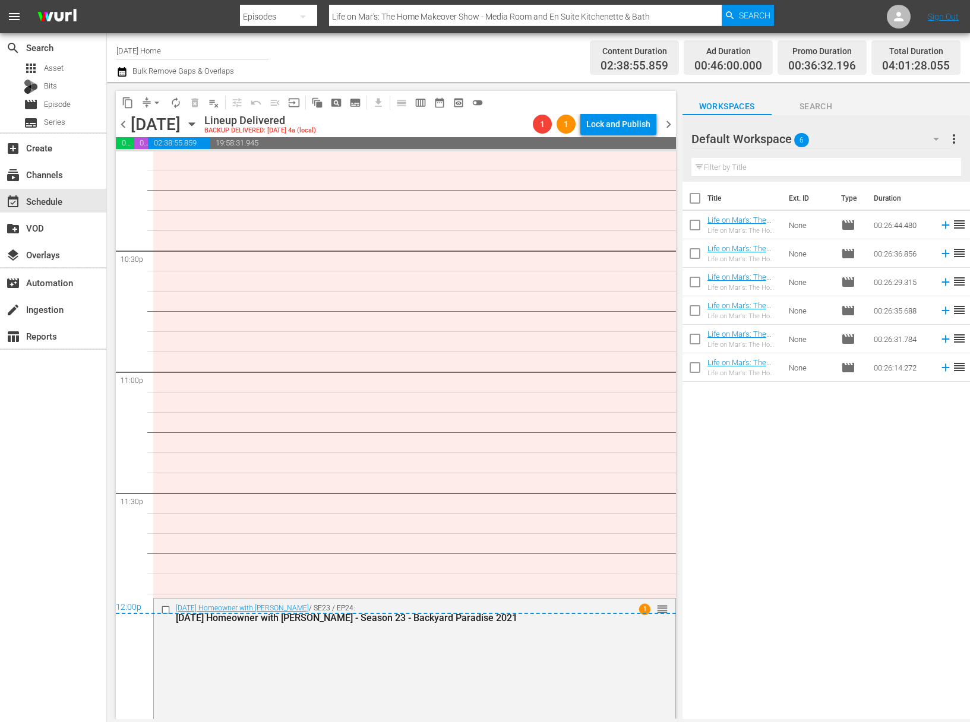
click at [198, 124] on icon "button" at bounding box center [191, 124] width 13 height 13
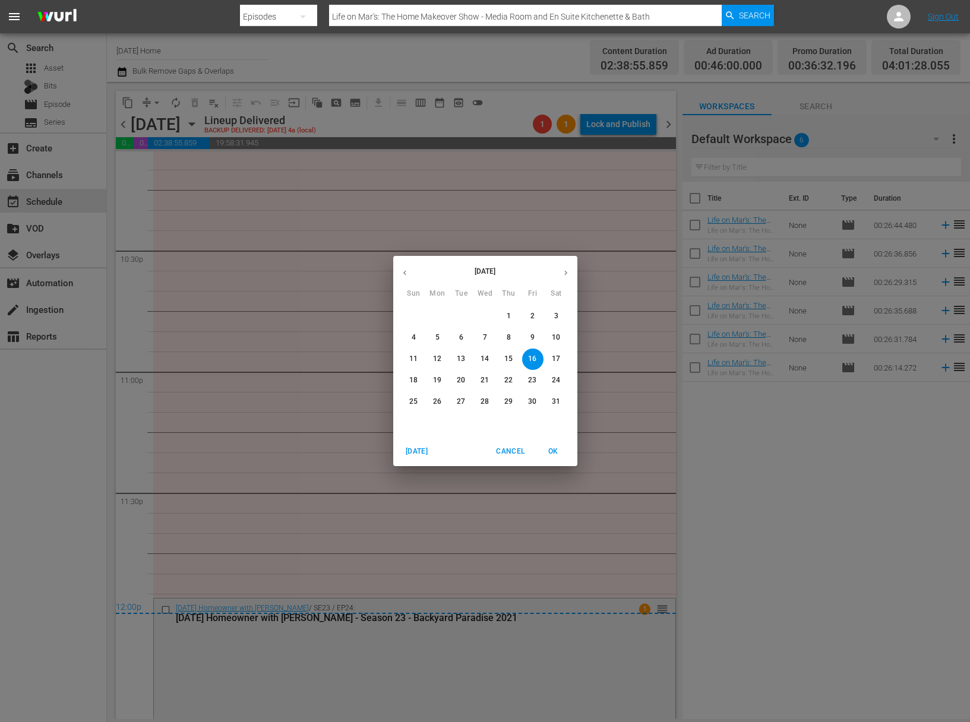
click at [404, 268] on icon "button" at bounding box center [404, 272] width 9 height 9
click at [407, 274] on icon "button" at bounding box center [404, 272] width 9 height 9
click at [491, 377] on span "19" at bounding box center [485, 380] width 21 height 10
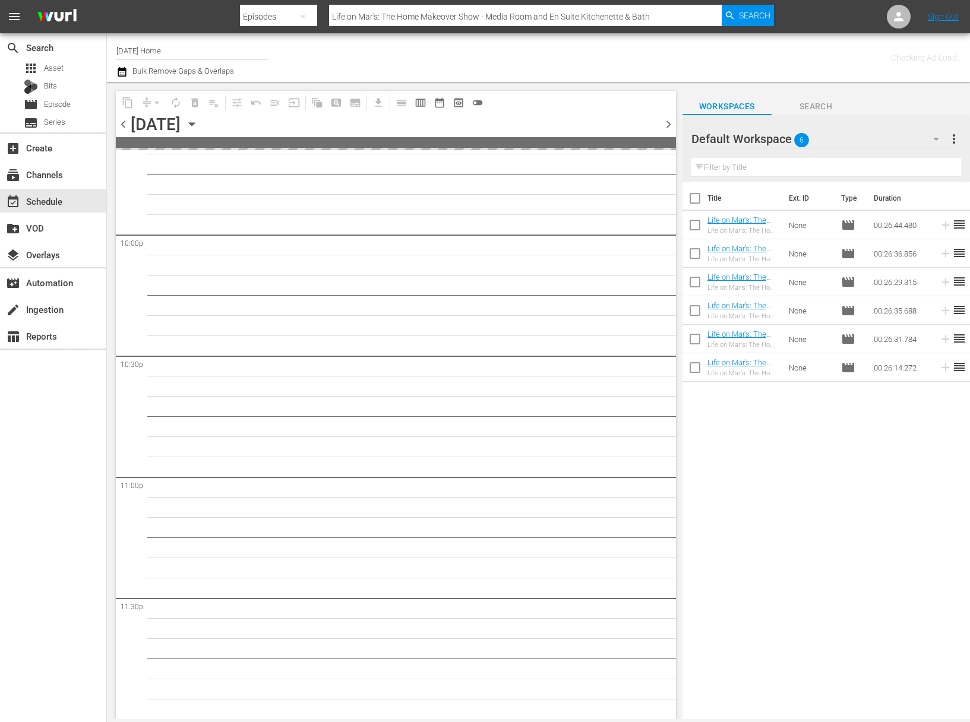
scroll to position [5247, 0]
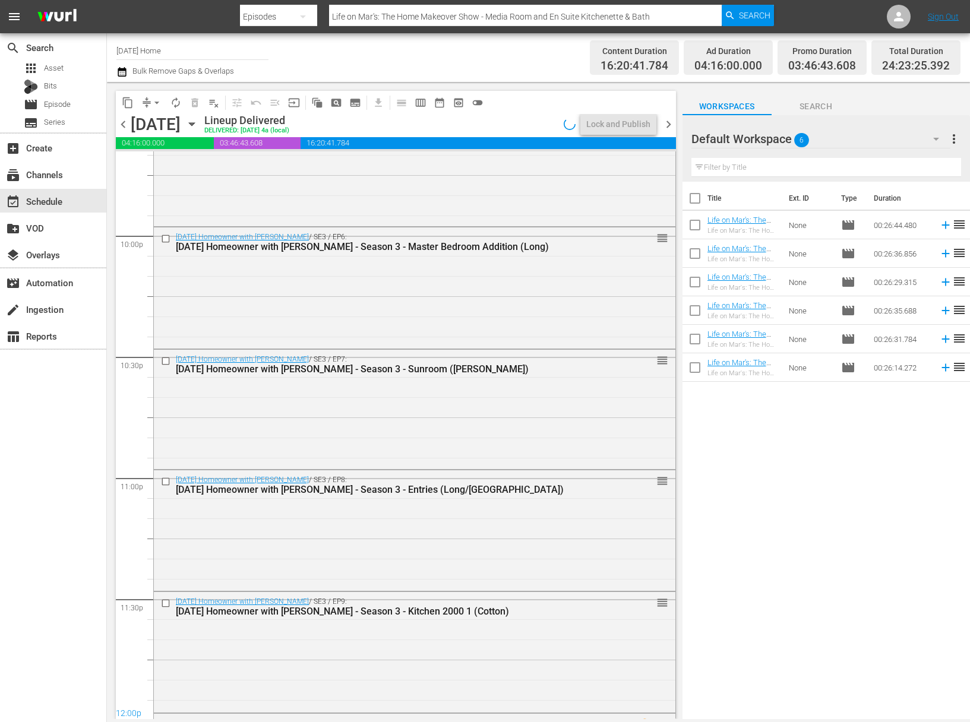
click at [194, 125] on icon "button" at bounding box center [191, 124] width 5 height 3
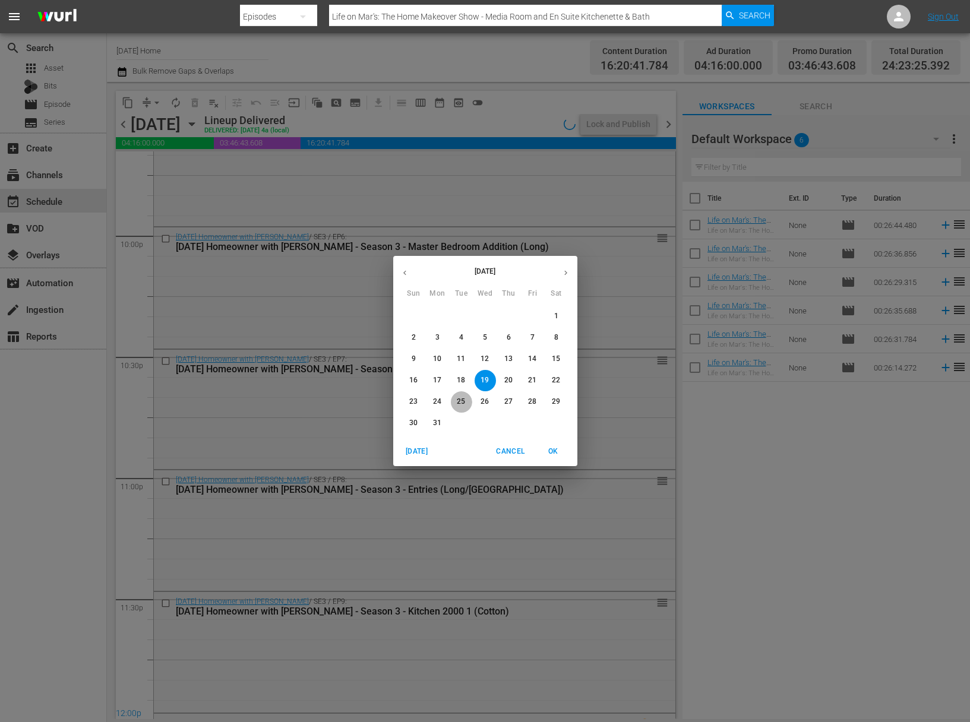
click at [470, 404] on span "25" at bounding box center [461, 402] width 21 height 10
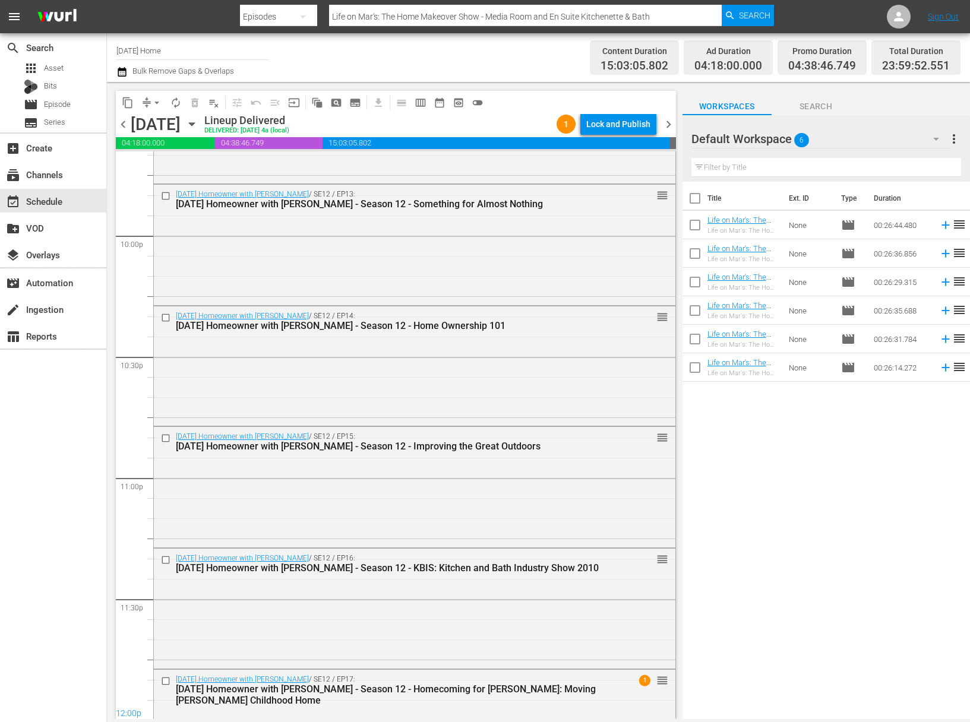
click at [201, 125] on div "Tuesday, March 25th March 25th" at bounding box center [166, 125] width 71 height 20
click at [198, 125] on icon "button" at bounding box center [191, 124] width 13 height 13
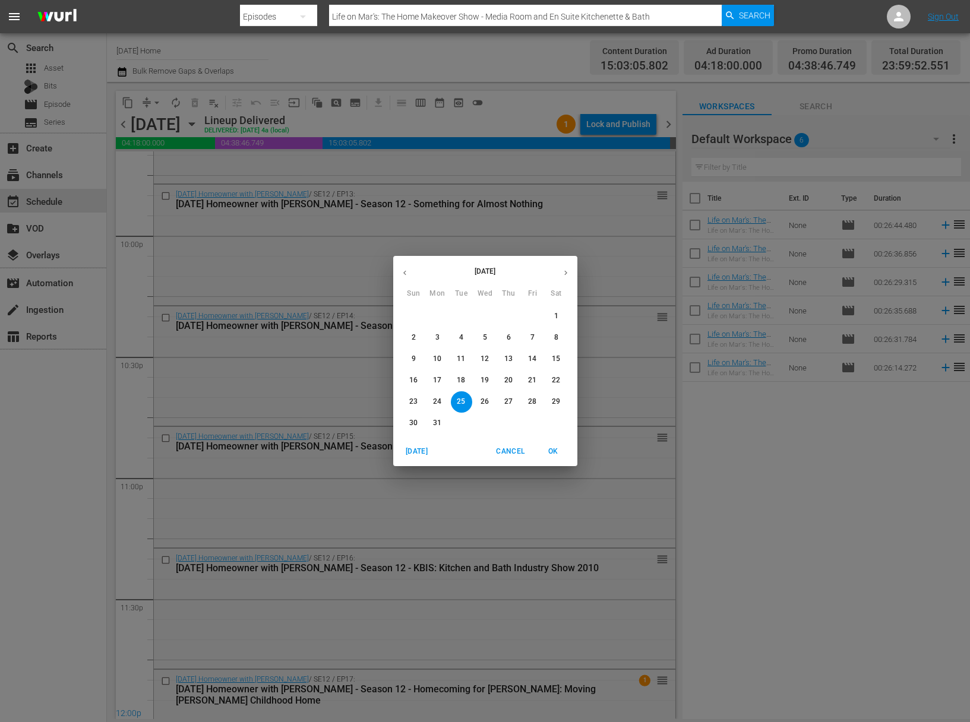
click at [554, 404] on p "29" at bounding box center [556, 402] width 8 height 10
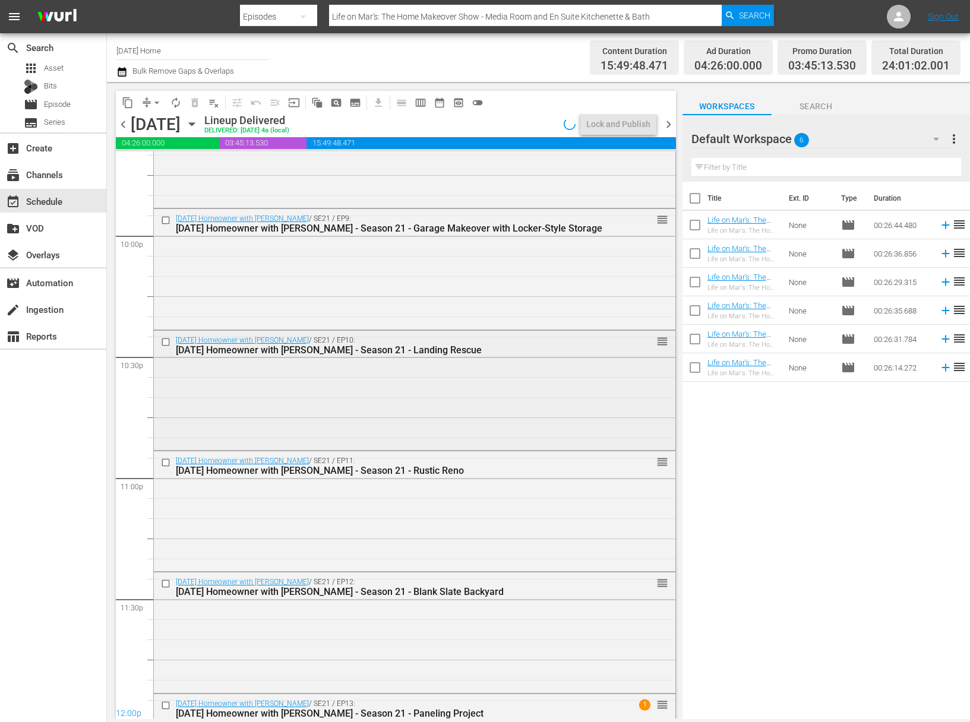
scroll to position [5343, 0]
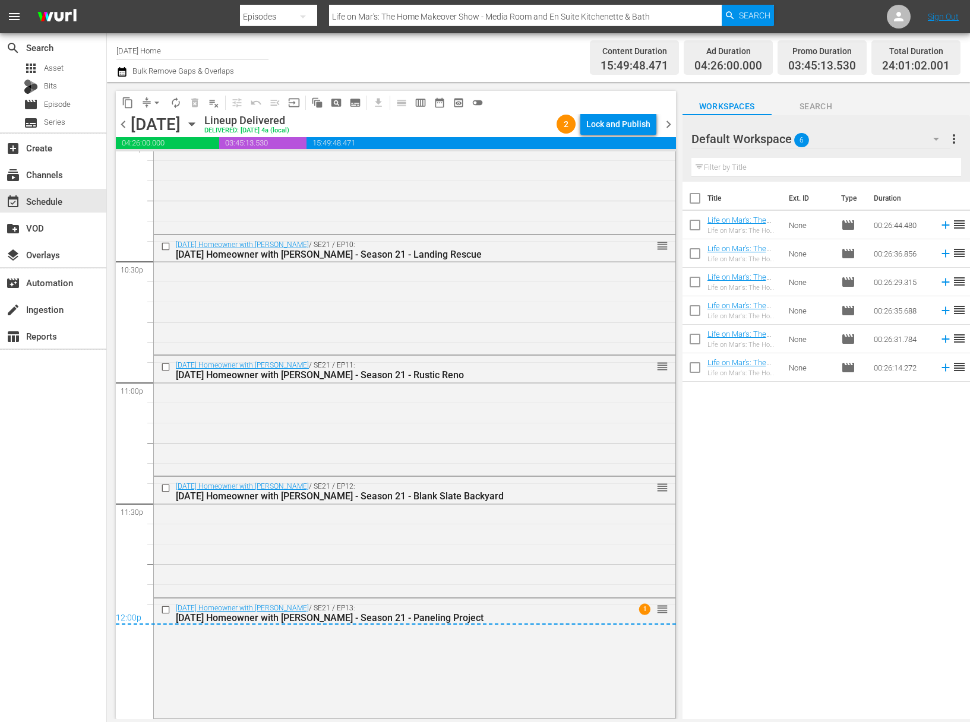
click at [198, 121] on icon "button" at bounding box center [191, 124] width 13 height 13
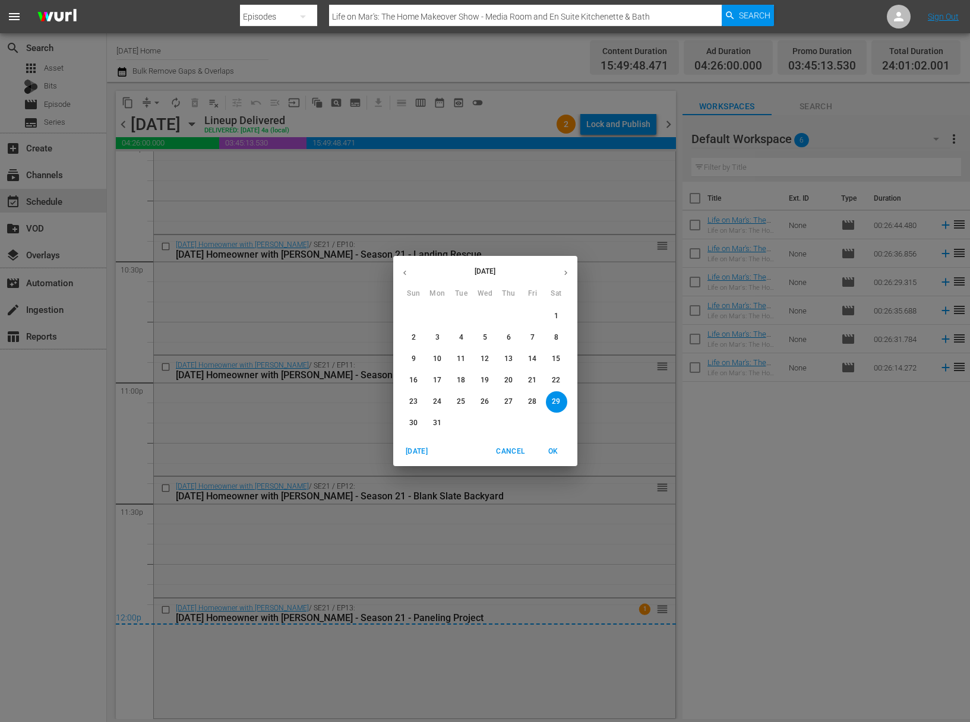
click at [415, 429] on button "30" at bounding box center [413, 423] width 21 height 21
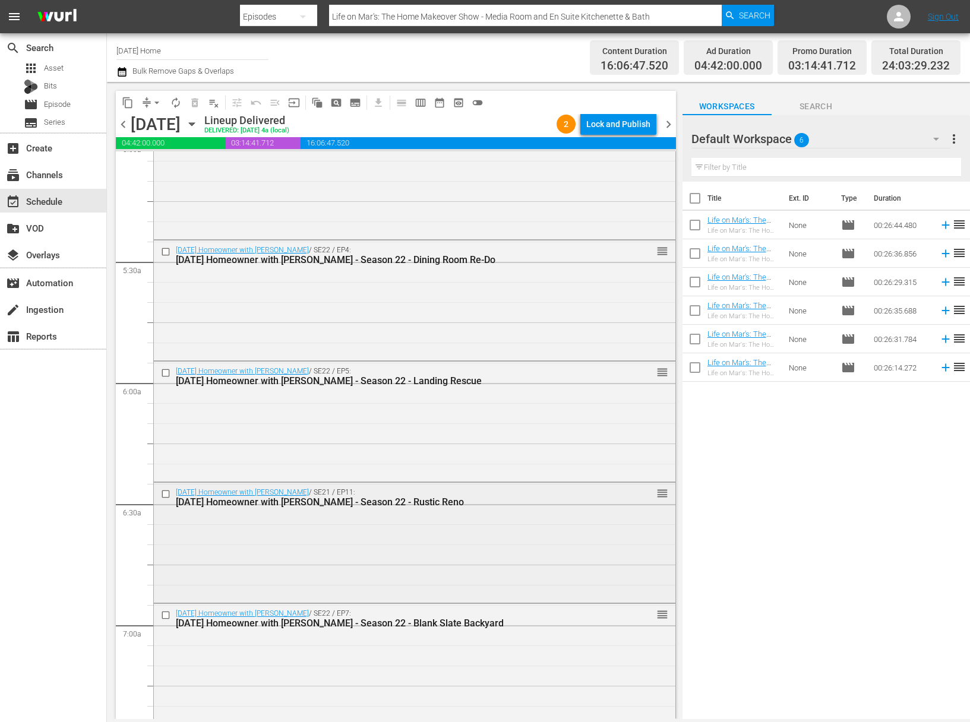
scroll to position [1452, 0]
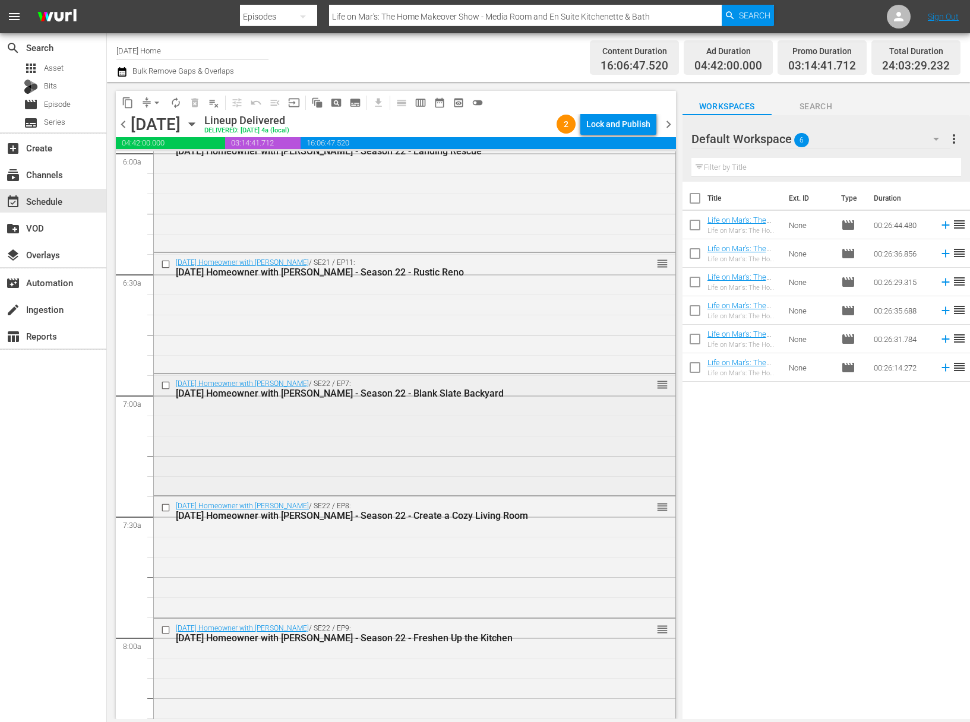
click at [168, 383] on input "checkbox" at bounding box center [167, 385] width 12 height 10
click at [167, 501] on div at bounding box center [167, 508] width 18 height 14
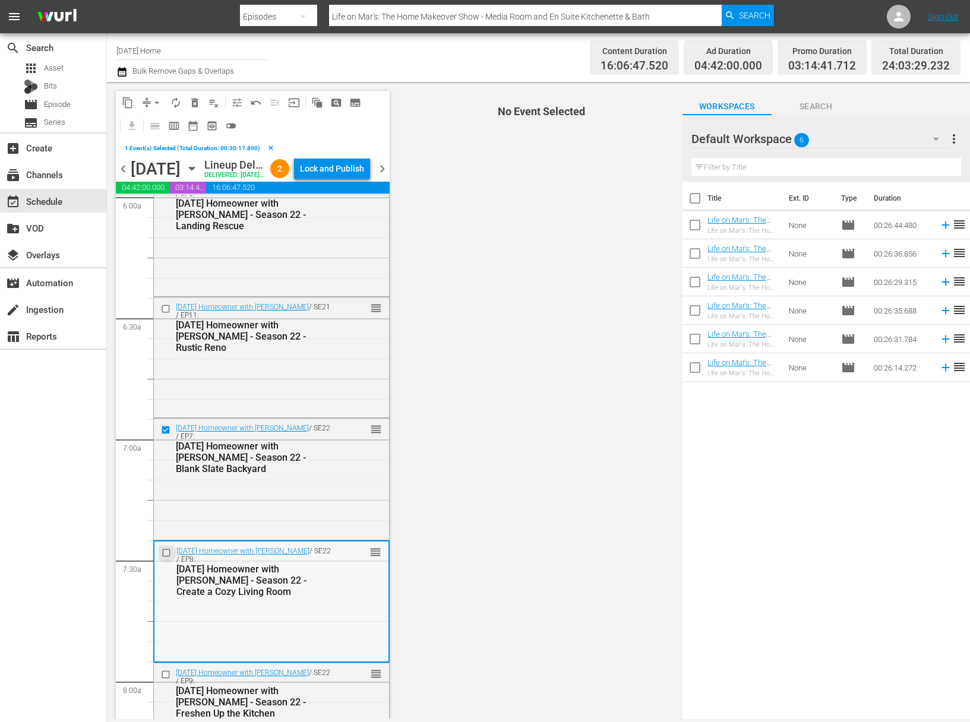
click at [163, 558] on input "checkbox" at bounding box center [168, 553] width 12 height 10
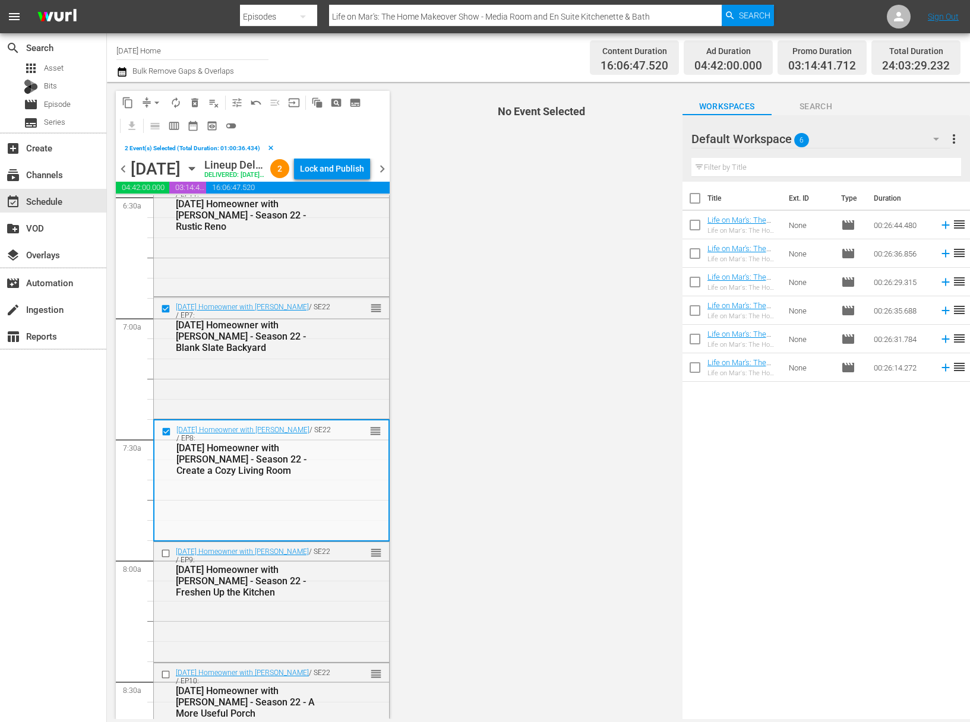
scroll to position [1836, 0]
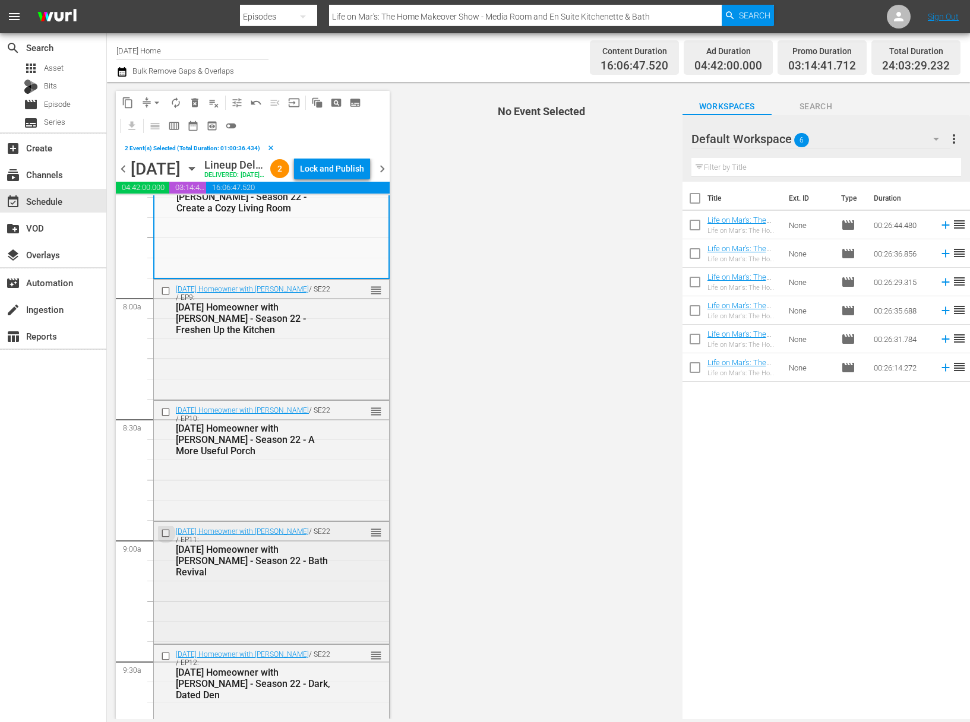
click at [168, 539] on input "checkbox" at bounding box center [167, 534] width 12 height 10
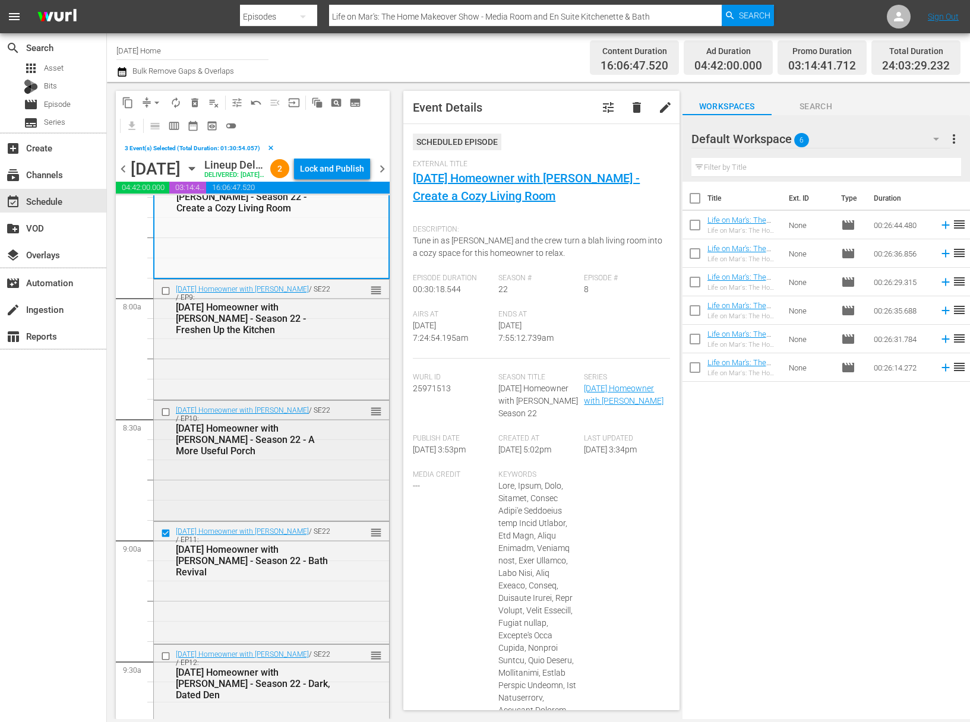
click at [166, 418] on input "checkbox" at bounding box center [167, 412] width 12 height 10
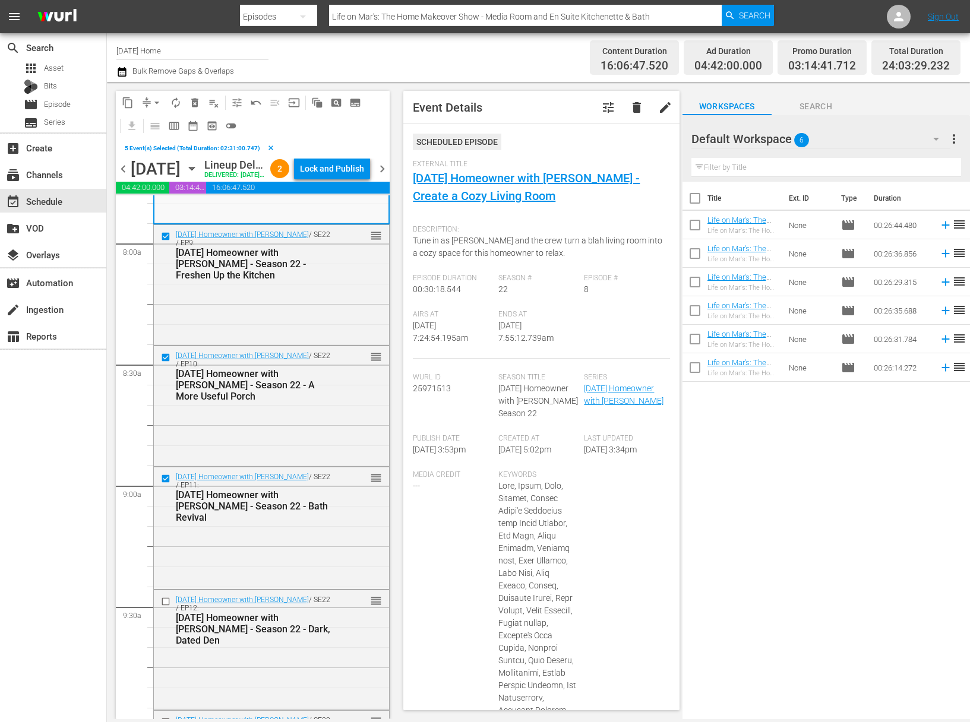
scroll to position [1993, 0]
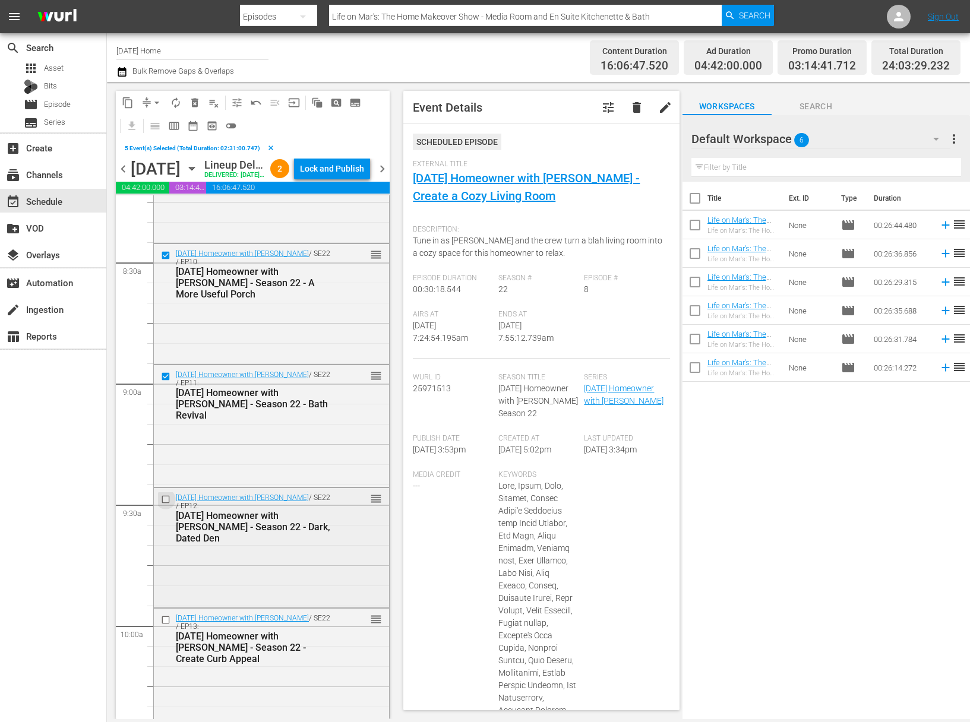
click at [165, 504] on input "checkbox" at bounding box center [167, 499] width 12 height 10
click at [166, 625] on input "checkbox" at bounding box center [167, 620] width 12 height 10
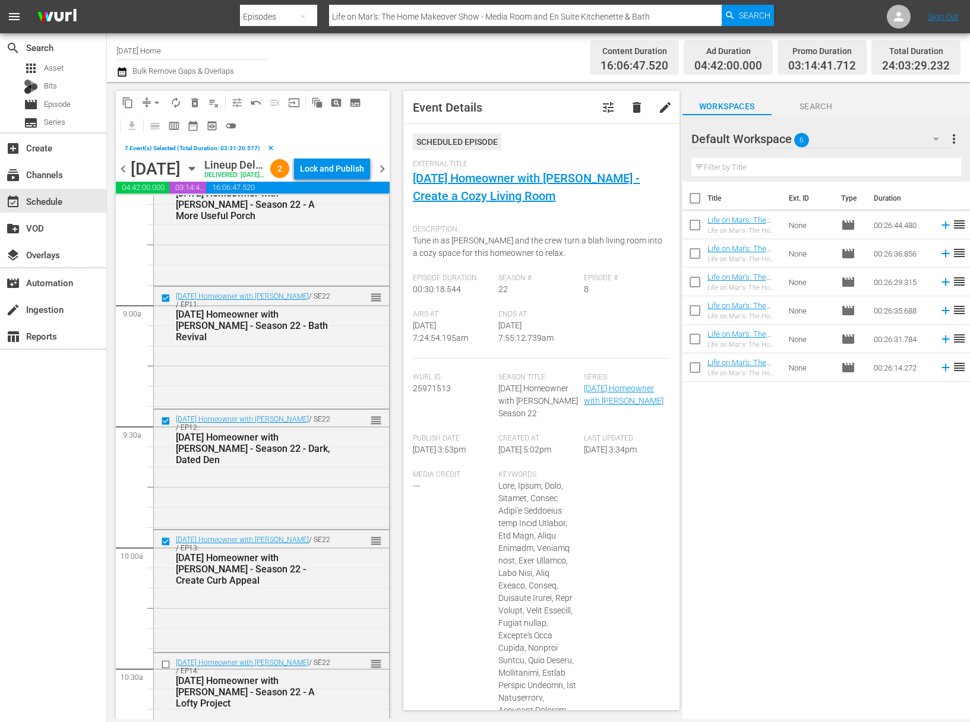
scroll to position [2226, 0]
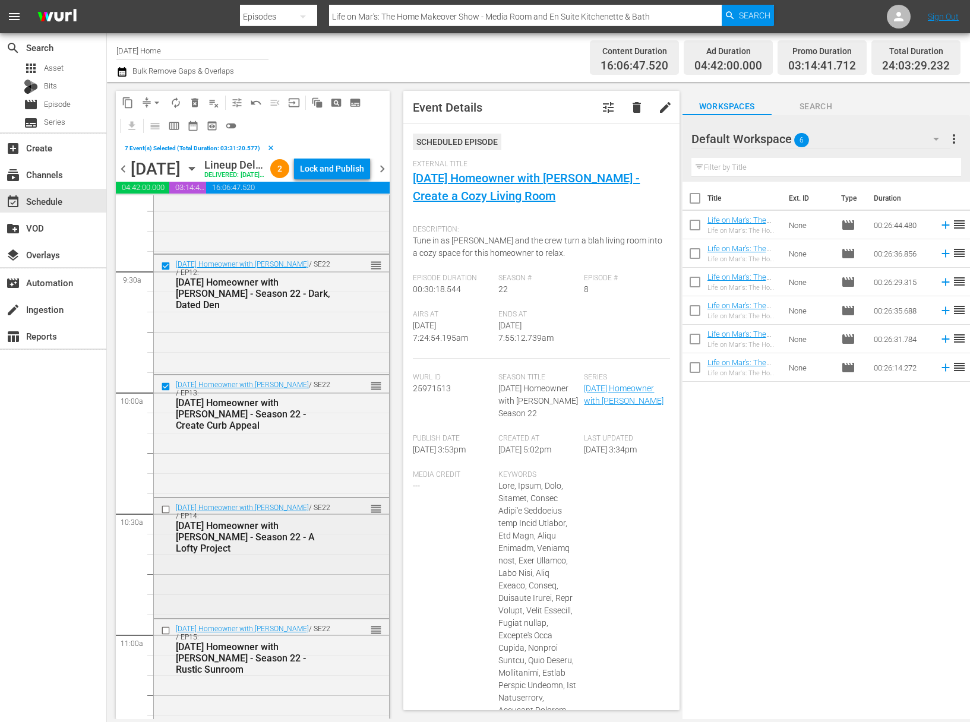
click at [166, 515] on input "checkbox" at bounding box center [167, 510] width 12 height 10
click at [168, 636] on input "checkbox" at bounding box center [167, 630] width 12 height 10
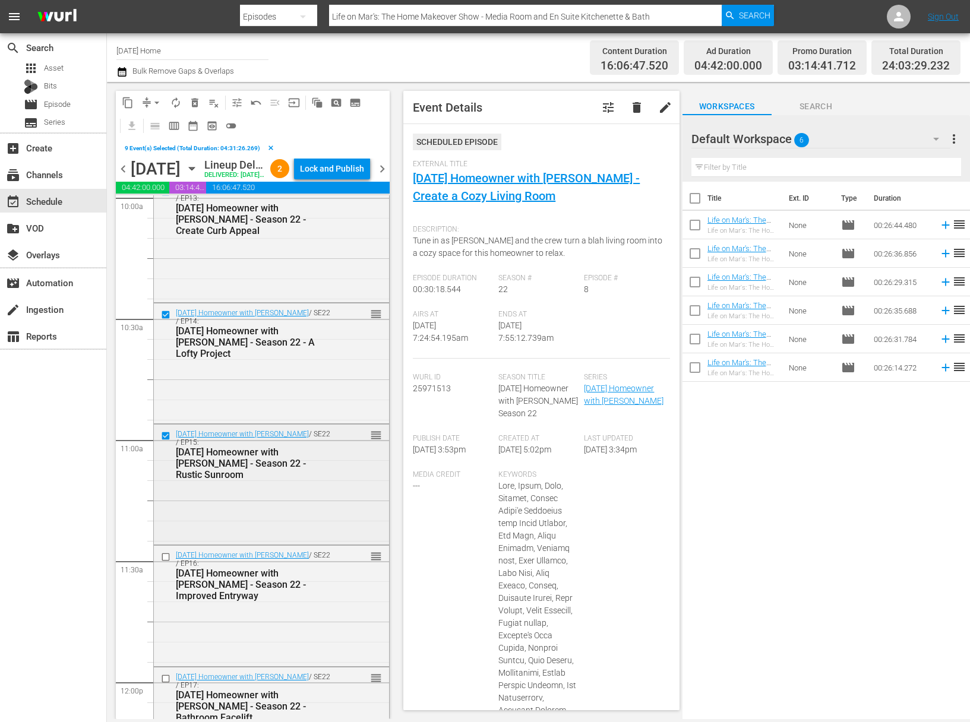
scroll to position [2484, 0]
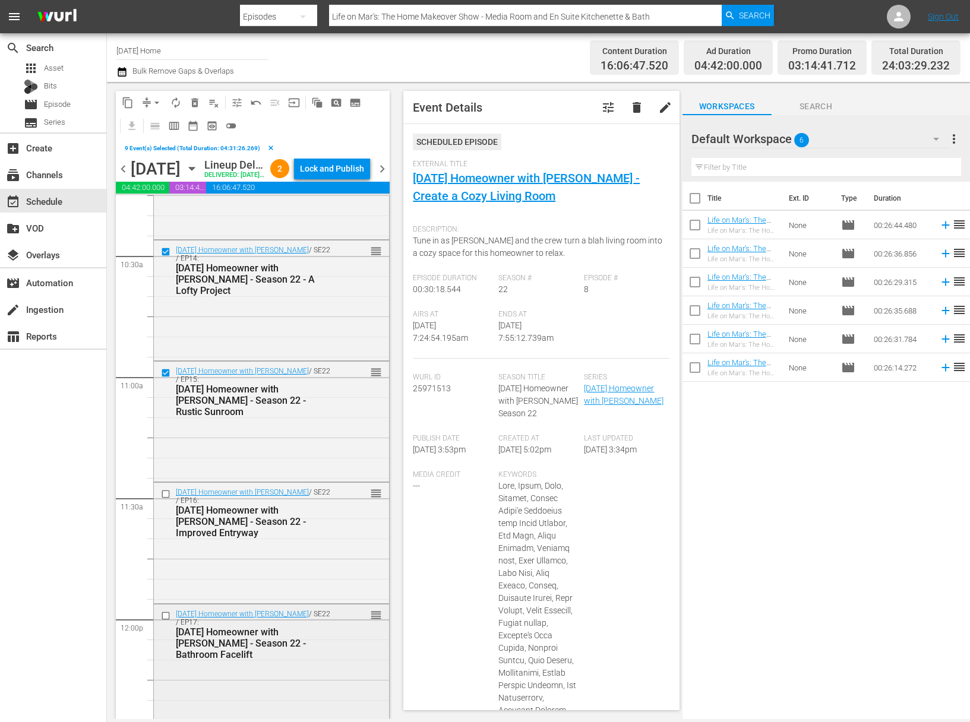
click at [168, 621] on input "checkbox" at bounding box center [167, 616] width 12 height 10
click at [168, 500] on input "checkbox" at bounding box center [167, 494] width 12 height 10
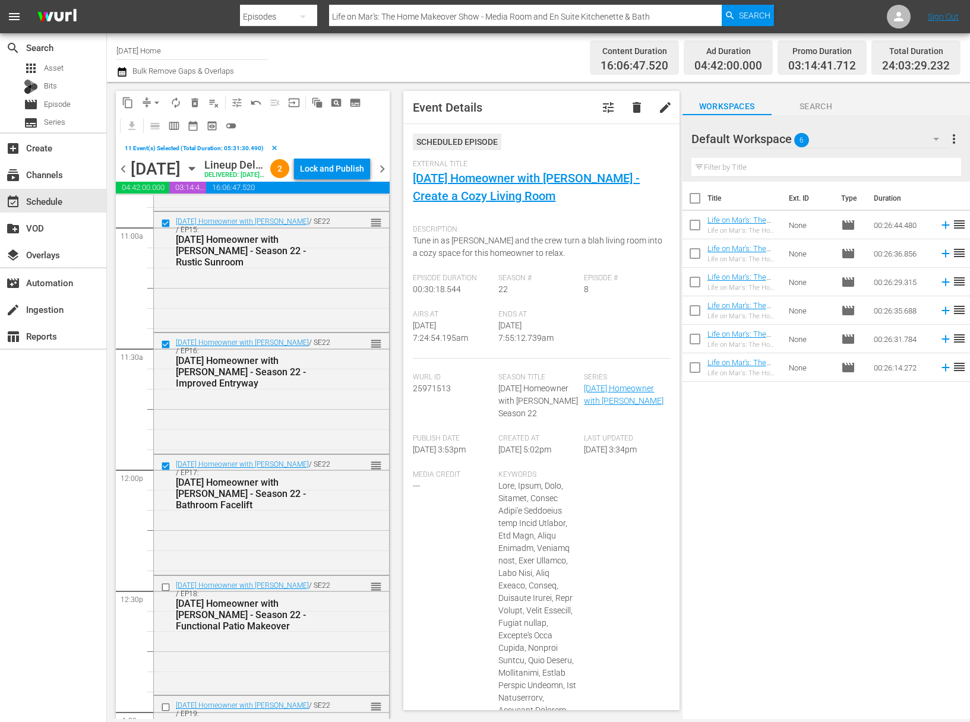
scroll to position [2744, 0]
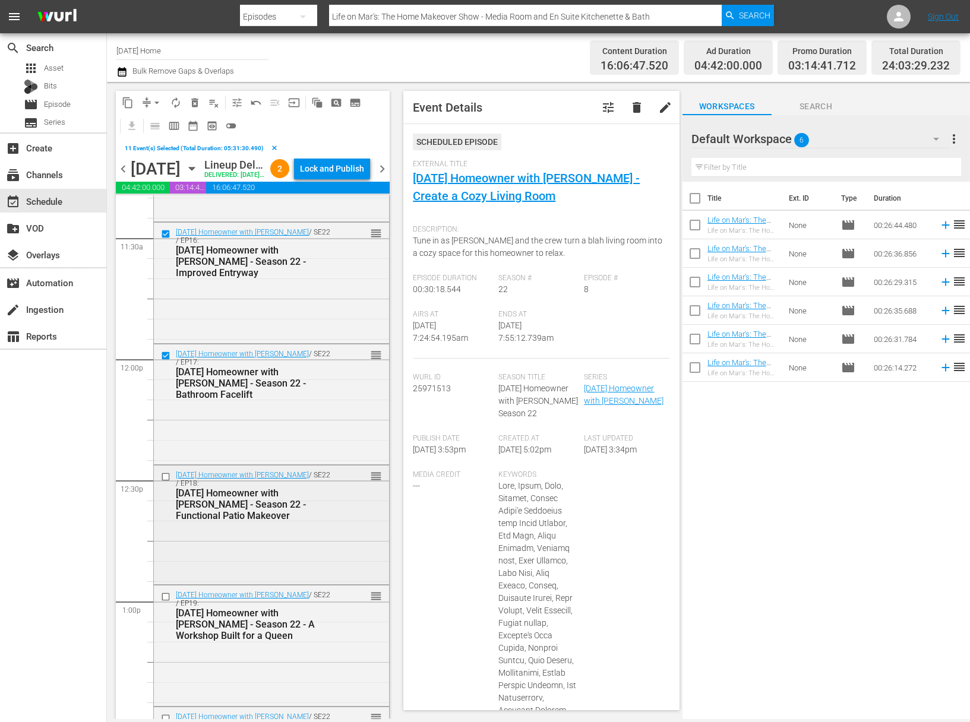
click at [166, 482] on input "checkbox" at bounding box center [167, 477] width 12 height 10
click at [165, 602] on input "checkbox" at bounding box center [167, 597] width 12 height 10
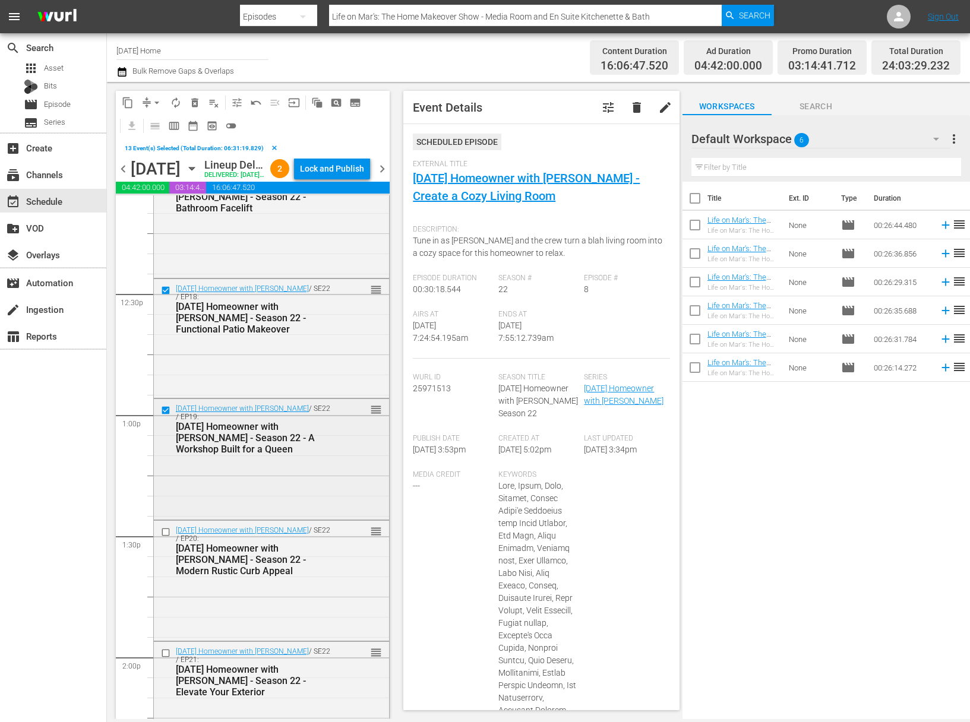
scroll to position [2999, 0]
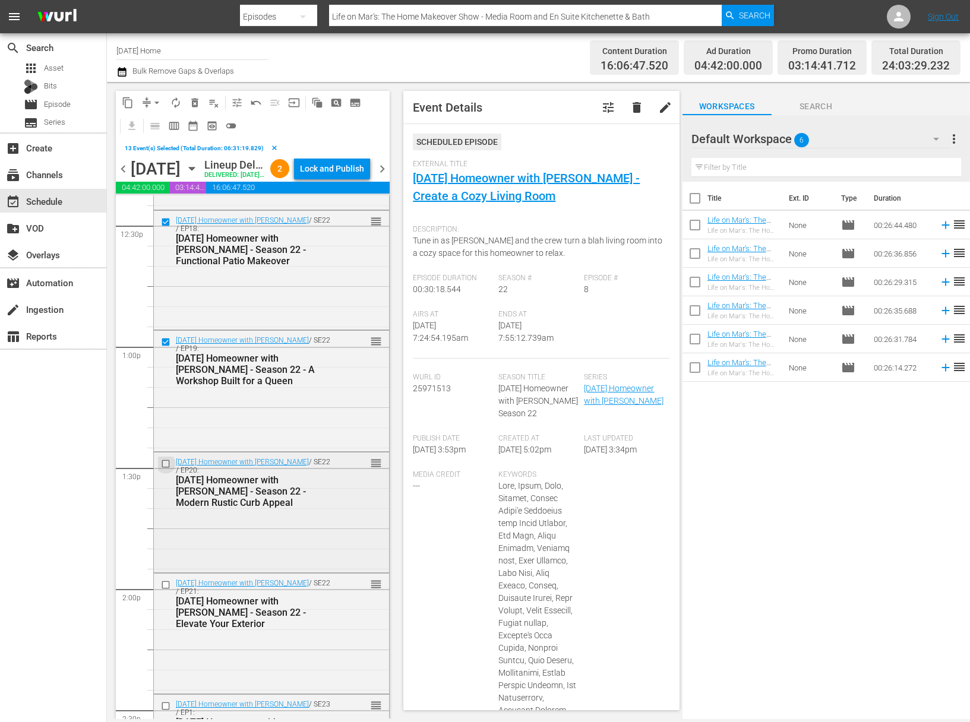
click at [165, 469] on input "checkbox" at bounding box center [167, 464] width 12 height 10
click at [166, 590] on input "checkbox" at bounding box center [167, 585] width 12 height 10
click at [165, 590] on input "checkbox" at bounding box center [167, 585] width 12 height 10
click at [165, 468] on input "checkbox" at bounding box center [167, 463] width 12 height 10
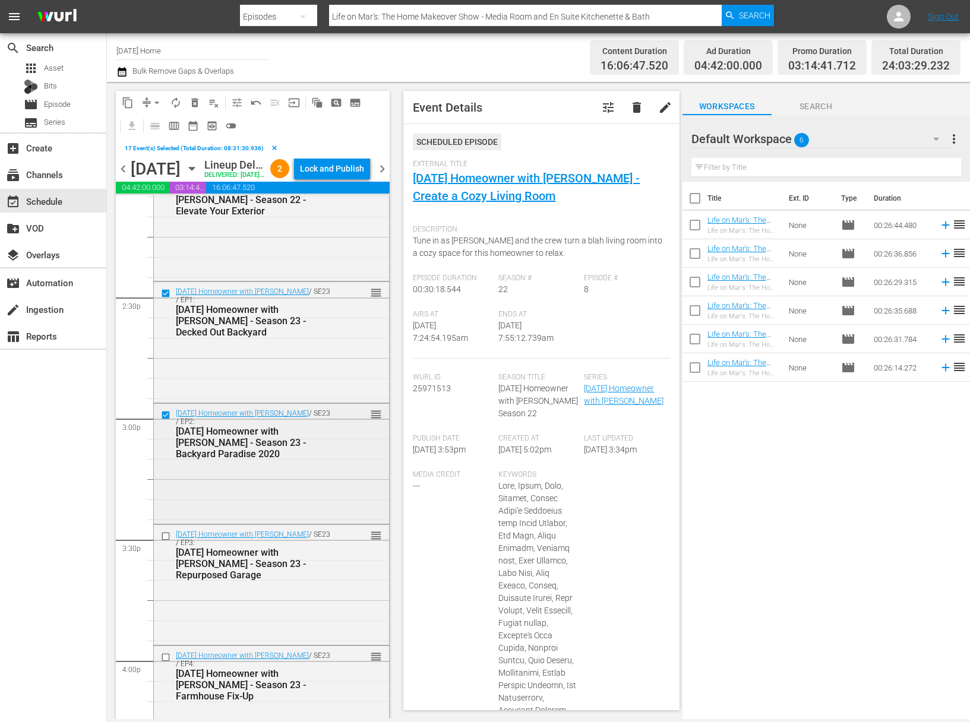
scroll to position [3503, 0]
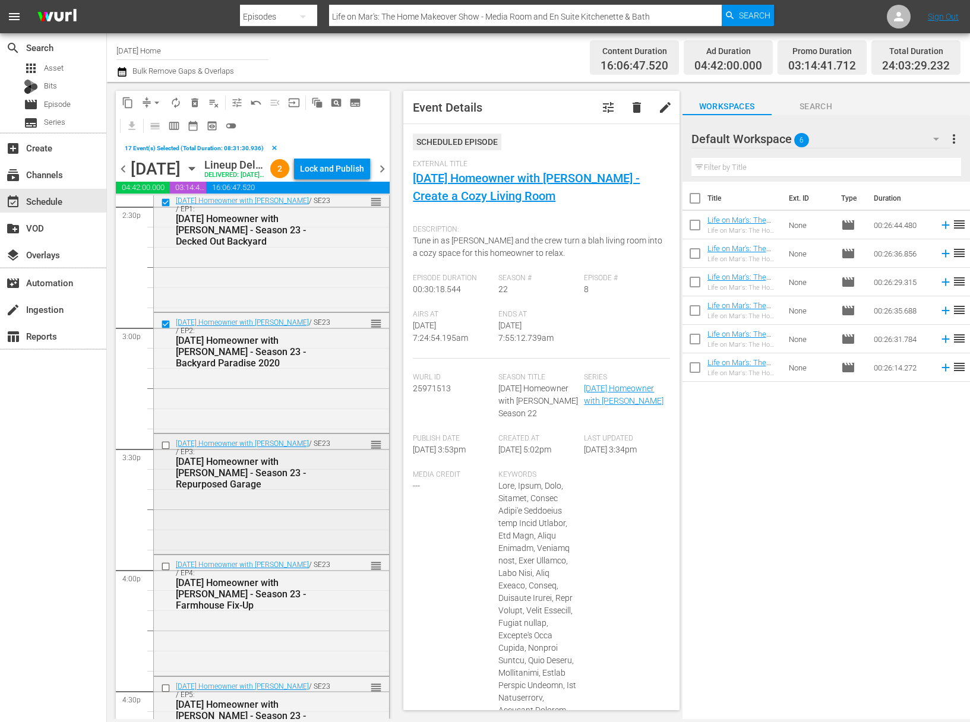
click at [167, 450] on input "checkbox" at bounding box center [167, 445] width 12 height 10
click at [168, 572] on input "checkbox" at bounding box center [167, 567] width 12 height 10
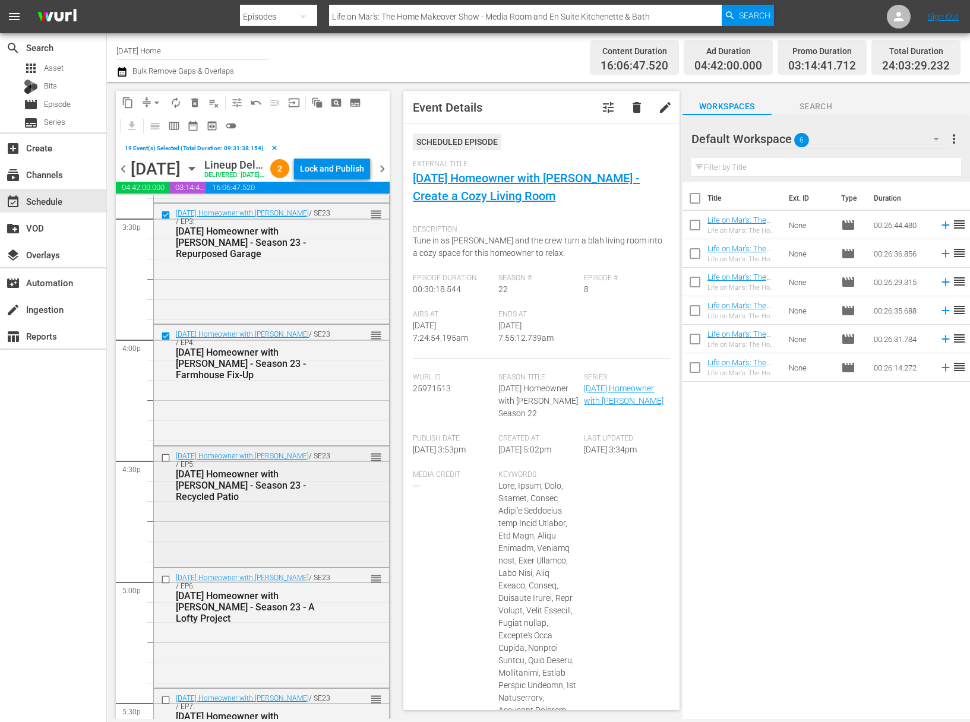
click at [165, 463] on input "checkbox" at bounding box center [167, 458] width 12 height 10
click at [169, 584] on input "checkbox" at bounding box center [167, 579] width 12 height 10
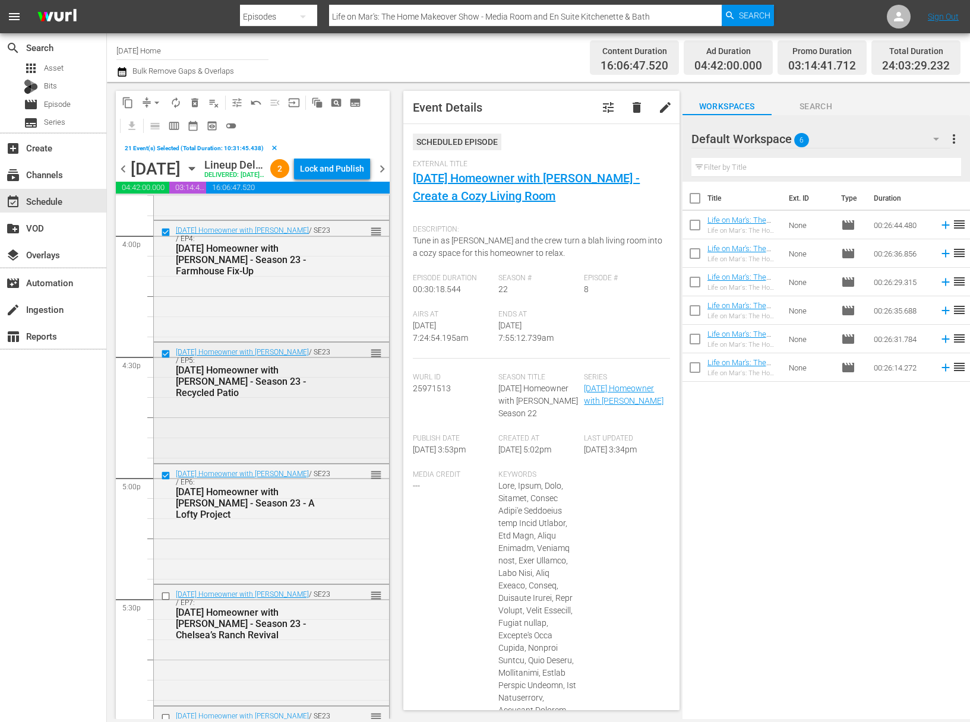
scroll to position [3854, 0]
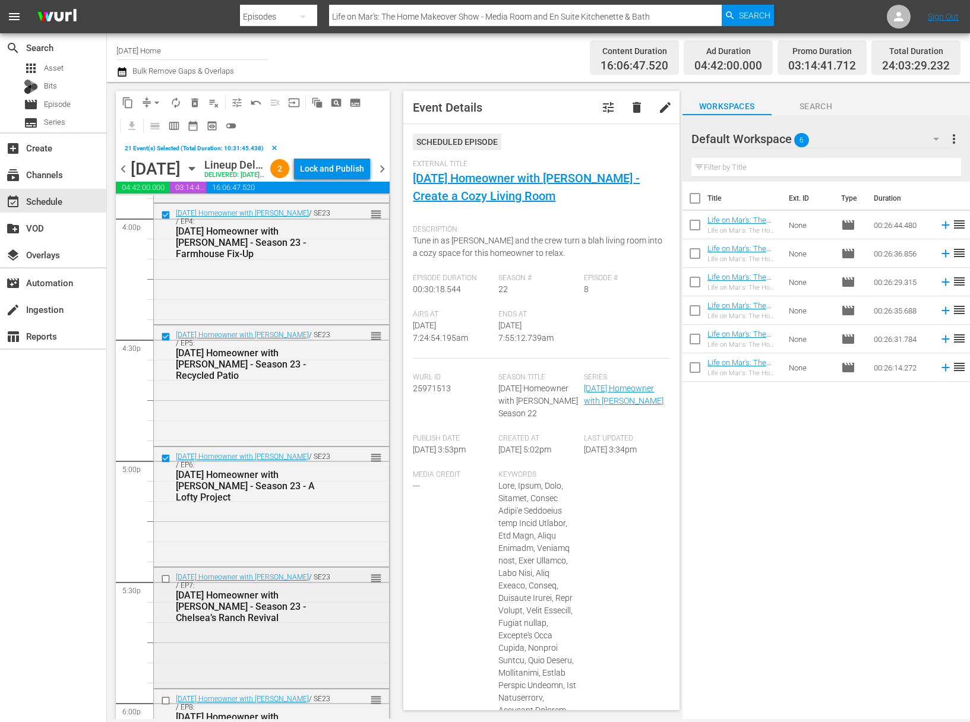
click at [166, 584] on input "checkbox" at bounding box center [167, 579] width 12 height 10
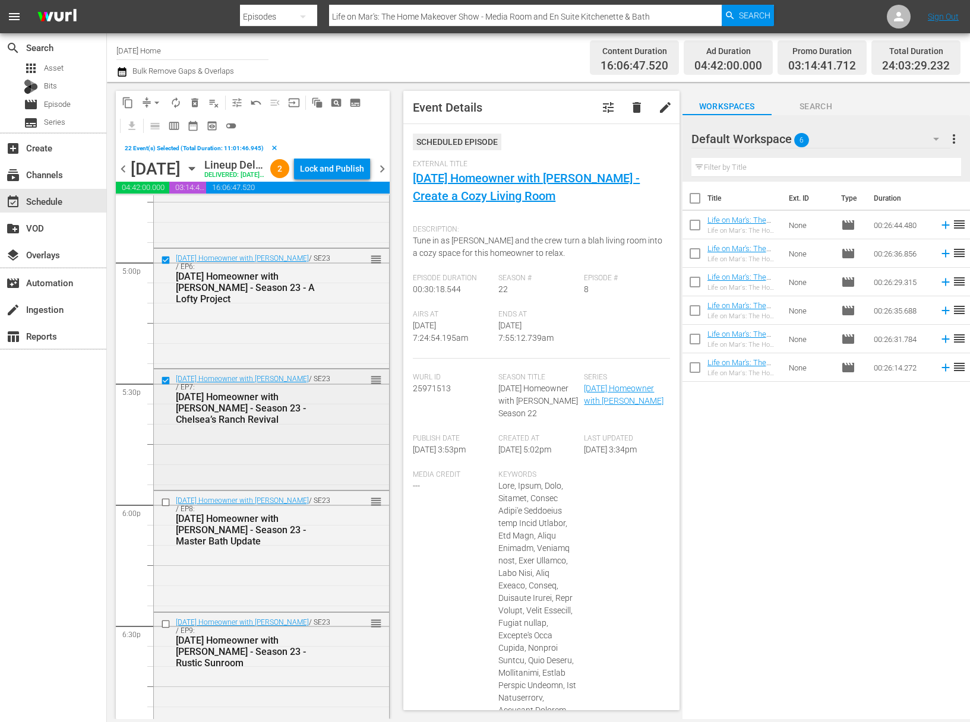
scroll to position [4116, 0]
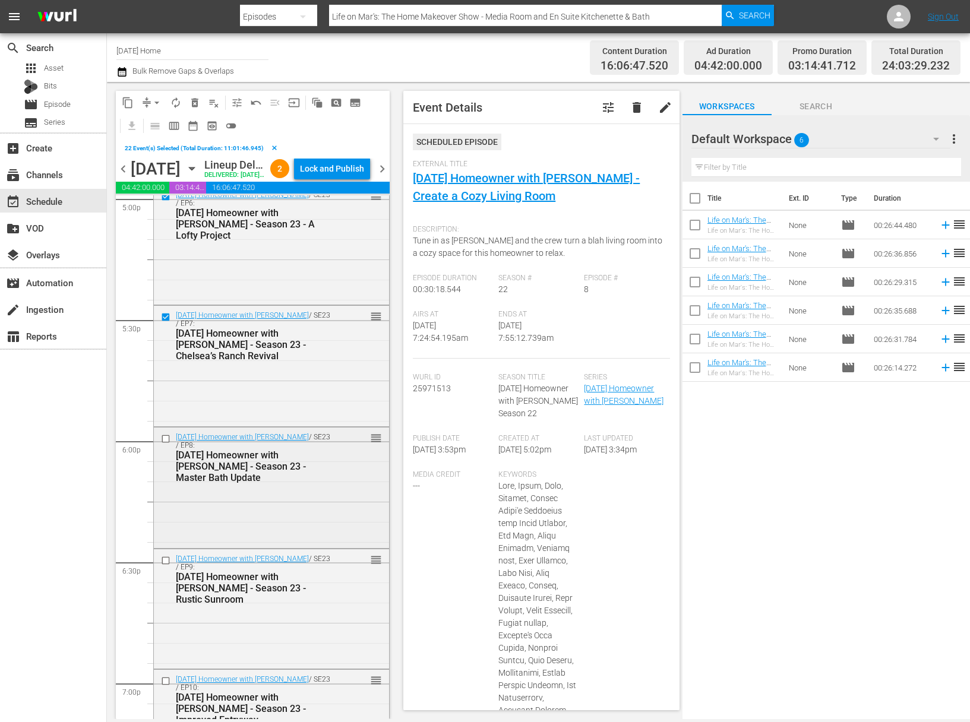
click at [166, 444] on input "checkbox" at bounding box center [167, 439] width 12 height 10
click at [165, 565] on input "checkbox" at bounding box center [167, 560] width 12 height 10
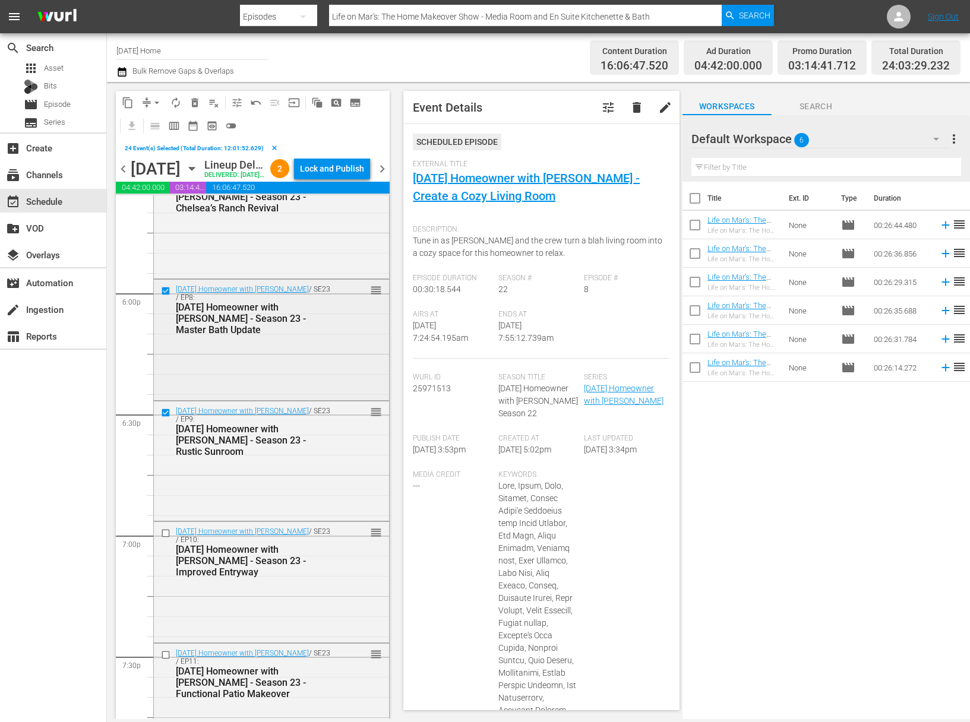
scroll to position [4355, 0]
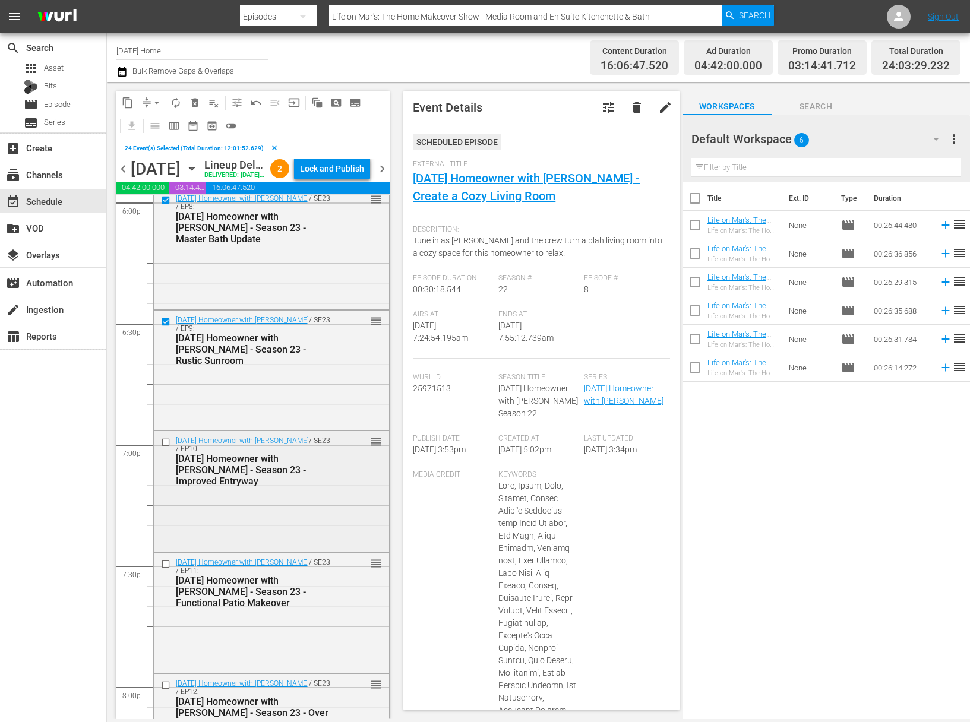
click at [166, 448] on input "checkbox" at bounding box center [167, 443] width 12 height 10
click at [166, 570] on input "checkbox" at bounding box center [167, 565] width 12 height 10
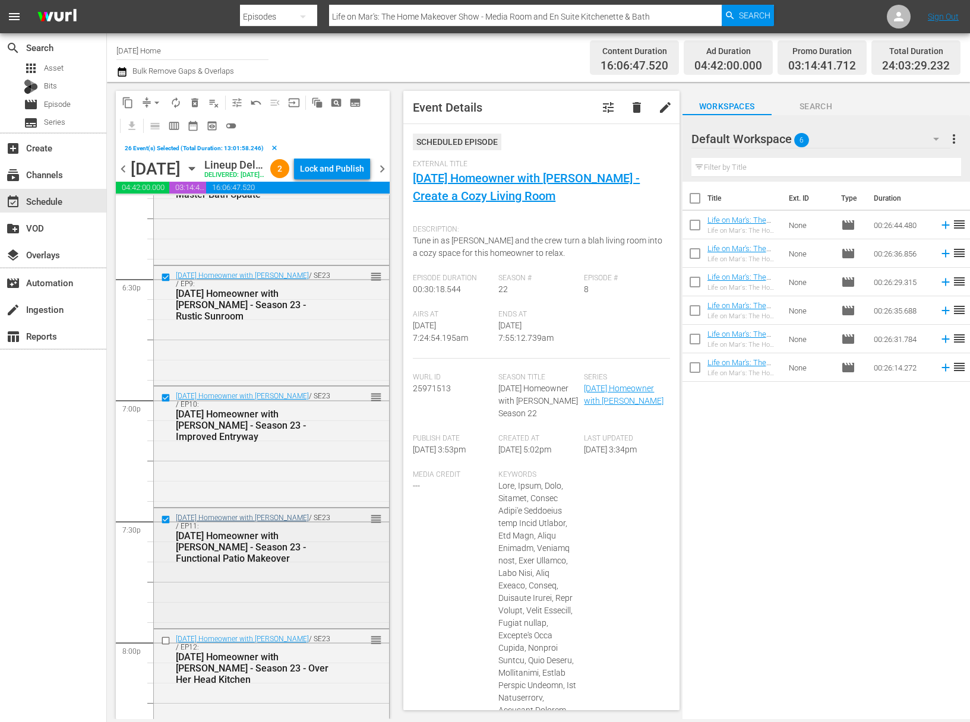
scroll to position [4462, 0]
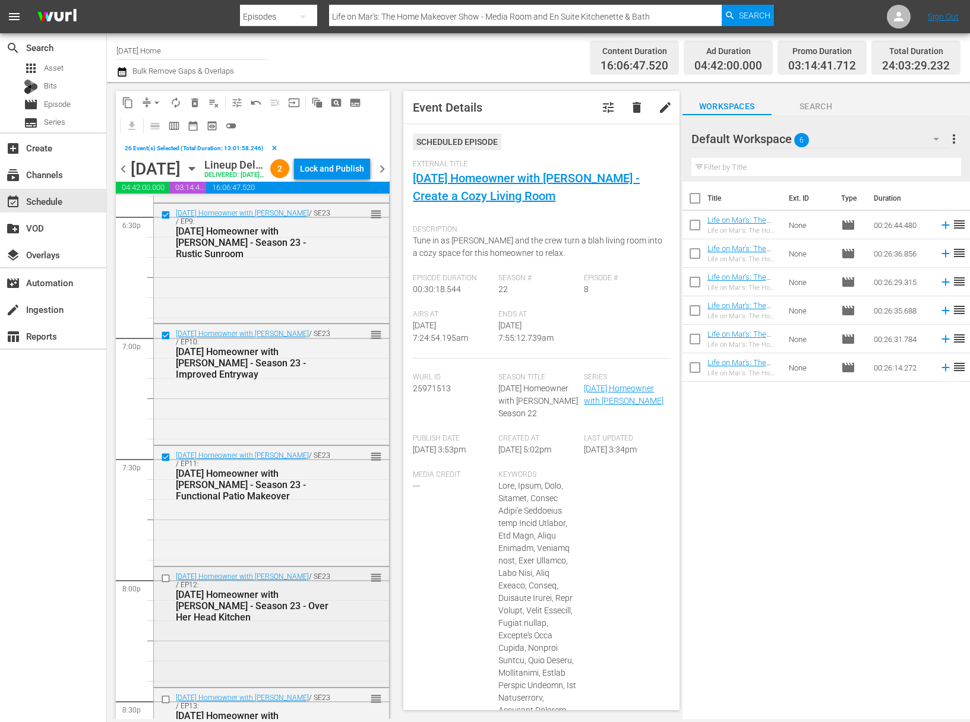
click at [166, 583] on input "checkbox" at bounding box center [167, 578] width 12 height 10
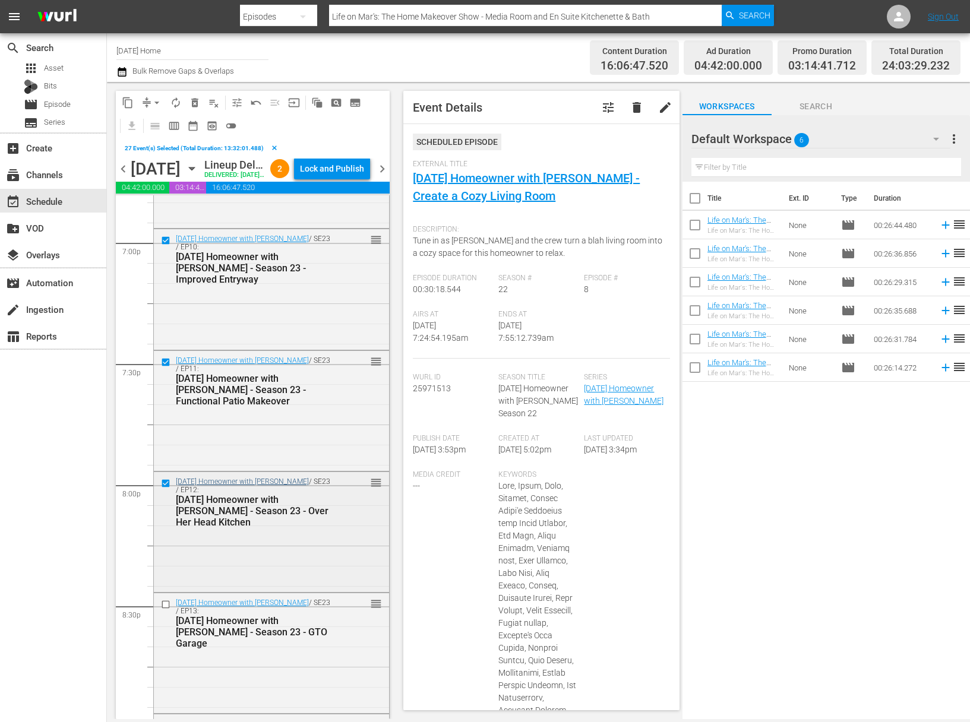
scroll to position [4588, 0]
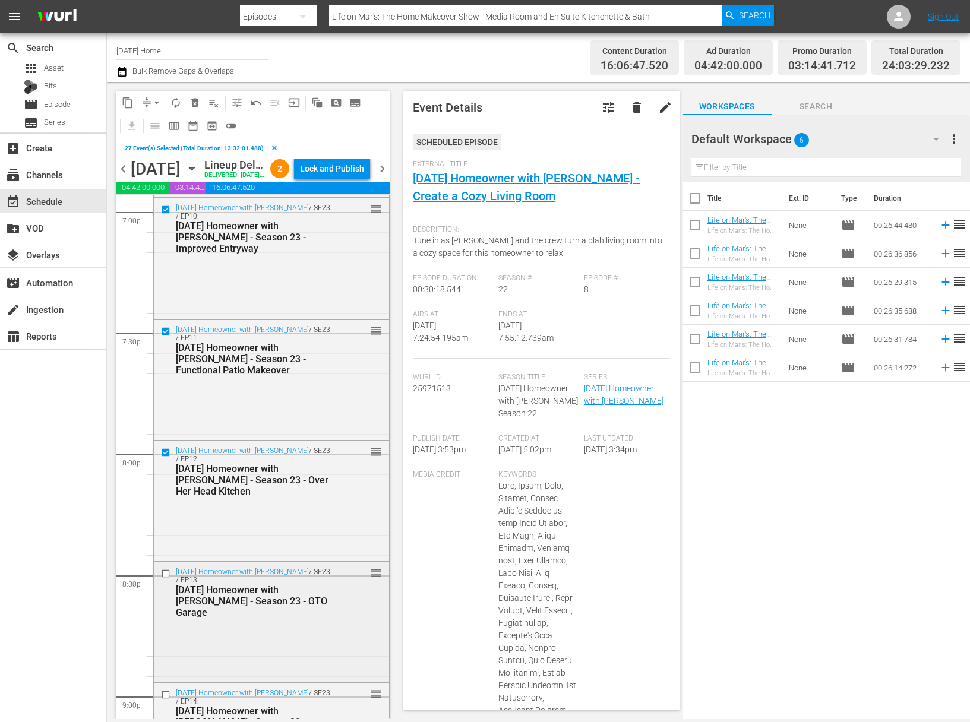
click at [165, 579] on input "checkbox" at bounding box center [167, 574] width 12 height 10
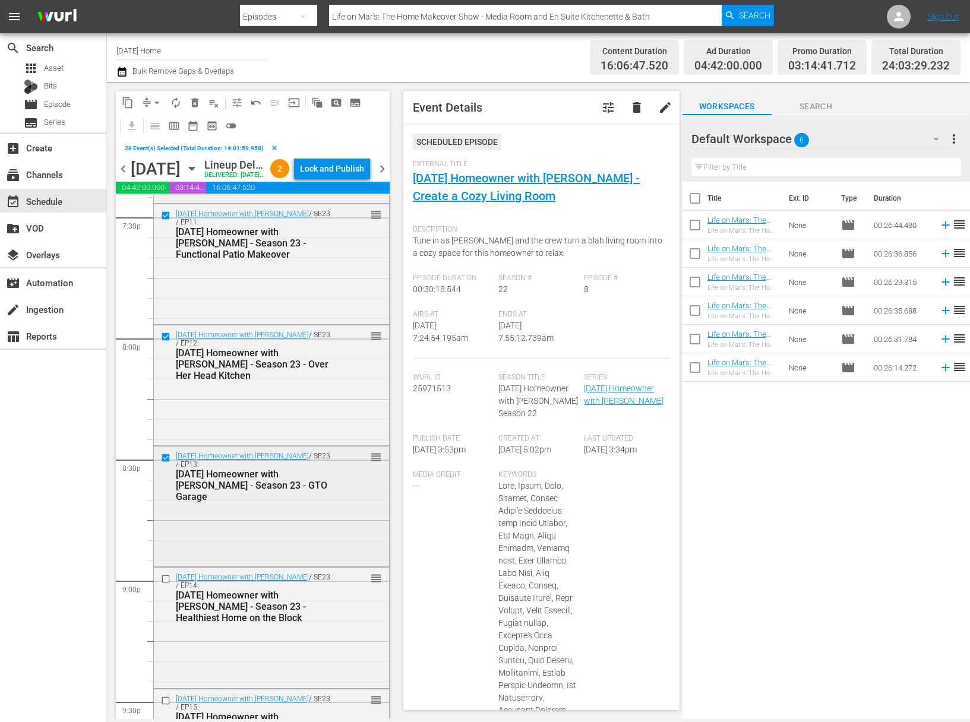
scroll to position [4957, 0]
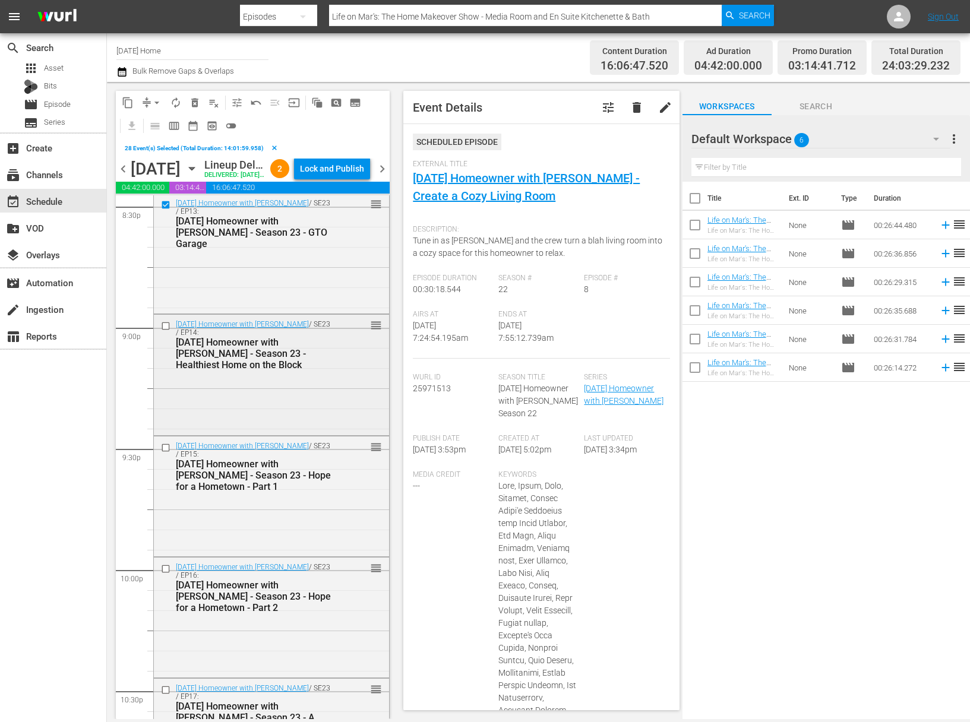
click at [168, 331] on input "checkbox" at bounding box center [167, 326] width 12 height 10
click at [168, 453] on input "checkbox" at bounding box center [167, 448] width 12 height 10
click at [166, 574] on input "checkbox" at bounding box center [167, 569] width 12 height 10
click at [166, 696] on input "checkbox" at bounding box center [167, 690] width 12 height 10
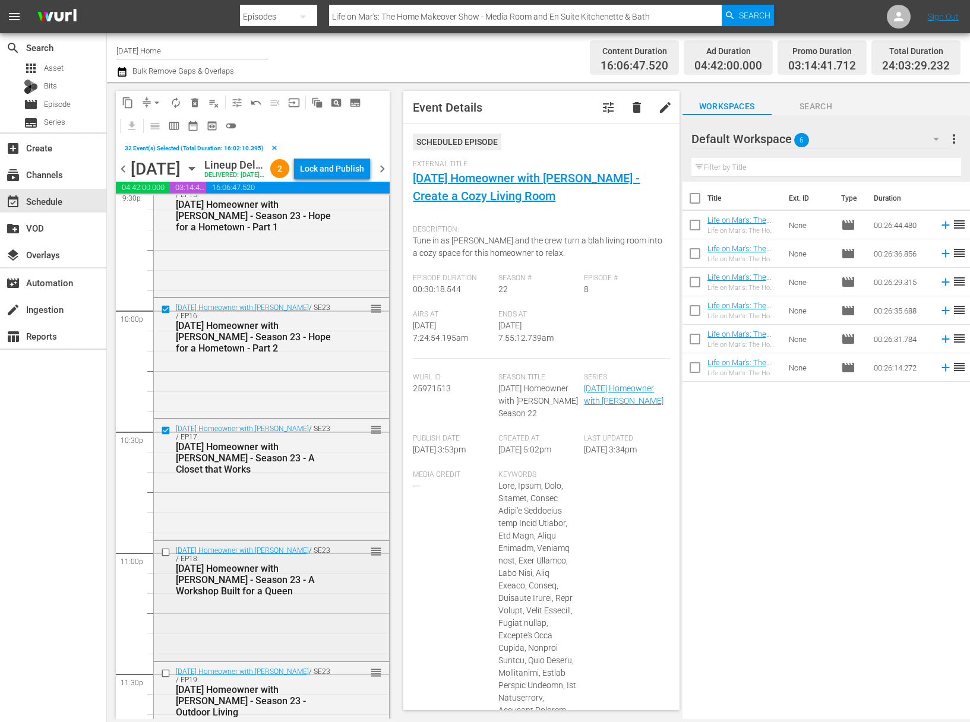
click at [166, 557] on input "checkbox" at bounding box center [167, 552] width 12 height 10
click at [166, 679] on input "checkbox" at bounding box center [167, 674] width 12 height 10
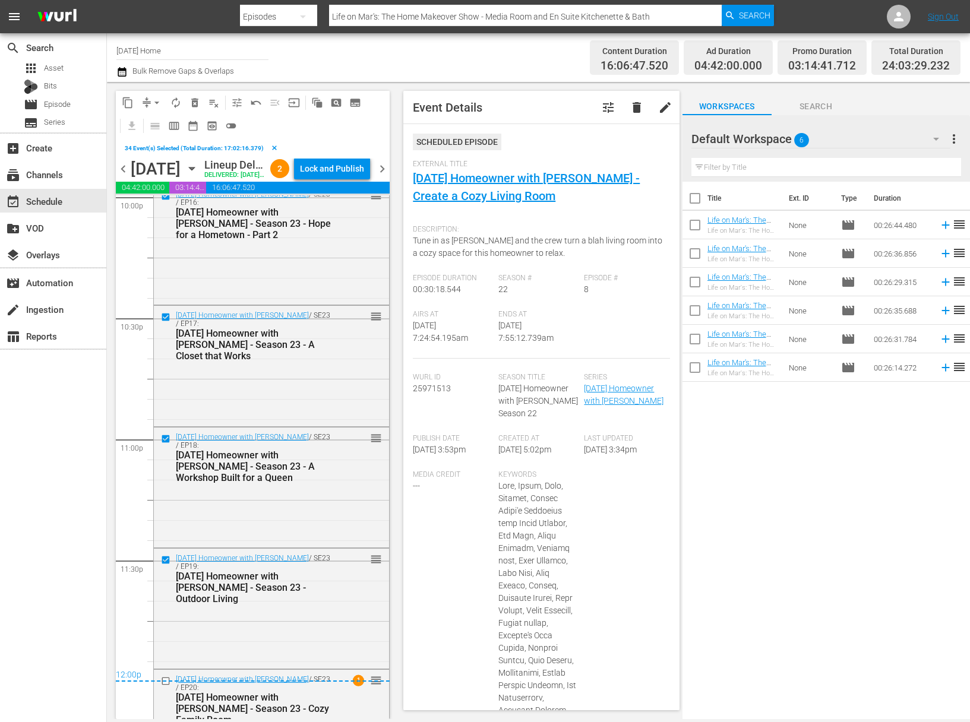
scroll to position [5342, 0]
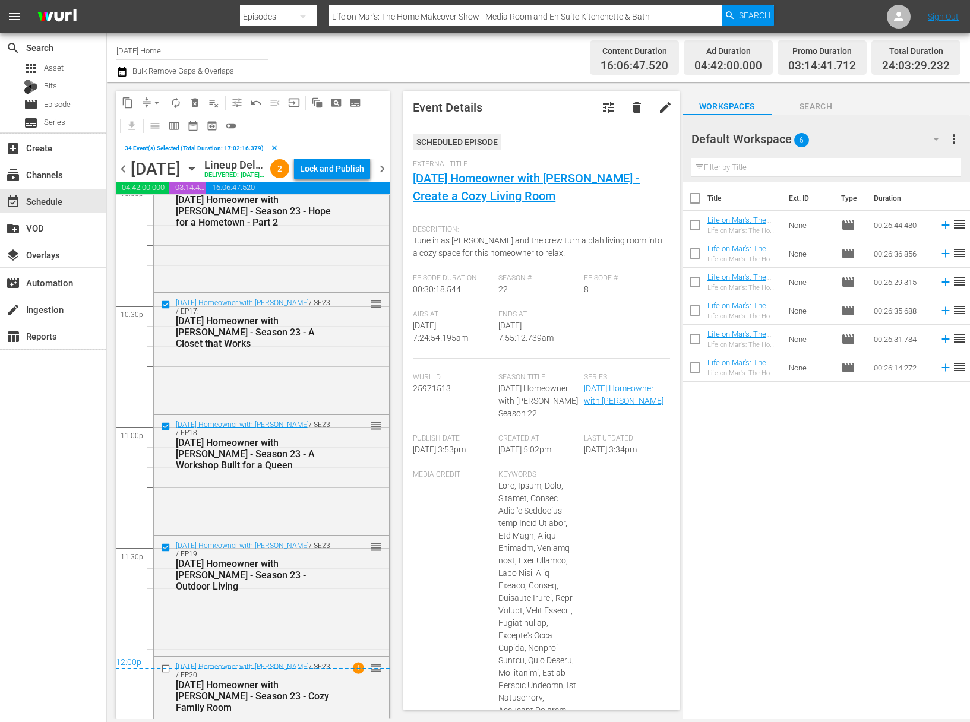
click at [166, 669] on div "12:00p" at bounding box center [253, 664] width 274 height 12
click at [165, 669] on div "12:00p" at bounding box center [253, 664] width 274 height 12
click at [164, 669] on div "12:00p" at bounding box center [253, 664] width 274 height 12
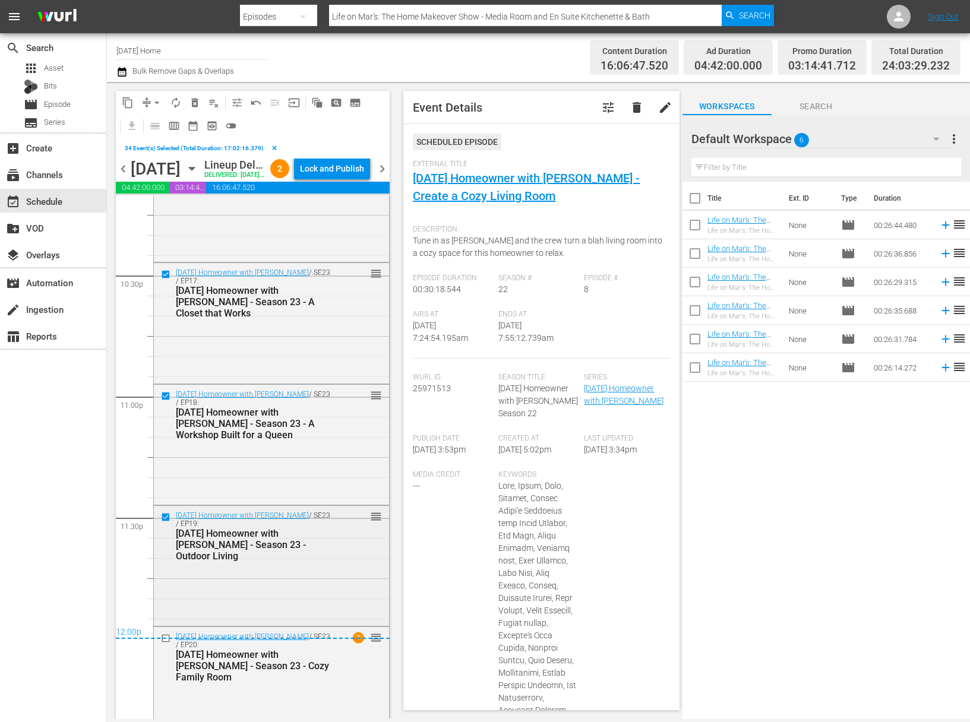
scroll to position [5420, 0]
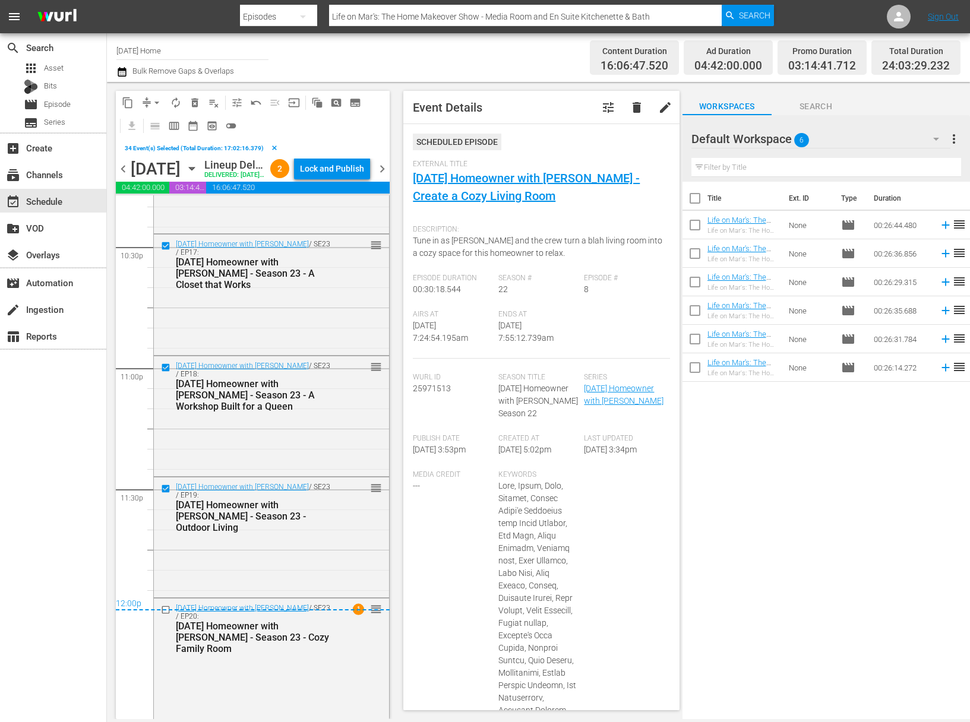
click at [168, 609] on div "12:00p" at bounding box center [253, 605] width 274 height 12
click at [163, 606] on div "12:00p" at bounding box center [253, 605] width 274 height 12
click at [165, 605] on div "12:00p" at bounding box center [253, 605] width 274 height 12
click at [167, 609] on div "12:00p" at bounding box center [253, 605] width 274 height 12
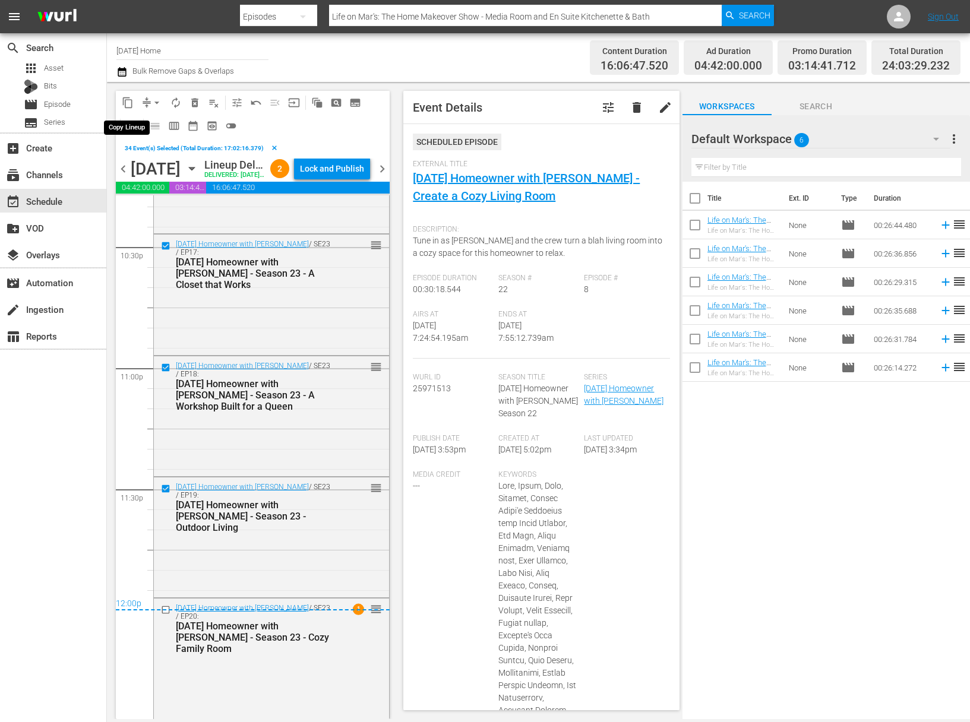
click at [130, 99] on span "content_copy" at bounding box center [128, 103] width 12 height 12
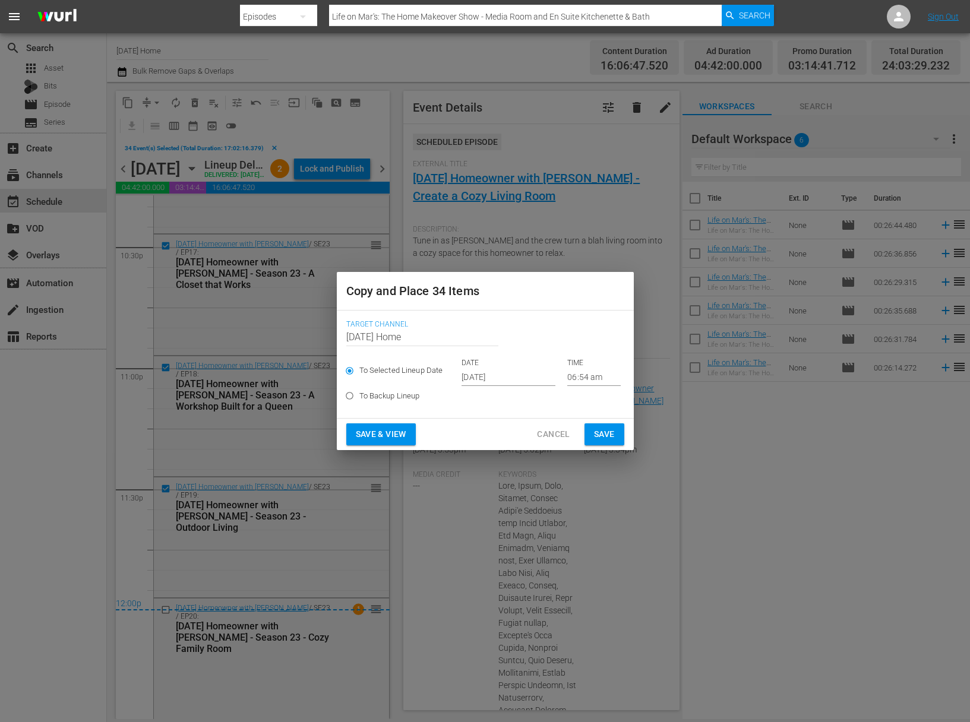
click at [498, 379] on input "Sep 19th 2025" at bounding box center [509, 377] width 94 height 18
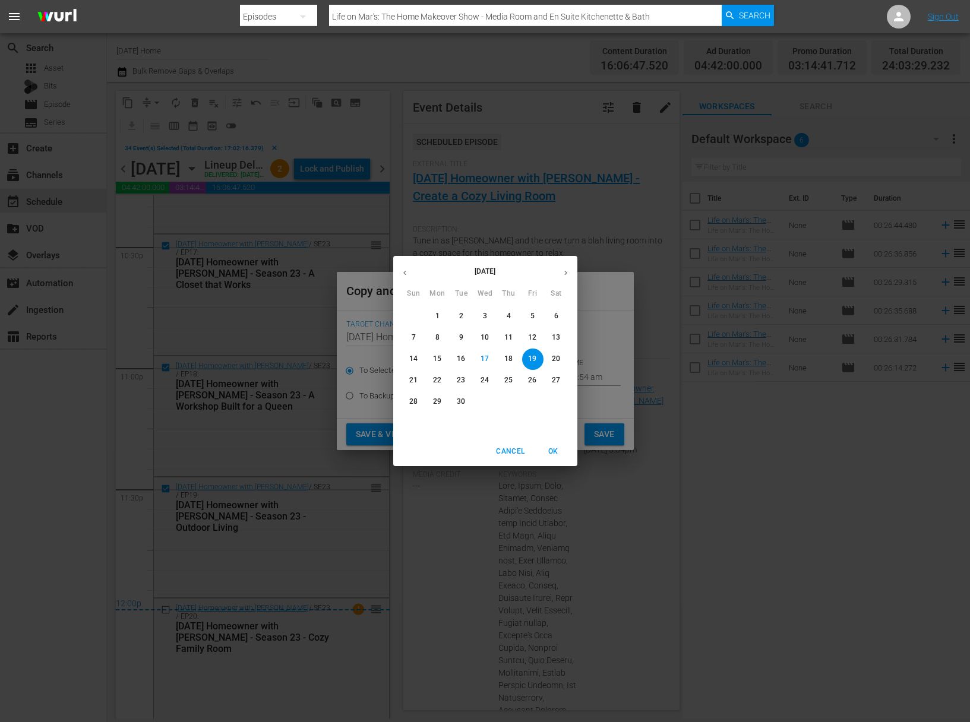
click at [558, 363] on p "20" at bounding box center [556, 359] width 8 height 10
type input "Sep 20th 2025"
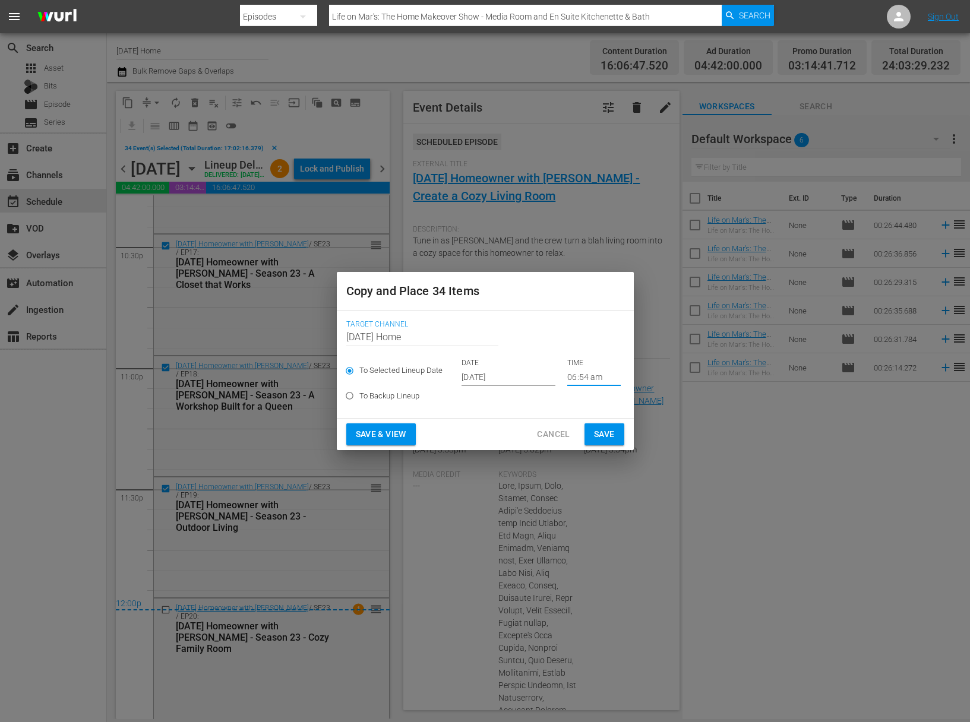
click at [573, 375] on input "06:54 am" at bounding box center [593, 377] width 53 height 18
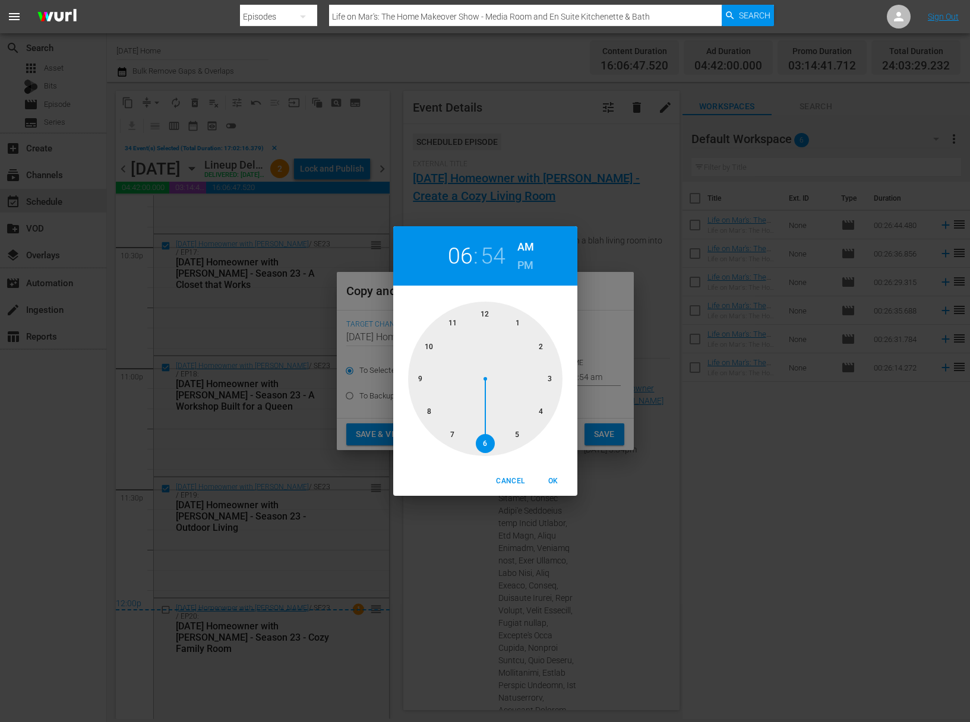
click at [539, 348] on div at bounding box center [485, 379] width 154 height 154
click at [488, 315] on div at bounding box center [485, 379] width 154 height 154
click at [464, 263] on h2 "02" at bounding box center [460, 256] width 24 height 27
click at [552, 375] on div at bounding box center [485, 379] width 154 height 154
click at [555, 481] on span "OK" at bounding box center [553, 481] width 29 height 12
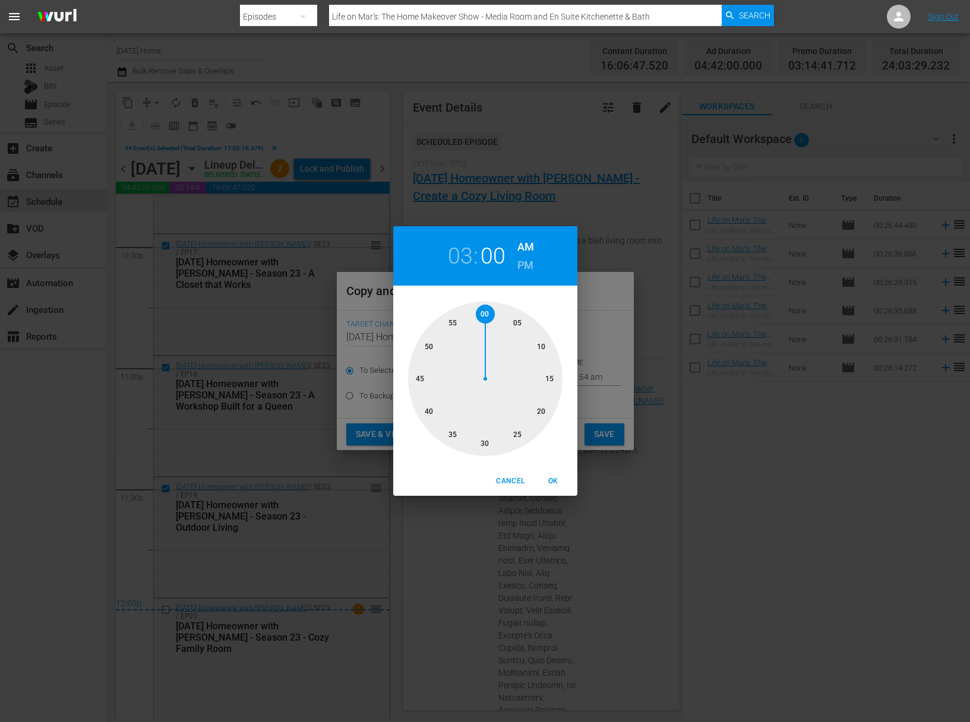
type input "03:00 am"
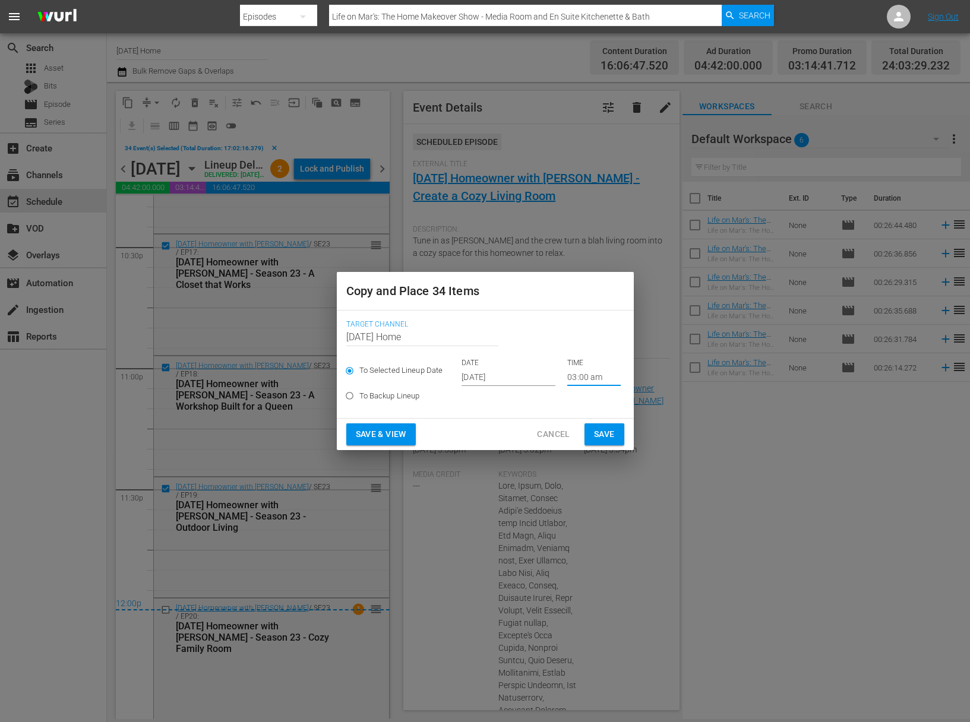
click at [606, 434] on span "Save" at bounding box center [604, 434] width 21 height 15
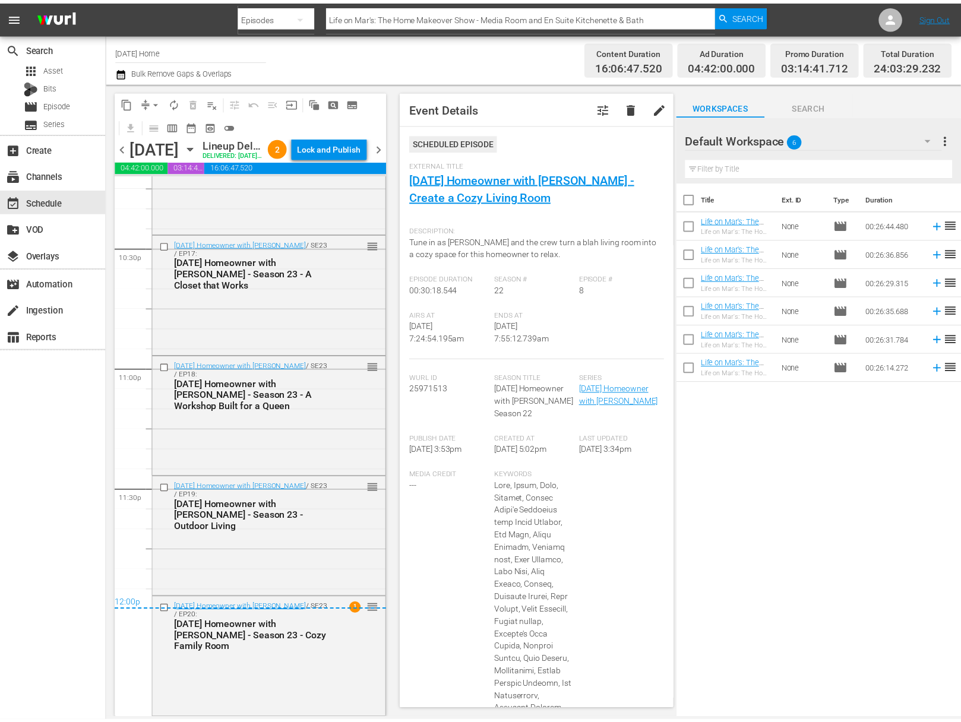
scroll to position [5399, 0]
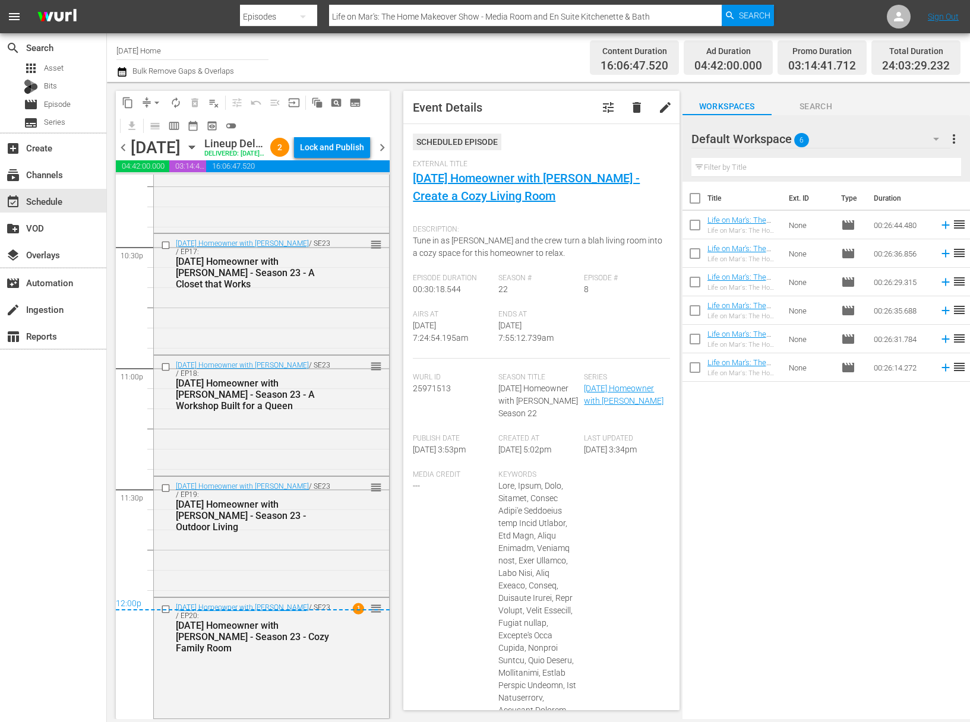
click at [198, 154] on icon "button" at bounding box center [191, 147] width 13 height 13
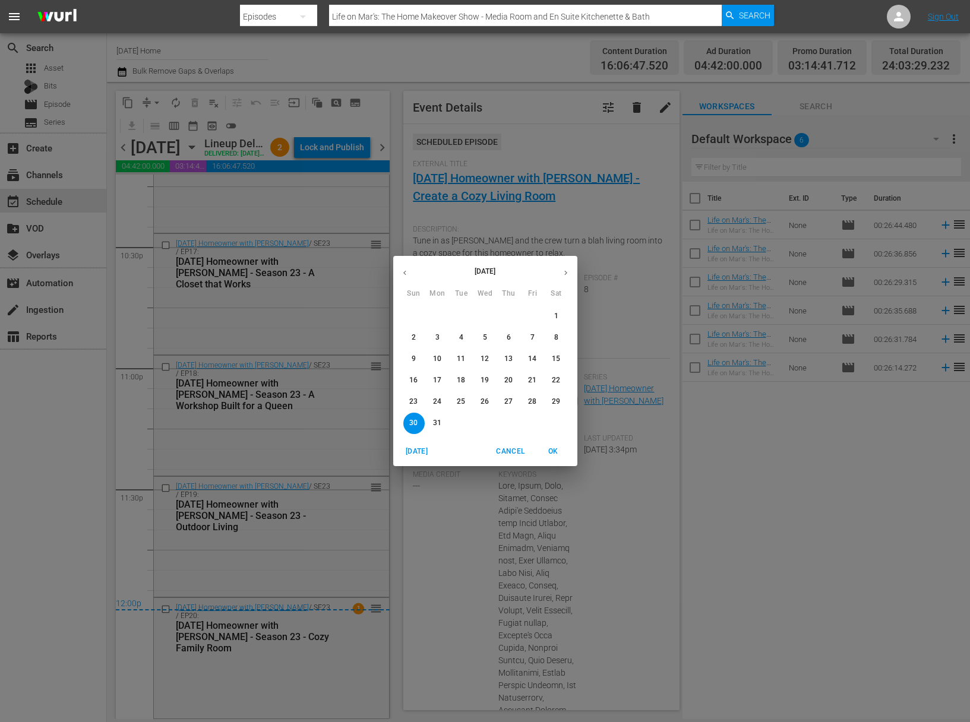
click at [568, 274] on icon "button" at bounding box center [565, 272] width 9 height 9
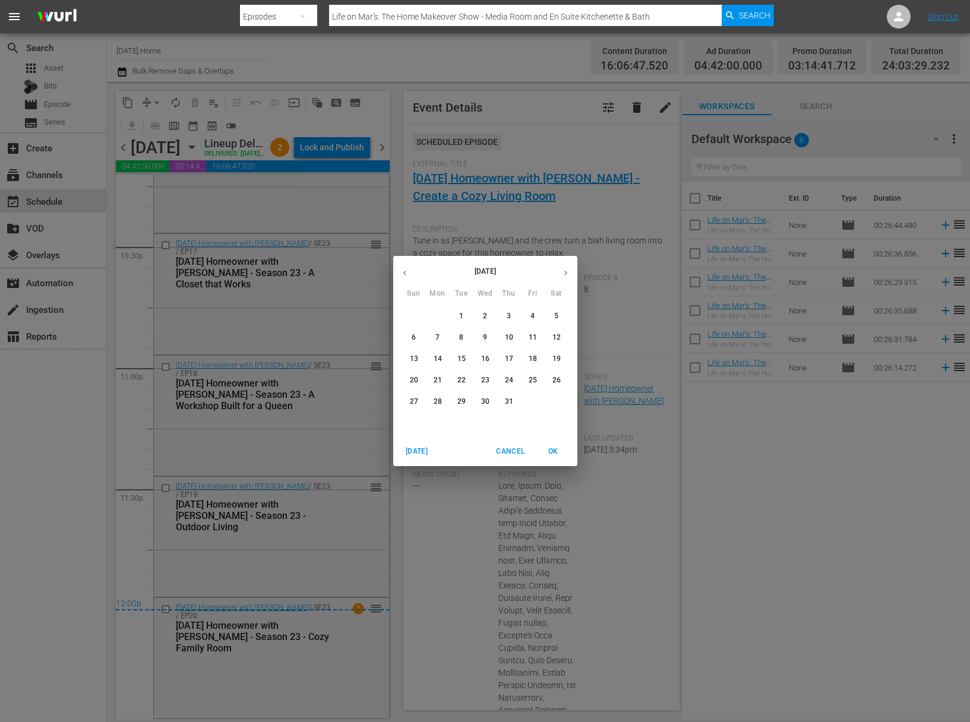
click at [568, 274] on icon "button" at bounding box center [565, 272] width 9 height 9
click at [407, 271] on icon "button" at bounding box center [404, 272] width 9 height 9
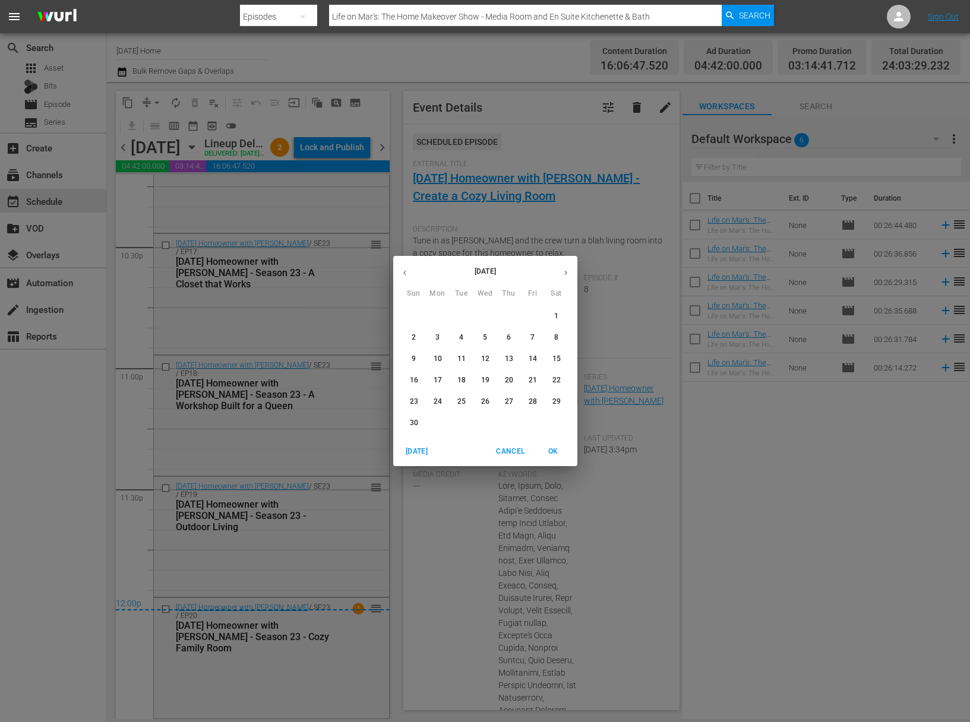
click at [407, 271] on icon "button" at bounding box center [404, 272] width 9 height 9
click at [568, 268] on icon "button" at bounding box center [565, 272] width 9 height 9
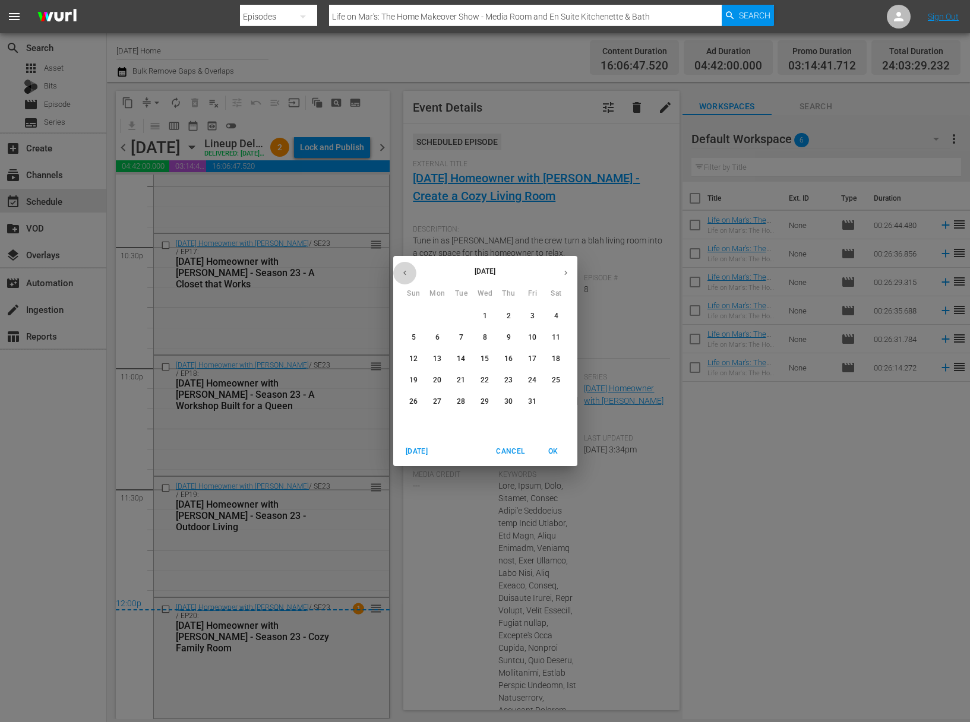
click at [412, 268] on button "button" at bounding box center [404, 272] width 23 height 23
click at [70, 101] on div "September 2025 Sun Mon Tue Wed Thu Fri Sat 31 1 2 3 4 5 6 7 8 9 10 11 12 13 14 …" at bounding box center [485, 361] width 970 height 722
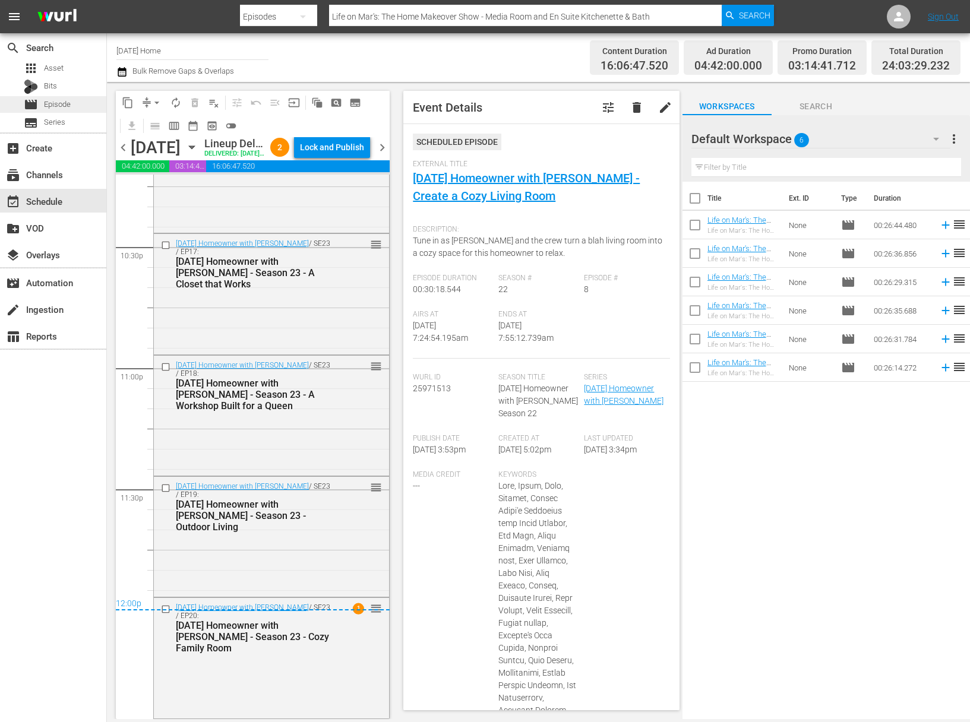
click at [69, 102] on span "Episode" at bounding box center [57, 105] width 27 height 12
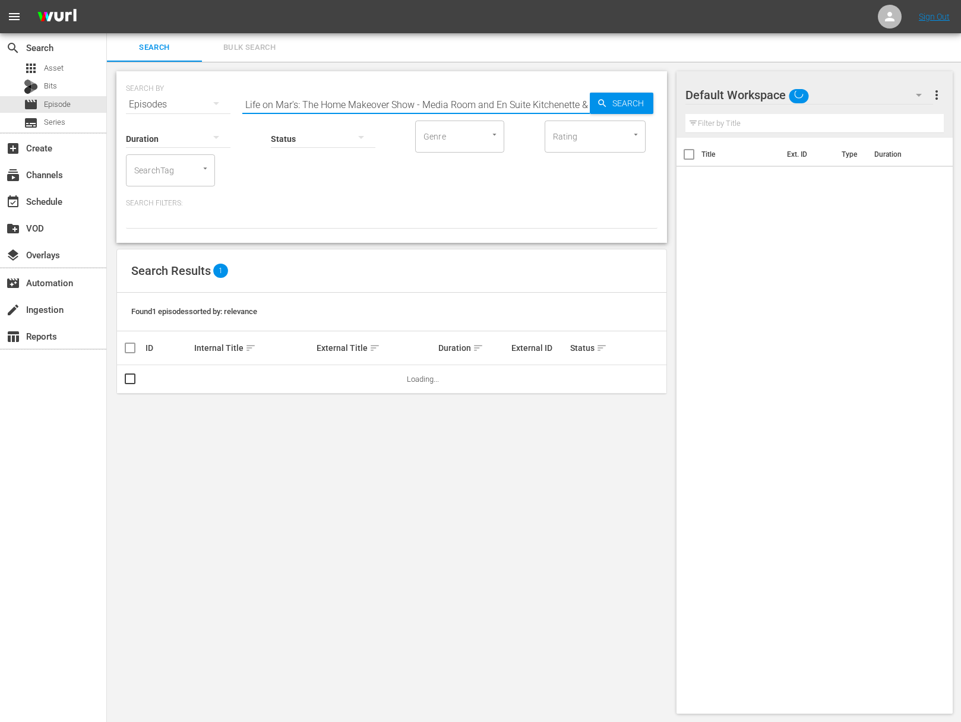
click at [301, 94] on input "Life on Mar's: The Home Makeover Show - Media Room and En Suite Kitchenette & B…" at bounding box center [415, 104] width 347 height 29
paste input "Rustic Reno"
type input "Rustic Reno"
click at [599, 98] on icon "button" at bounding box center [602, 103] width 11 height 11
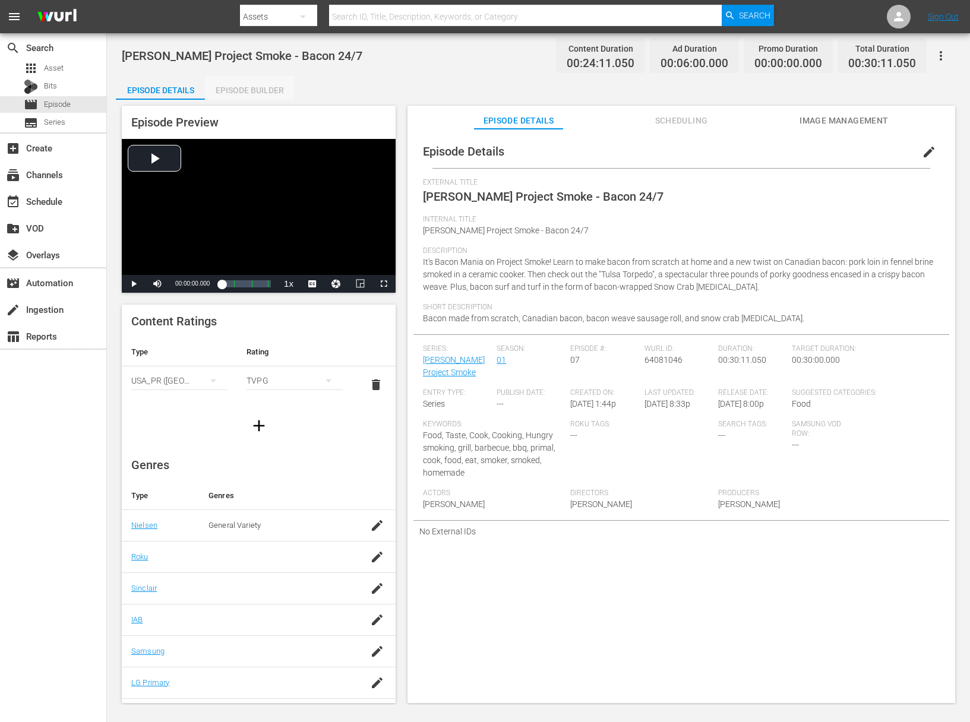
click at [274, 87] on div "Episode Builder" at bounding box center [249, 90] width 89 height 29
click at [267, 84] on div "Episode Builder" at bounding box center [249, 90] width 89 height 29
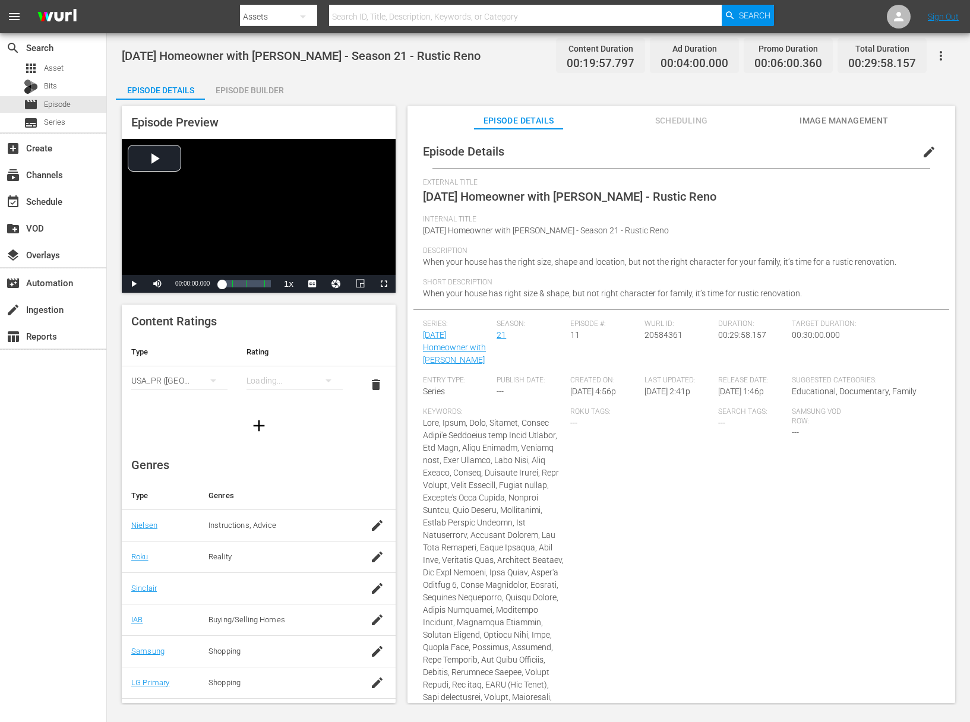
click at [244, 87] on div "Episode Builder" at bounding box center [249, 90] width 89 height 29
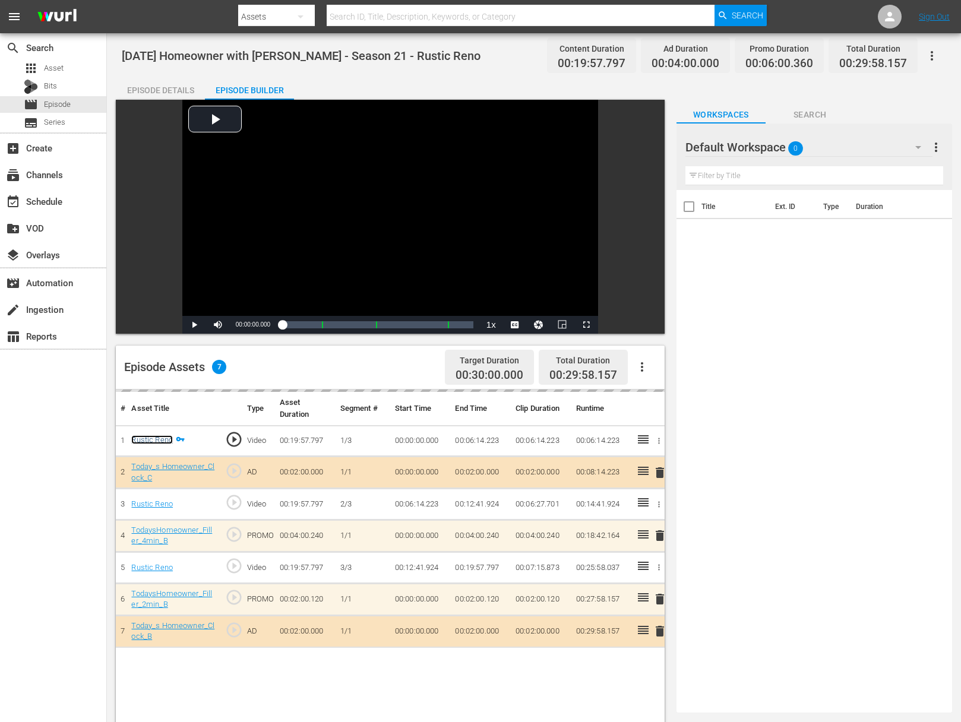
click at [159, 437] on link "Rustic Reno" at bounding box center [152, 439] width 42 height 9
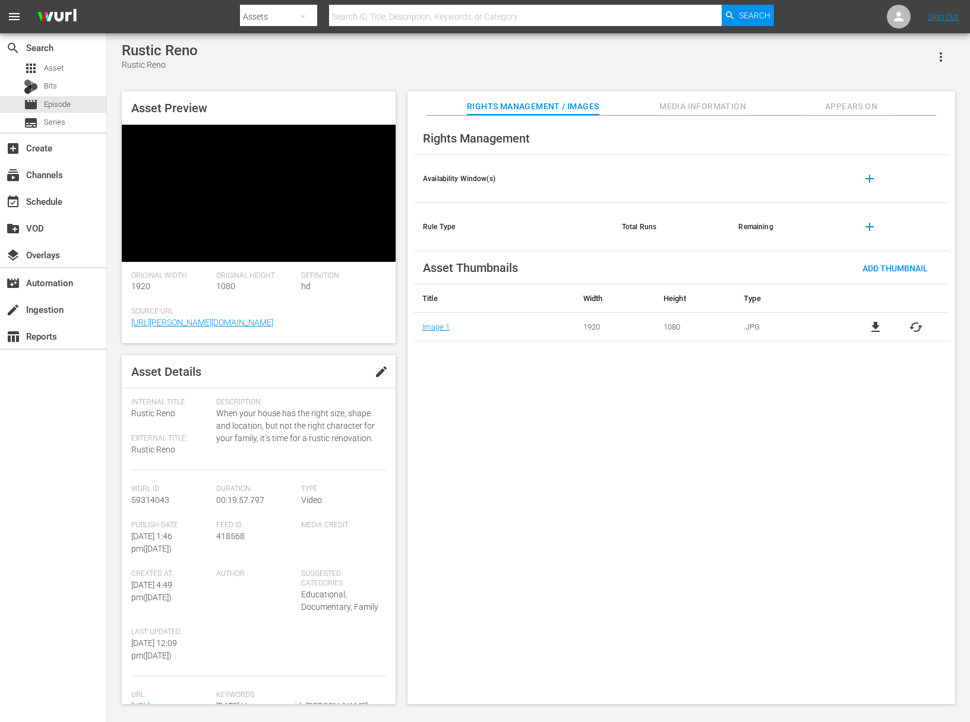
scroll to position [52, 0]
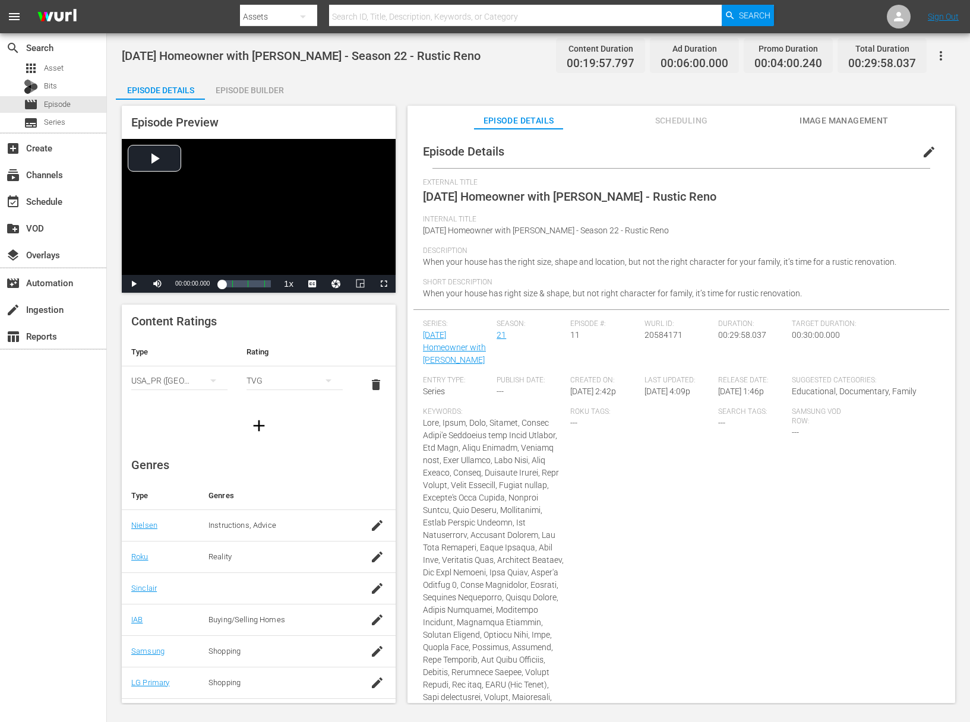
click at [249, 91] on div "Episode Builder" at bounding box center [249, 90] width 89 height 29
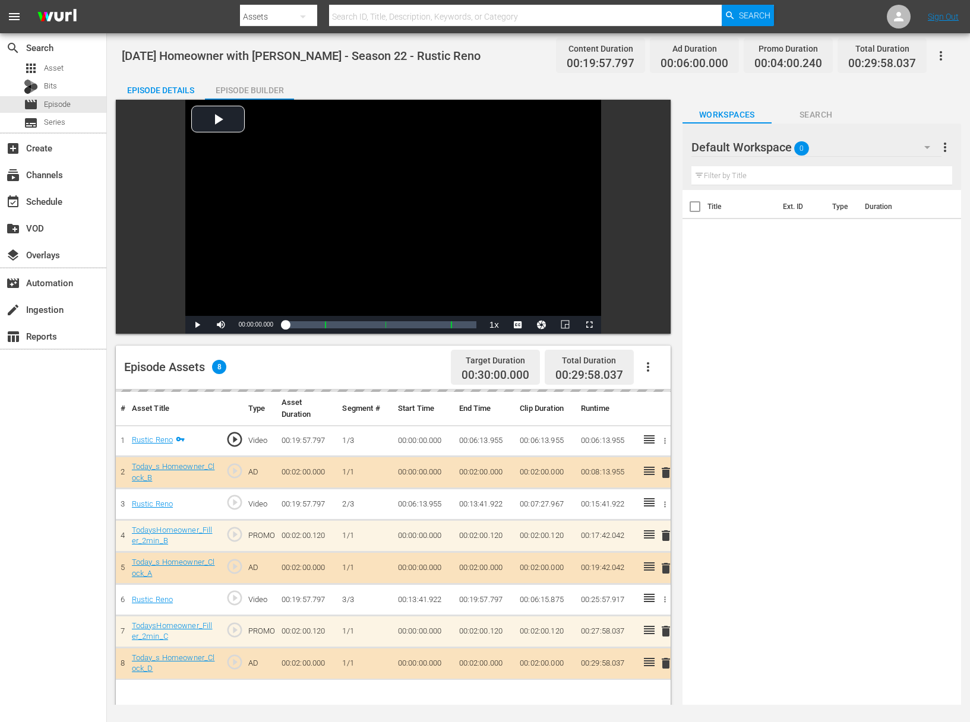
click at [181, 87] on div "Episode Details" at bounding box center [160, 90] width 89 height 29
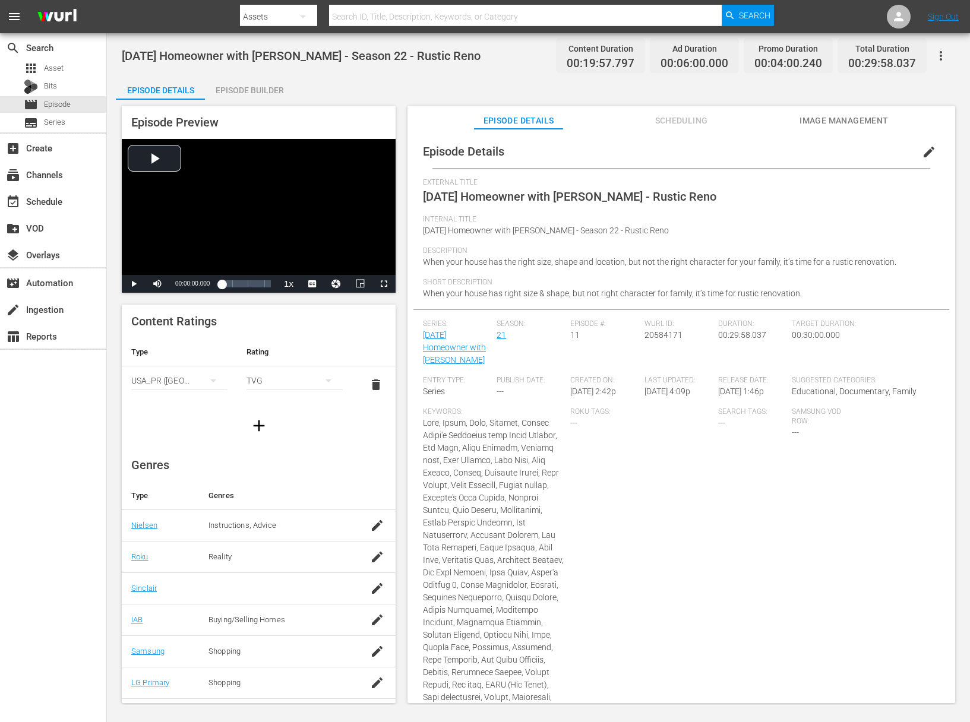
click at [922, 150] on span "edit" at bounding box center [929, 152] width 14 height 14
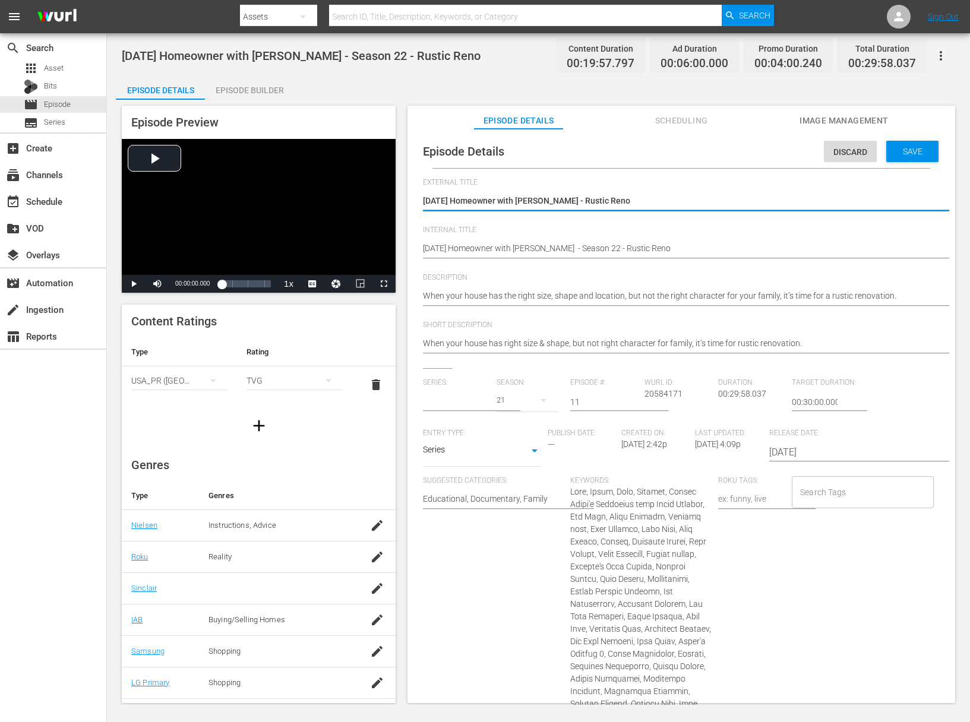
click at [541, 400] on icon "button" at bounding box center [544, 400] width 6 height 3
type input "[DATE] Homeowner with [PERSON_NAME]"
click at [521, 422] on div "22" at bounding box center [513, 422] width 37 height 12
click at [580, 403] on input "11" at bounding box center [604, 402] width 68 height 29
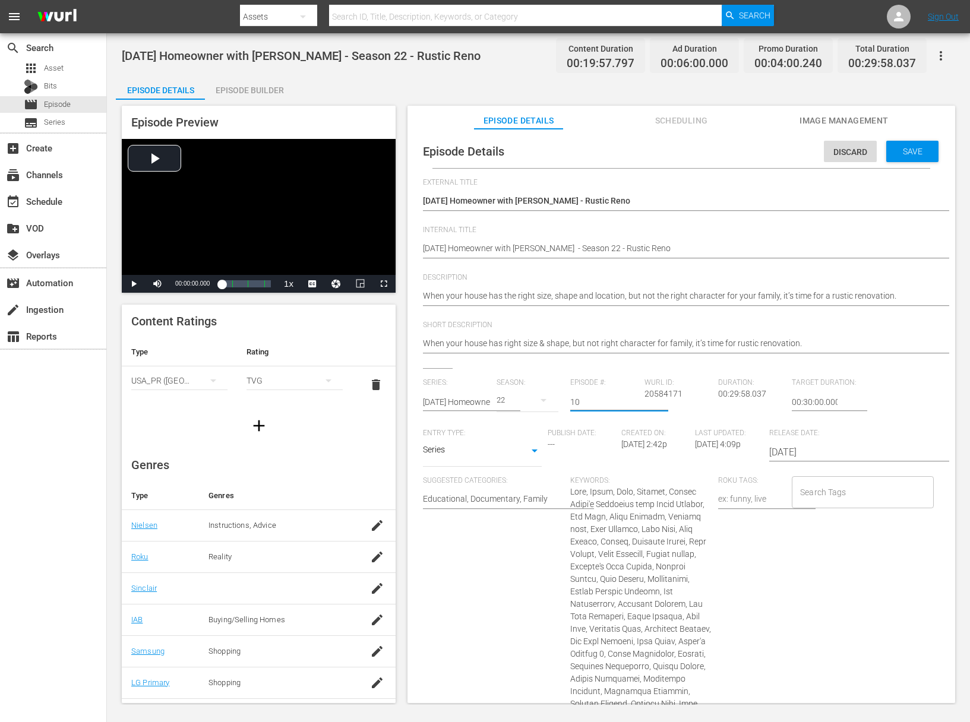
click at [629, 404] on input "10" at bounding box center [604, 402] width 68 height 29
click at [629, 404] on input "9" at bounding box center [604, 402] width 68 height 29
click at [629, 404] on input "8" at bounding box center [604, 402] width 68 height 29
click at [629, 404] on input "7" at bounding box center [604, 402] width 68 height 29
click at [629, 404] on input "6" at bounding box center [604, 402] width 68 height 29
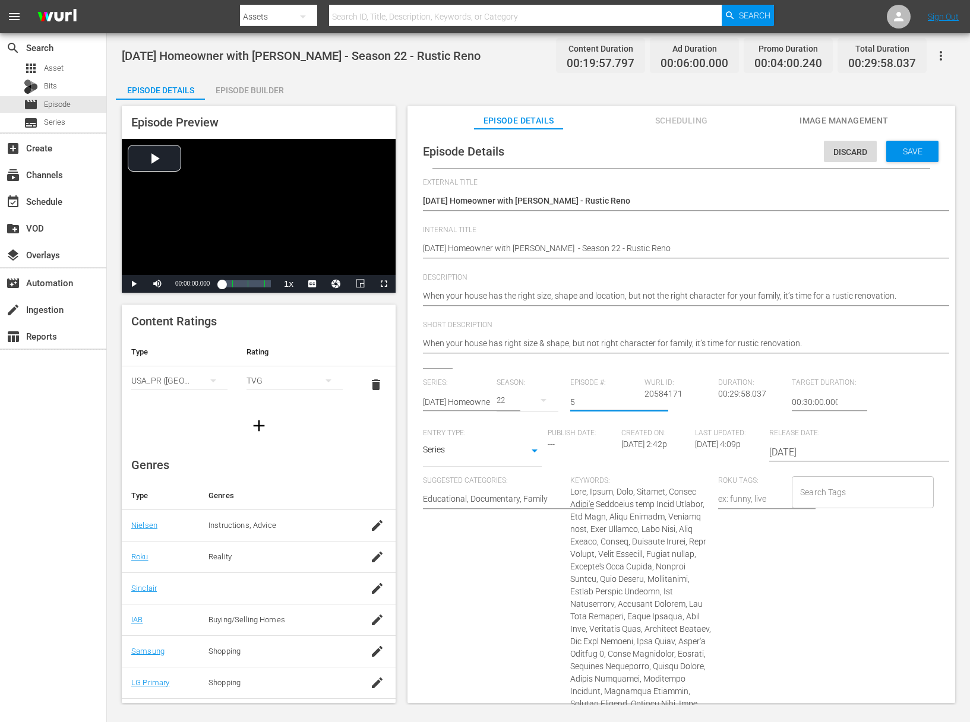
click at [629, 404] on input "5" at bounding box center [604, 402] width 68 height 29
click at [629, 404] on input "4" at bounding box center [604, 402] width 68 height 29
click at [629, 404] on input "3" at bounding box center [604, 402] width 68 height 29
click at [629, 404] on input "2" at bounding box center [604, 402] width 68 height 29
type input "1"
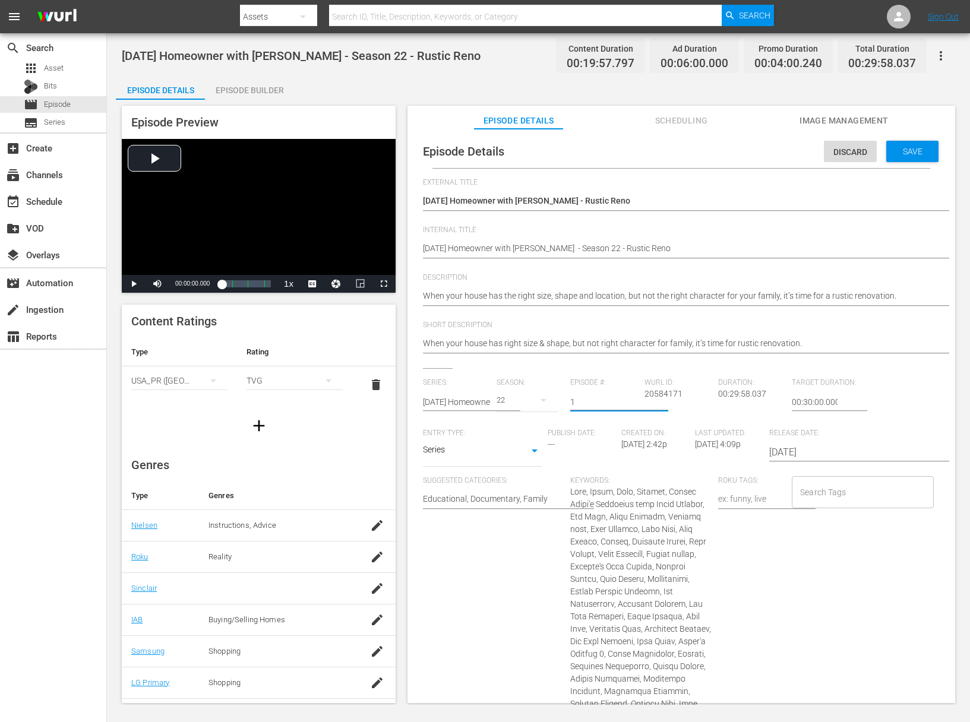
click at [629, 404] on input "1" at bounding box center [604, 402] width 68 height 29
click at [903, 153] on span "Save" at bounding box center [912, 152] width 39 height 10
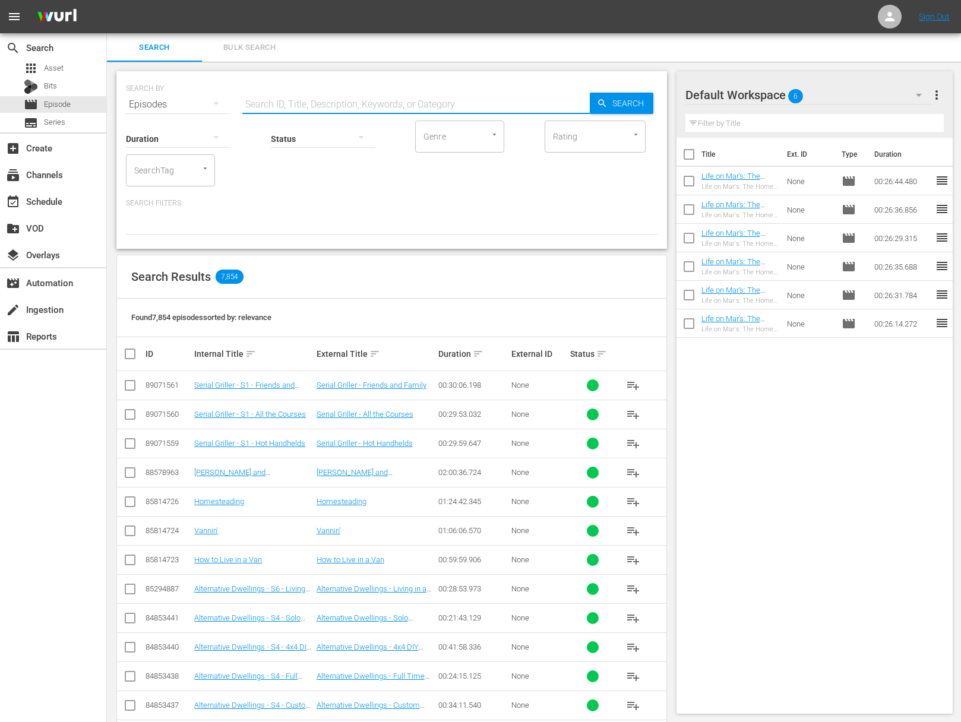
click at [295, 106] on input "text" at bounding box center [415, 104] width 347 height 29
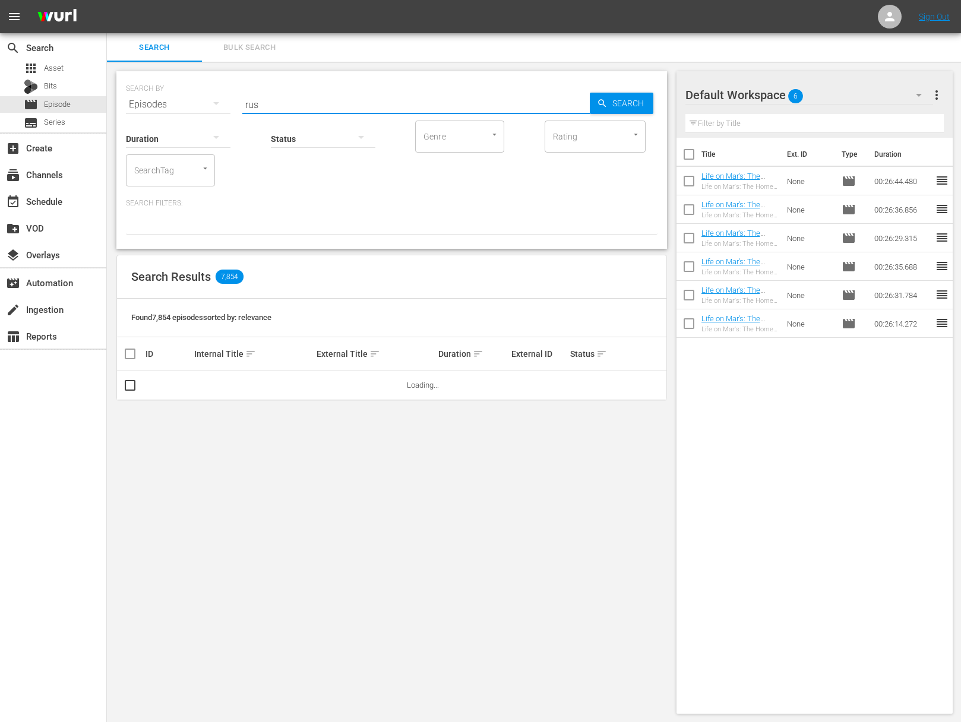
type input "Rustic Reno"
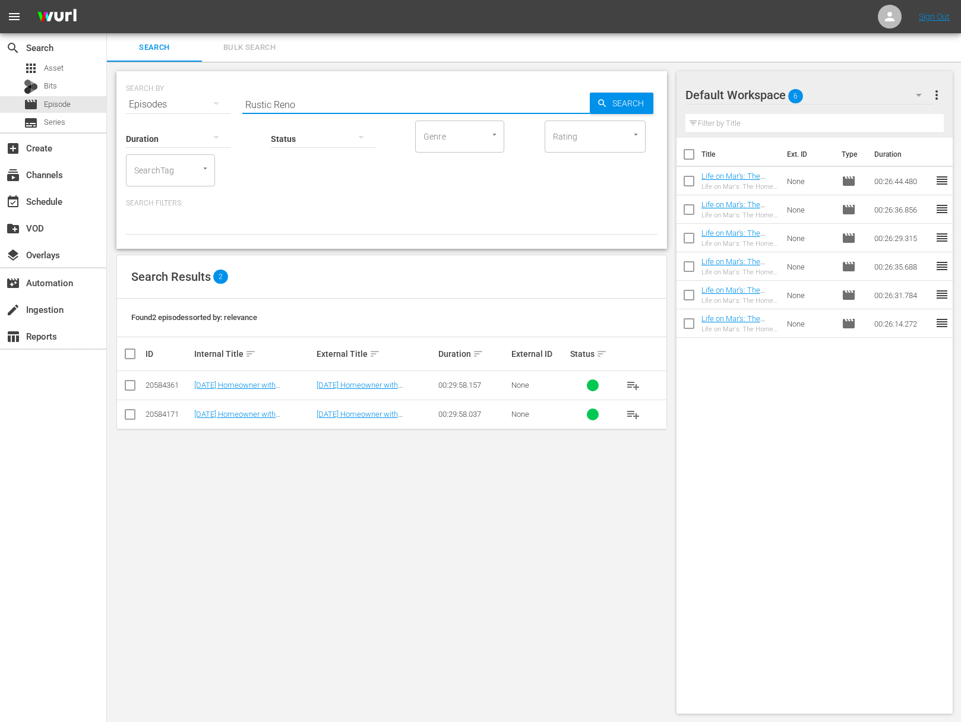
click at [631, 412] on span "playlist_add" at bounding box center [633, 414] width 14 height 14
click at [52, 198] on div "event_available Schedule" at bounding box center [33, 199] width 67 height 11
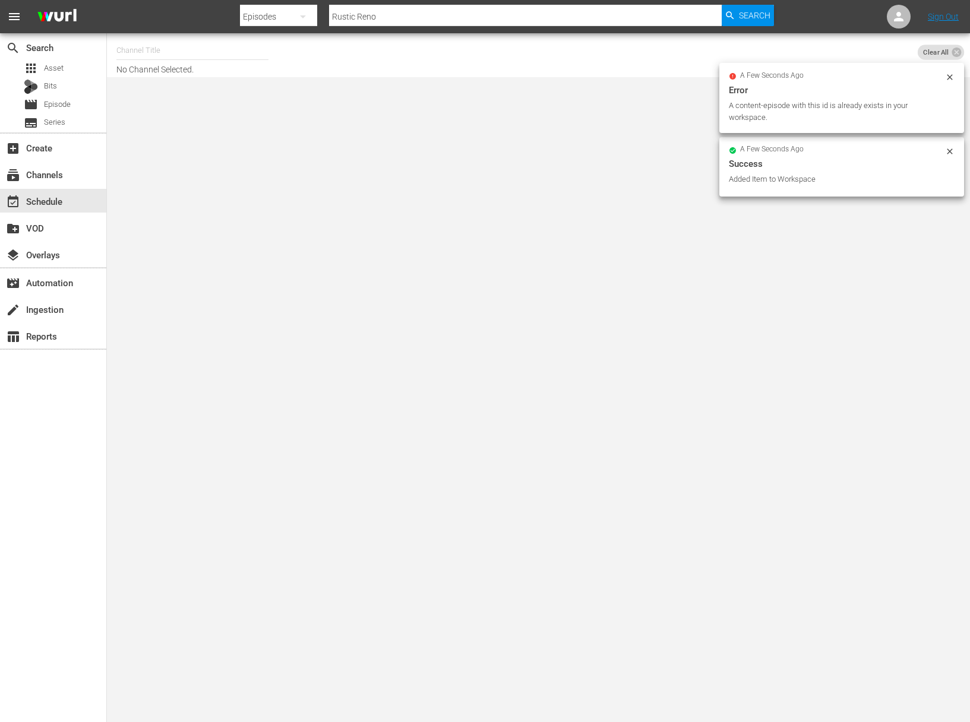
click at [163, 56] on input "text" at bounding box center [192, 50] width 152 height 29
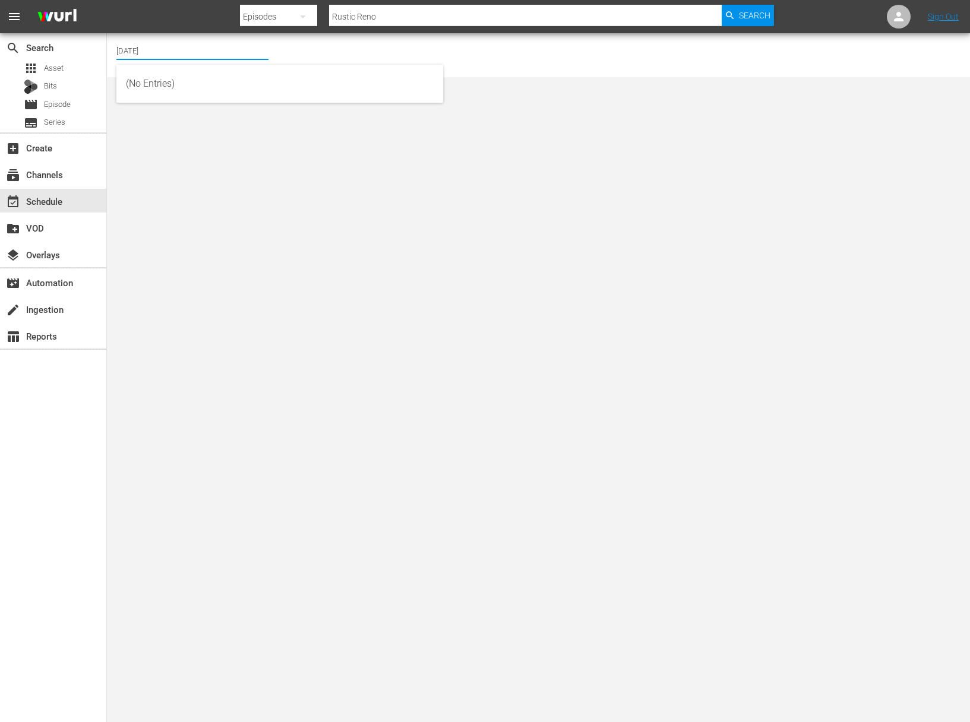
click at [168, 48] on input "today" at bounding box center [192, 50] width 152 height 29
click at [171, 87] on div "Today's Home (1162 - janson_todayshomeowner_1)" at bounding box center [280, 83] width 308 height 29
type input "Today's Home (1162 - janson_todayshomeowner_1)"
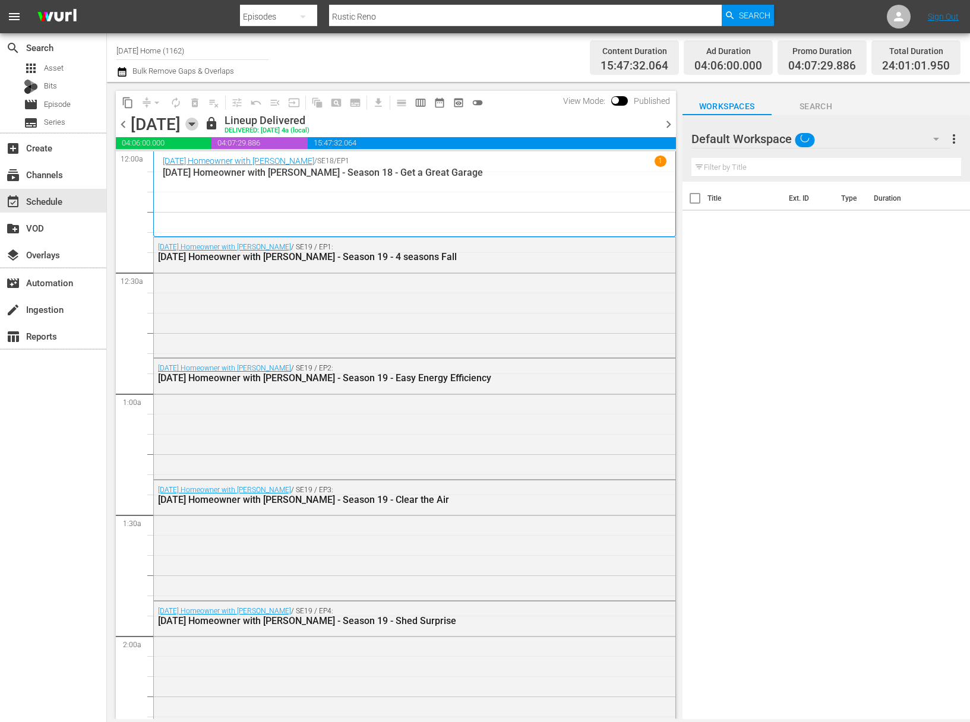
click at [198, 121] on icon "button" at bounding box center [191, 124] width 13 height 13
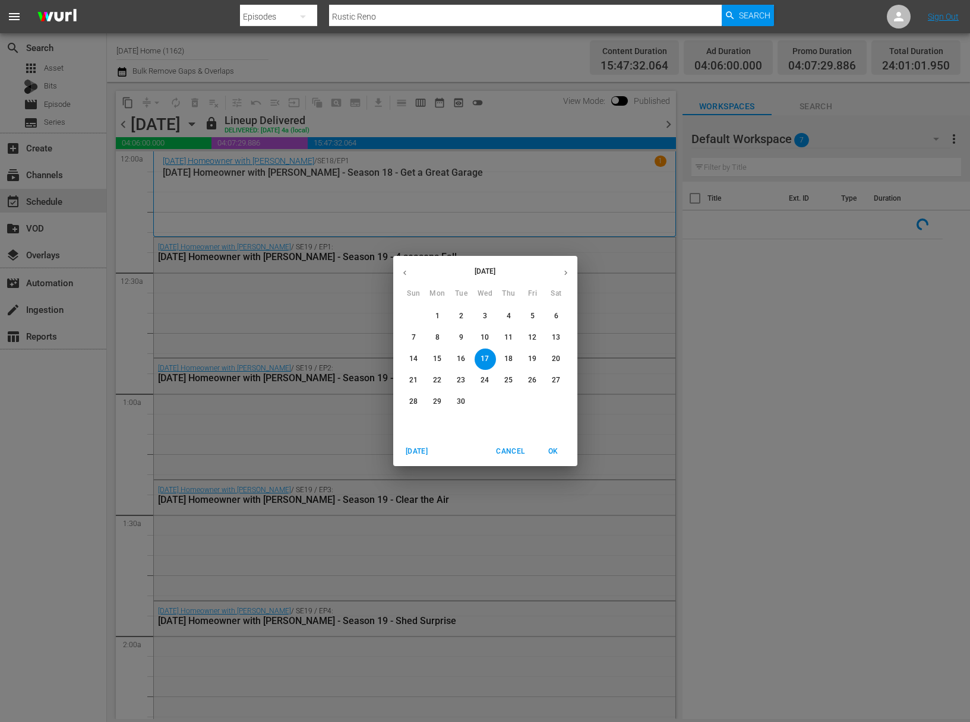
click at [558, 359] on p "20" at bounding box center [556, 359] width 8 height 10
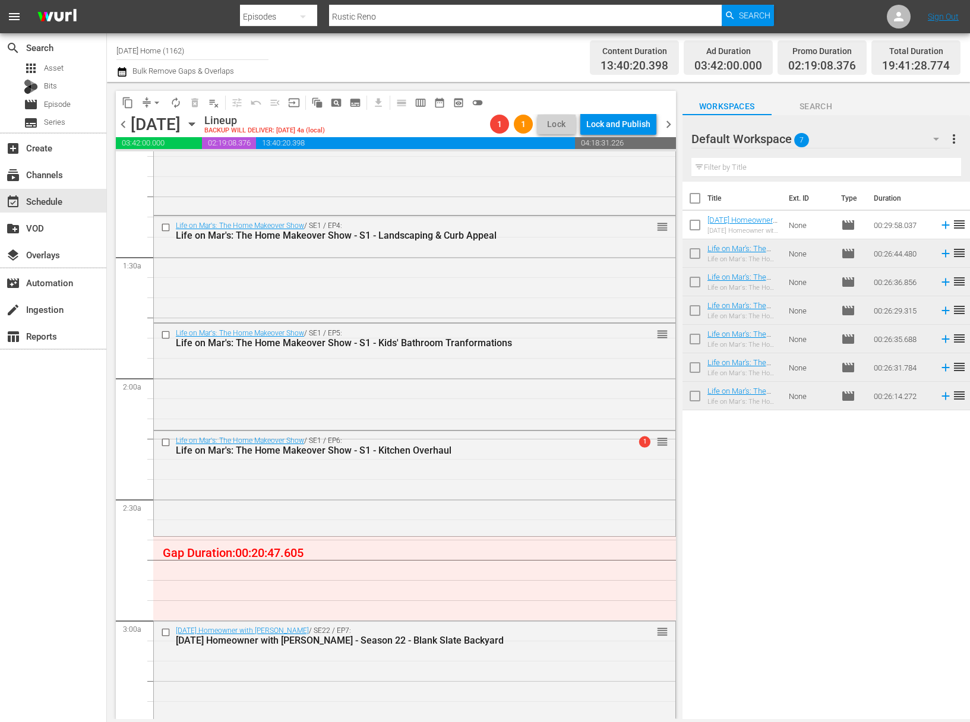
scroll to position [243, 0]
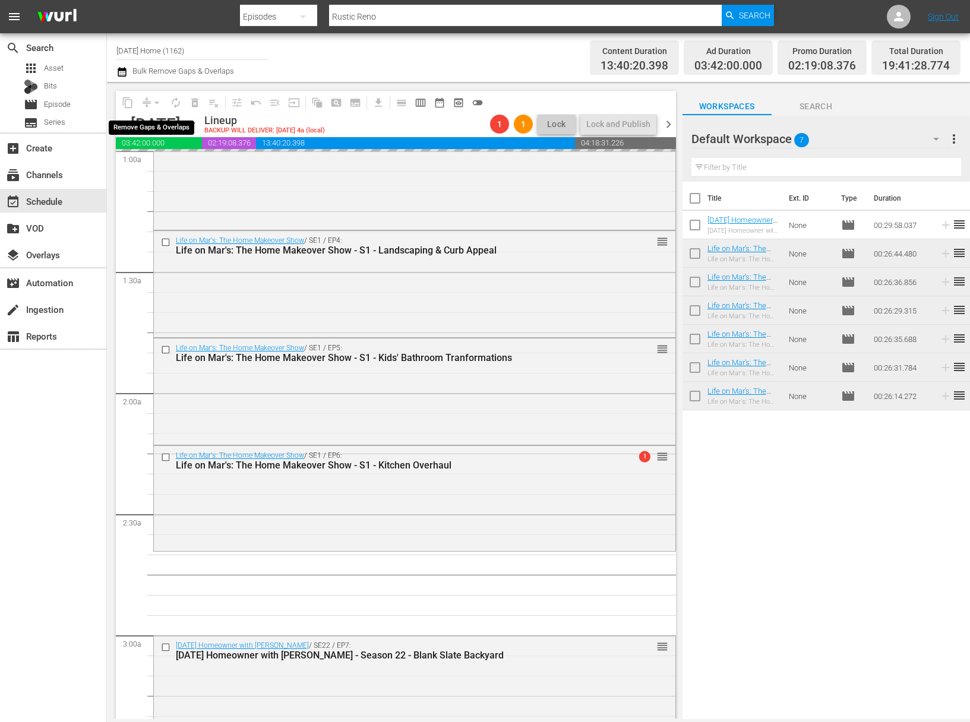
click at [153, 98] on div "arrow_drop_down" at bounding box center [156, 102] width 19 height 19
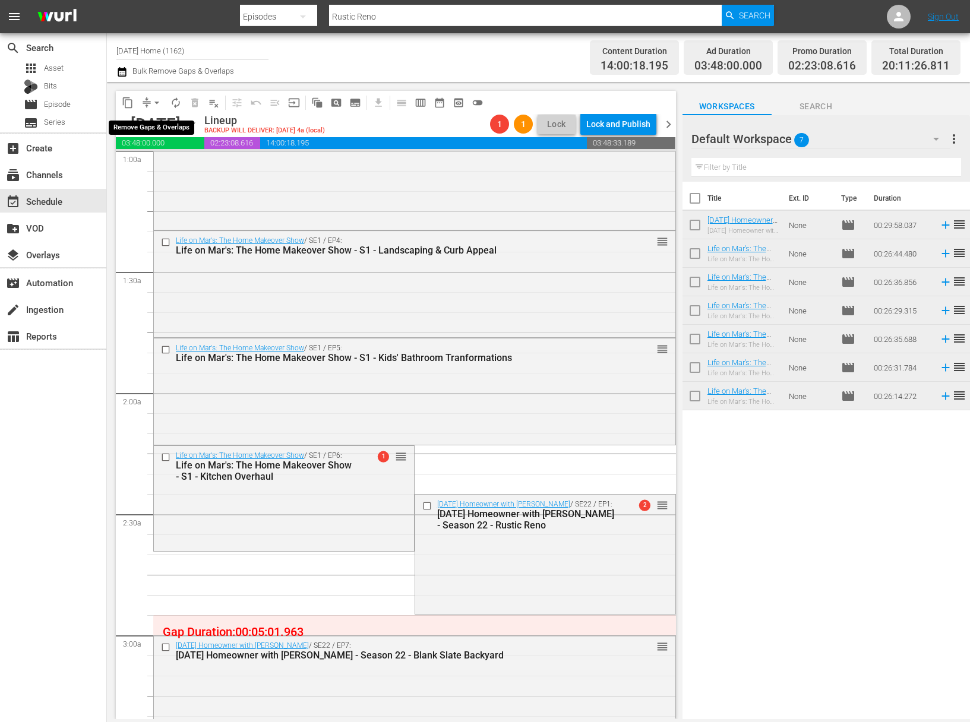
click at [158, 102] on span "arrow_drop_down" at bounding box center [157, 103] width 12 height 12
click at [172, 159] on li "Align to End of Previous Day" at bounding box center [157, 166] width 125 height 20
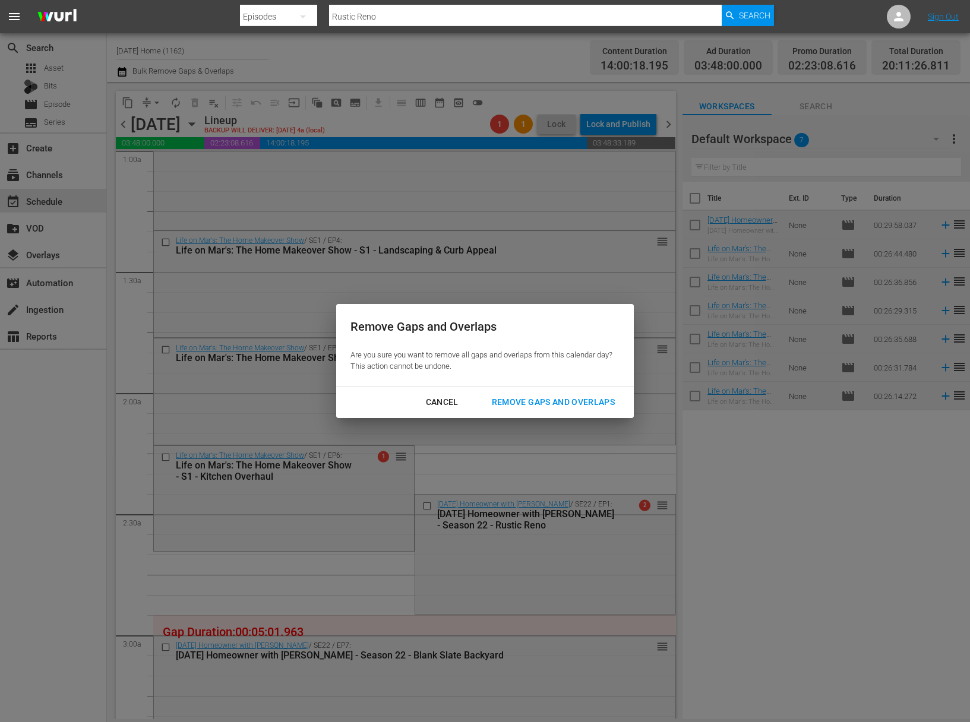
click at [582, 402] on div "Remove Gaps and Overlaps" at bounding box center [553, 402] width 142 height 15
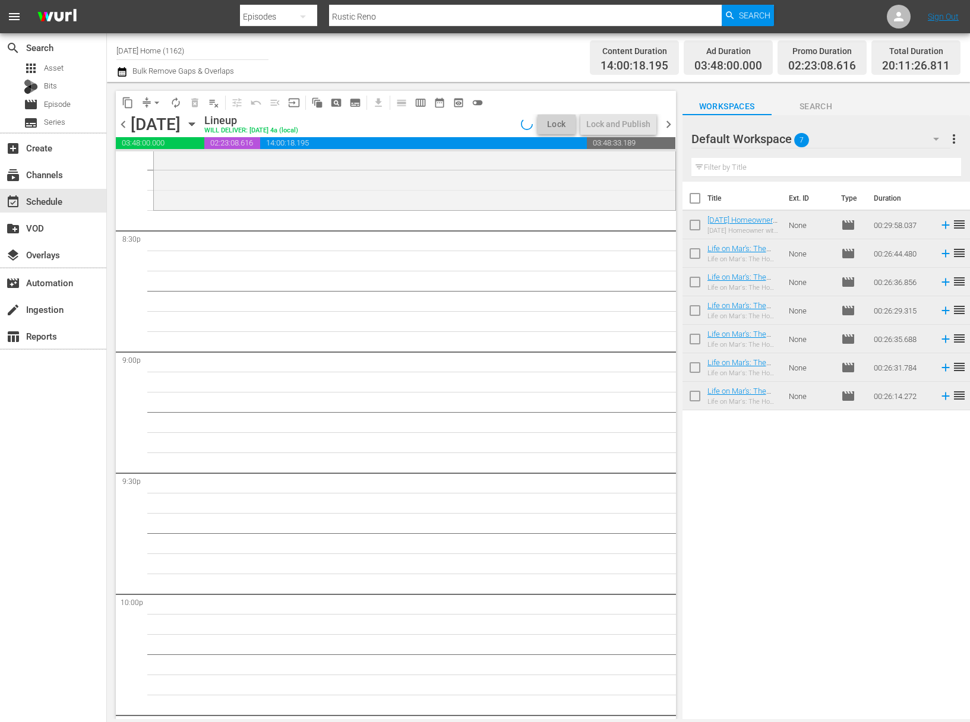
scroll to position [4823, 0]
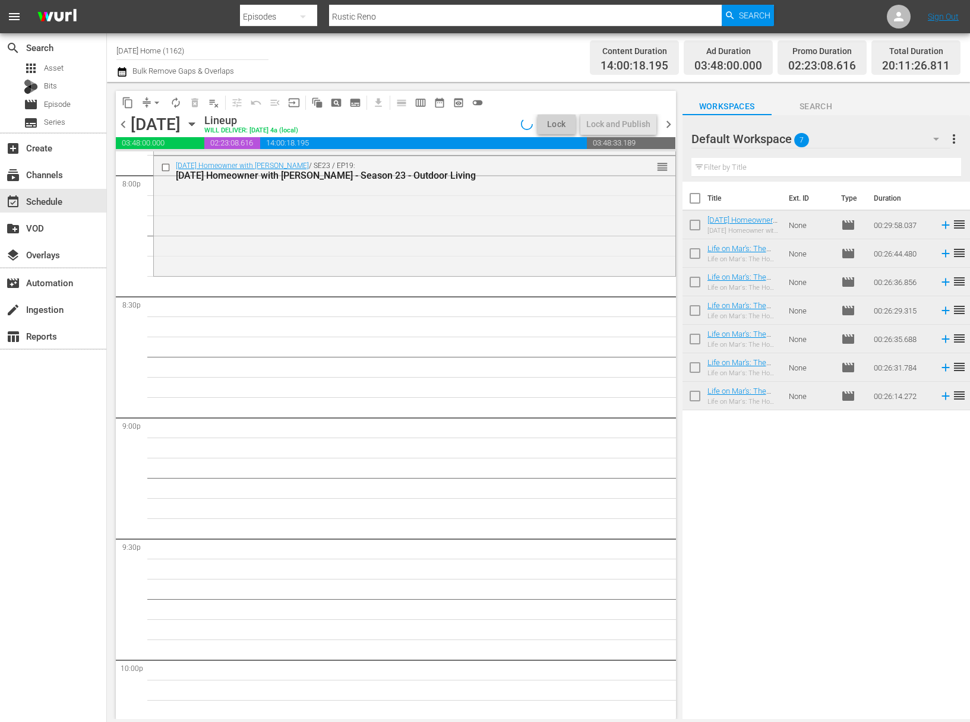
click at [194, 123] on icon "button" at bounding box center [191, 124] width 5 height 3
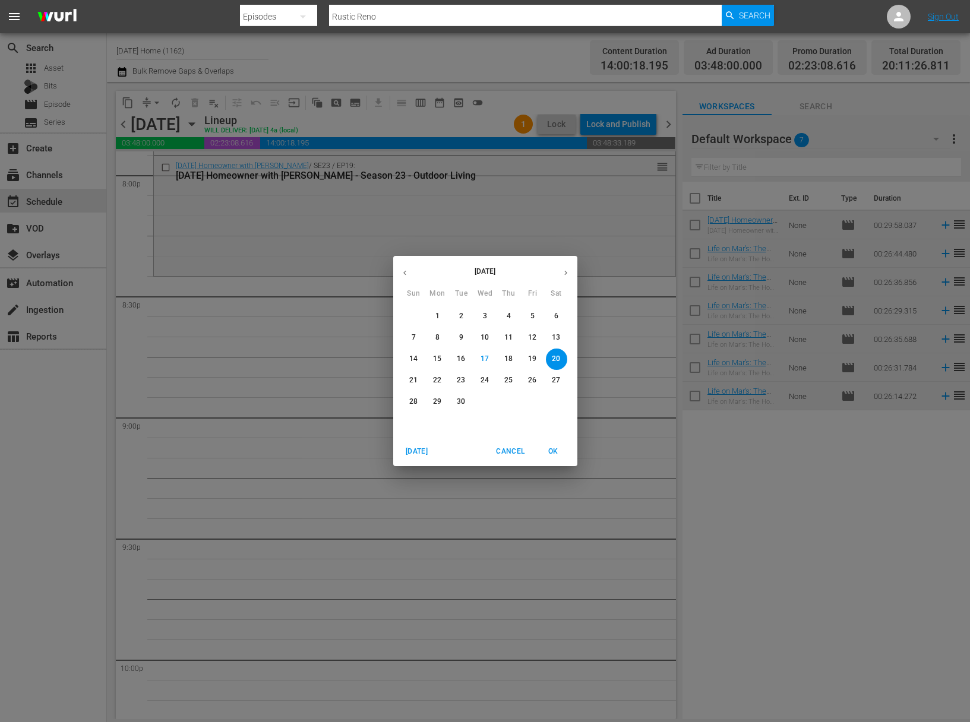
click at [408, 277] on icon "button" at bounding box center [404, 272] width 9 height 9
click at [407, 275] on icon "button" at bounding box center [404, 272] width 9 height 9
click at [409, 274] on icon "button" at bounding box center [404, 272] width 9 height 9
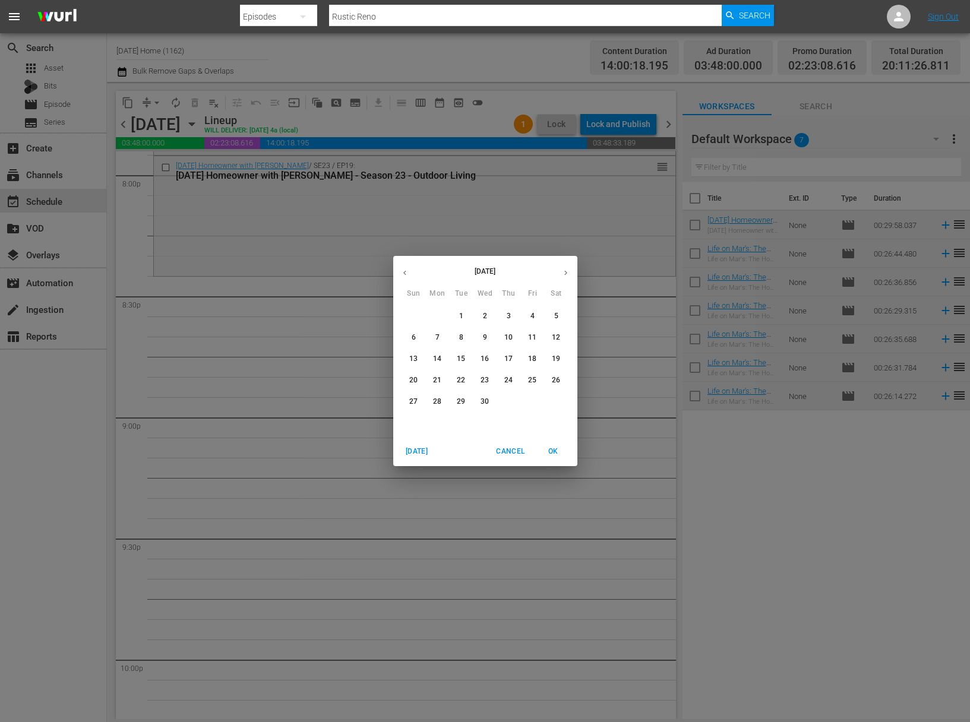
click at [464, 400] on p "29" at bounding box center [461, 402] width 8 height 10
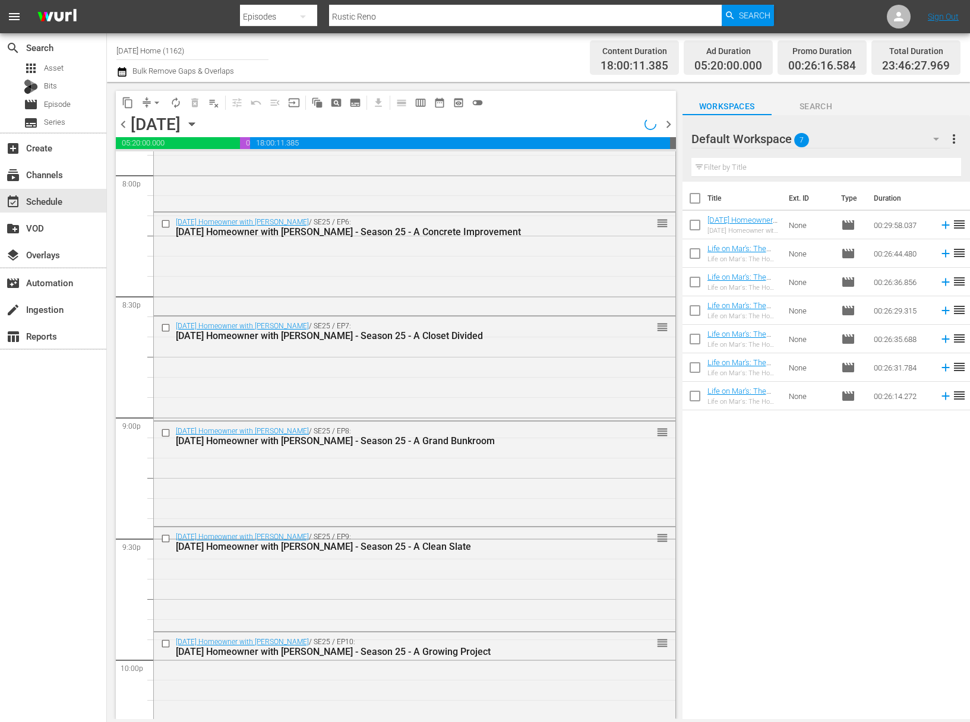
scroll to position [4278, 0]
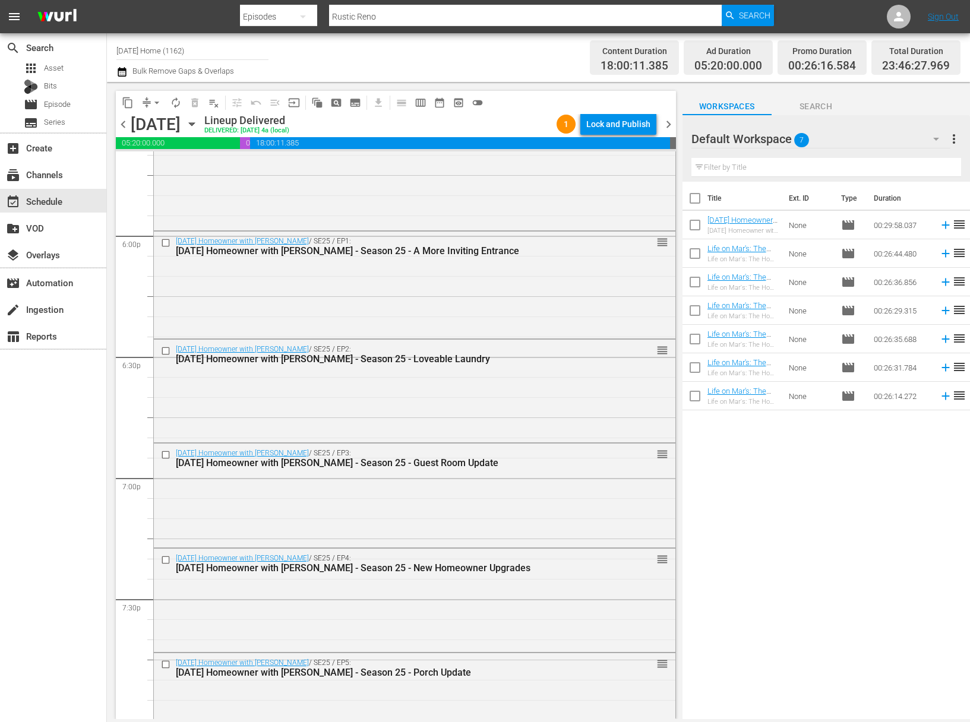
click at [198, 119] on icon "button" at bounding box center [191, 124] width 13 height 13
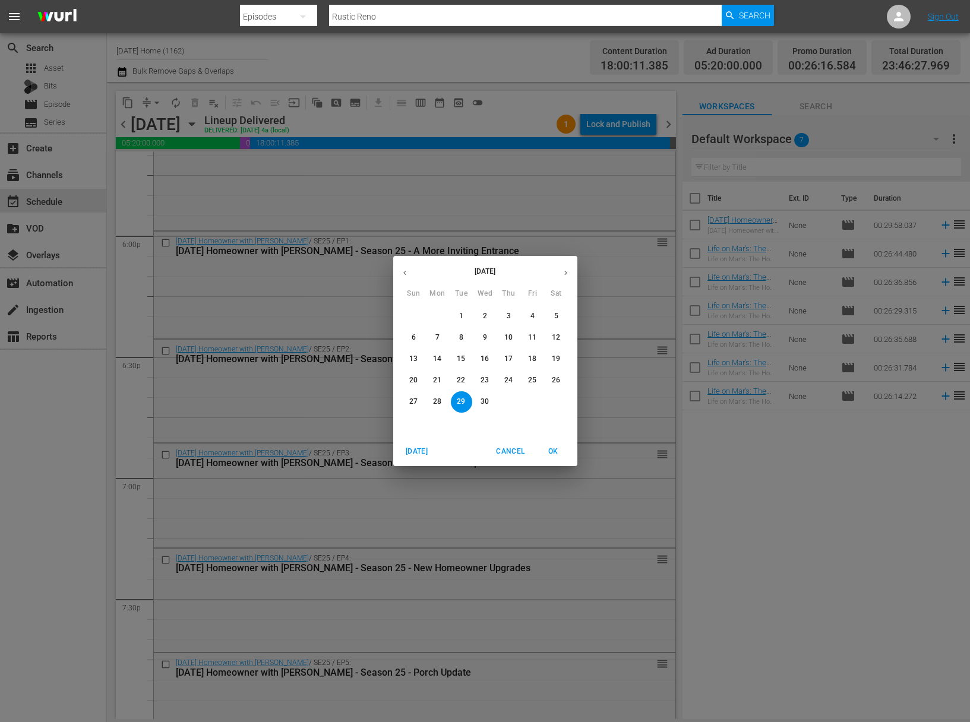
click at [432, 399] on span "28" at bounding box center [437, 402] width 21 height 10
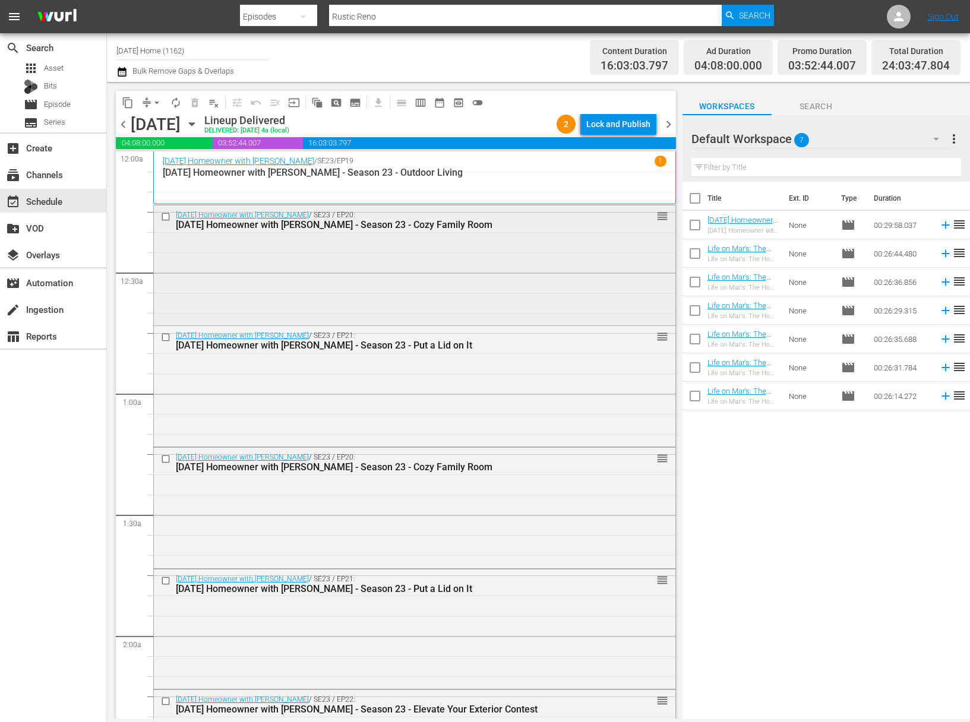
click at [165, 216] on input "checkbox" at bounding box center [167, 216] width 12 height 10
click at [166, 333] on input "checkbox" at bounding box center [167, 338] width 12 height 10
click at [167, 457] on input "checkbox" at bounding box center [167, 459] width 12 height 10
click at [164, 579] on input "checkbox" at bounding box center [167, 581] width 12 height 10
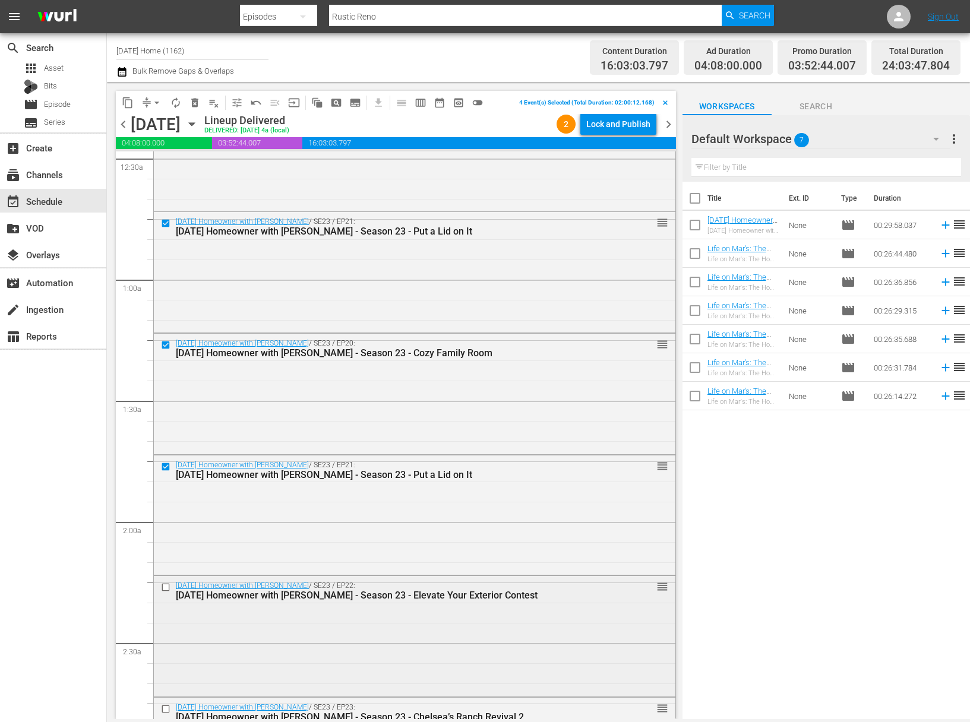
click at [169, 584] on input "checkbox" at bounding box center [167, 588] width 12 height 10
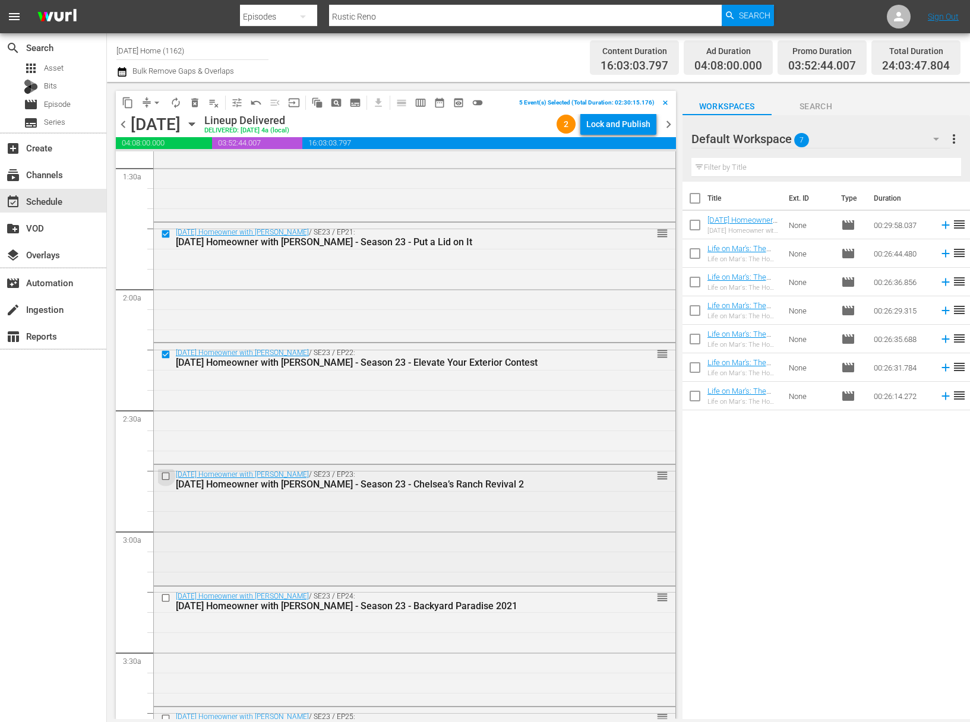
click at [163, 476] on input "checkbox" at bounding box center [167, 477] width 12 height 10
click at [166, 598] on input "checkbox" at bounding box center [167, 598] width 12 height 10
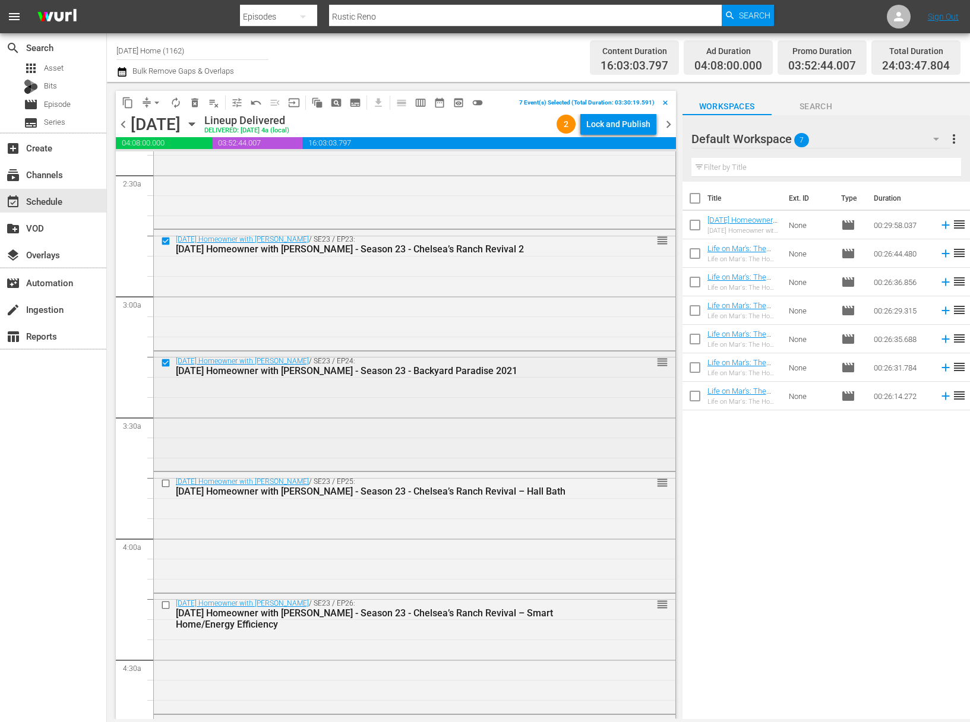
scroll to position [584, 0]
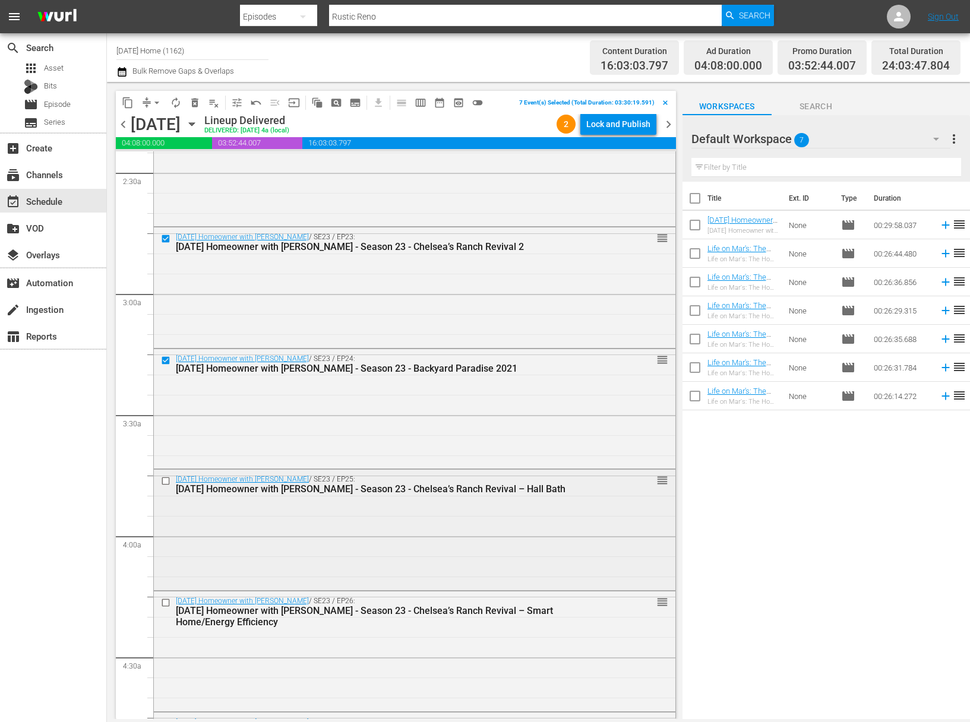
click at [165, 480] on input "checkbox" at bounding box center [167, 481] width 12 height 10
click at [165, 599] on input "checkbox" at bounding box center [167, 603] width 12 height 10
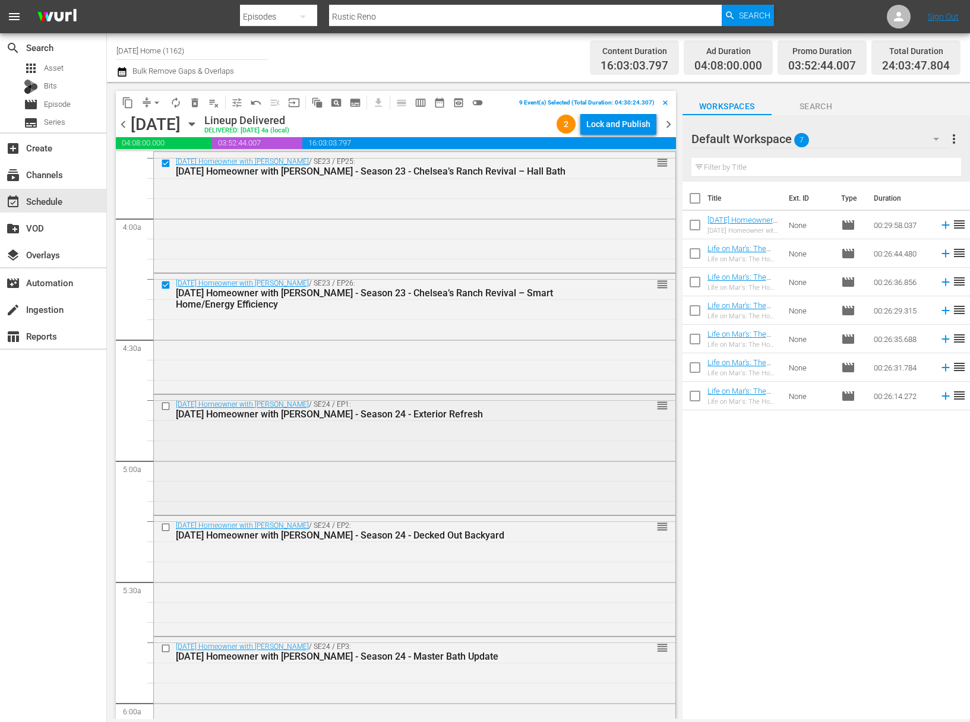
scroll to position [924, 0]
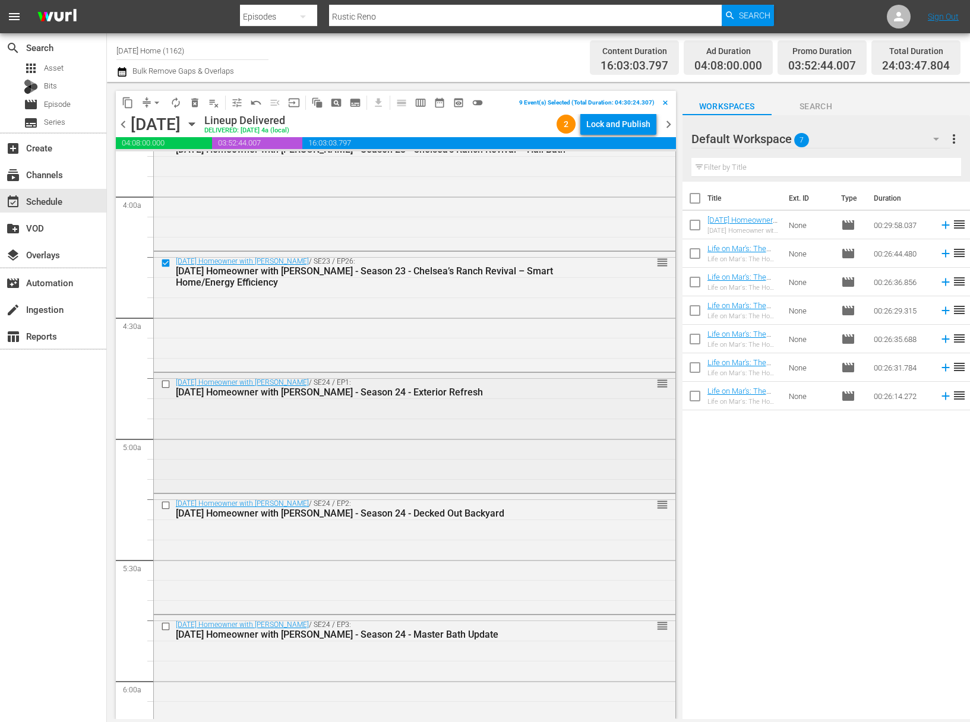
click at [168, 383] on input "checkbox" at bounding box center [167, 384] width 12 height 10
click at [165, 501] on input "checkbox" at bounding box center [167, 506] width 12 height 10
click at [167, 623] on input "checkbox" at bounding box center [167, 627] width 12 height 10
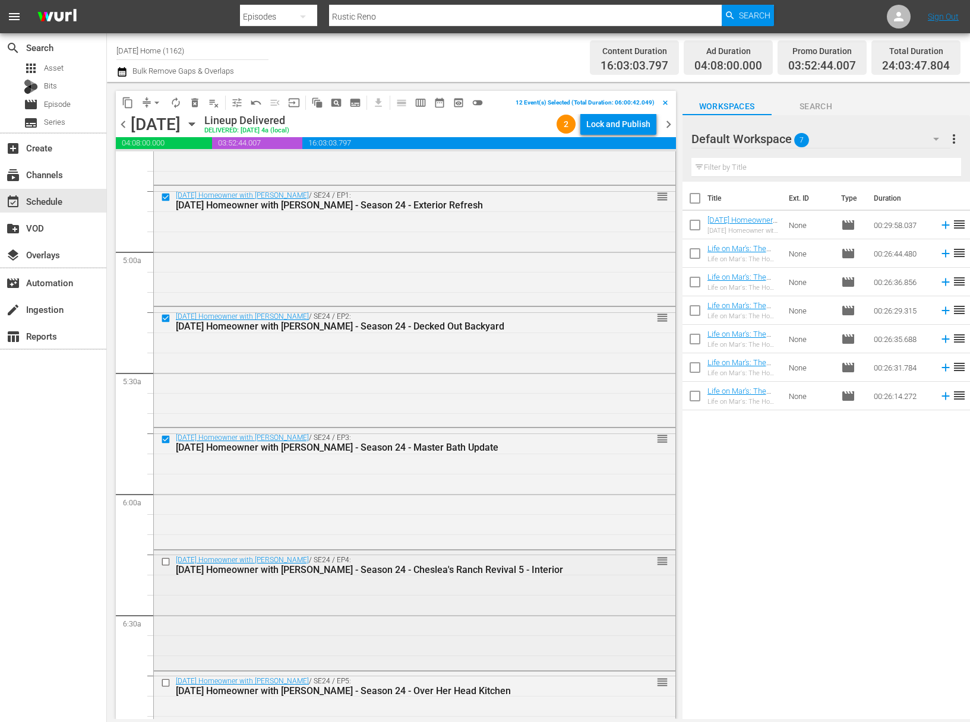
scroll to position [1177, 0]
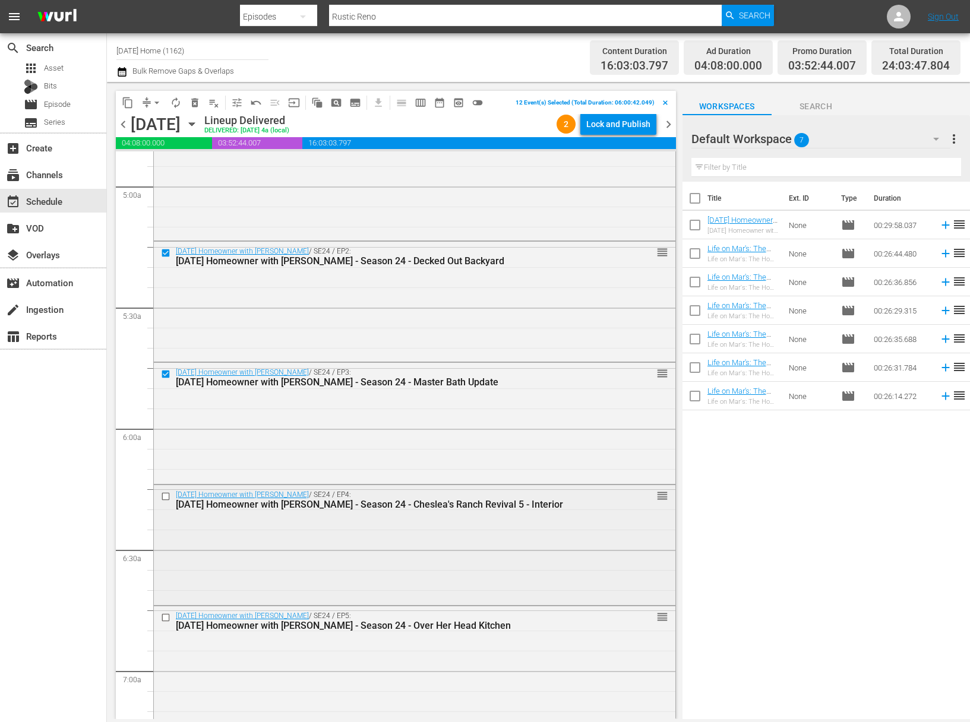
click at [167, 495] on input "checkbox" at bounding box center [167, 496] width 12 height 10
click at [169, 615] on input "checkbox" at bounding box center [167, 618] width 12 height 10
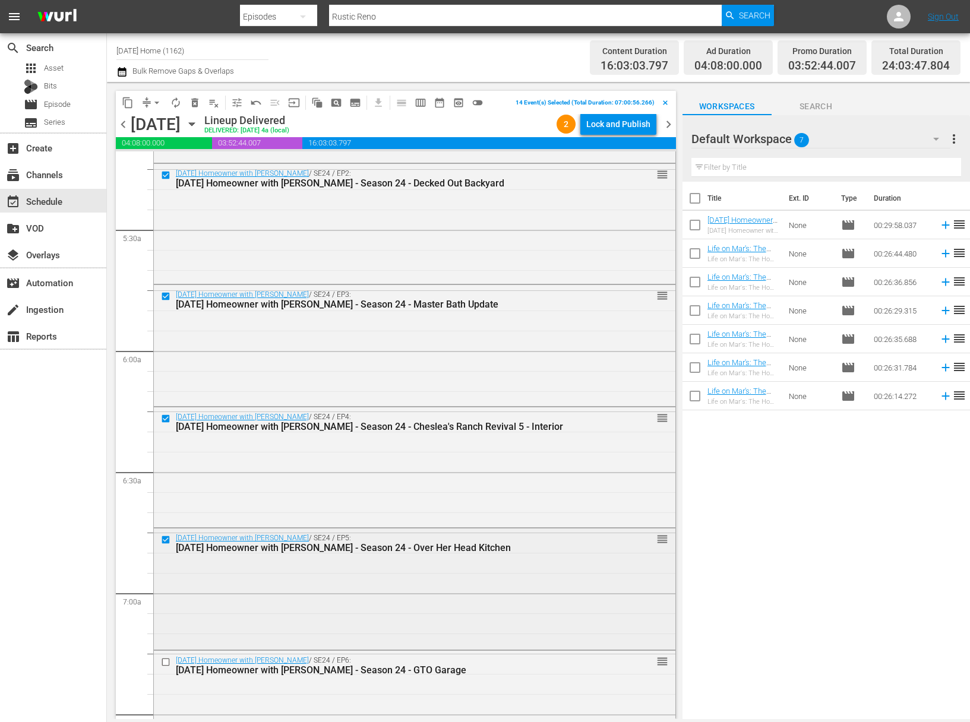
scroll to position [1298, 0]
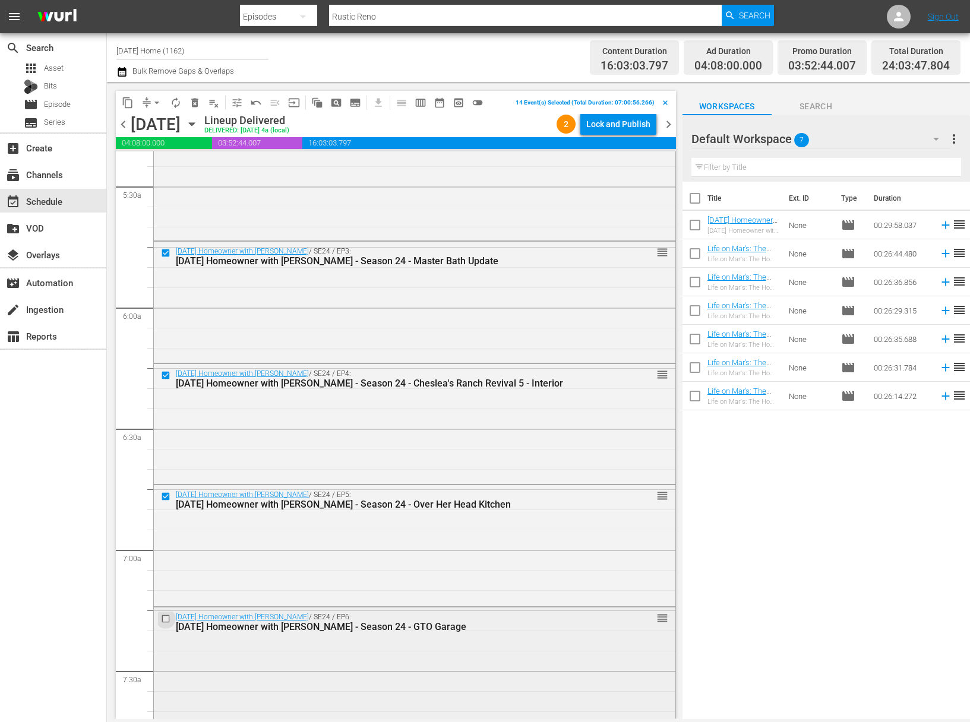
click at [166, 618] on input "checkbox" at bounding box center [167, 619] width 12 height 10
click at [165, 617] on input "checkbox" at bounding box center [167, 620] width 12 height 10
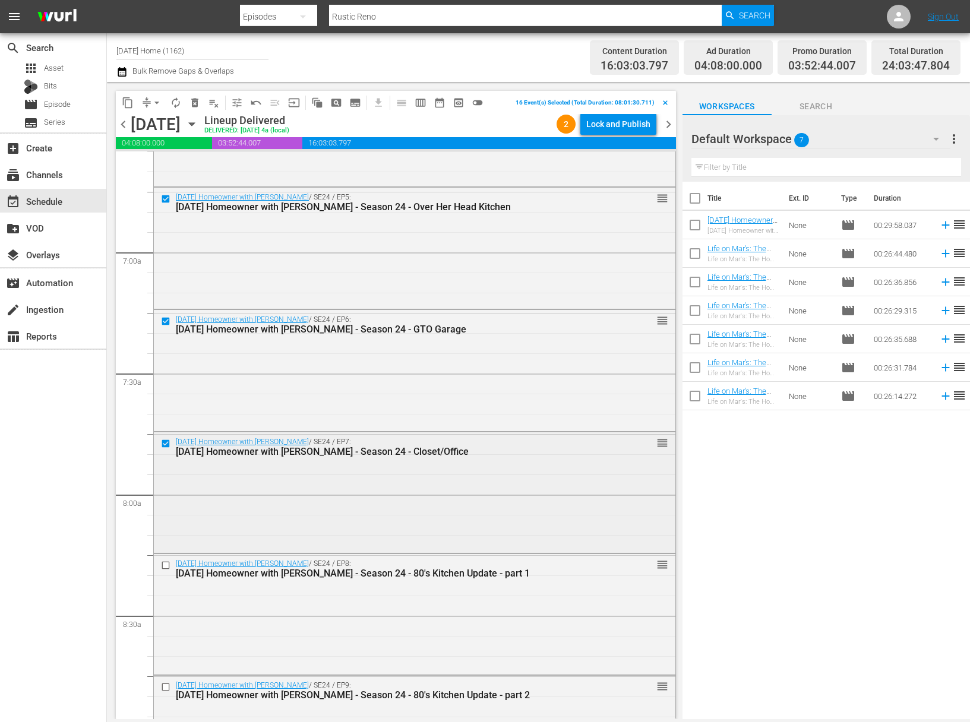
scroll to position [1669, 0]
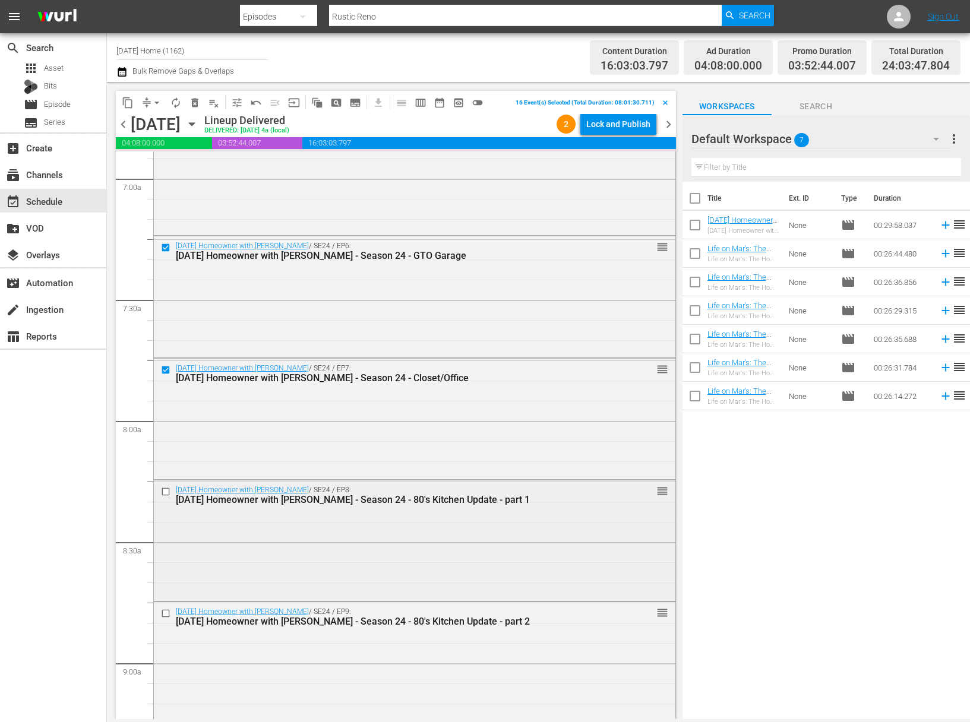
click at [164, 491] on input "checkbox" at bounding box center [167, 492] width 12 height 10
click at [167, 612] on input "checkbox" at bounding box center [167, 614] width 12 height 10
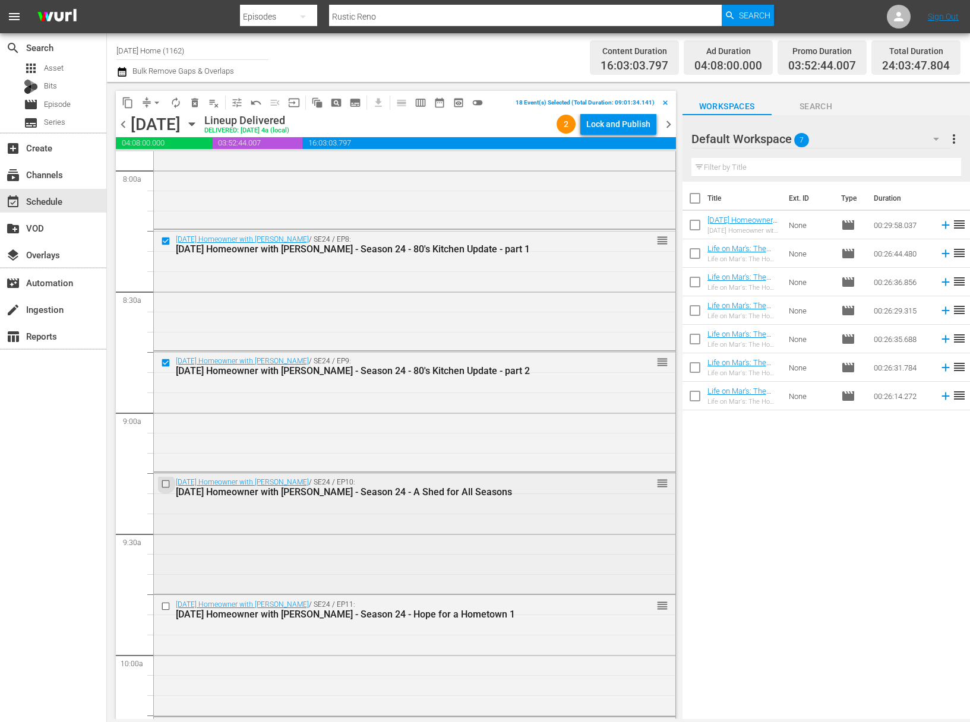
click at [164, 485] on input "checkbox" at bounding box center [167, 484] width 12 height 10
click at [166, 605] on input "checkbox" at bounding box center [167, 607] width 12 height 10
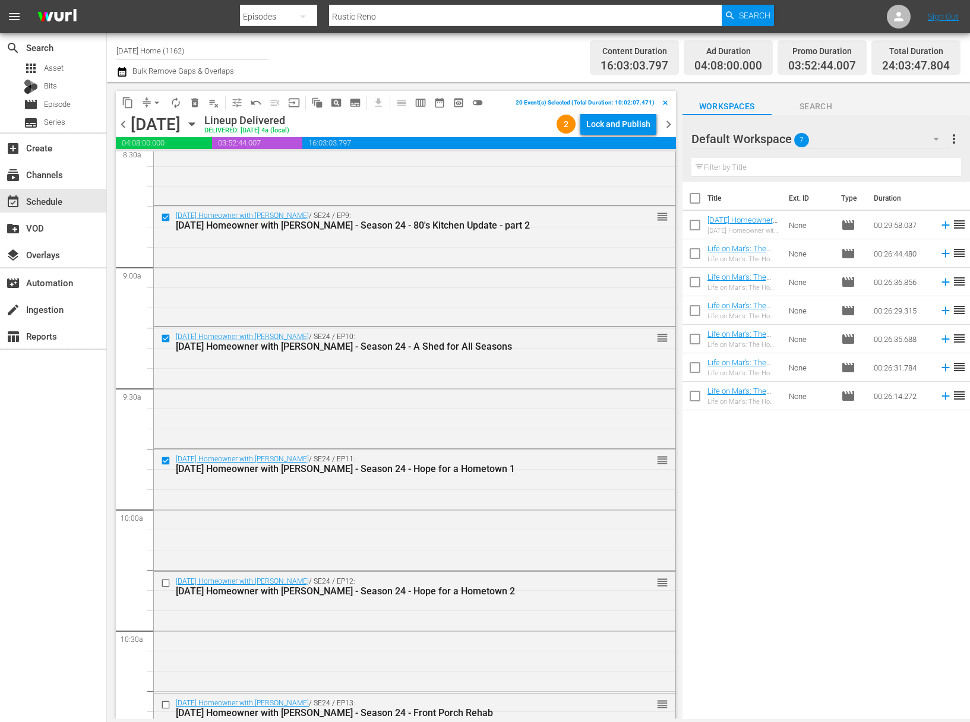
scroll to position [2172, 0]
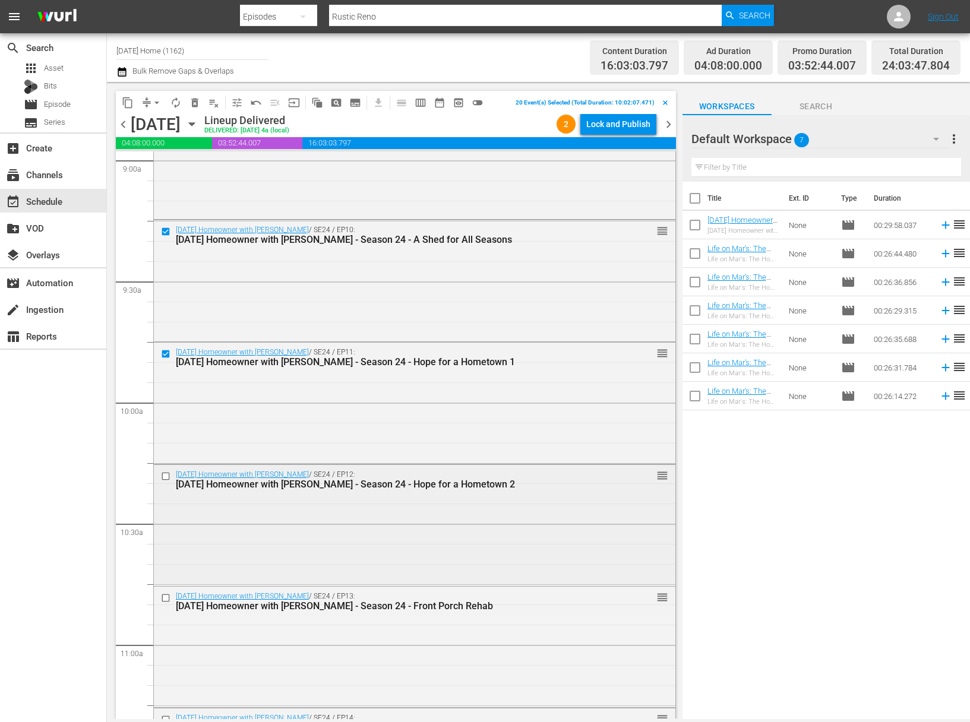
click at [166, 478] on input "checkbox" at bounding box center [167, 476] width 12 height 10
click at [167, 598] on input "checkbox" at bounding box center [167, 598] width 12 height 10
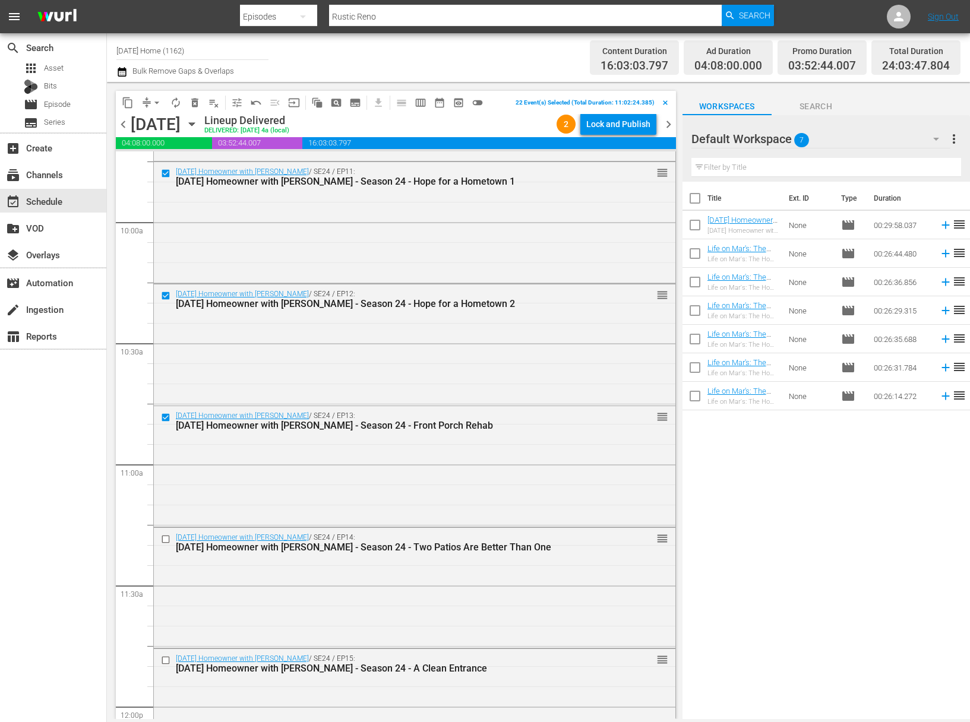
scroll to position [2434, 0]
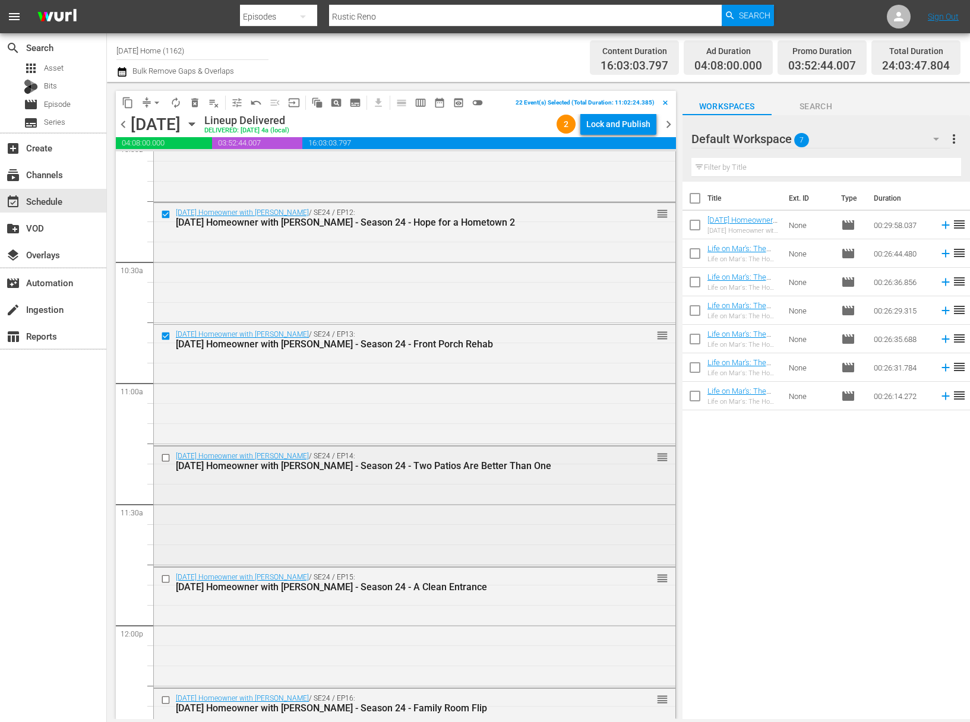
click at [165, 456] on input "checkbox" at bounding box center [167, 458] width 12 height 10
click at [168, 580] on input "checkbox" at bounding box center [167, 579] width 12 height 10
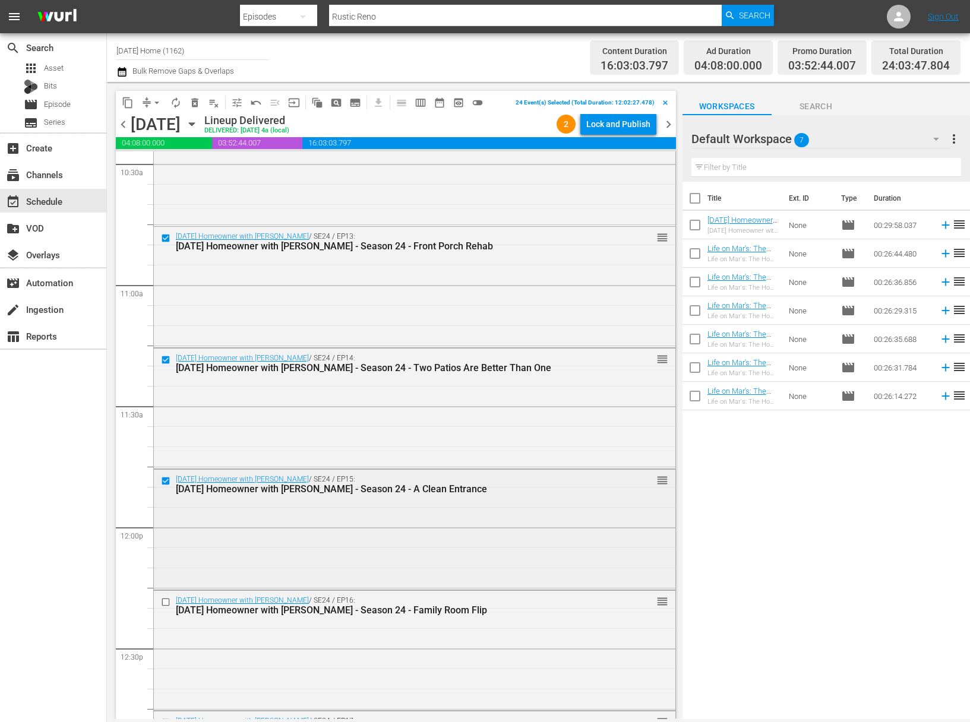
scroll to position [2555, 0]
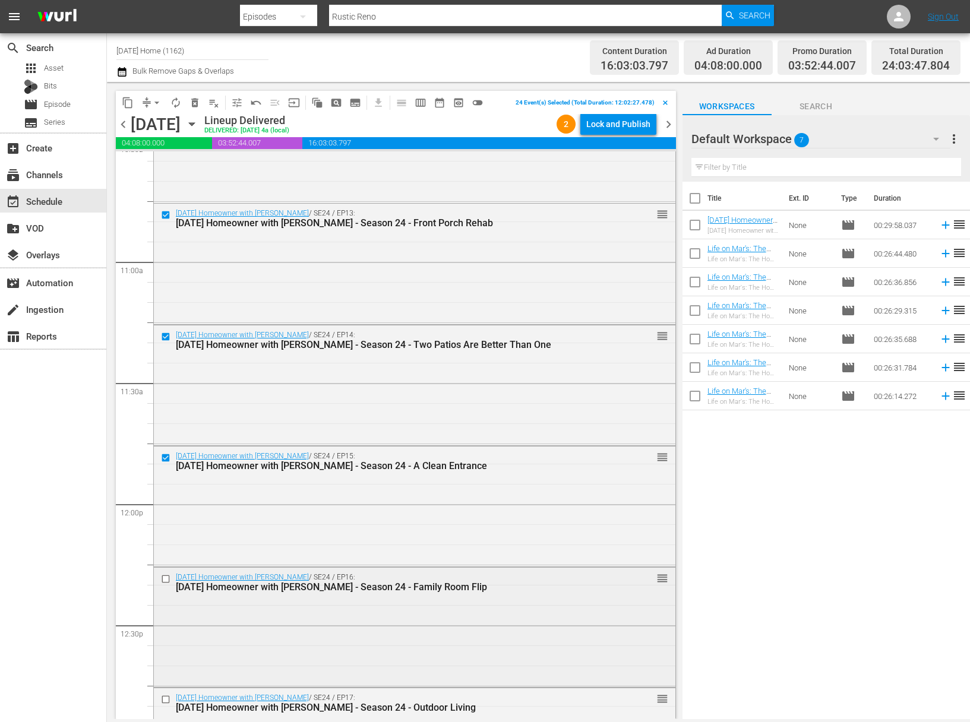
click at [164, 576] on input "checkbox" at bounding box center [167, 579] width 12 height 10
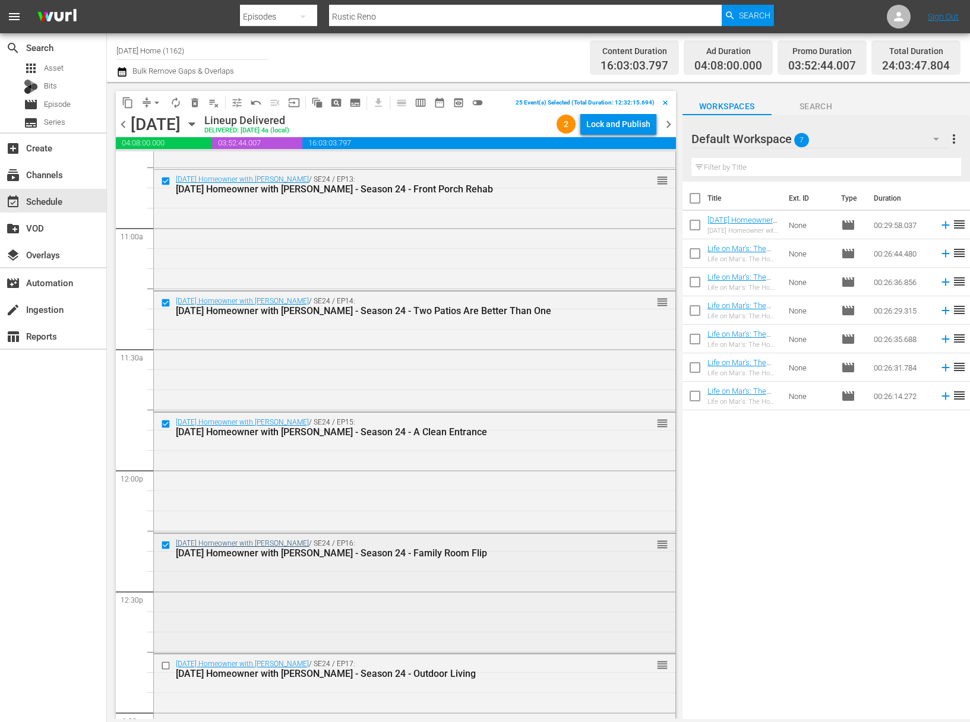
scroll to position [2657, 0]
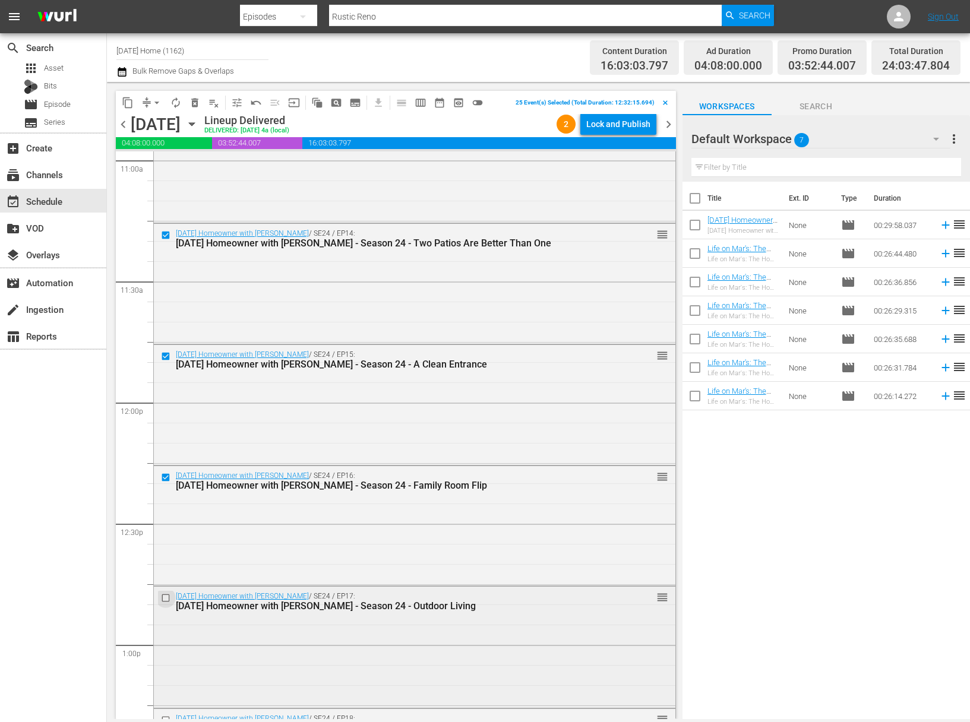
click at [167, 596] on input "checkbox" at bounding box center [167, 598] width 12 height 10
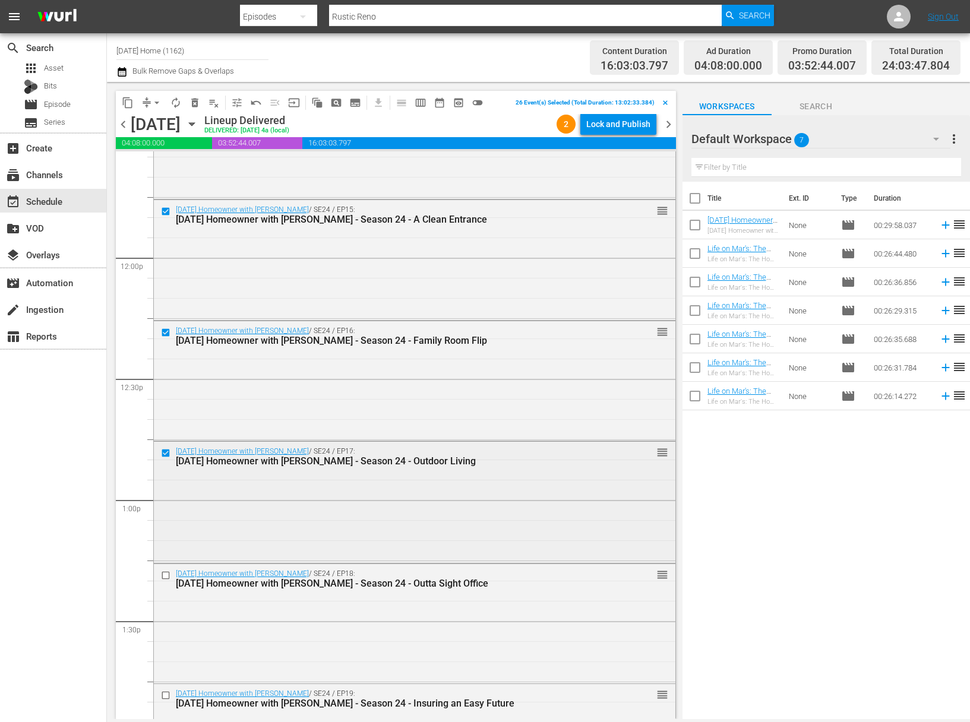
scroll to position [2908, 0]
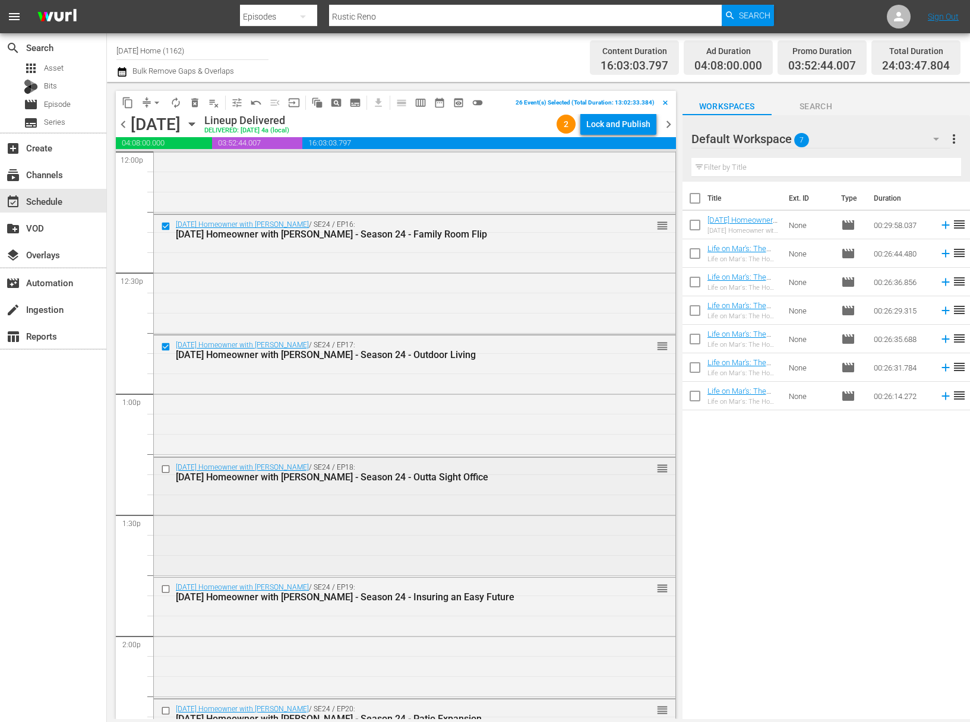
click at [166, 468] on input "checkbox" at bounding box center [167, 469] width 12 height 10
click at [166, 588] on input "checkbox" at bounding box center [167, 589] width 12 height 10
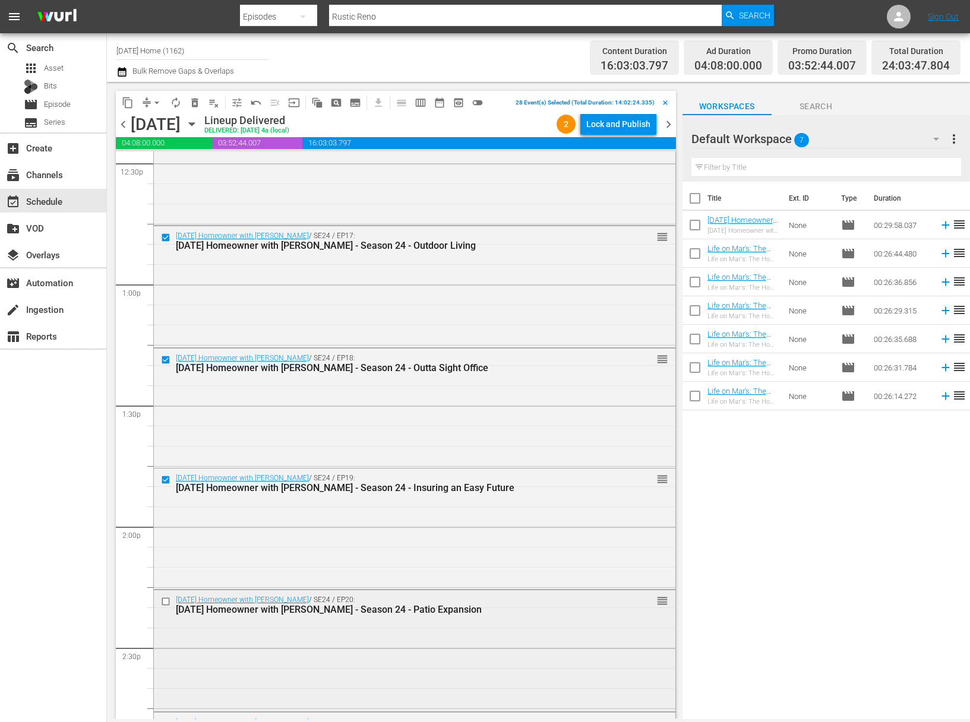
click at [166, 599] on input "checkbox" at bounding box center [167, 602] width 12 height 10
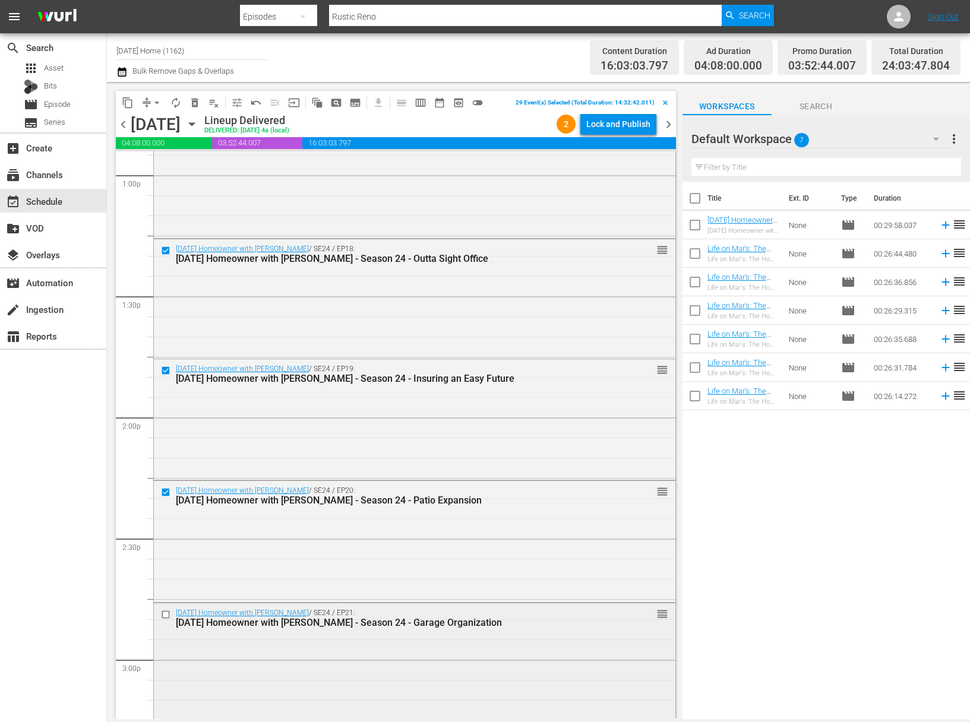
click at [167, 610] on input "checkbox" at bounding box center [167, 614] width 12 height 10
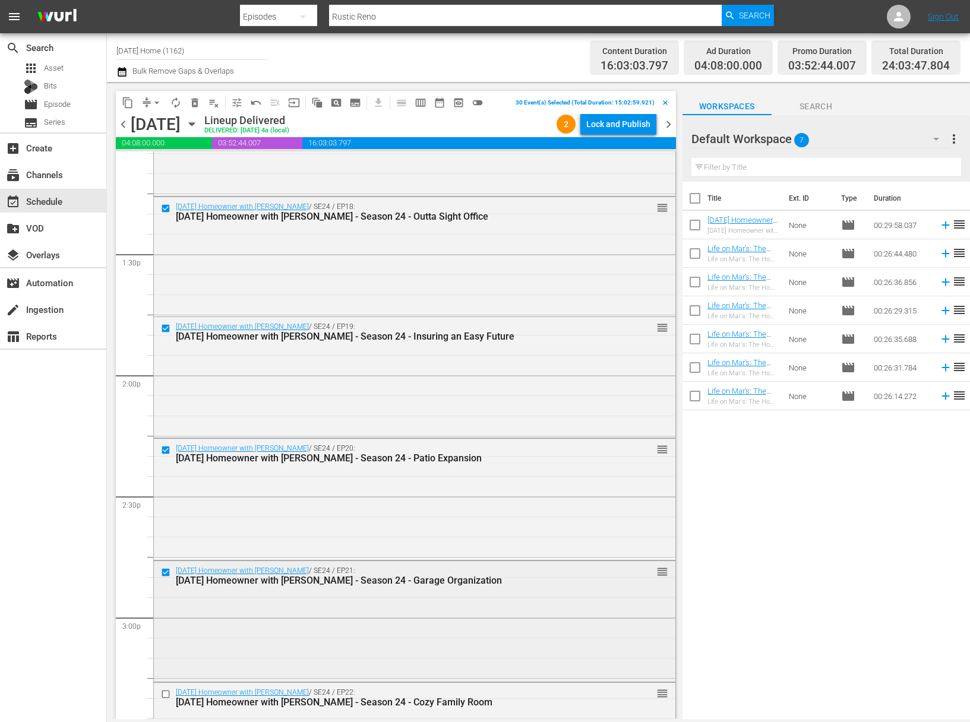
scroll to position [3243, 0]
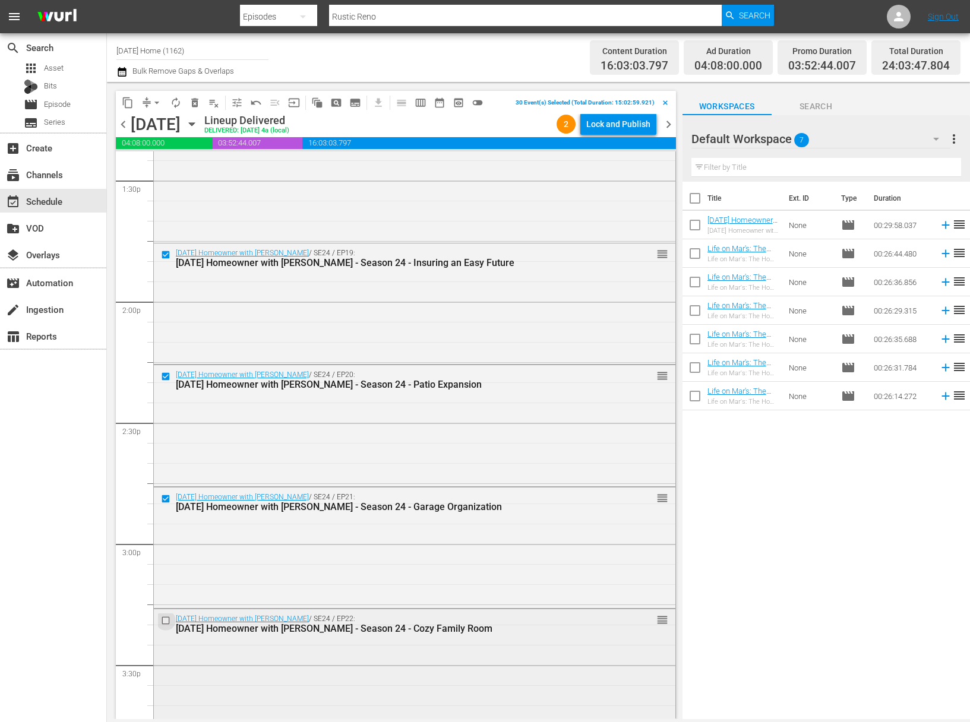
click at [164, 618] on input "checkbox" at bounding box center [167, 621] width 12 height 10
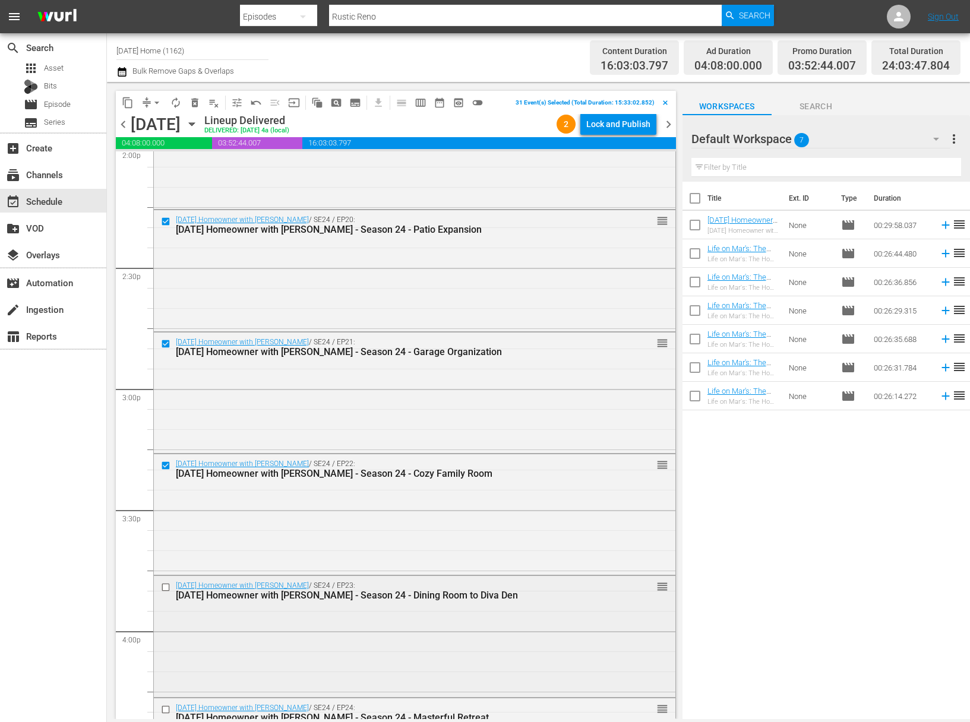
scroll to position [3473, 0]
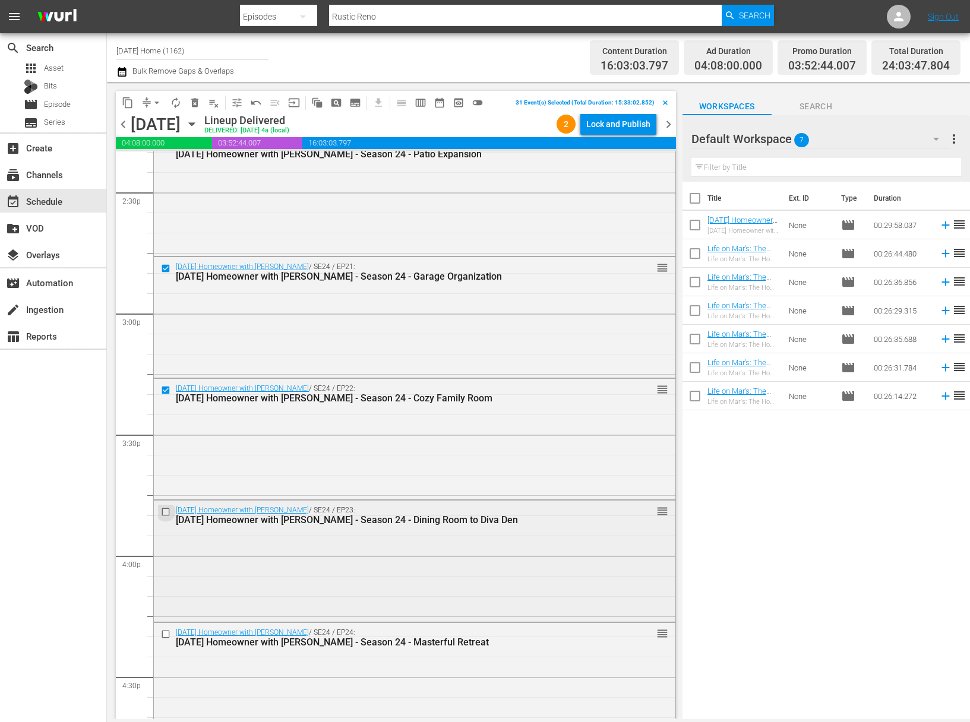
click at [168, 513] on input "checkbox" at bounding box center [167, 512] width 12 height 10
click at [166, 634] on input "checkbox" at bounding box center [167, 634] width 12 height 10
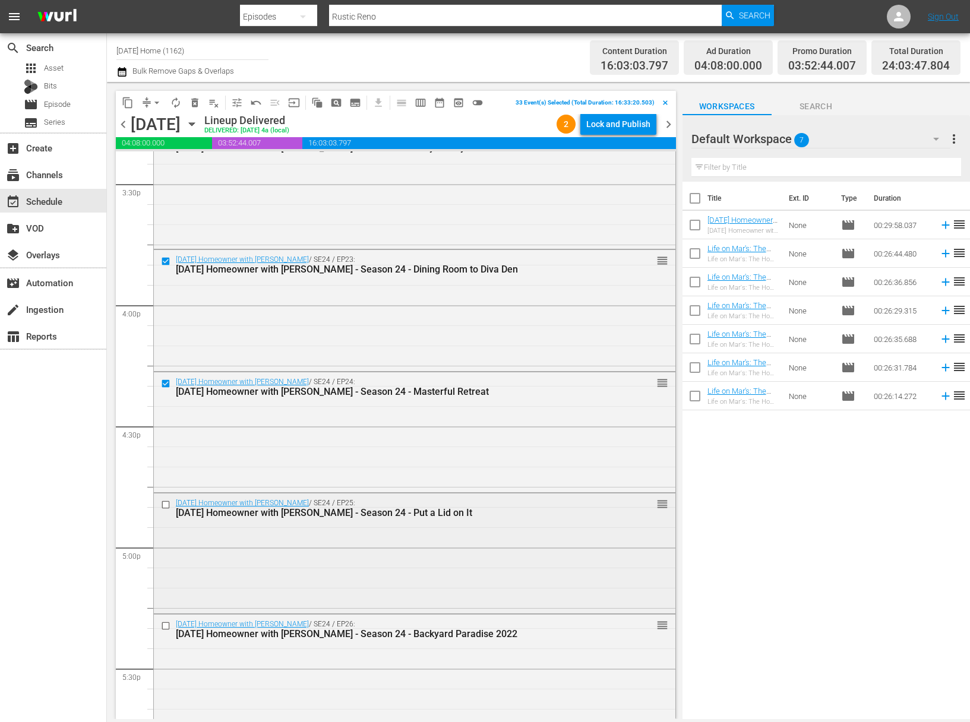
click at [166, 506] on input "checkbox" at bounding box center [167, 505] width 12 height 10
click at [165, 625] on input "checkbox" at bounding box center [167, 626] width 12 height 10
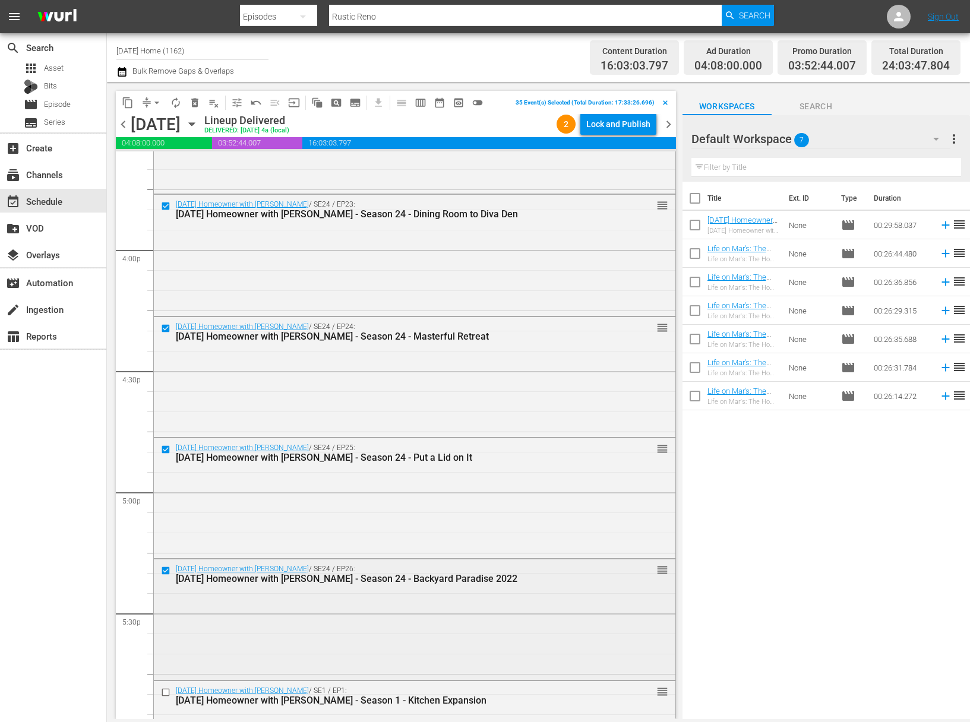
scroll to position [3847, 0]
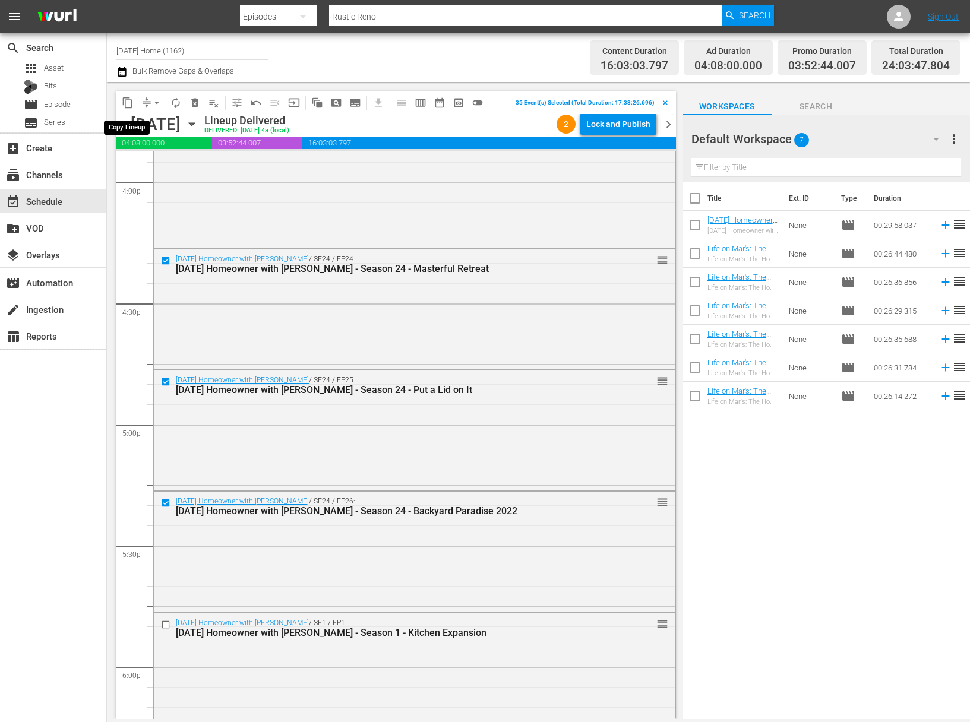
click at [119, 95] on span "content_copy" at bounding box center [127, 102] width 19 height 19
click at [126, 102] on span "content_copy" at bounding box center [128, 103] width 12 height 12
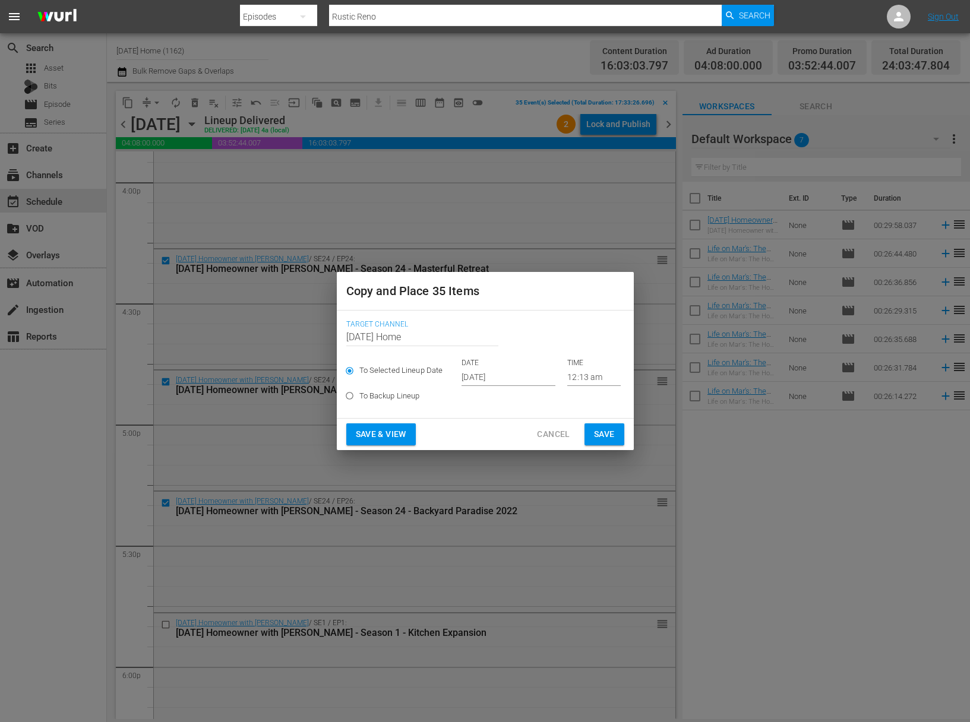
click at [520, 381] on input "Sep 19th 2025" at bounding box center [509, 377] width 94 height 18
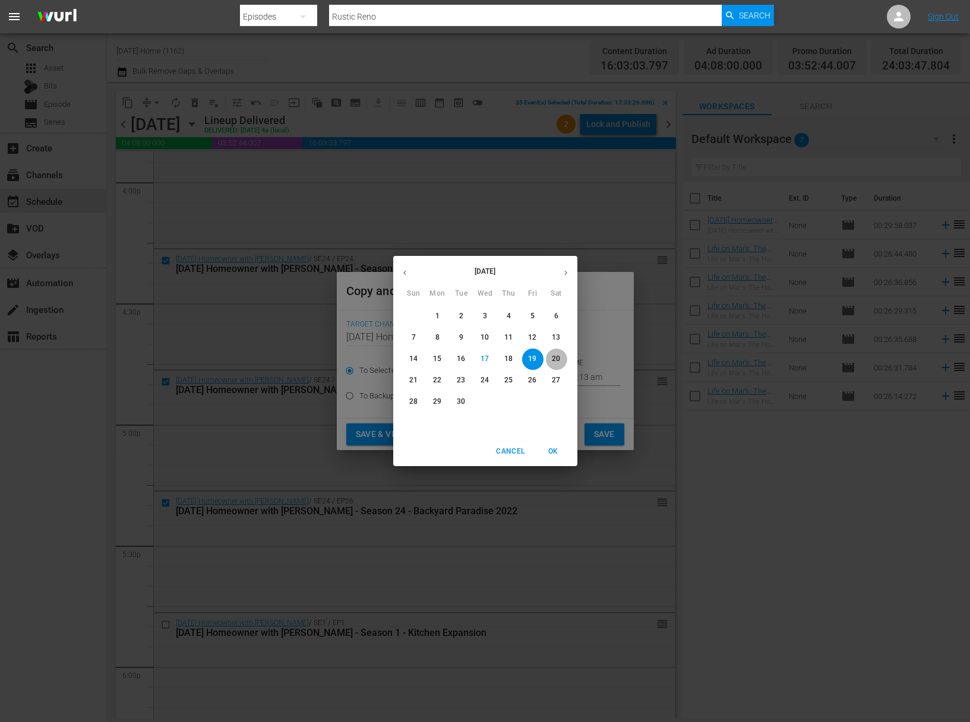
click at [556, 361] on p "20" at bounding box center [556, 359] width 8 height 10
type input "Sep 20th 2025"
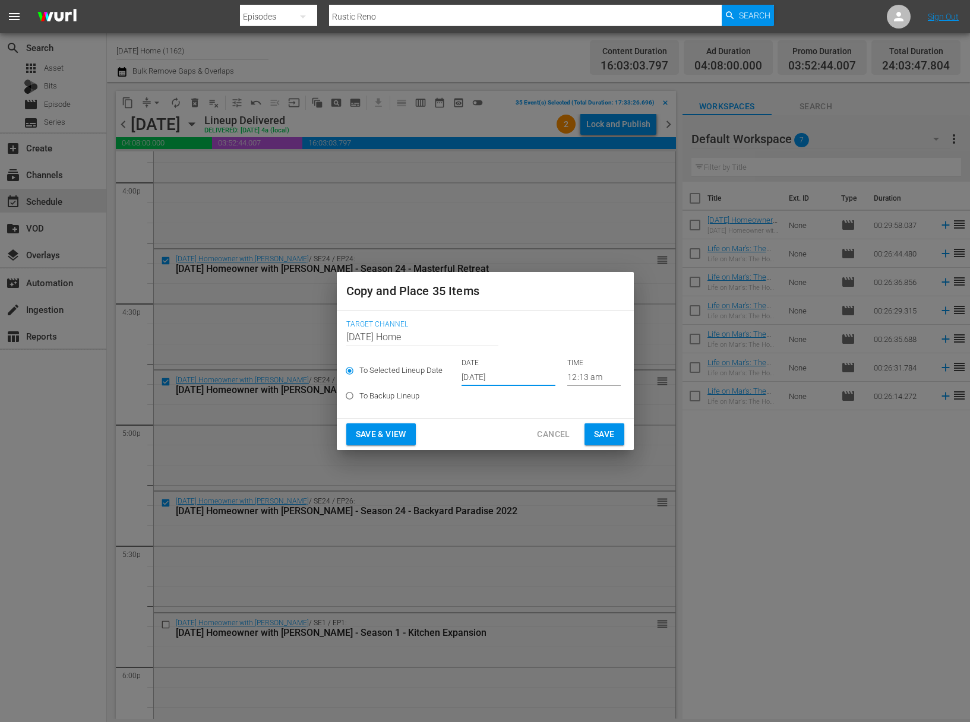
click at [570, 380] on input "12:13 am" at bounding box center [593, 377] width 53 height 18
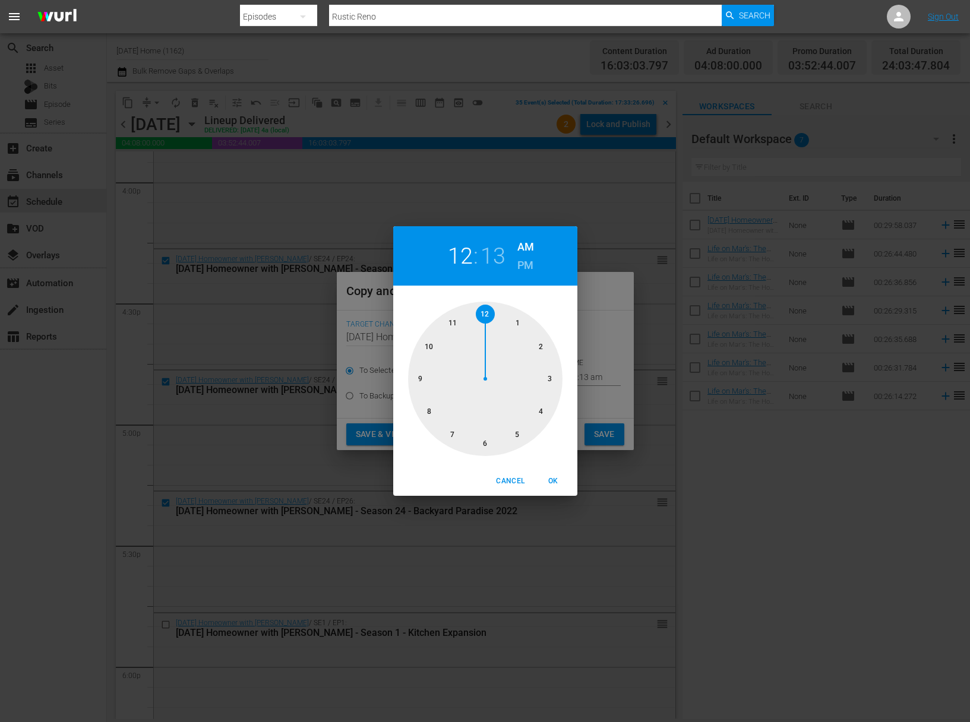
click at [428, 413] on div at bounding box center [485, 379] width 154 height 154
click at [513, 431] on div at bounding box center [485, 379] width 154 height 154
click at [524, 268] on h6 "PM" at bounding box center [525, 265] width 16 height 19
drag, startPoint x: 556, startPoint y: 483, endPoint x: 567, endPoint y: 474, distance: 14.4
click at [557, 483] on span "OK" at bounding box center [553, 481] width 29 height 12
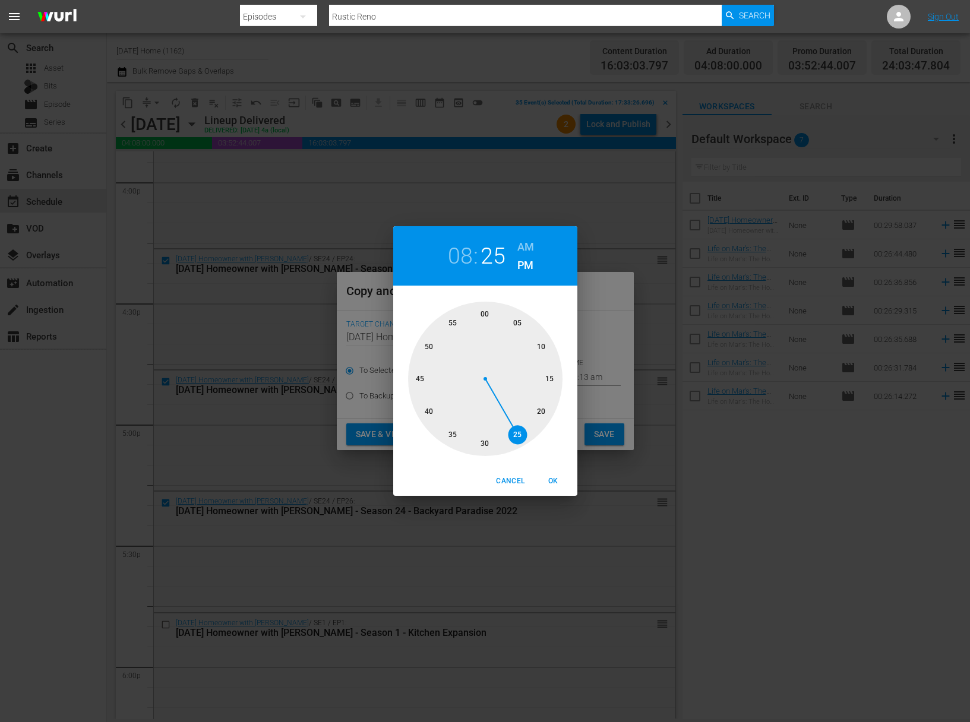
type input "08:25 pm"
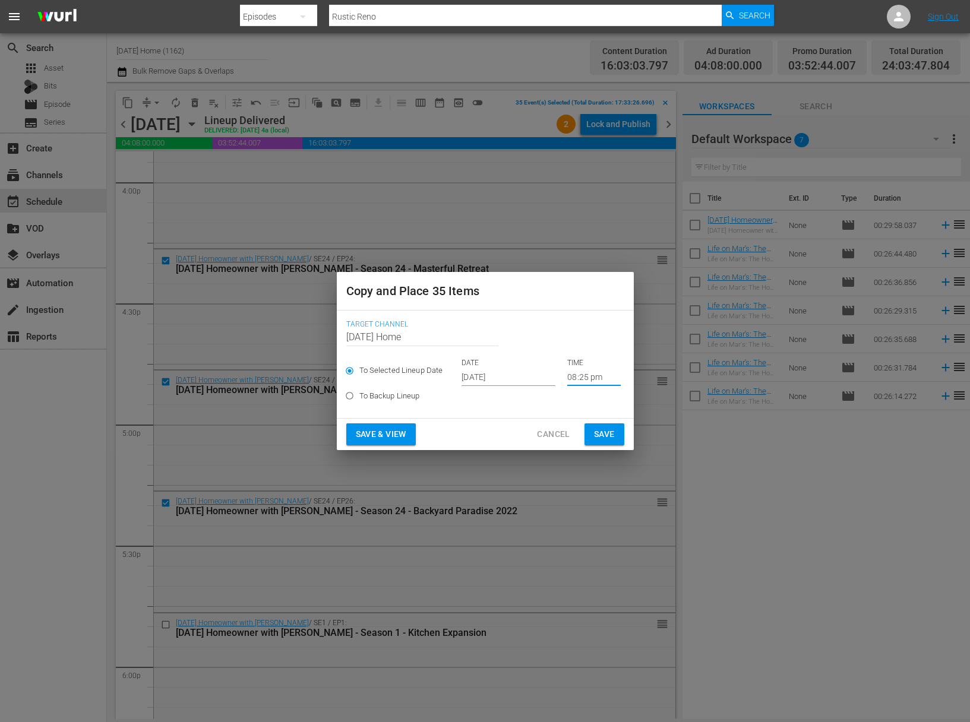
click at [612, 432] on span "Save" at bounding box center [604, 434] width 21 height 15
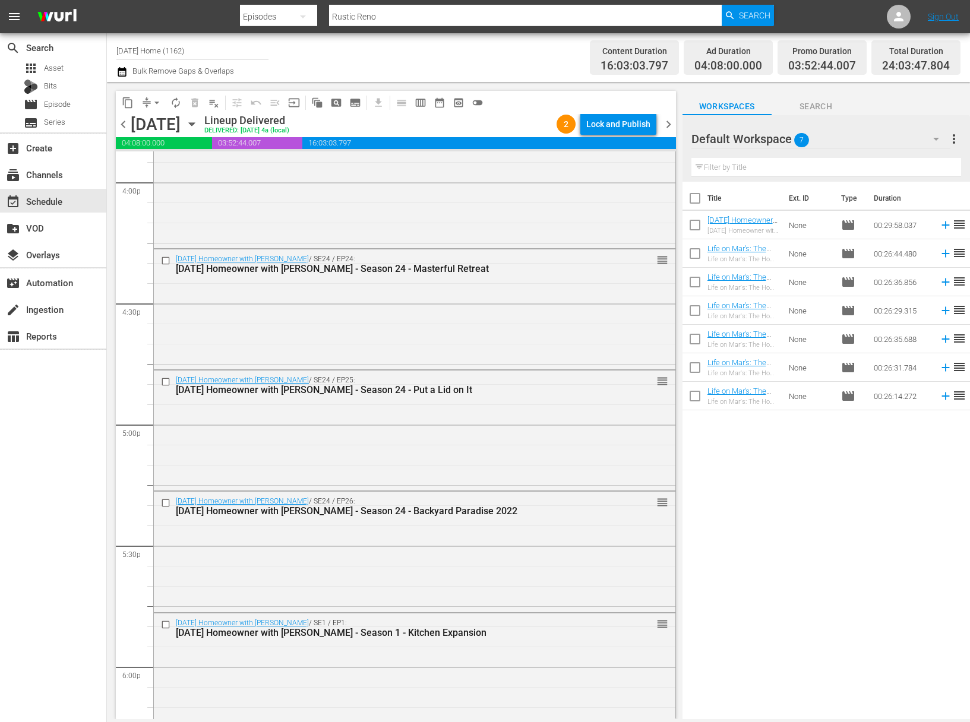
click at [198, 125] on icon "button" at bounding box center [191, 124] width 13 height 13
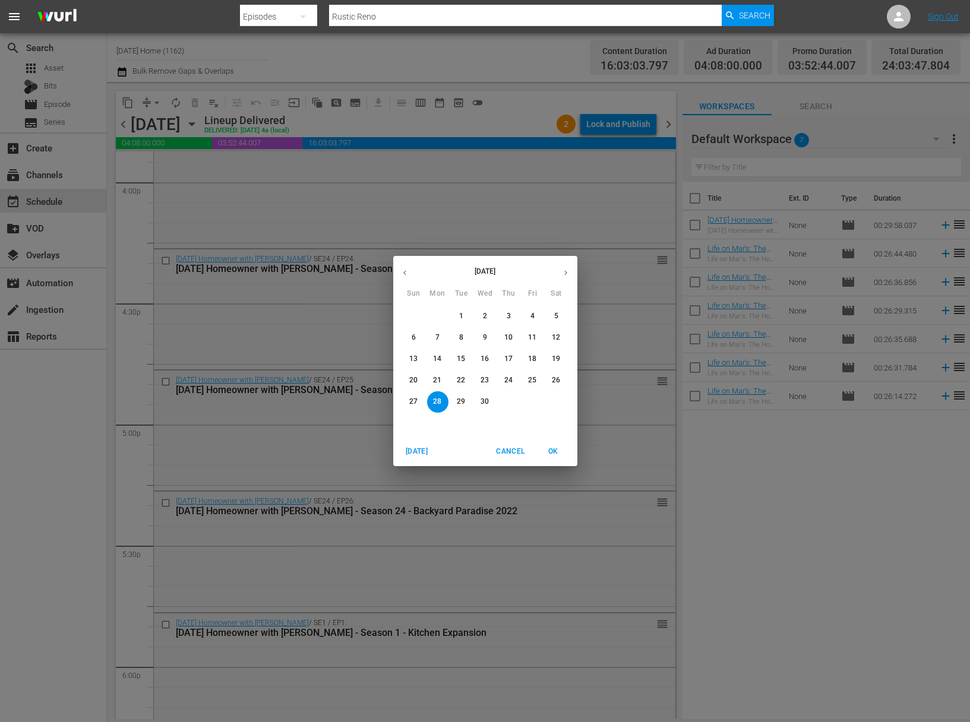
click at [570, 274] on button "button" at bounding box center [565, 272] width 23 height 23
click at [532, 404] on p "30" at bounding box center [532, 402] width 8 height 10
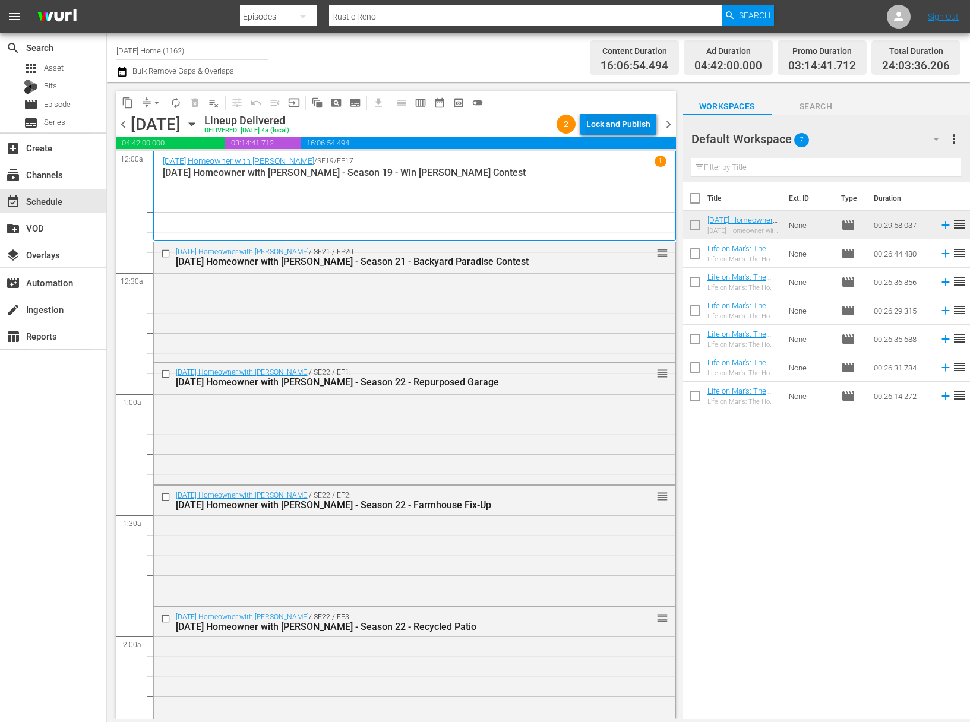
click at [618, 131] on div "Lock and Publish" at bounding box center [618, 123] width 64 height 21
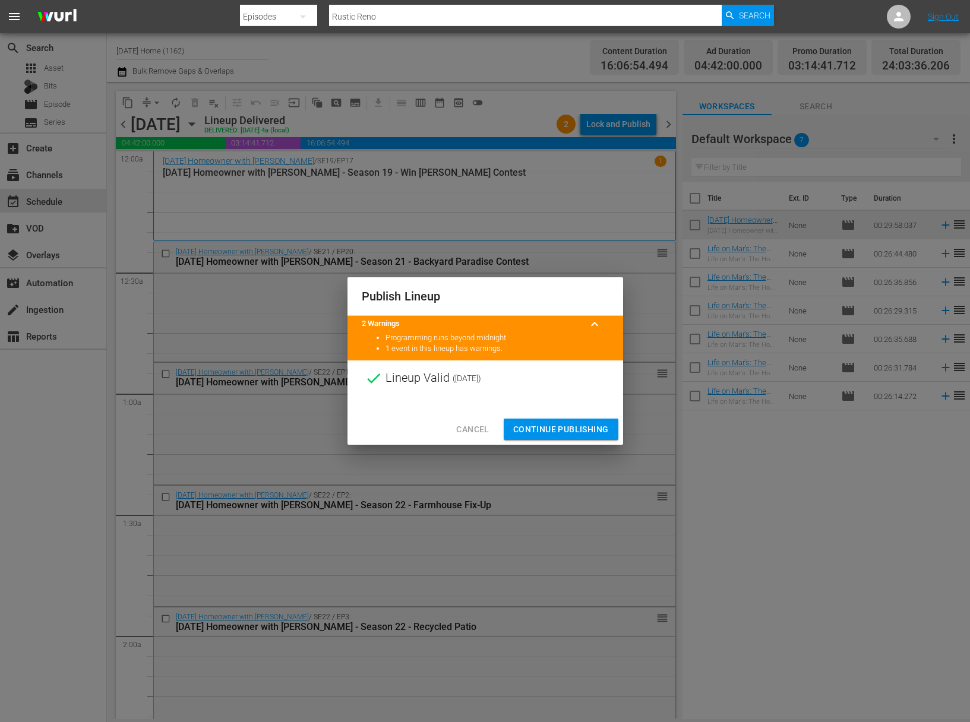
click at [573, 433] on span "Continue Publishing" at bounding box center [561, 429] width 96 height 15
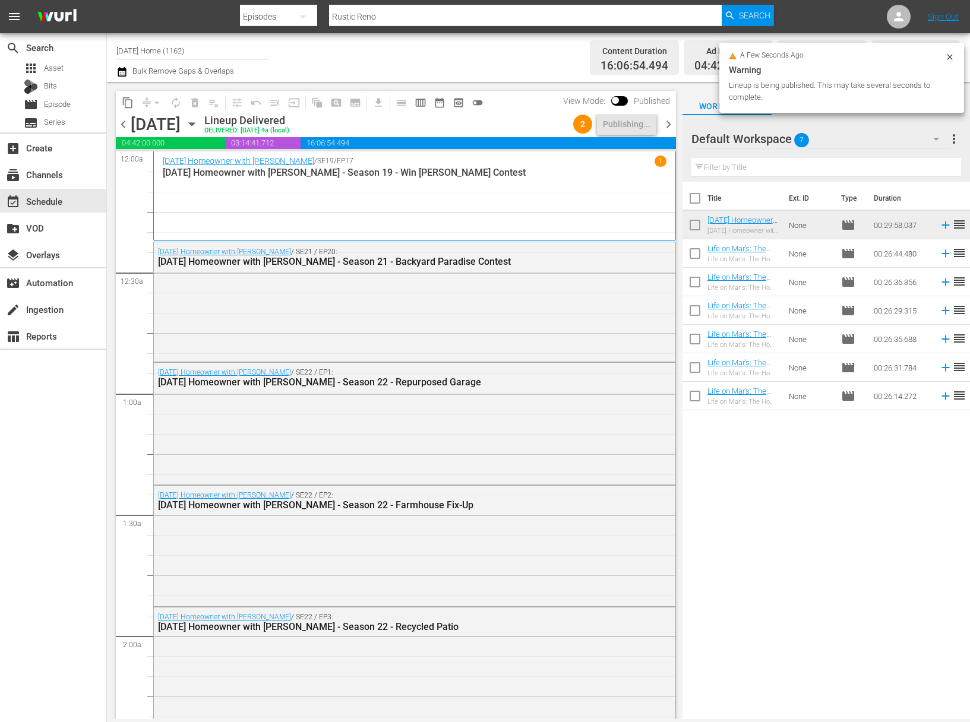
click at [198, 127] on icon "button" at bounding box center [191, 124] width 13 height 13
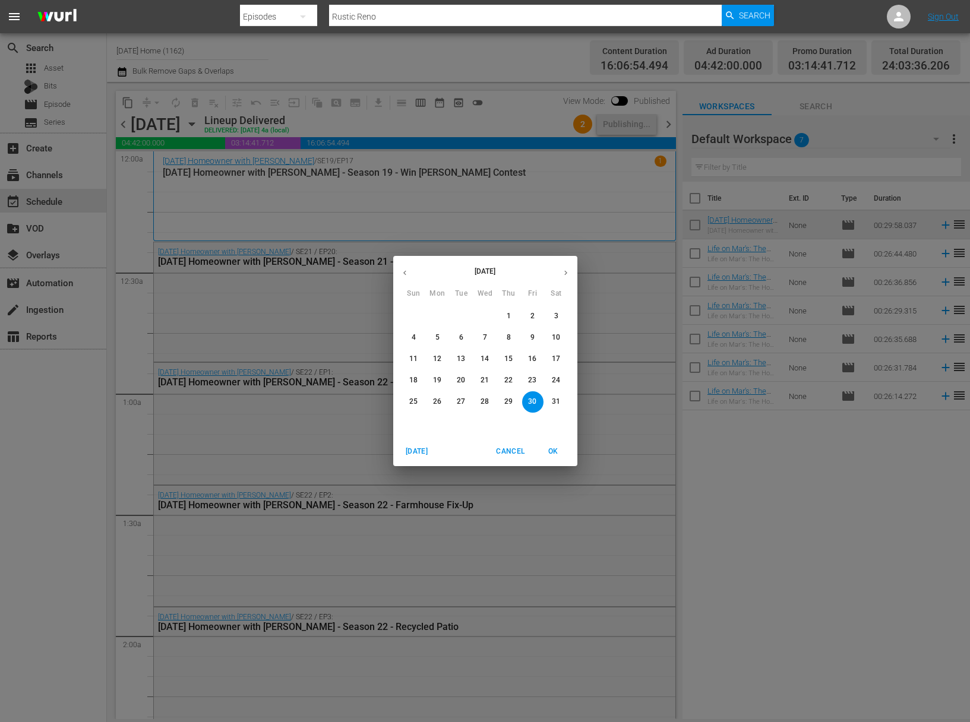
click at [557, 404] on p "31" at bounding box center [556, 402] width 8 height 10
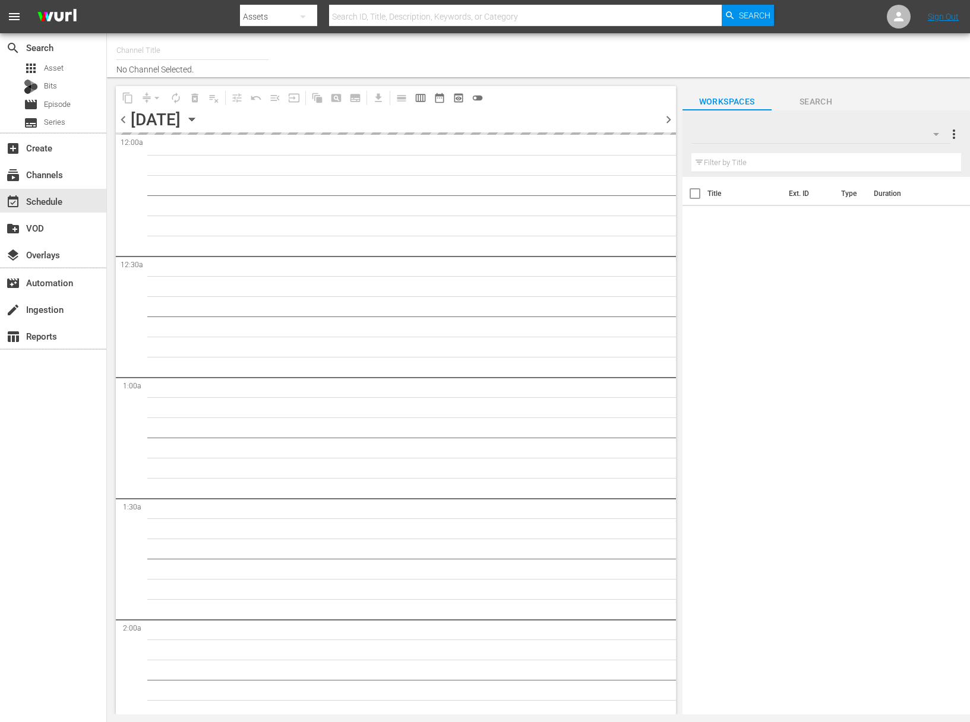
type input "[DATE] Home (1162)"
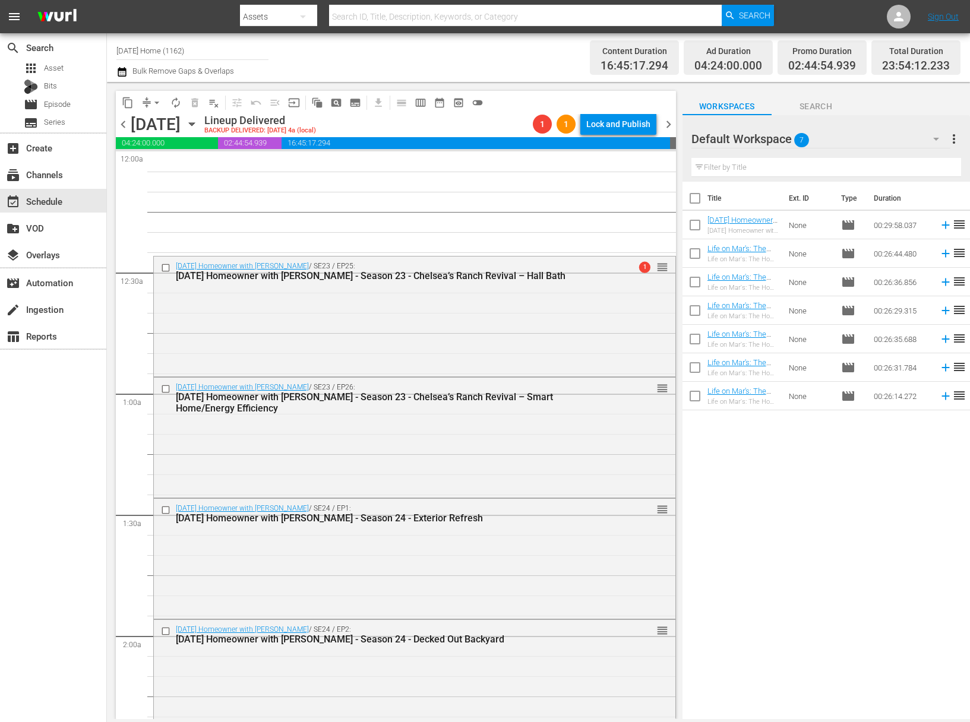
click at [138, 100] on button "compress" at bounding box center [146, 102] width 19 height 19
click at [151, 100] on span "arrow_drop_down" at bounding box center [157, 103] width 12 height 12
click at [156, 134] on li "Align to Midnight" at bounding box center [157, 127] width 98 height 20
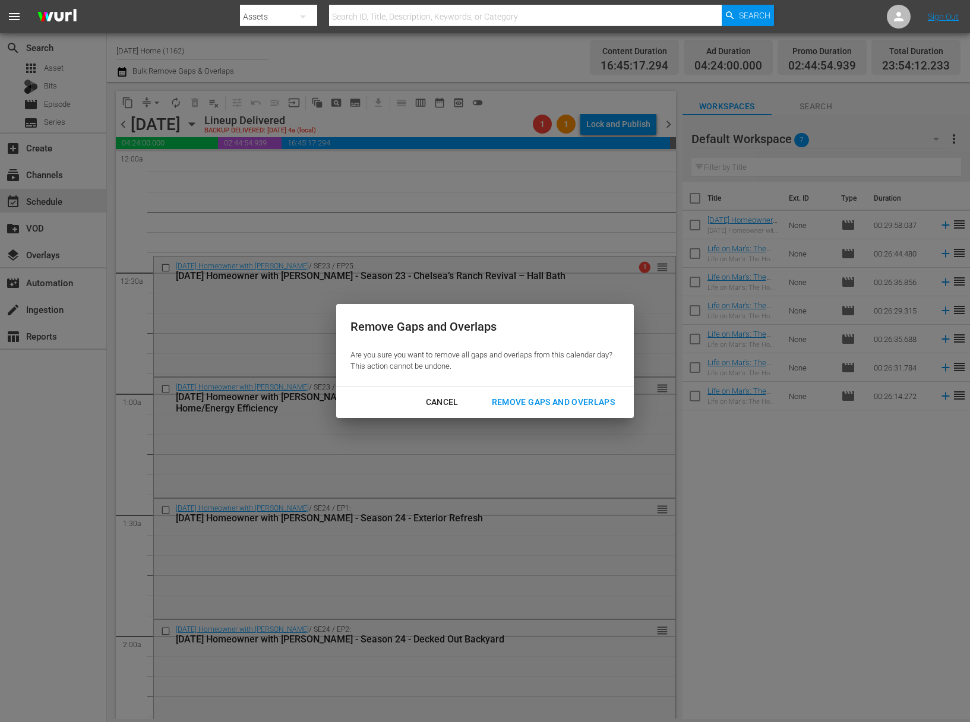
click at [569, 399] on div "Remove Gaps and Overlaps" at bounding box center [553, 402] width 142 height 15
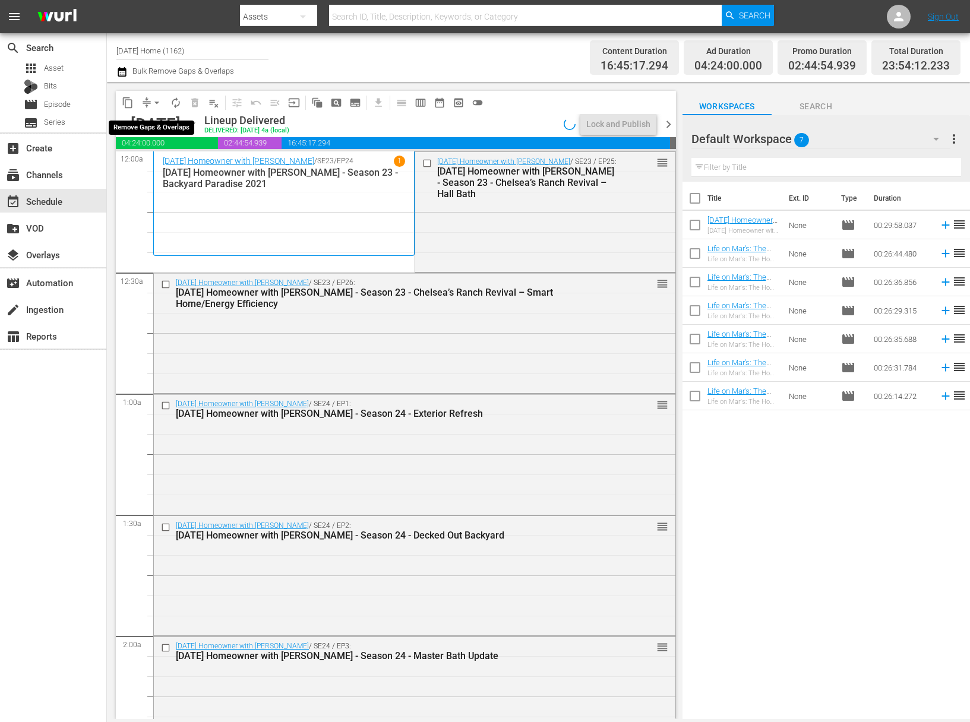
click at [162, 97] on span "arrow_drop_down" at bounding box center [157, 103] width 12 height 12
click at [163, 166] on li "Align to End of Previous Day" at bounding box center [157, 166] width 125 height 20
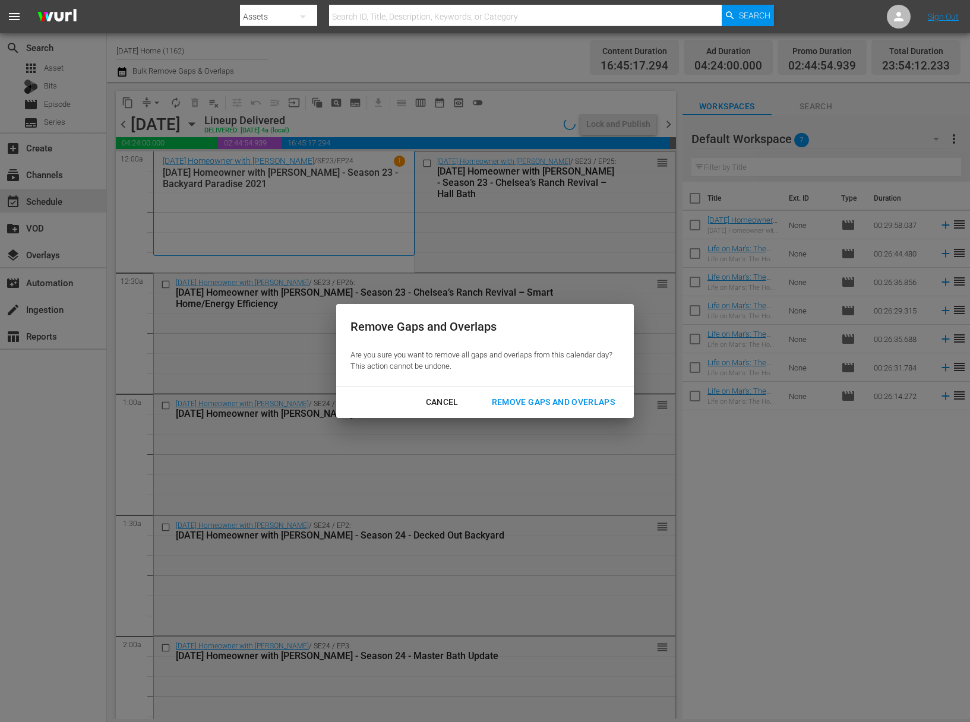
click at [517, 397] on div "Remove Gaps and Overlaps" at bounding box center [553, 402] width 142 height 15
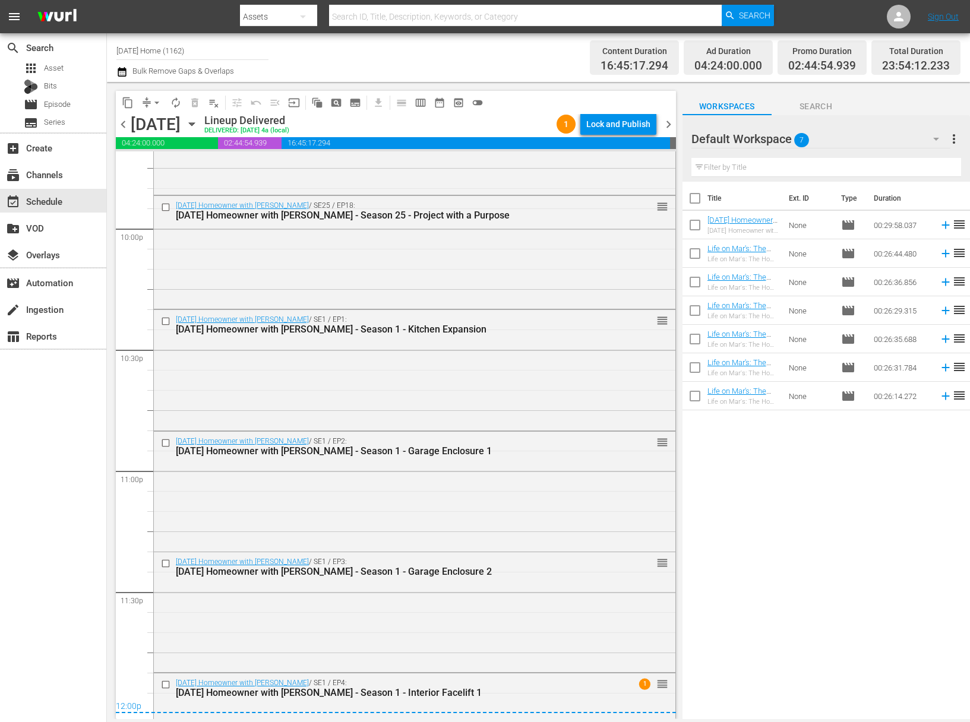
scroll to position [5329, 0]
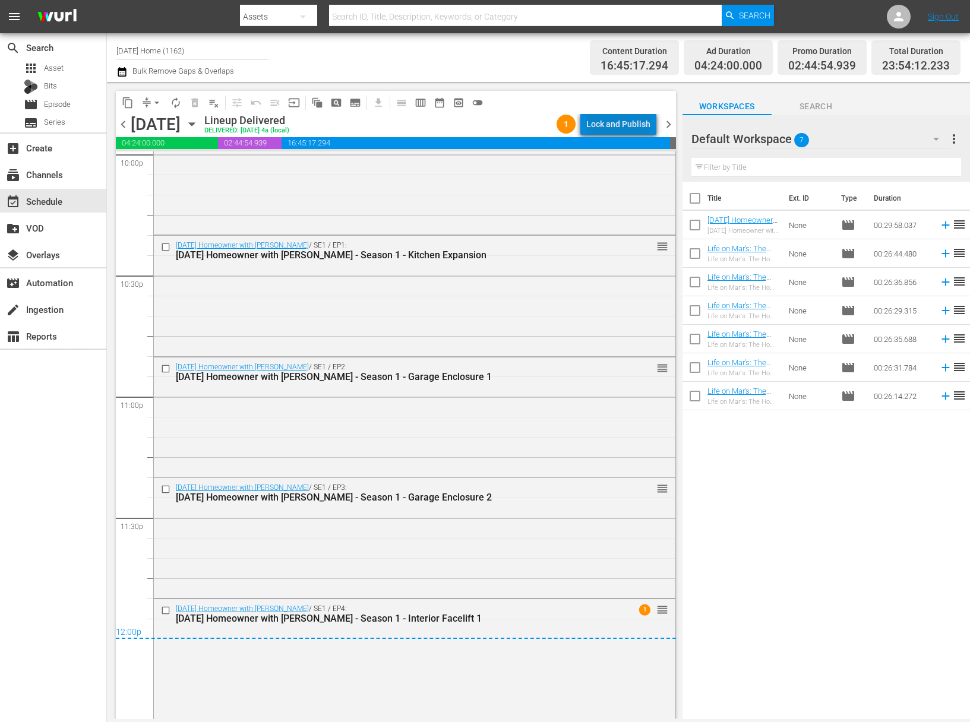
click at [628, 120] on div "Lock and Publish" at bounding box center [618, 123] width 64 height 21
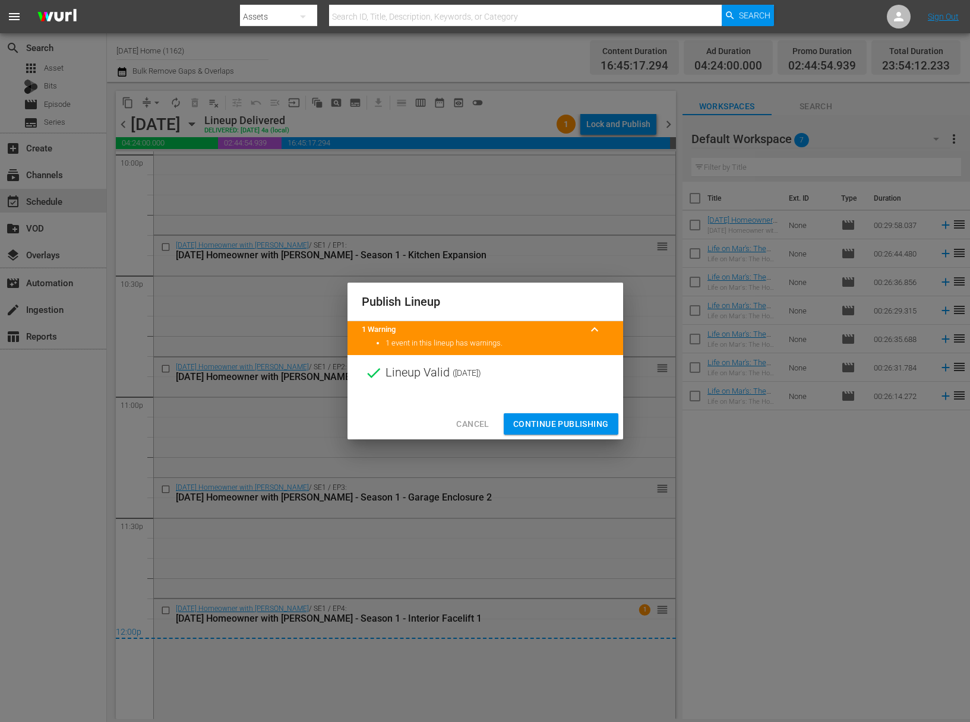
click at [571, 424] on span "Continue Publishing" at bounding box center [561, 424] width 96 height 15
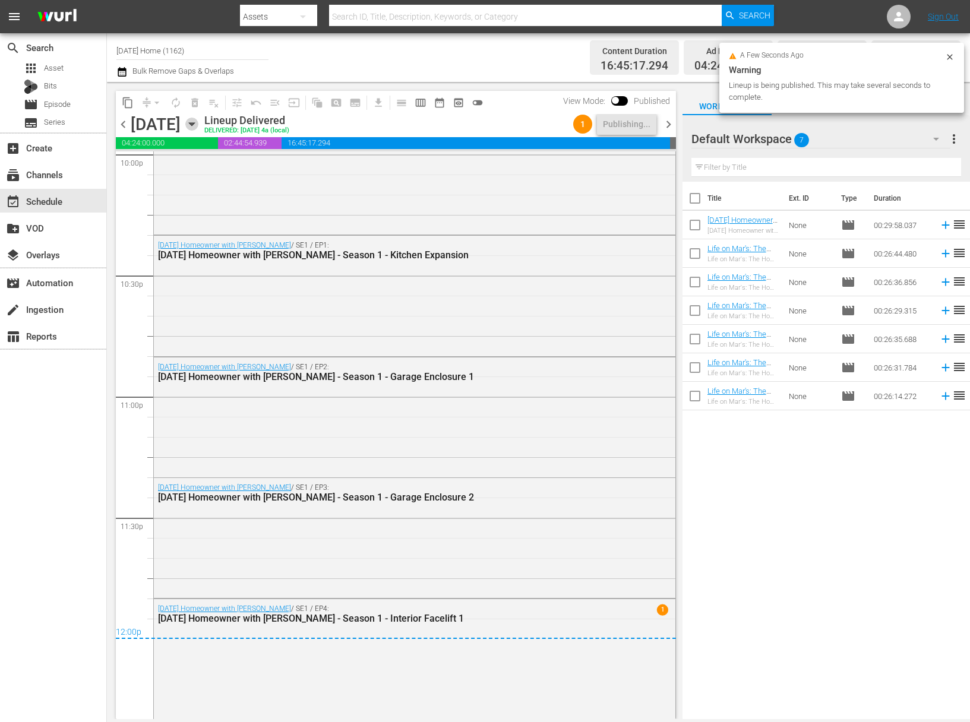
click at [198, 125] on icon "button" at bounding box center [191, 124] width 13 height 13
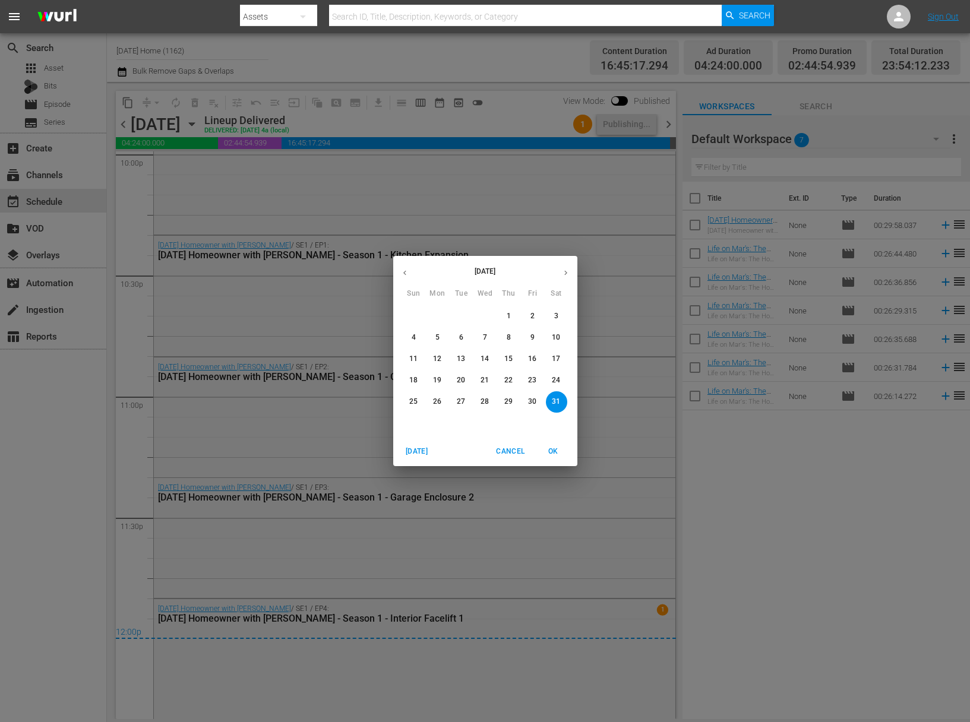
click at [629, 285] on div "May 2025 Sun Mon Tue Wed Thu Fri Sat 27 28 29 30 1 2 3 4 5 6 7 8 9 10 11 12 13 …" at bounding box center [485, 361] width 970 height 722
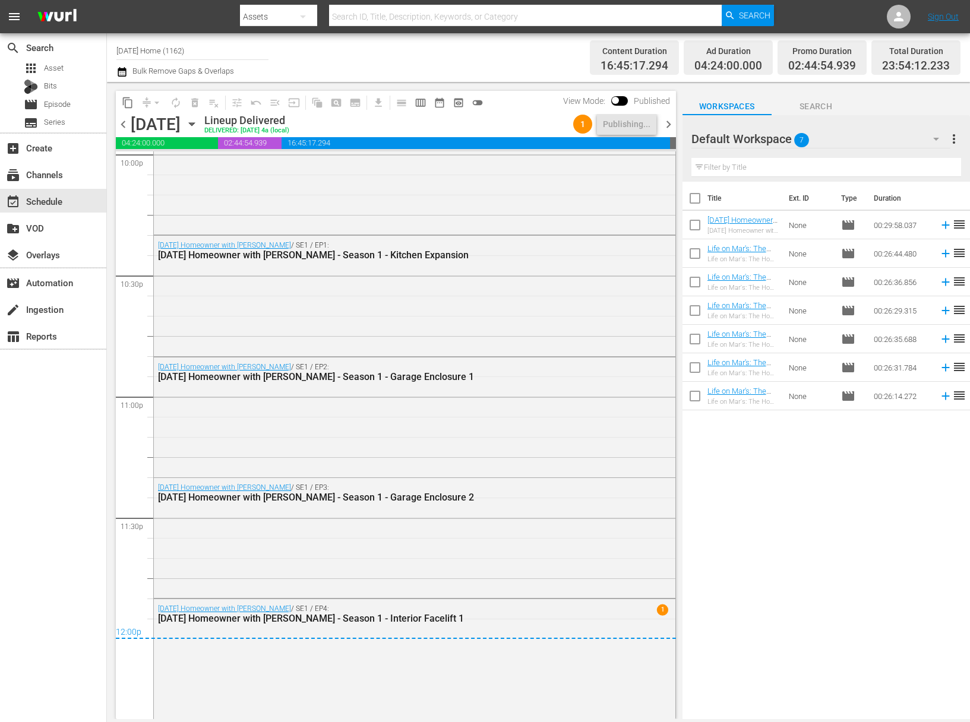
click at [198, 119] on icon "button" at bounding box center [191, 124] width 13 height 13
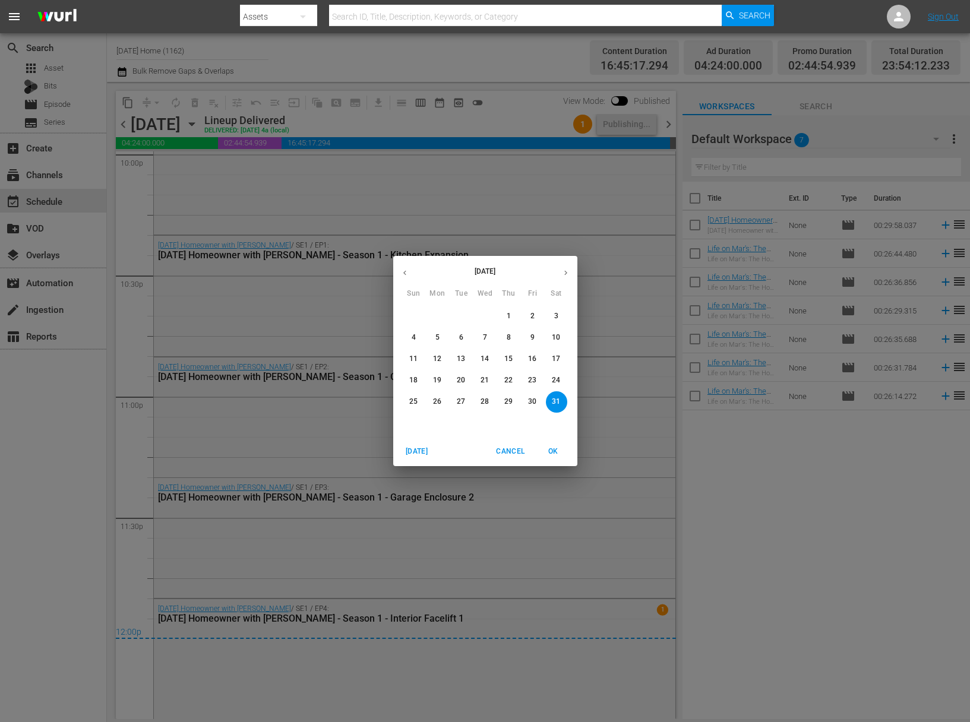
click at [559, 268] on button "button" at bounding box center [565, 272] width 23 height 23
click at [557, 362] on p "20" at bounding box center [556, 359] width 8 height 10
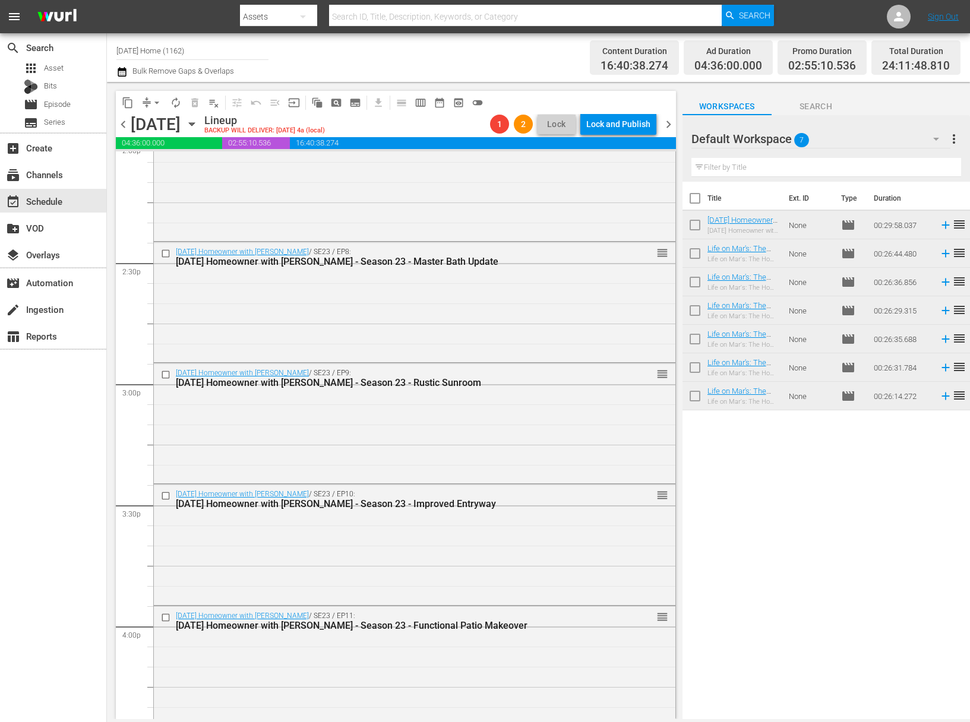
scroll to position [3355, 0]
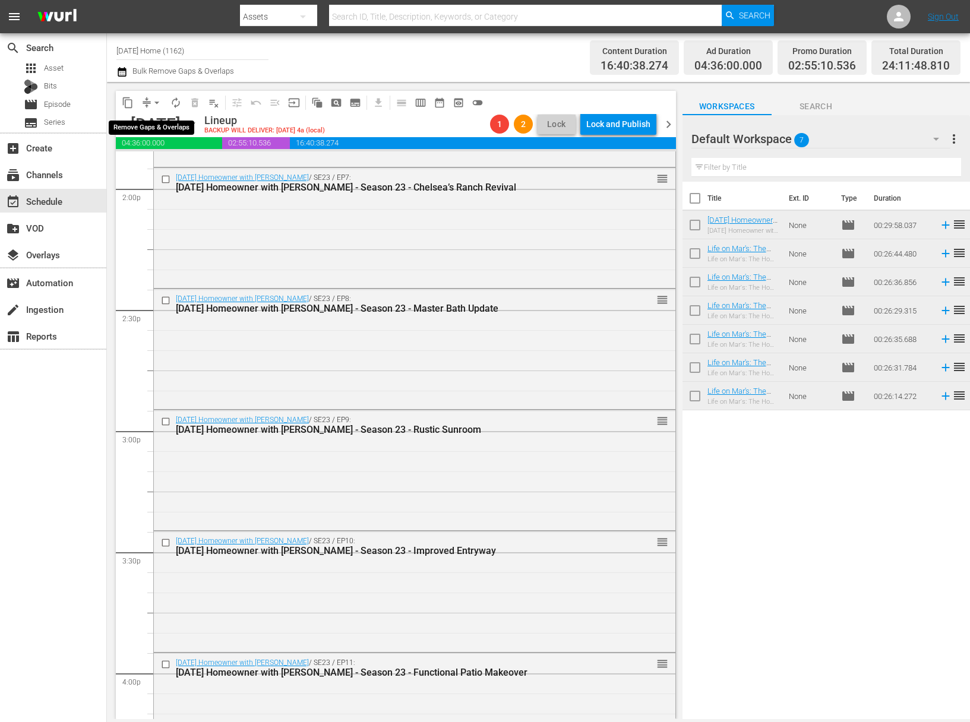
click at [156, 100] on span "arrow_drop_down" at bounding box center [157, 103] width 12 height 12
click at [165, 165] on li "Align to End of Previous Day" at bounding box center [157, 166] width 125 height 20
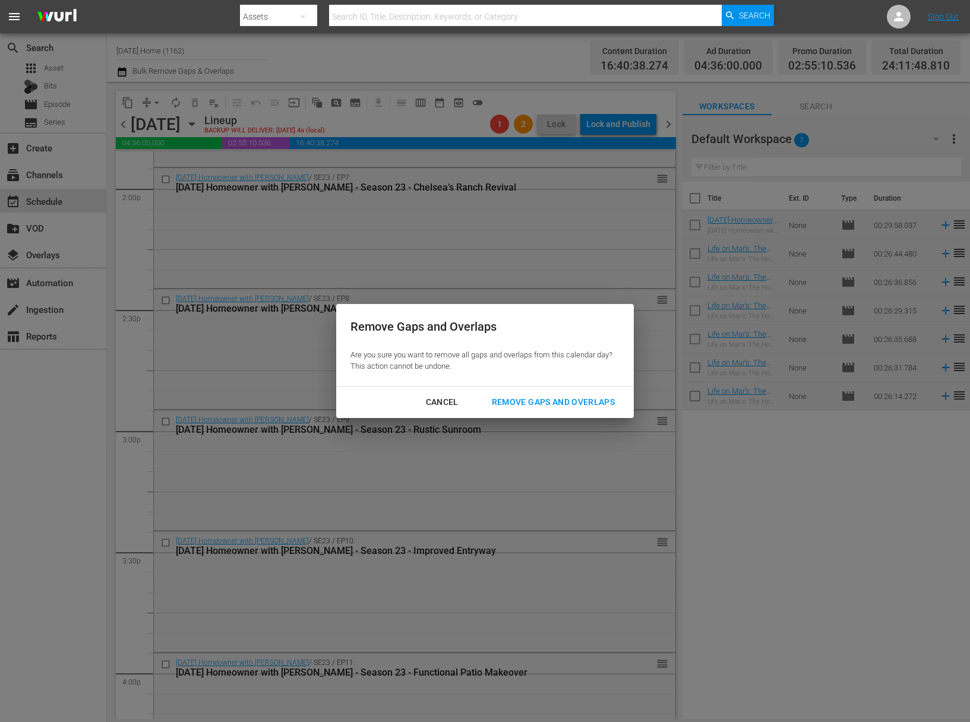
click at [520, 409] on div "Remove Gaps and Overlaps" at bounding box center [553, 402] width 142 height 15
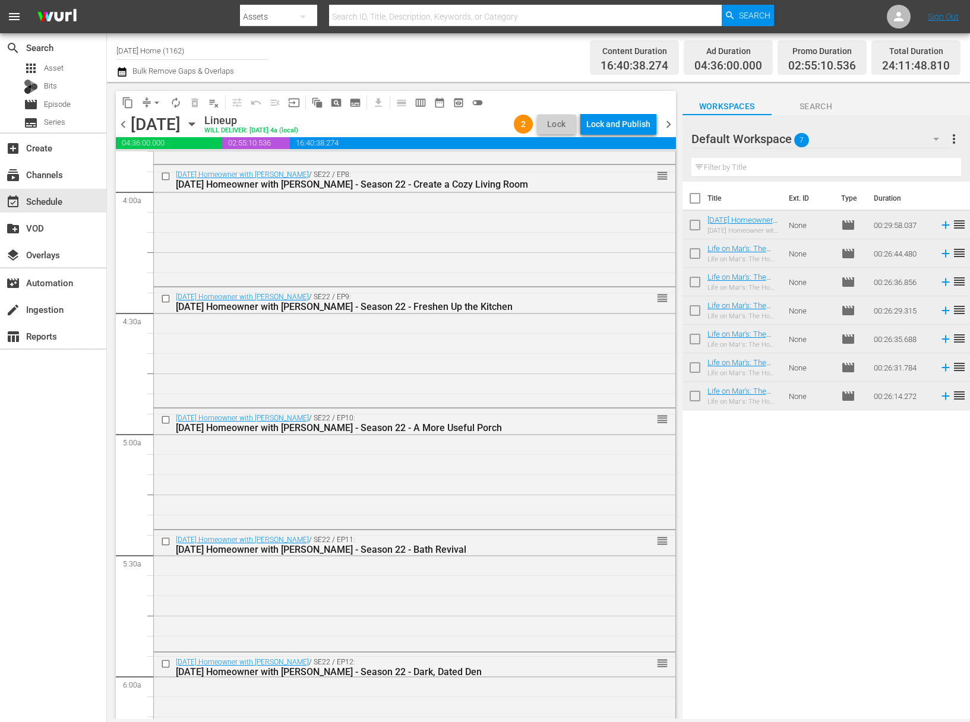
scroll to position [0, 0]
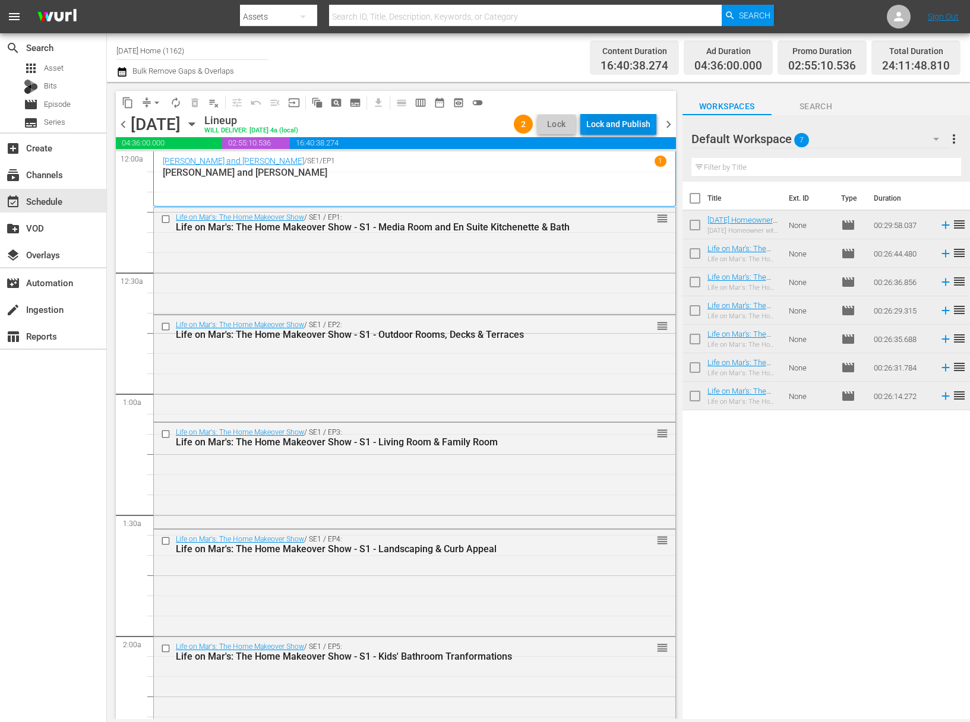
click at [602, 125] on div "Lock and Publish" at bounding box center [618, 123] width 64 height 21
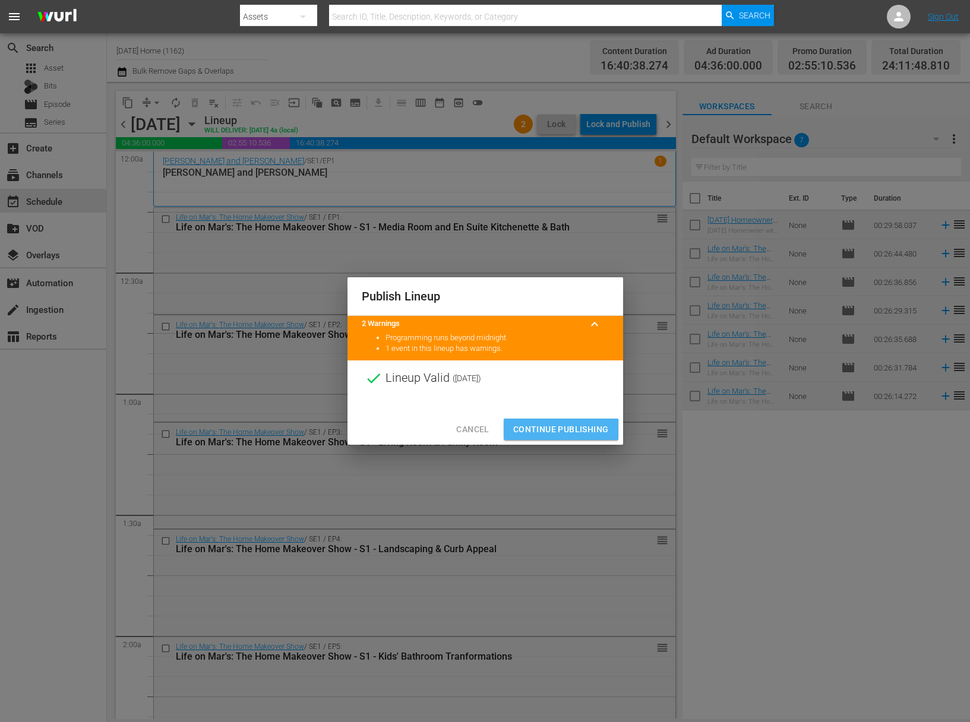
click at [560, 431] on span "Continue Publishing" at bounding box center [561, 429] width 96 height 15
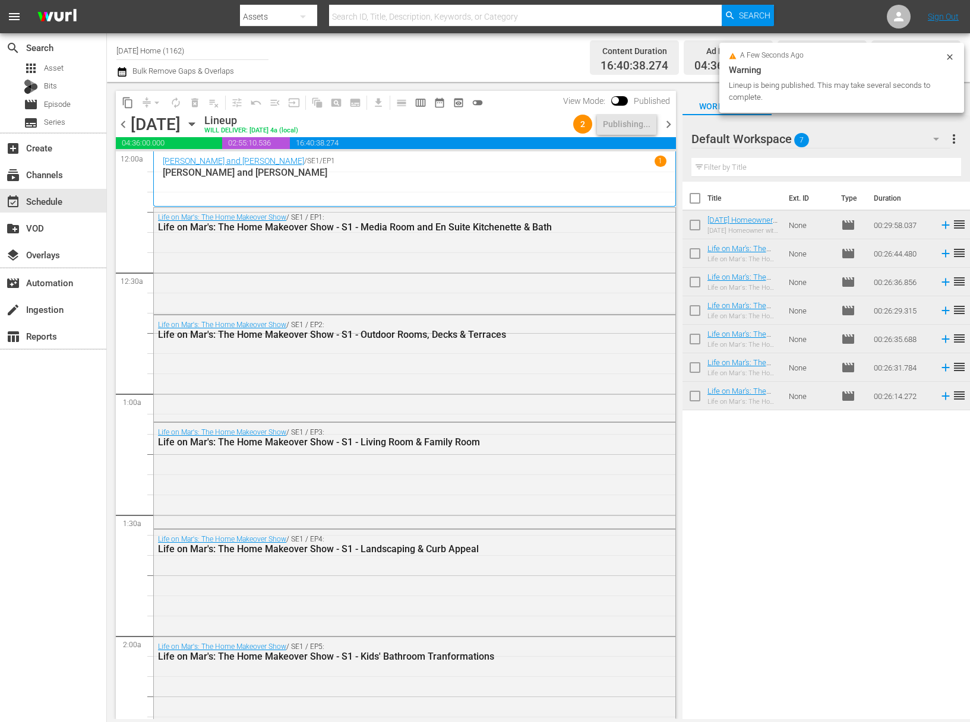
click at [198, 123] on icon "button" at bounding box center [191, 124] width 13 height 13
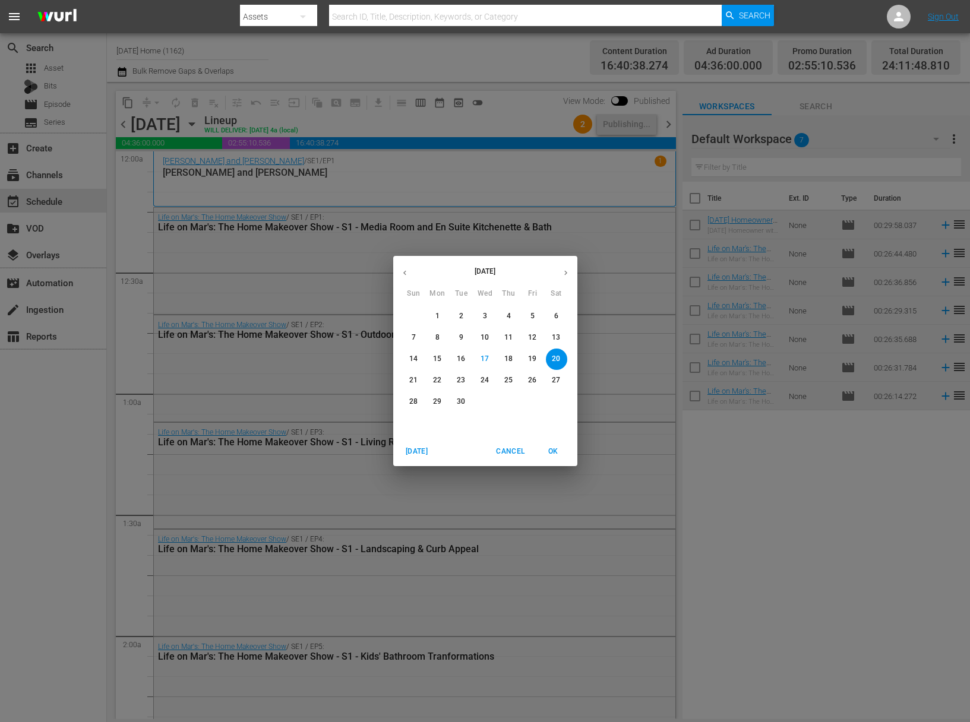
click at [418, 383] on span "21" at bounding box center [413, 380] width 21 height 10
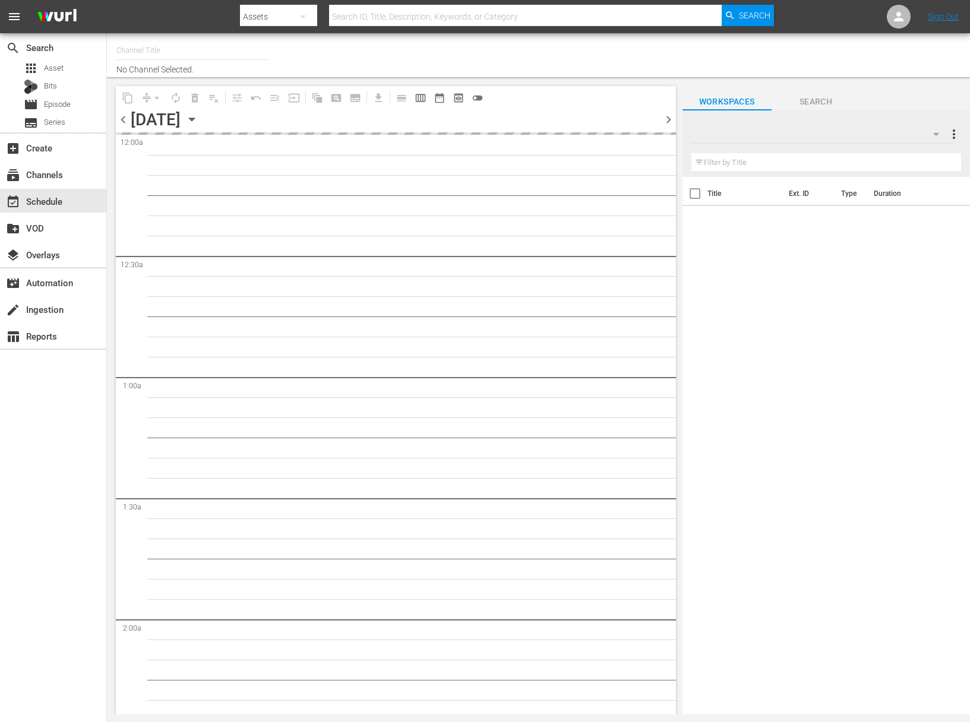
type input "[DATE] Home (1162)"
